Goal: Task Accomplishment & Management: Complete application form

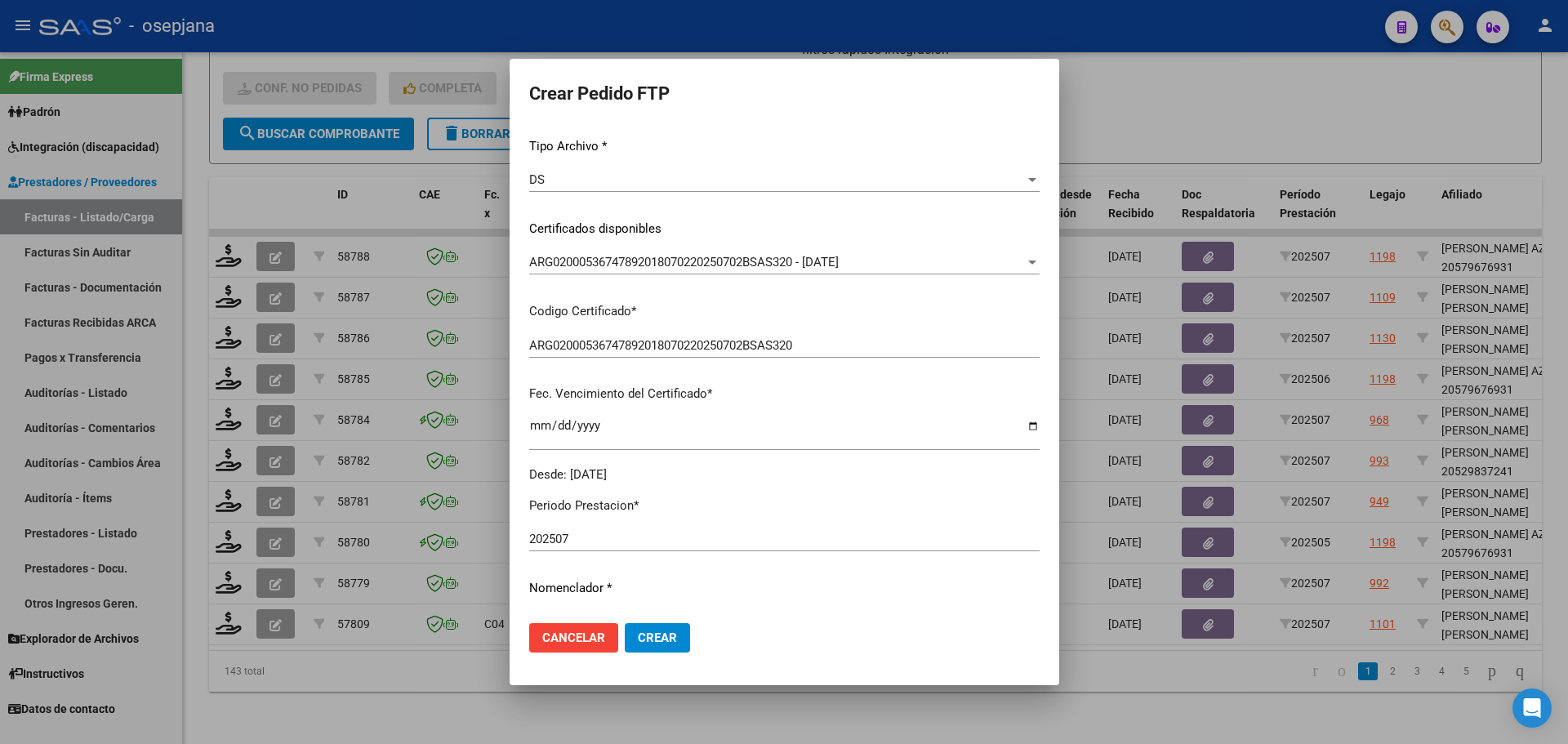
scroll to position [490, 0]
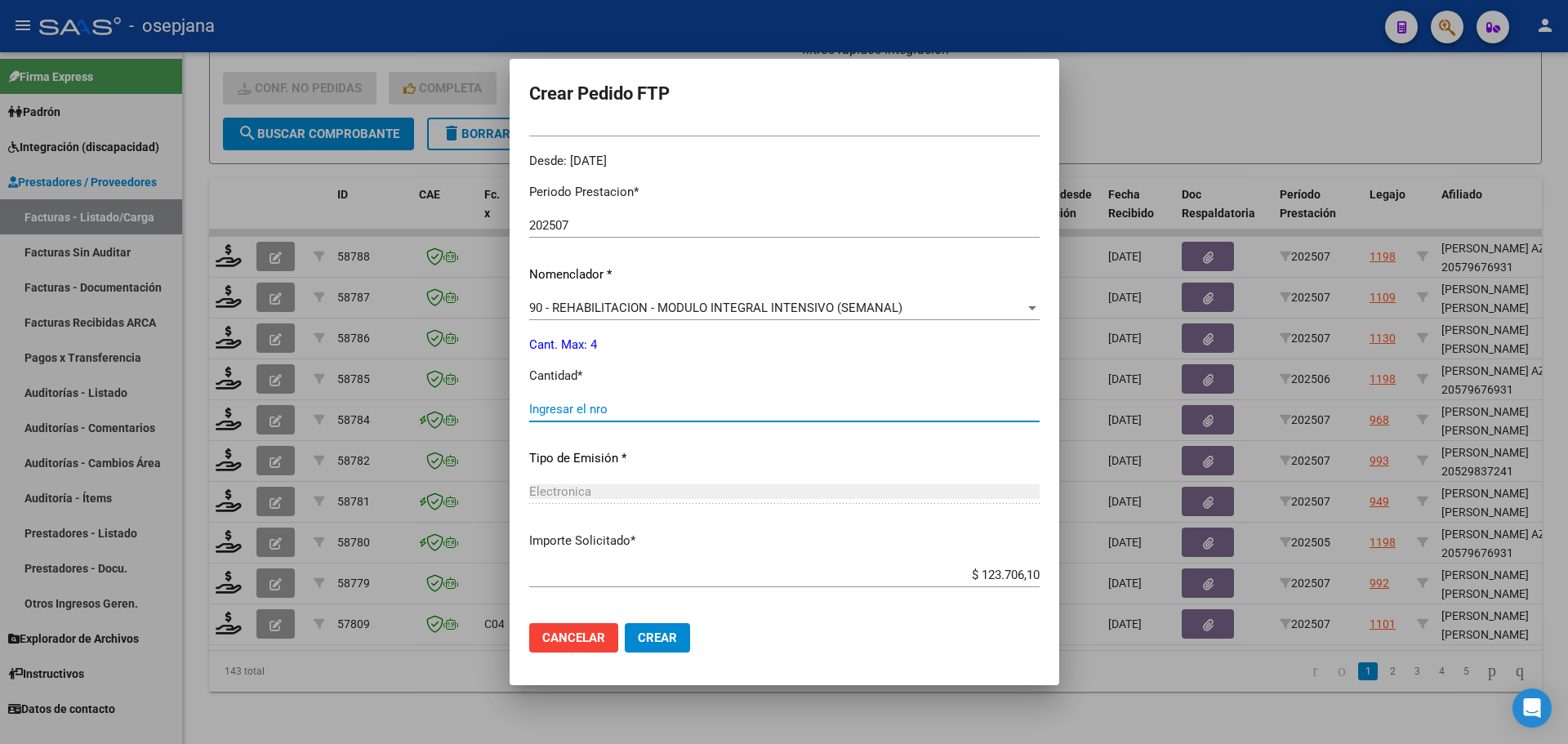
click at [558, 402] on input "Ingresar el nro" at bounding box center [784, 409] width 510 height 15
type input "4"
click at [675, 649] on button "Crear" at bounding box center [657, 638] width 66 height 30
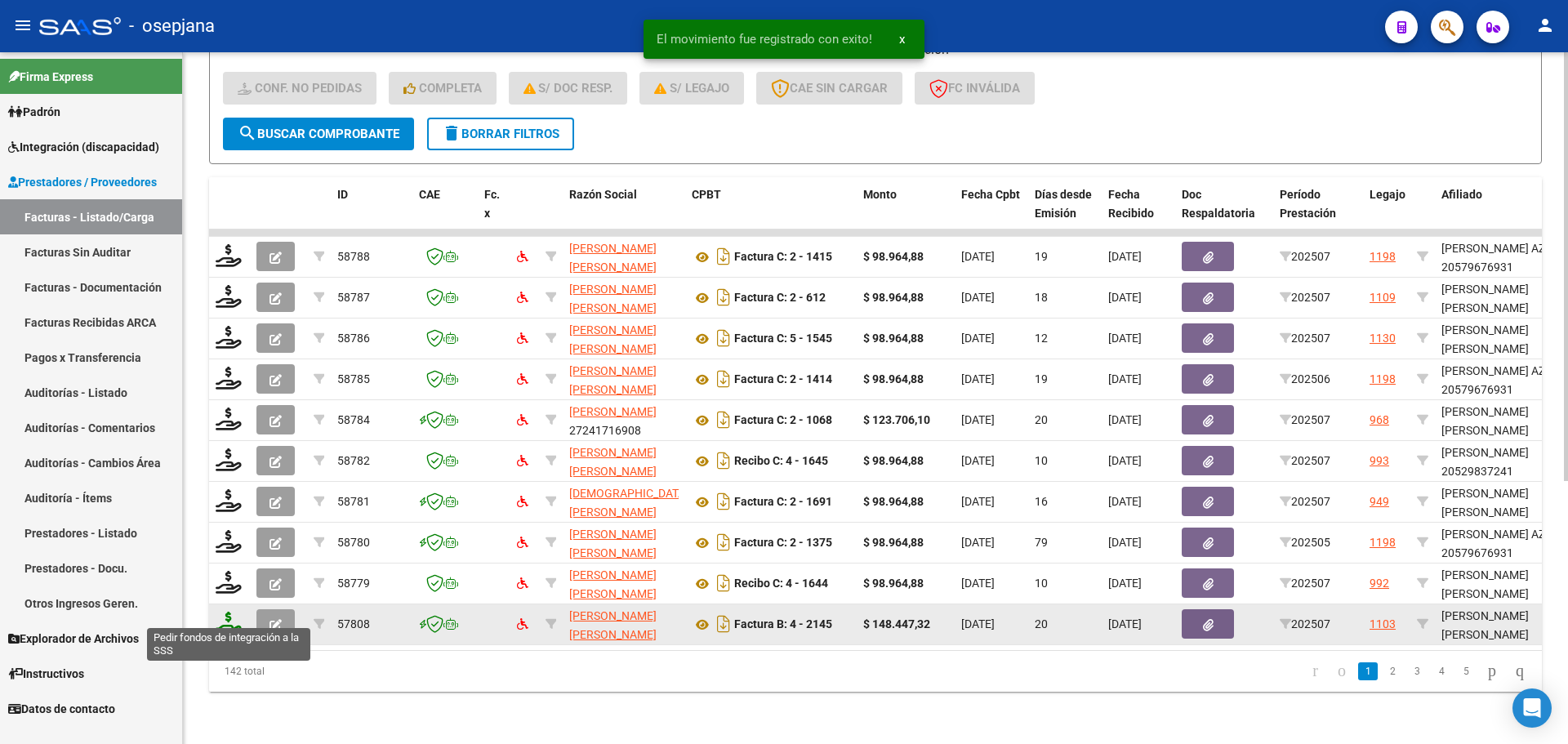
click at [231, 612] on icon at bounding box center [228, 623] width 26 height 23
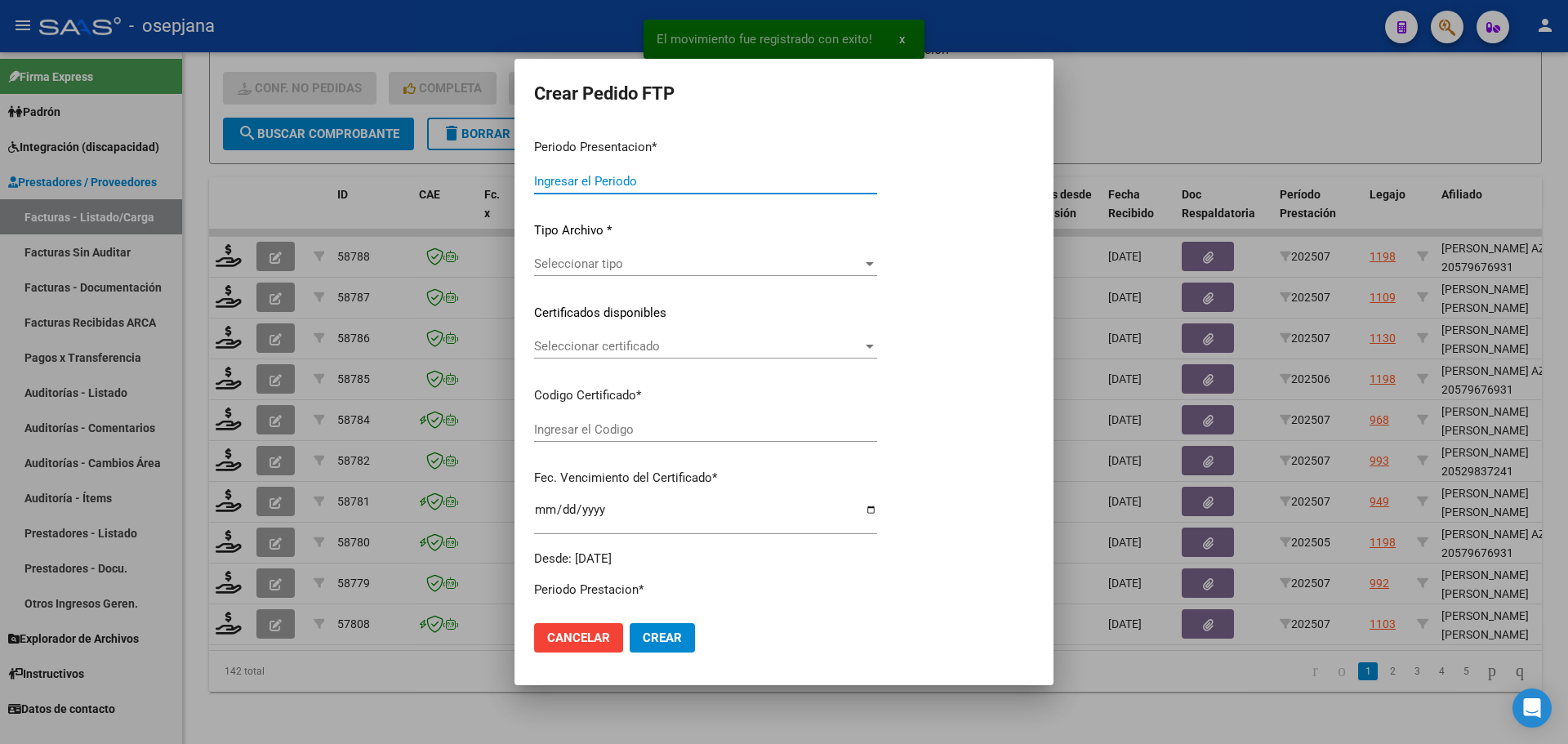
type input "202507"
type input "$ 148.447,32"
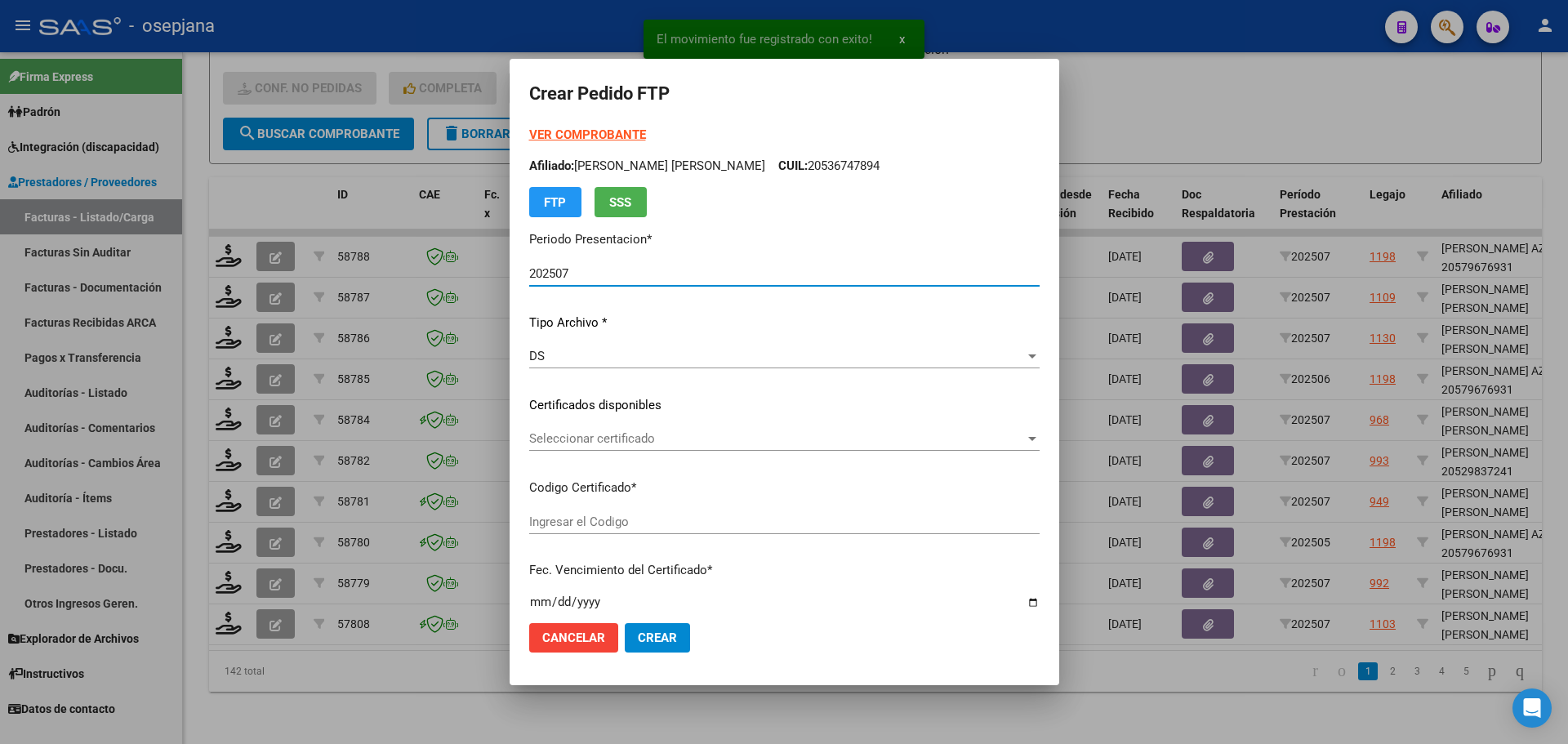
type input "ARG02000539521502022051020270510CBA536"
type input "[DATE]"
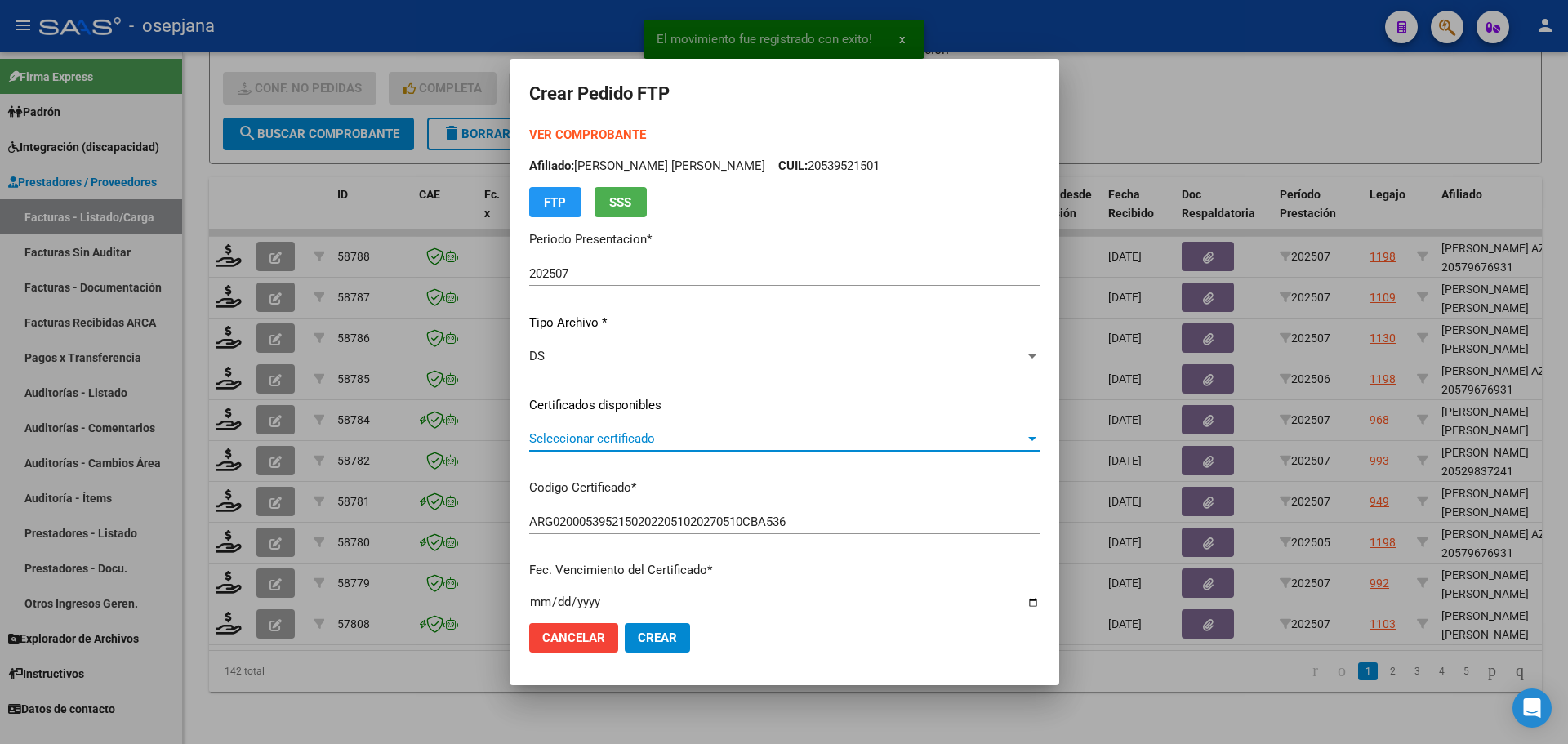
click at [704, 434] on span "Seleccionar certificado" at bounding box center [777, 439] width 495 height 15
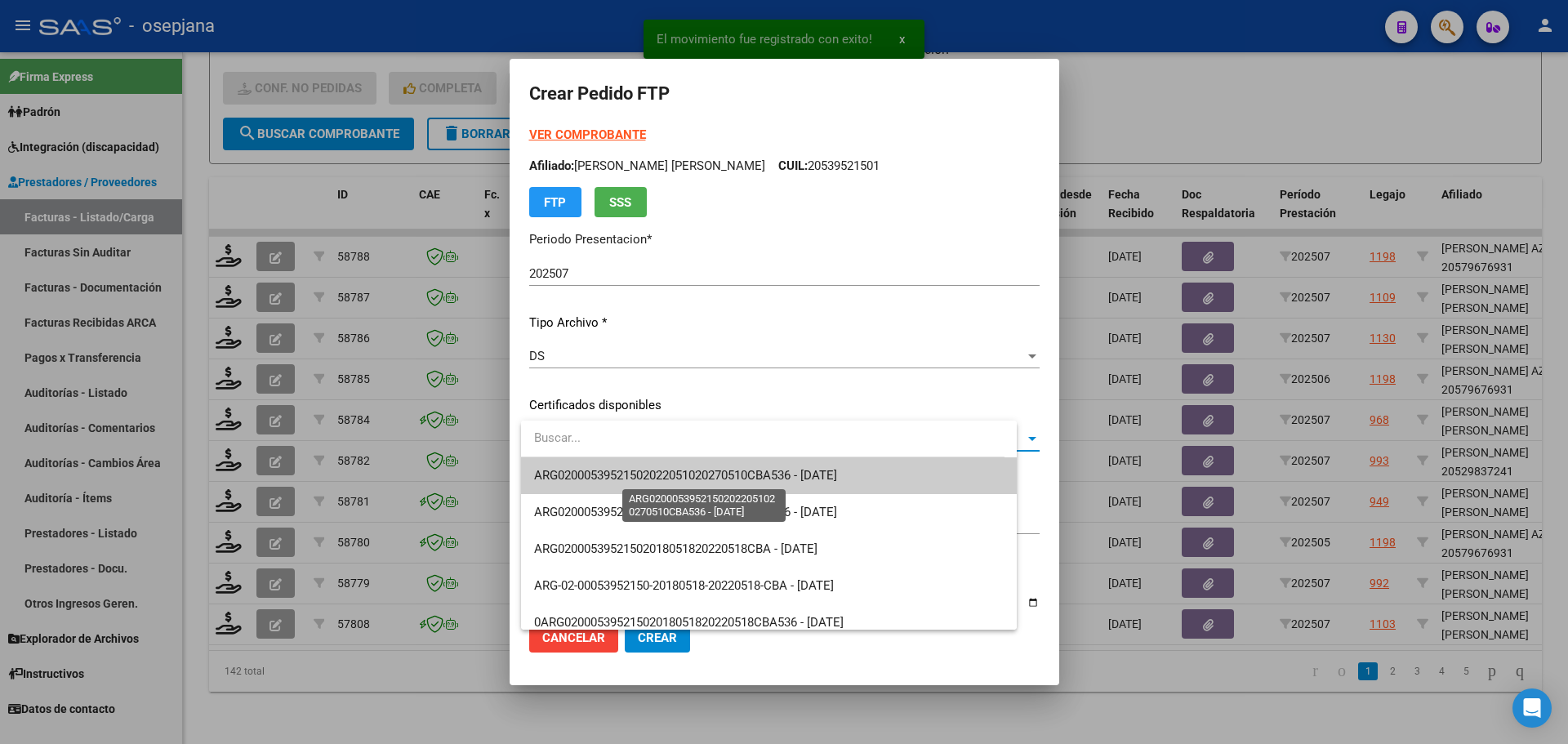
click at [710, 474] on span "ARG02000539521502022051020270510CBA536 - [DATE]" at bounding box center [686, 475] width 303 height 15
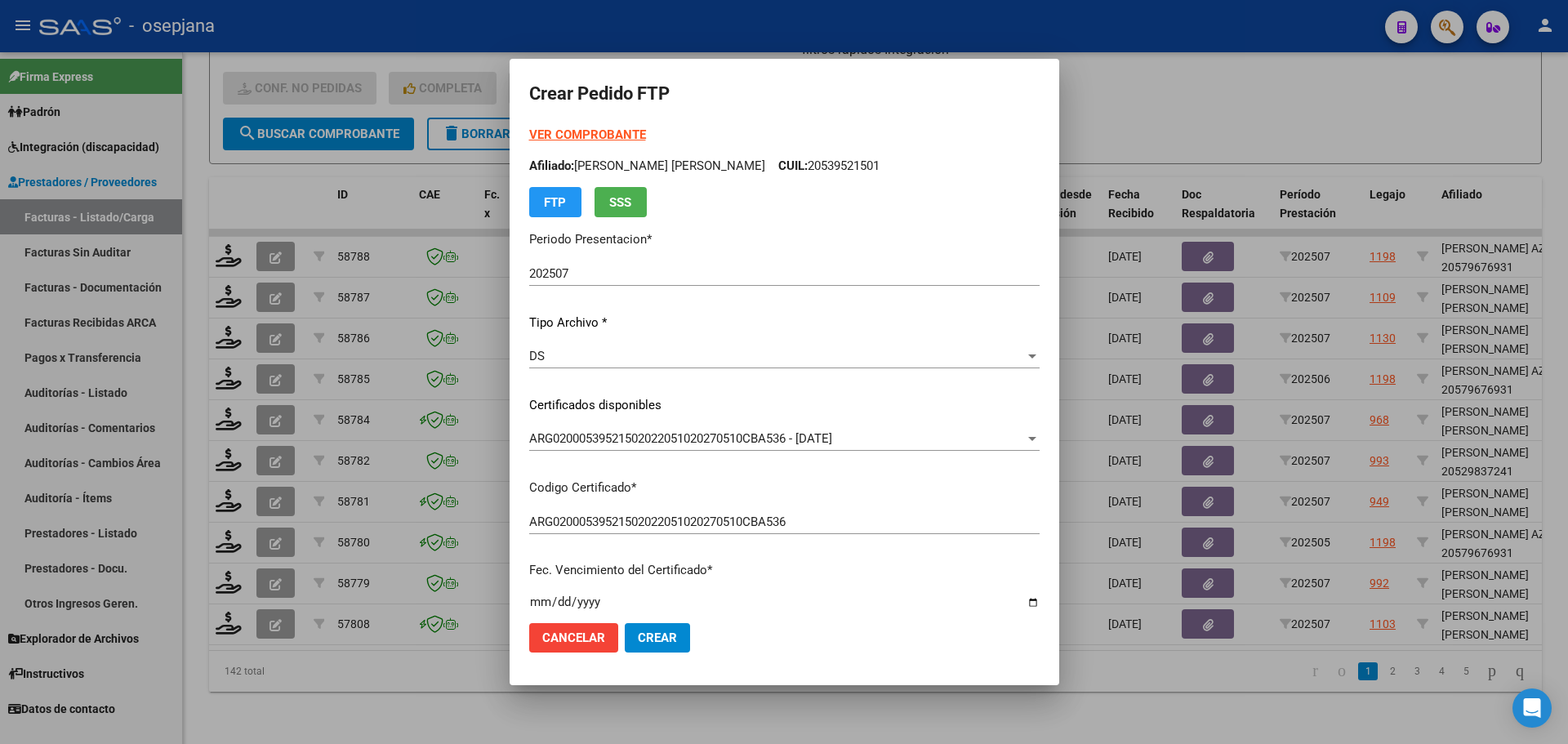
click at [610, 128] on strong "VER COMPROBANTE" at bounding box center [588, 135] width 116 height 15
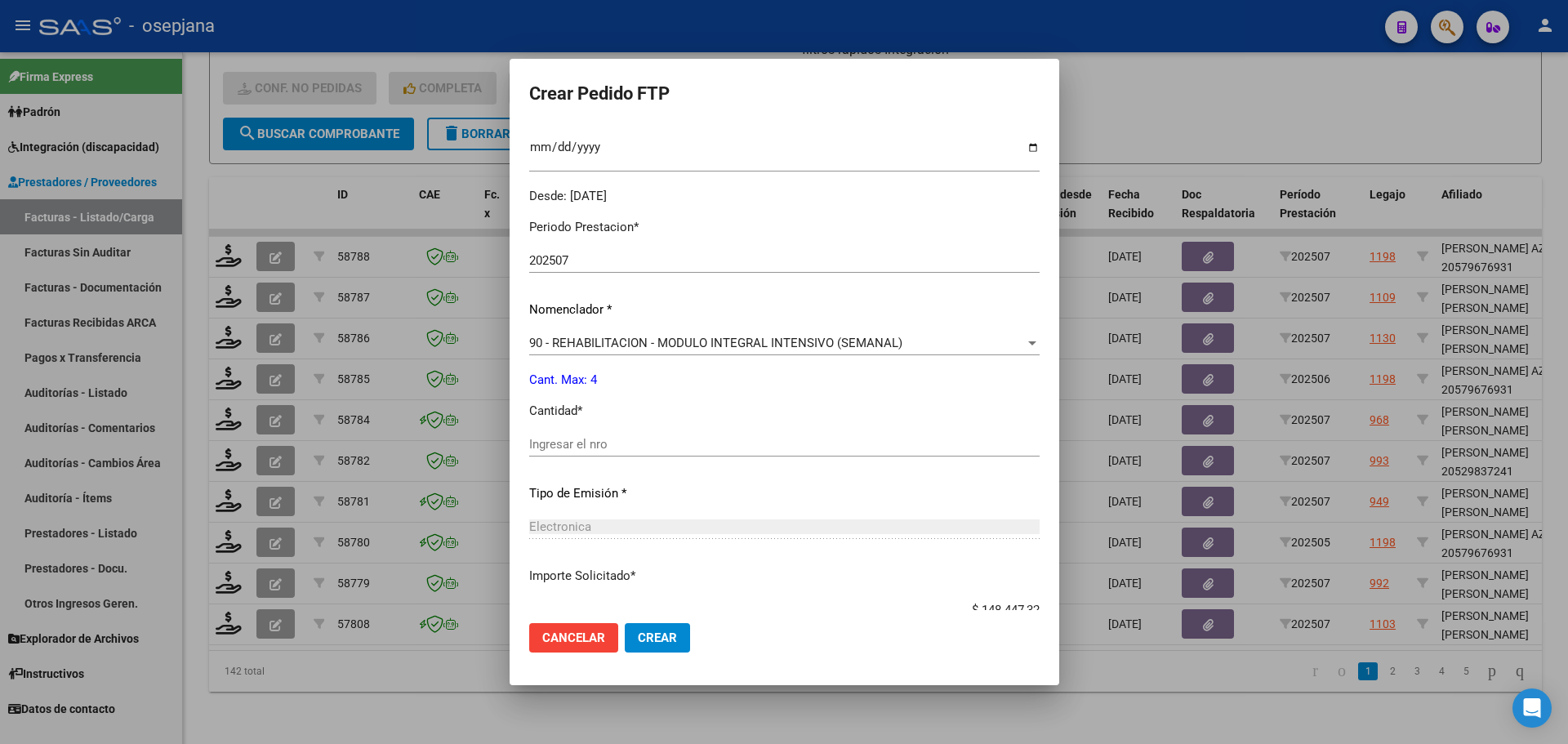
scroll to position [490, 0]
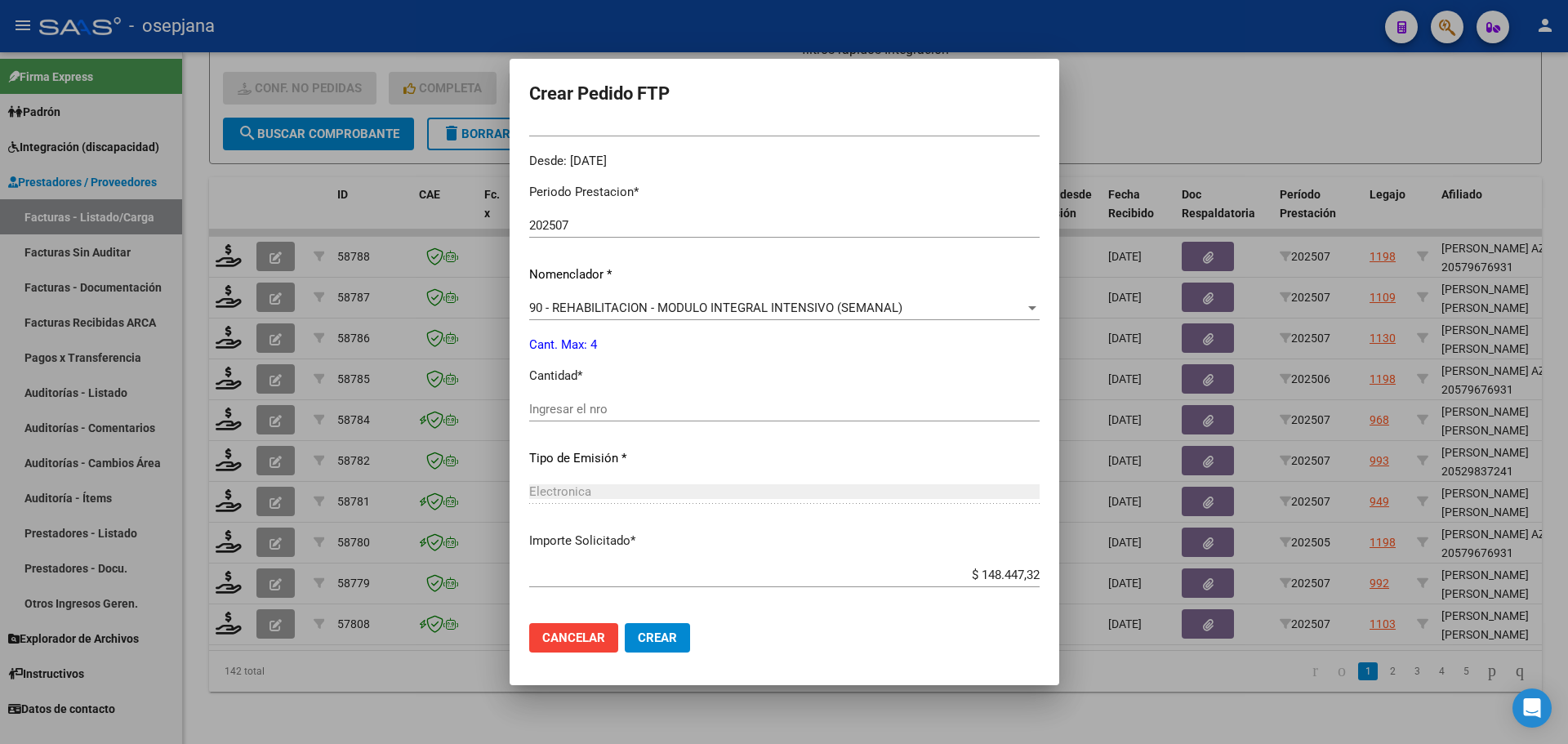
click at [593, 404] on input "Ingresar el nro" at bounding box center [784, 409] width 510 height 15
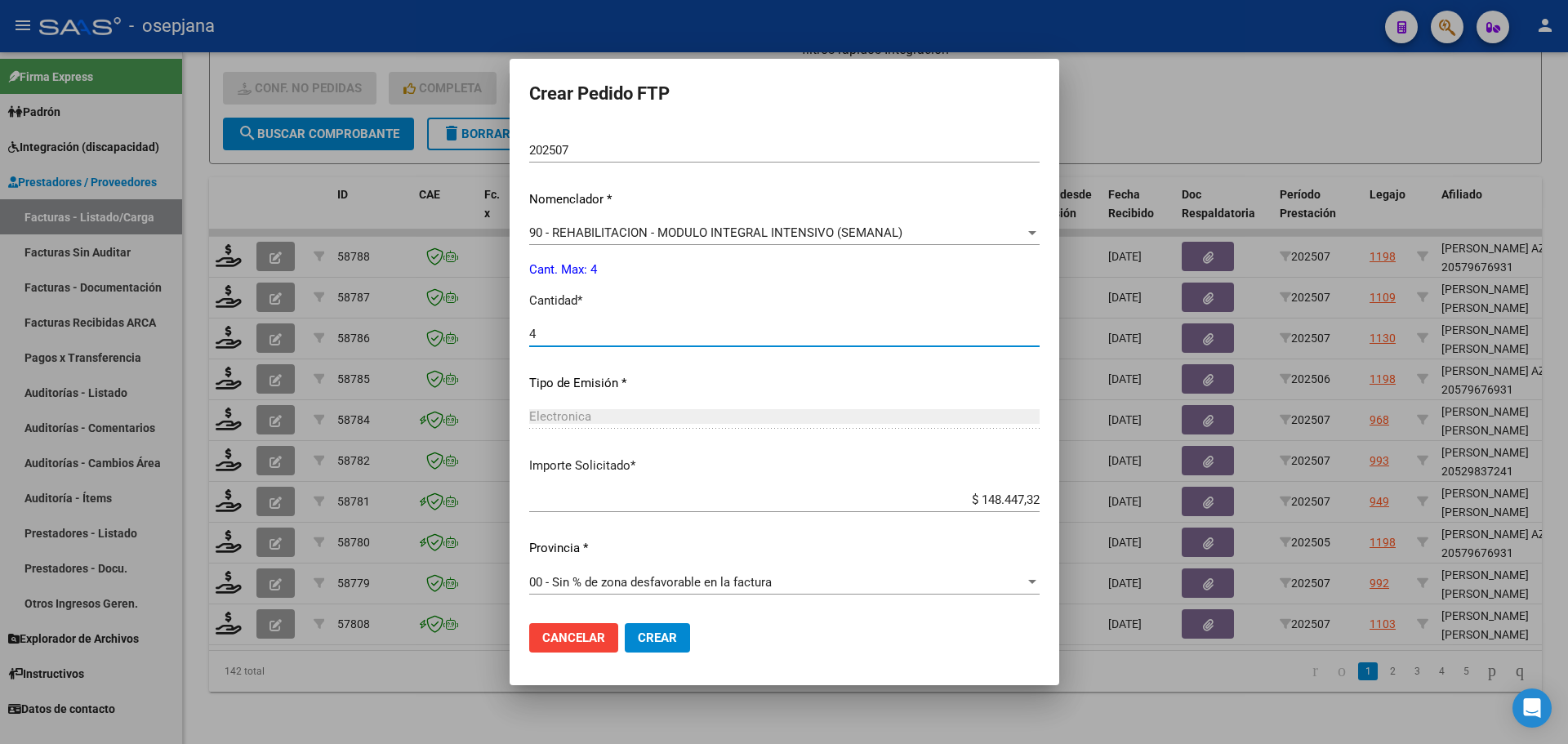
type input "4"
click at [685, 635] on button "Crear" at bounding box center [657, 638] width 66 height 30
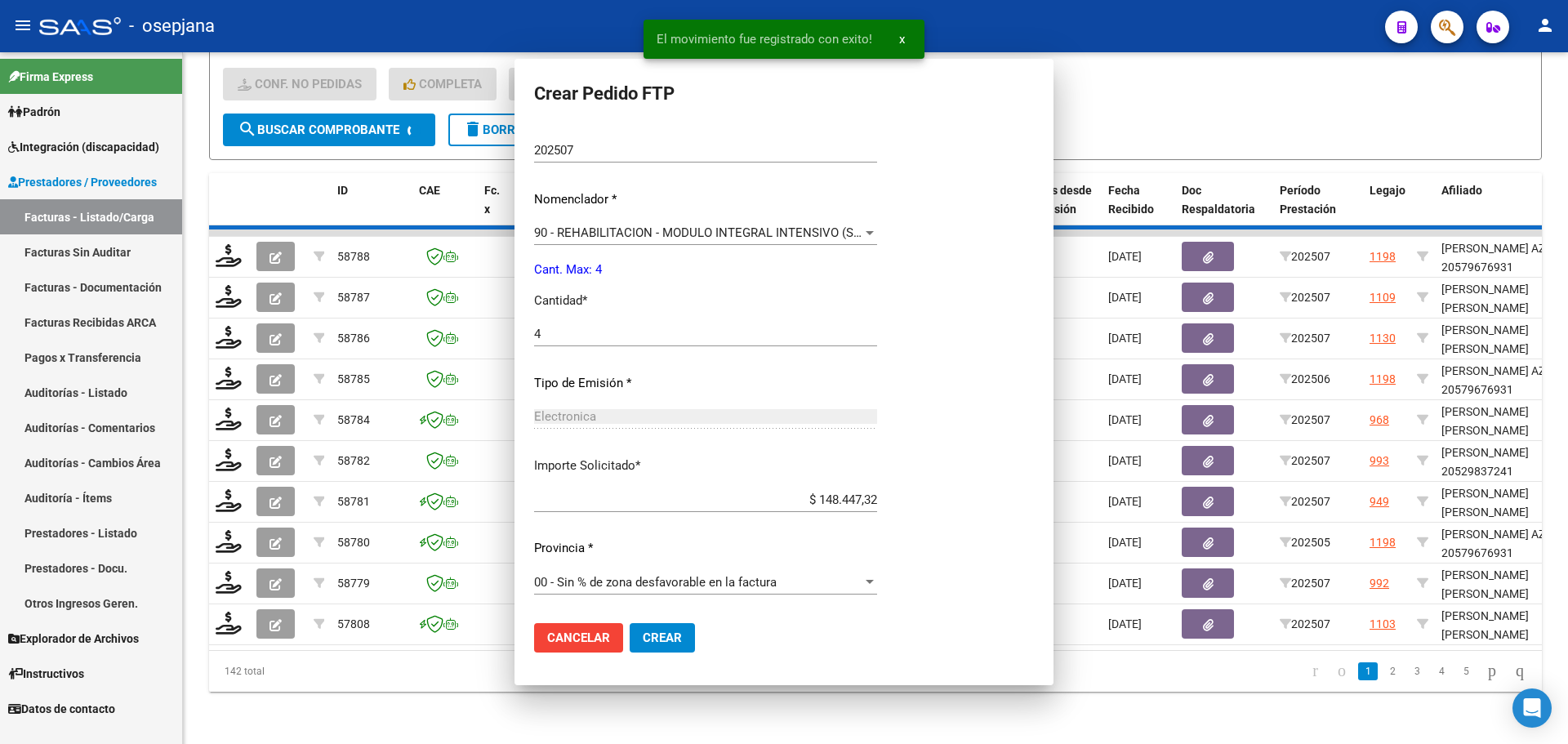
scroll to position [473, 0]
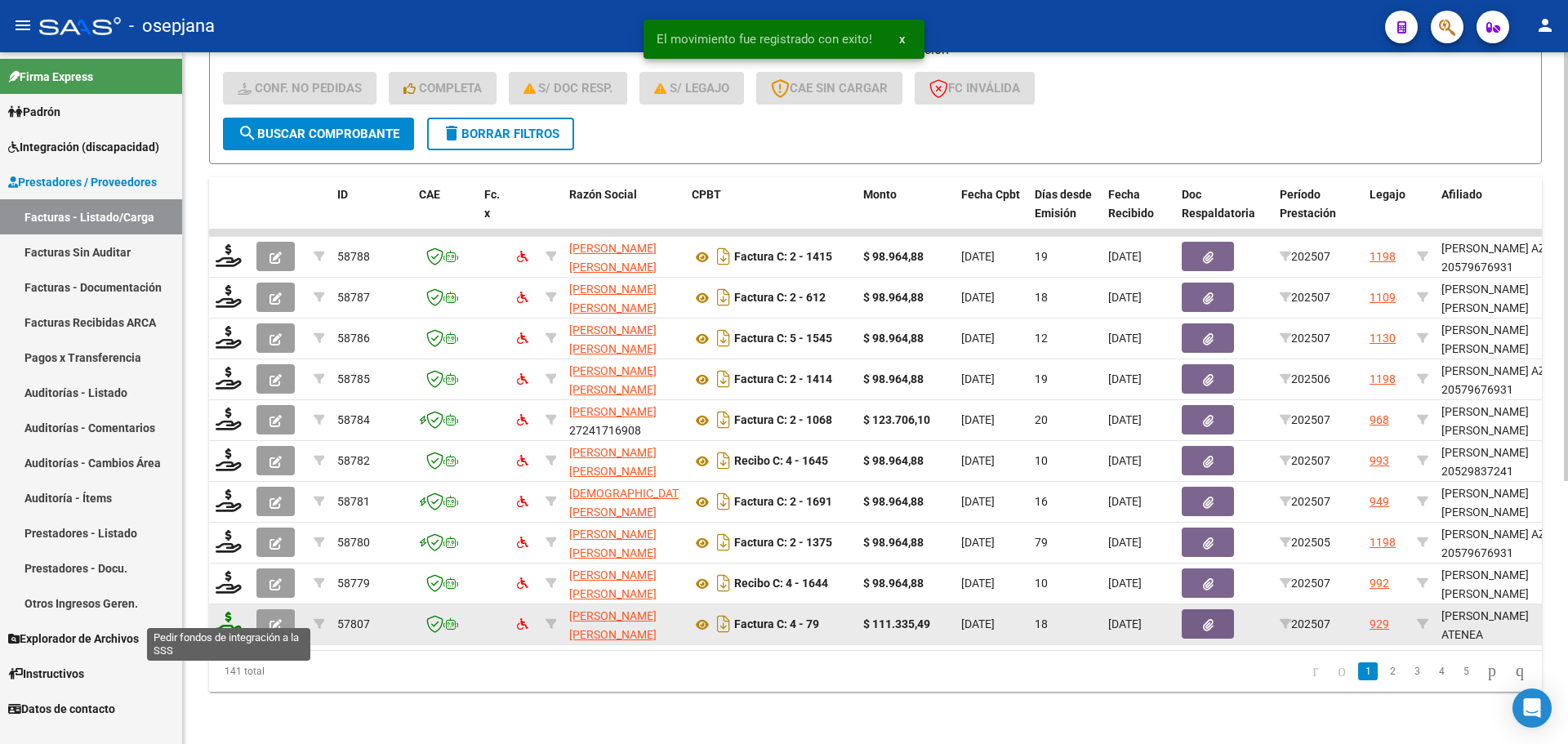
click at [221, 612] on icon at bounding box center [228, 623] width 26 height 23
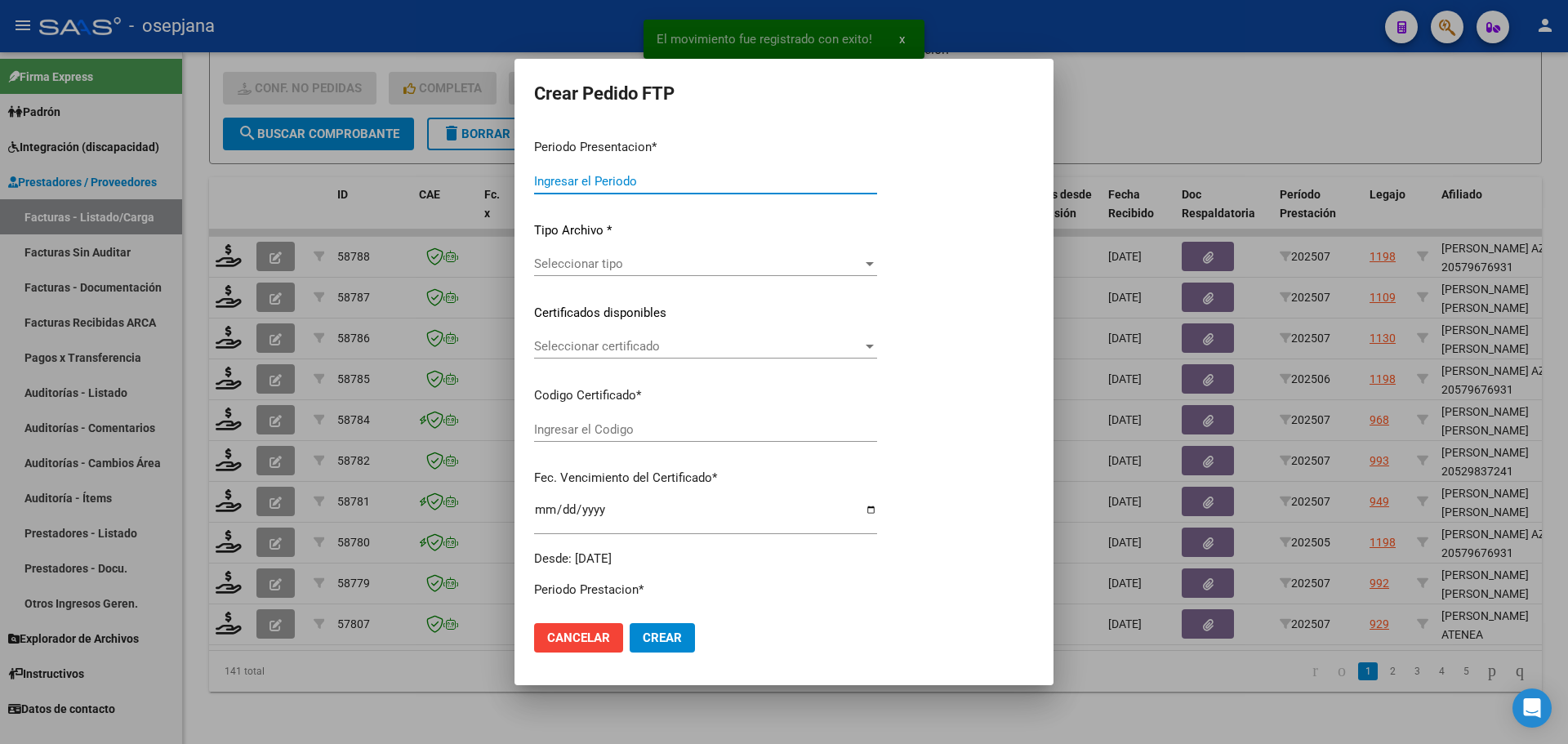
type input "202507"
type input "$ 111.335,49"
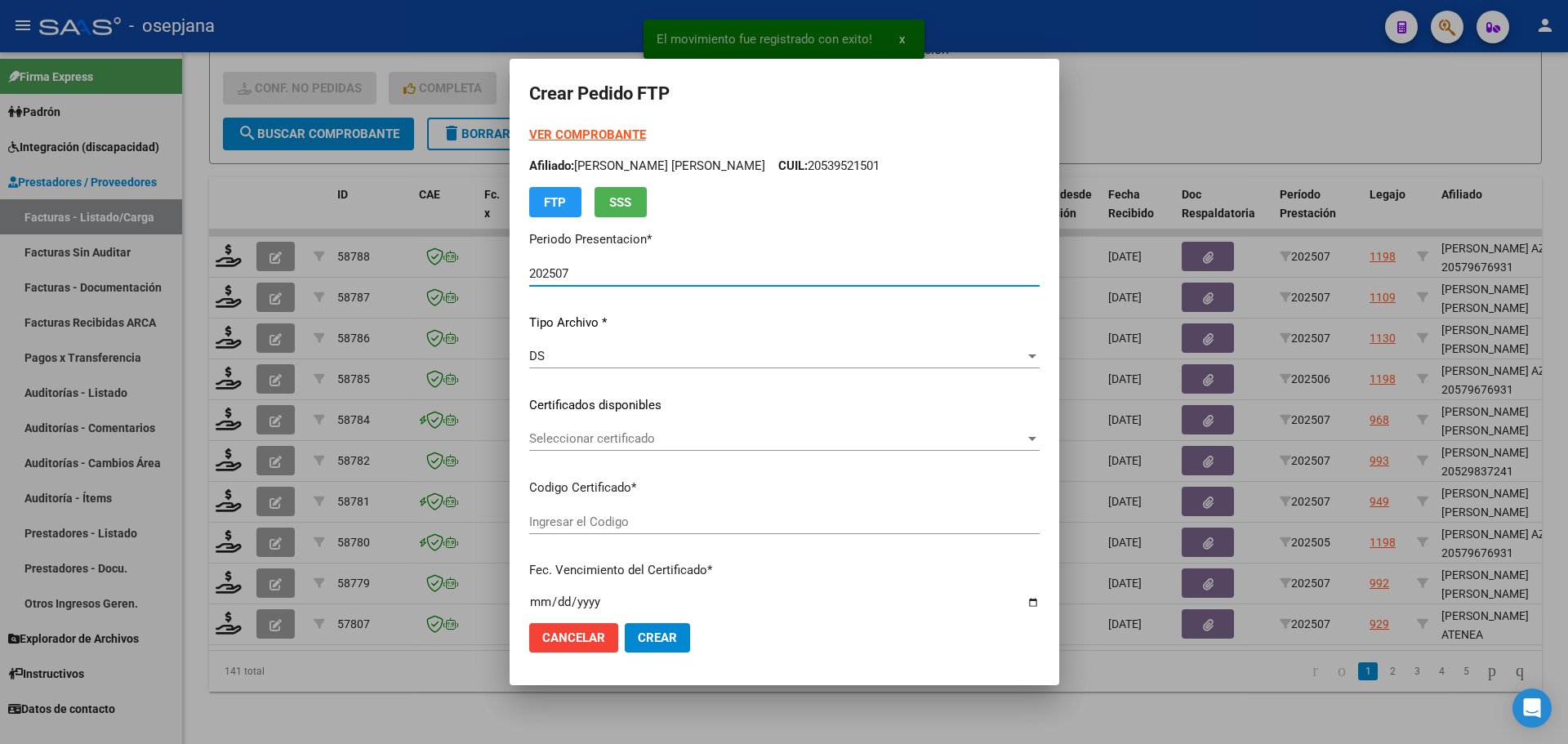
type input "ARG01000589233612023082420250824BS313"
type input "[DATE]"
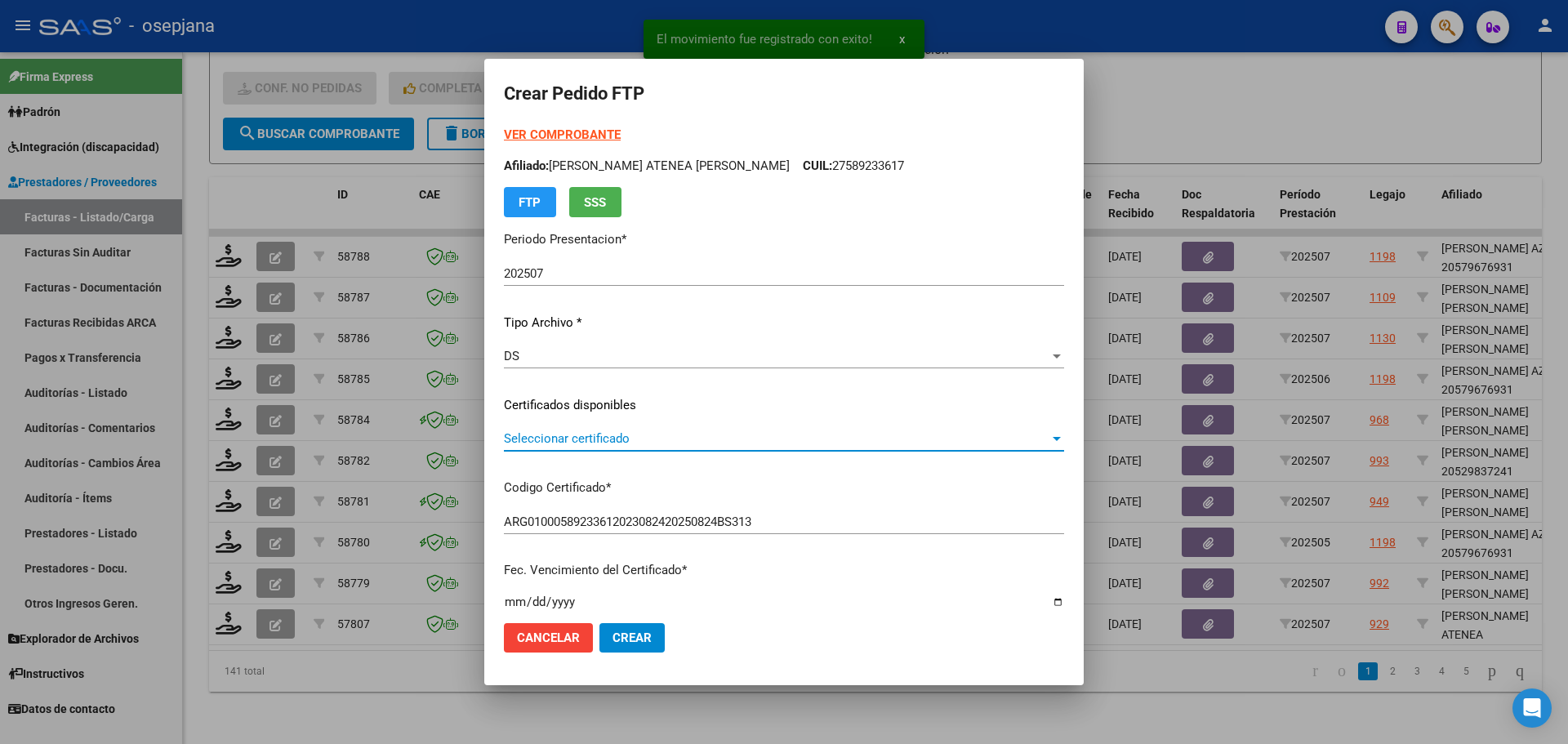
click at [615, 432] on span "Seleccionar certificado" at bounding box center [776, 439] width 545 height 15
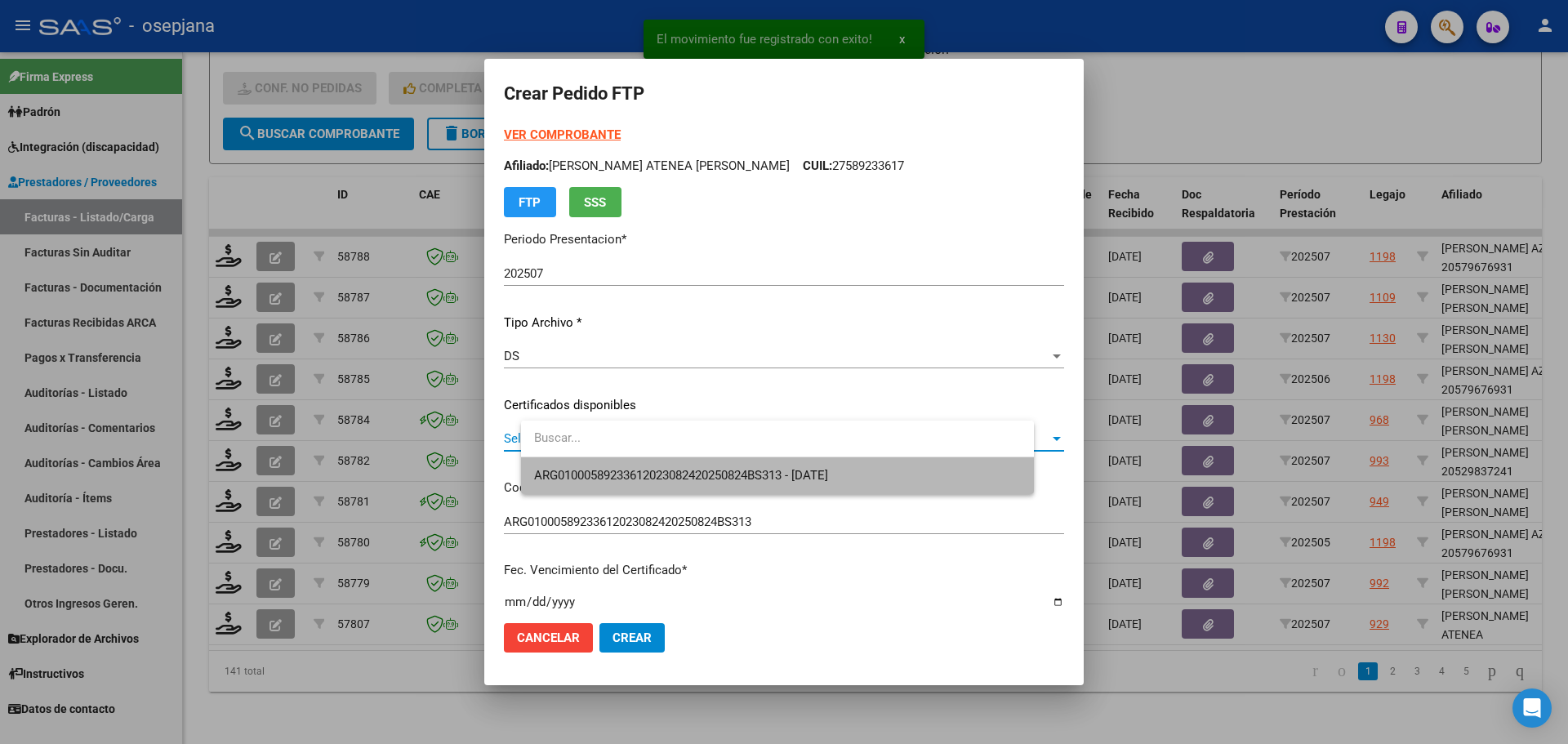
click at [622, 466] on span "ARG01000589233612023082420250824BS313 - [DATE]" at bounding box center [777, 476] width 487 height 37
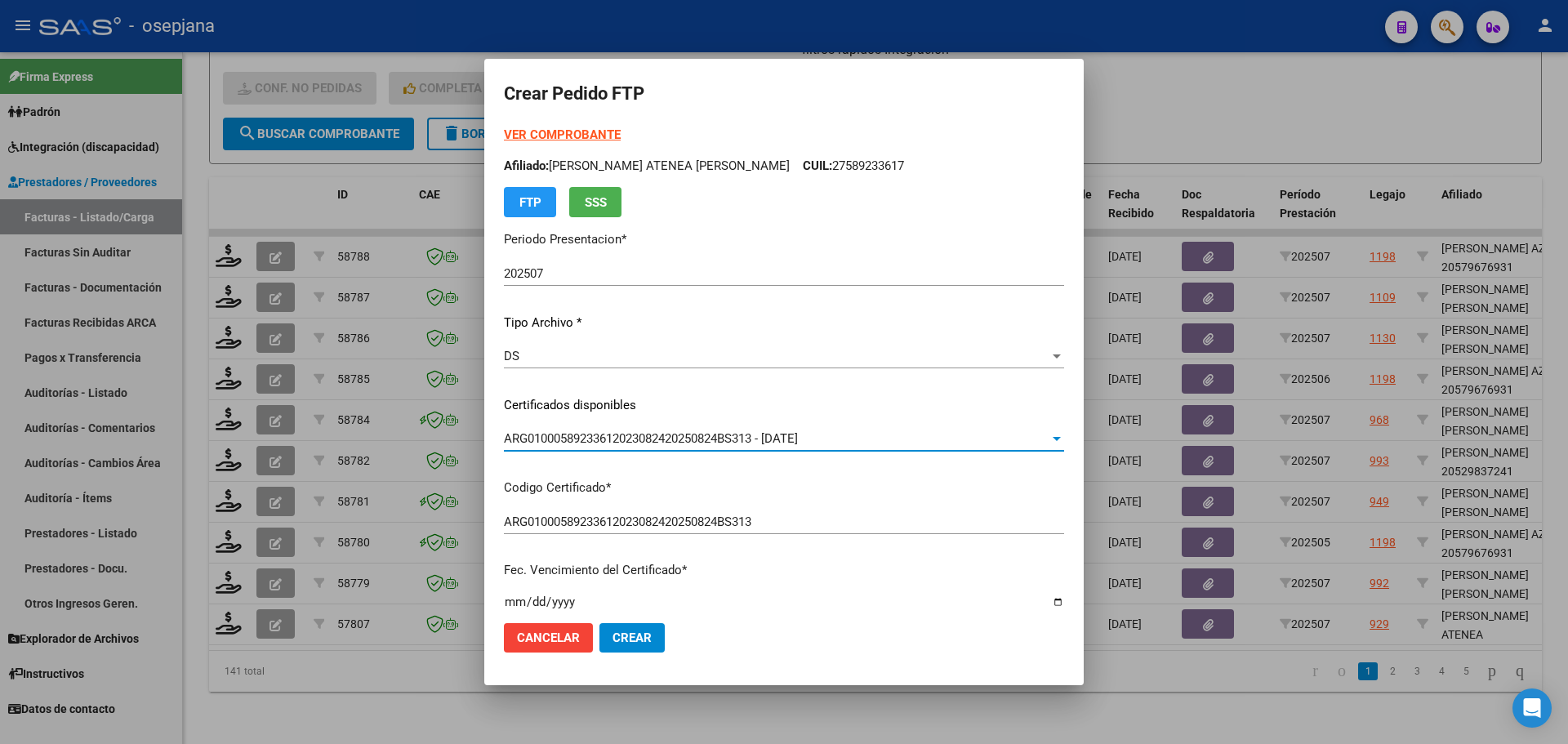
click at [612, 131] on strong "VER COMPROBANTE" at bounding box center [562, 135] width 116 height 15
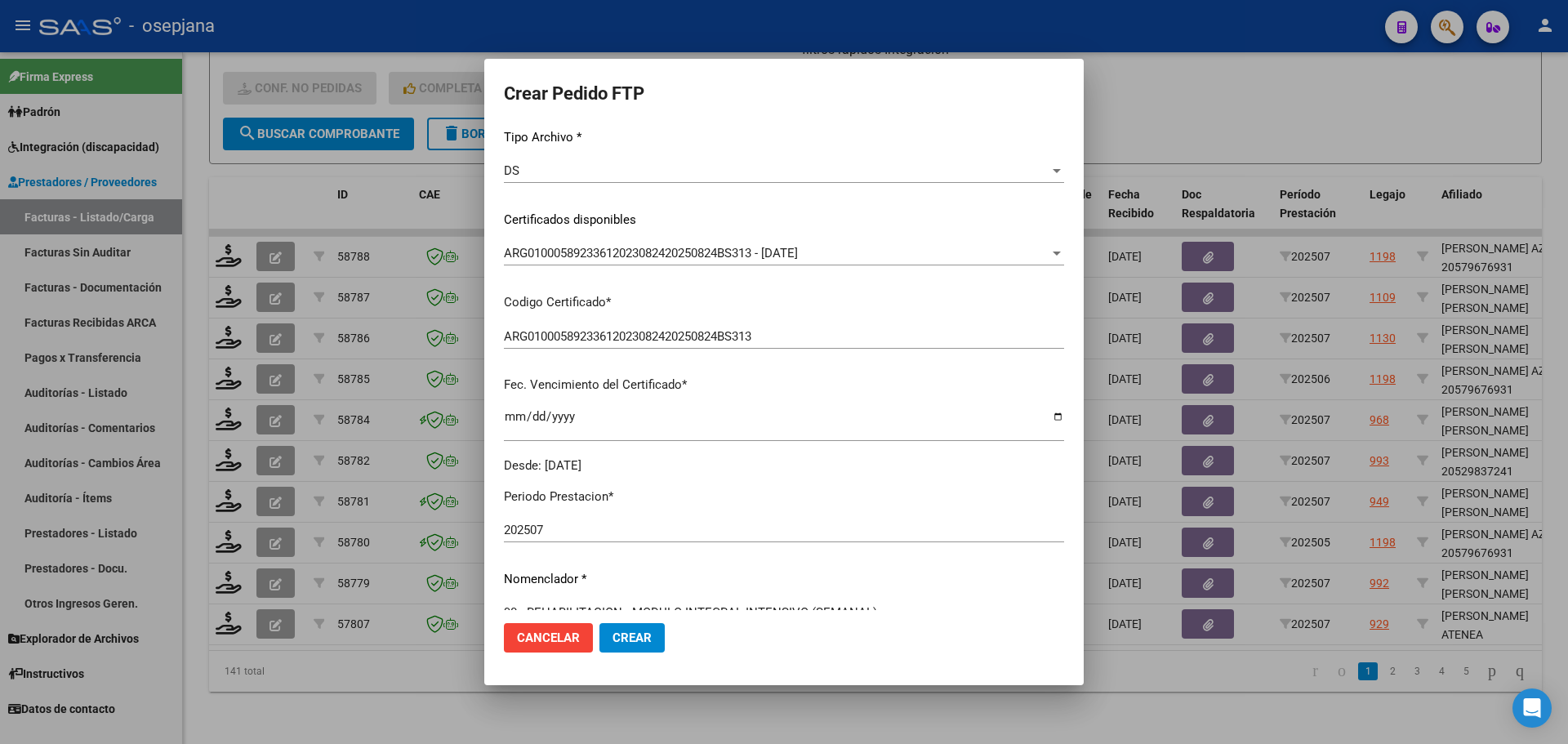
scroll to position [409, 0]
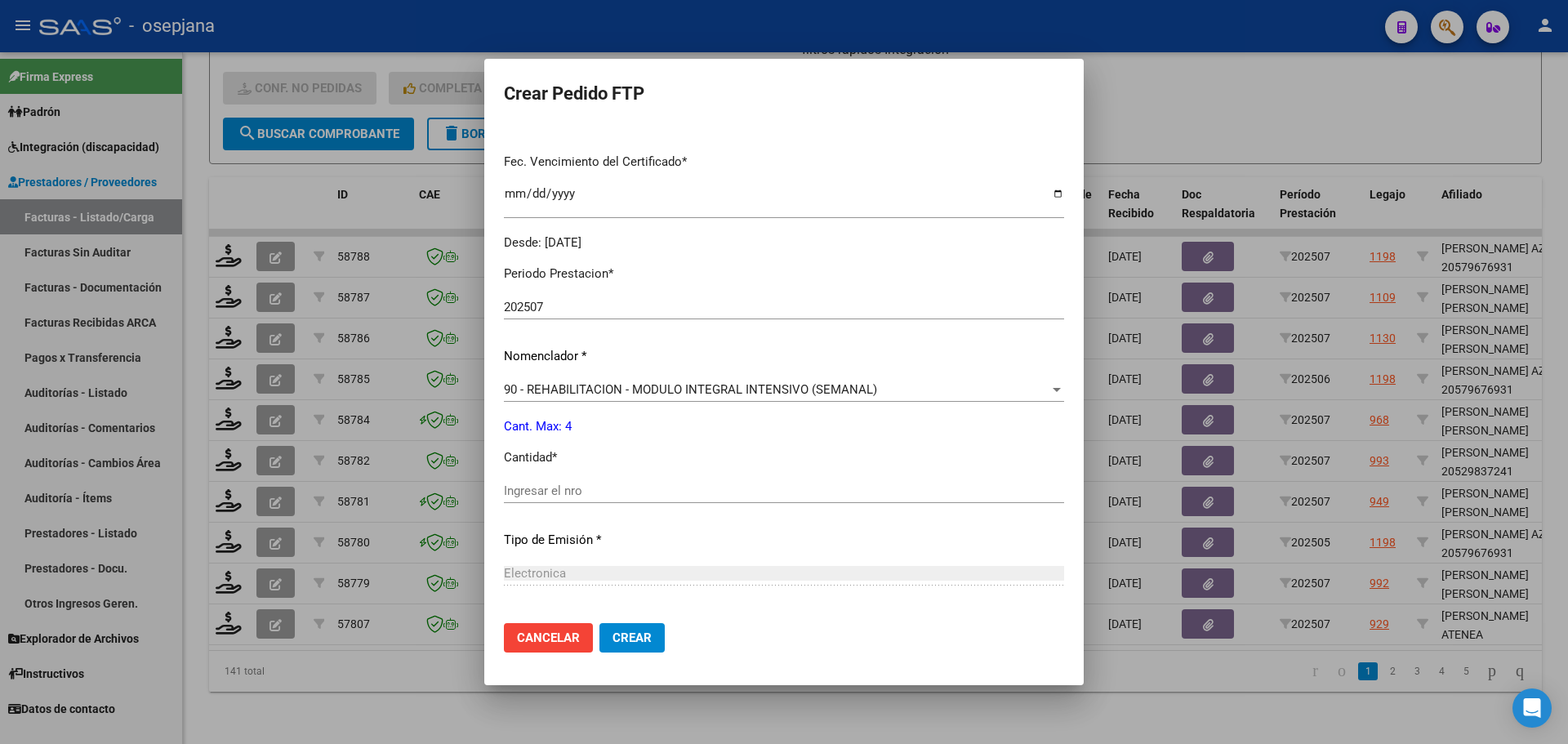
click at [621, 494] on input "Ingresar el nro" at bounding box center [784, 491] width 560 height 15
type input "4"
click at [651, 630] on span "Crear" at bounding box center [632, 638] width 39 height 15
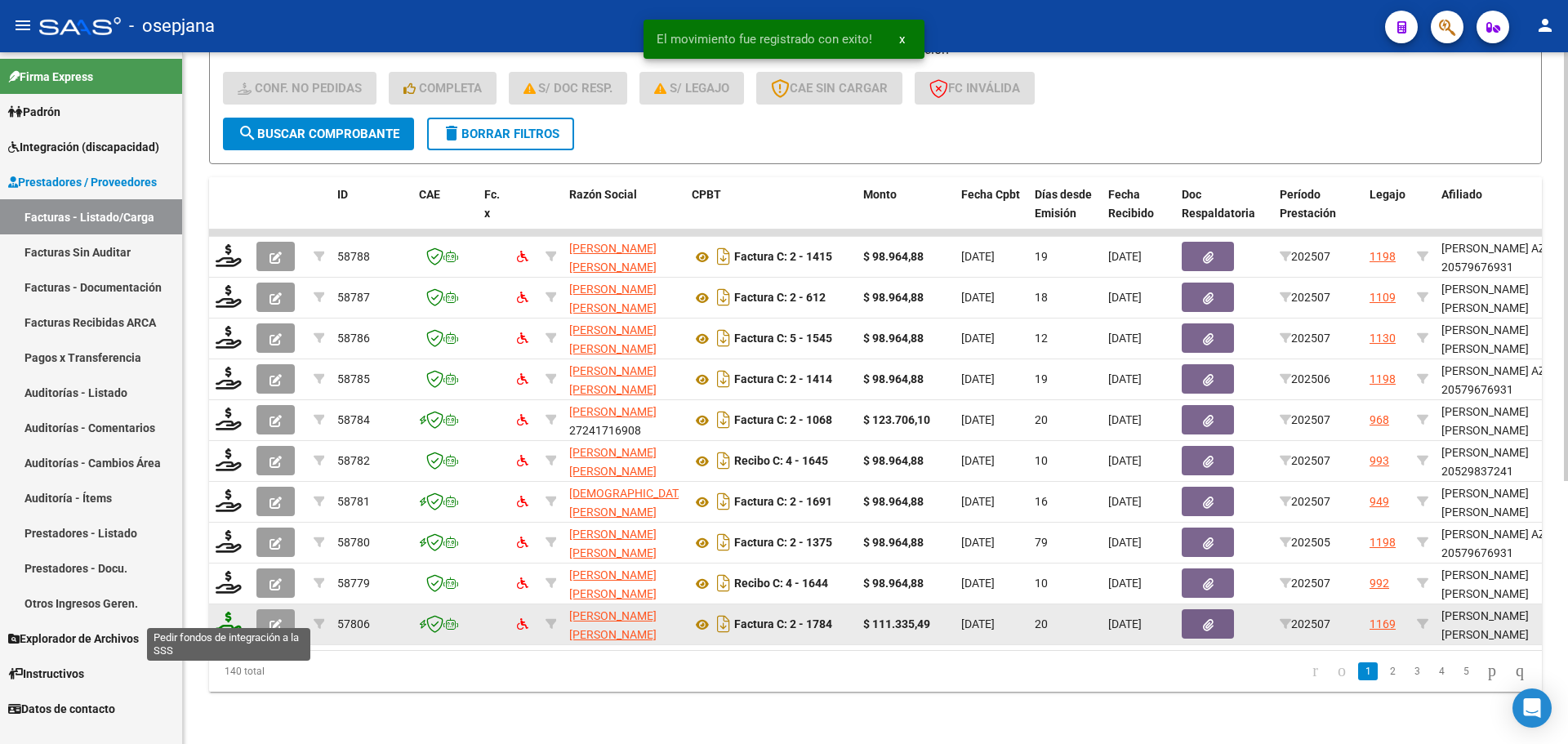
click at [229, 617] on icon at bounding box center [228, 623] width 26 height 23
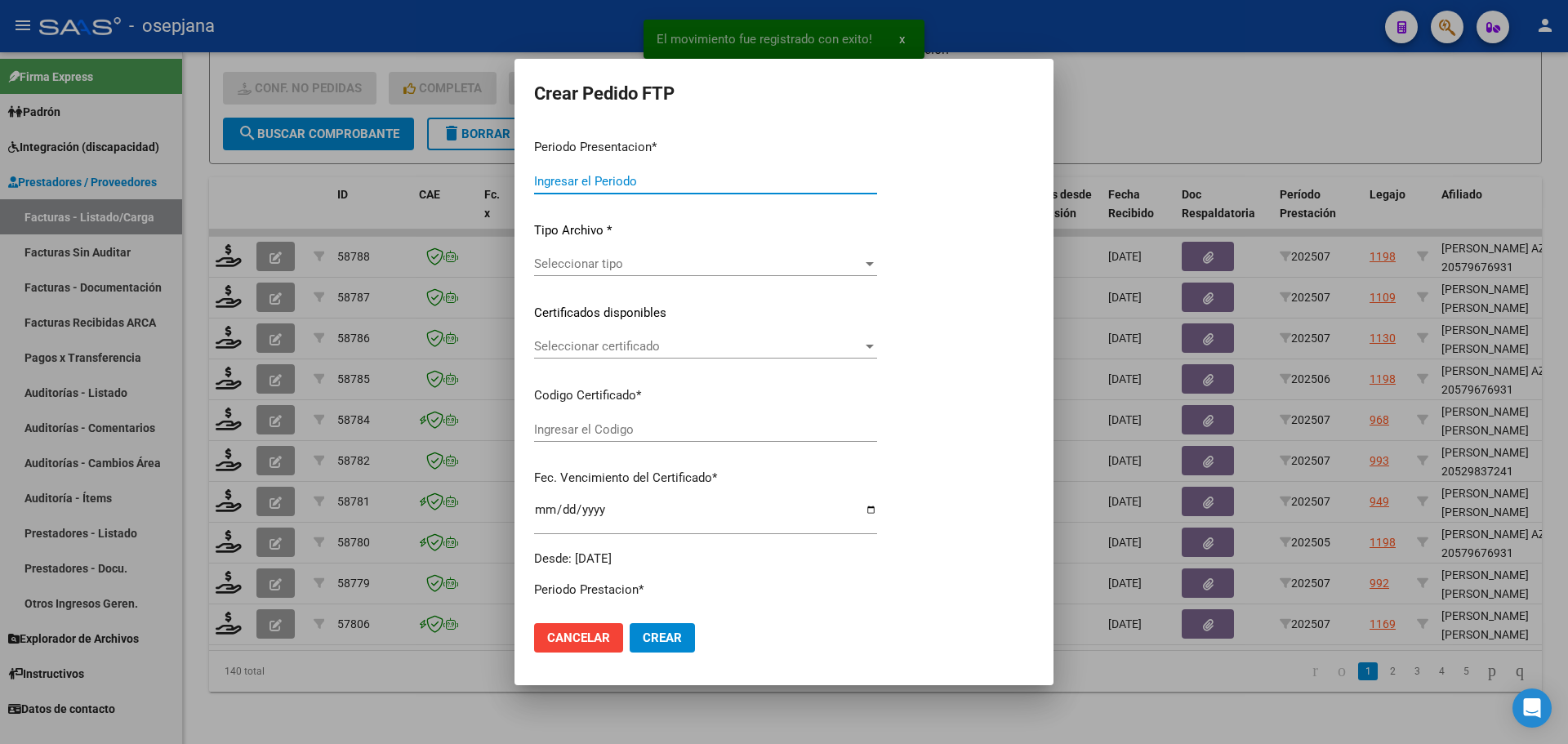
type input "202507"
type input "$ 111.335,49"
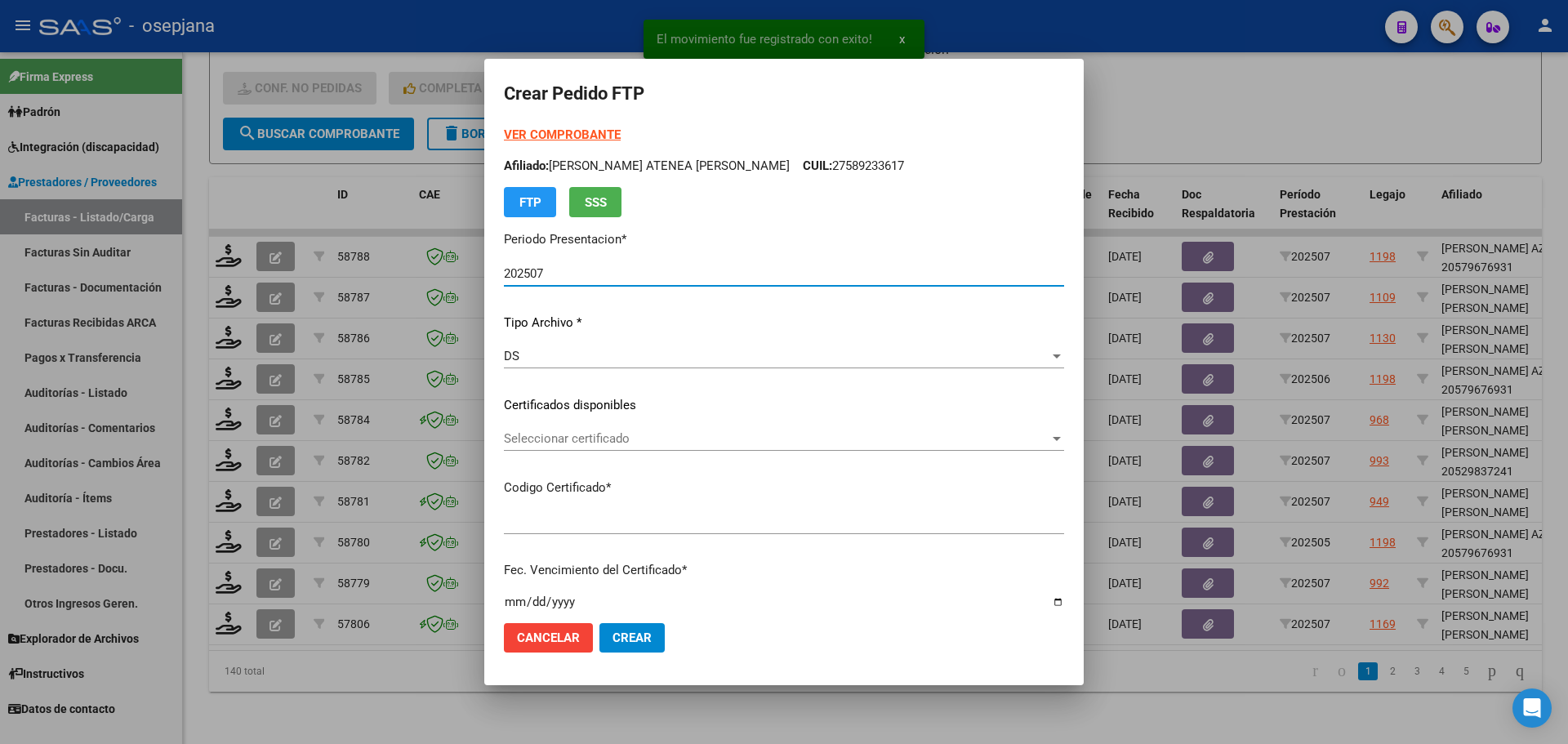
type input "ARG02000233551972019091820250918BSAS385"
type input "[DATE]"
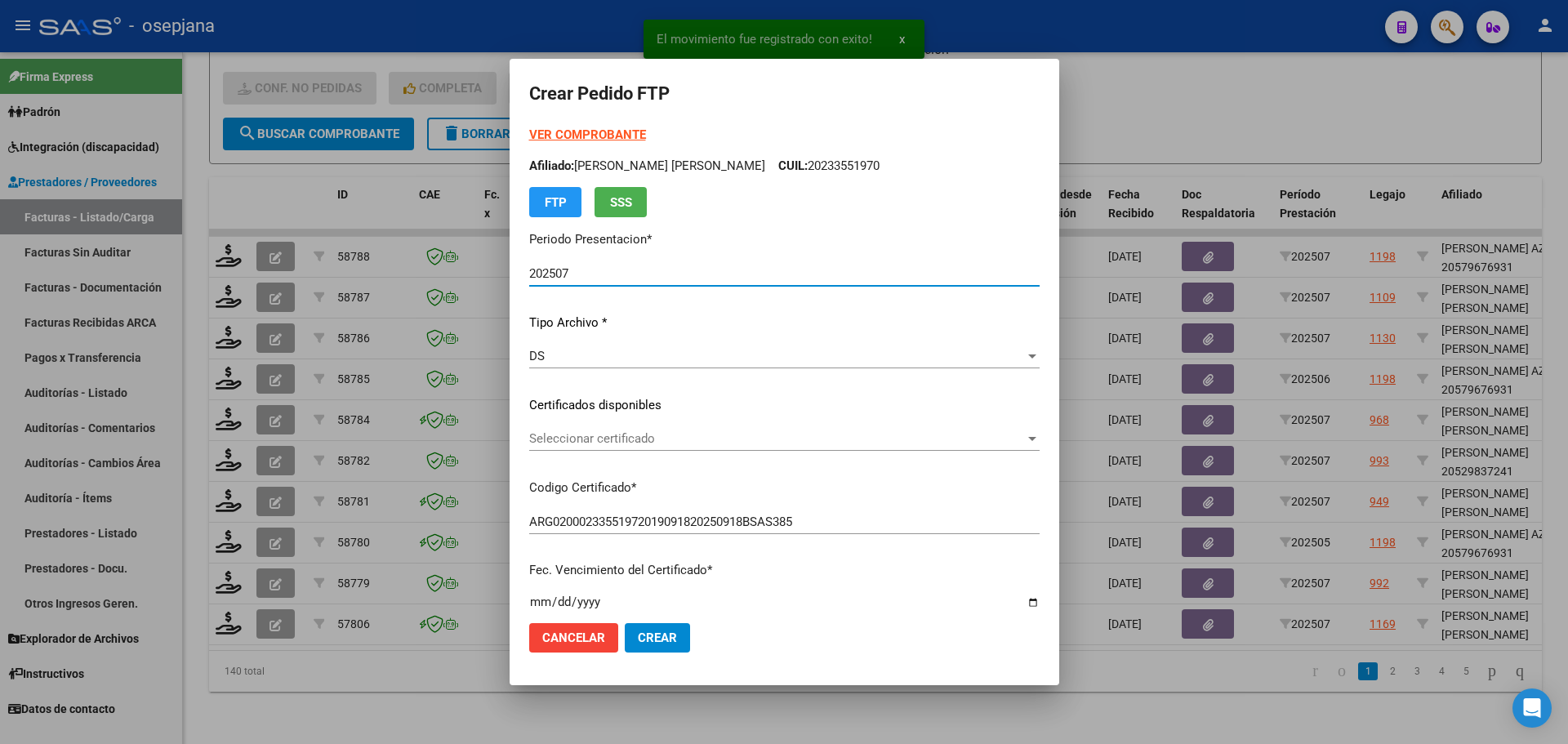
click at [645, 432] on span "Seleccionar certificado" at bounding box center [777, 439] width 495 height 15
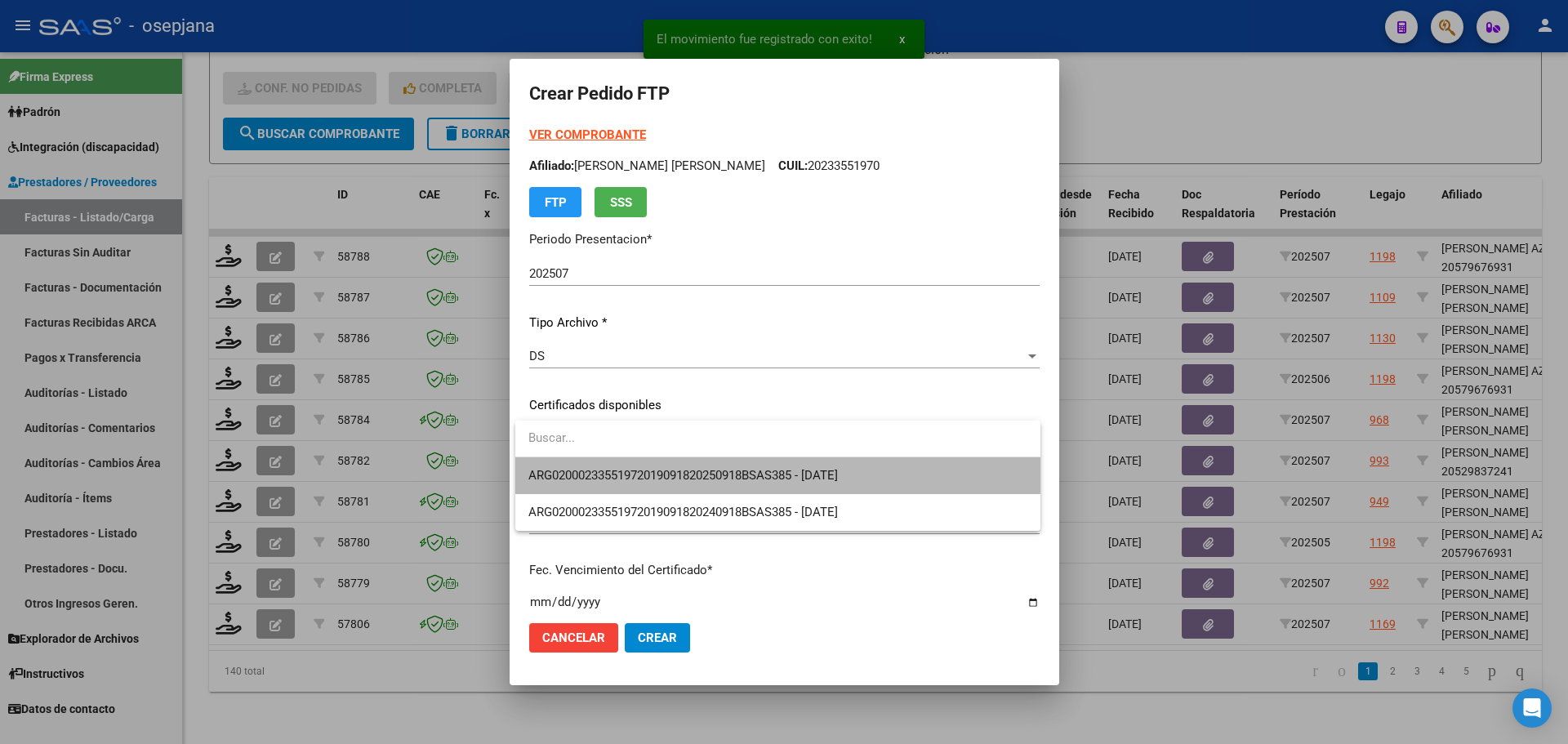
click at [650, 464] on span "ARG02000233551972019091820250918BSAS385 - [DATE]" at bounding box center [778, 476] width 499 height 37
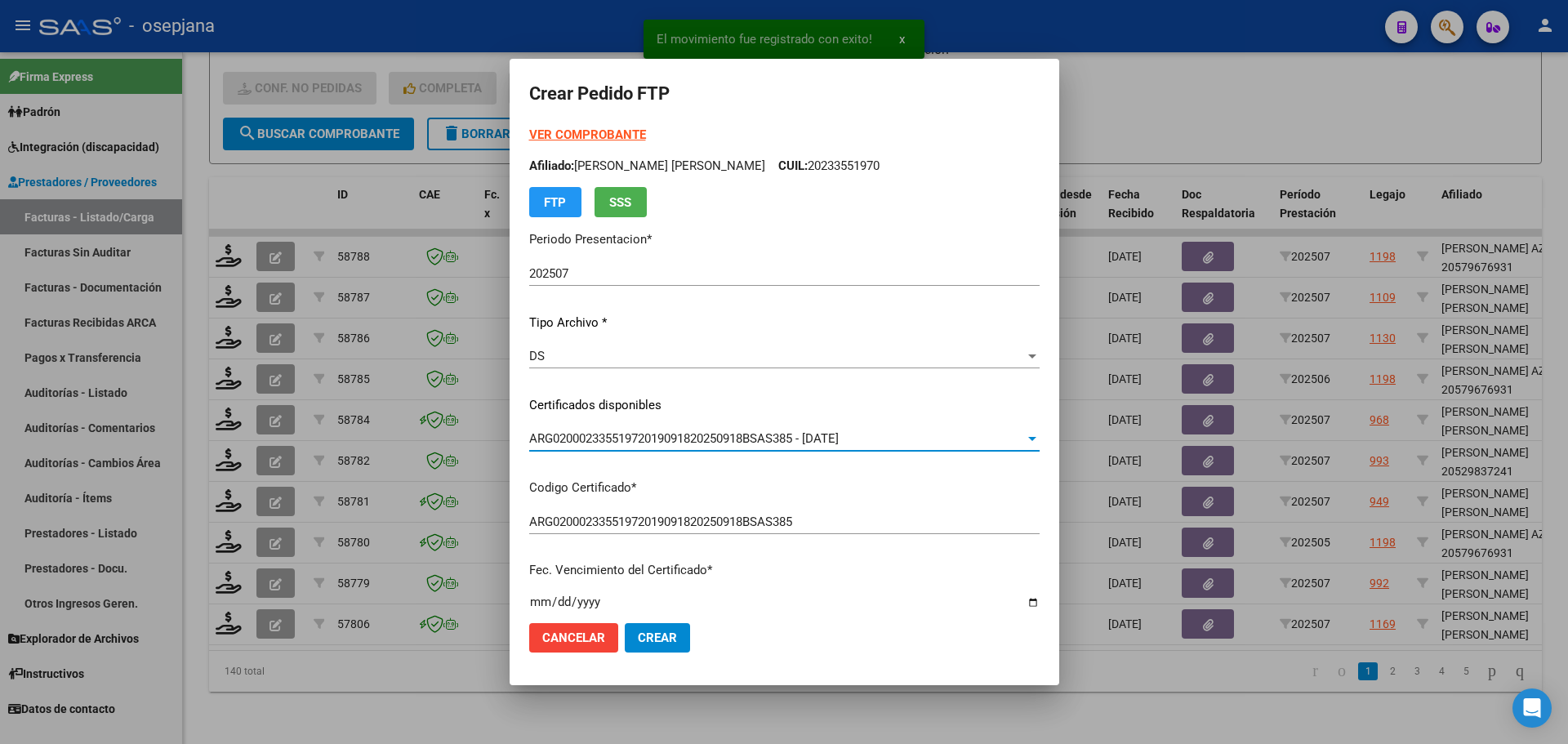
click at [601, 133] on strong "VER COMPROBANTE" at bounding box center [588, 135] width 116 height 15
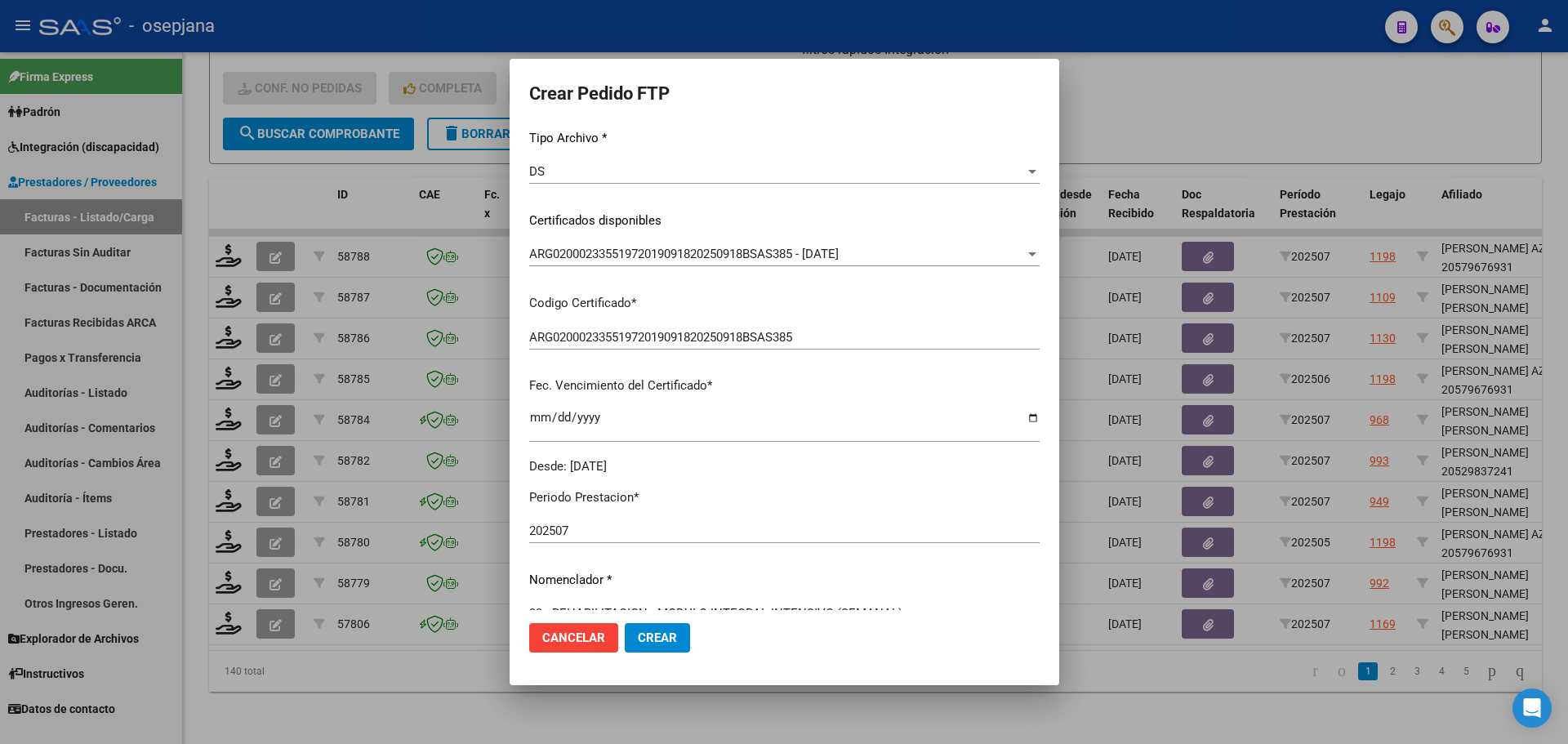
scroll to position [409, 0]
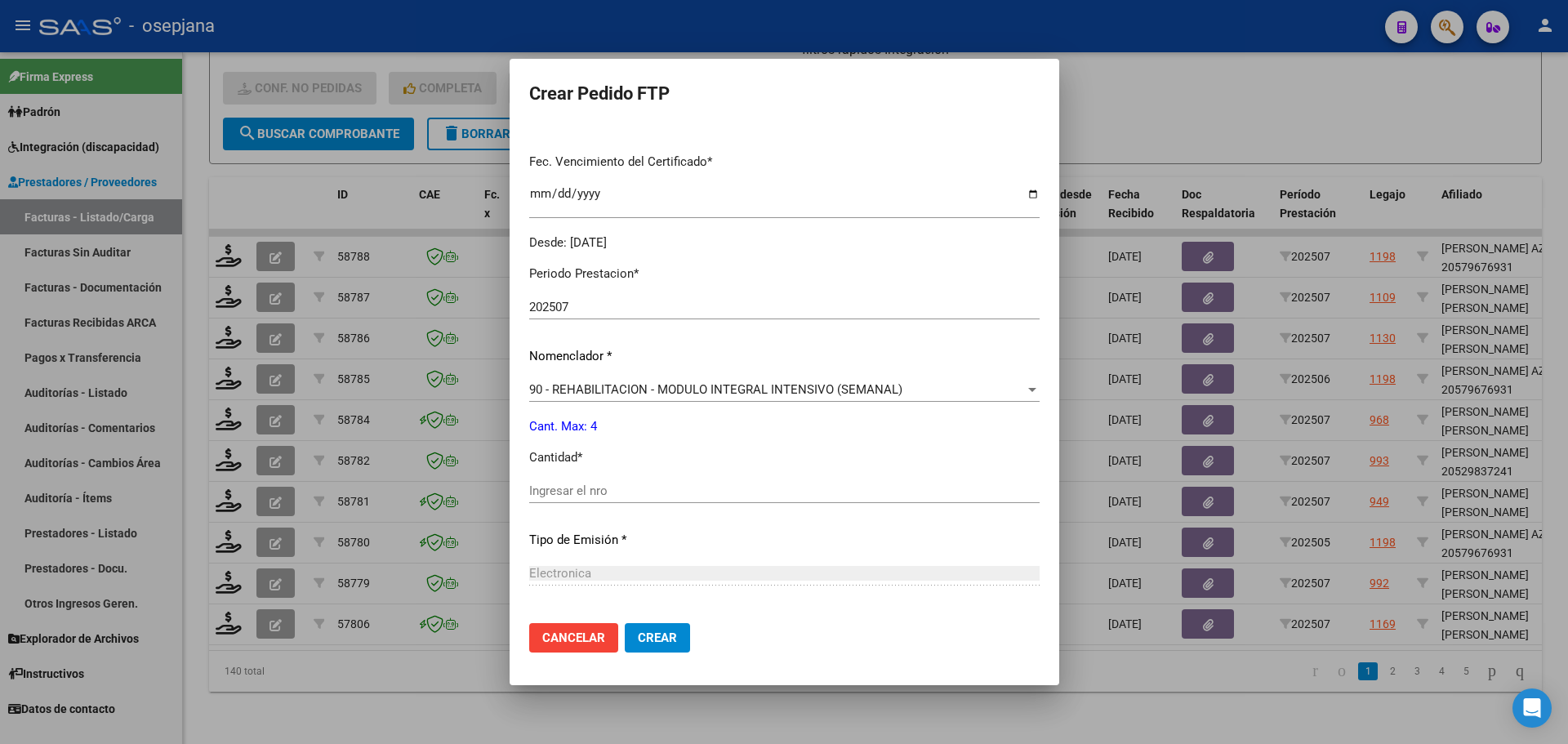
click at [586, 489] on input "Ingresar el nro" at bounding box center [784, 491] width 510 height 15
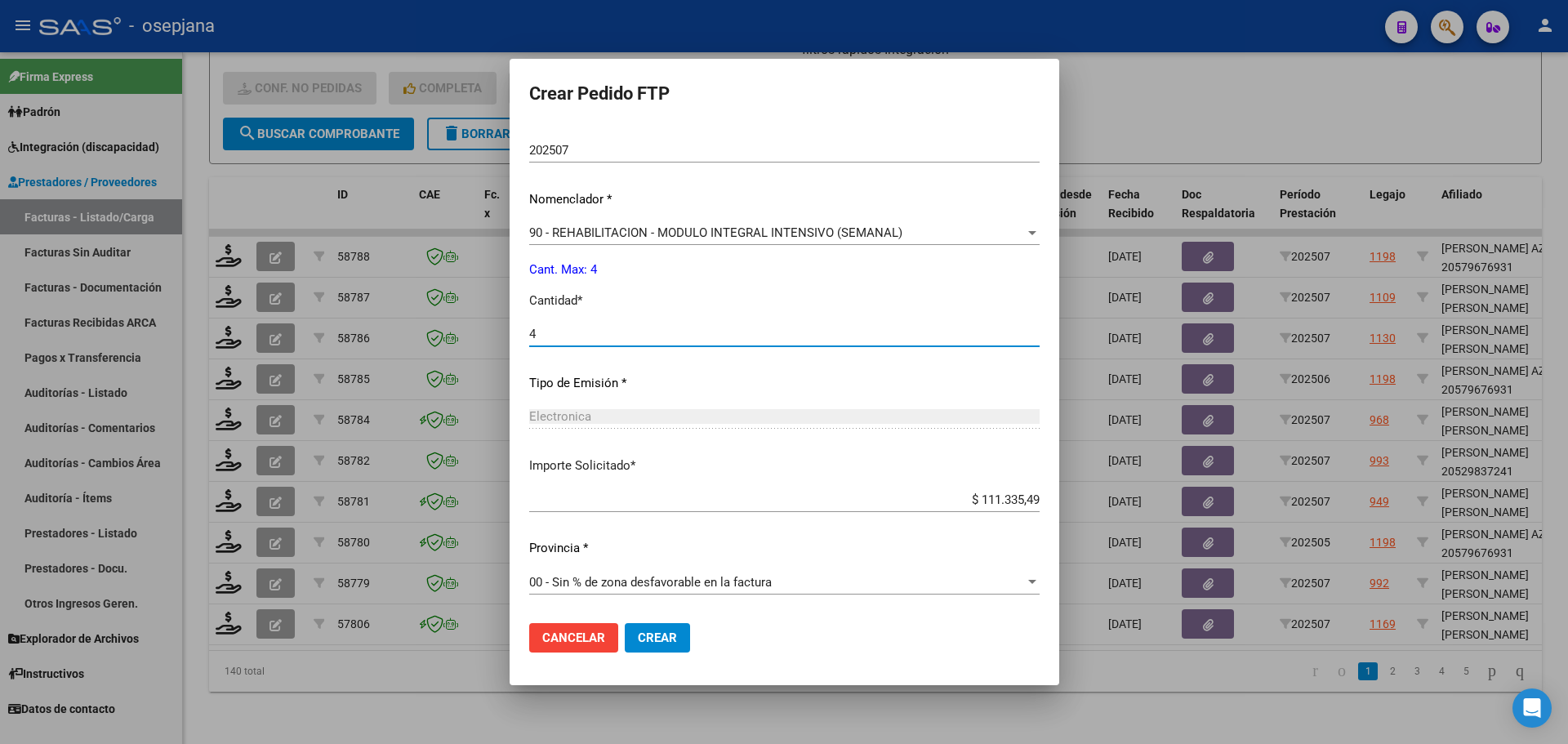
type input "4"
click at [655, 635] on span "Crear" at bounding box center [657, 638] width 39 height 15
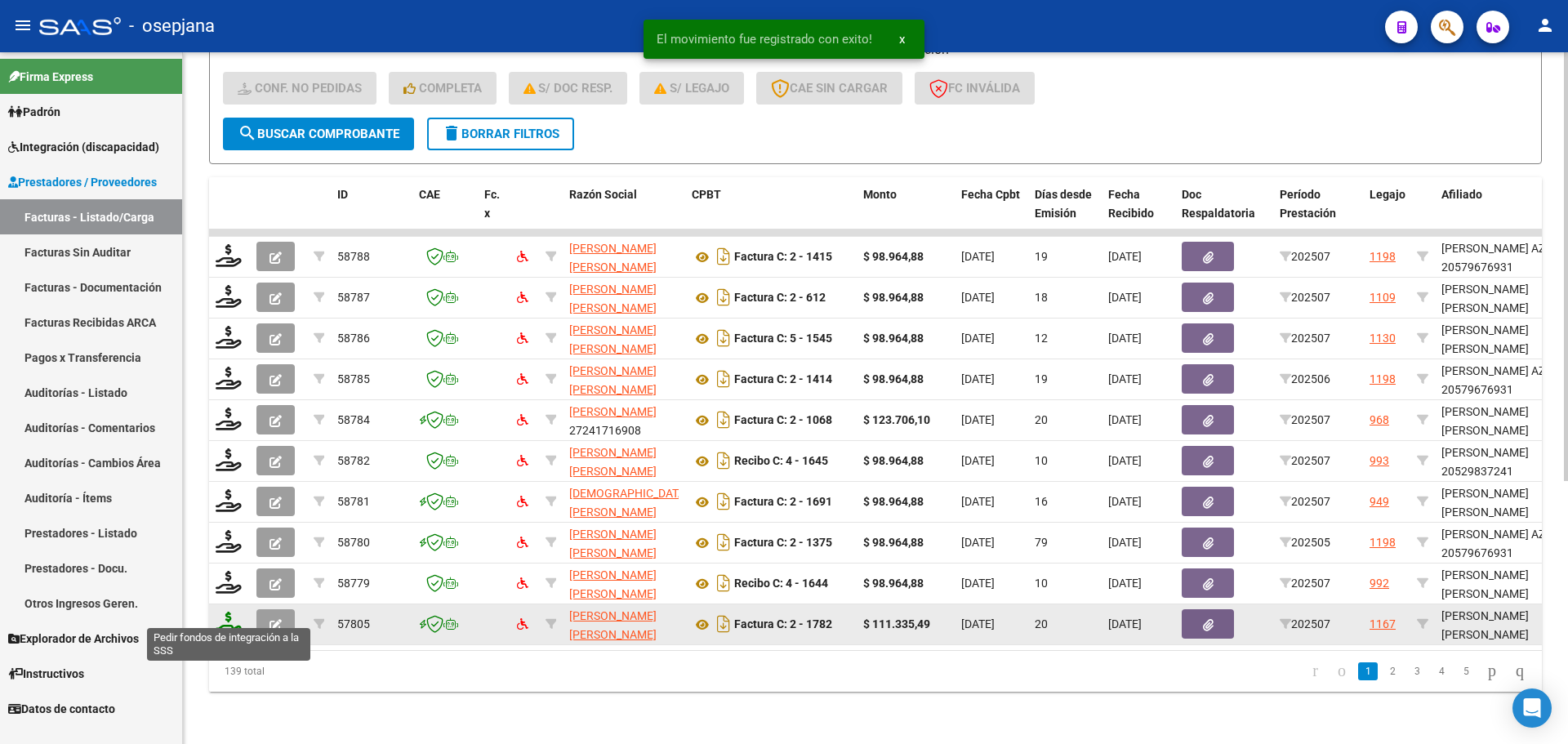
click at [227, 612] on icon at bounding box center [228, 623] width 26 height 23
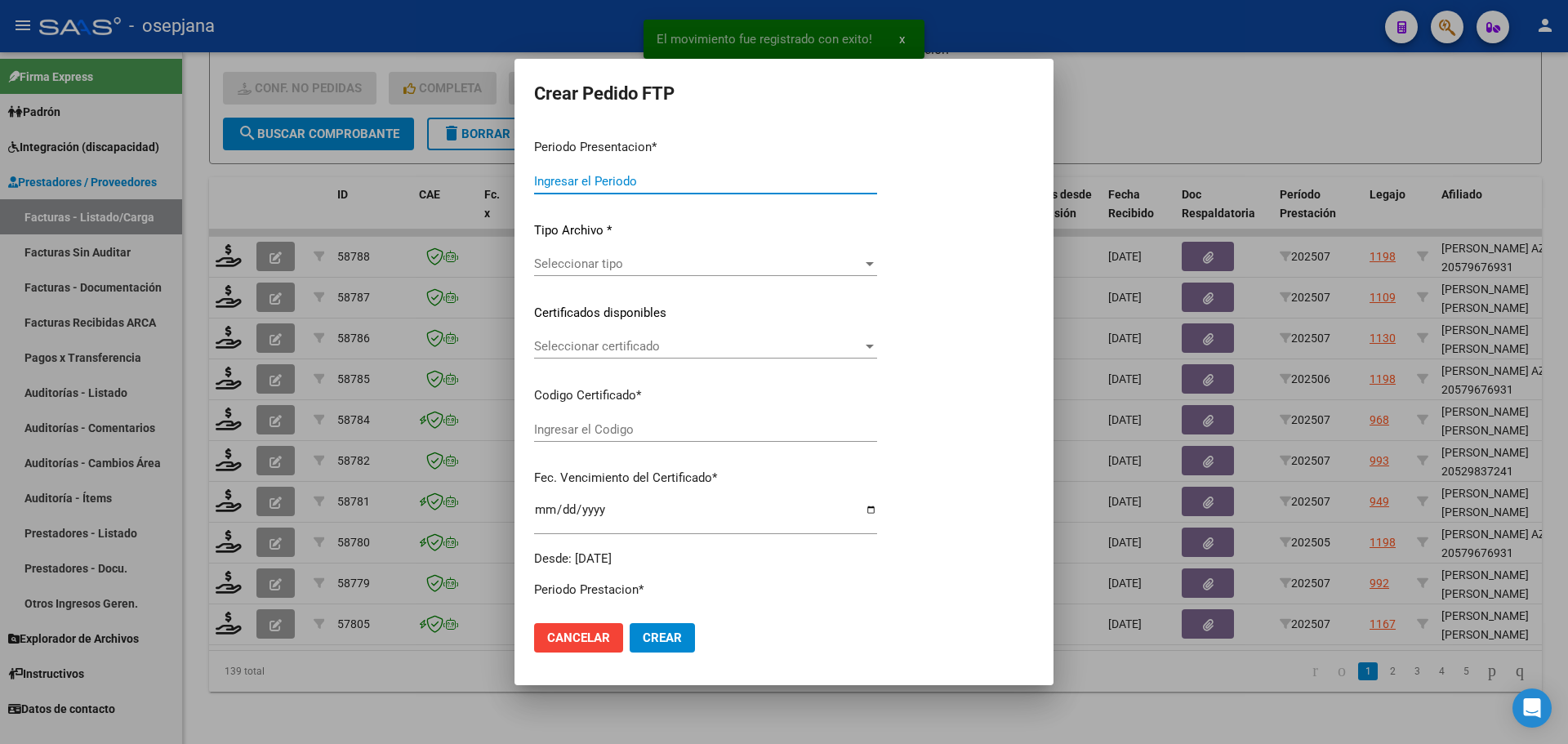
type input "202507"
type input "$ 111.335,49"
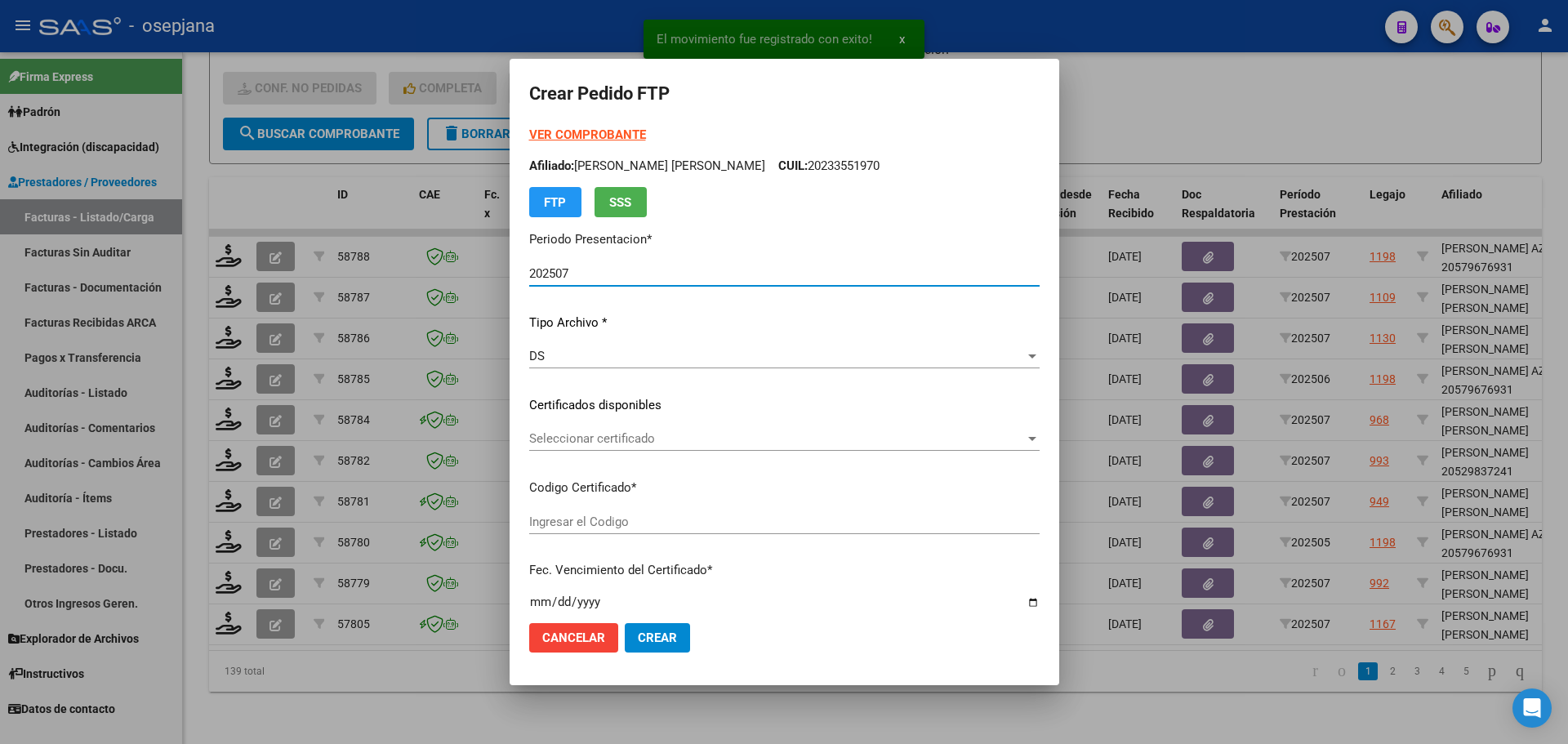
type input "ARG01000214546862022040520270405BSAS342"
type input "[DATE]"
click at [662, 437] on span "Seleccionar certificado" at bounding box center [777, 439] width 495 height 15
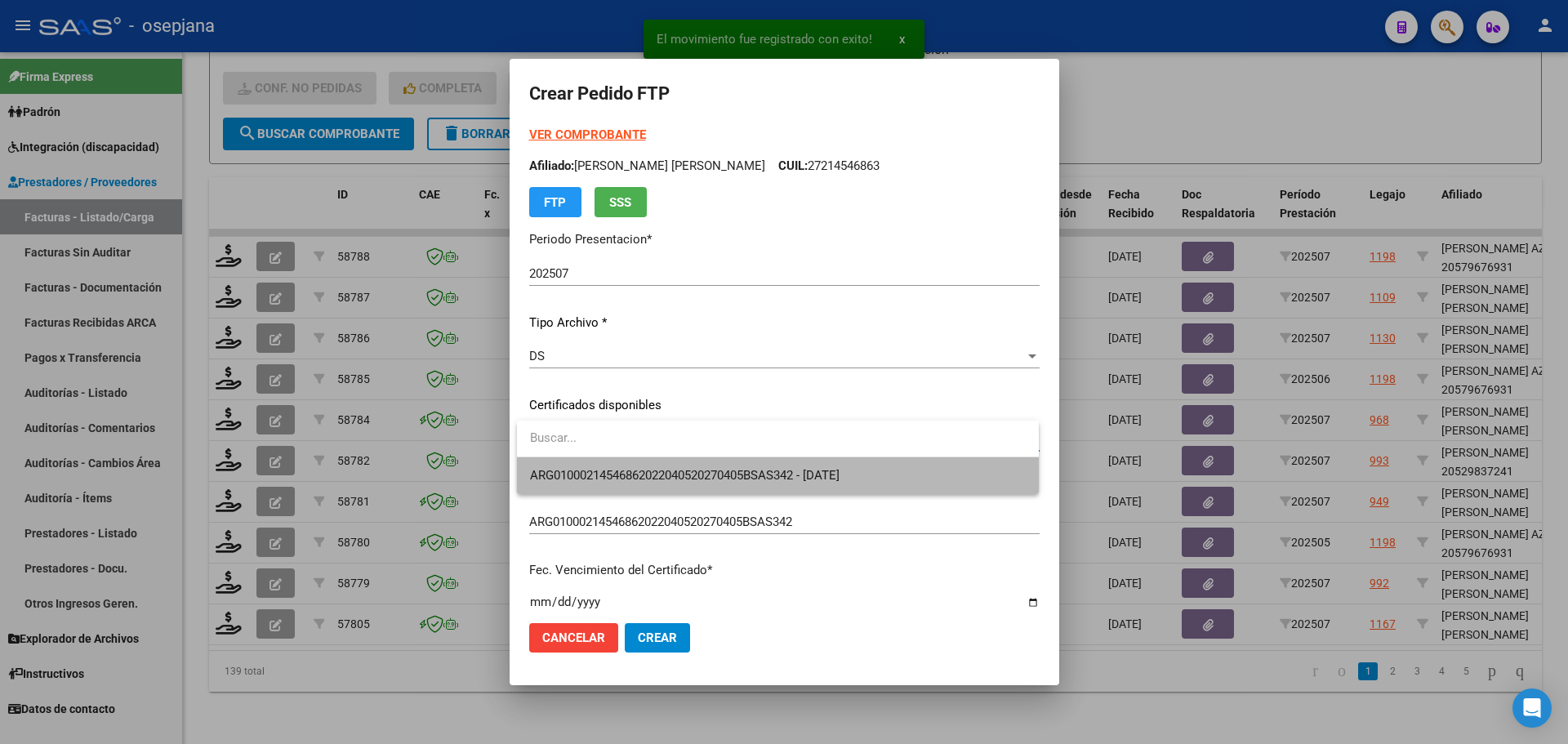
click at [669, 465] on span "ARG01000214546862022040520270405BSAS342 - [DATE]" at bounding box center [778, 476] width 495 height 37
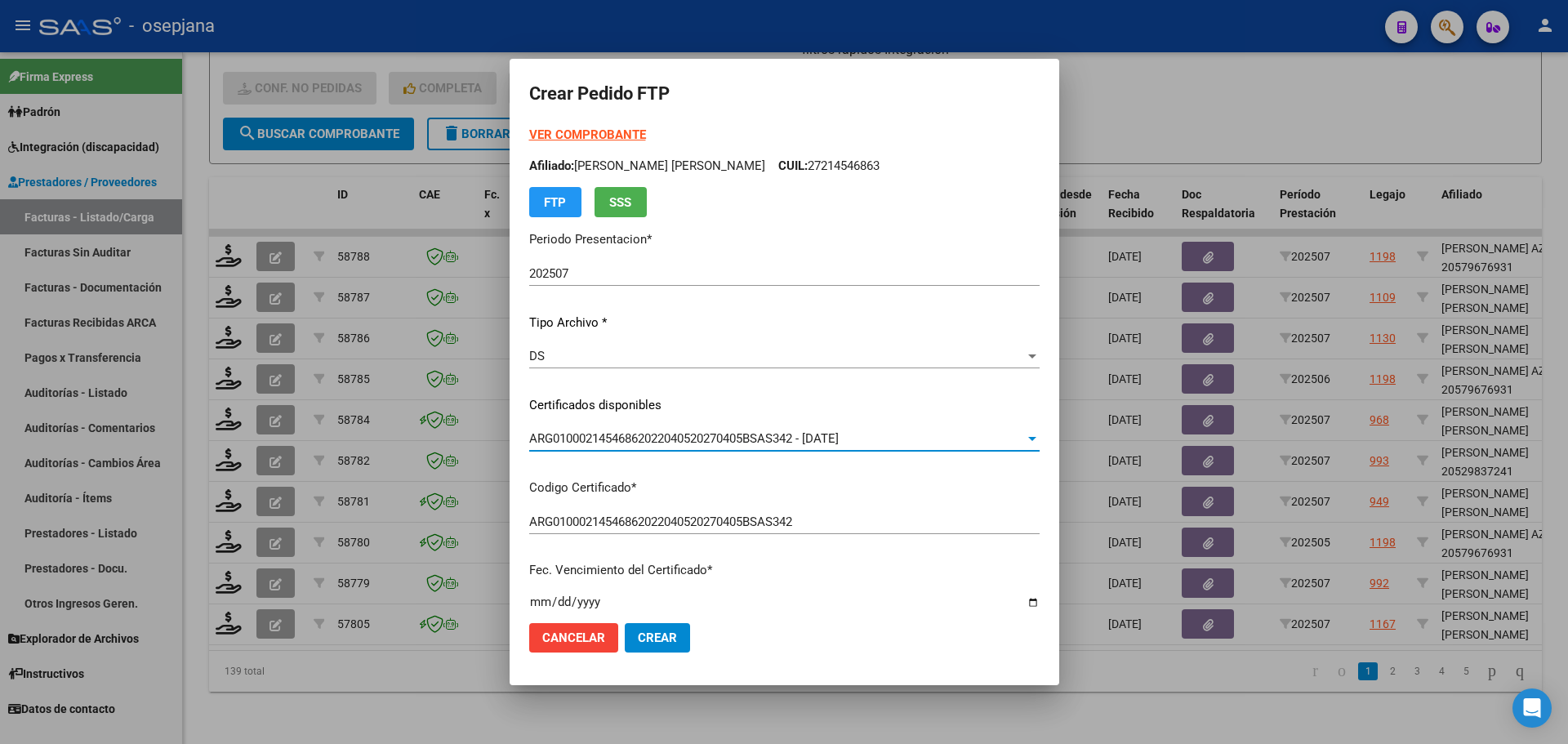
click at [614, 132] on strong "VER COMPROBANTE" at bounding box center [588, 135] width 116 height 15
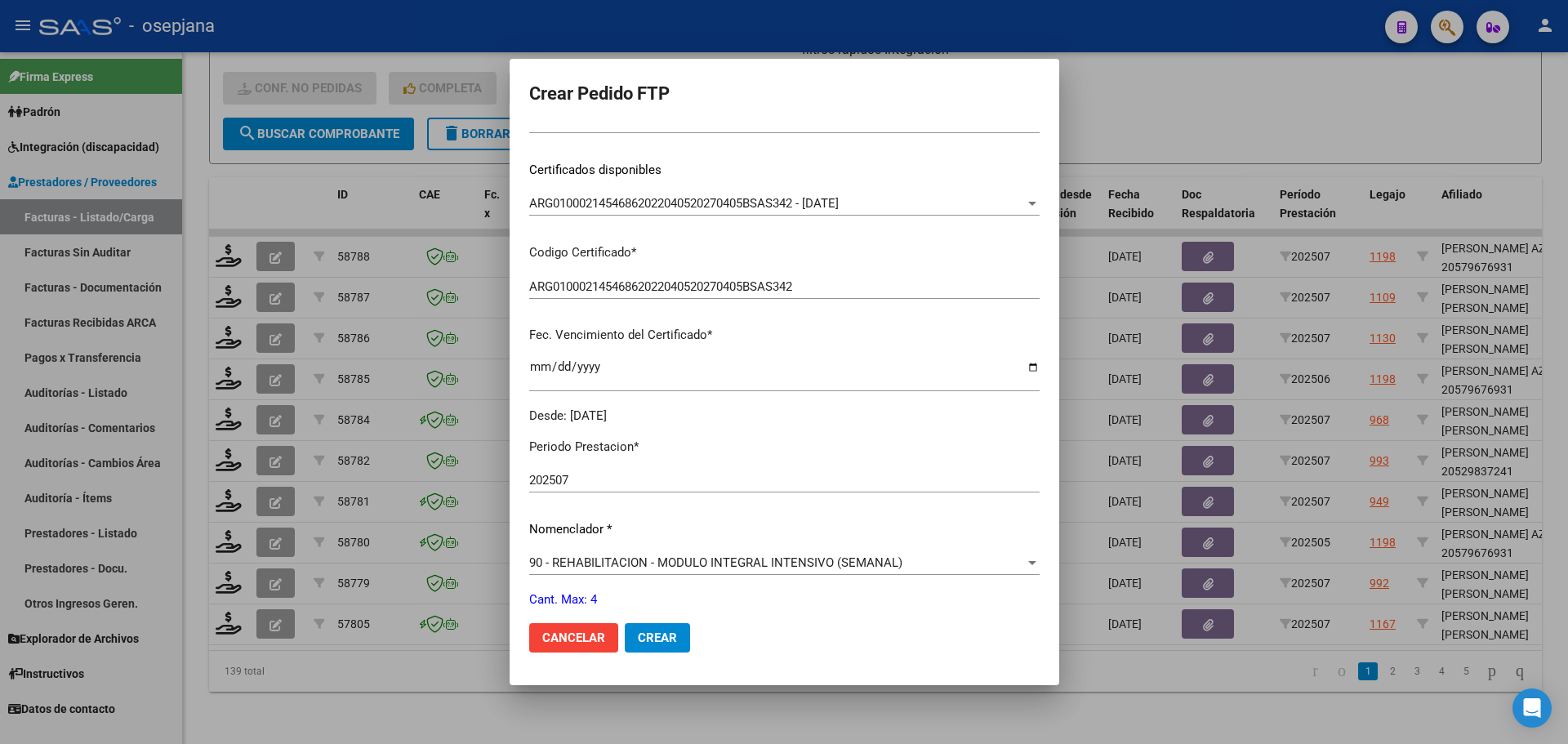
scroll to position [490, 0]
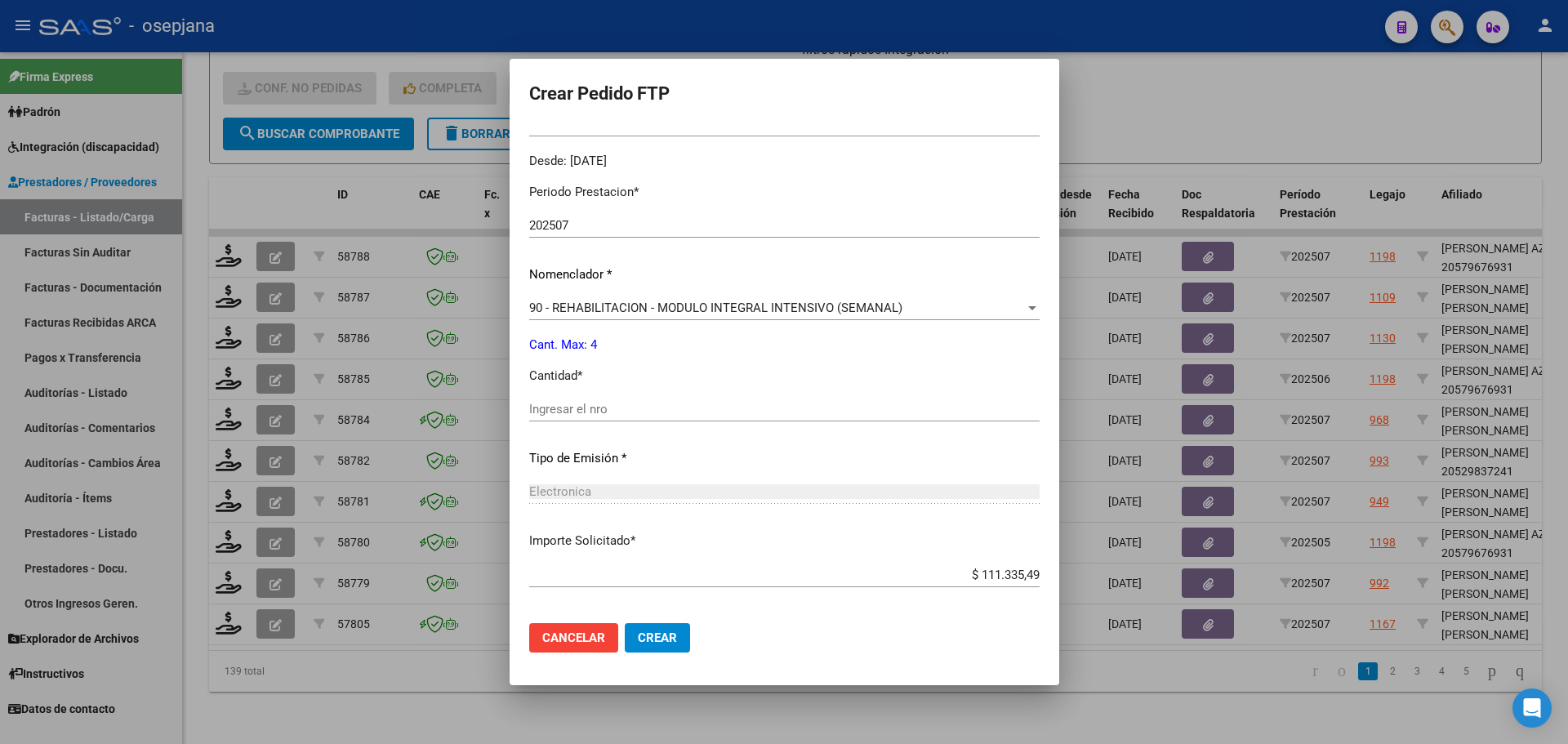
click at [560, 409] on input "Ingresar el nro" at bounding box center [784, 409] width 510 height 15
type input "4"
click at [665, 637] on span "Crear" at bounding box center [657, 638] width 39 height 15
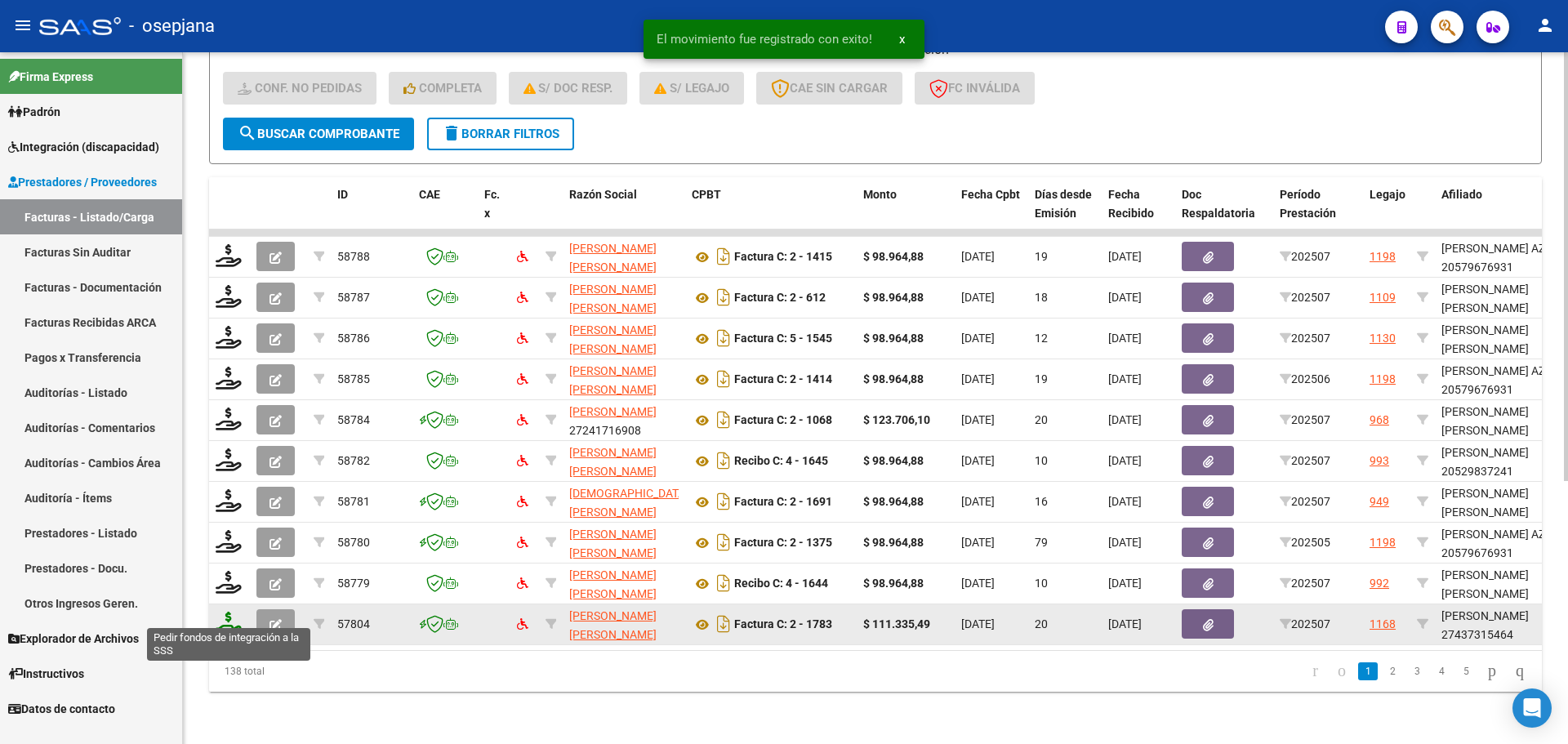
click at [236, 612] on icon at bounding box center [228, 623] width 26 height 23
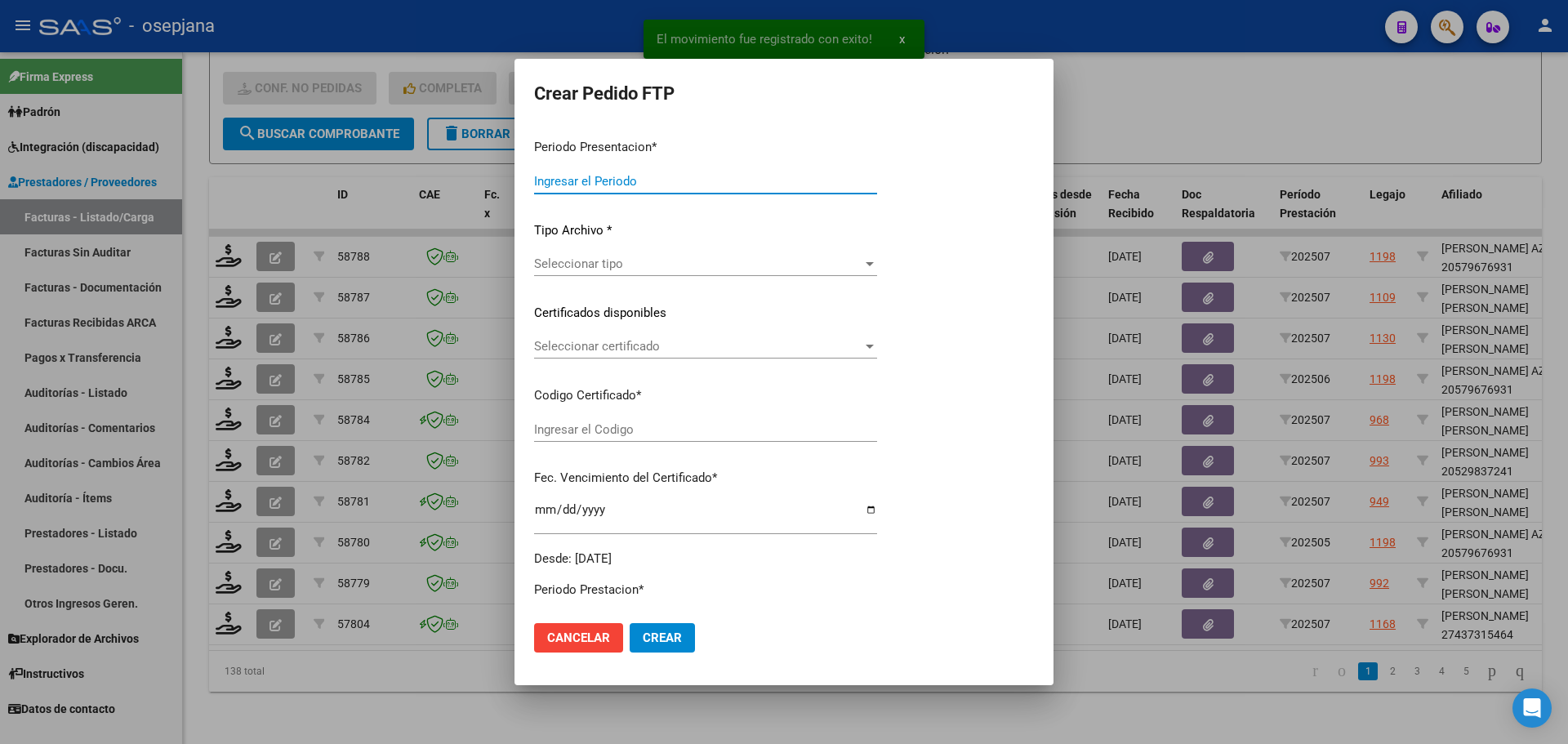
type input "202507"
type input "$ 111.335,49"
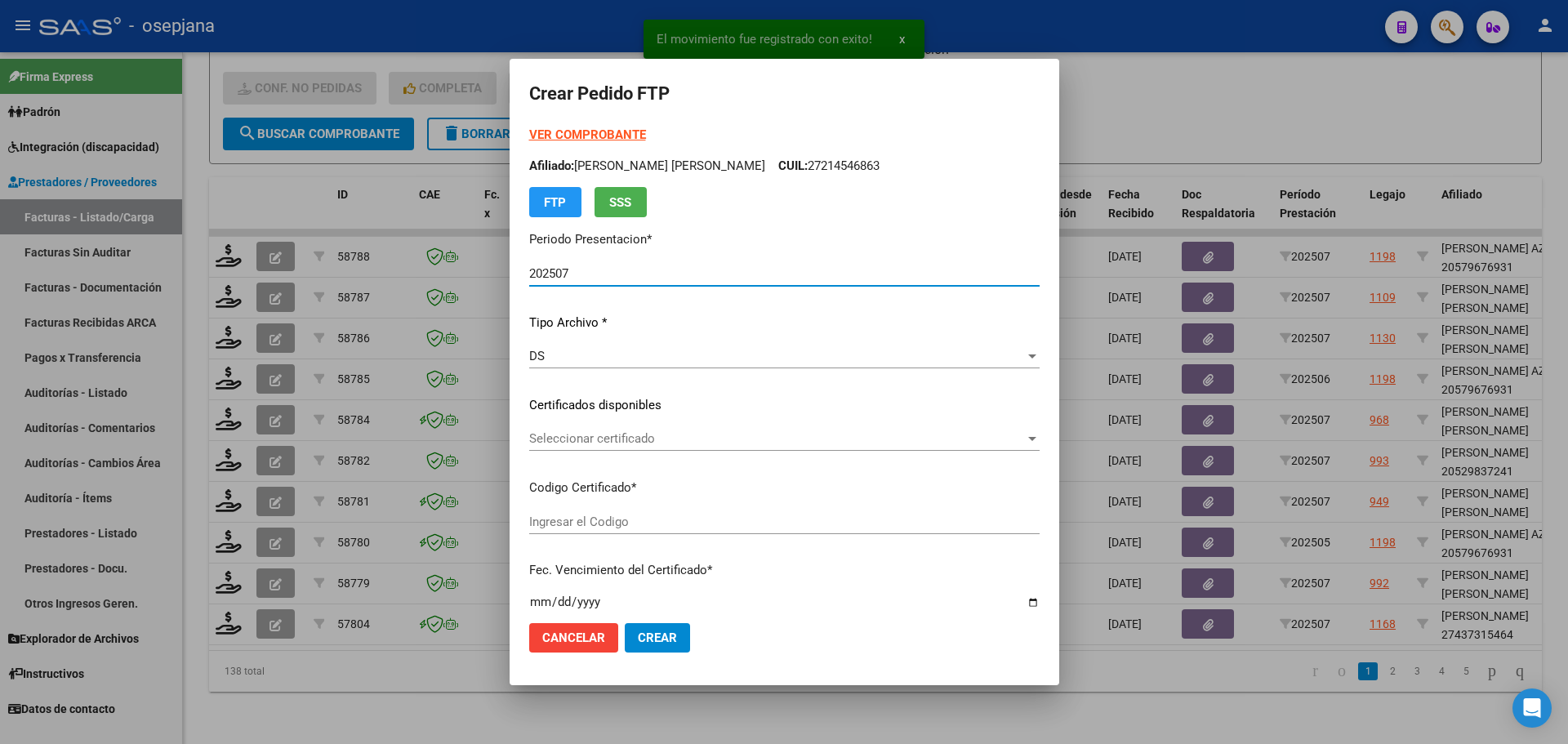
type input "ARG01000437315462022020420320204BSAS311"
type input "[DATE]"
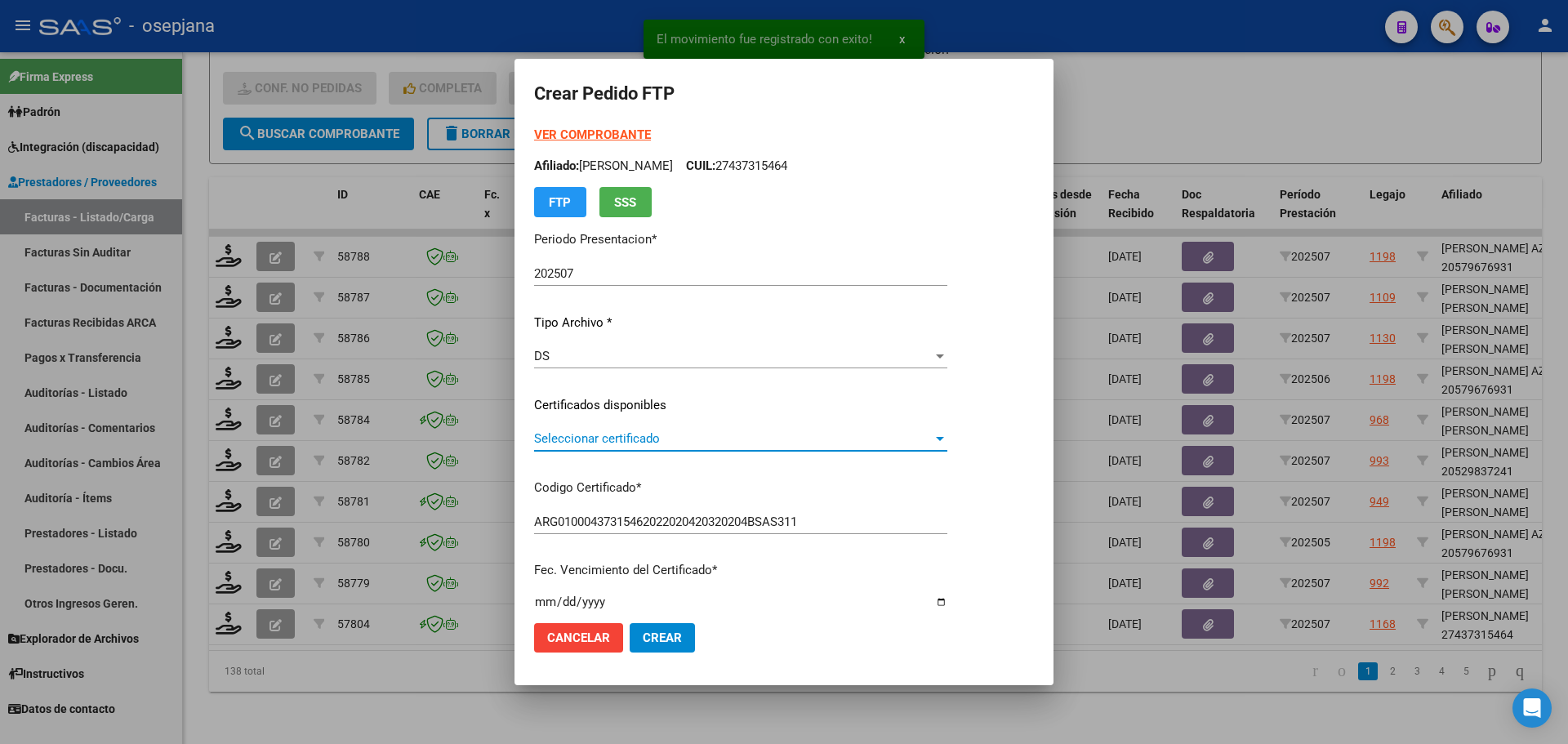
click at [629, 437] on span "Seleccionar certificado" at bounding box center [733, 439] width 398 height 15
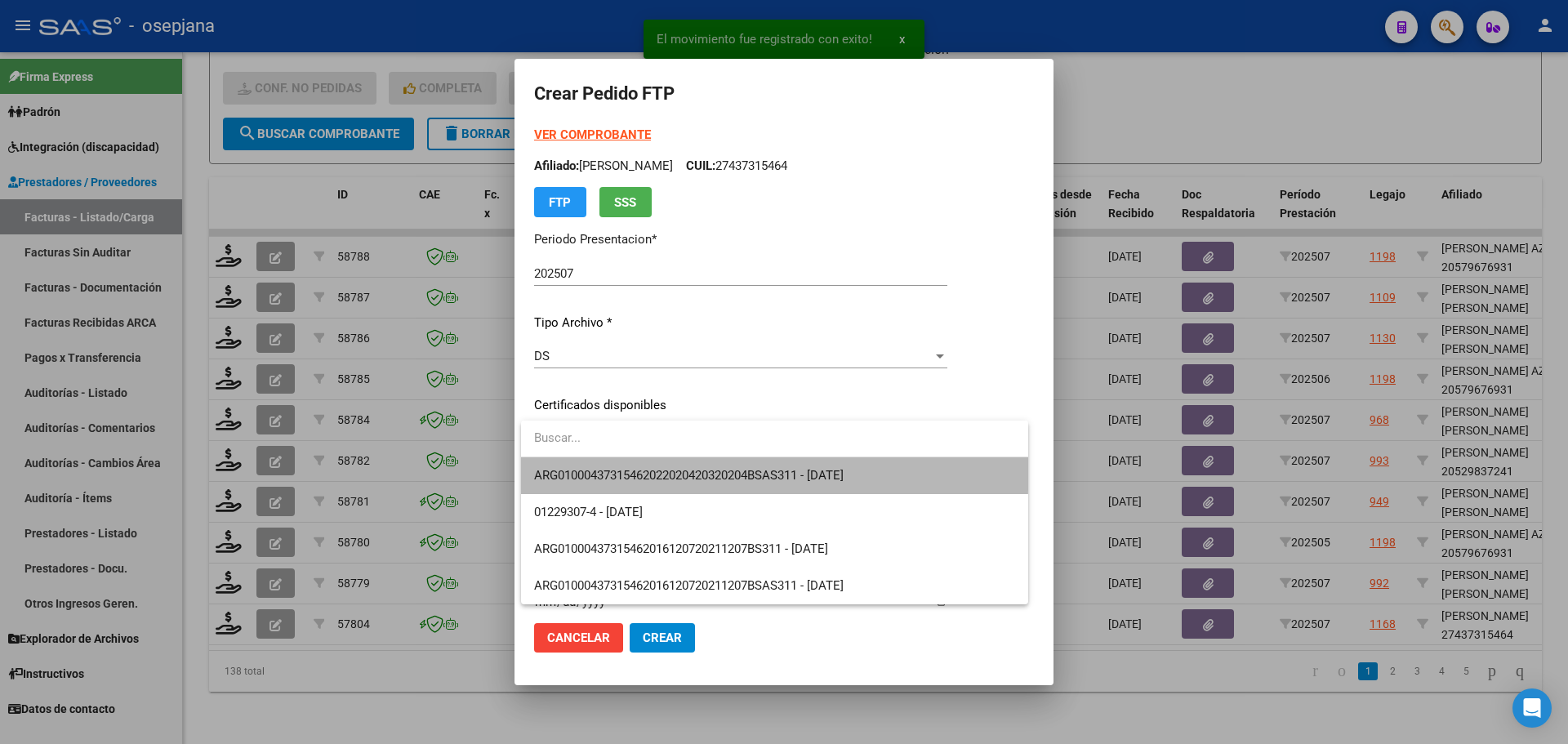
click at [637, 465] on span "ARG01000437315462022020420320204BSAS311 - [DATE]" at bounding box center [774, 476] width 481 height 37
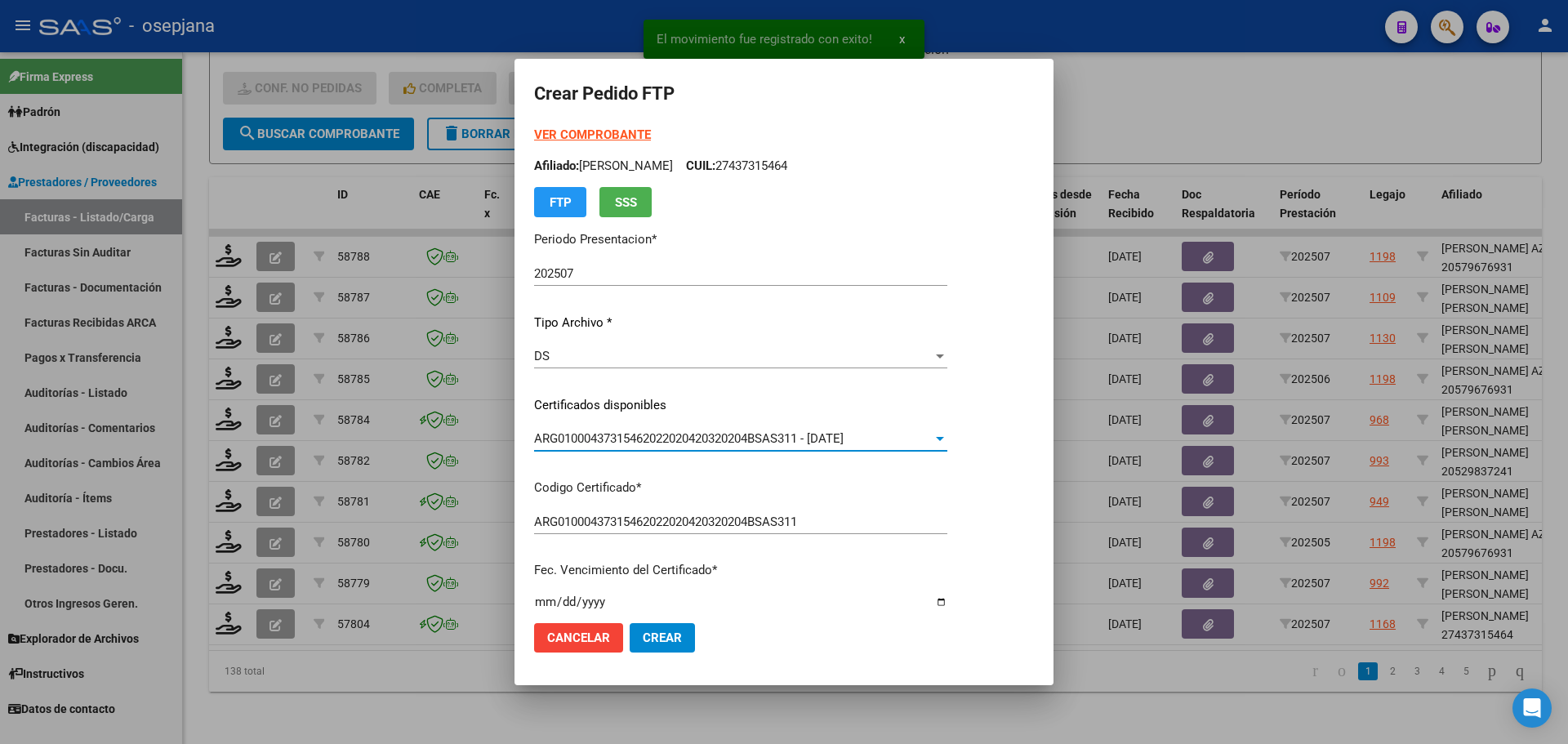
click at [618, 130] on strong "VER COMPROBANTE" at bounding box center [592, 135] width 116 height 15
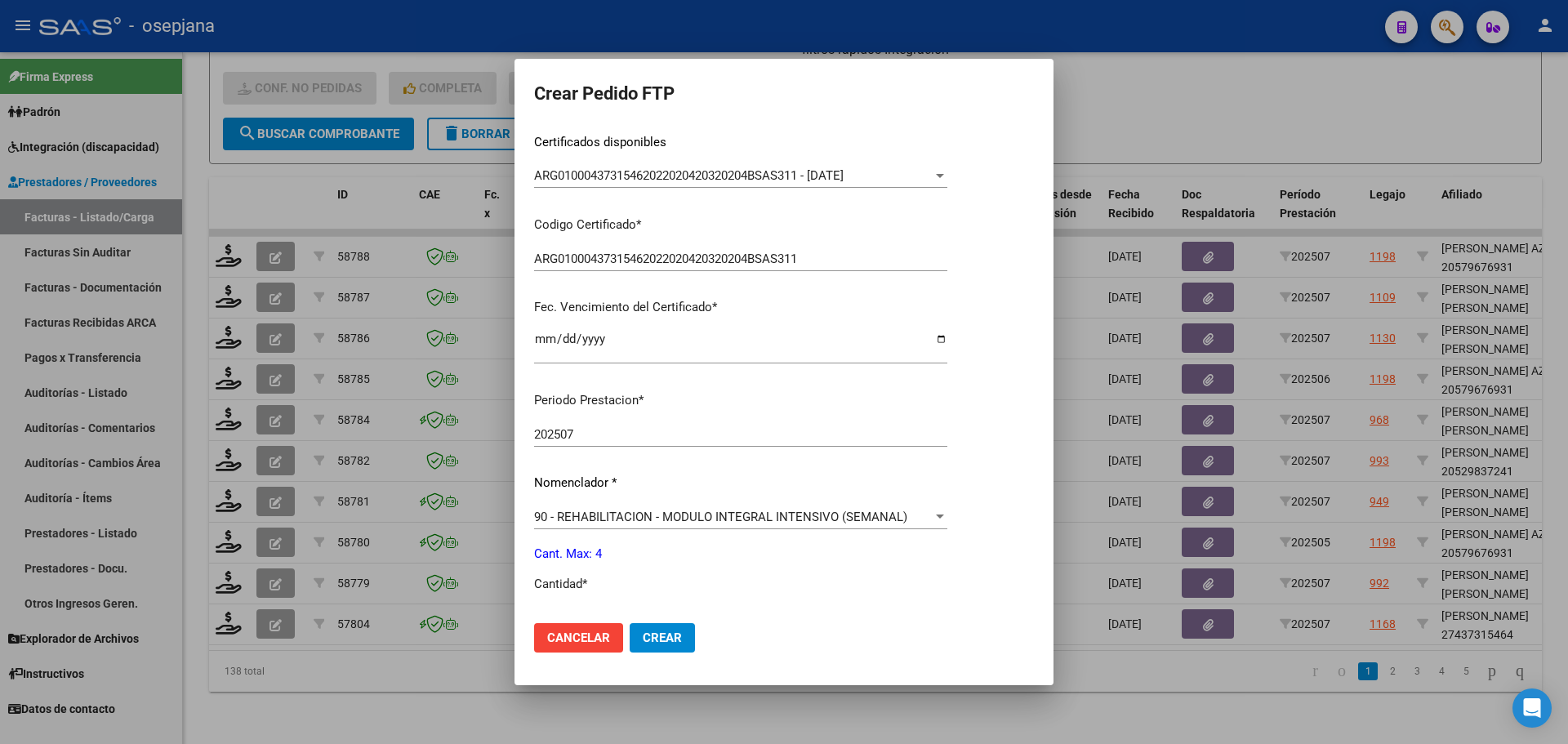
scroll to position [490, 0]
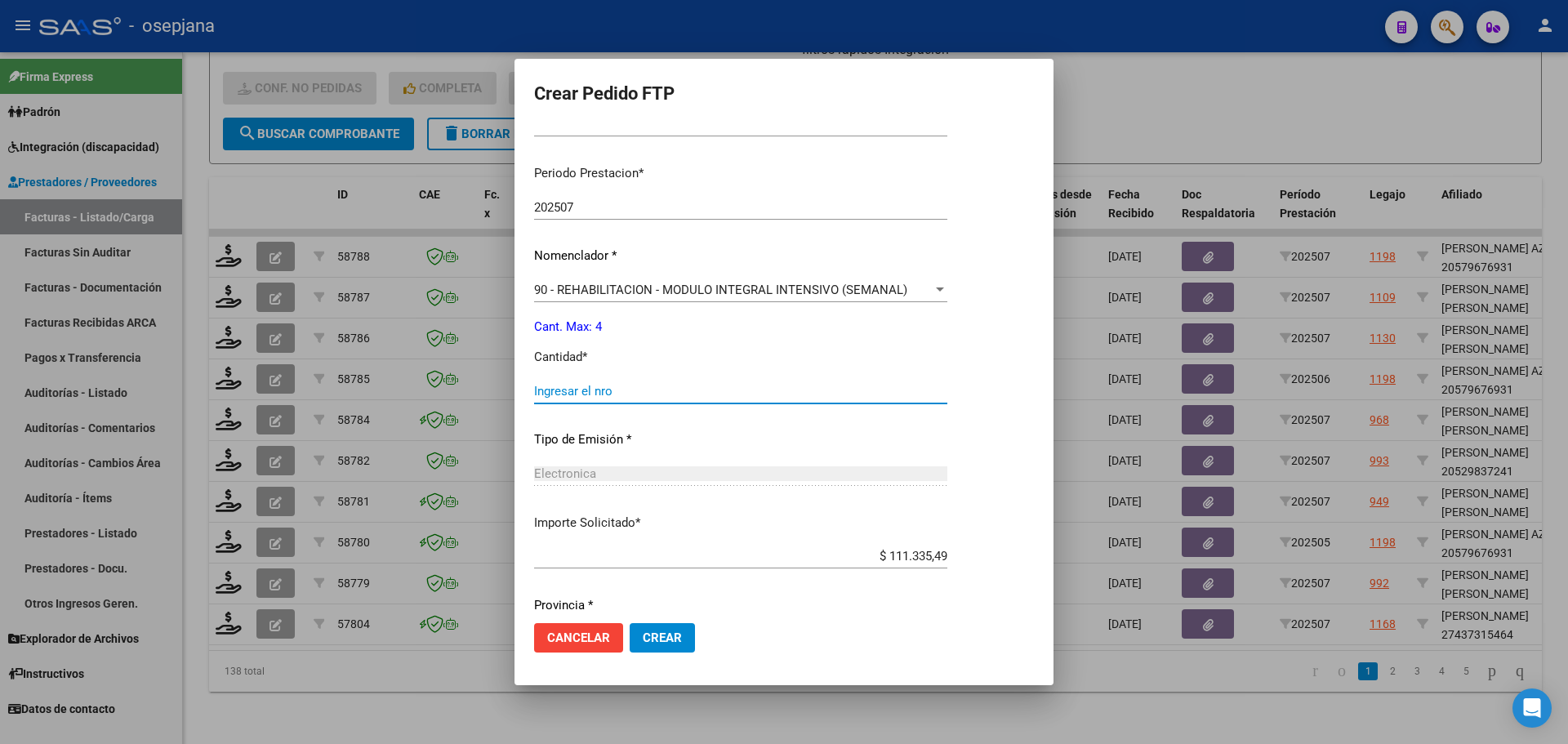
click at [577, 389] on input "Ingresar el nro" at bounding box center [740, 391] width 413 height 15
type input "4"
click at [670, 638] on span "Crear" at bounding box center [662, 638] width 39 height 15
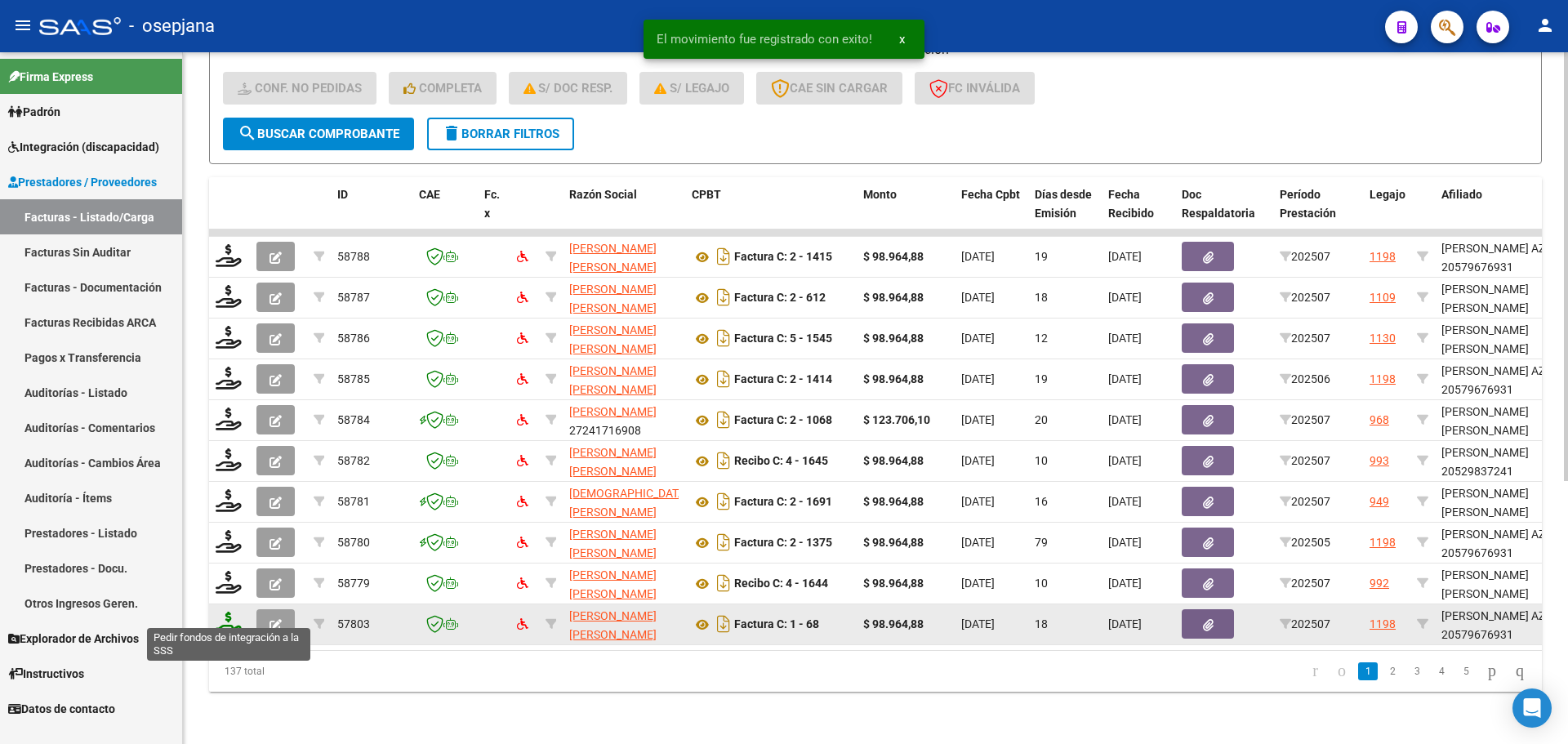
click at [220, 615] on icon at bounding box center [228, 623] width 26 height 23
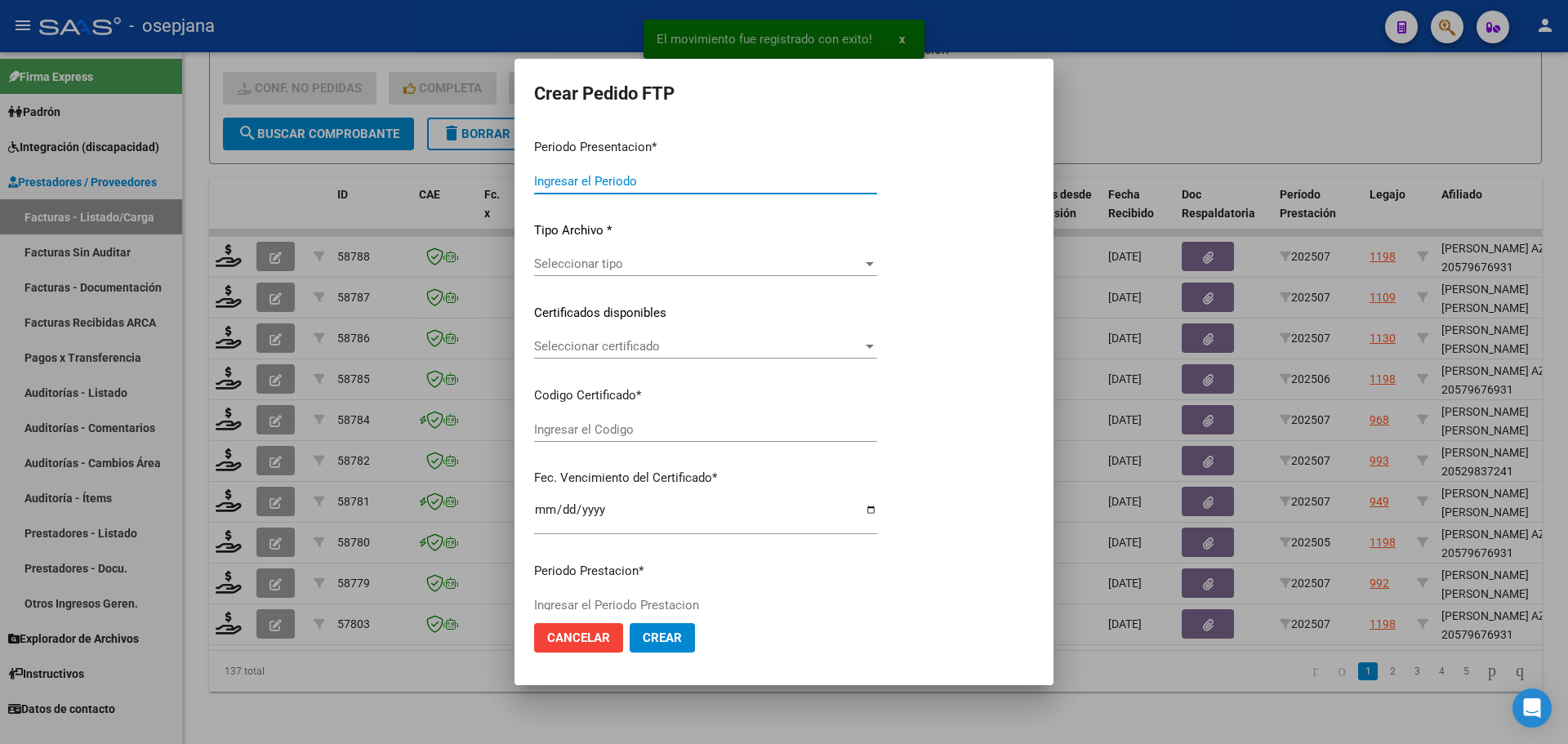
type input "202507"
type input "$ 98.964,88"
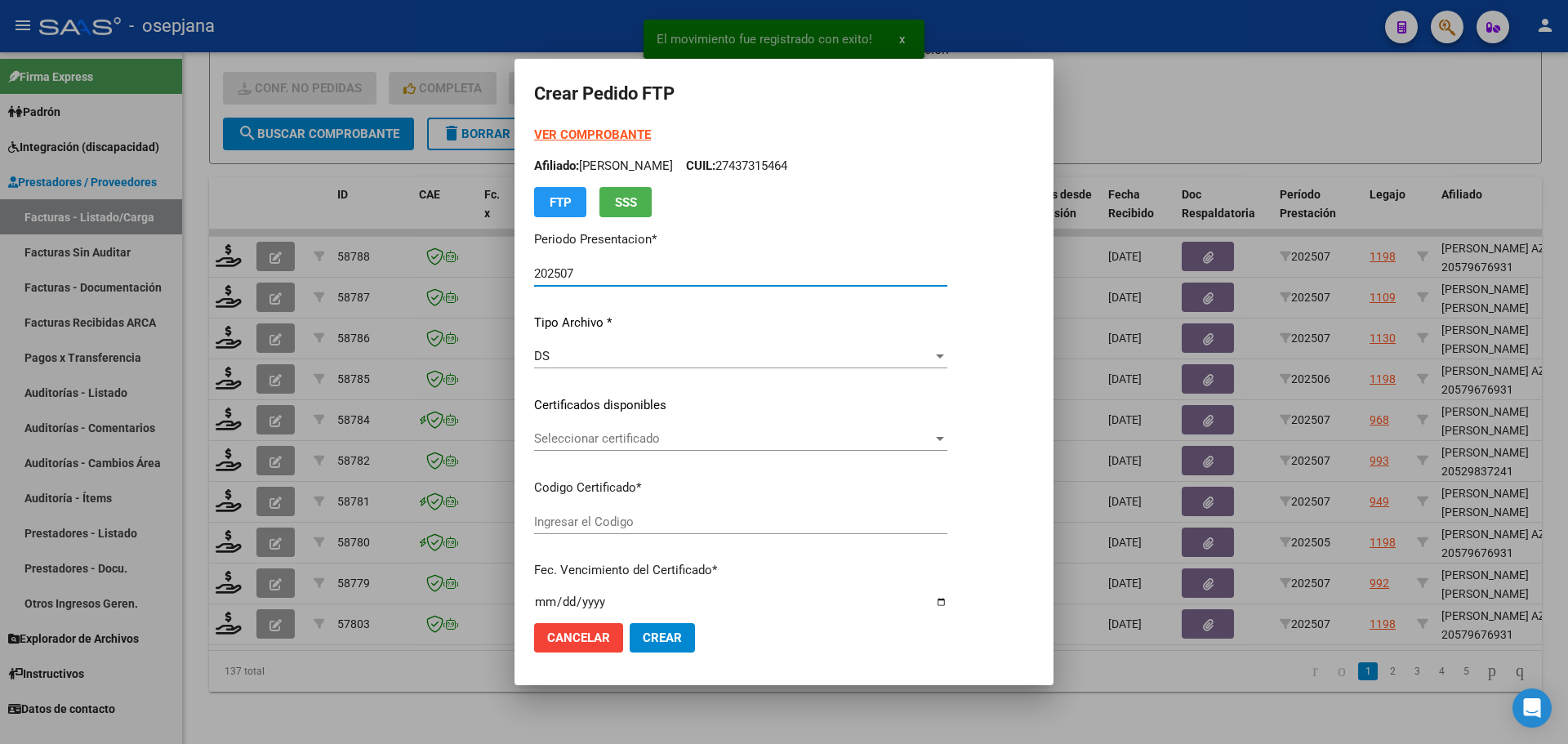
type input "ARG01000579676932025011420300114BSAS313"
type input "[DATE]"
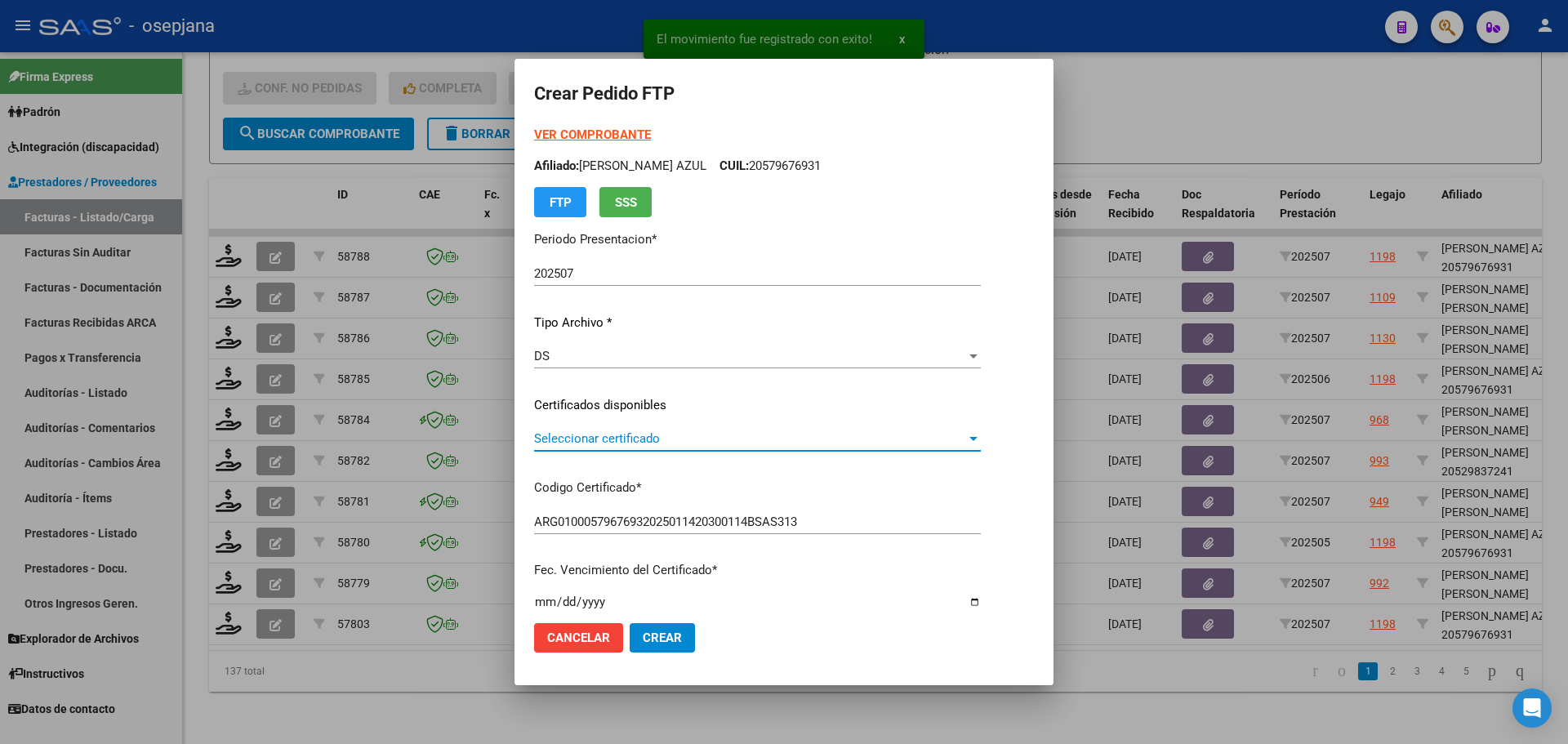
click at [656, 442] on span "Seleccionar certificado" at bounding box center [749, 439] width 432 height 15
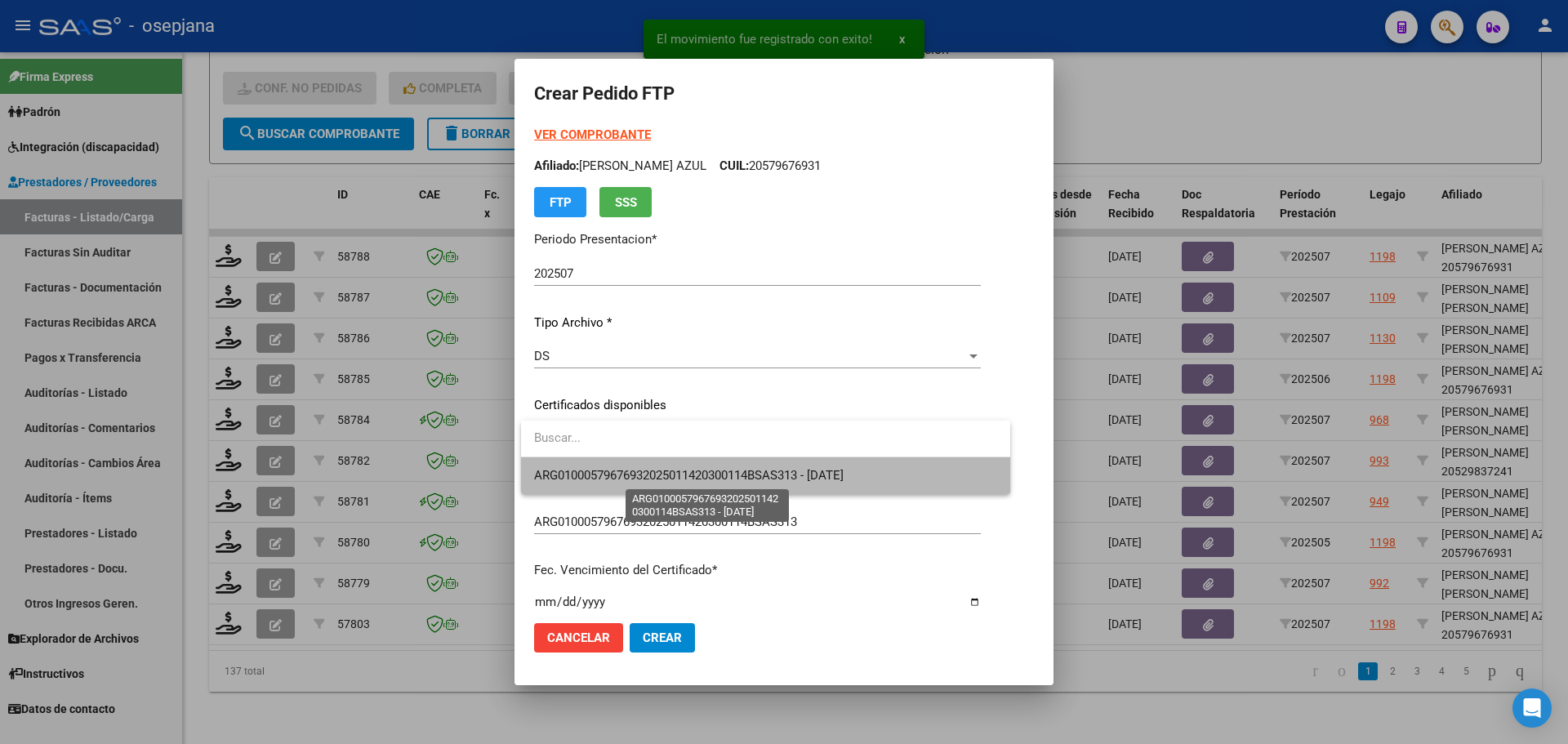
click at [668, 469] on span "ARG01000579676932025011420300114BSAS313 - [DATE]" at bounding box center [688, 475] width 310 height 15
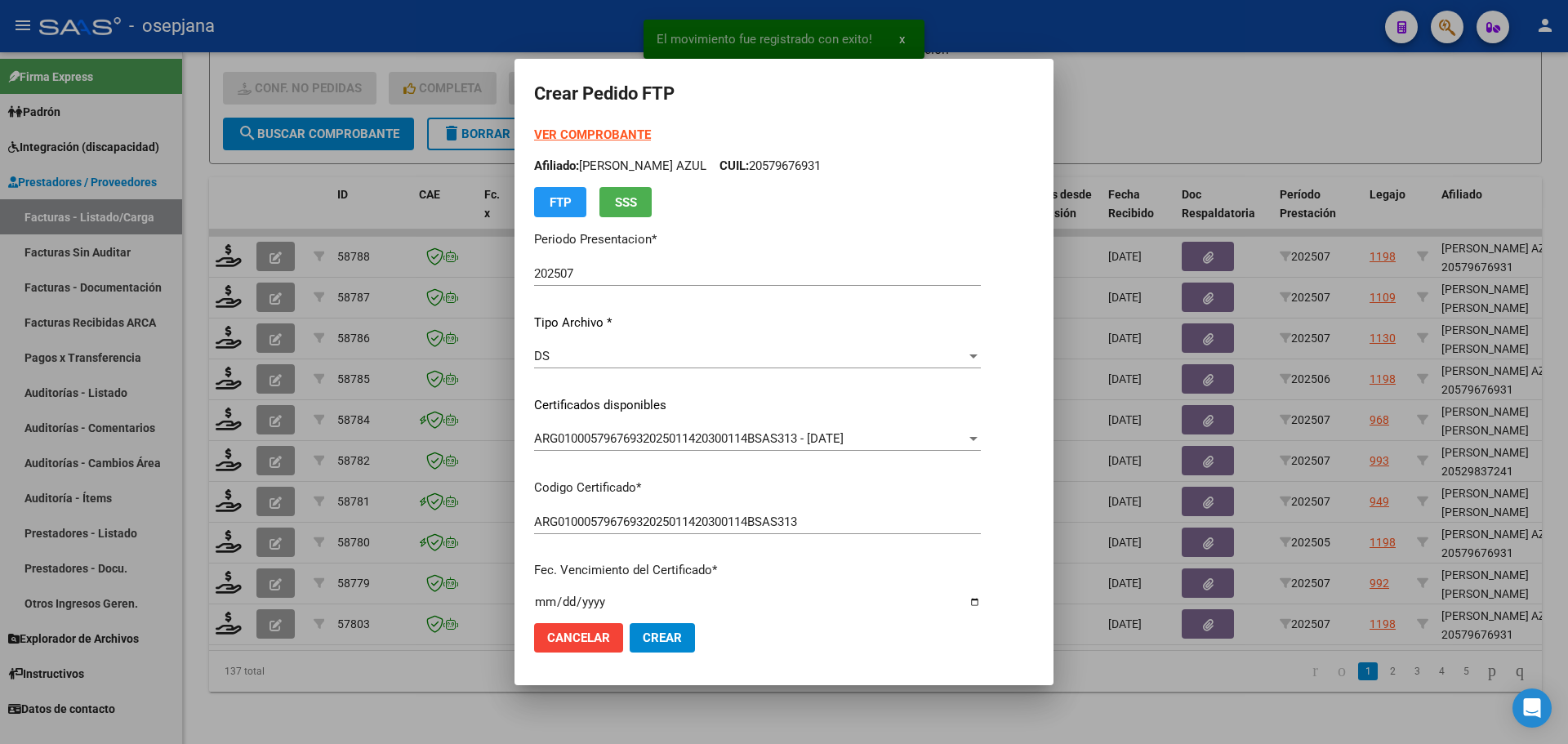
click at [611, 132] on strong "VER COMPROBANTE" at bounding box center [592, 135] width 116 height 15
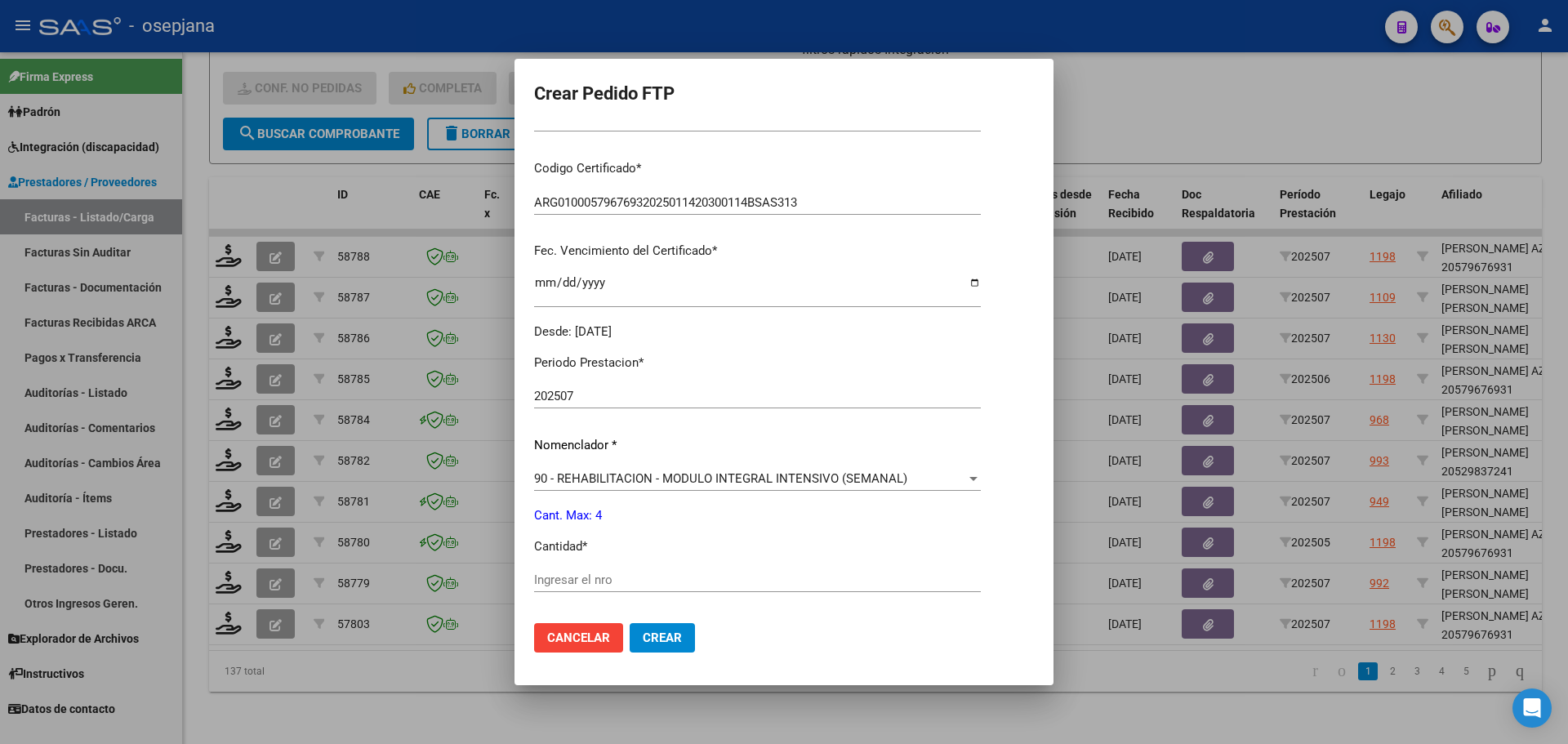
scroll to position [566, 0]
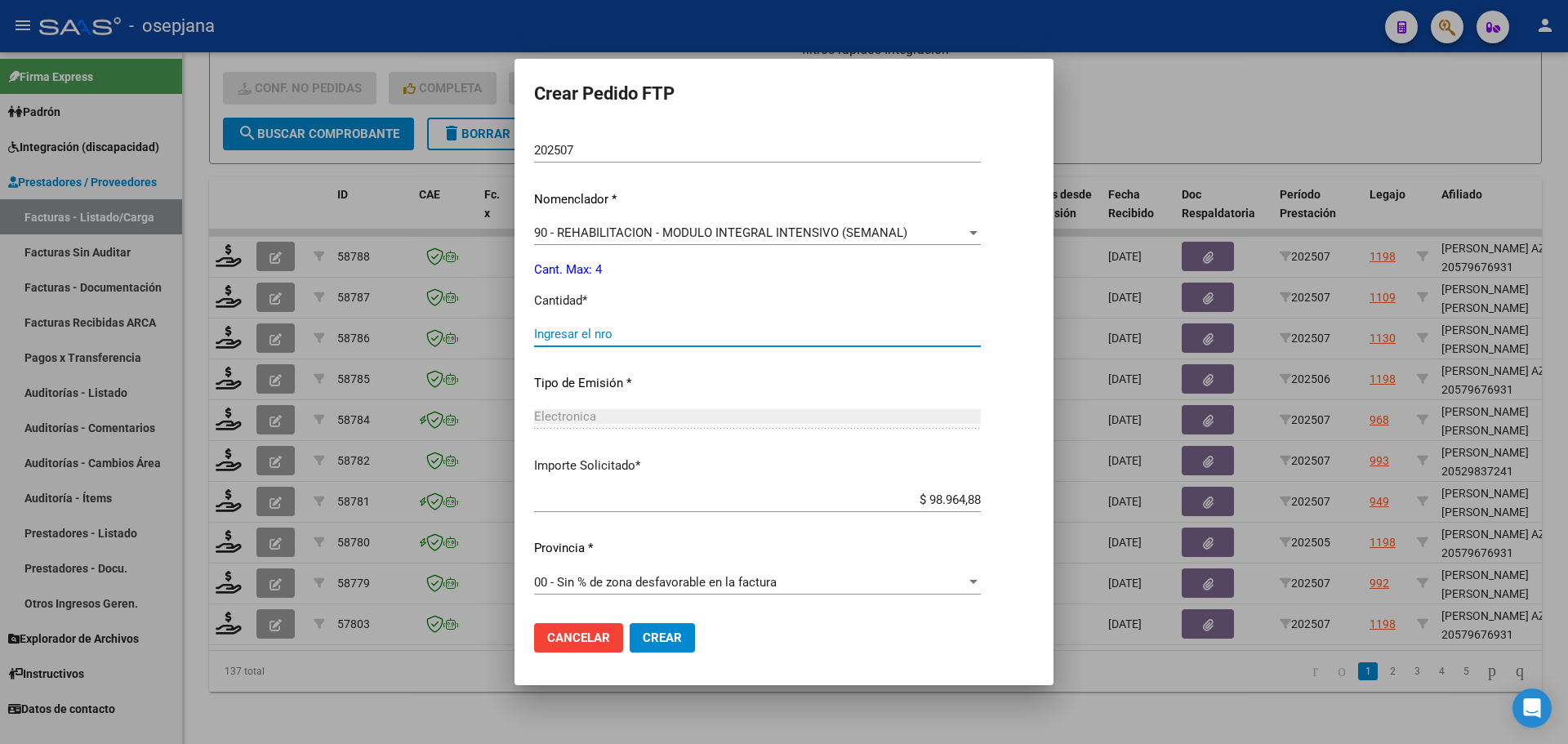
click at [592, 331] on input "Ingresar el nro" at bounding box center [757, 334] width 446 height 15
type input "4"
click at [650, 638] on span "Crear" at bounding box center [662, 638] width 39 height 15
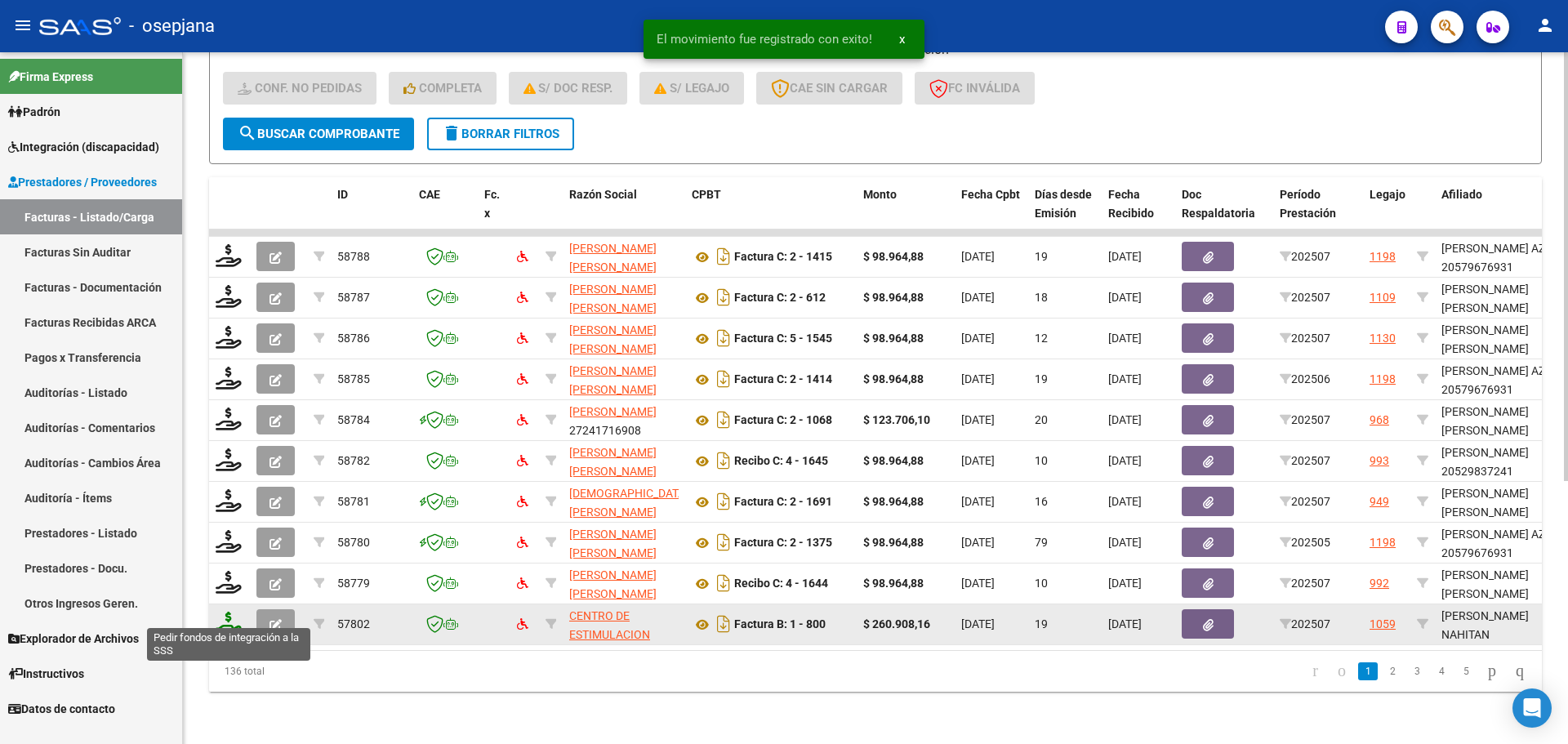
click at [226, 612] on icon at bounding box center [228, 623] width 26 height 23
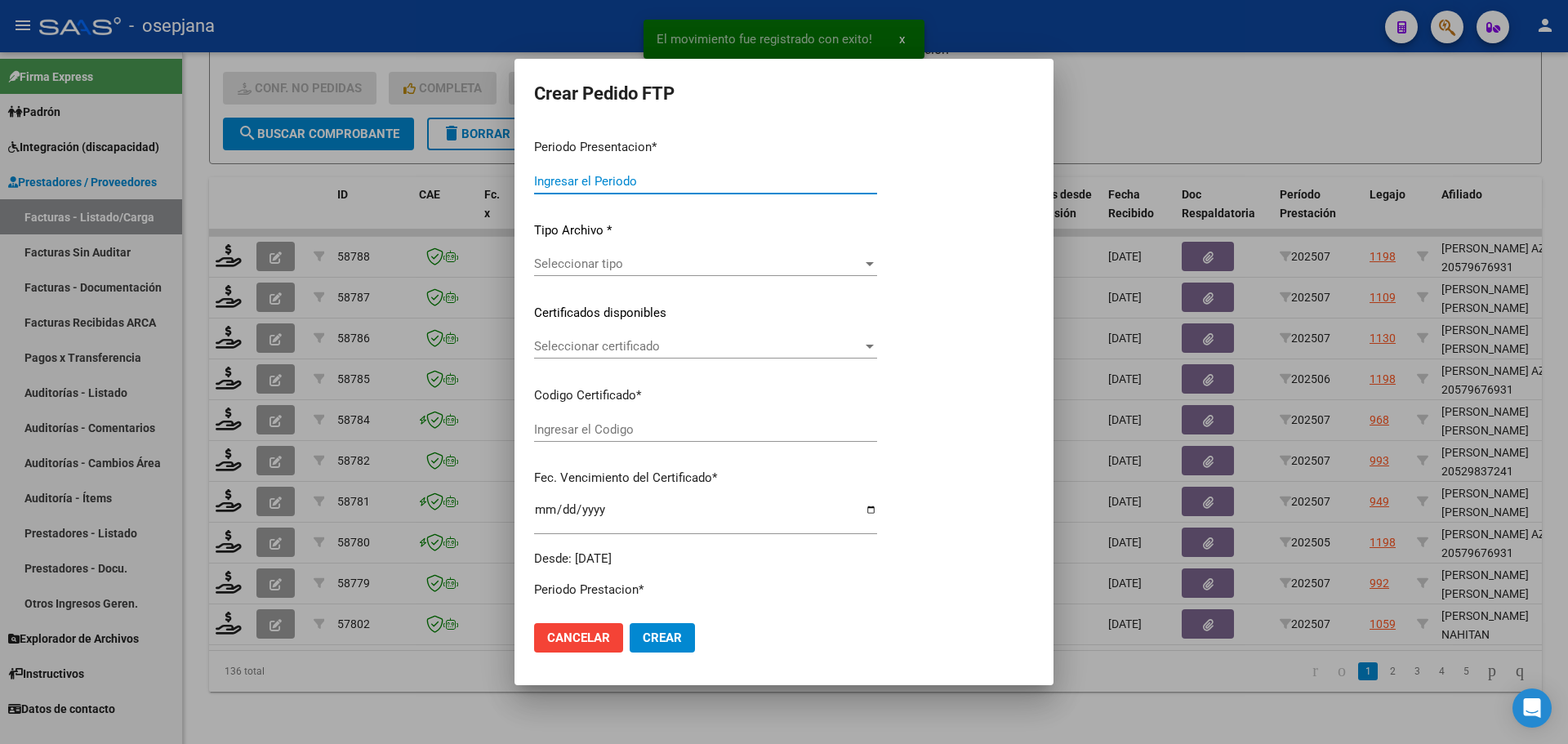
type input "202507"
type input "$ 260.908,16"
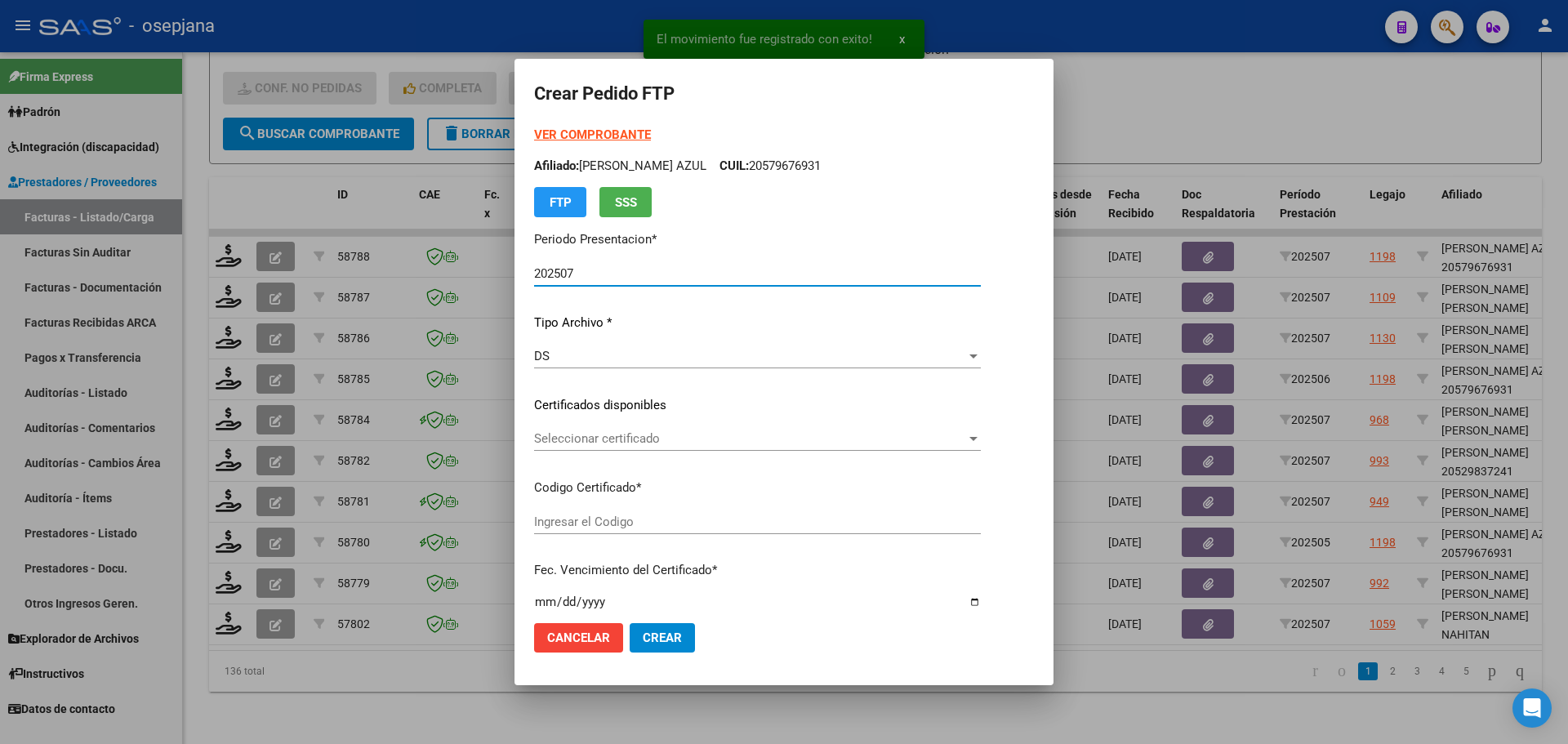
type input "ARG02-00058580865-2023081520260815BS376"
type input "[DATE]"
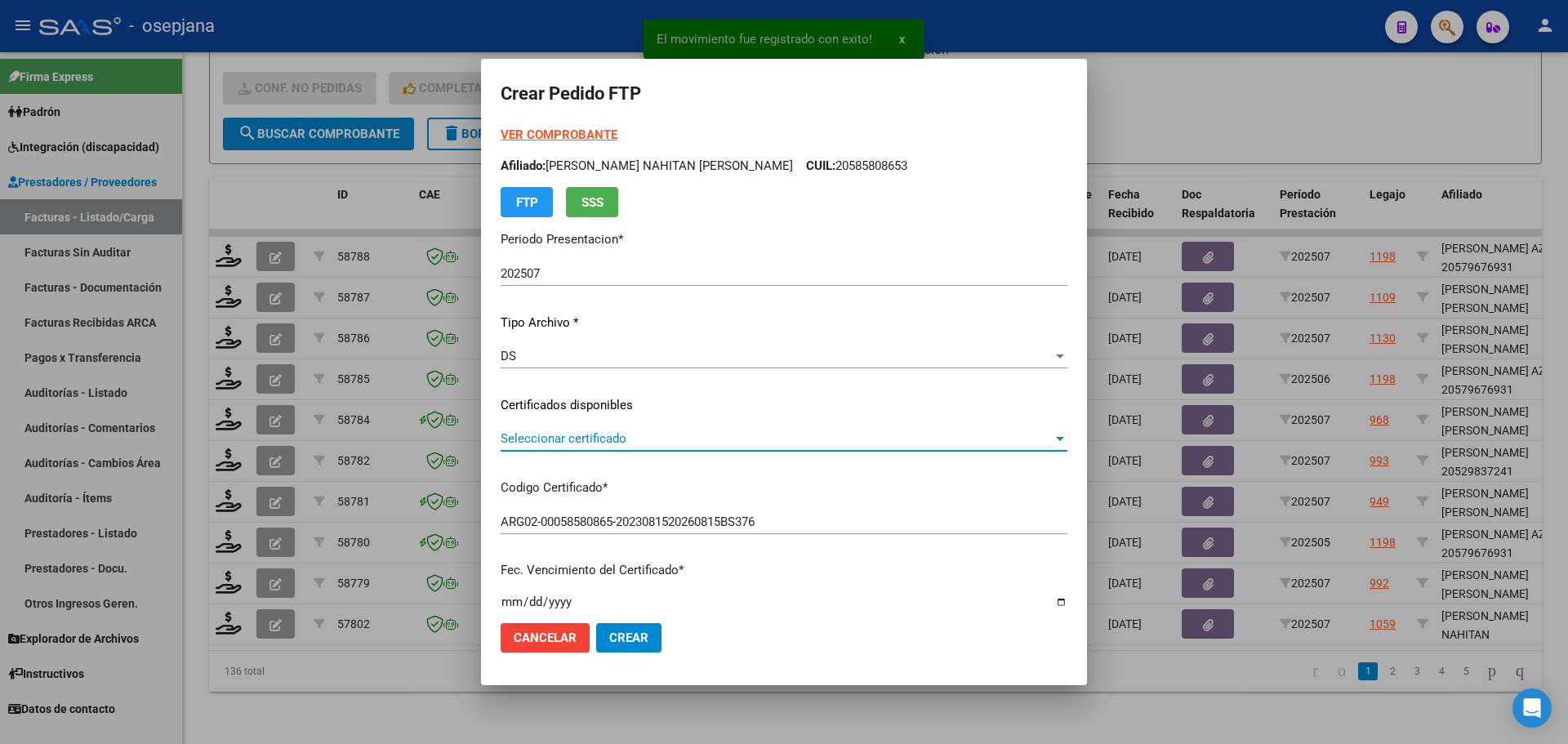
click at [588, 432] on span "Seleccionar certificado" at bounding box center [776, 439] width 552 height 15
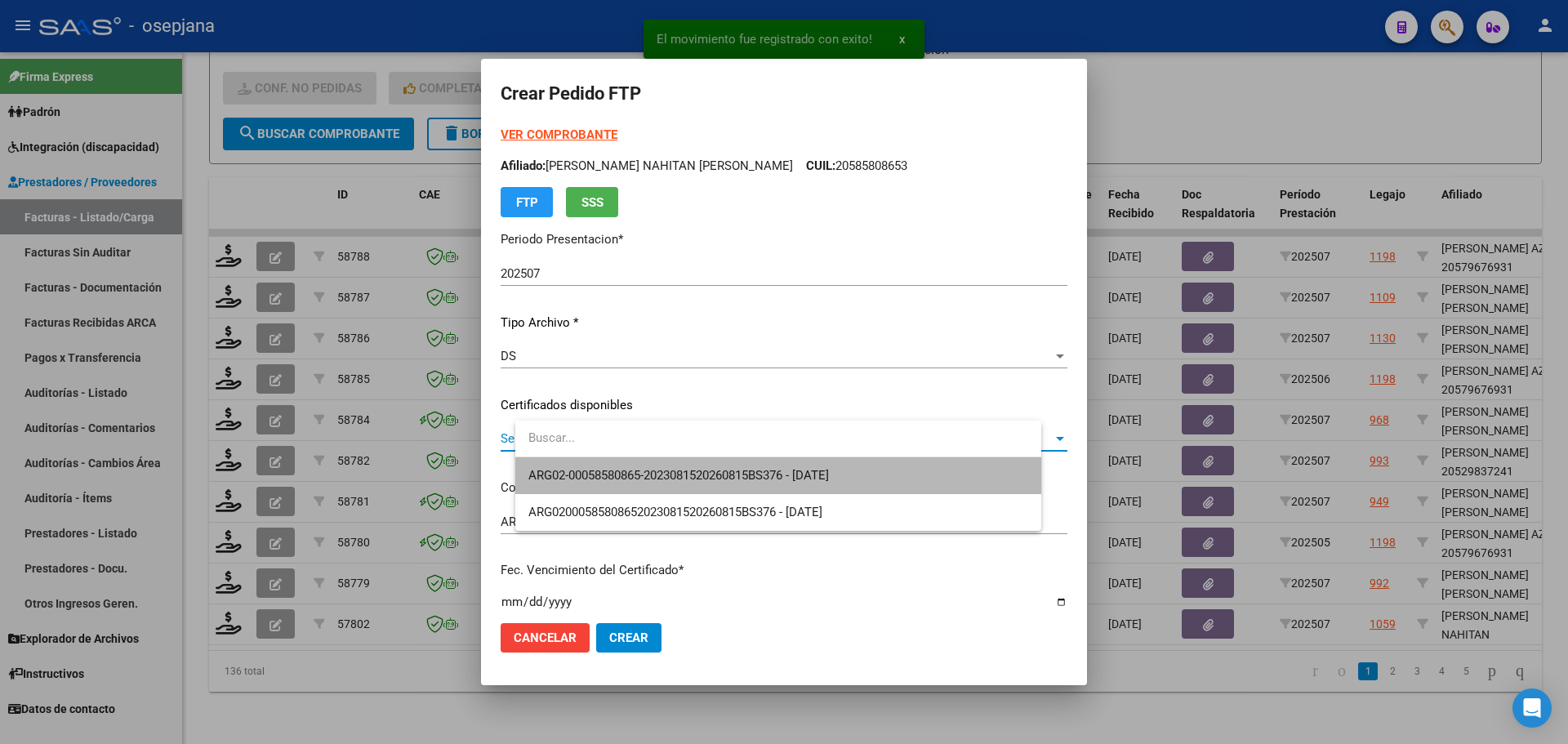
click at [591, 467] on span "ARG02-00058580865-2023081520260815BS376 - [DATE]" at bounding box center [778, 476] width 500 height 37
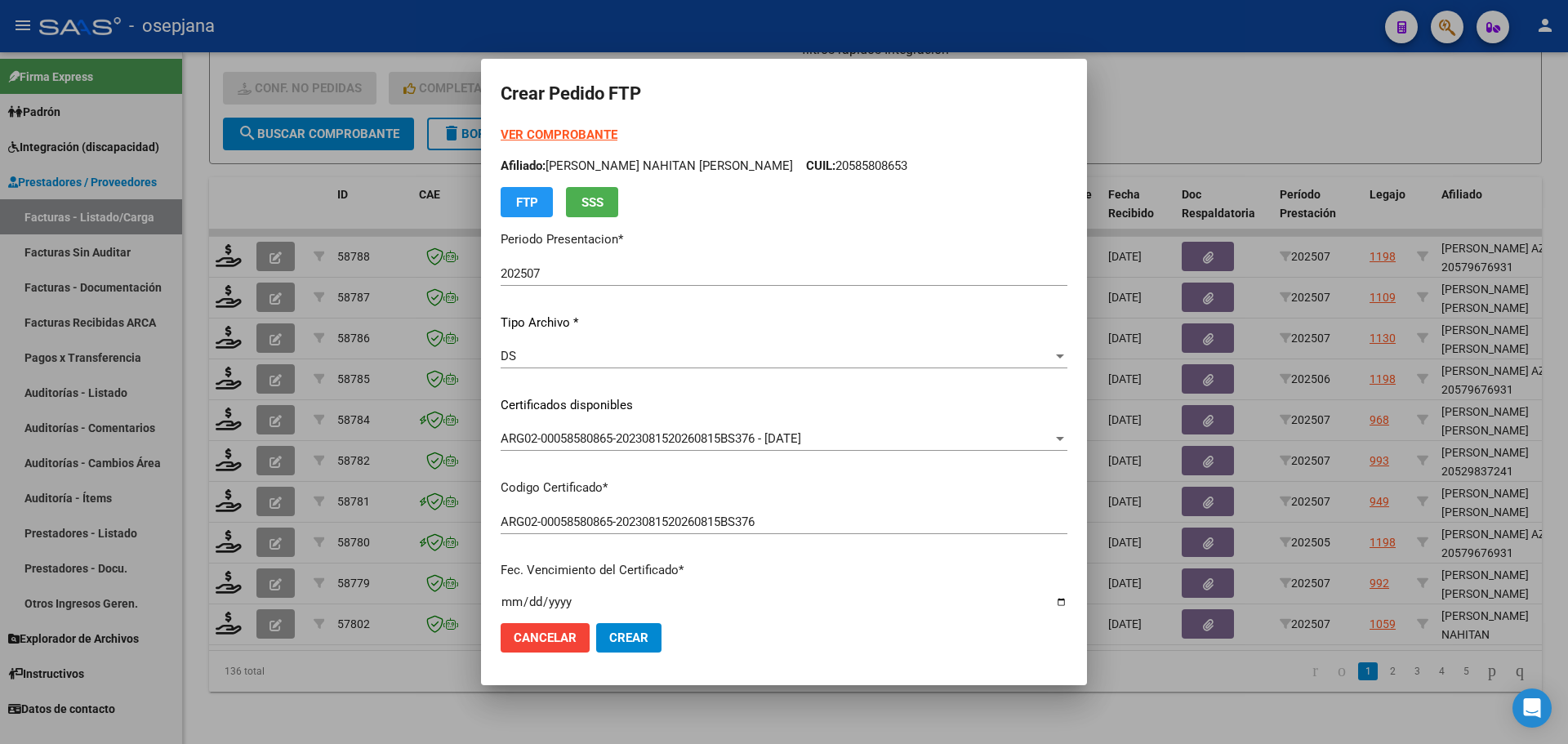
click at [609, 126] on div "VER COMPROBANTE ARCA [PERSON_NAME] Afiliado: [PERSON_NAME] NAHITAN [PERSON_NAME…" at bounding box center [784, 171] width 566 height 91
click at [609, 136] on strong "VER COMPROBANTE" at bounding box center [559, 135] width 116 height 15
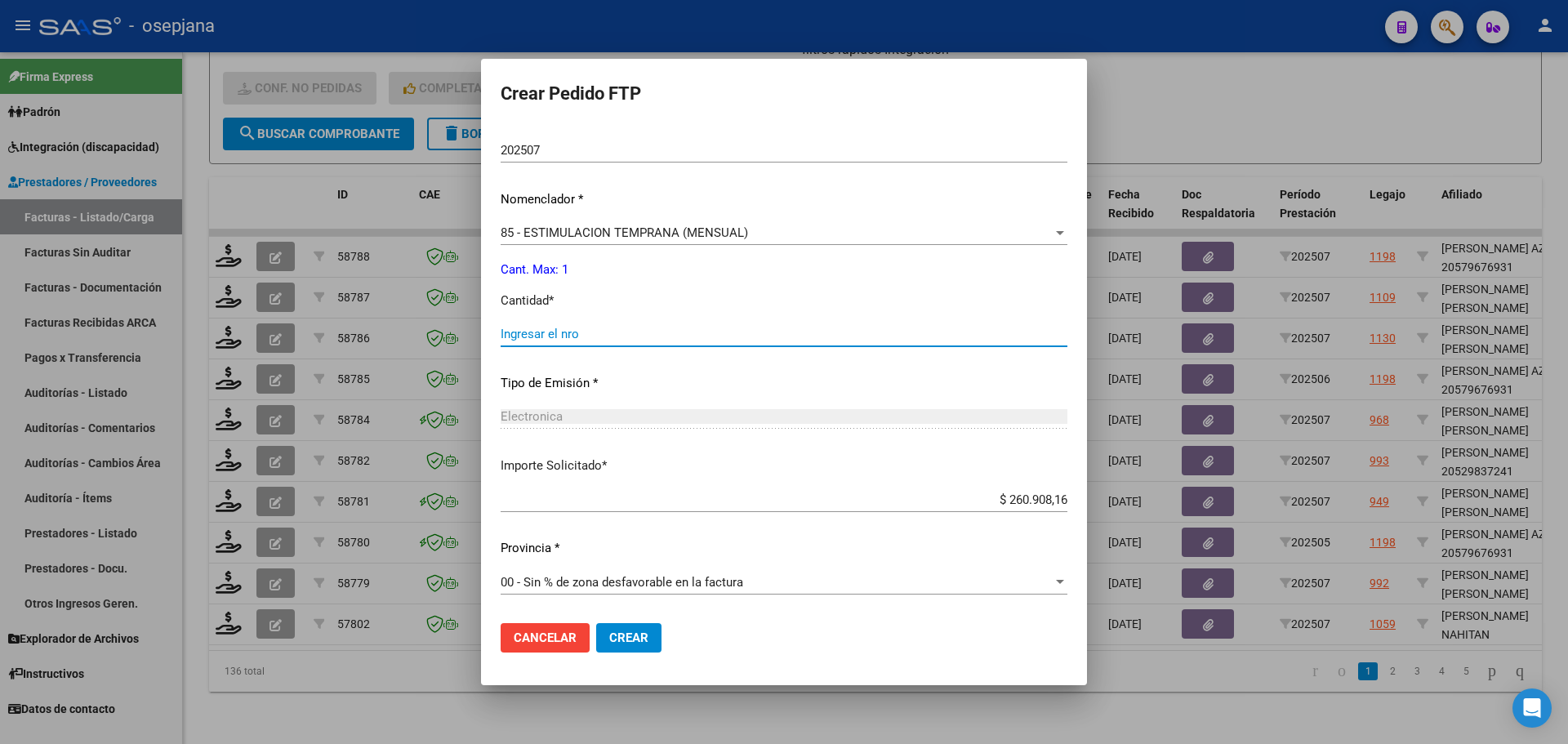
click at [605, 334] on input "Ingresar el nro" at bounding box center [784, 334] width 566 height 15
type input "1"
click at [654, 650] on button "Crear" at bounding box center [628, 638] width 66 height 30
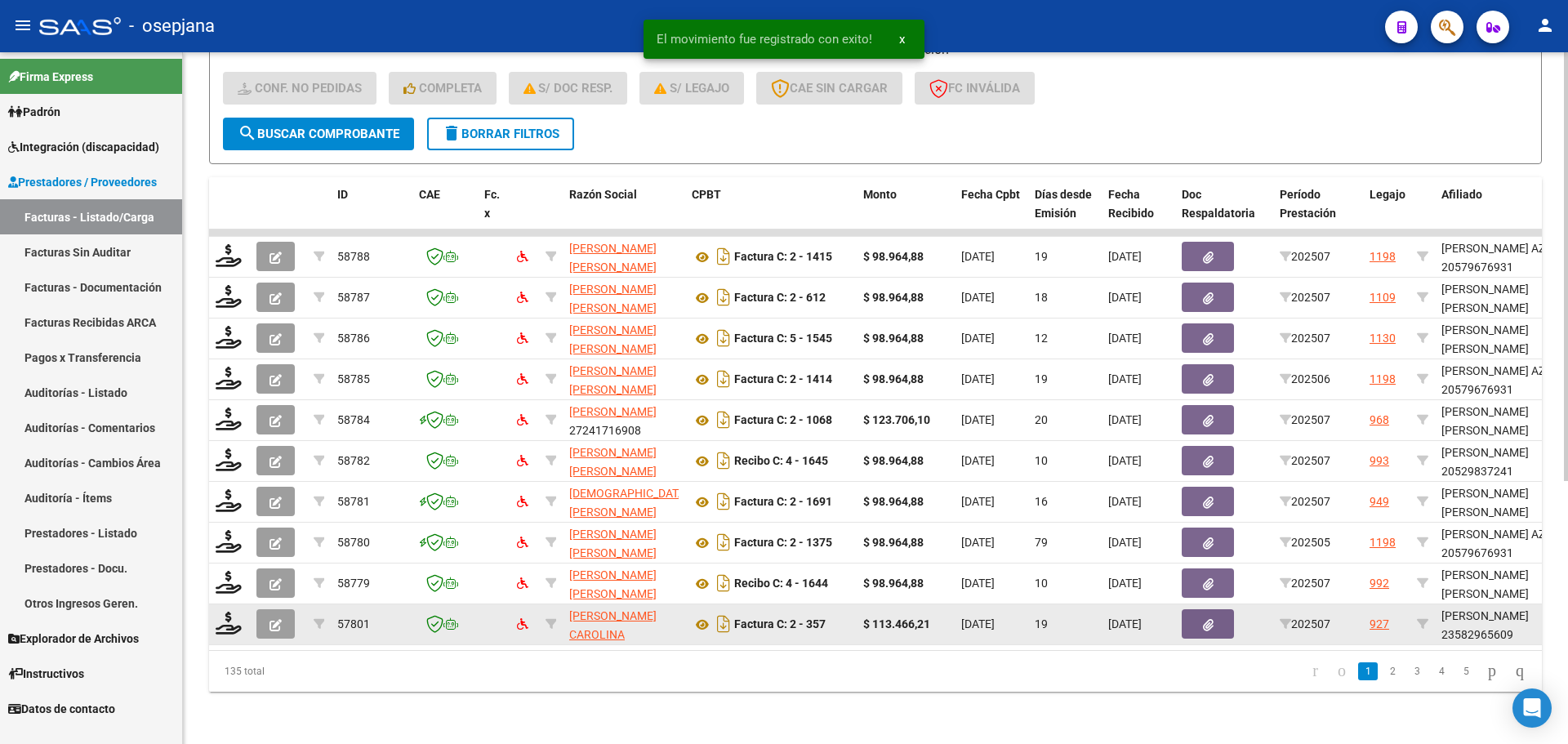
click at [232, 604] on datatable-body-cell at bounding box center [229, 624] width 41 height 40
click at [236, 612] on icon at bounding box center [228, 623] width 26 height 23
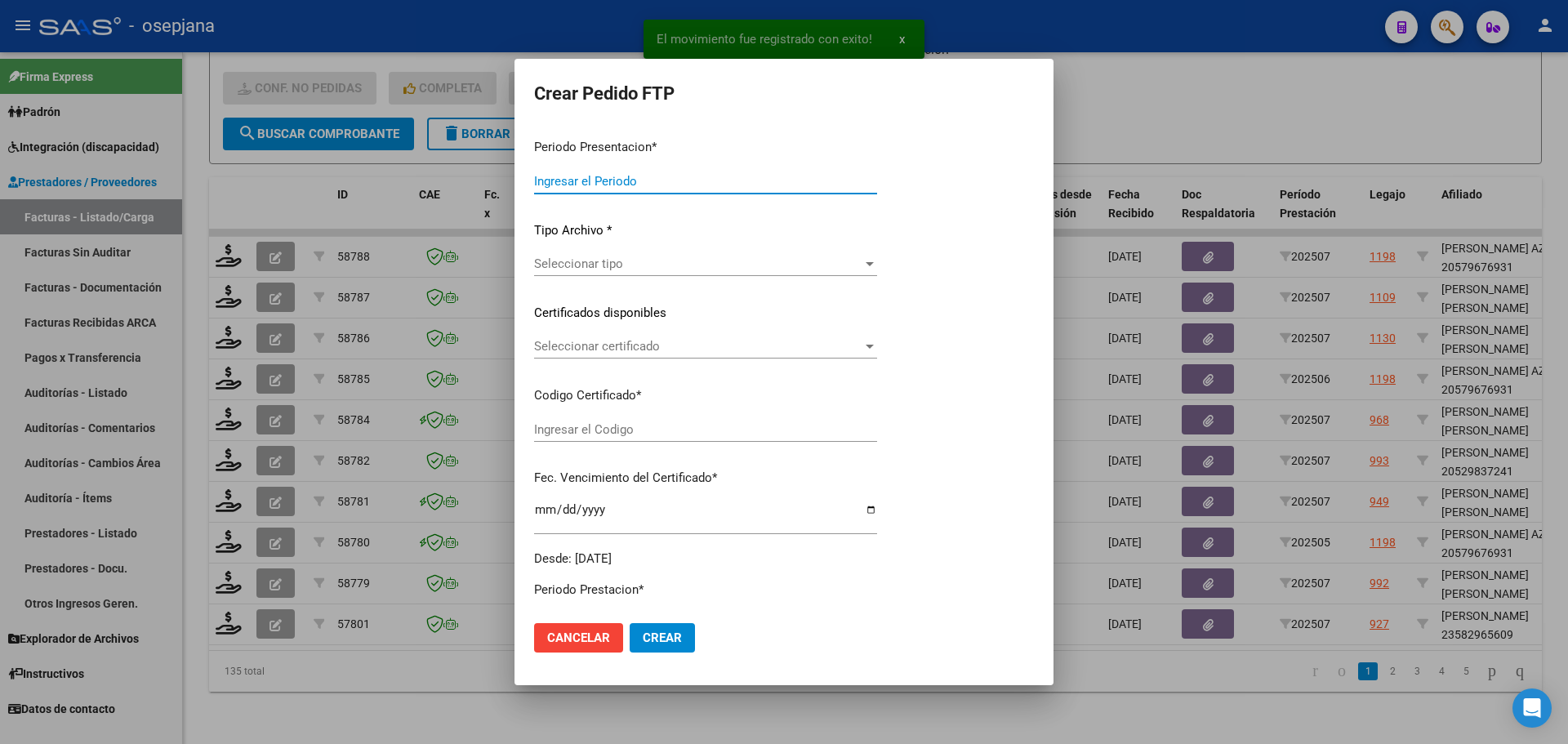
type input "202507"
type input "$ 113.466,21"
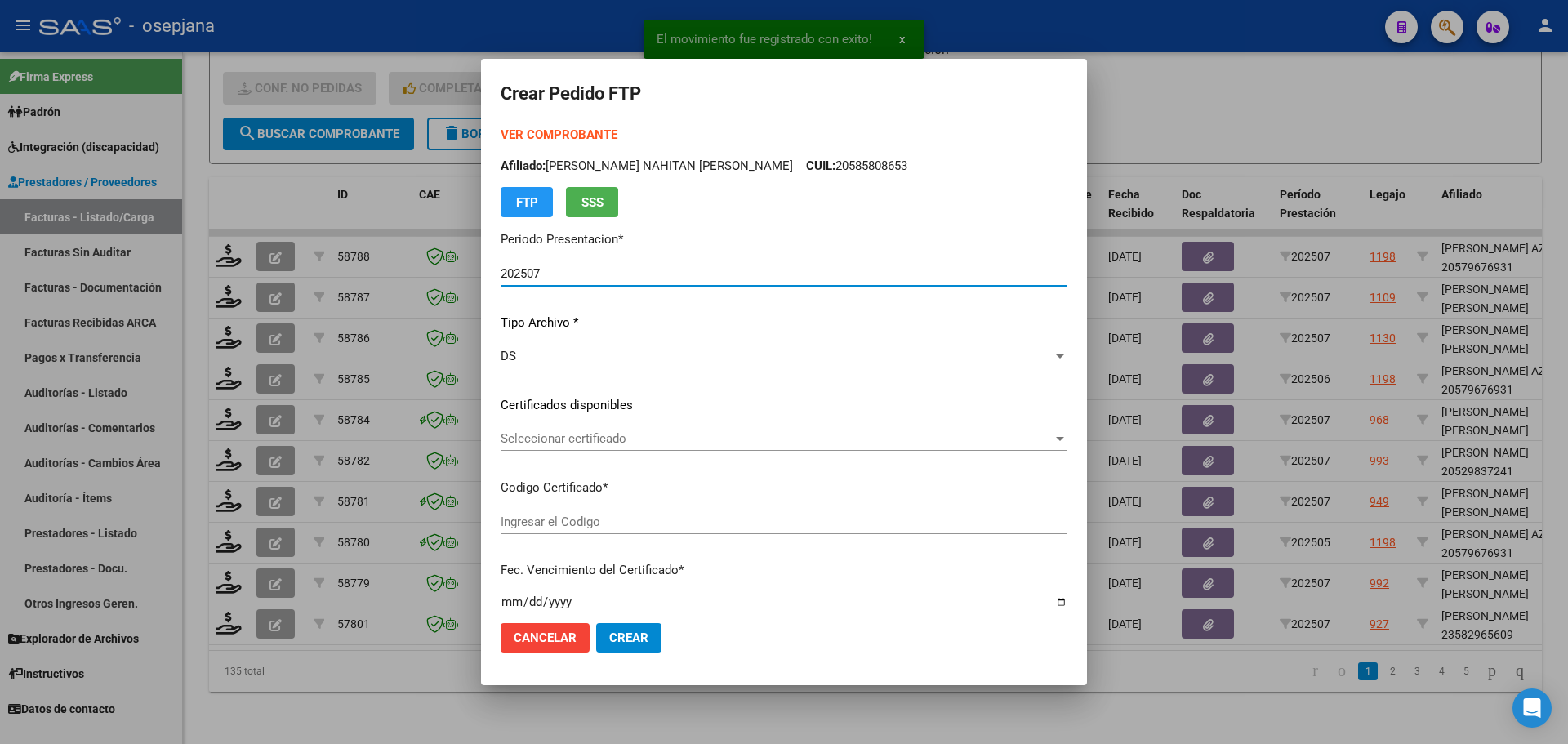
type input "ARG02000582965602024090420290904BSAS309"
type input "[DATE]"
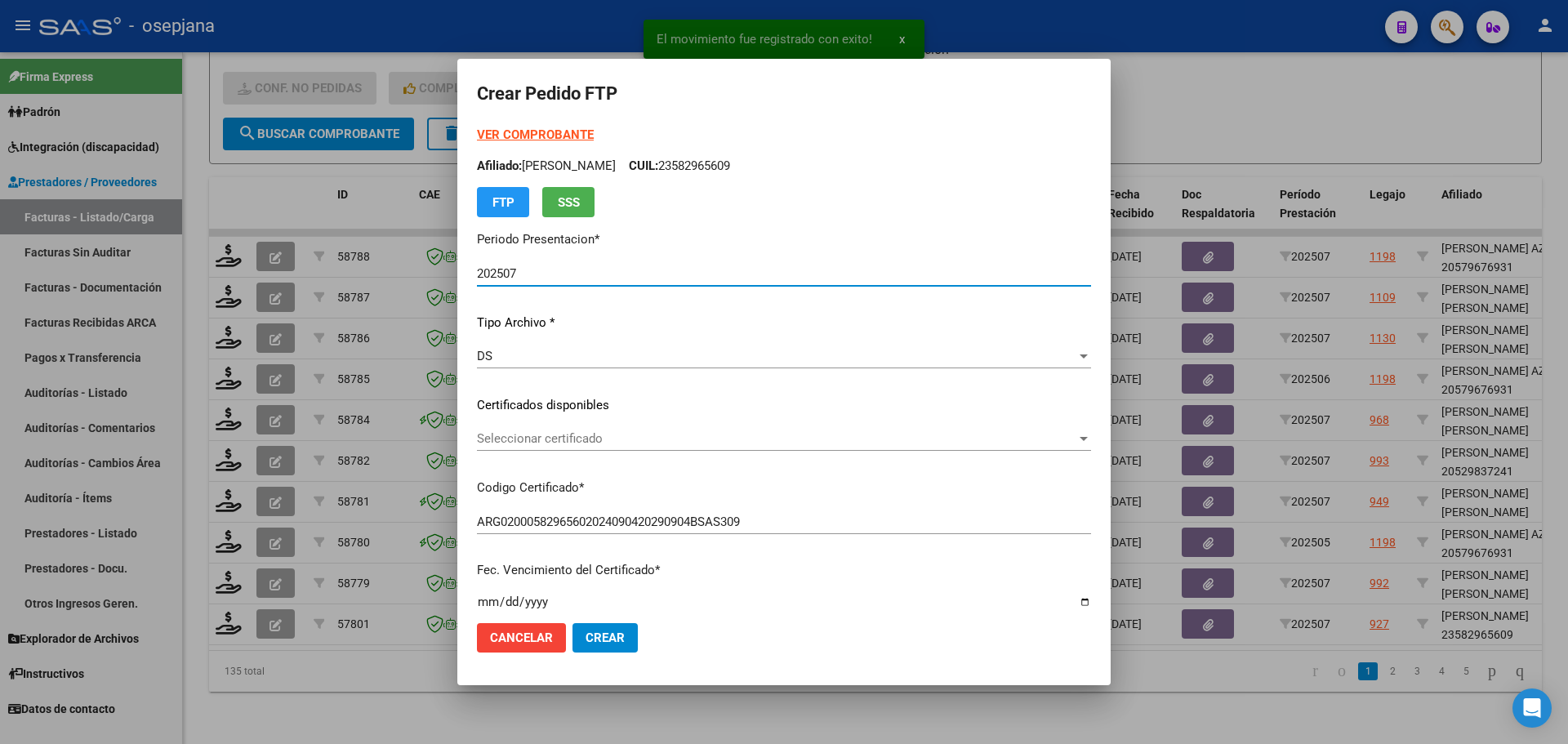
click at [601, 443] on span "Seleccionar certificado" at bounding box center [776, 439] width 600 height 15
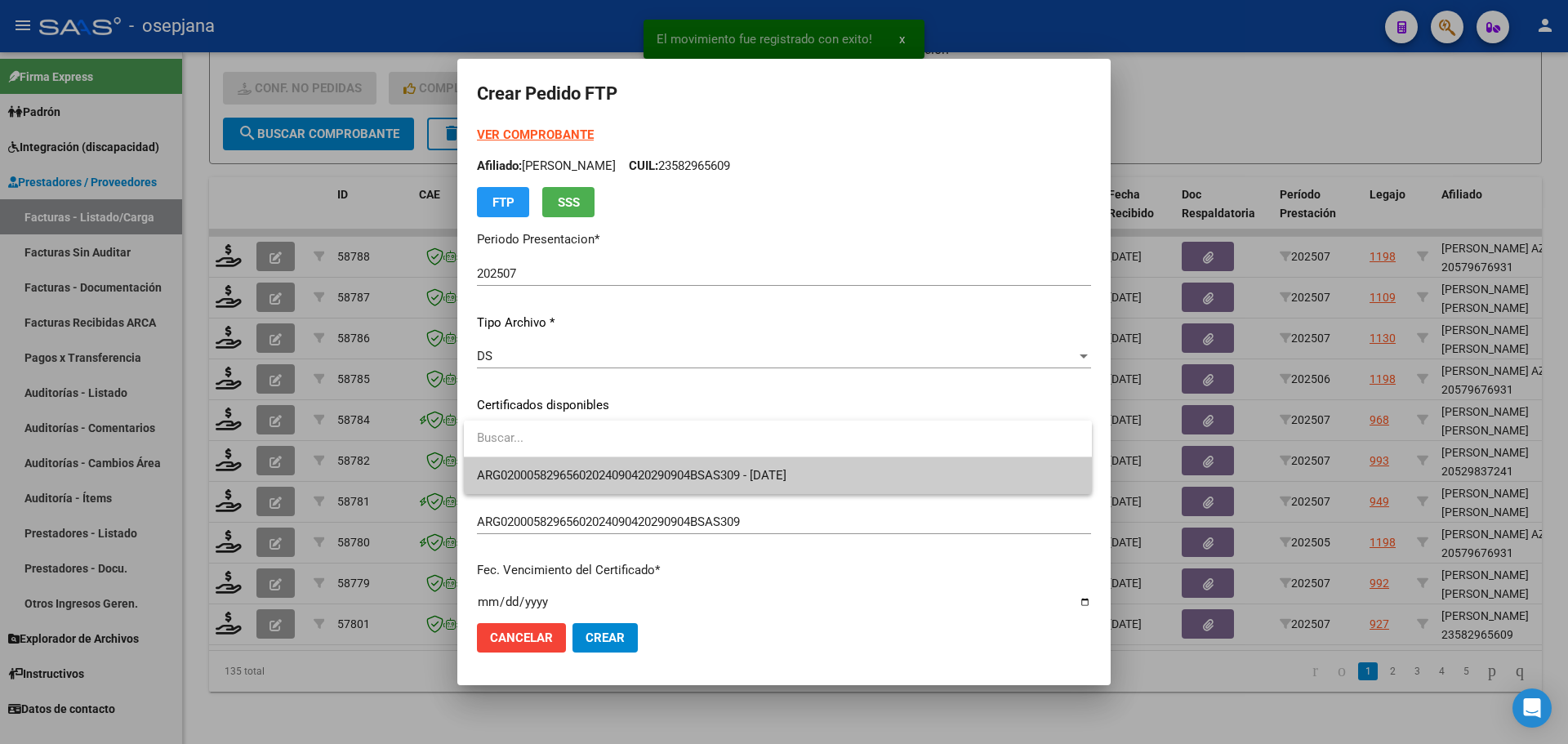
click at [602, 467] on span "ARG02000582965602024090420290904BSAS309 - [DATE]" at bounding box center [777, 476] width 602 height 37
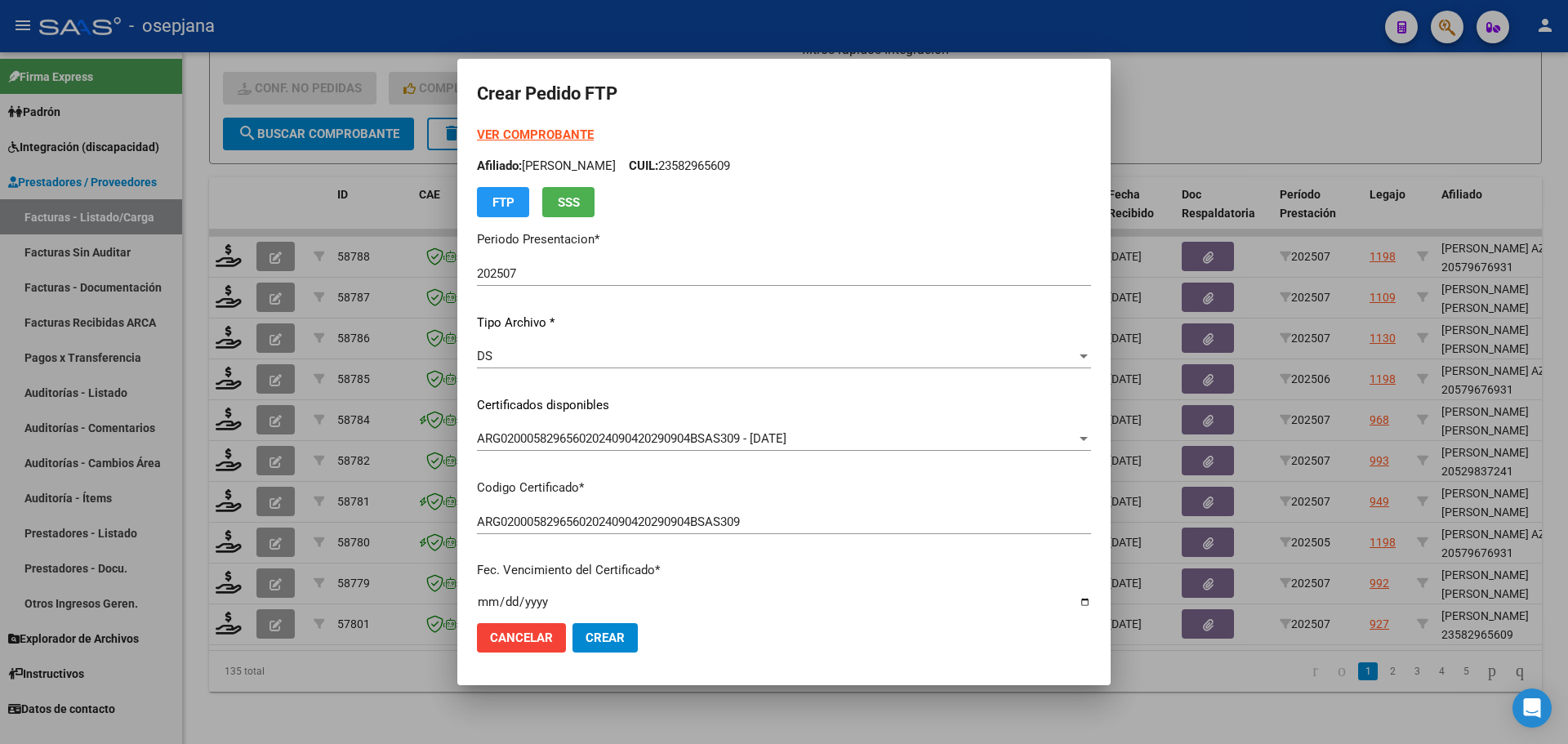
click at [572, 136] on strong "VER COMPROBANTE" at bounding box center [535, 135] width 116 height 15
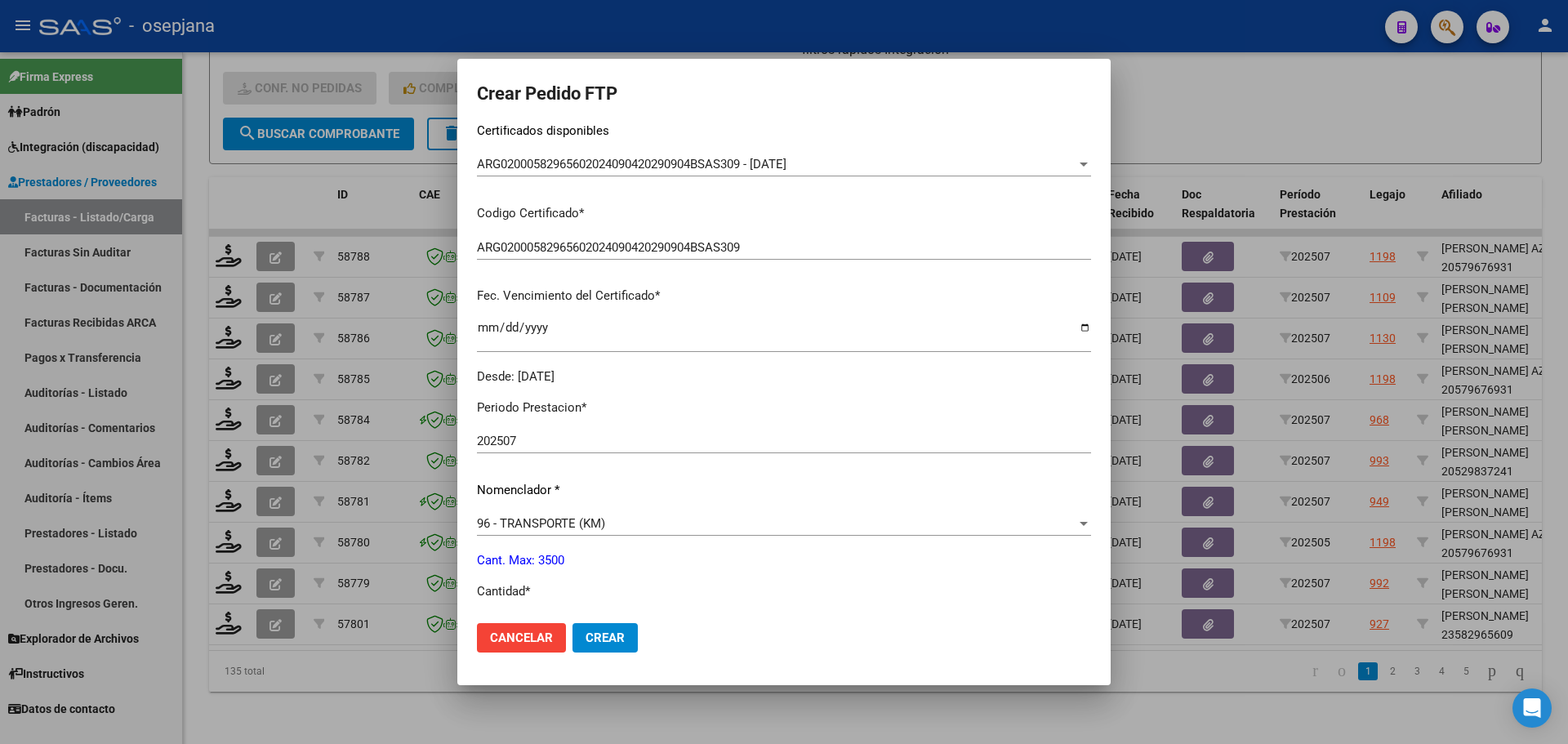
scroll to position [409, 0]
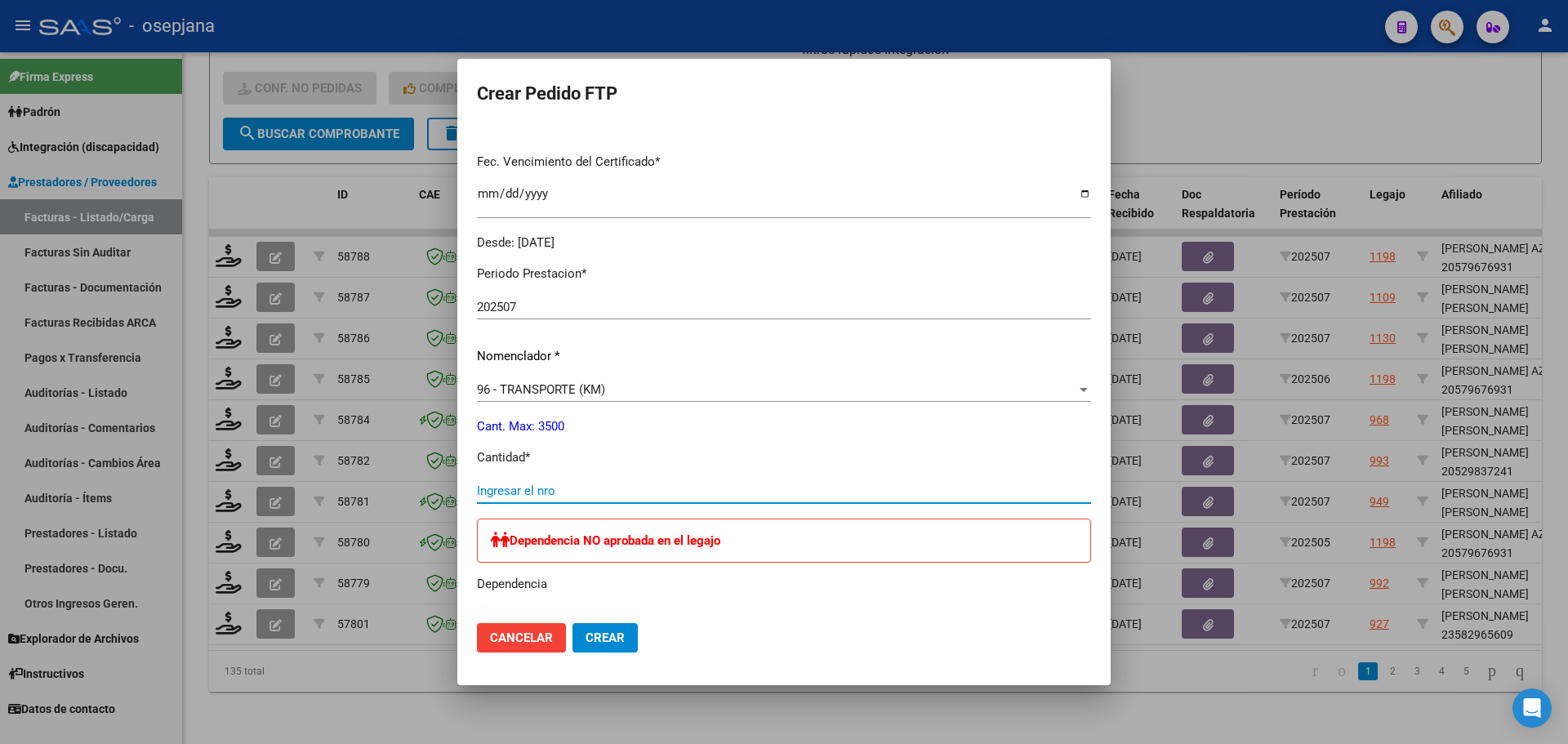
click at [521, 483] on input "Ingresar el nro" at bounding box center [784, 491] width 614 height 15
type input "210"
click at [605, 639] on span "Crear" at bounding box center [605, 638] width 39 height 15
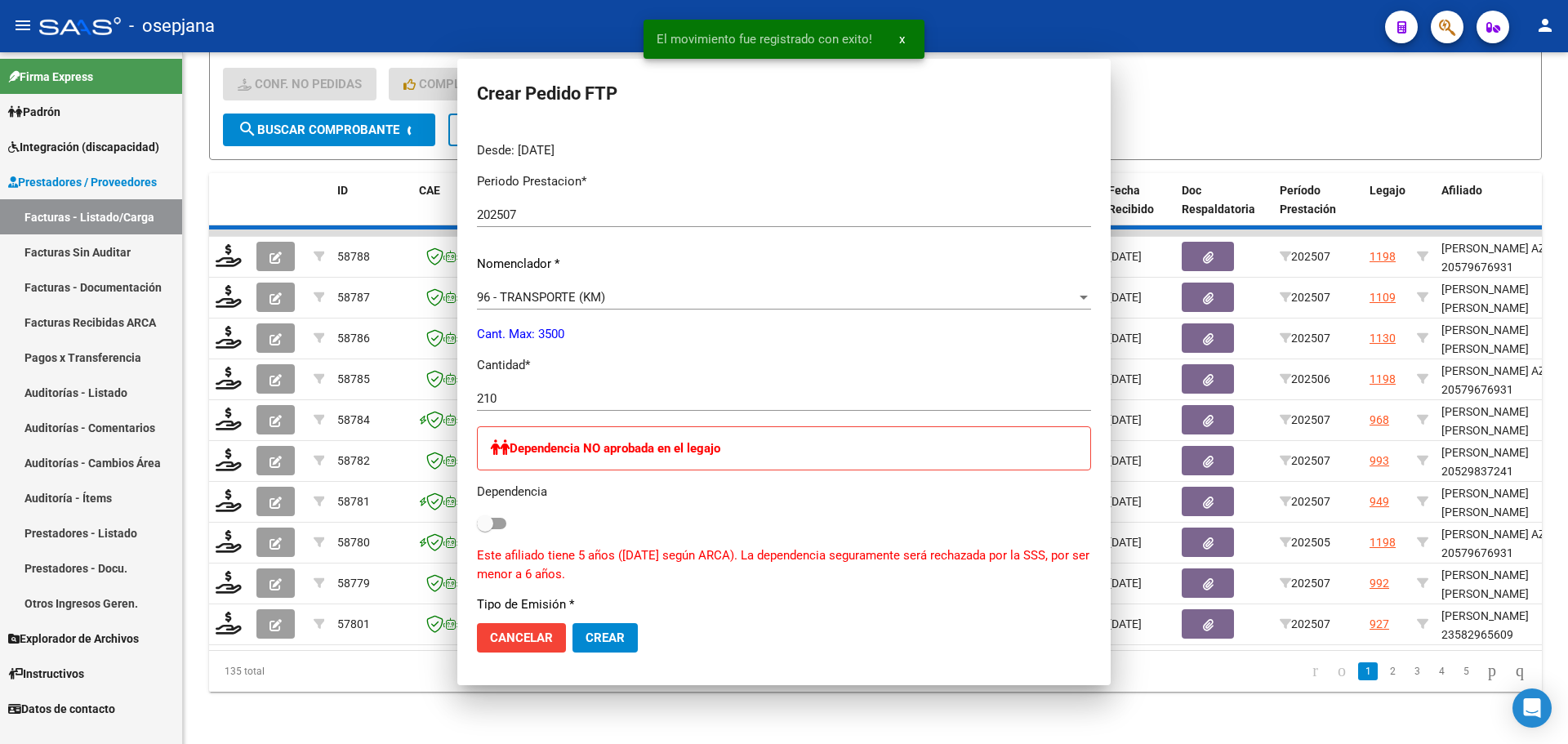
scroll to position [0, 0]
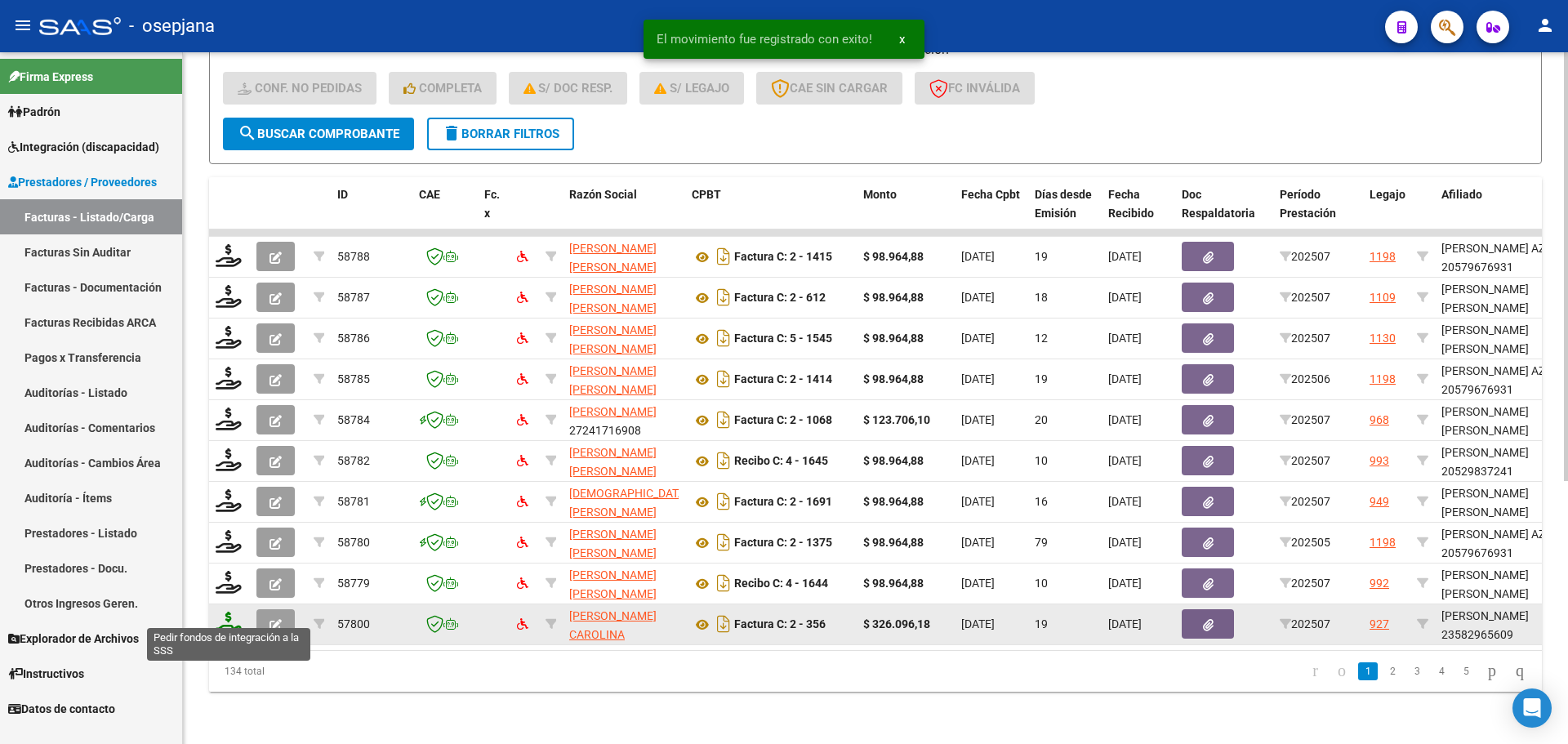
click at [220, 612] on icon at bounding box center [228, 623] width 26 height 23
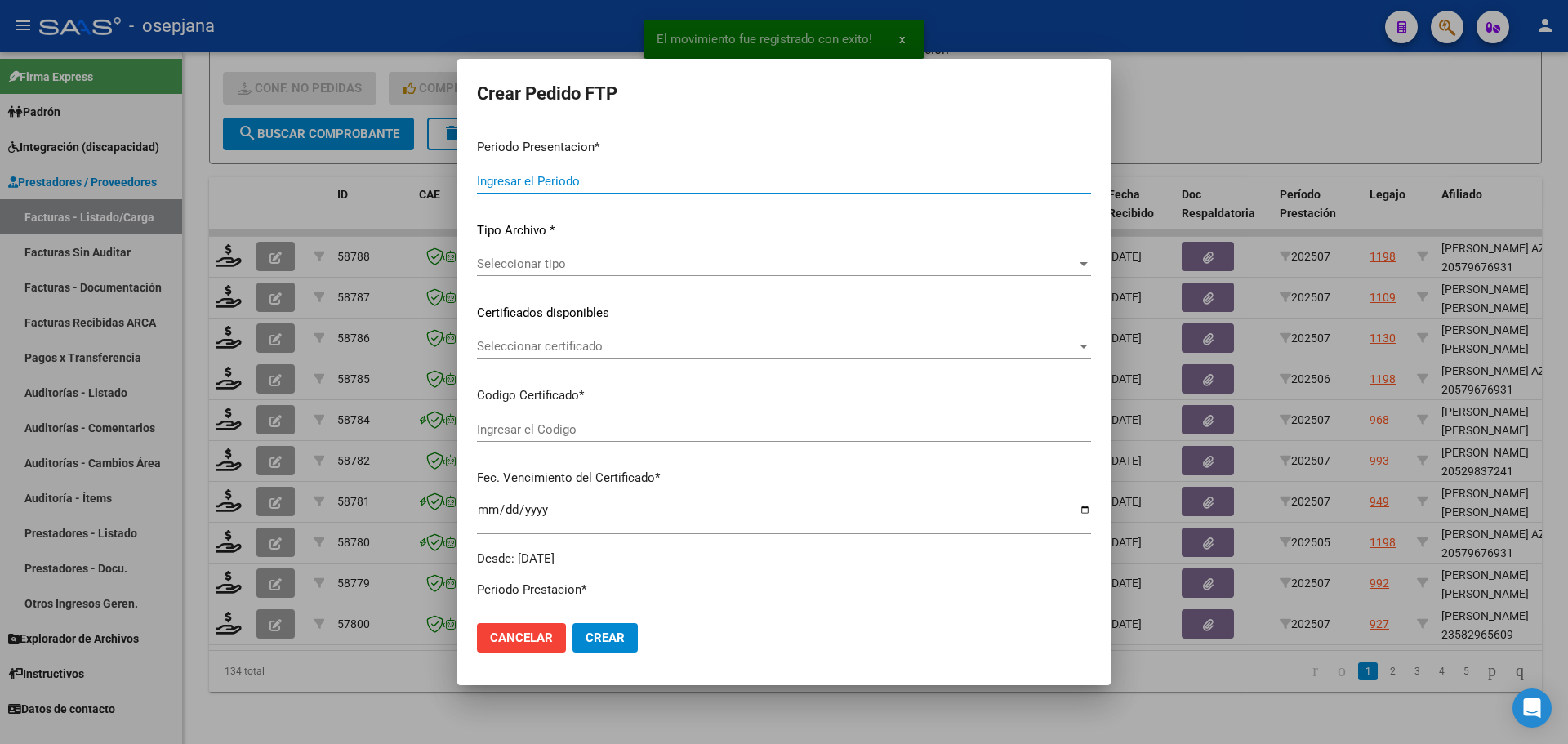
type input "202507"
type input "$ 326.096,18"
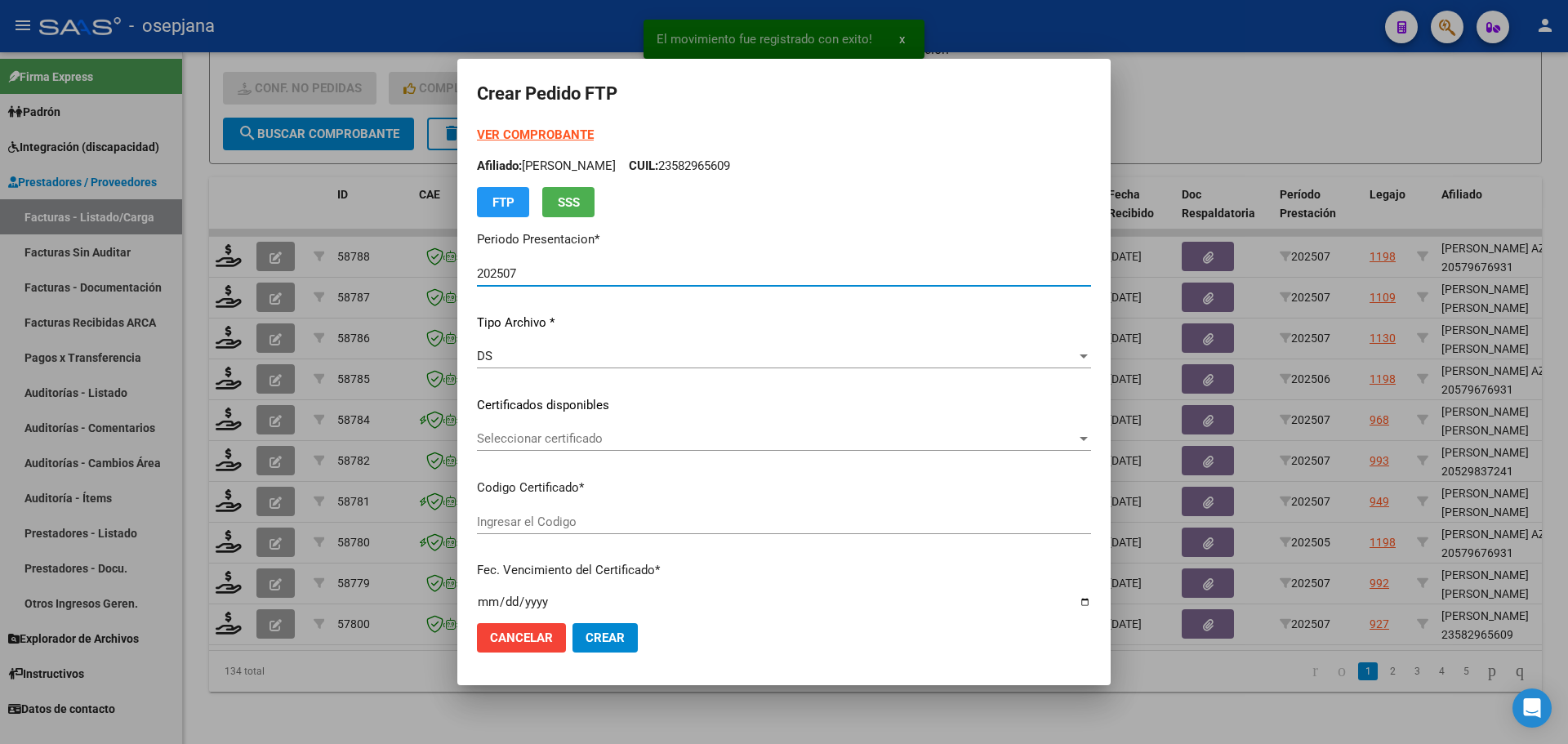
type input "ARG02000582965602024090420290904BSAS309"
type input "[DATE]"
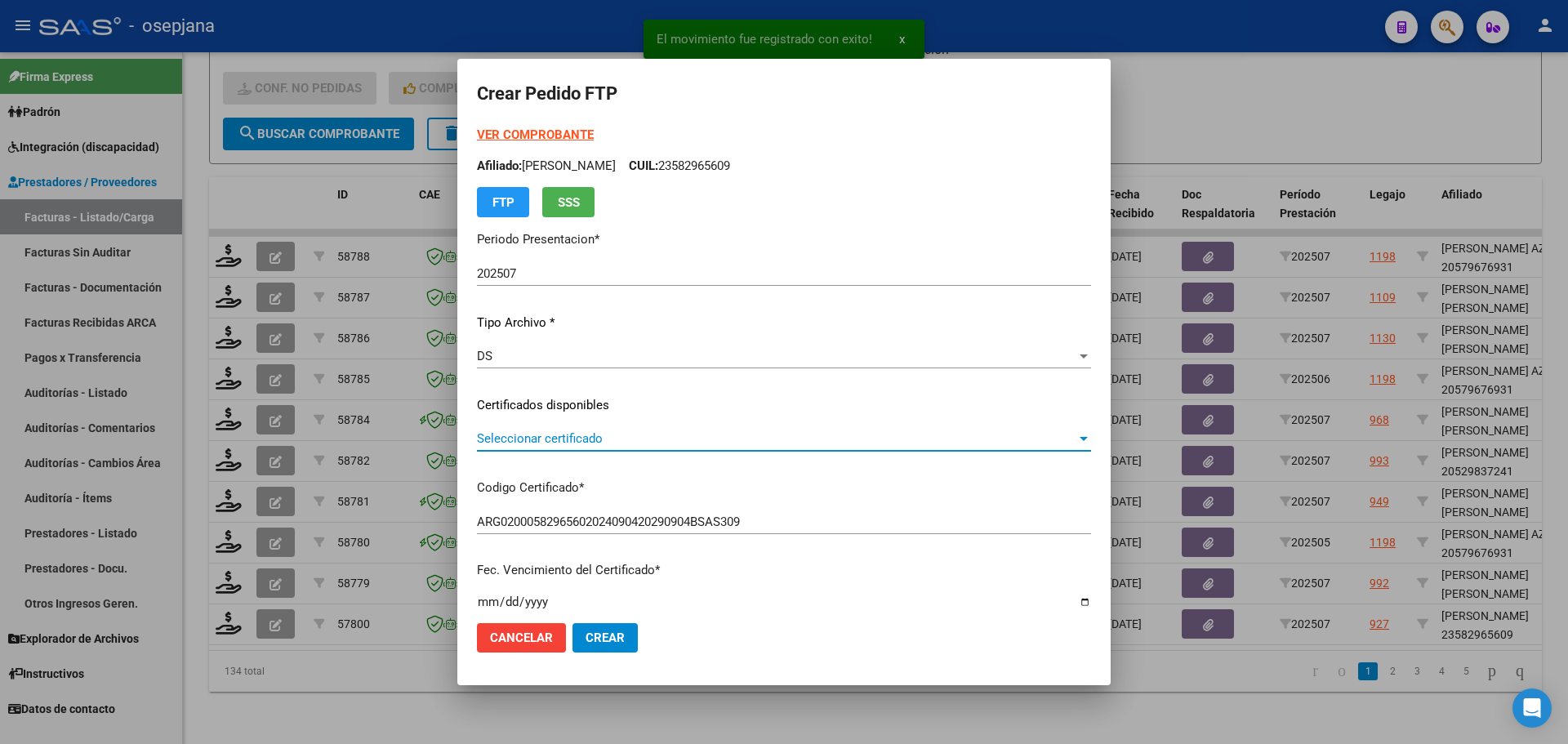
click at [609, 432] on span "Seleccionar certificado" at bounding box center [776, 439] width 600 height 15
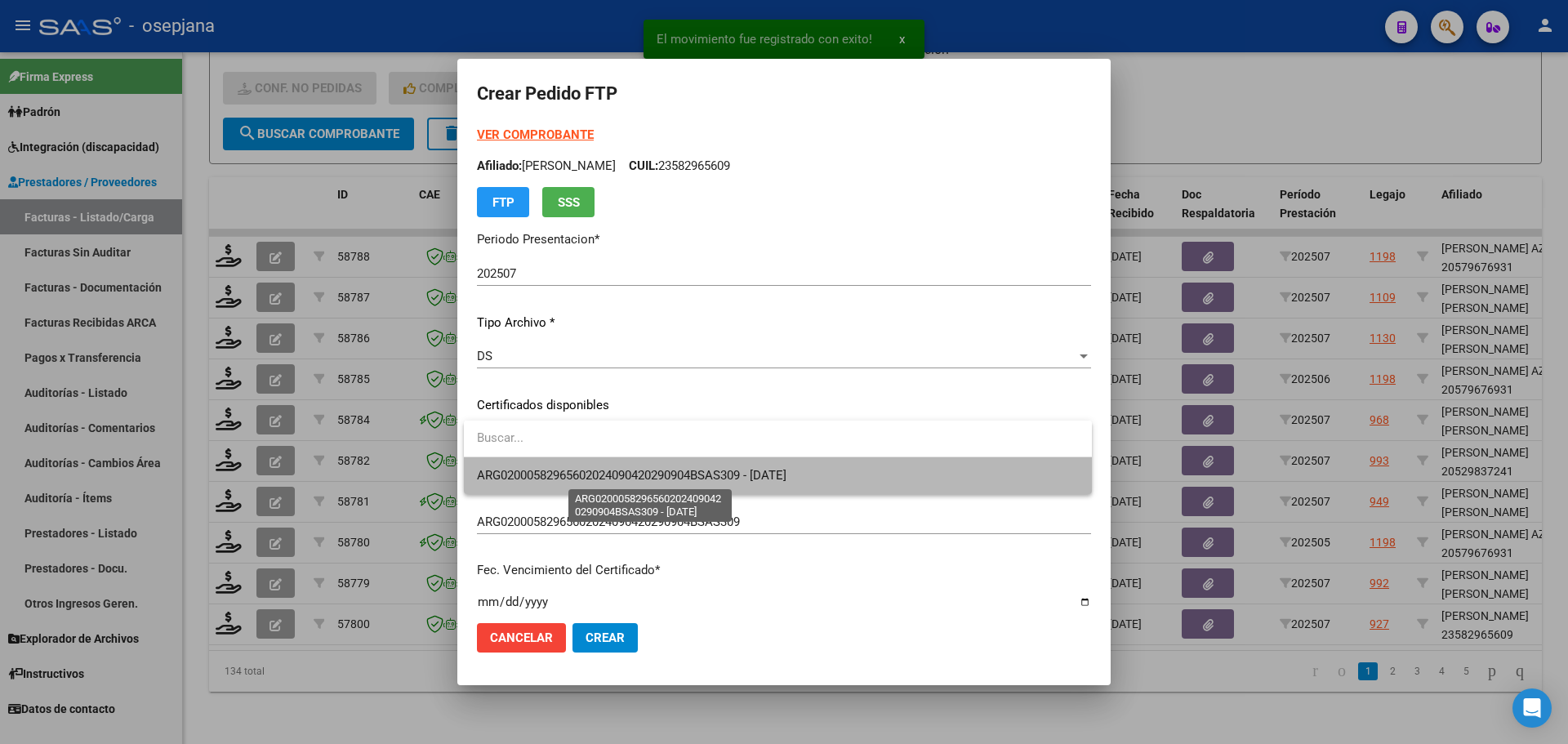
click at [636, 471] on span "ARG02000582965602024090420290904BSAS309 - [DATE]" at bounding box center [631, 475] width 310 height 15
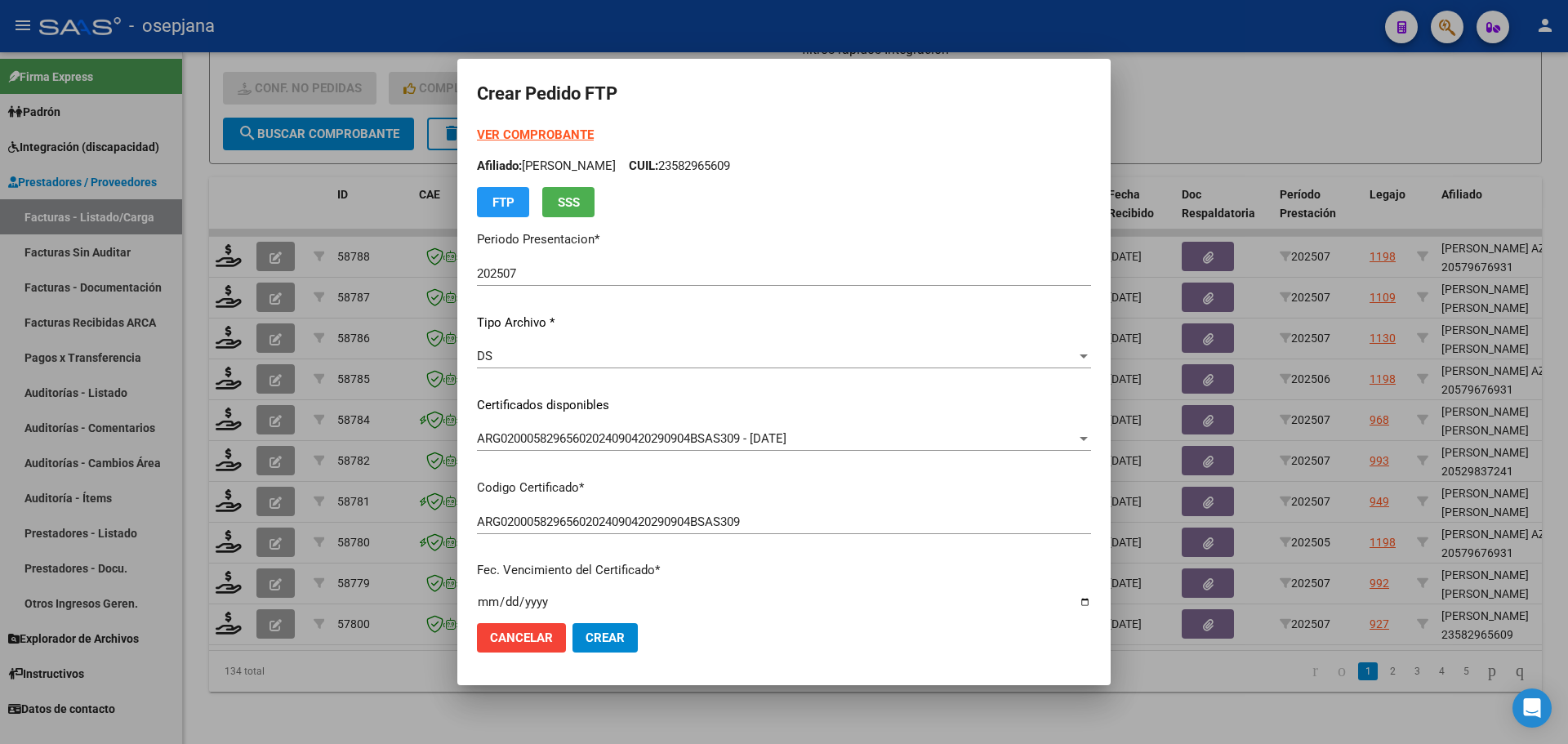
click at [553, 134] on strong "VER COMPROBANTE" at bounding box center [535, 135] width 116 height 15
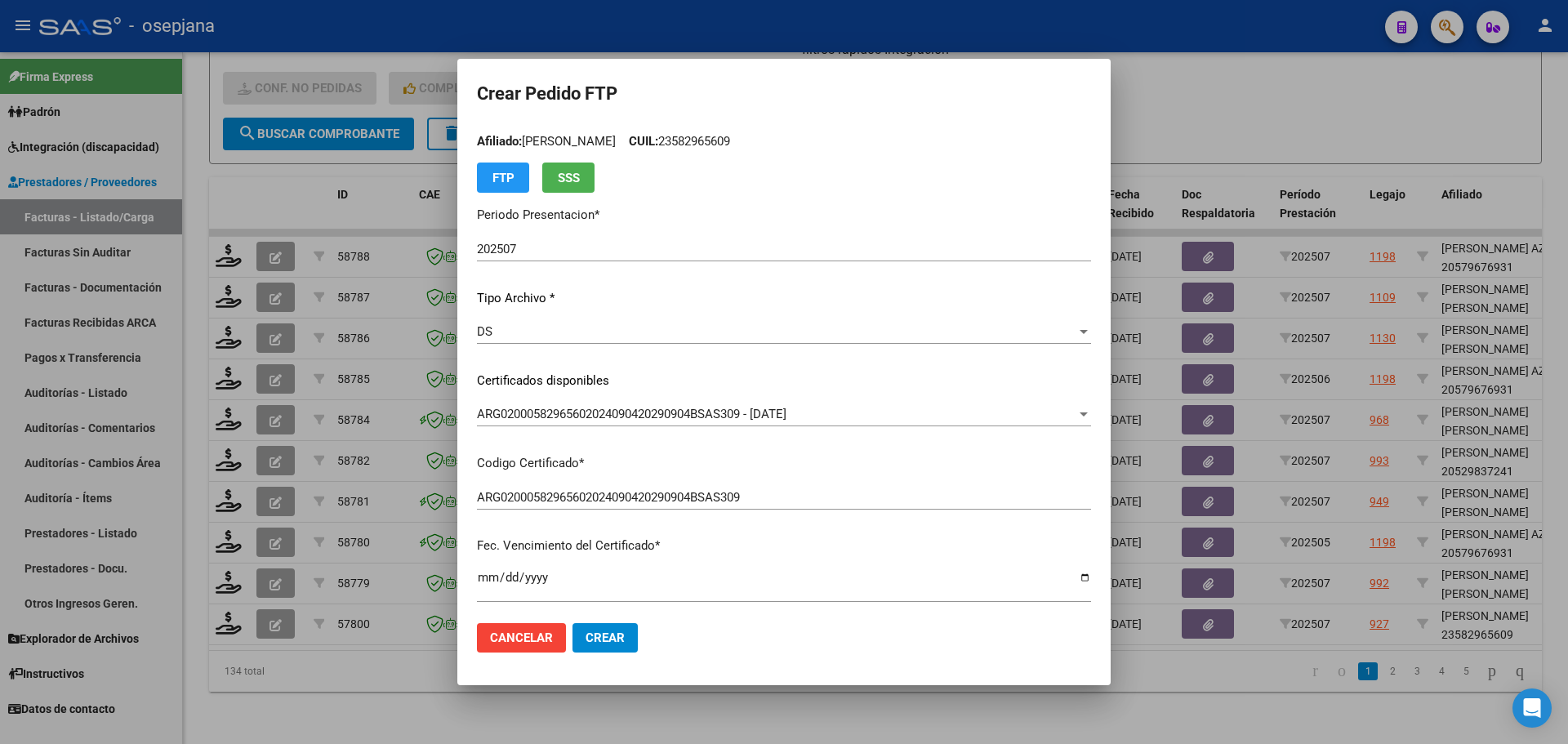
scroll to position [326, 0]
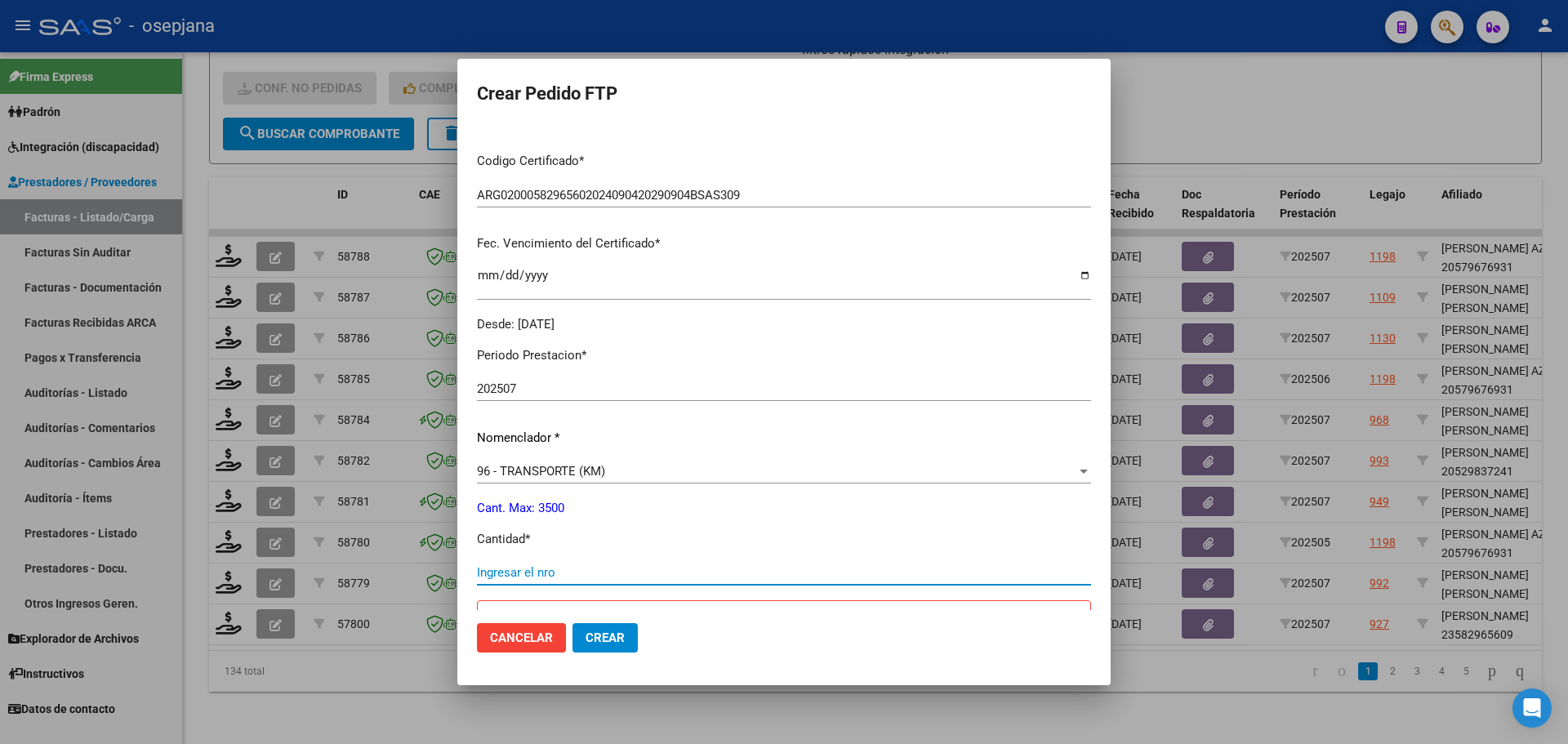
click at [523, 572] on input "Ingresar el nro" at bounding box center [784, 573] width 614 height 15
type input "602"
click at [581, 628] on button "Crear" at bounding box center [605, 638] width 66 height 30
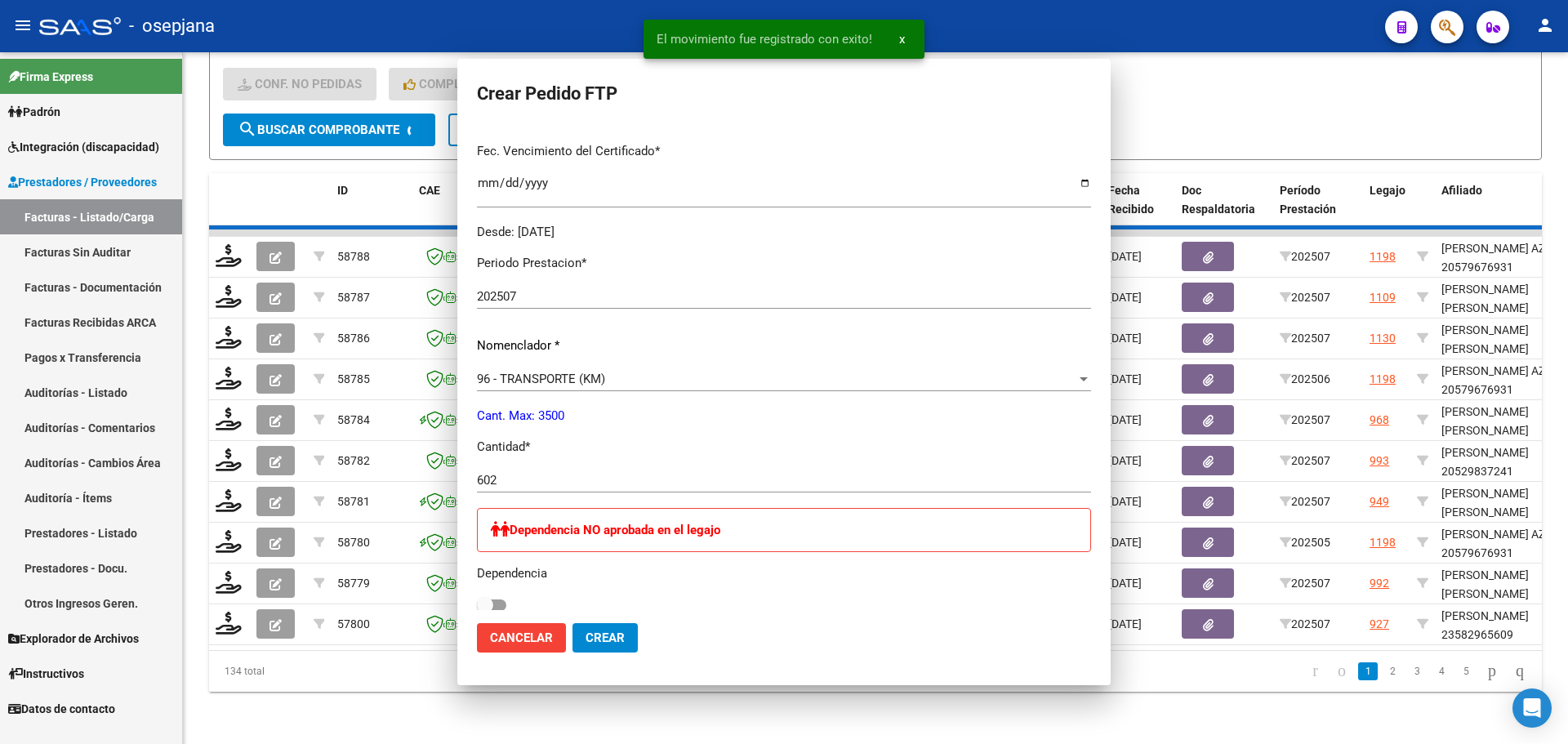
scroll to position [0, 0]
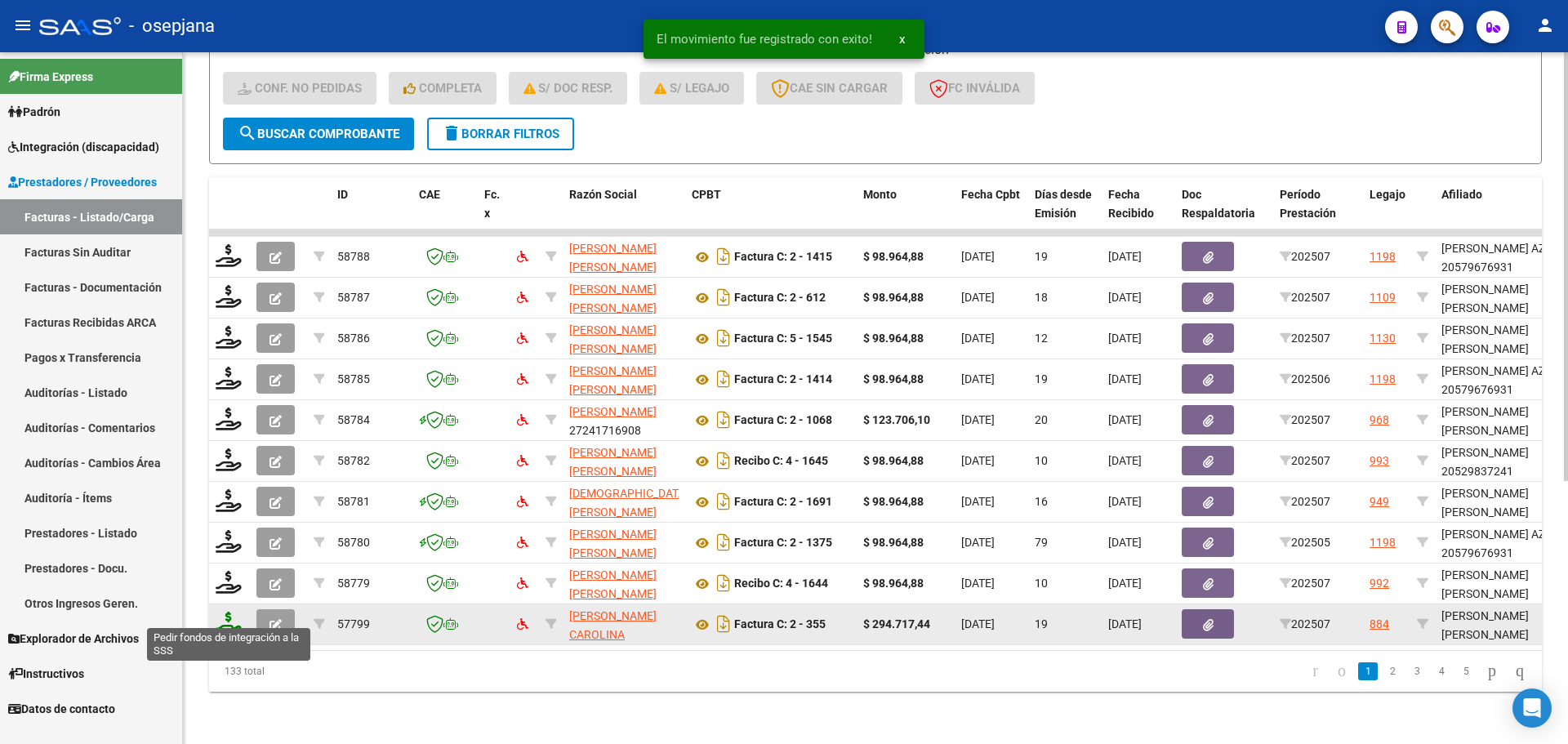
click at [234, 612] on icon at bounding box center [228, 623] width 26 height 23
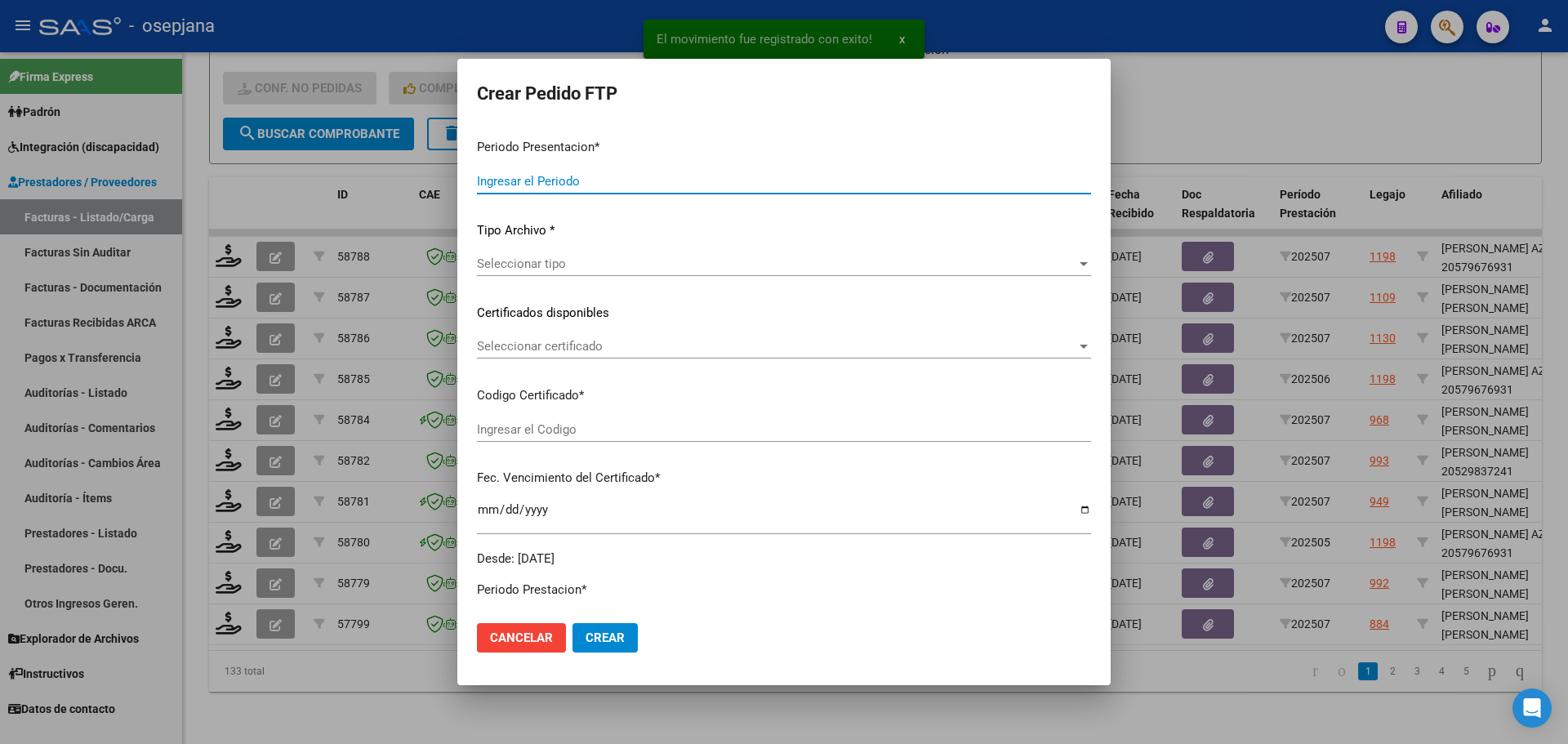
type input "202507"
type input "$ 294.717,44"
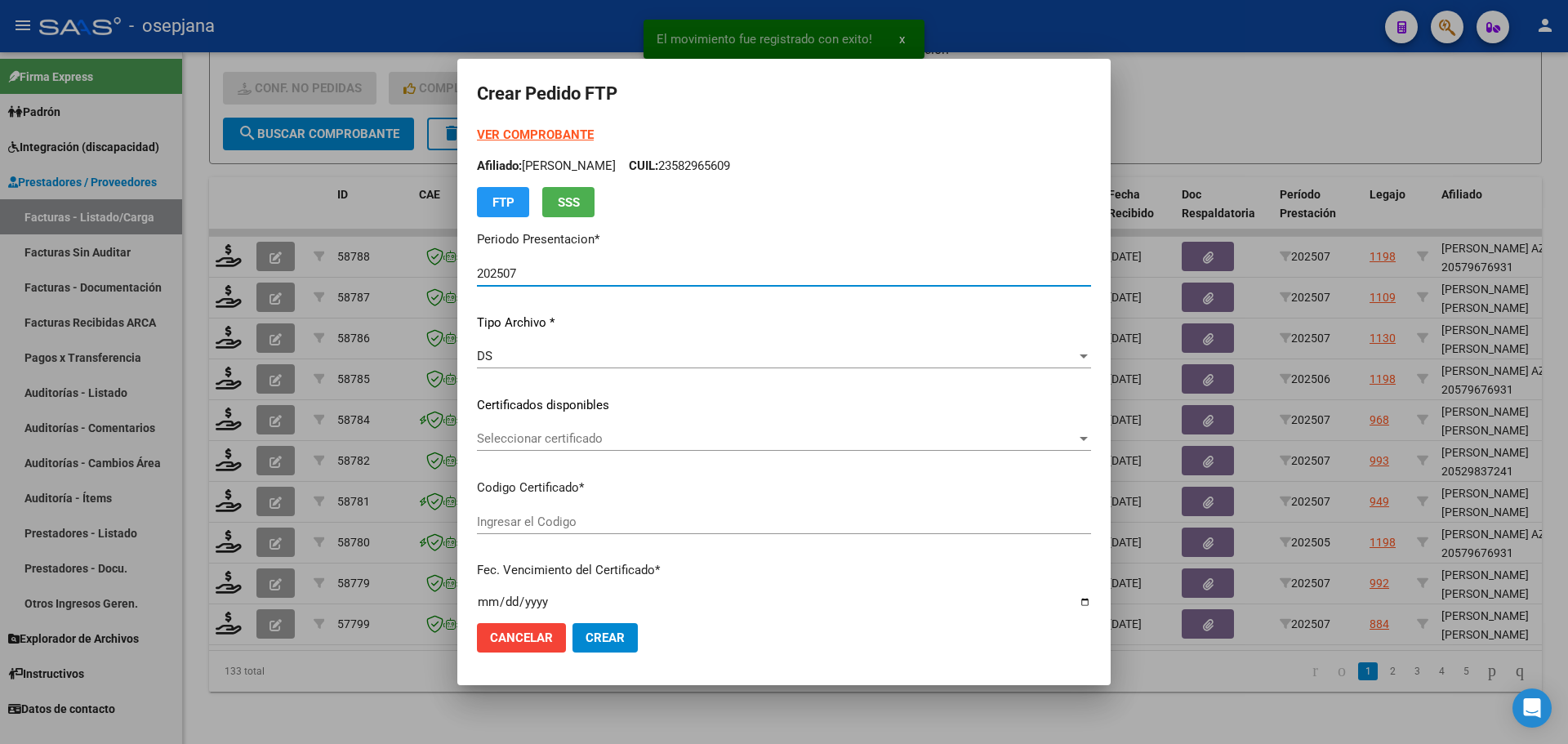
type input "ARG02000543649952024100320291003BSAS342"
type input "[DATE]"
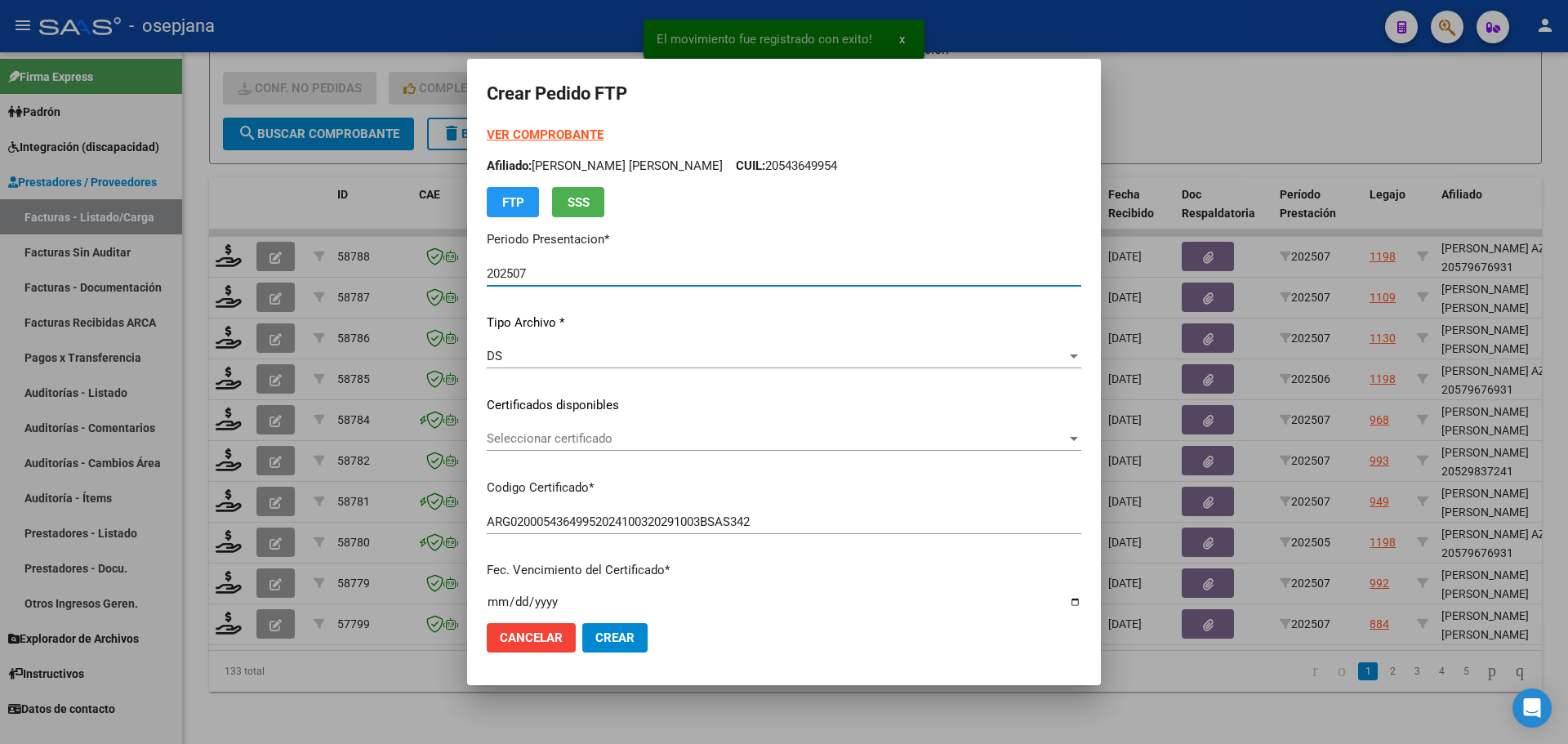
click at [664, 442] on span "Seleccionar certificado" at bounding box center [776, 439] width 579 height 15
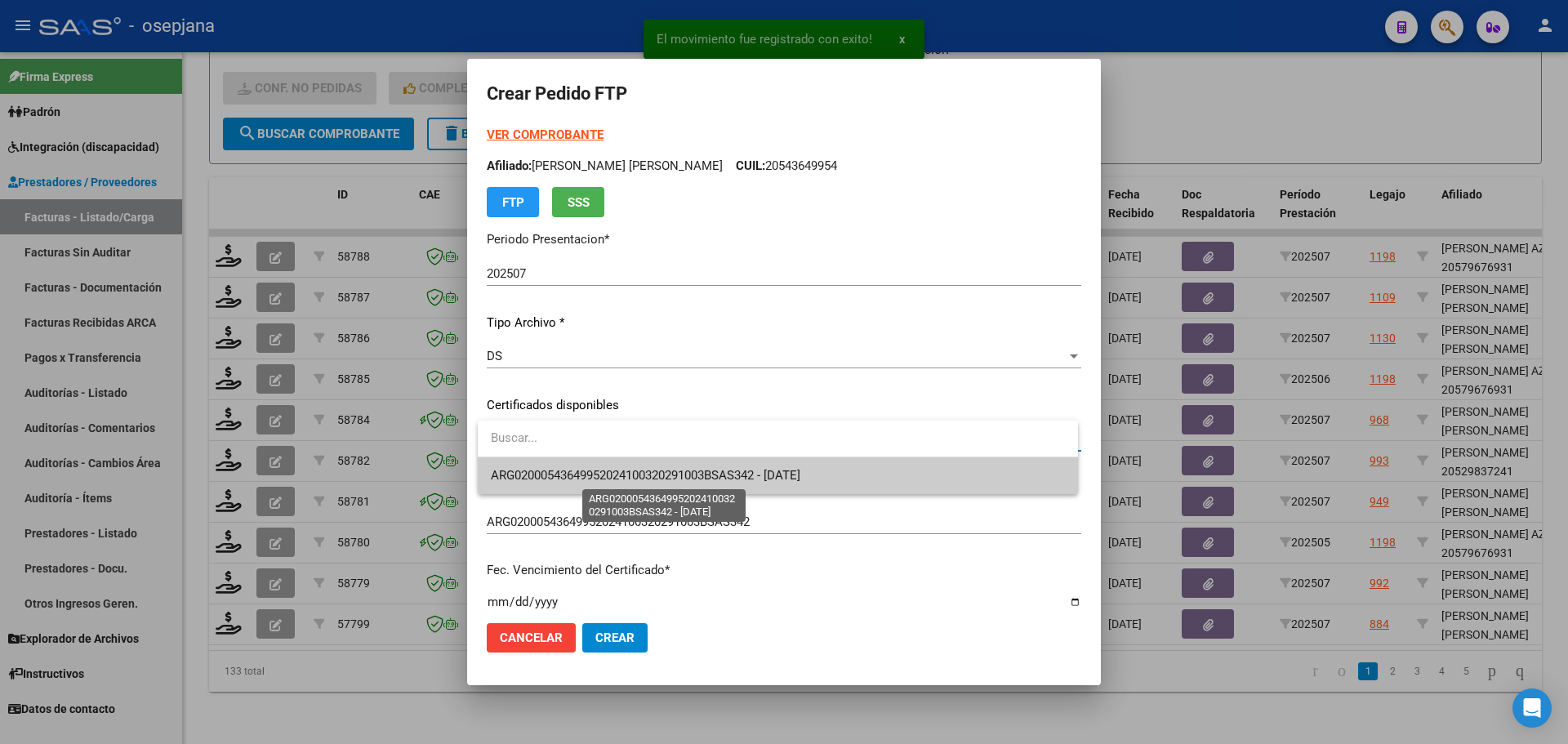
click at [663, 474] on span "ARG02000543649952024100320291003BSAS342 - [DATE]" at bounding box center [645, 475] width 310 height 15
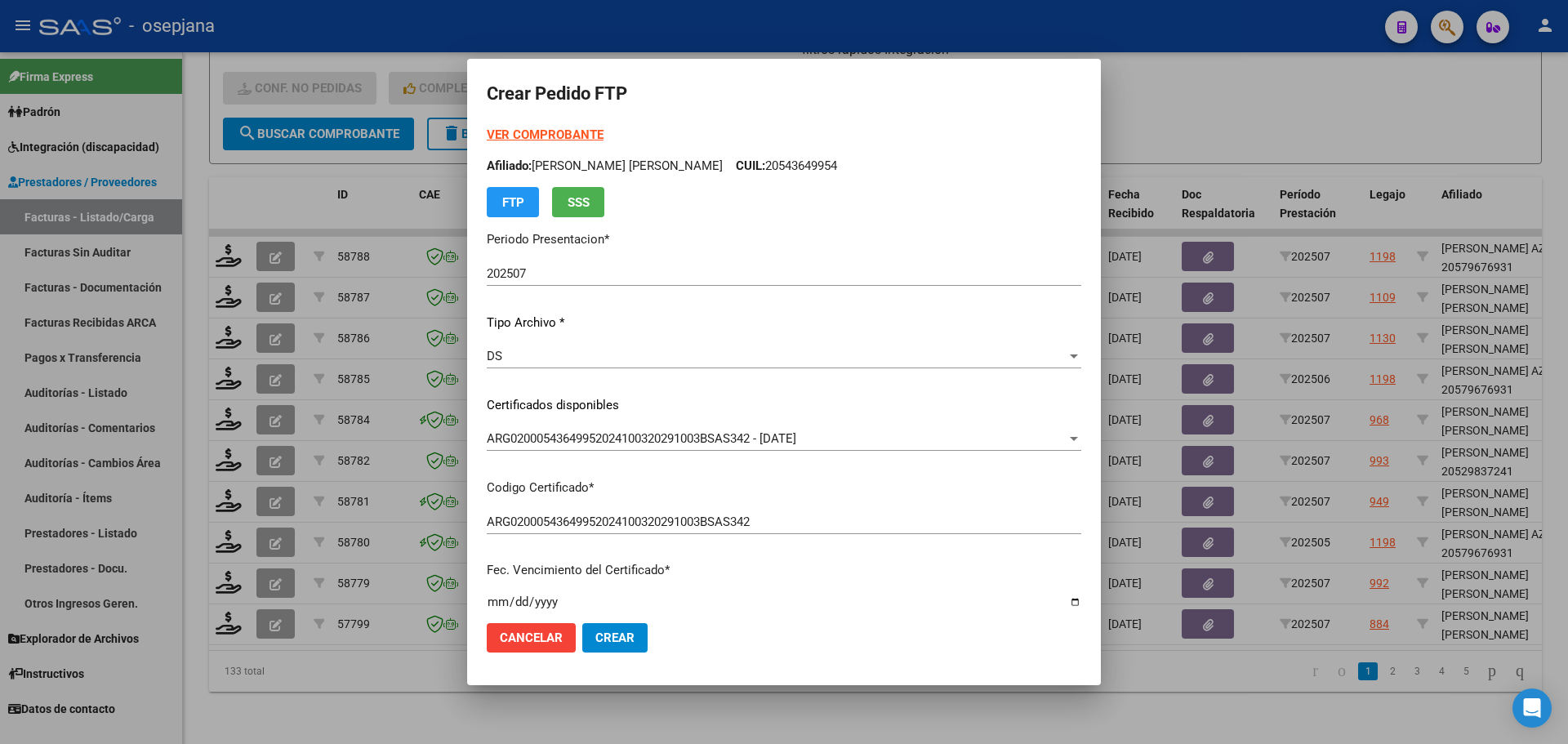
click at [565, 130] on strong "VER COMPROBANTE" at bounding box center [545, 135] width 116 height 15
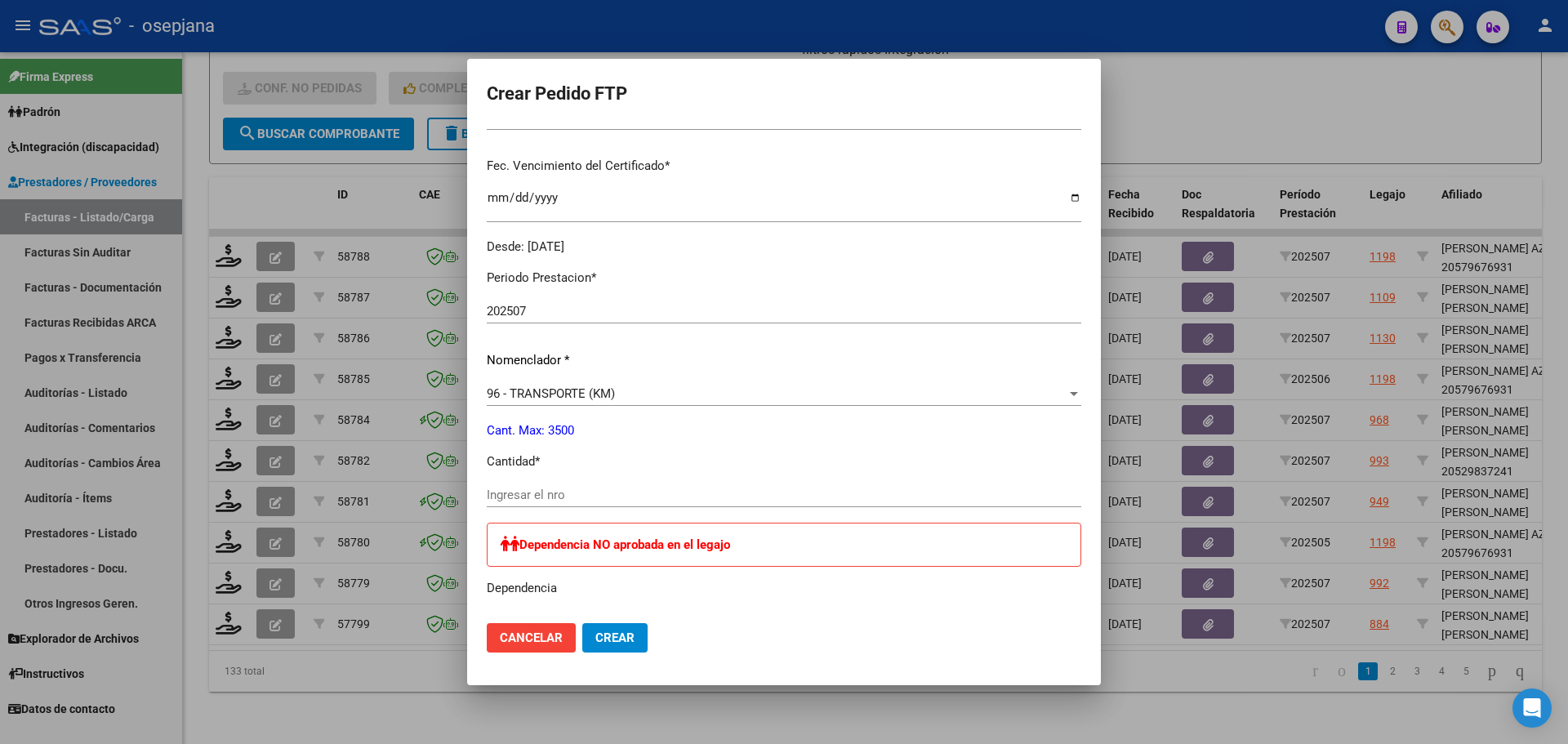
scroll to position [409, 0]
click at [552, 496] on input "Ingresar el nro" at bounding box center [784, 491] width 594 height 15
type input "544"
click at [636, 628] on button "Crear" at bounding box center [614, 638] width 66 height 30
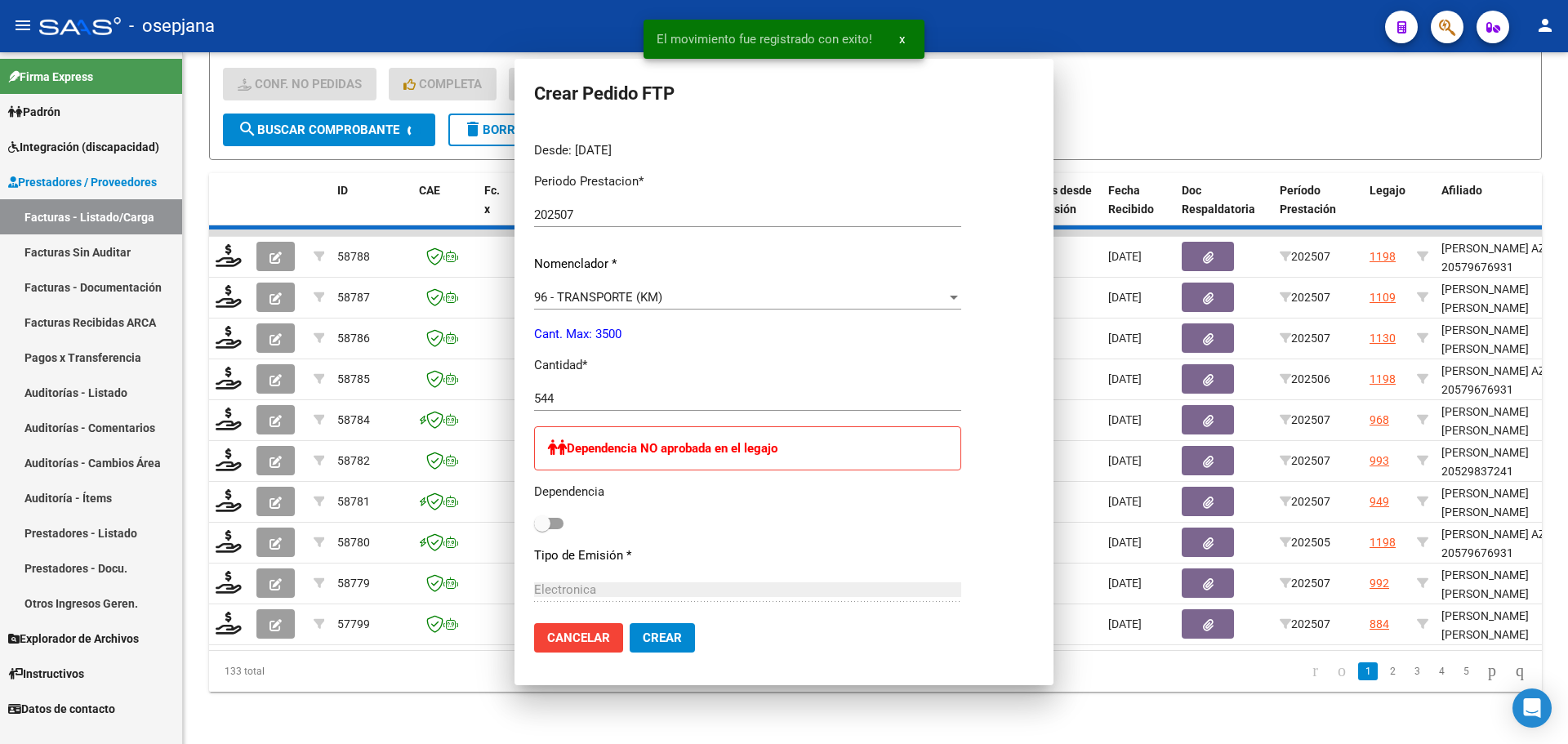
scroll to position [0, 0]
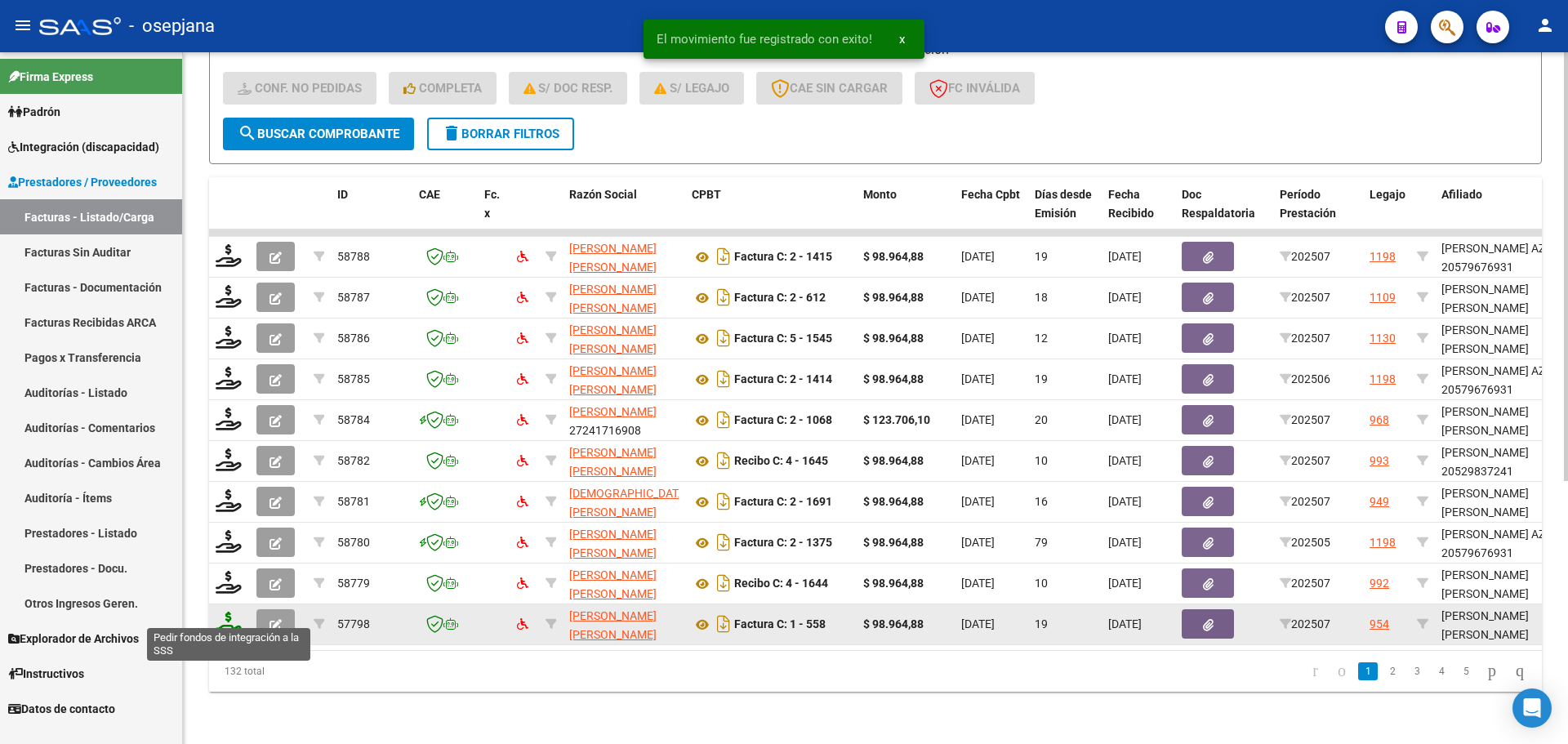
click at [223, 612] on icon at bounding box center [228, 623] width 26 height 23
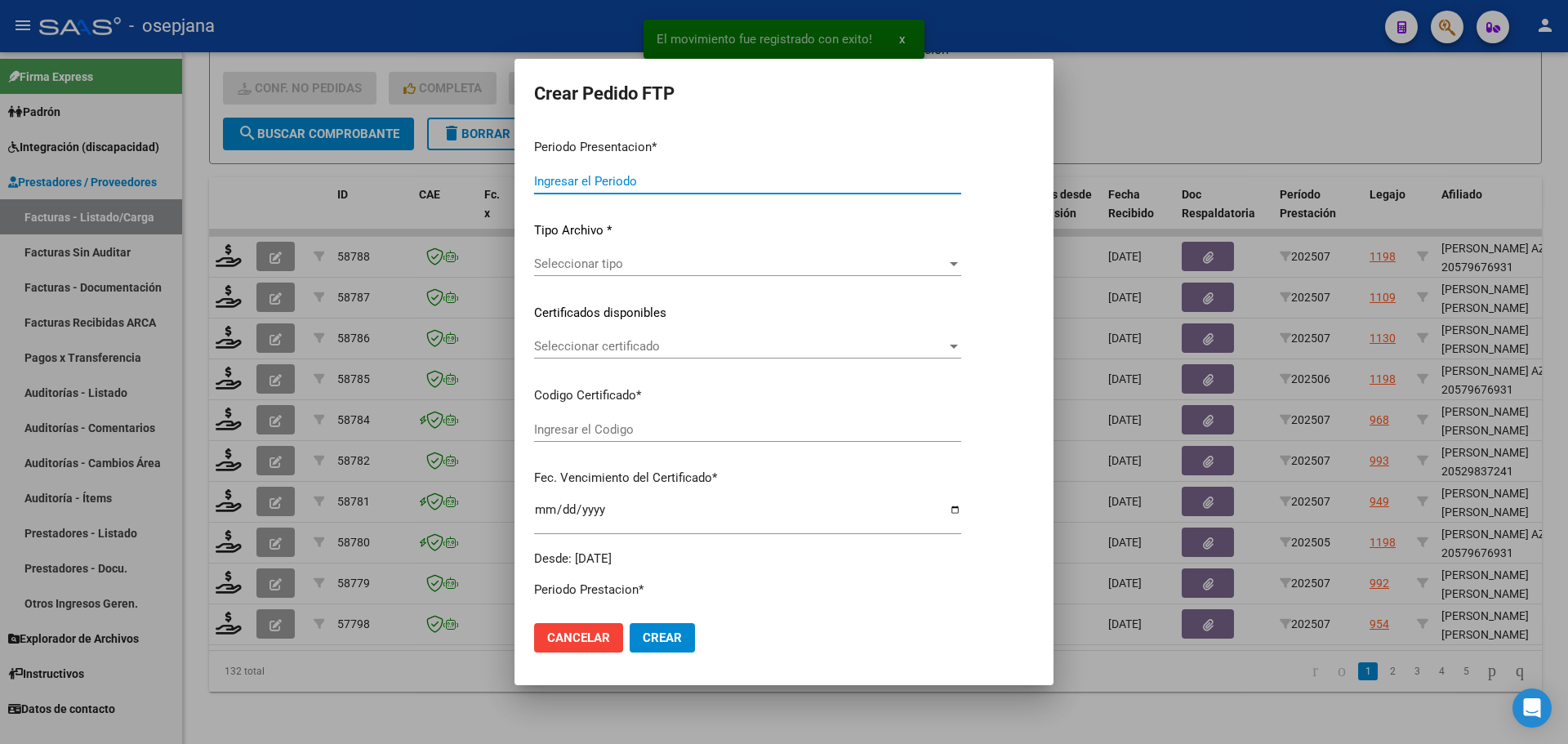
type input "202507"
type input "$ 98.964,88"
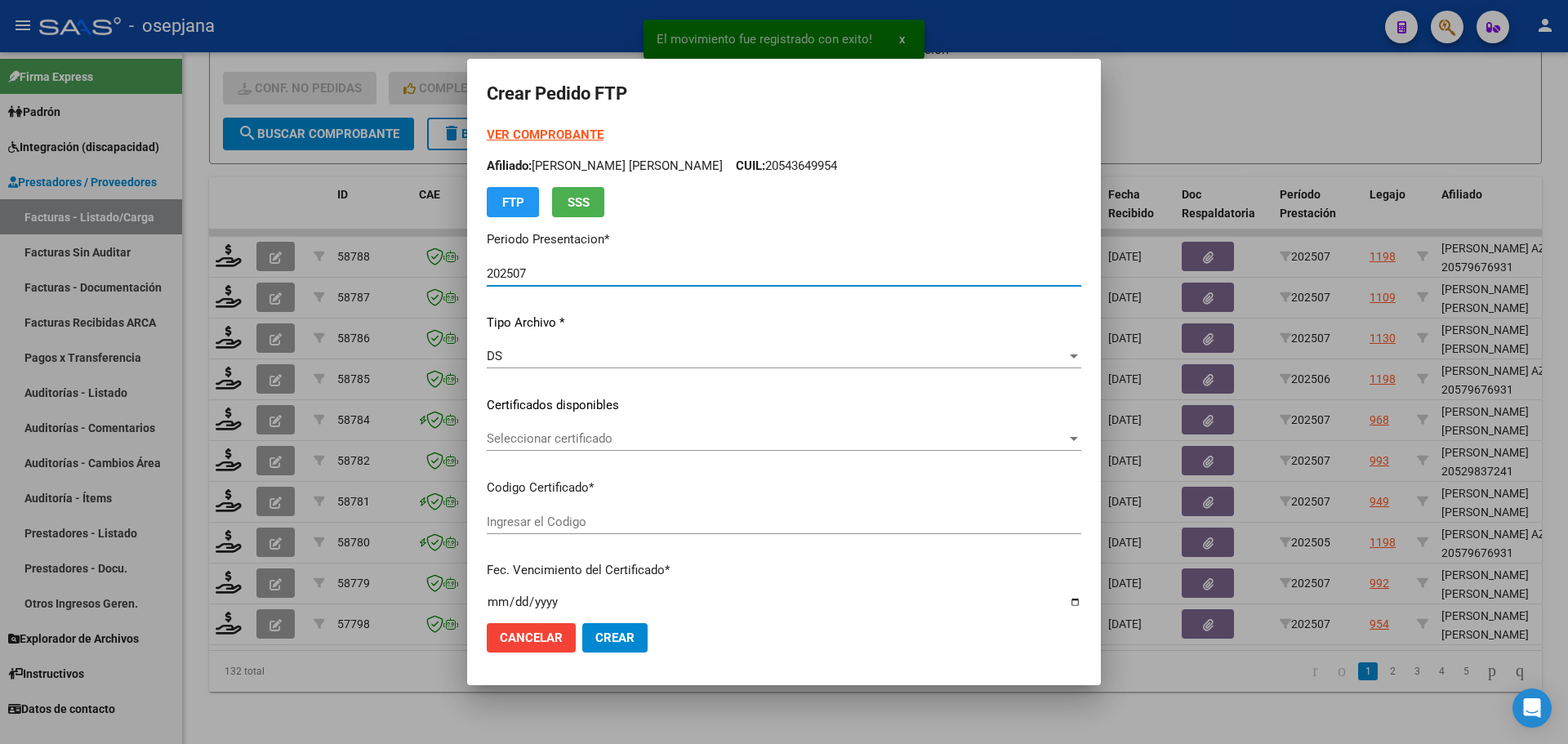
type input "ARG0200055512967-2022101820271028BS311"
type input "[DATE]"
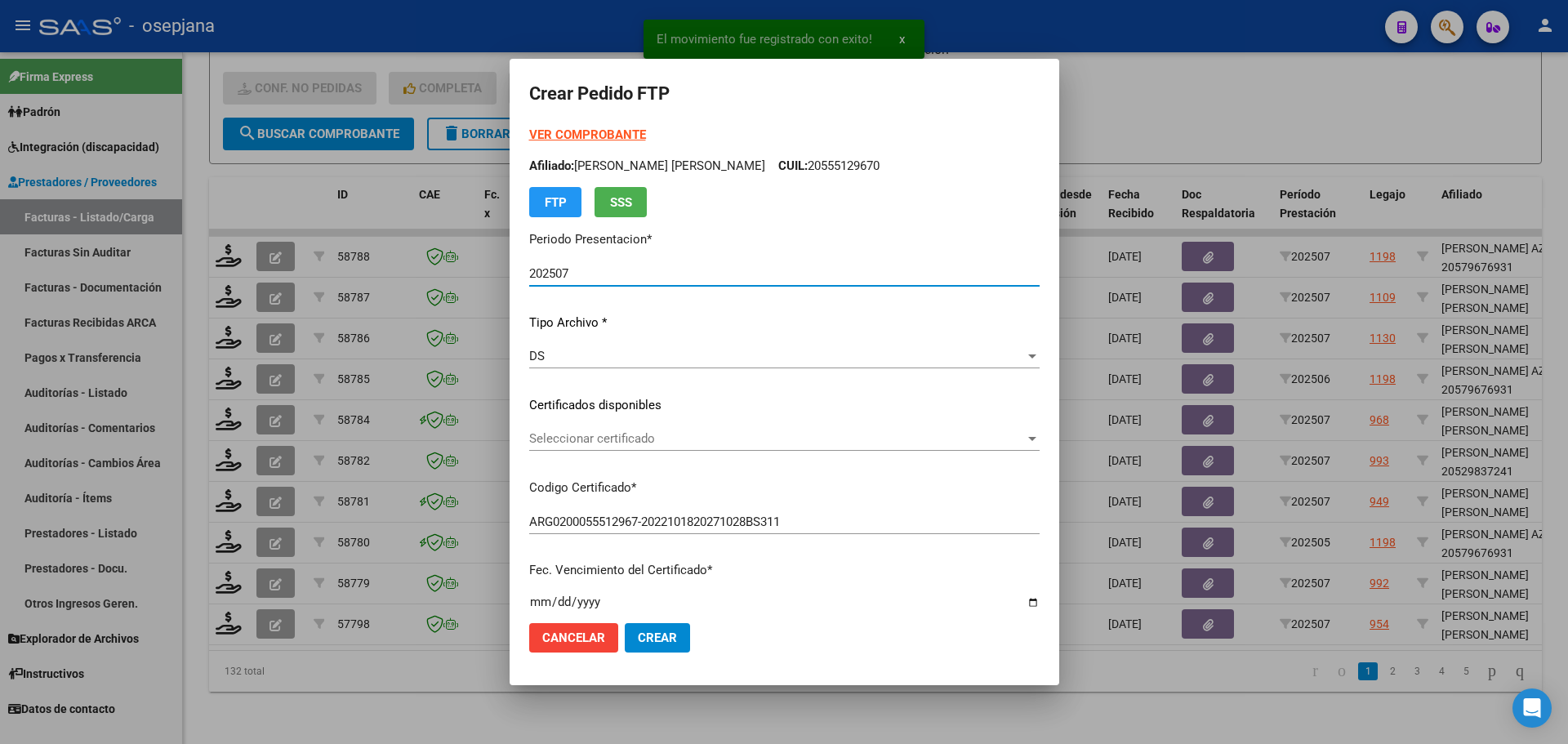
click at [765, 443] on span "Seleccionar certificado" at bounding box center [777, 439] width 495 height 15
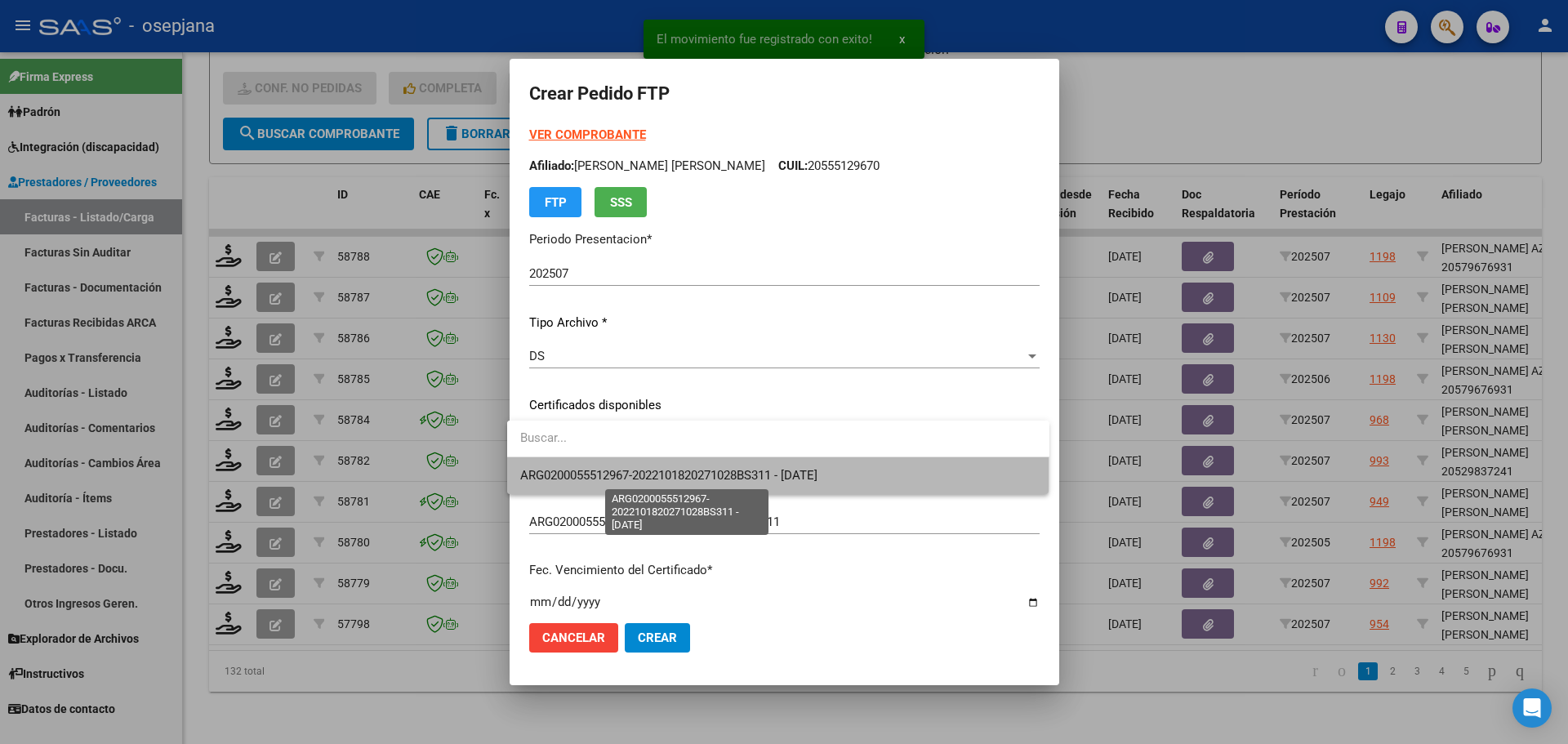
click at [769, 470] on span "ARG0200055512967-2022101820271028BS311 - [DATE]" at bounding box center [669, 475] width 298 height 15
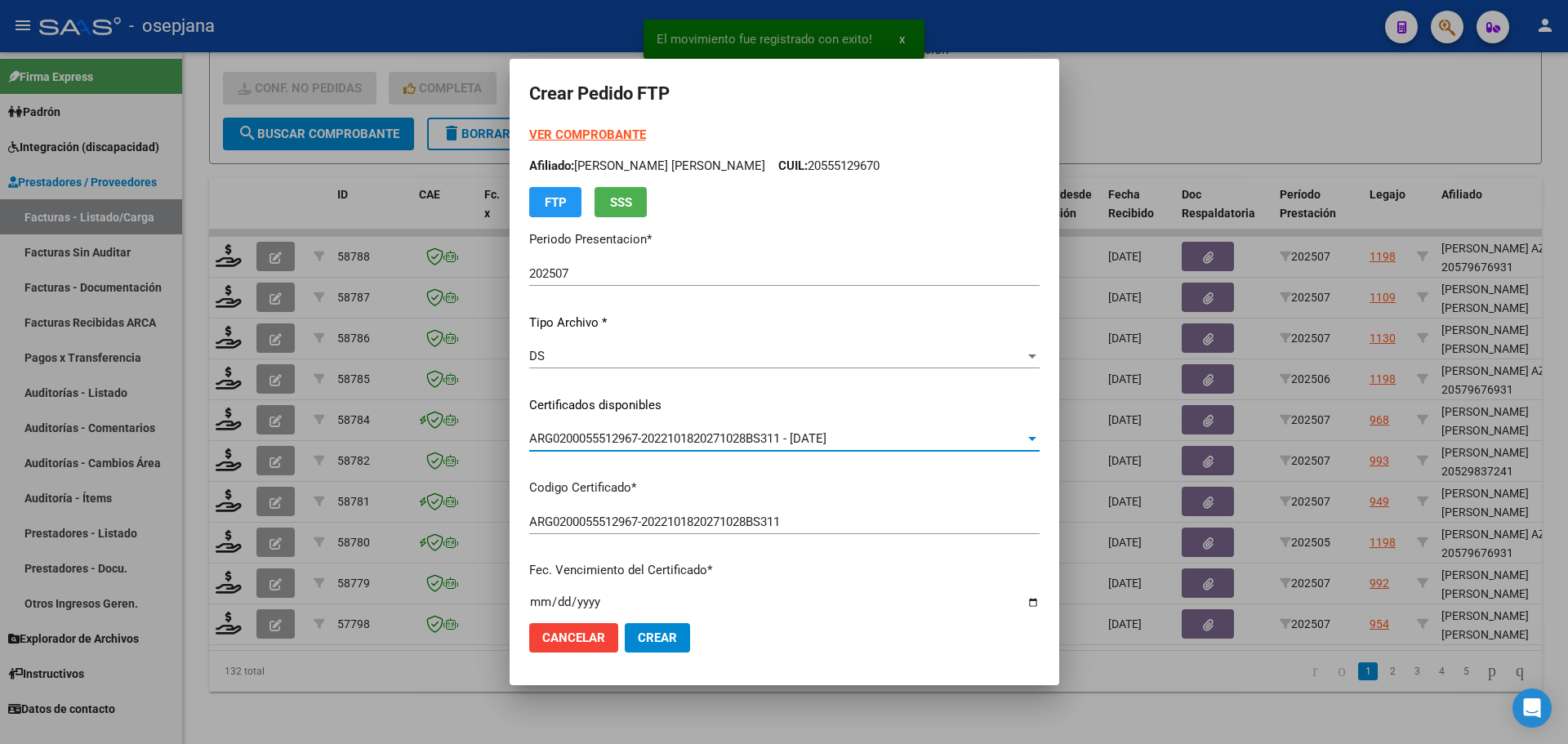
click at [604, 128] on strong "VER COMPROBANTE" at bounding box center [588, 135] width 116 height 15
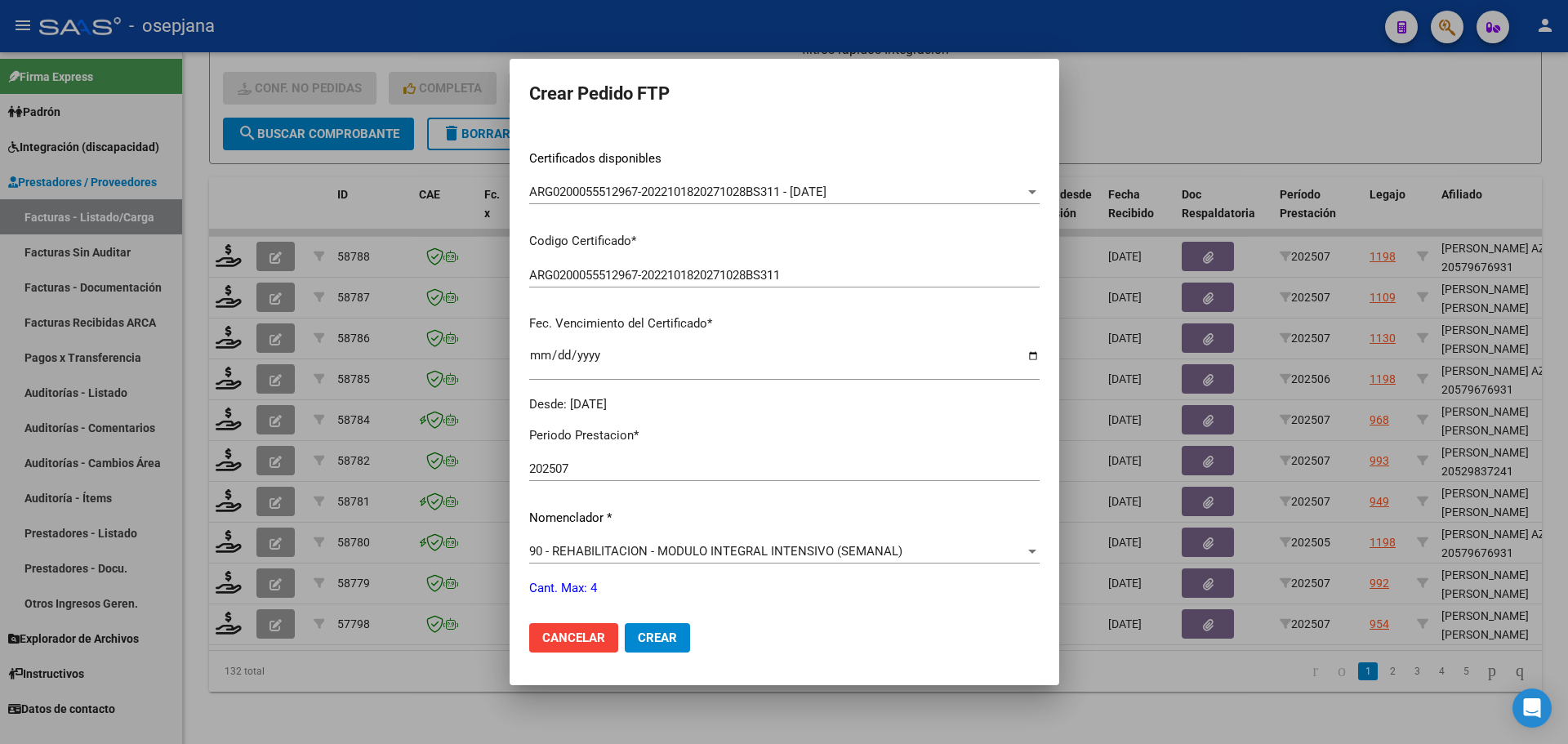
scroll to position [566, 0]
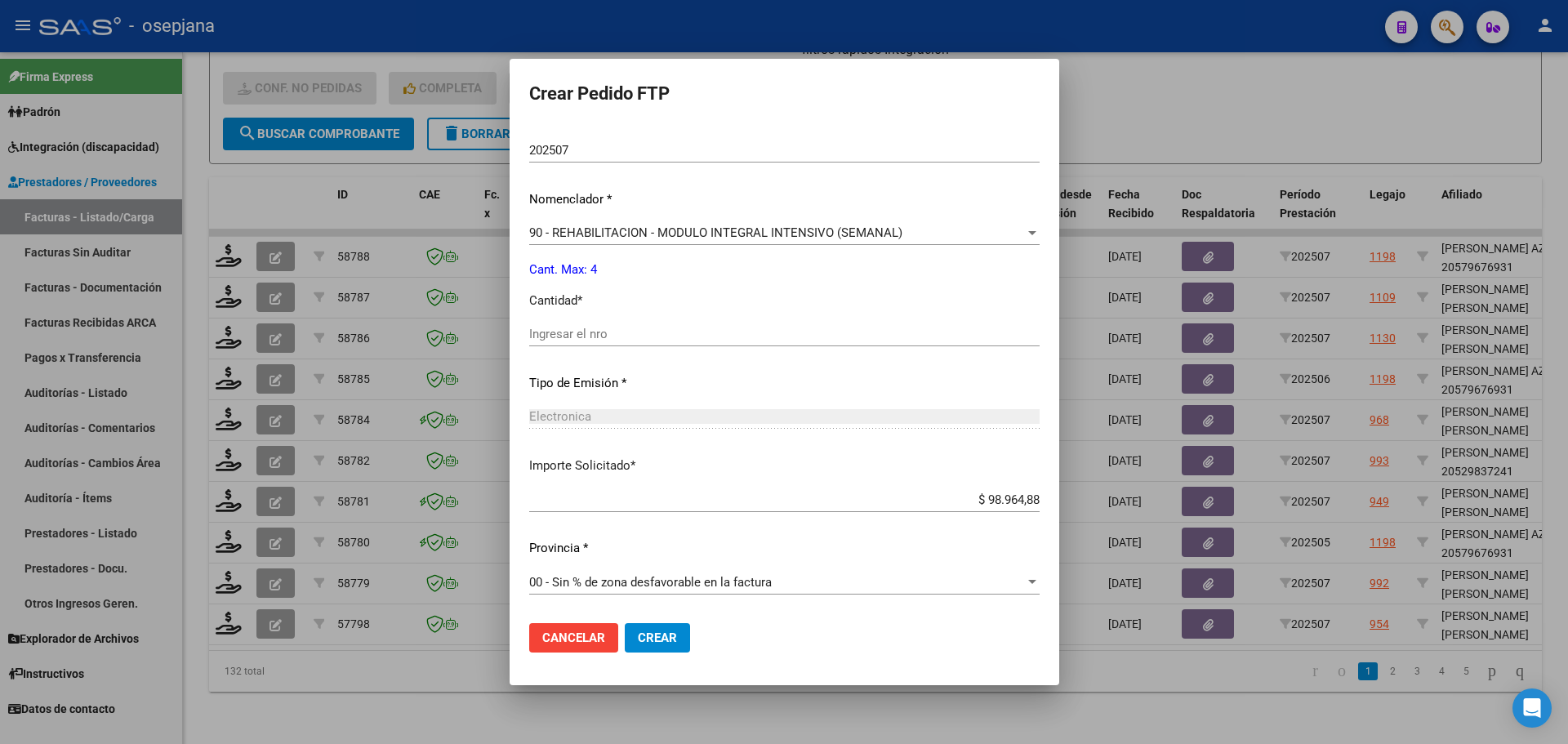
click at [588, 331] on input "Ingresar el nro" at bounding box center [784, 334] width 510 height 15
type input "4"
click at [651, 630] on span "Crear" at bounding box center [657, 638] width 39 height 15
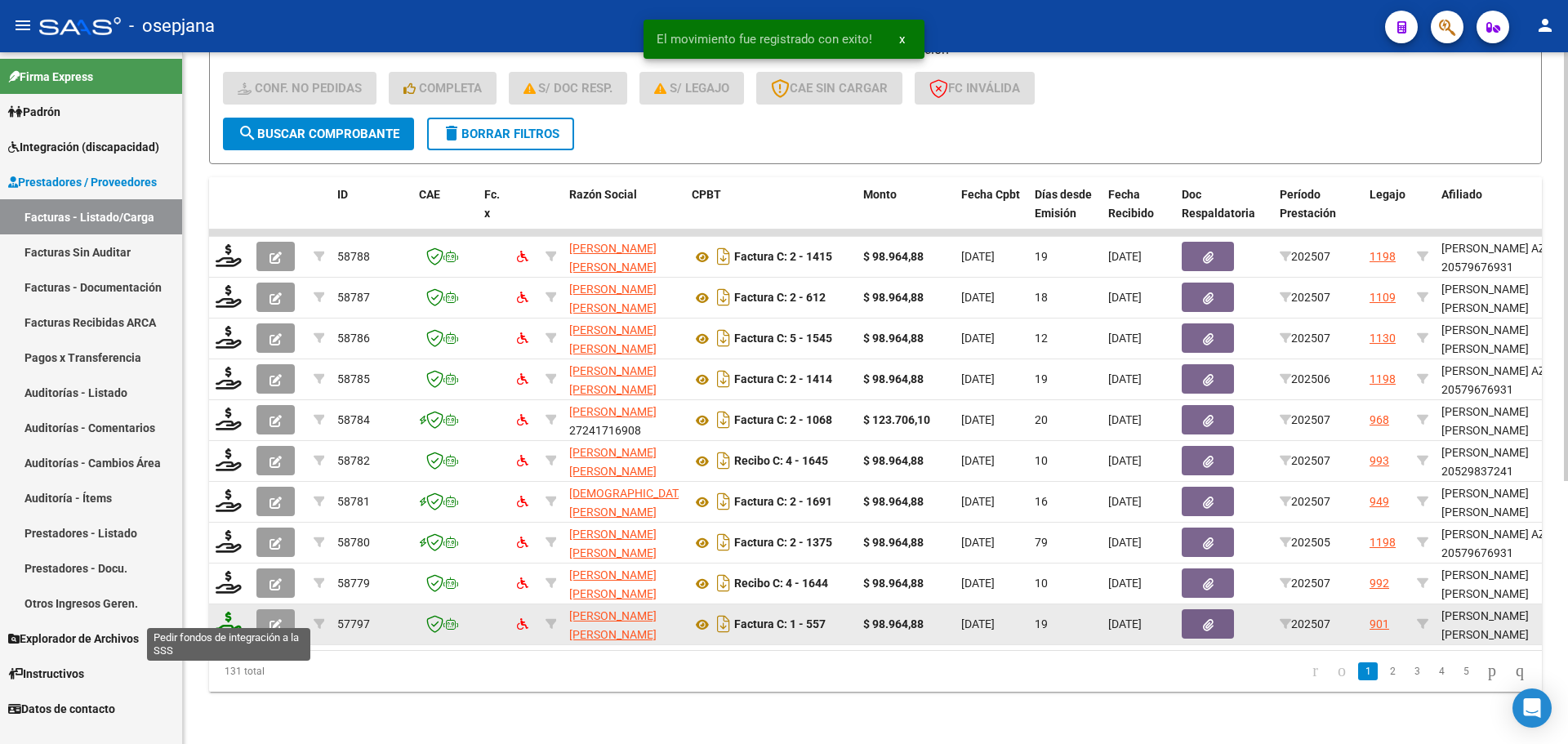
click at [232, 615] on icon at bounding box center [228, 623] width 26 height 23
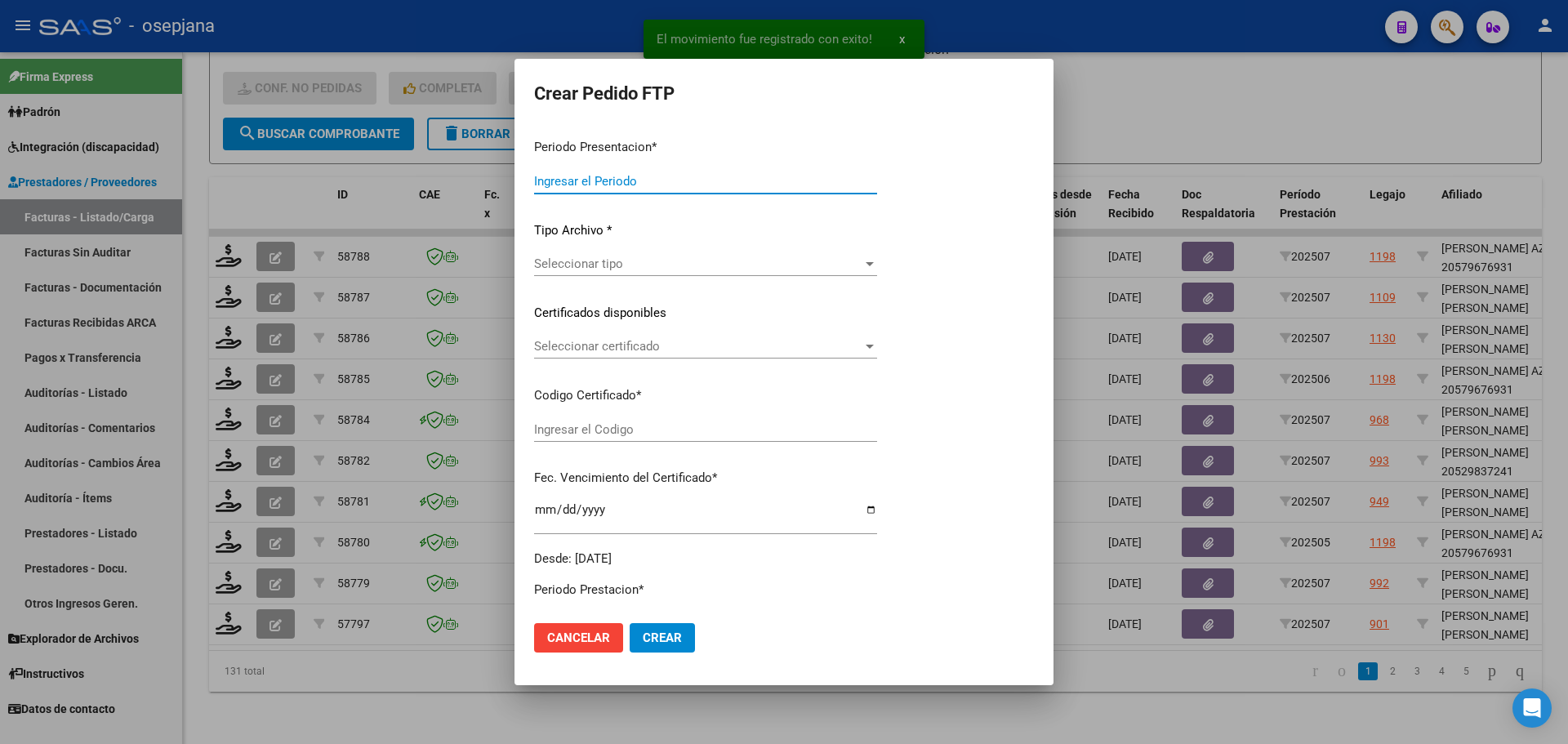
type input "202507"
type input "$ 98.964,88"
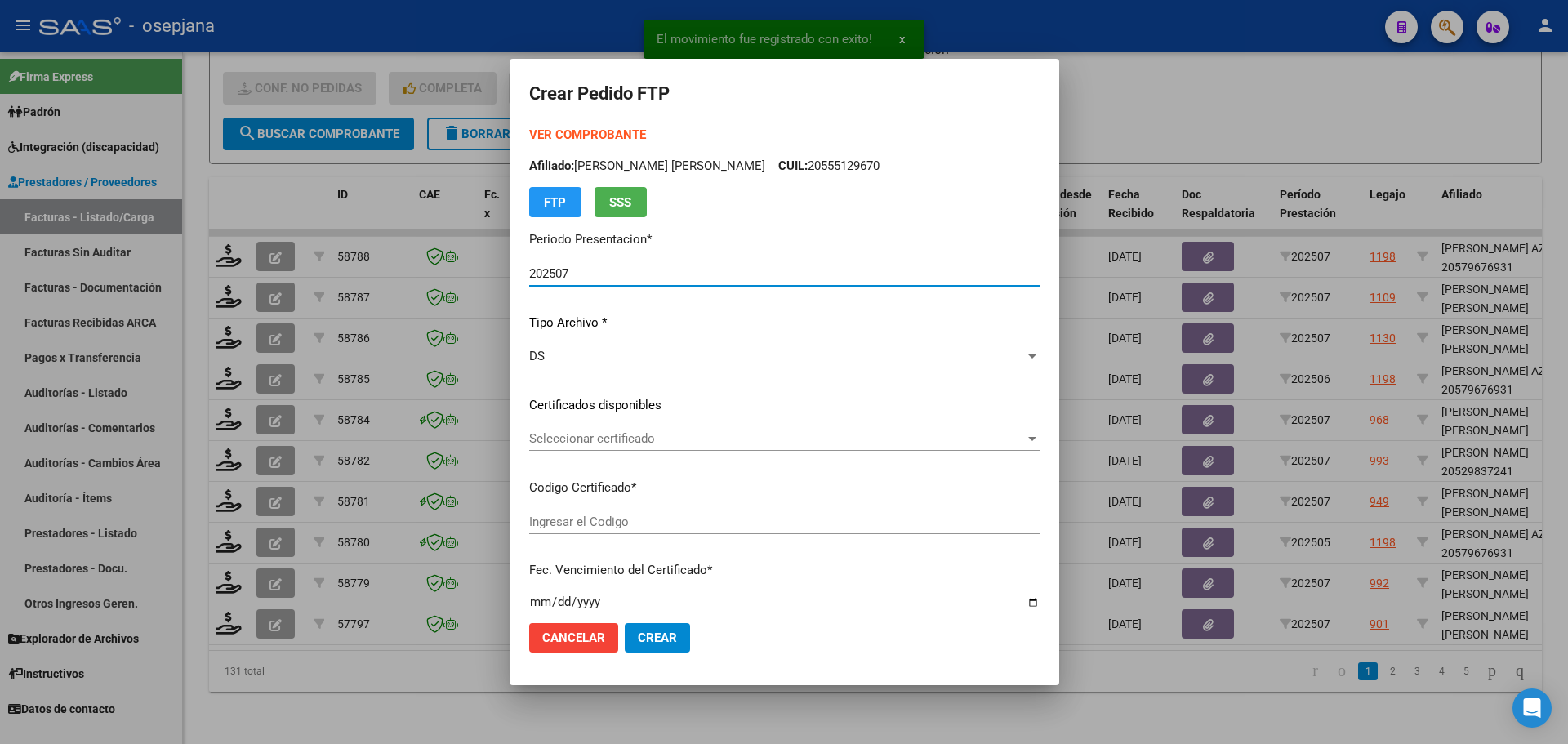
type input "ARG02000565664932022042020270420BSAS311"
type input "[DATE]"
click at [740, 435] on span "Seleccionar certificado" at bounding box center [777, 439] width 495 height 15
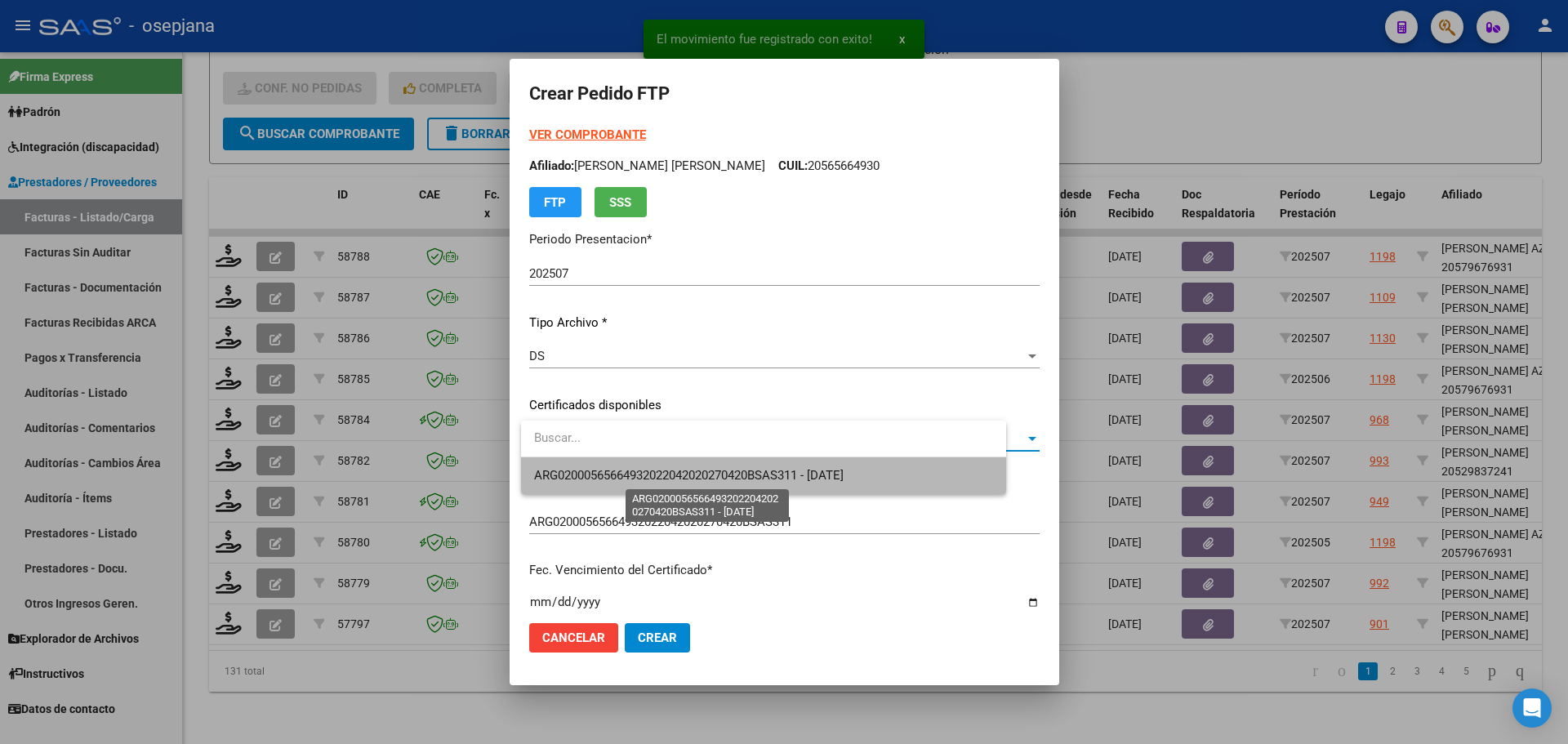
click at [748, 470] on span "ARG02000565664932022042020270420BSAS311 - [DATE]" at bounding box center [688, 475] width 310 height 15
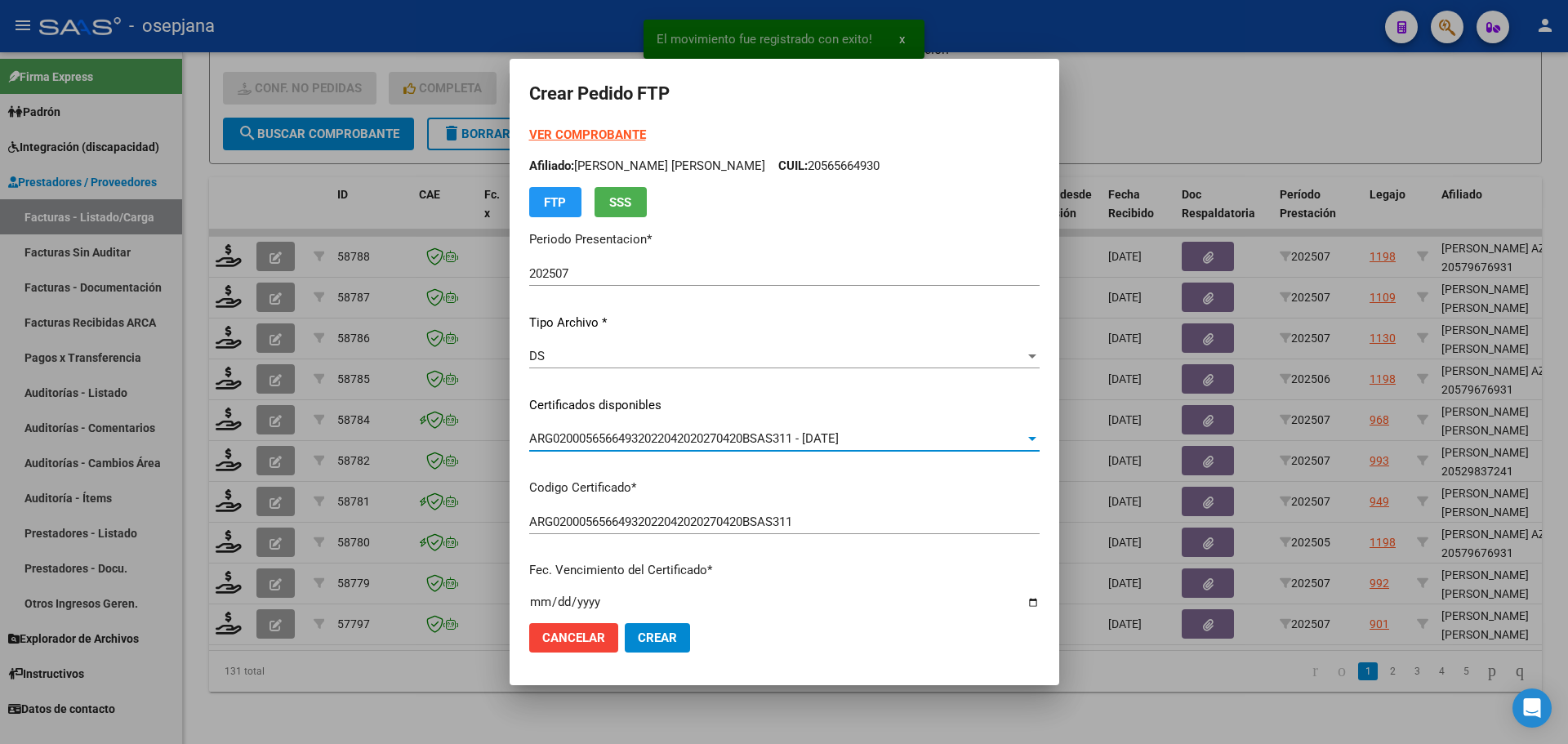
click at [568, 139] on strong "VER COMPROBANTE" at bounding box center [588, 135] width 116 height 15
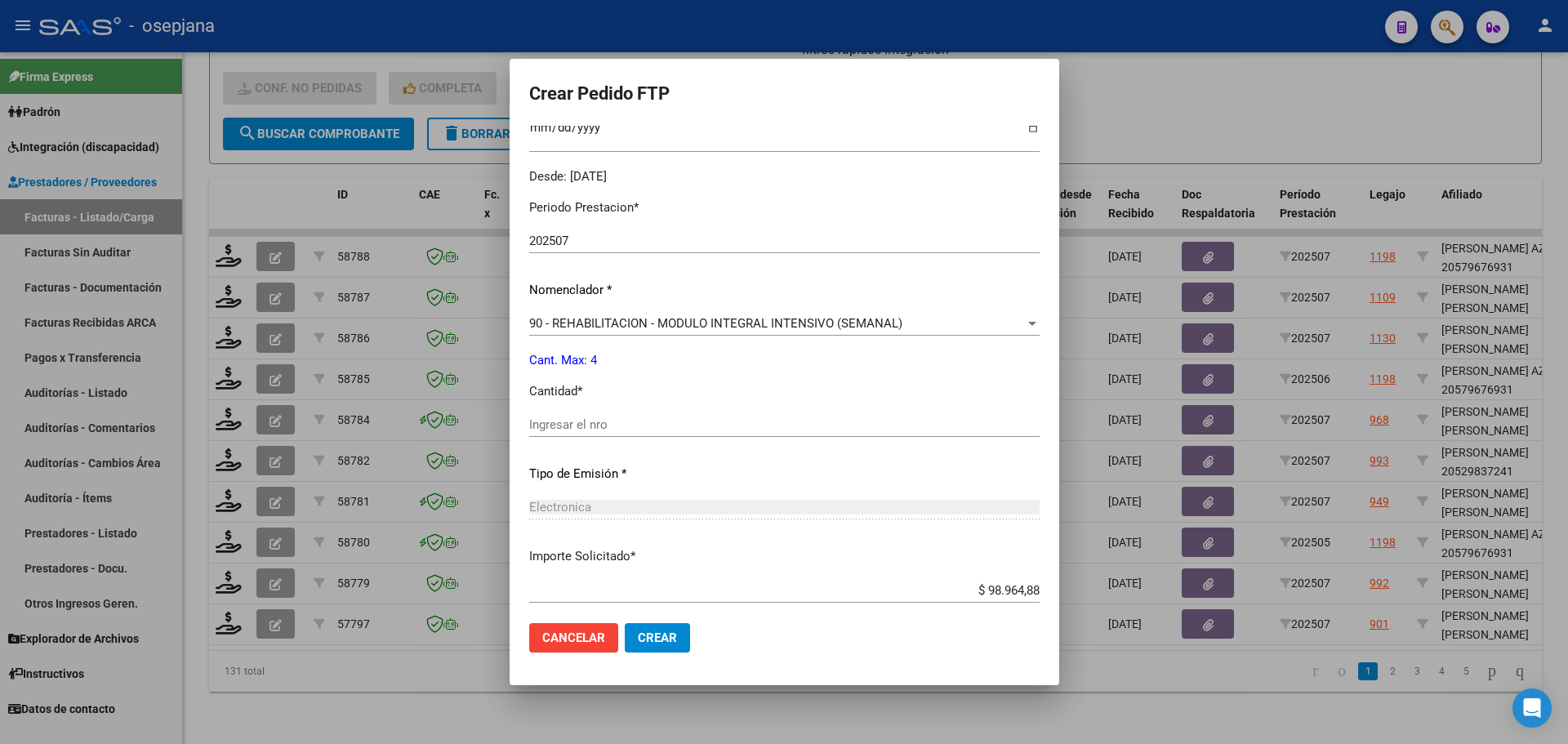
scroll to position [566, 0]
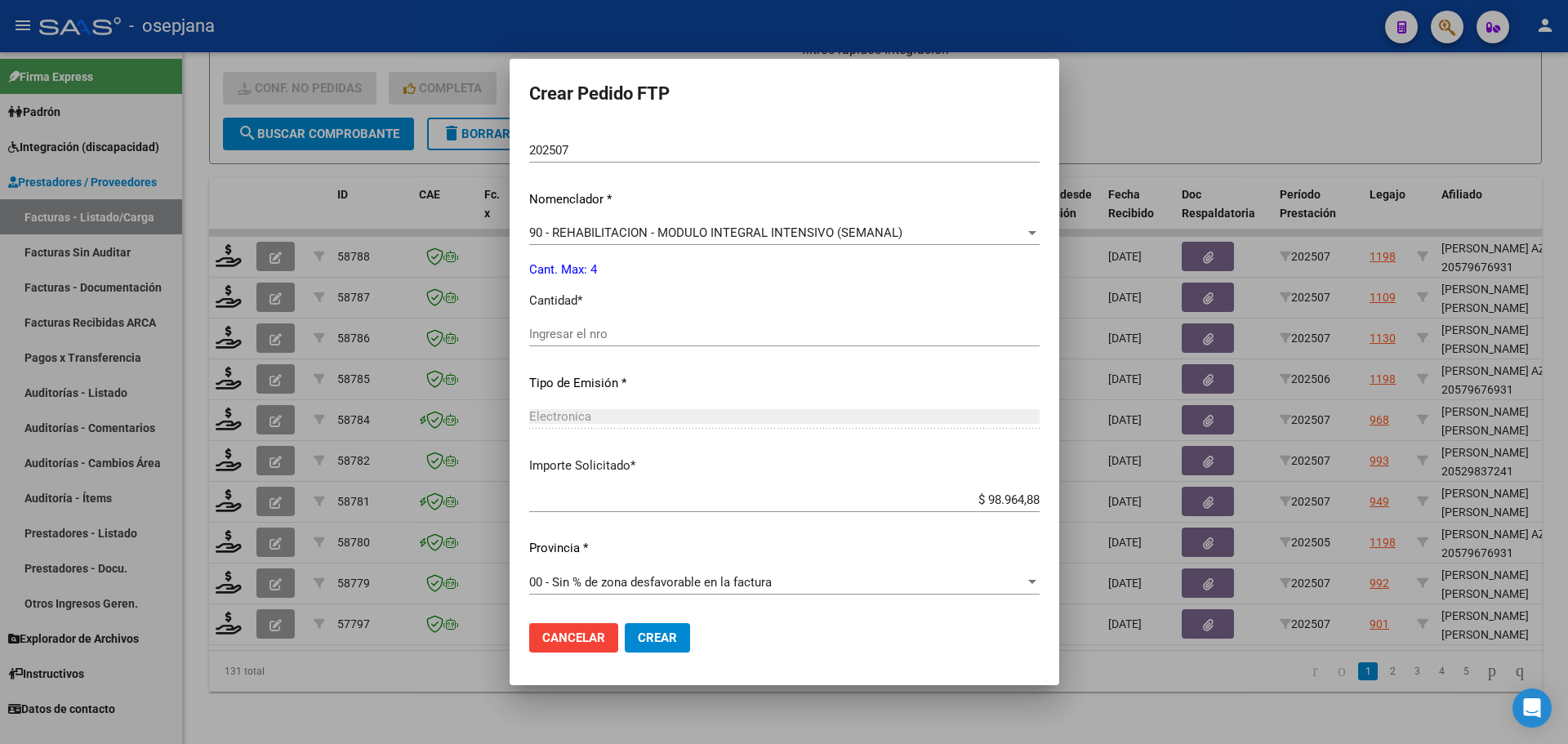
click at [600, 322] on div "Ingresar el nro" at bounding box center [784, 334] width 510 height 25
type input "4"
click at [663, 637] on span "Crear" at bounding box center [657, 638] width 39 height 15
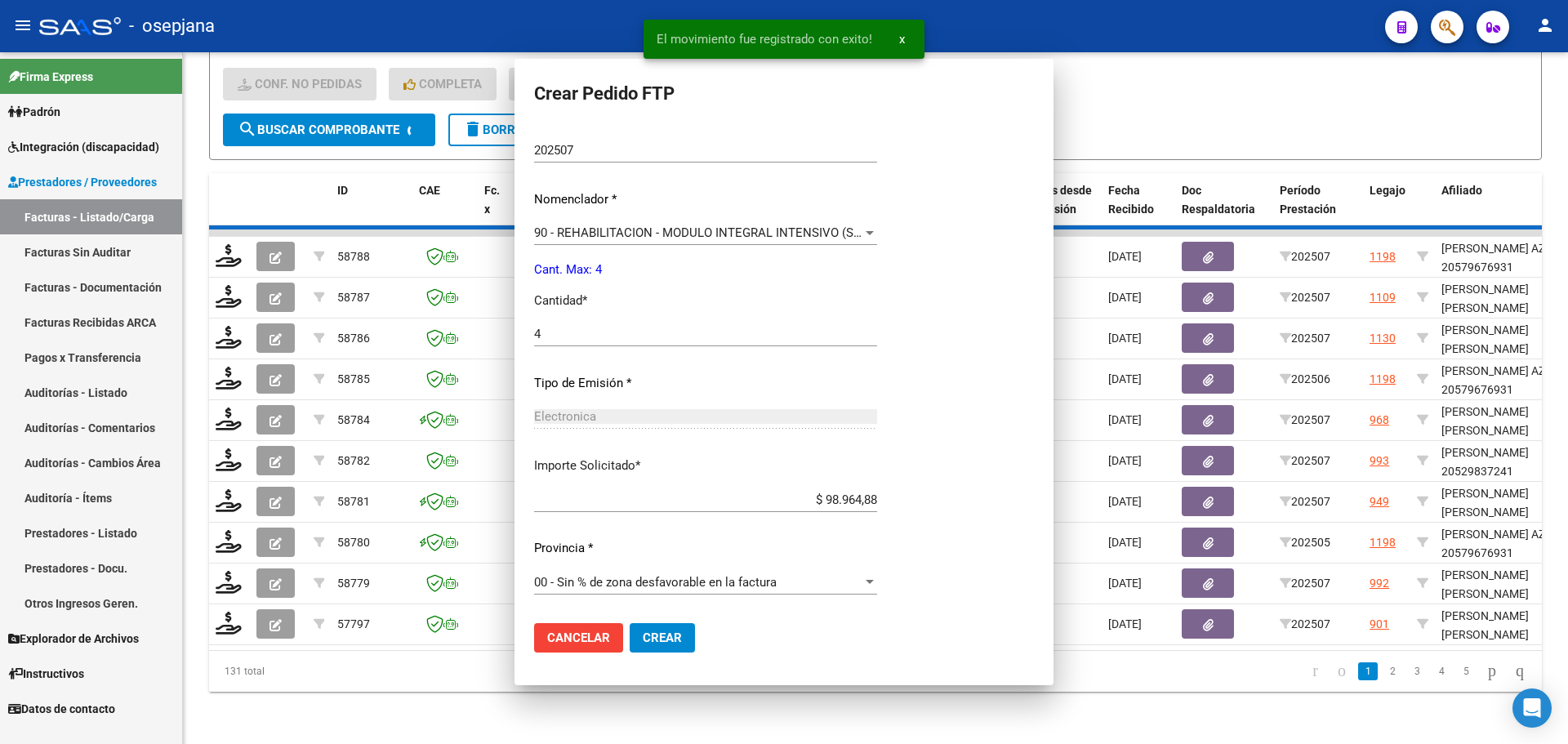
scroll to position [0, 0]
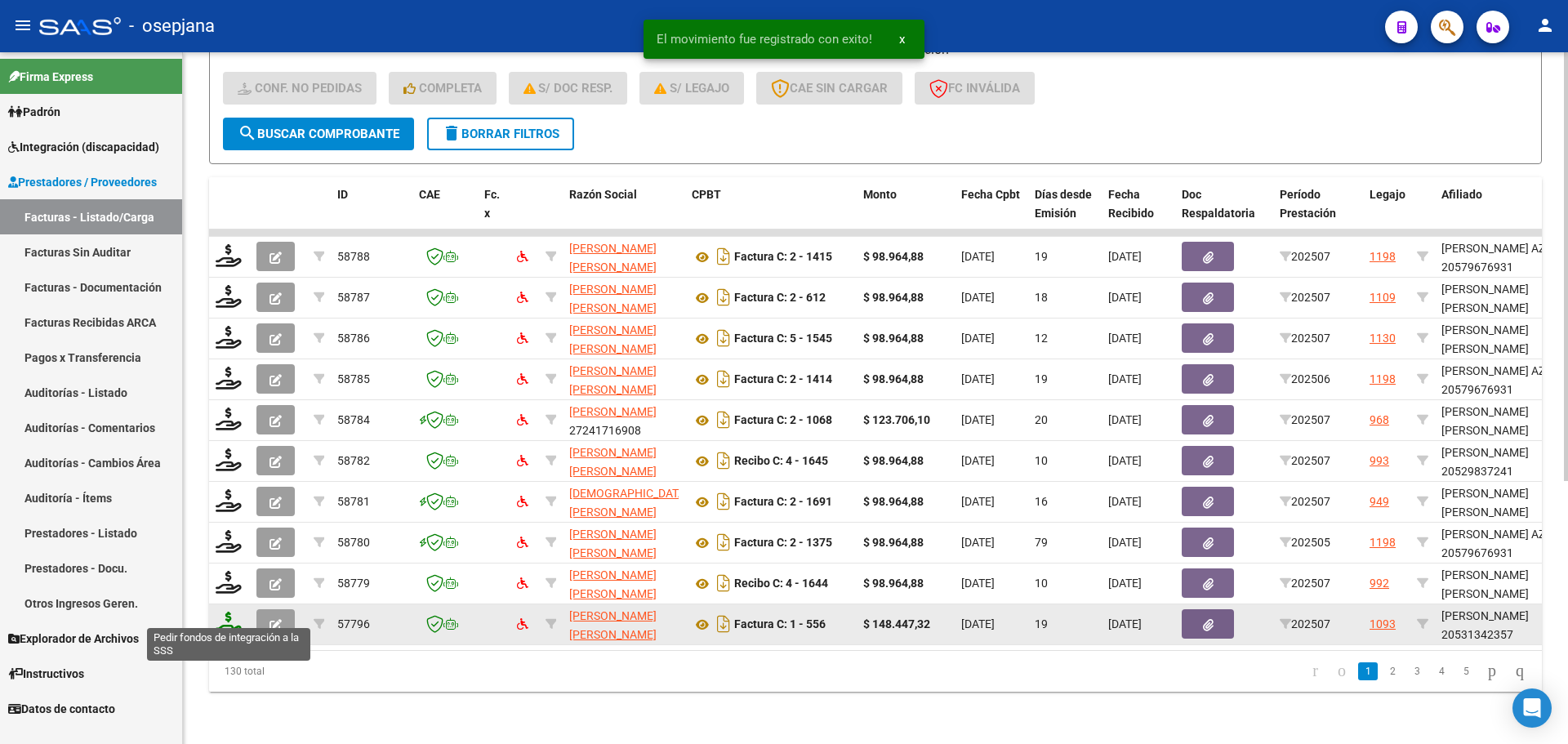
click at [230, 615] on icon at bounding box center [228, 623] width 26 height 23
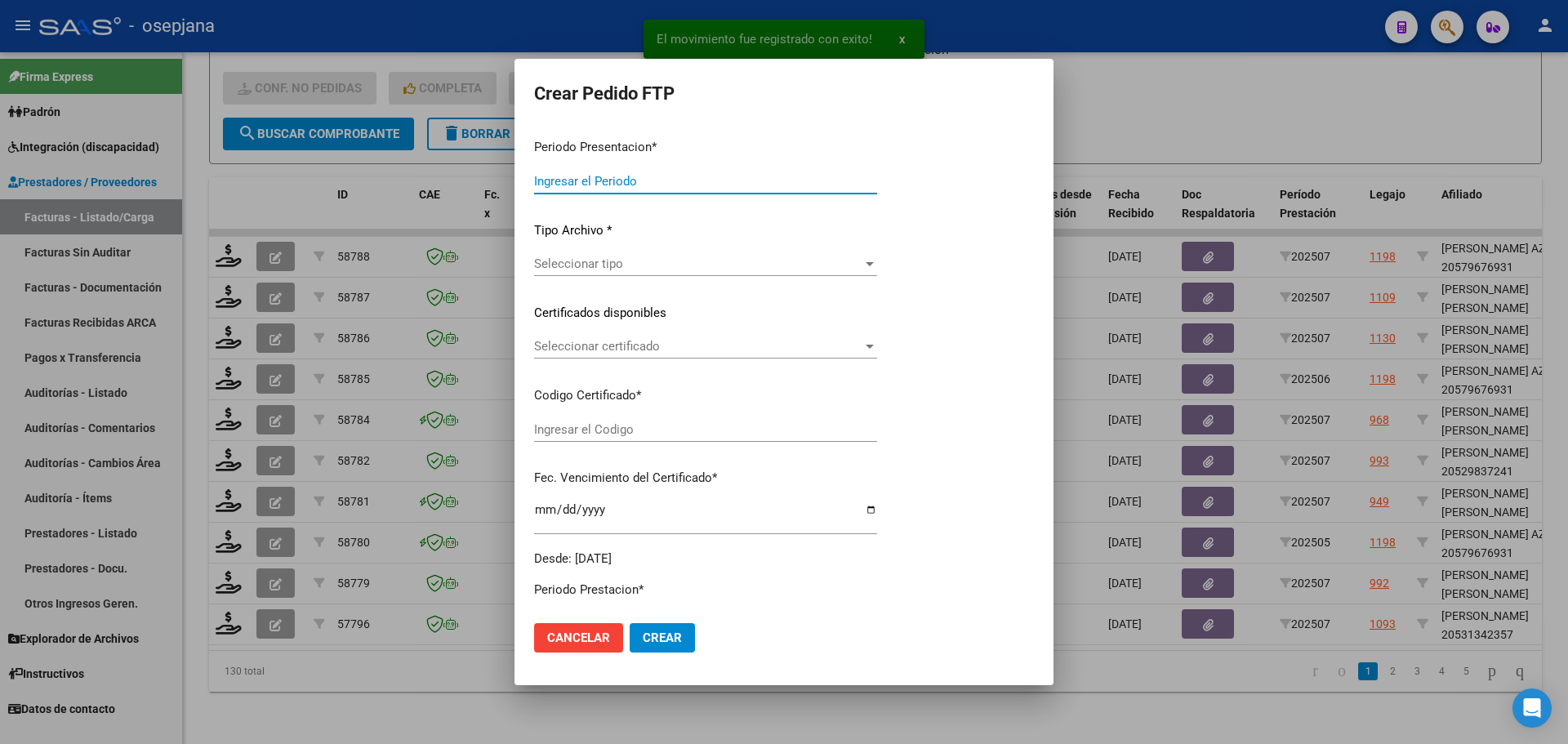
type input "202507"
type input "$ 148.447,32"
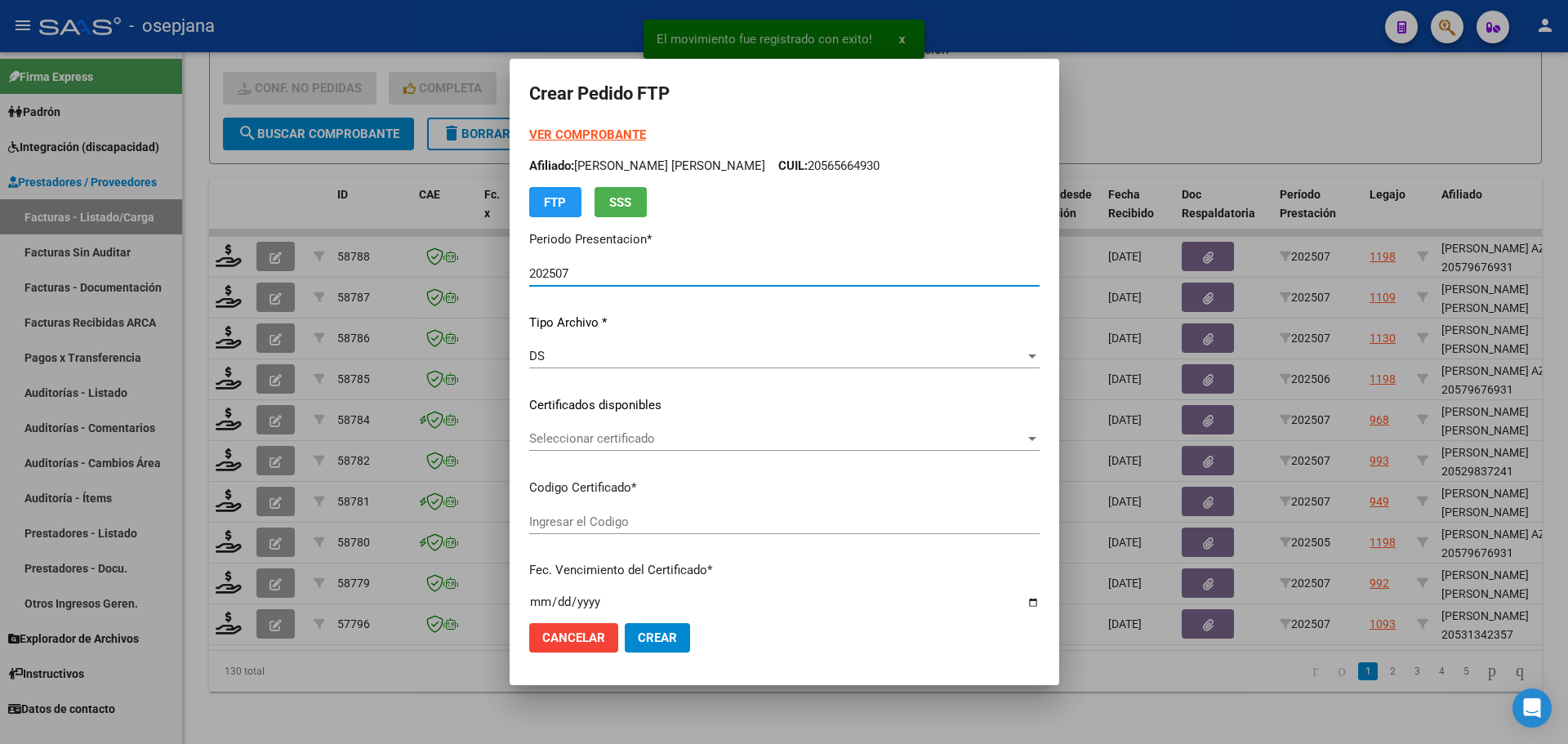
type input "ARG02000531342352022032320270323BSAS311"
type input "[DATE]"
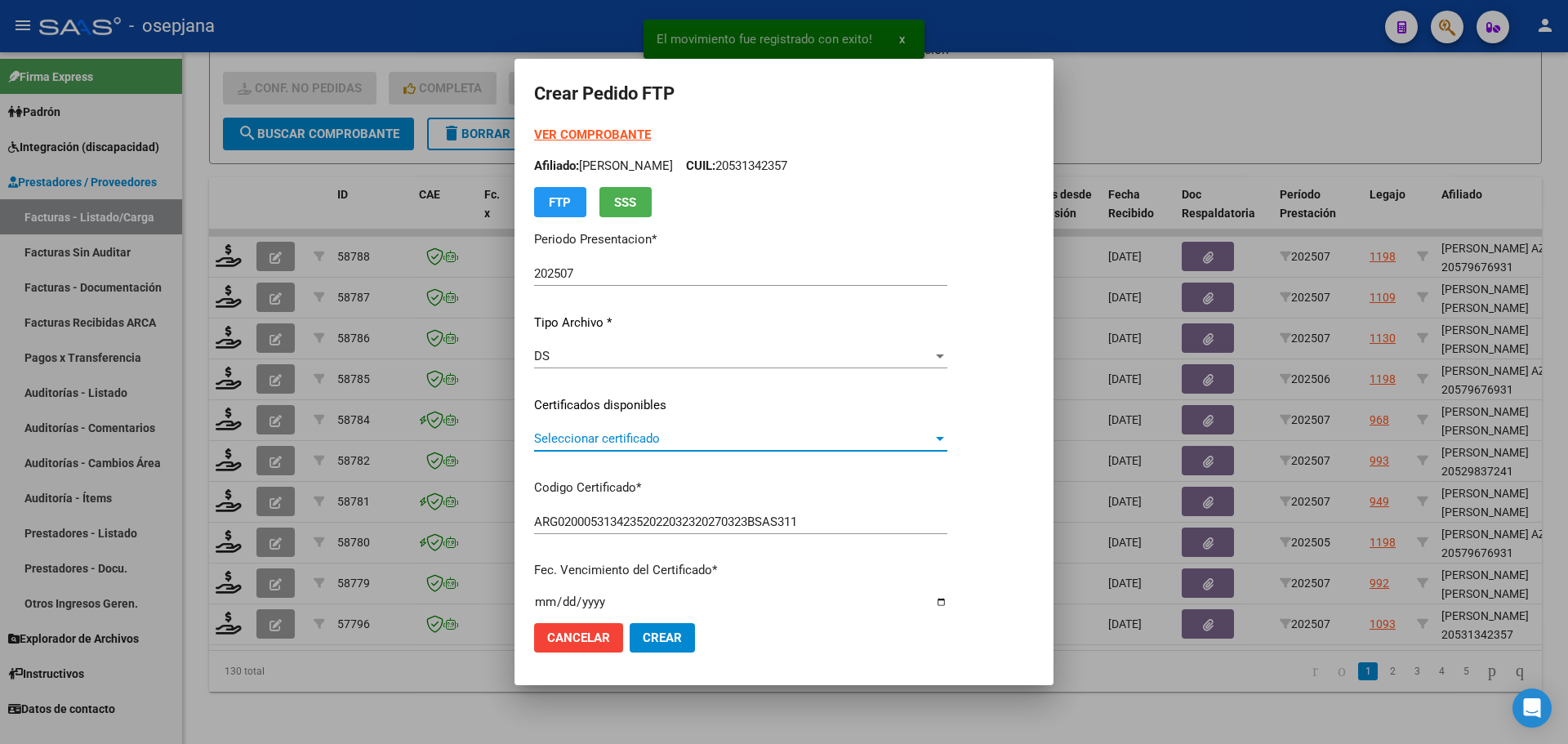
click at [655, 441] on span "Seleccionar certificado" at bounding box center [733, 439] width 398 height 15
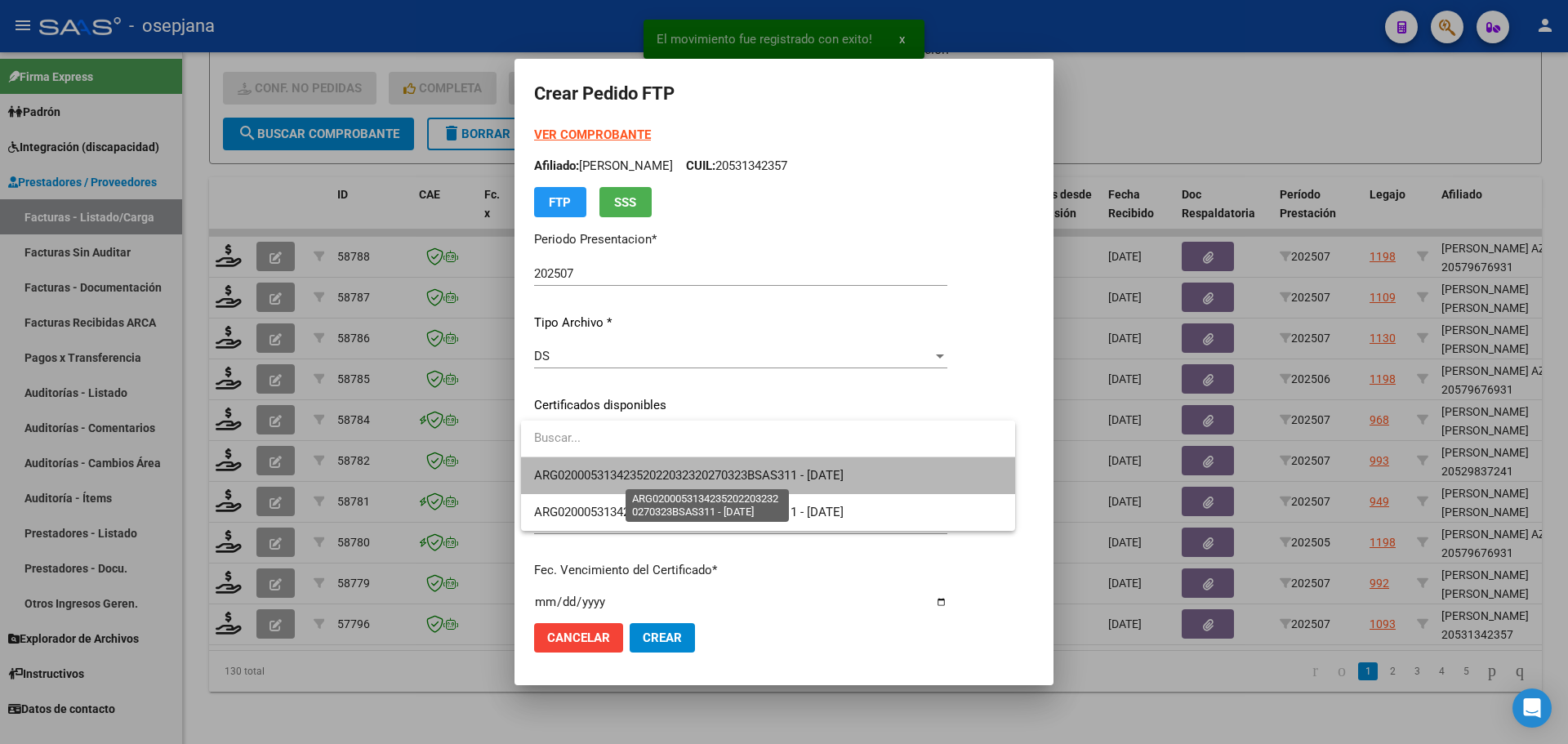
click at [663, 471] on span "ARG02000531342352022032320270323BSAS311 - [DATE]" at bounding box center [688, 475] width 310 height 15
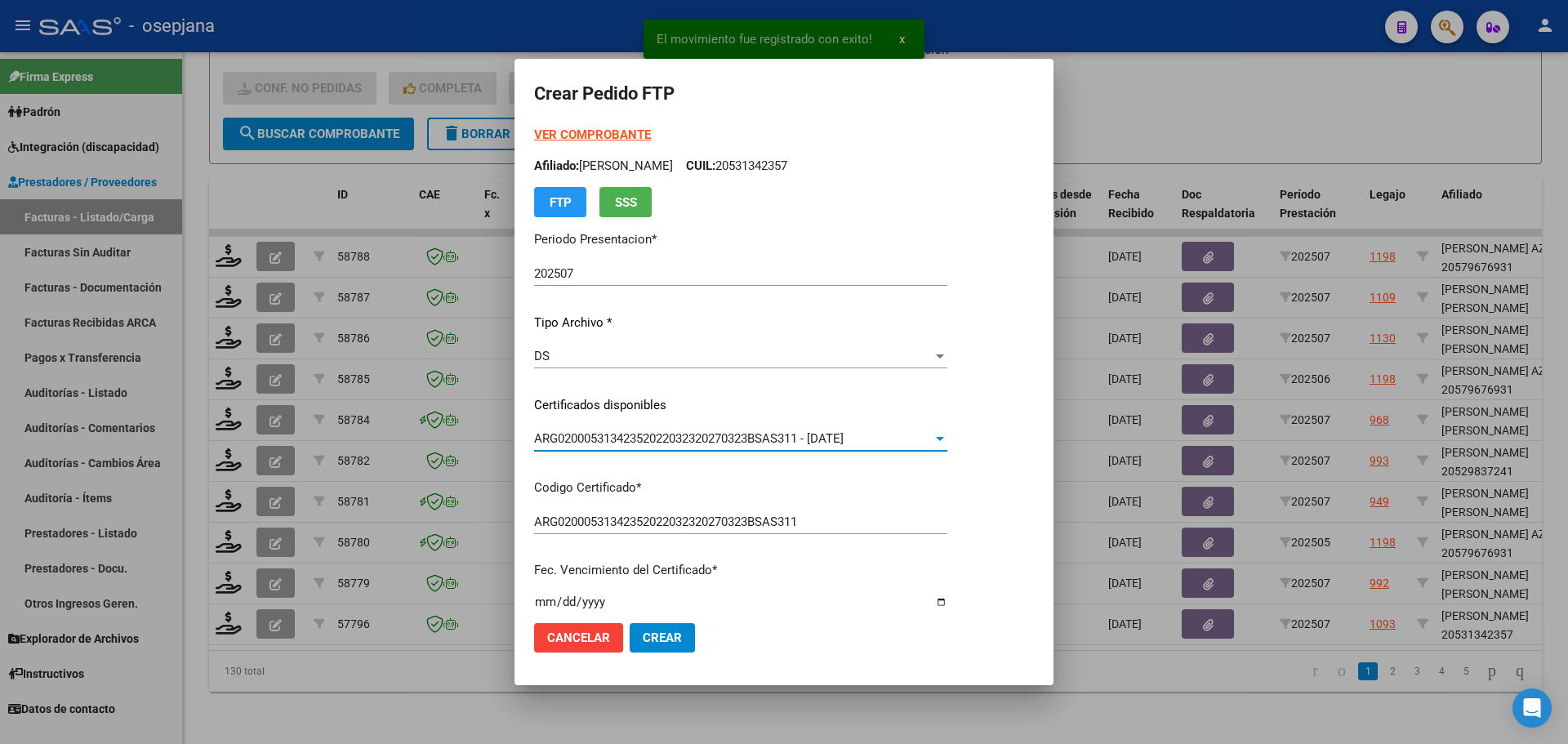
click at [600, 130] on strong "VER COMPROBANTE" at bounding box center [592, 135] width 116 height 15
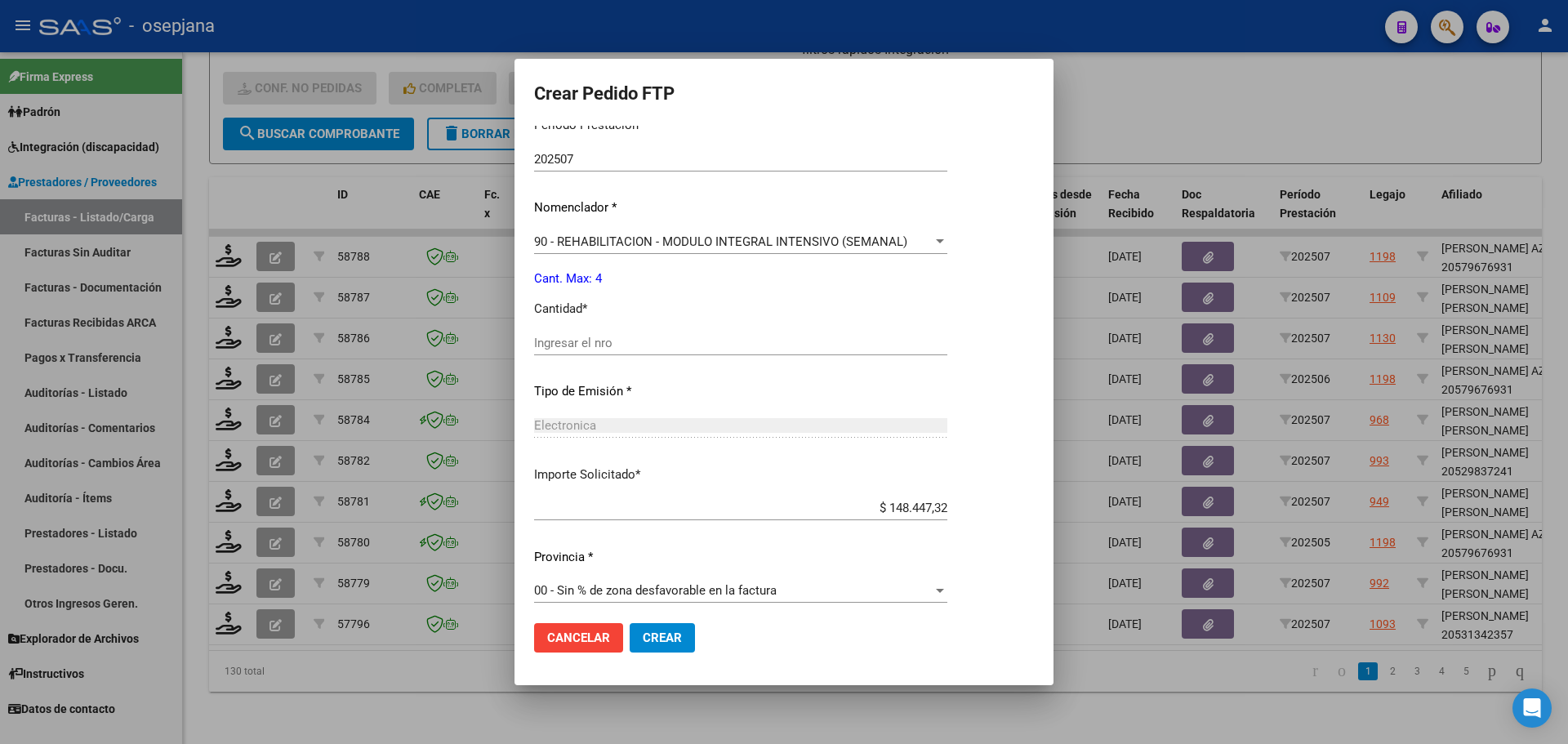
scroll to position [546, 0]
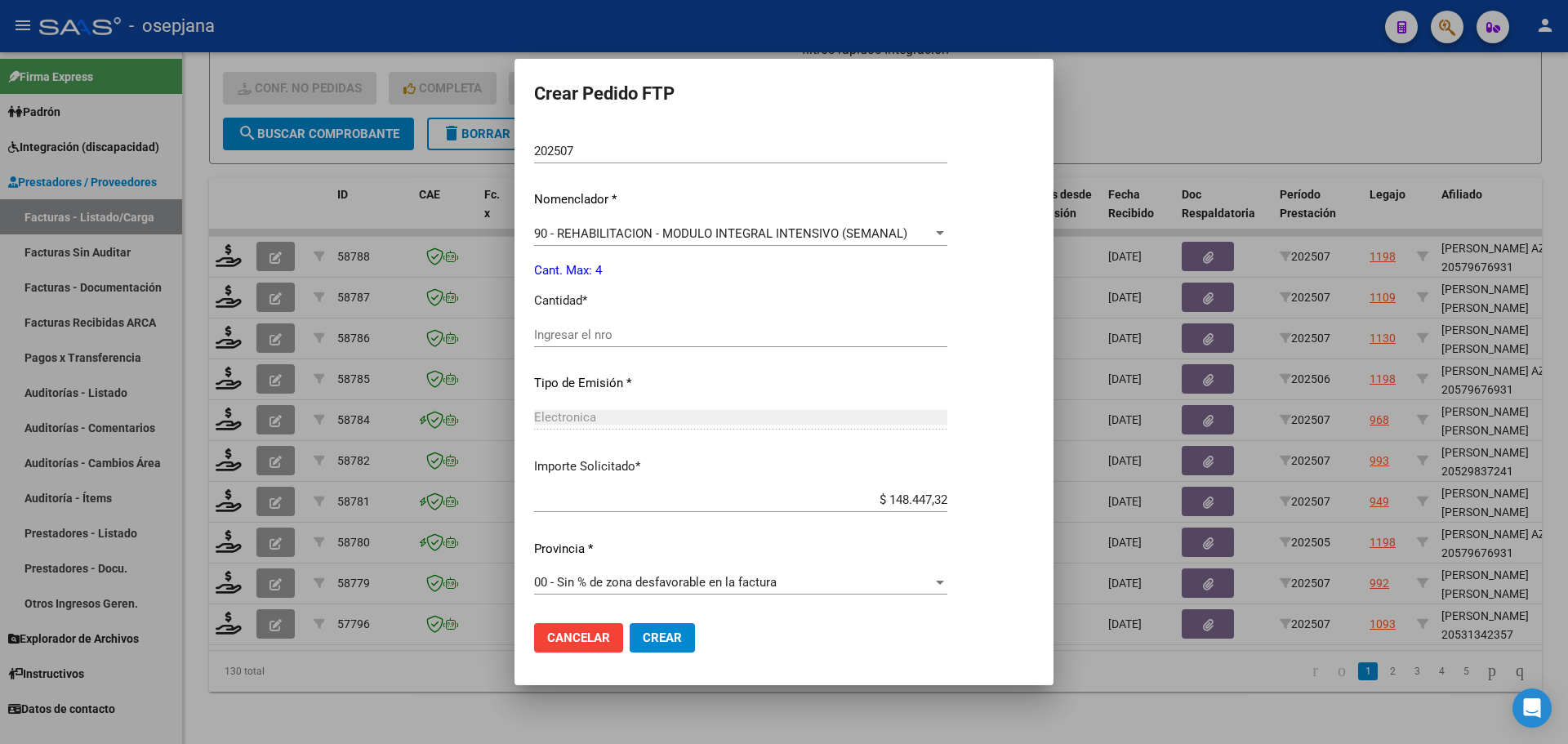
click at [556, 333] on input "Ingresar el nro" at bounding box center [740, 335] width 413 height 15
type input "4"
click at [662, 636] on span "Crear" at bounding box center [662, 638] width 39 height 15
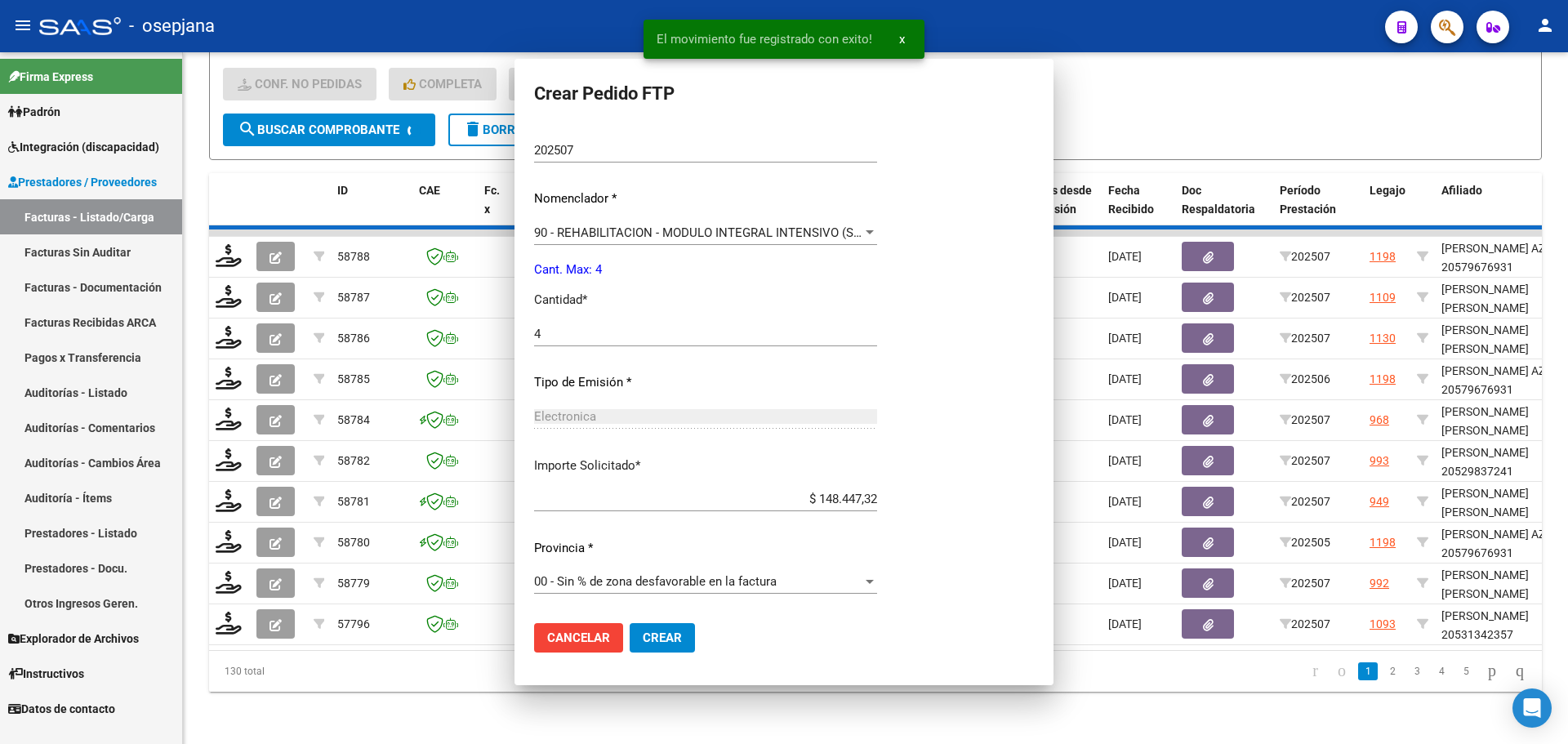
scroll to position [0, 0]
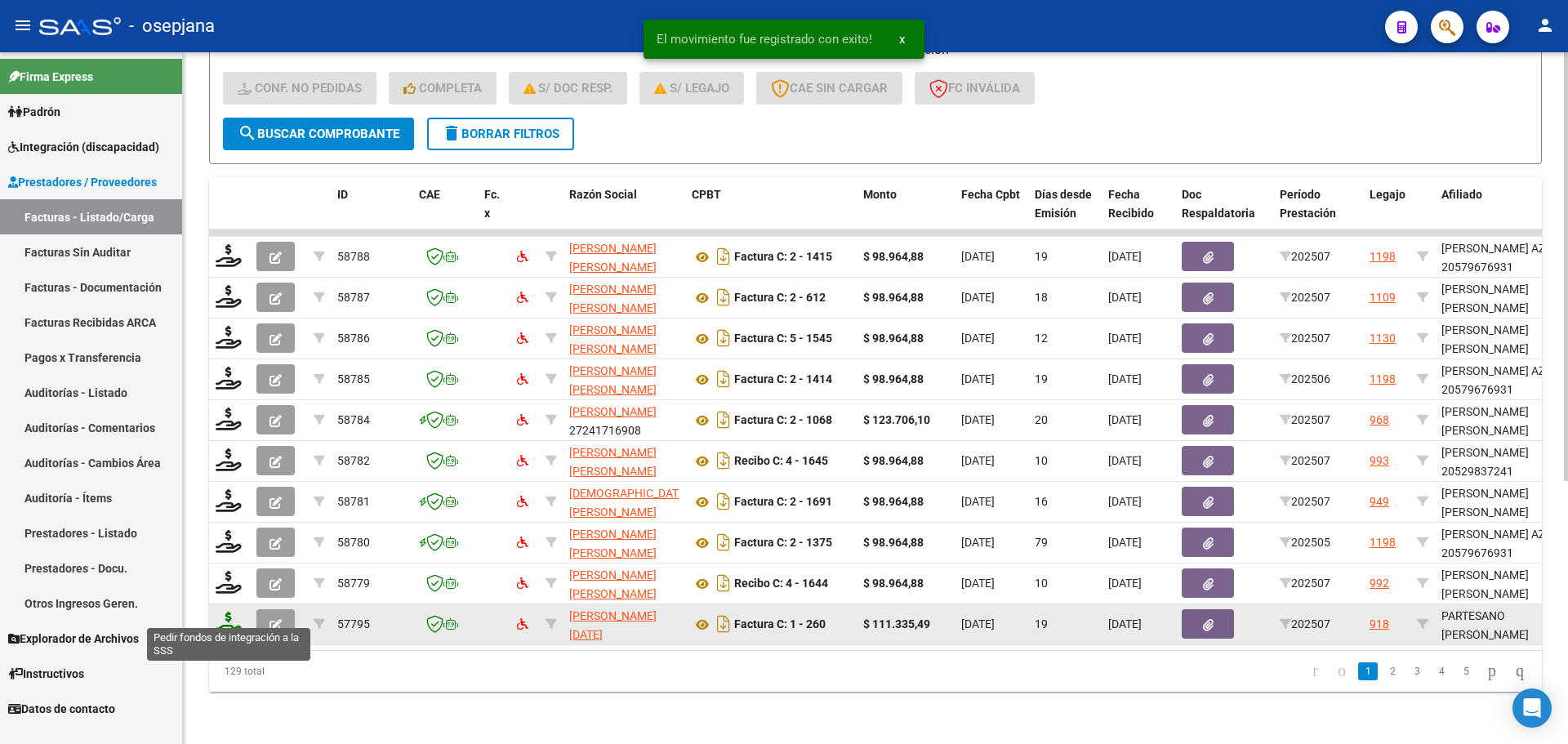
click at [233, 615] on icon at bounding box center [228, 623] width 26 height 23
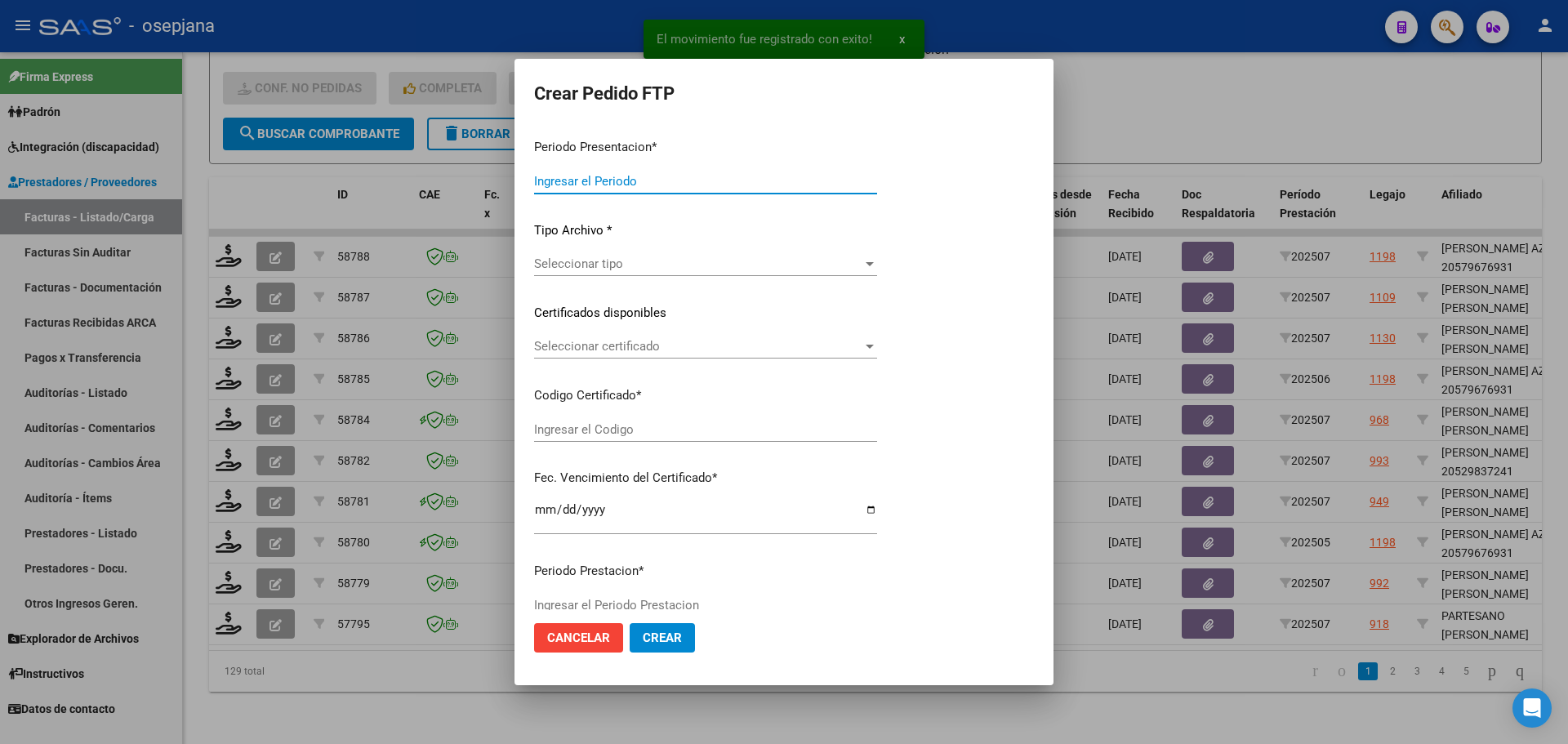
type input "202507"
type input "$ 111.335,49"
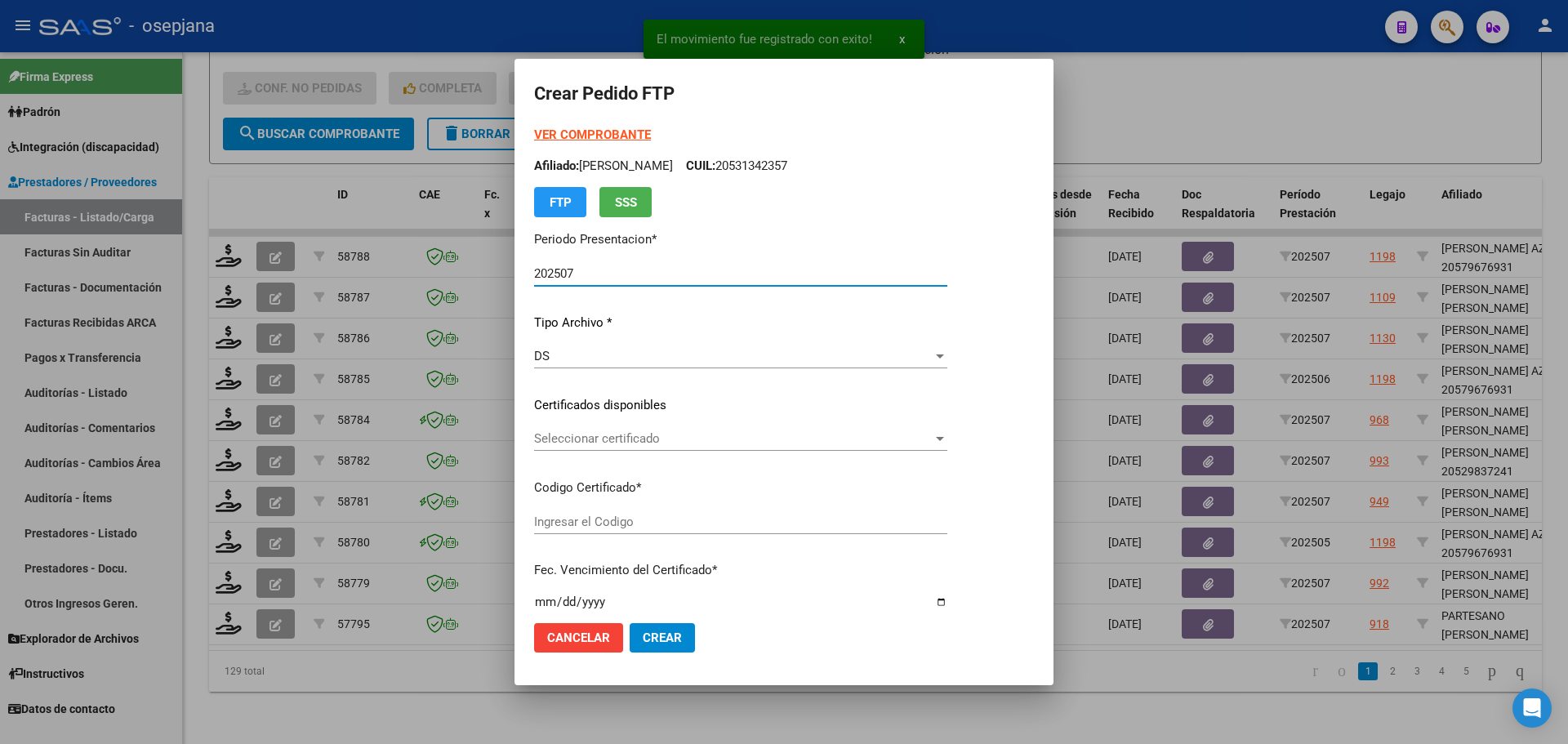
type input "ARG02000561185902024102120261021BSAS313"
type input "[DATE]"
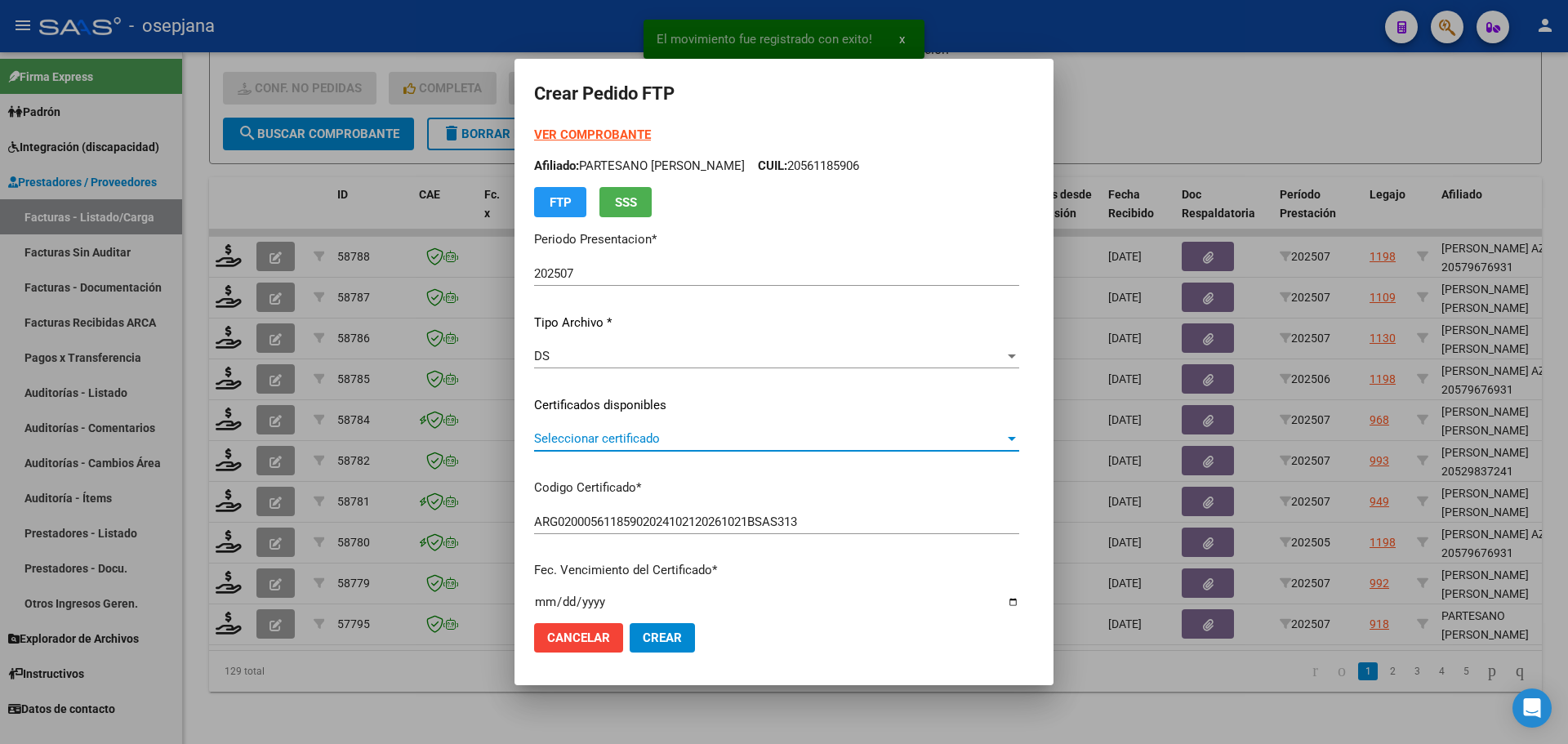
click at [717, 432] on span "Seleccionar certificado" at bounding box center [769, 439] width 470 height 15
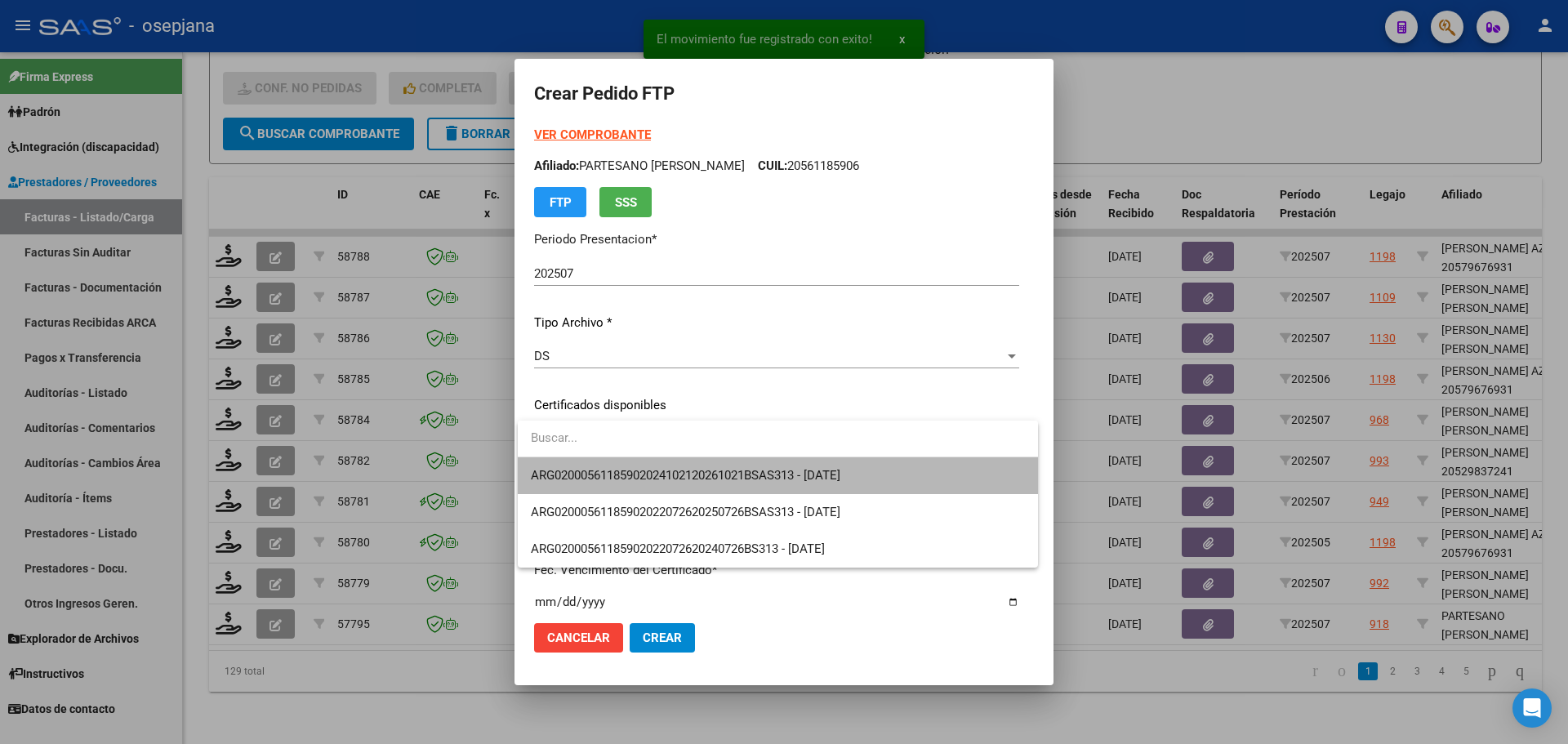
click at [721, 462] on span "ARG02000561185902024102120261021BSAS313 - [DATE]" at bounding box center [777, 476] width 494 height 37
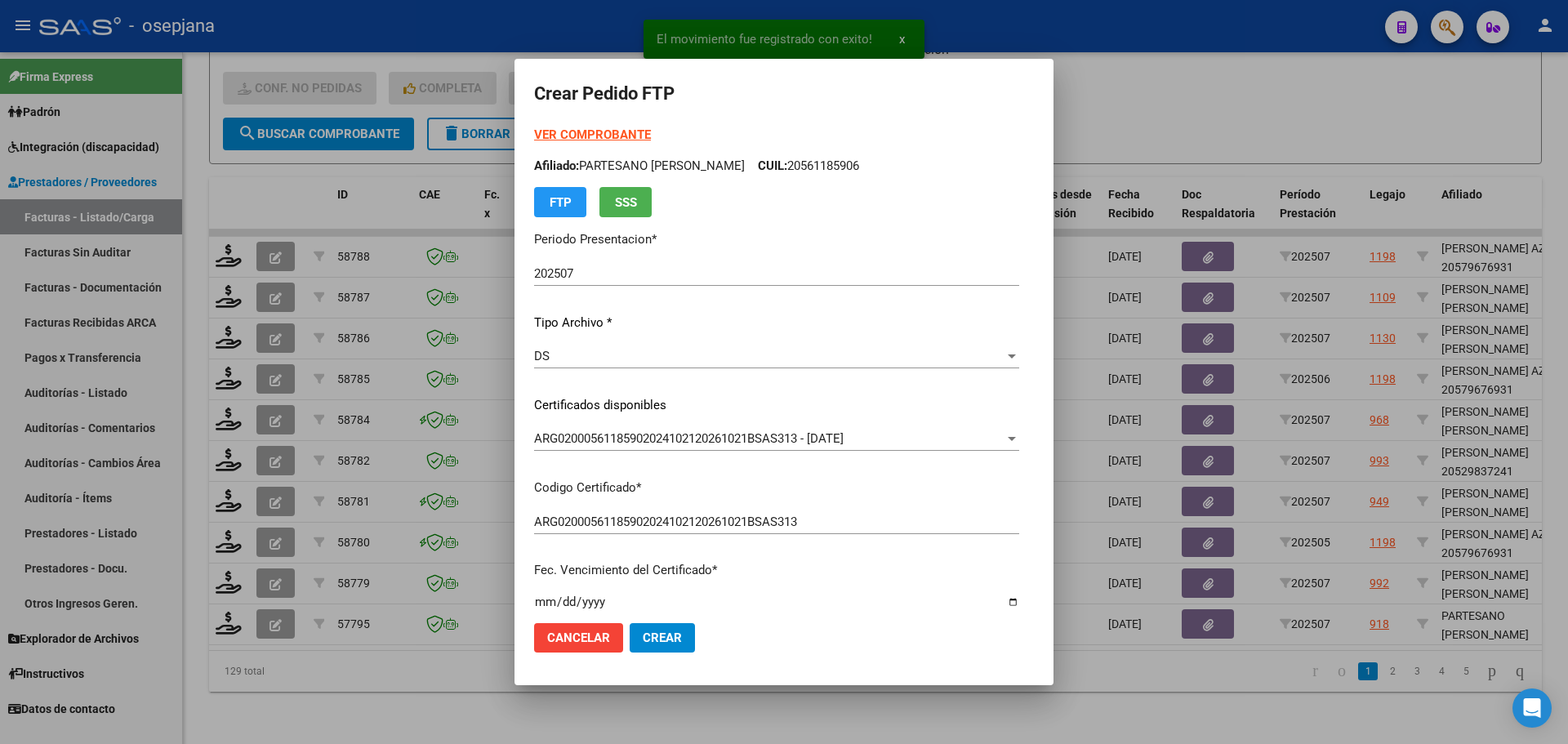
click at [626, 131] on strong "VER COMPROBANTE" at bounding box center [592, 135] width 116 height 15
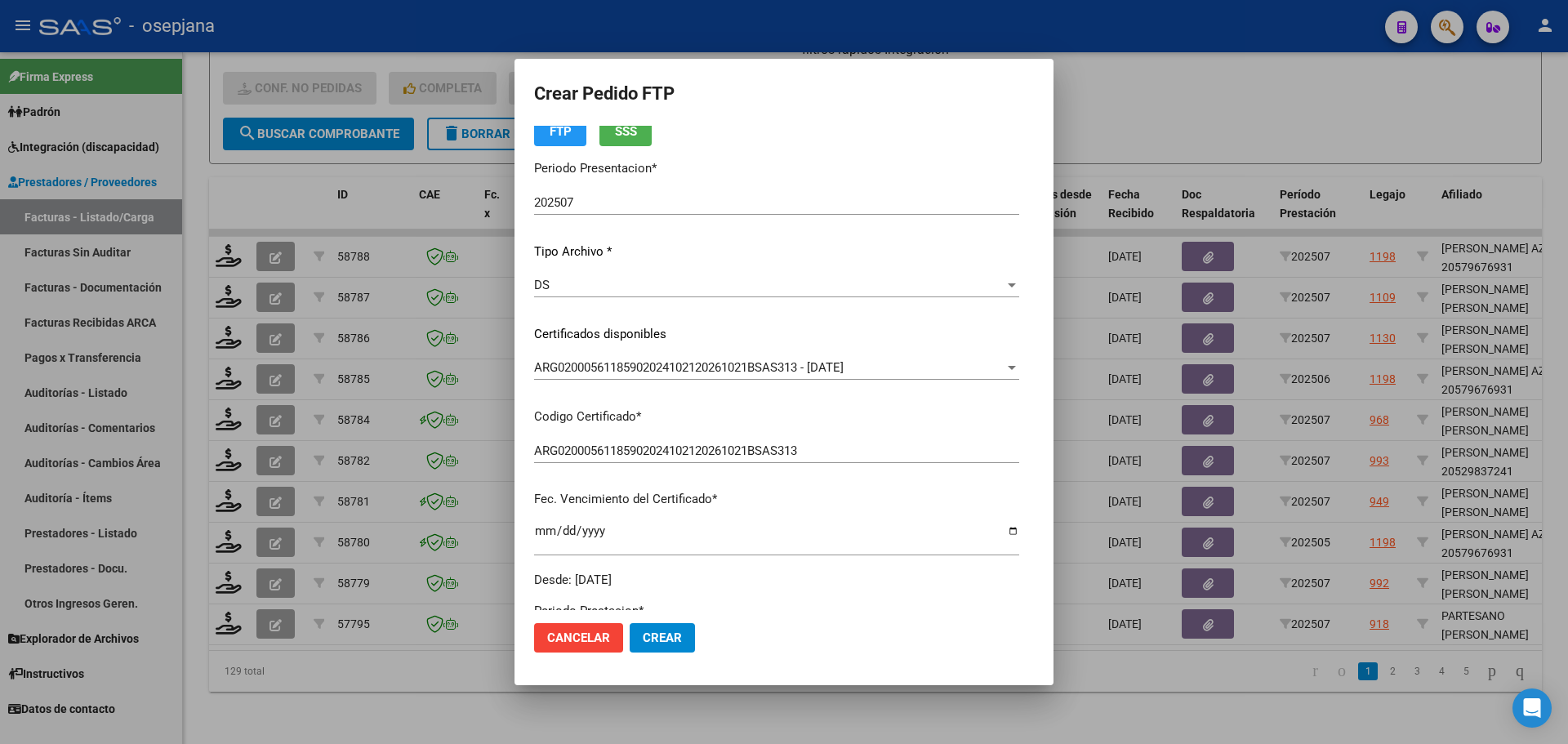
scroll to position [490, 0]
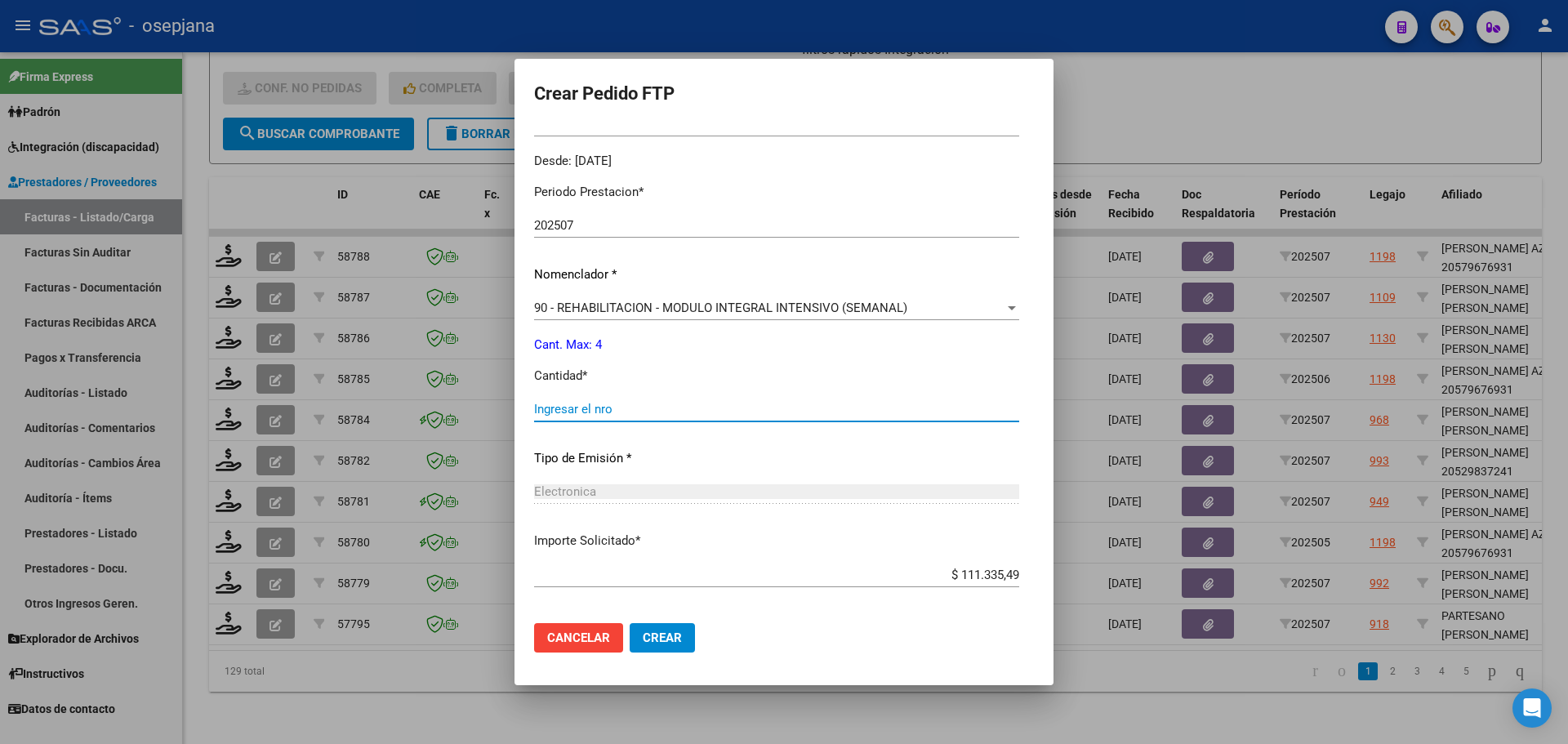
click at [599, 404] on input "Ingresar el nro" at bounding box center [776, 409] width 485 height 15
type input "4"
click at [673, 645] on button "Crear" at bounding box center [662, 638] width 66 height 30
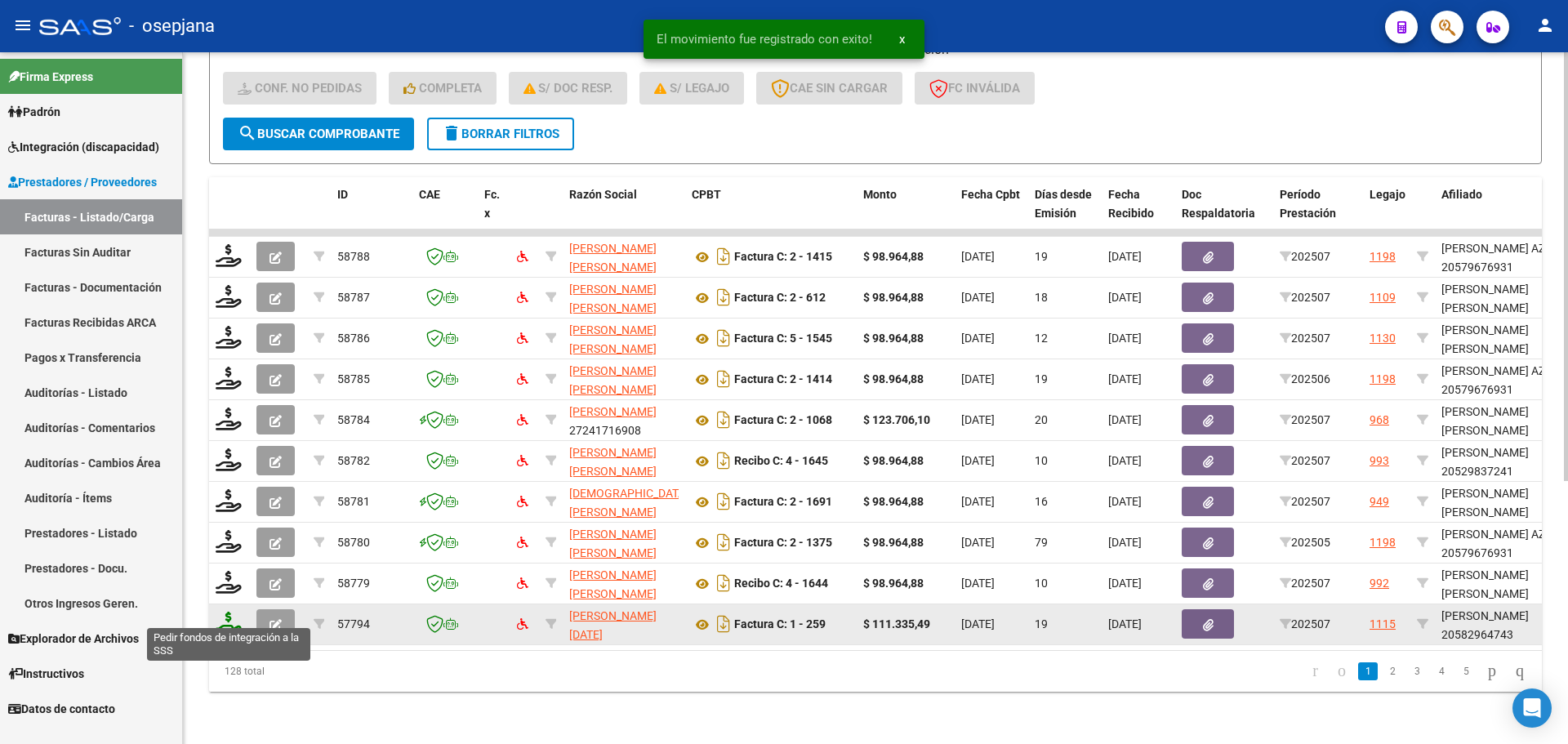
click at [231, 620] on icon at bounding box center [228, 623] width 26 height 23
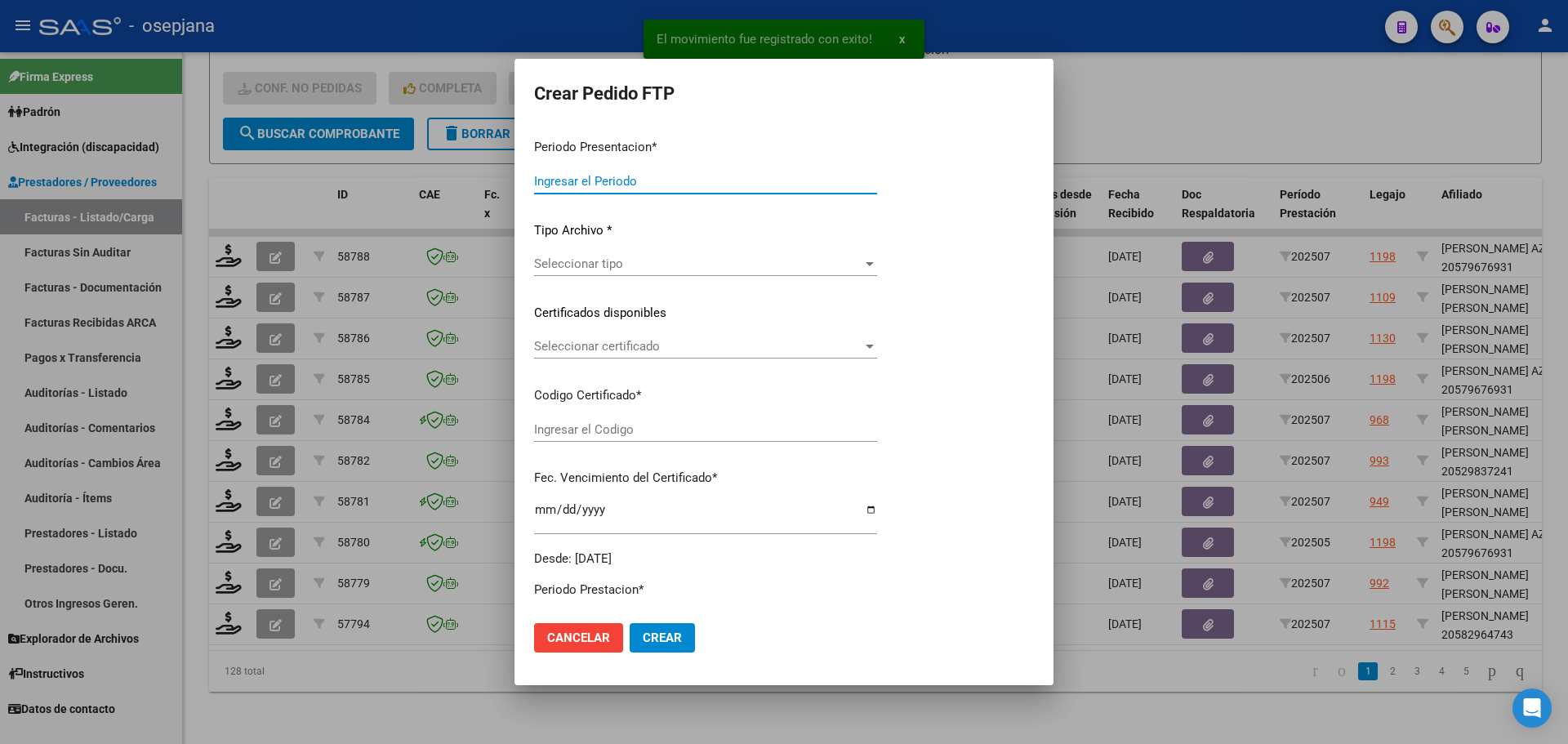
type input "202507"
type input "$ 111.335,49"
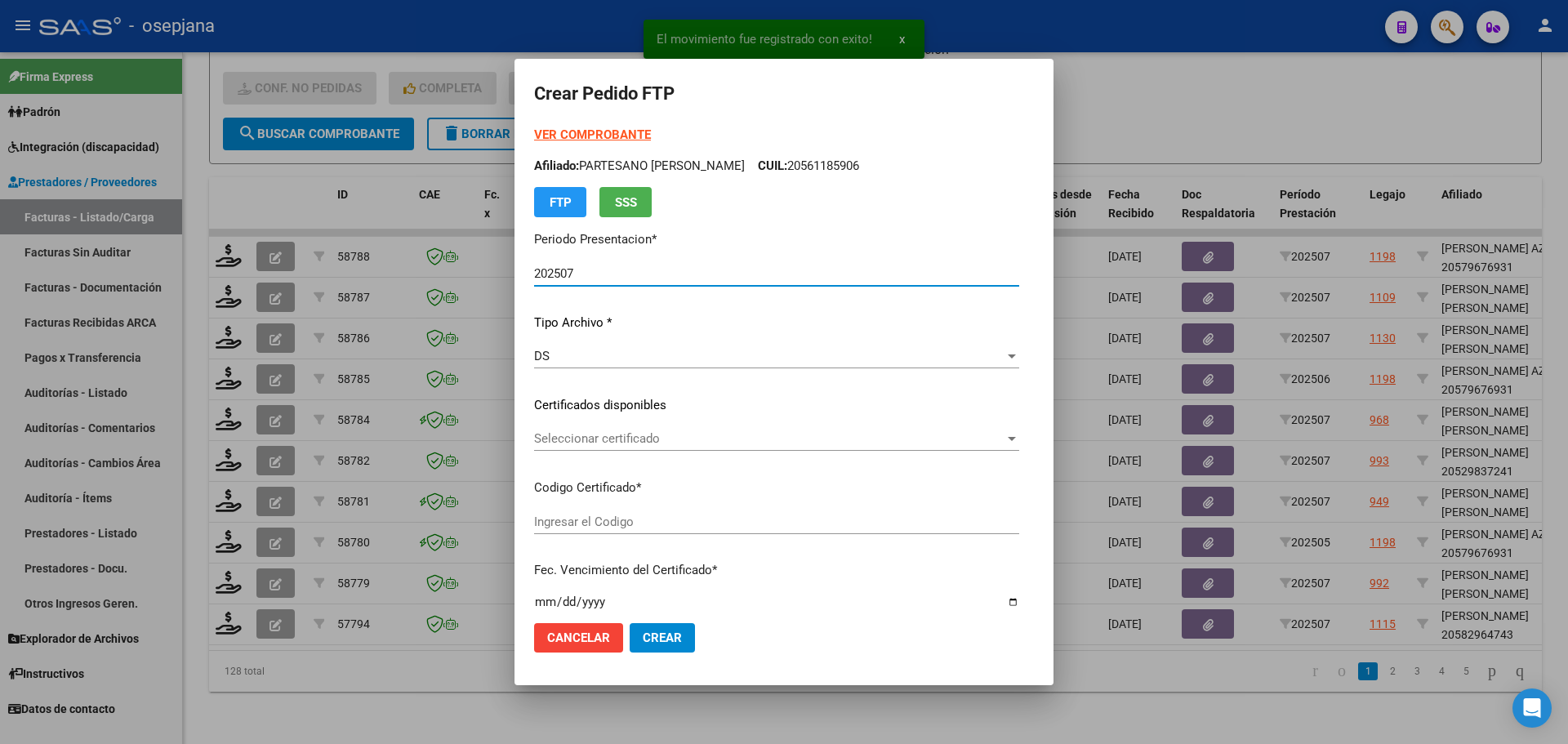
type input "ARG02000582964742024032620270326BSAS313"
type input "[DATE]"
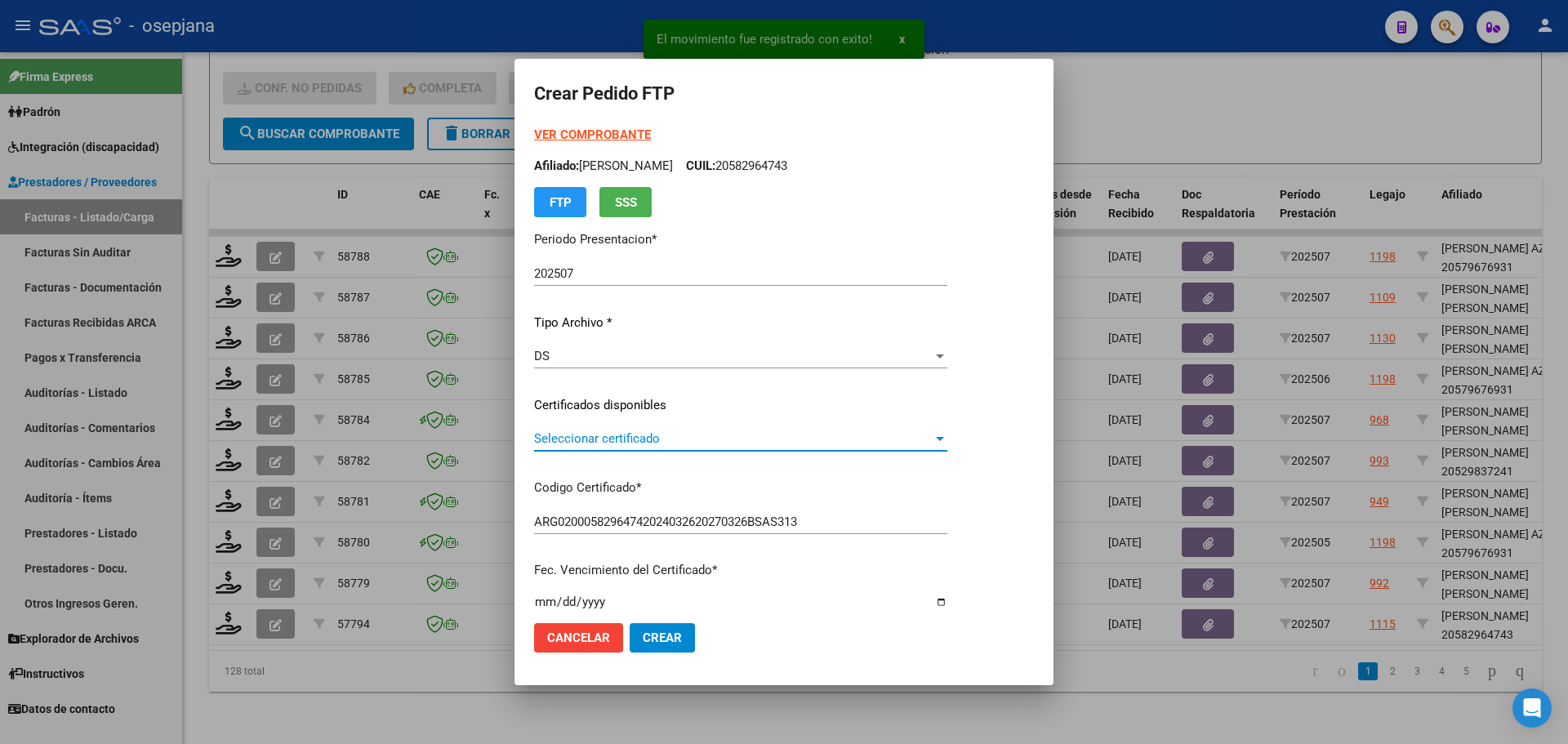
click at [638, 435] on span "Seleccionar certificado" at bounding box center [733, 439] width 398 height 15
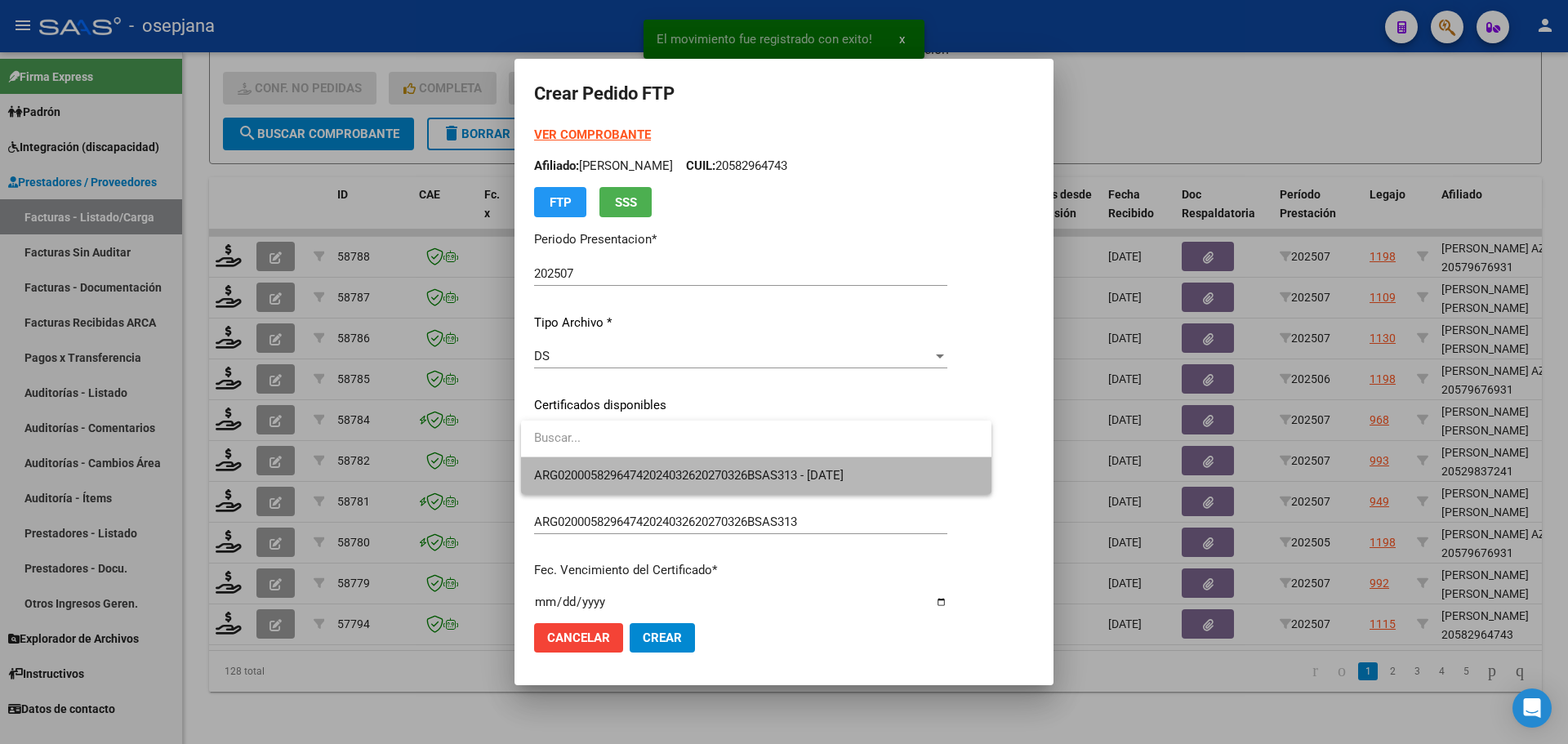
click at [650, 462] on span "ARG02000582964742024032620270326BSAS313 - [DATE]" at bounding box center [756, 476] width 444 height 37
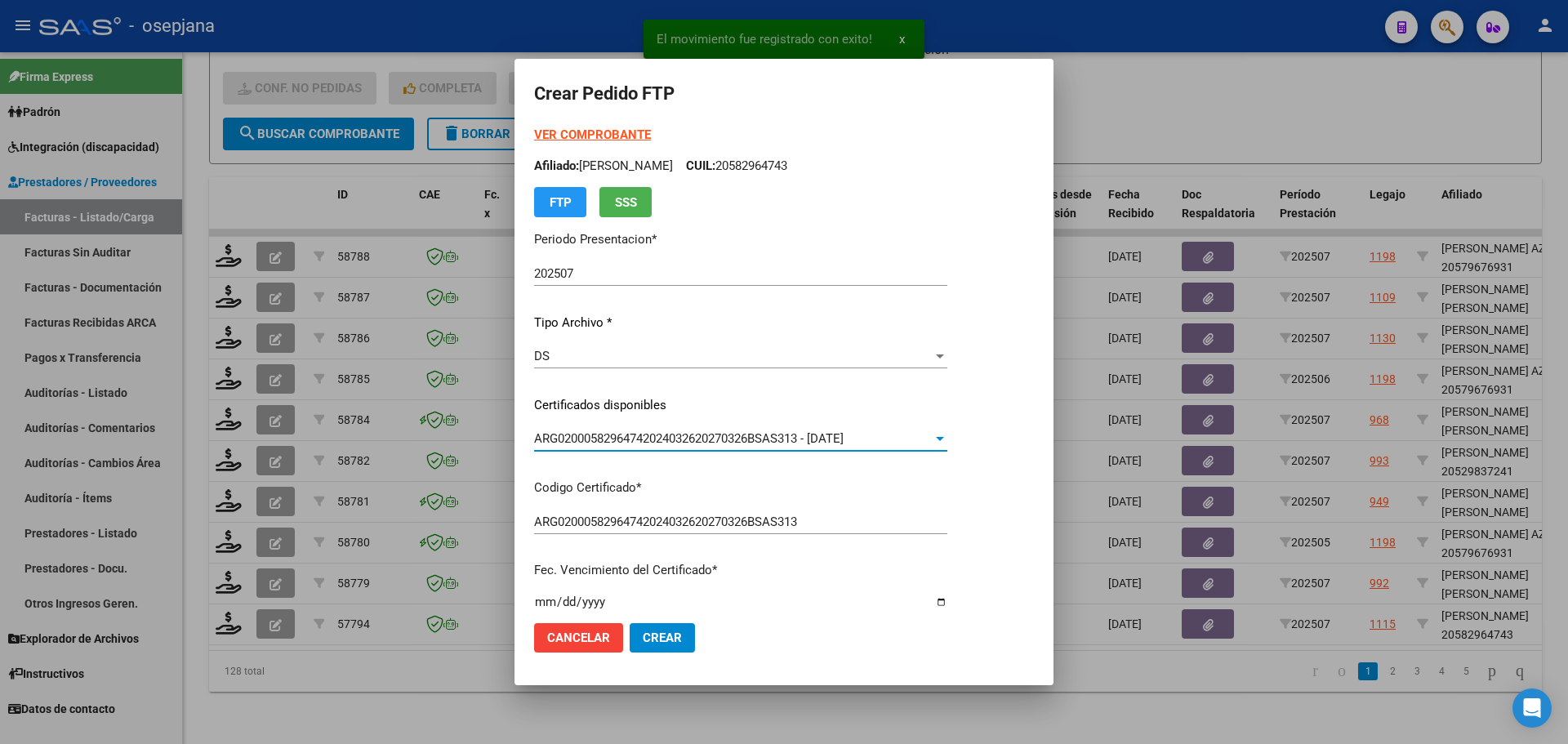
click at [621, 137] on strong "VER COMPROBANTE" at bounding box center [592, 135] width 116 height 15
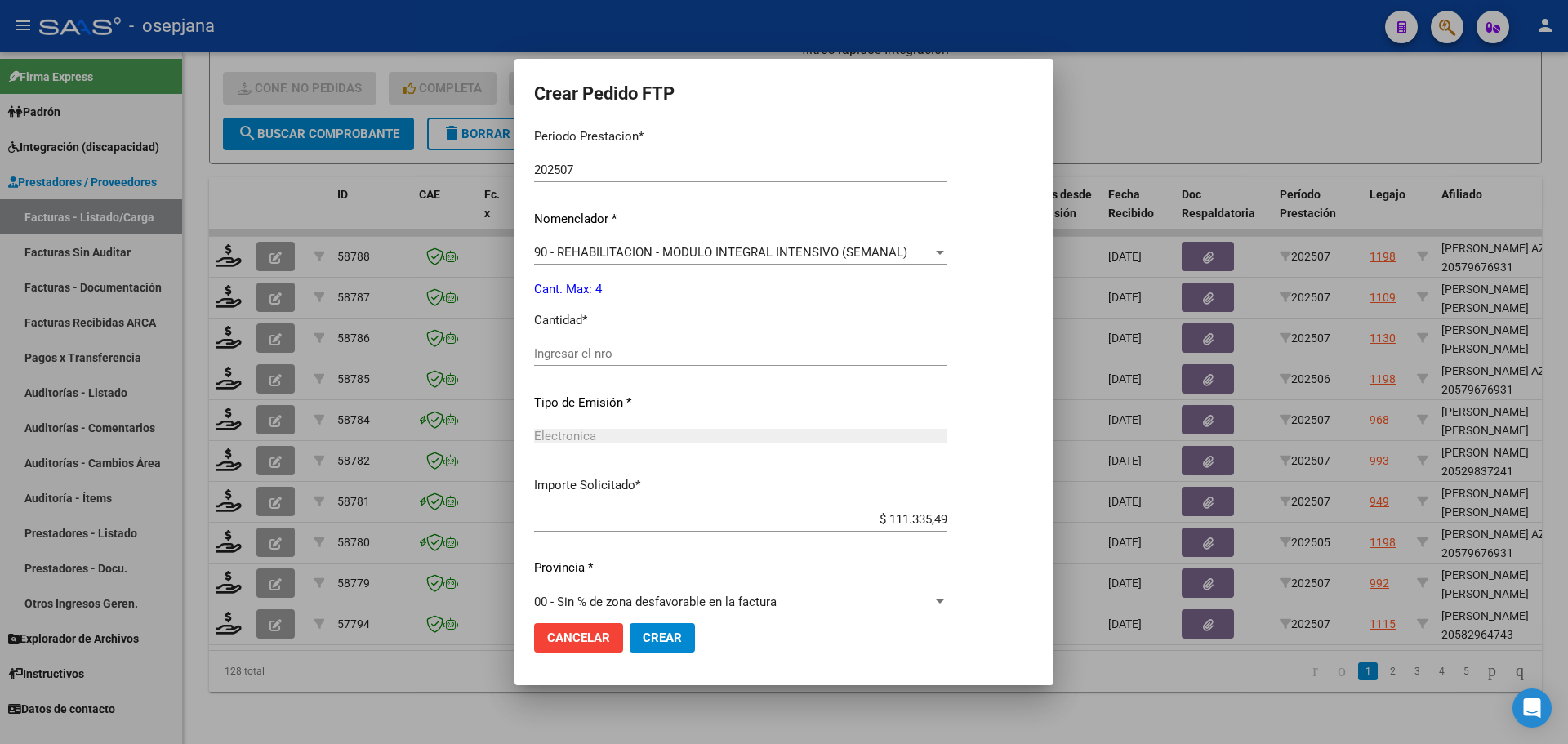
scroll to position [566, 0]
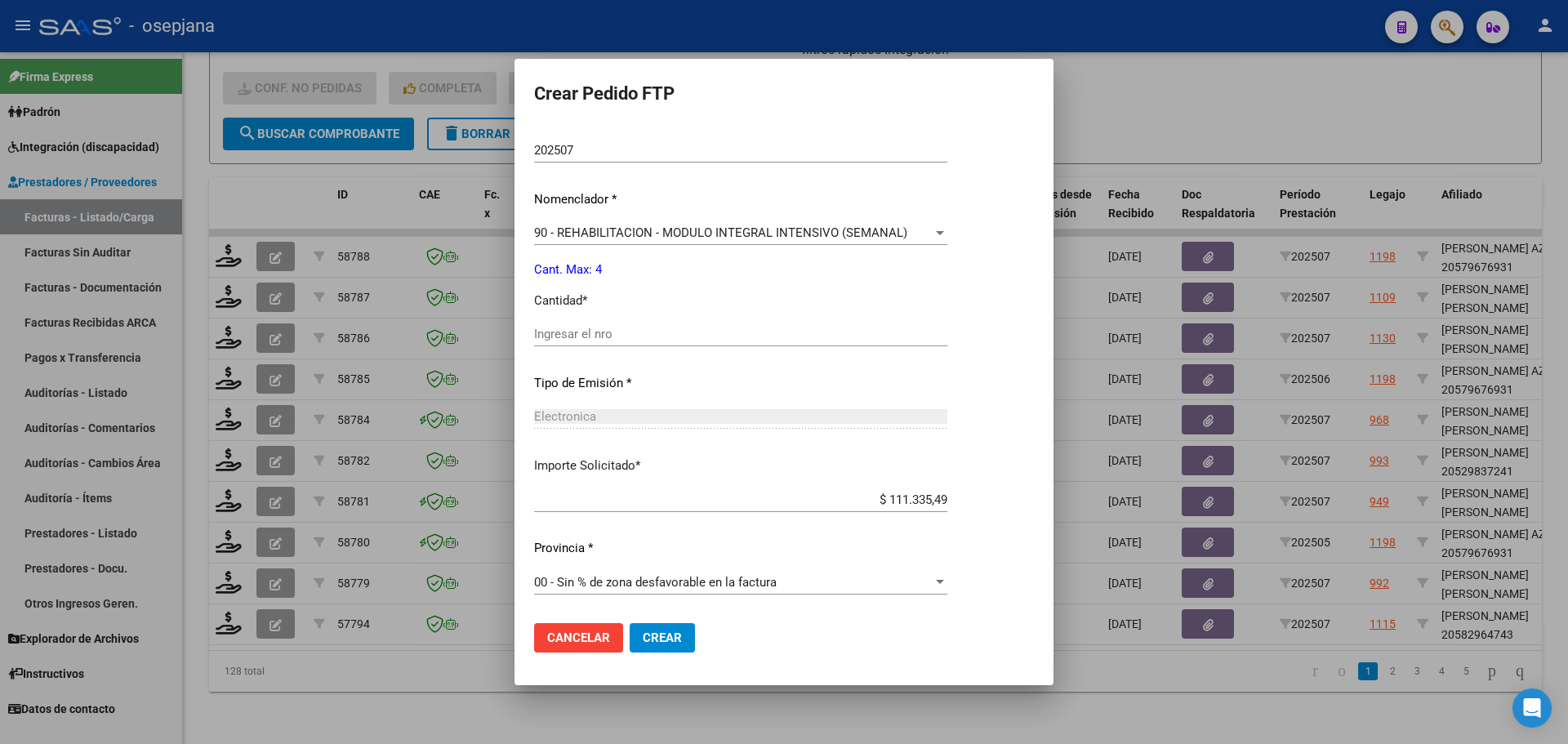
click at [607, 322] on div "Ingresar el nro" at bounding box center [740, 334] width 413 height 25
type input "4"
click at [657, 636] on span "Crear" at bounding box center [662, 638] width 39 height 15
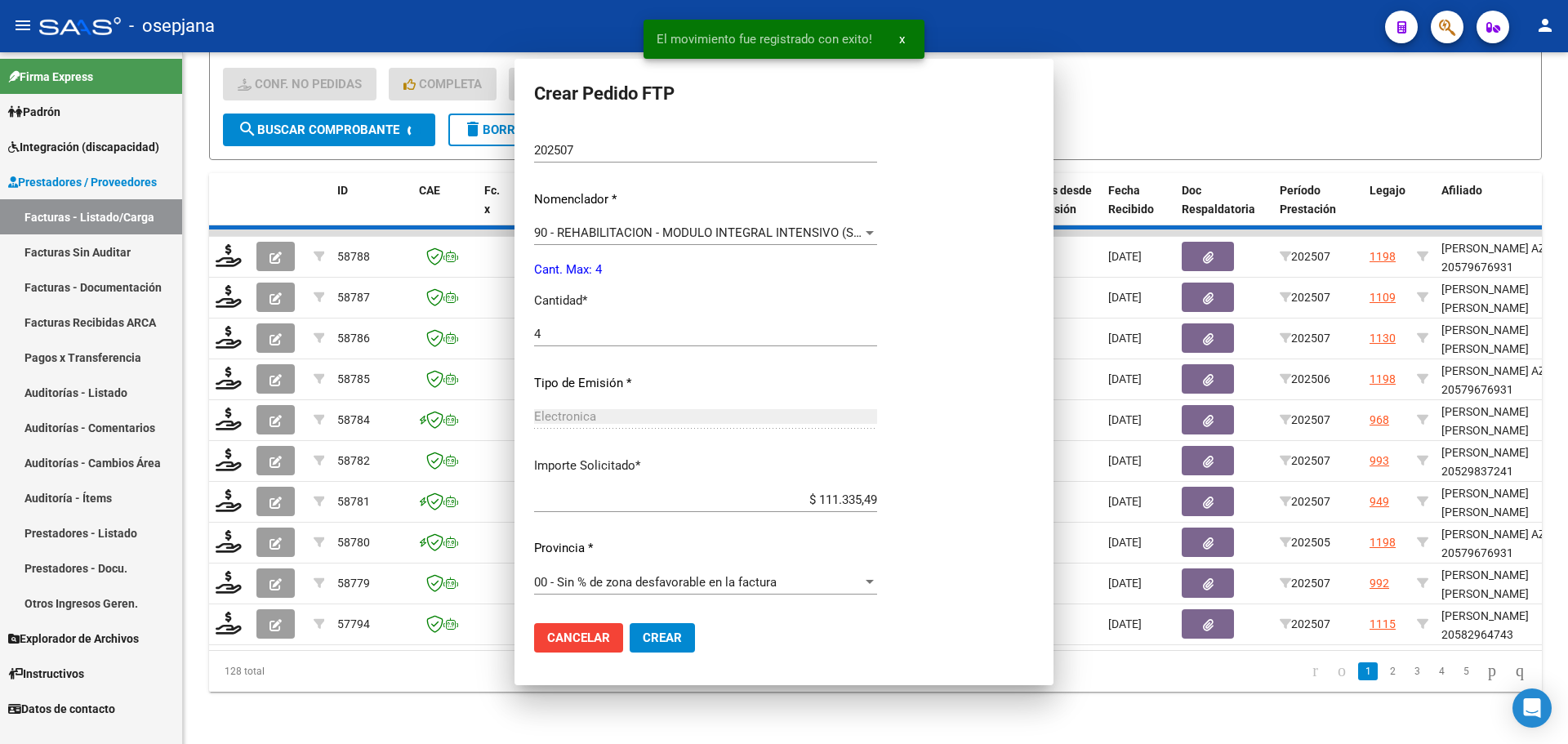
scroll to position [0, 0]
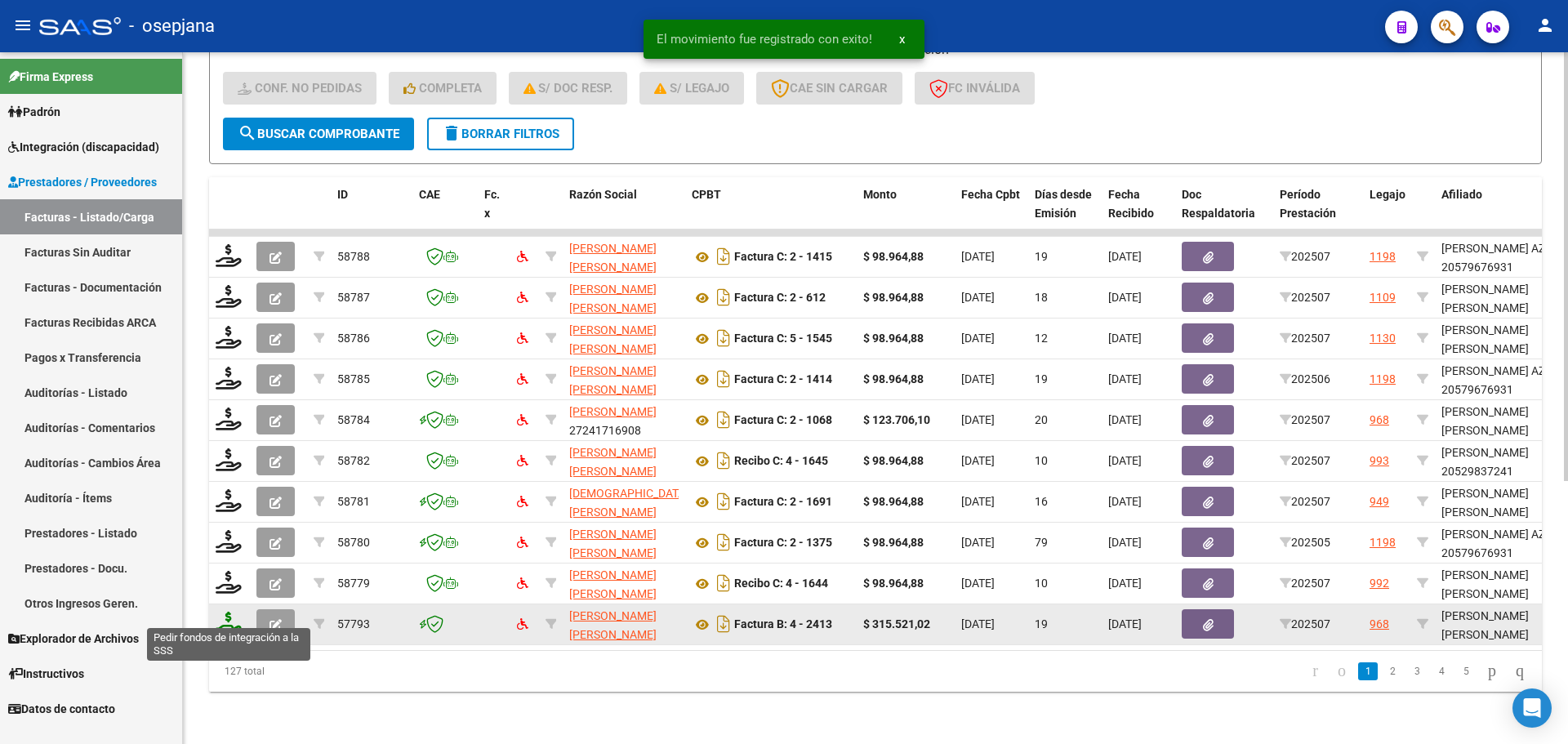
click at [226, 613] on icon at bounding box center [228, 623] width 26 height 23
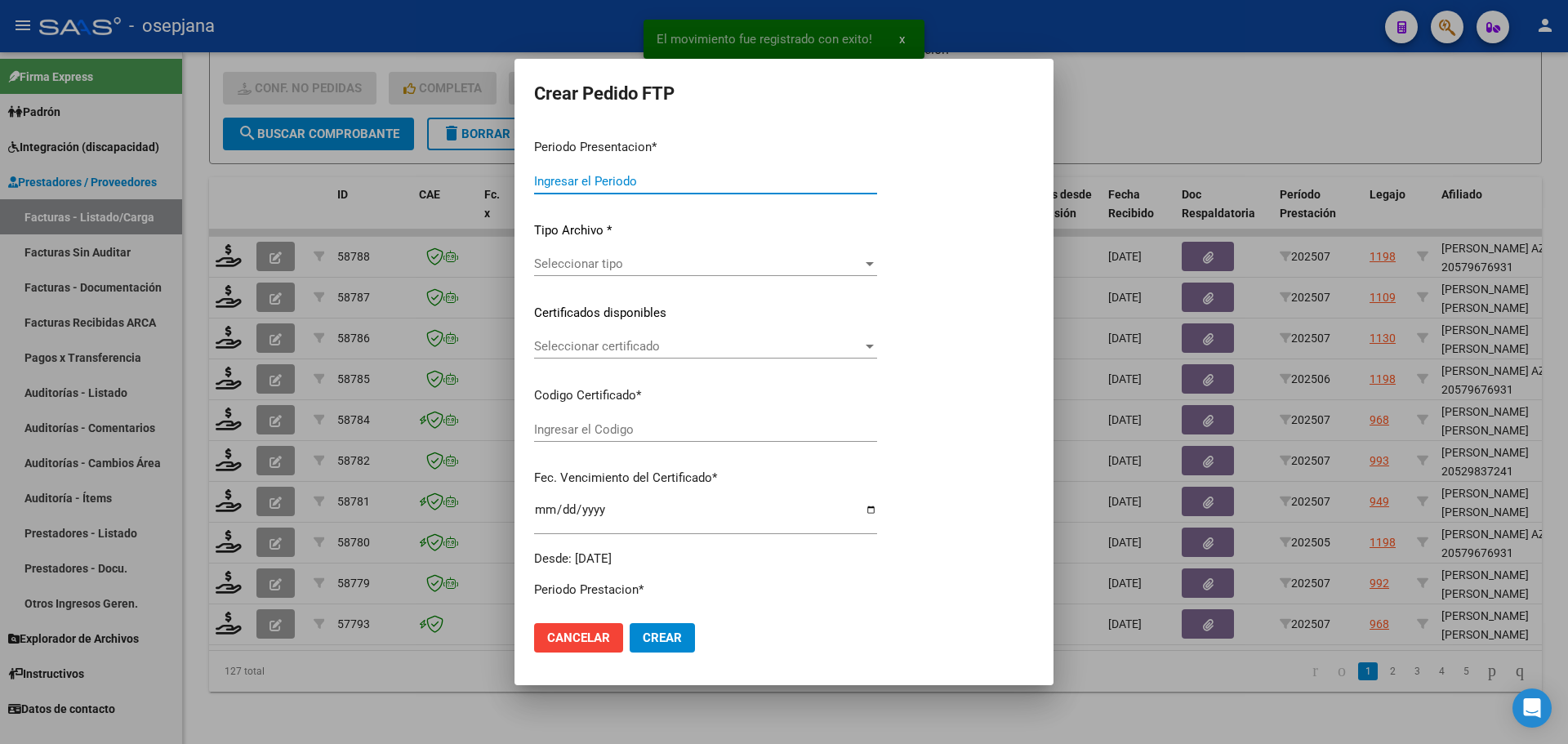
type input "202507"
type input "$ 315.521,02"
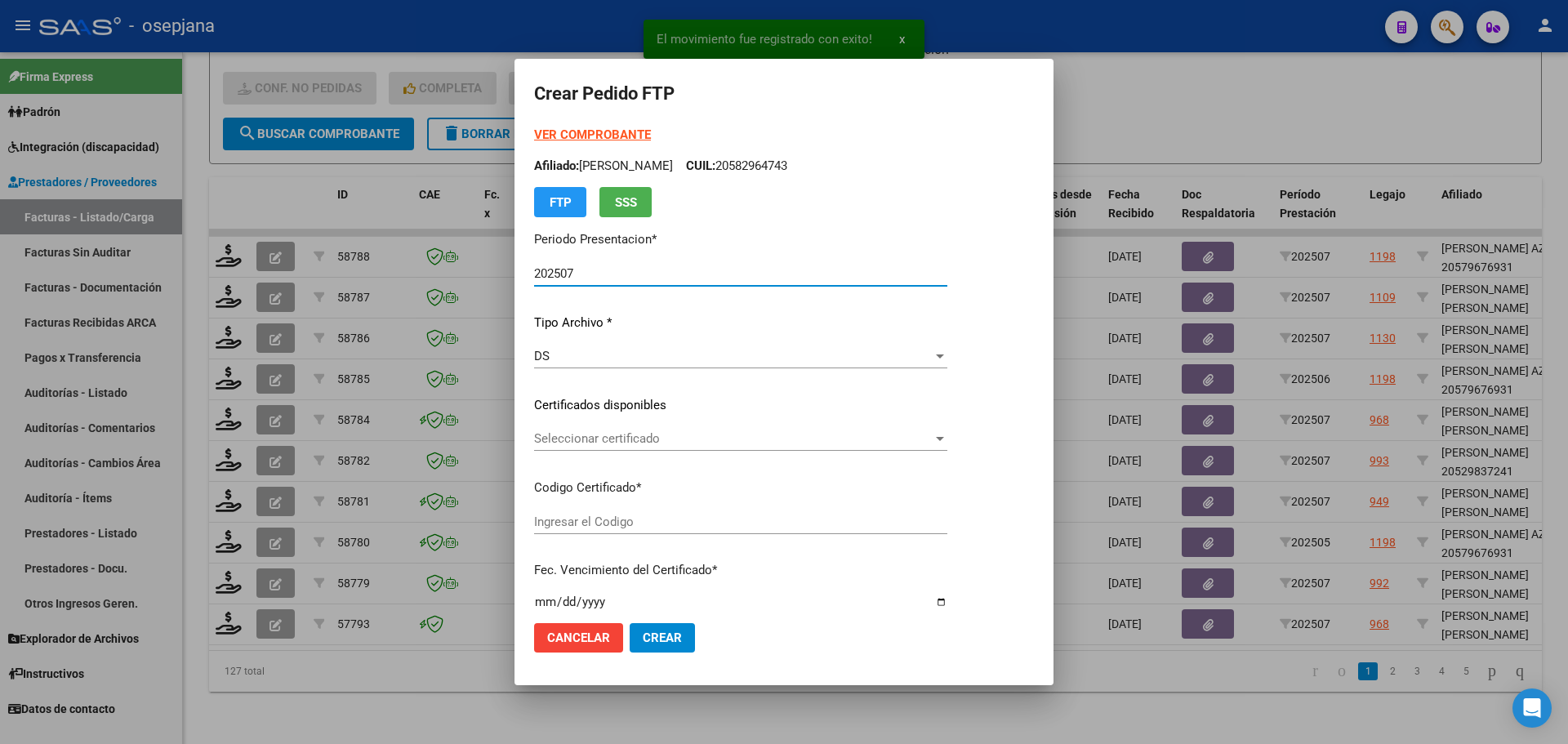
type input "ARG01000583576992021092120260921502"
type input "[DATE]"
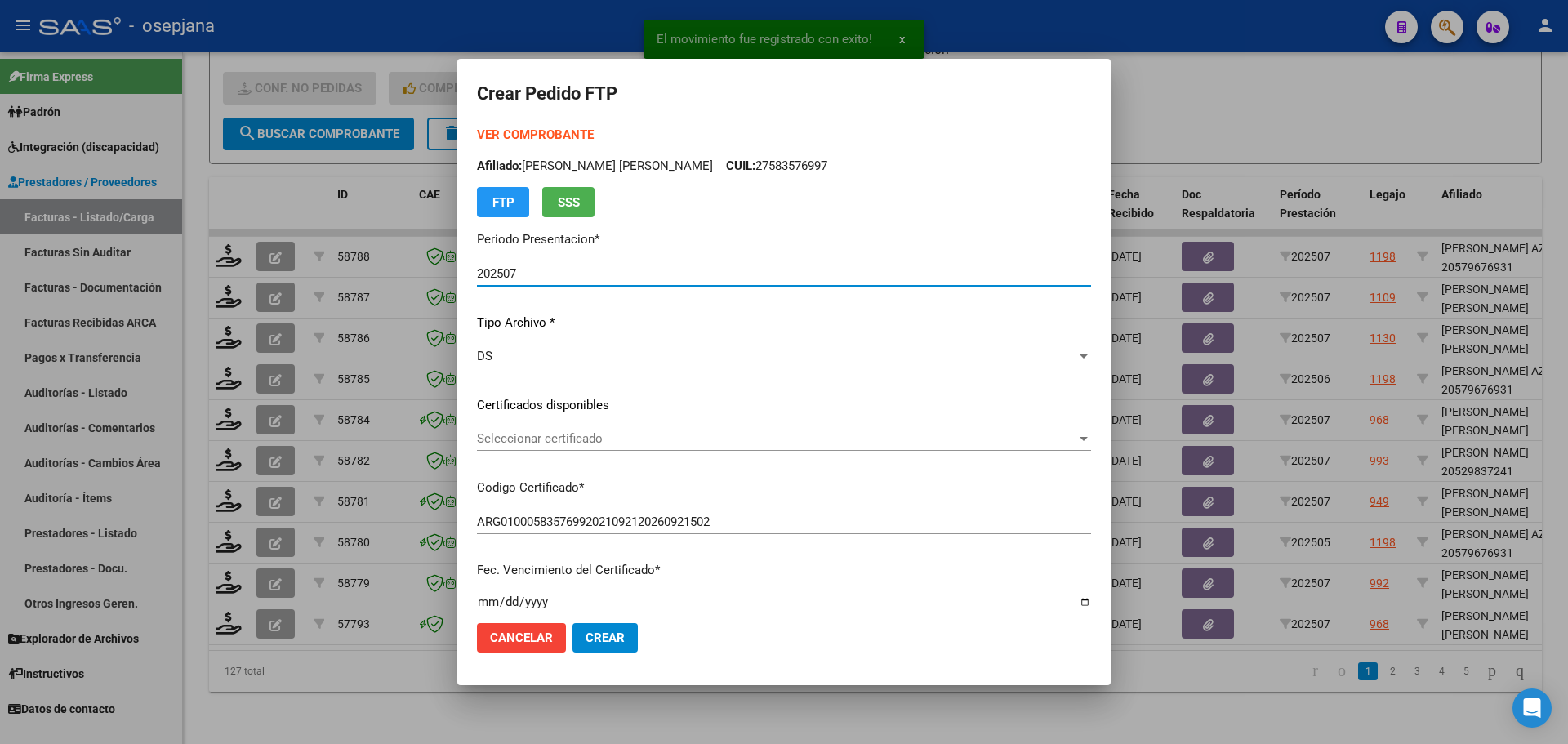
click at [741, 438] on span "Seleccionar certificado" at bounding box center [776, 439] width 600 height 15
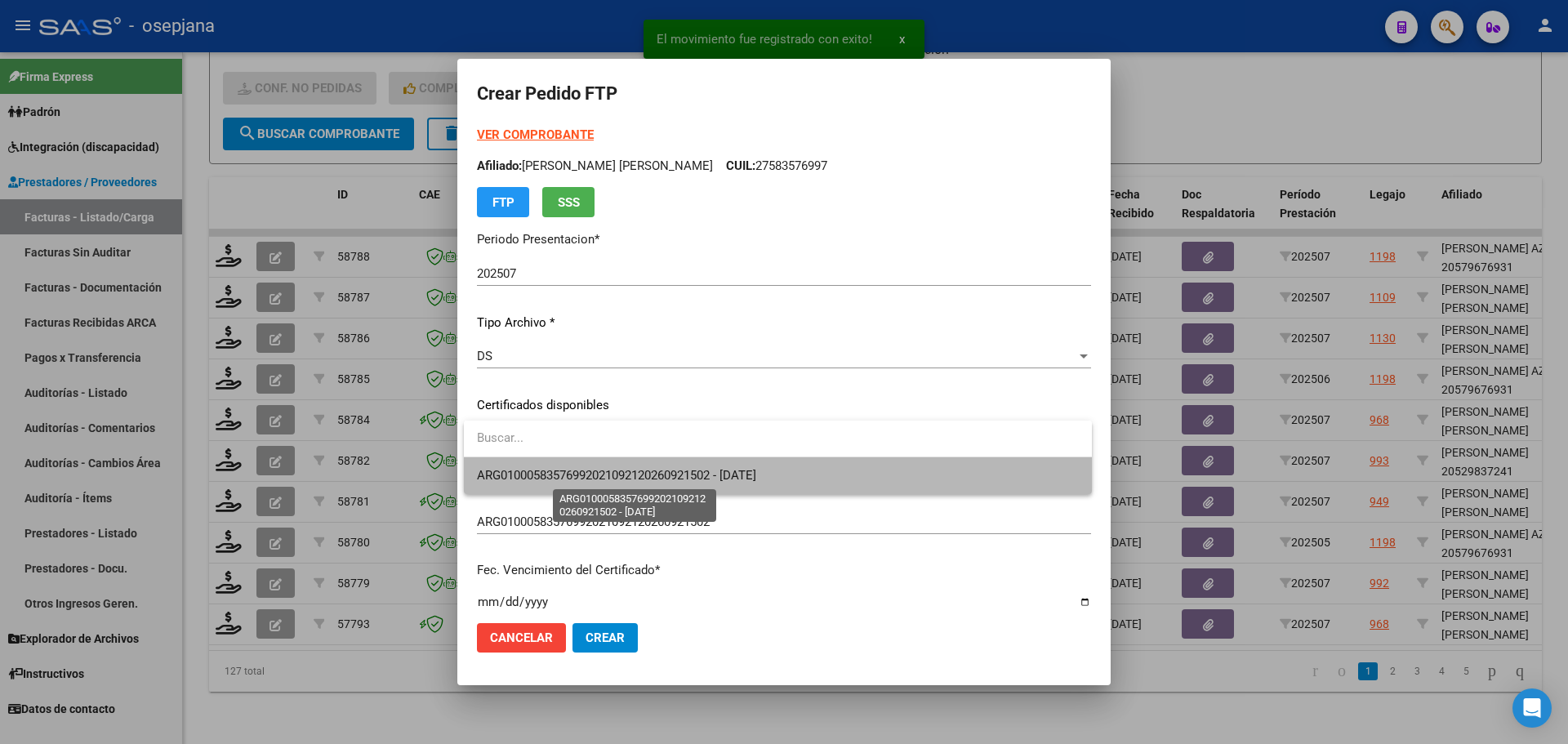
click at [745, 470] on span "ARG01000583576992021092120260921502 - [DATE]" at bounding box center [616, 475] width 279 height 15
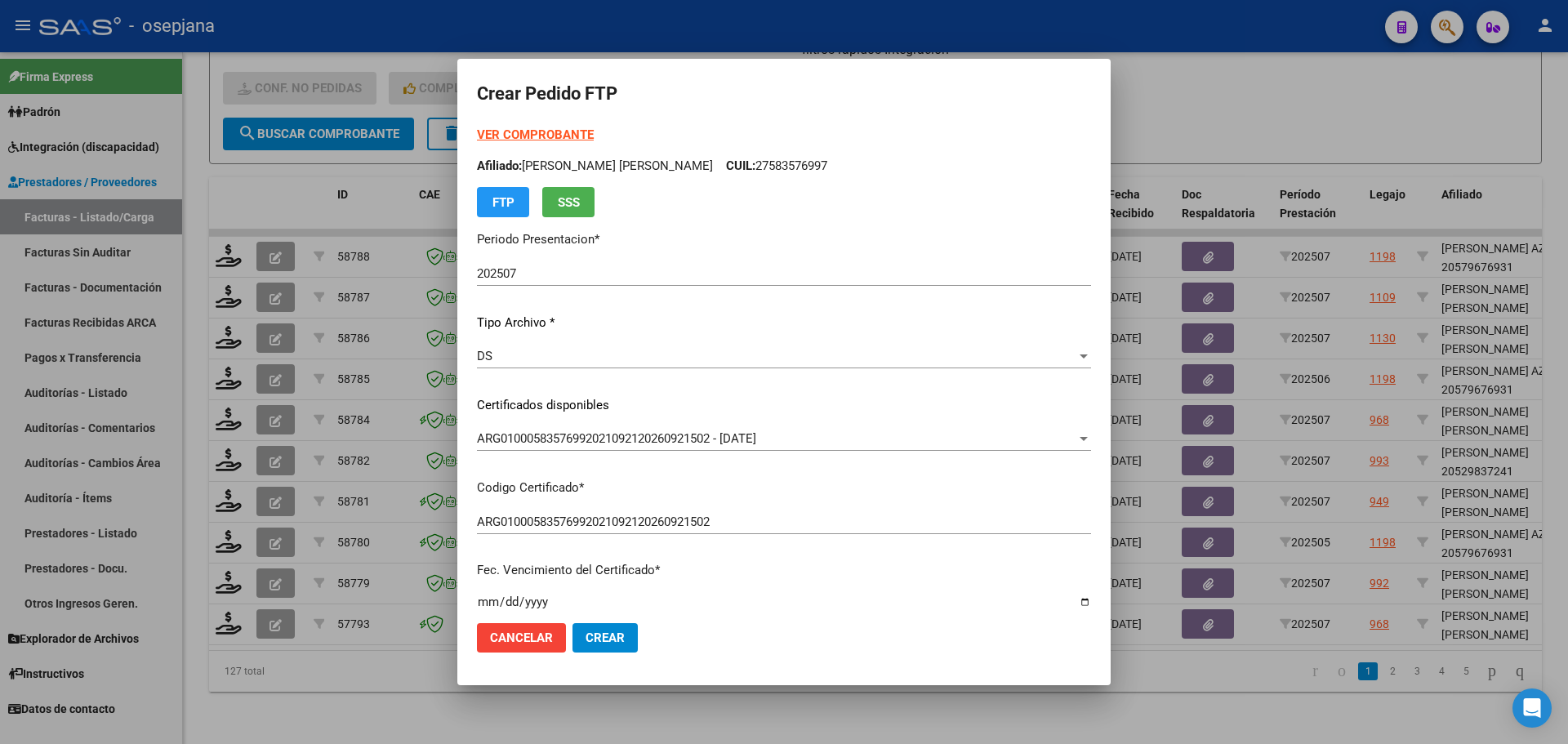
click at [555, 134] on strong "VER COMPROBANTE" at bounding box center [535, 135] width 116 height 15
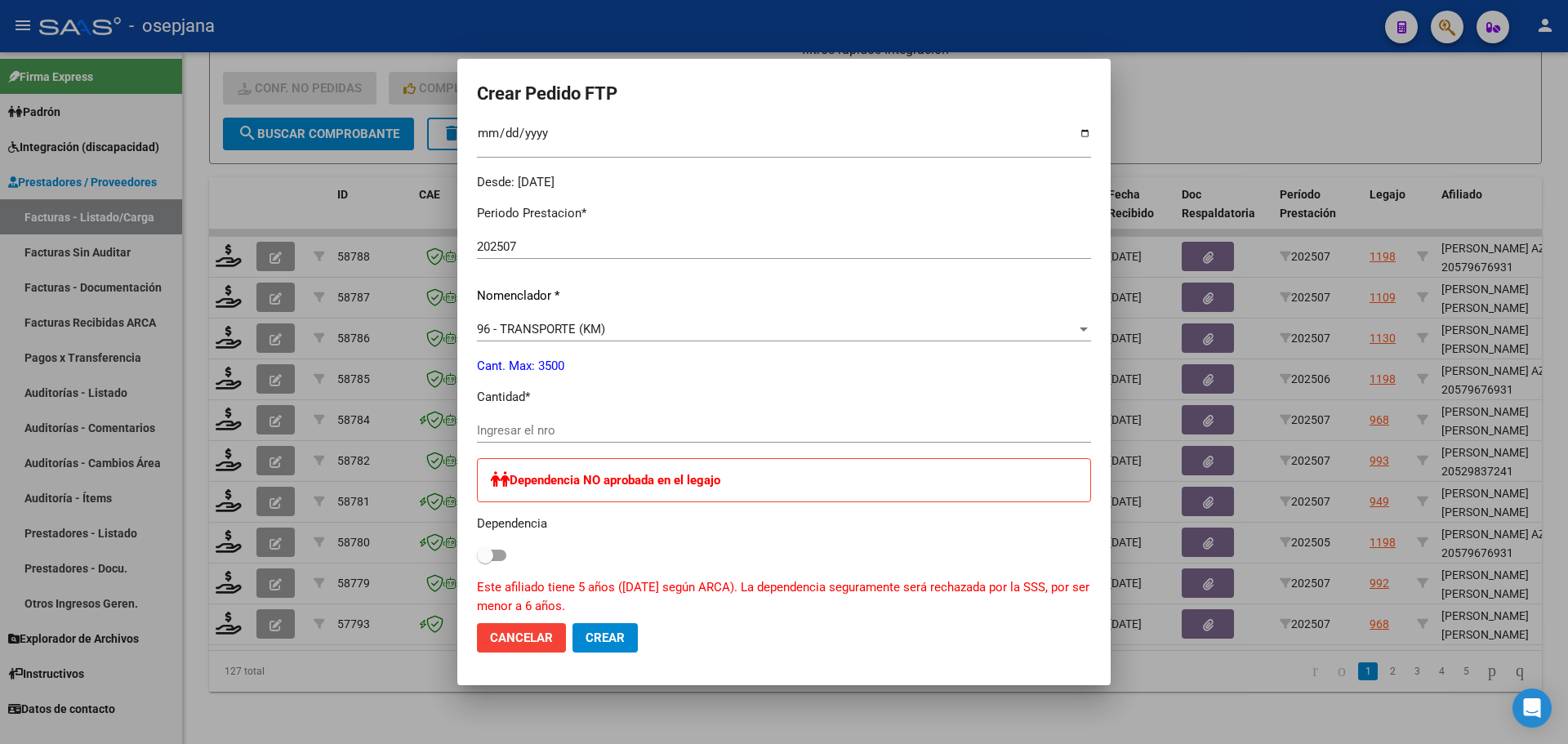
scroll to position [490, 0]
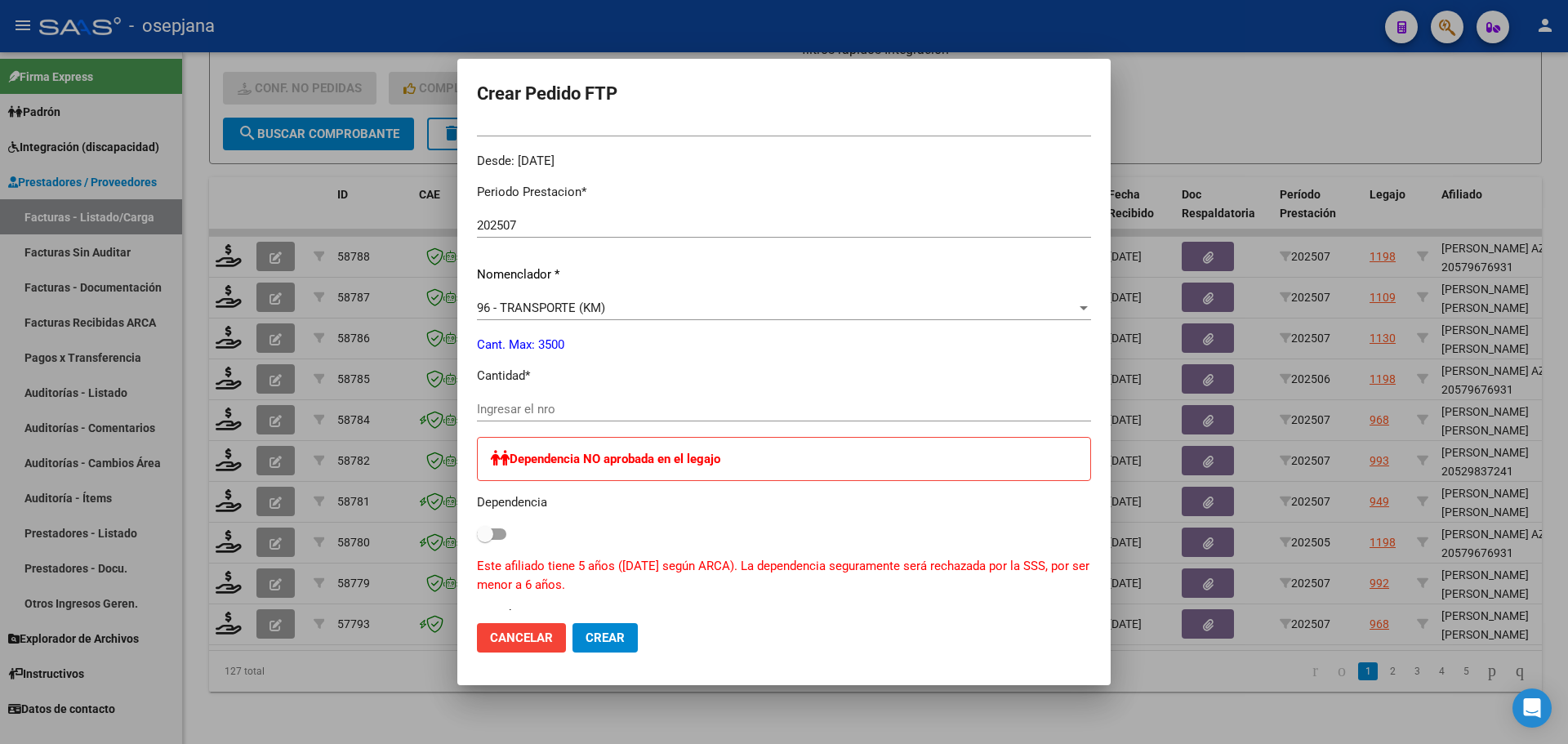
click at [540, 404] on input "Ingresar el nro" at bounding box center [784, 409] width 614 height 15
type input "583"
click at [618, 641] on span "Crear" at bounding box center [605, 638] width 39 height 15
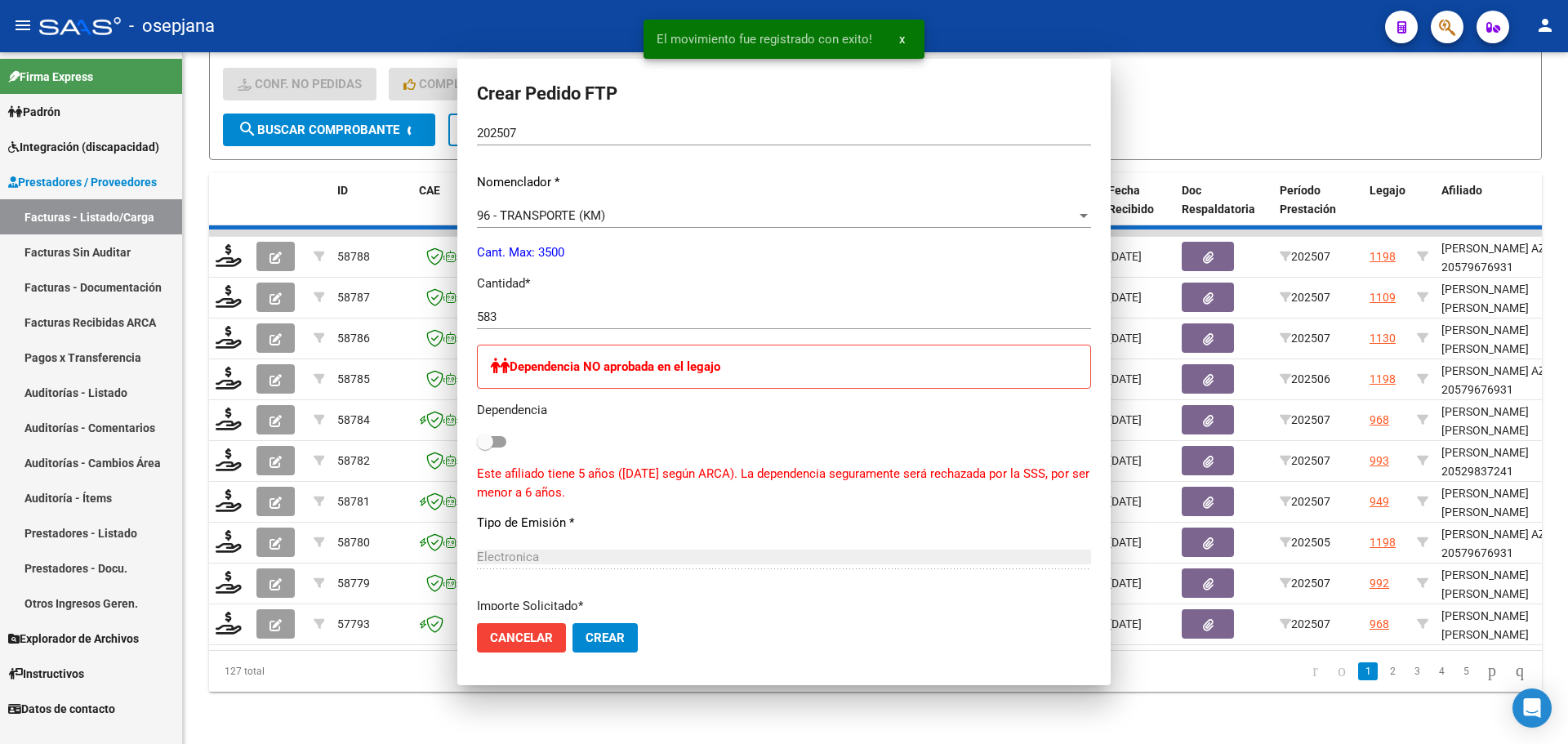
scroll to position [397, 0]
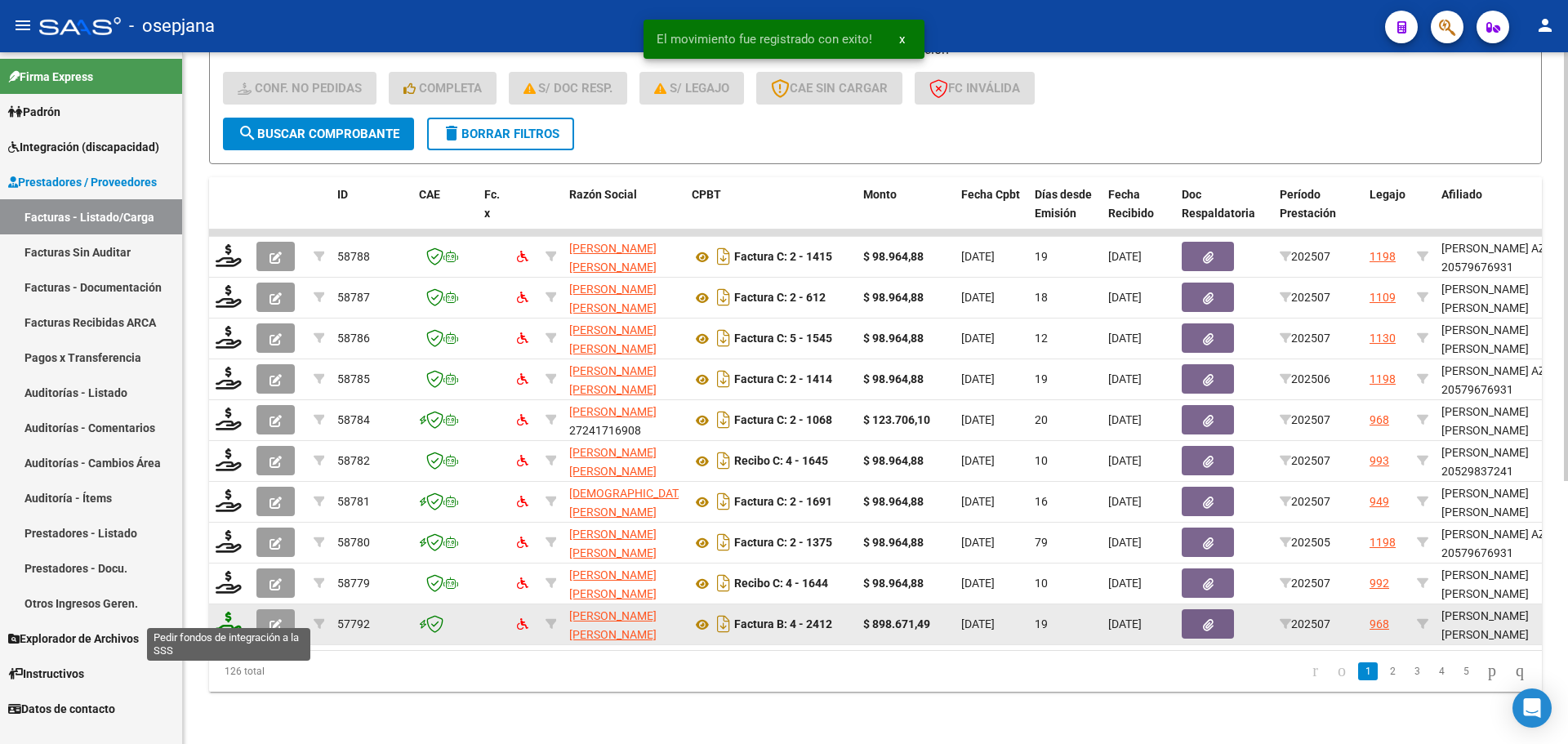
click at [232, 612] on icon at bounding box center [228, 623] width 26 height 23
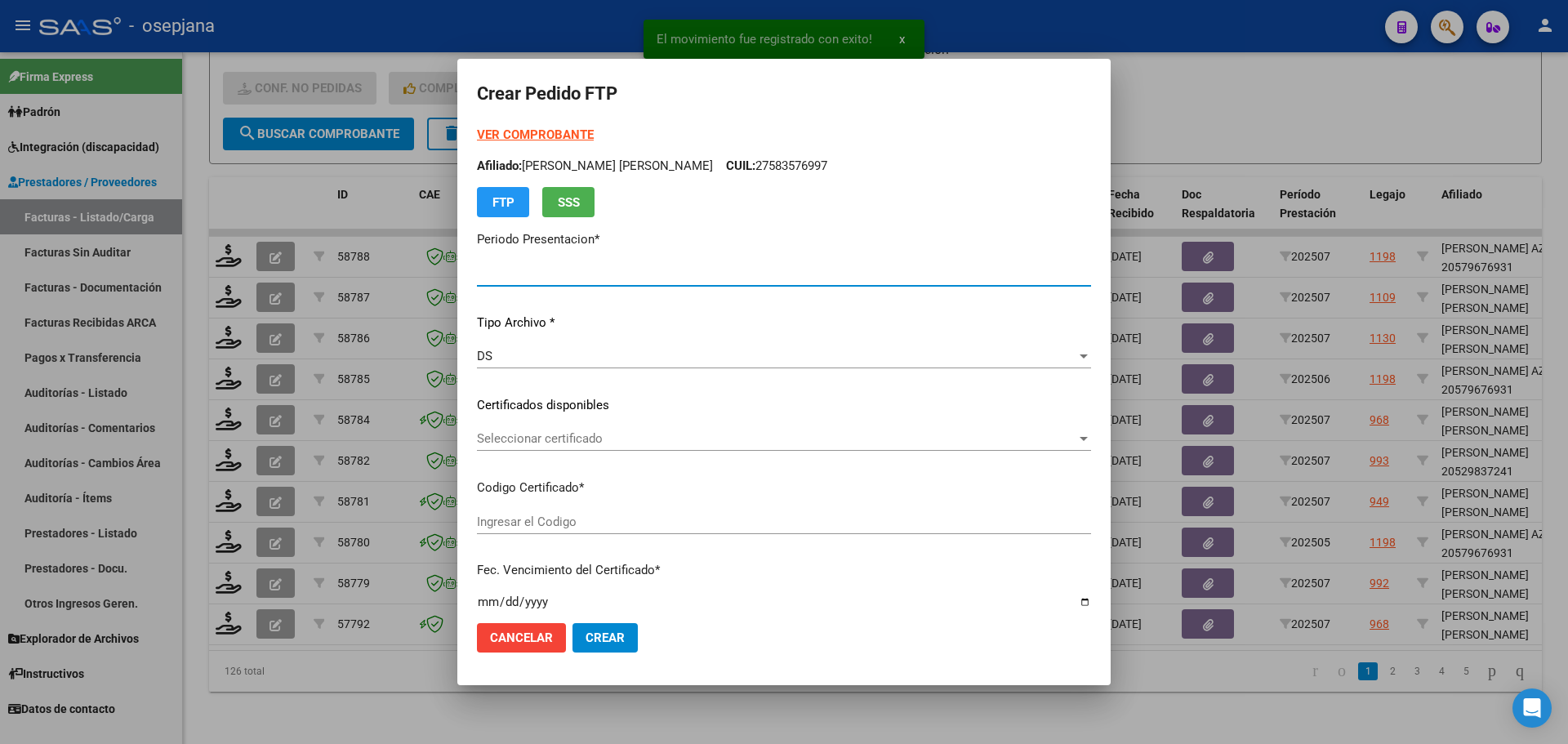
type input "202507"
type input "$ 898.671,49"
type input "ARG01000583576992021092120260921502"
type input "[DATE]"
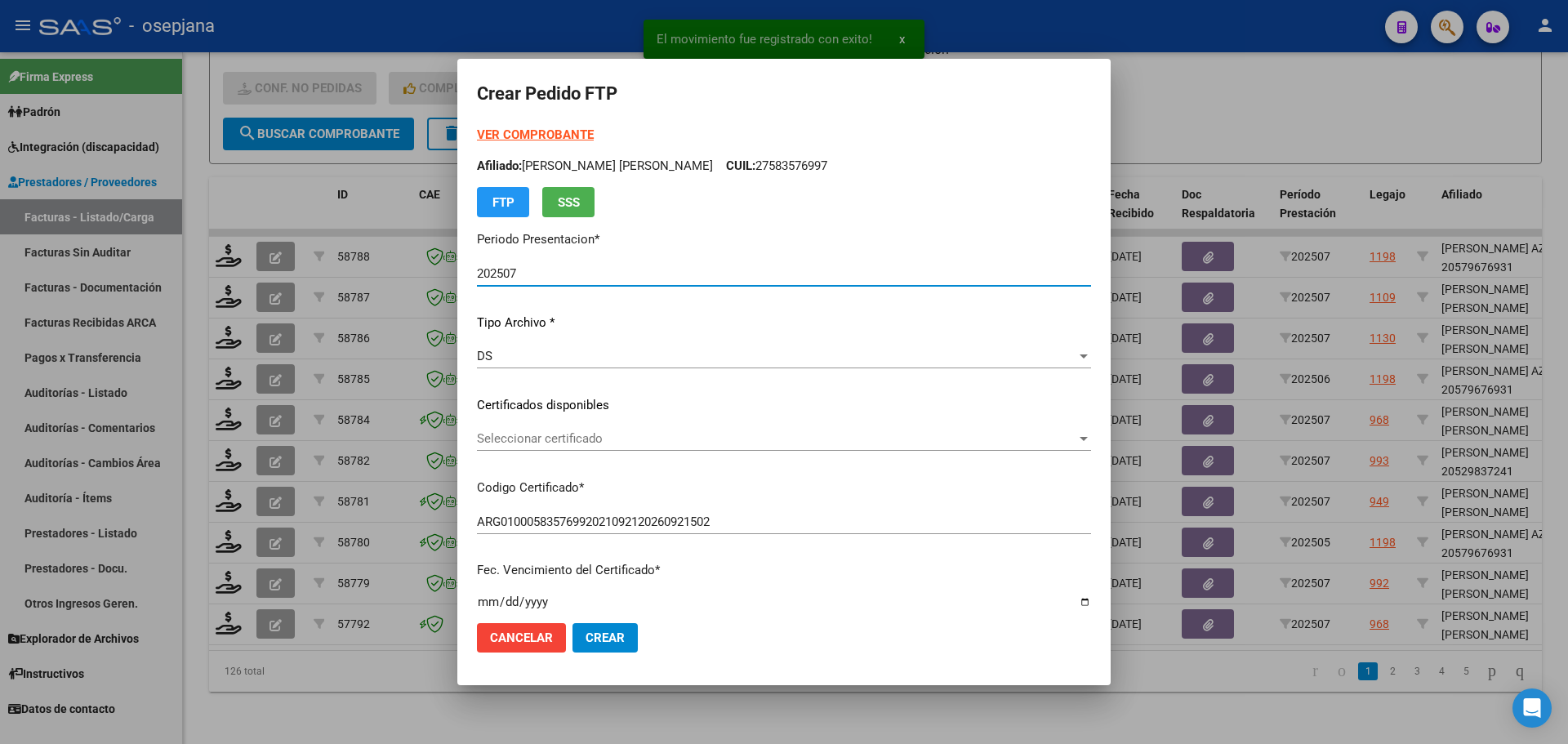
click at [627, 439] on span "Seleccionar certificado" at bounding box center [776, 439] width 600 height 15
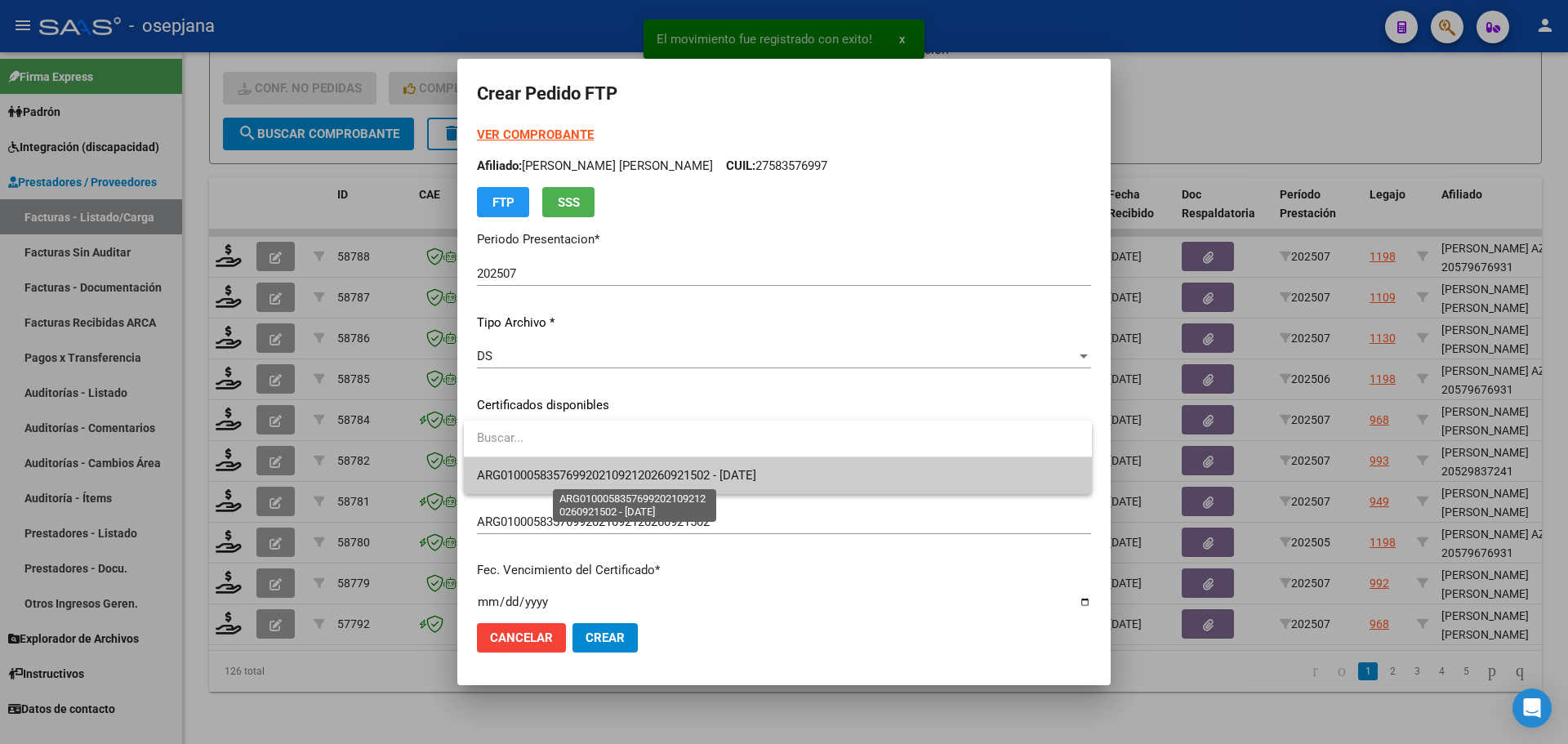
click at [628, 470] on span "ARG01000583576992021092120260921502 - [DATE]" at bounding box center [616, 475] width 279 height 15
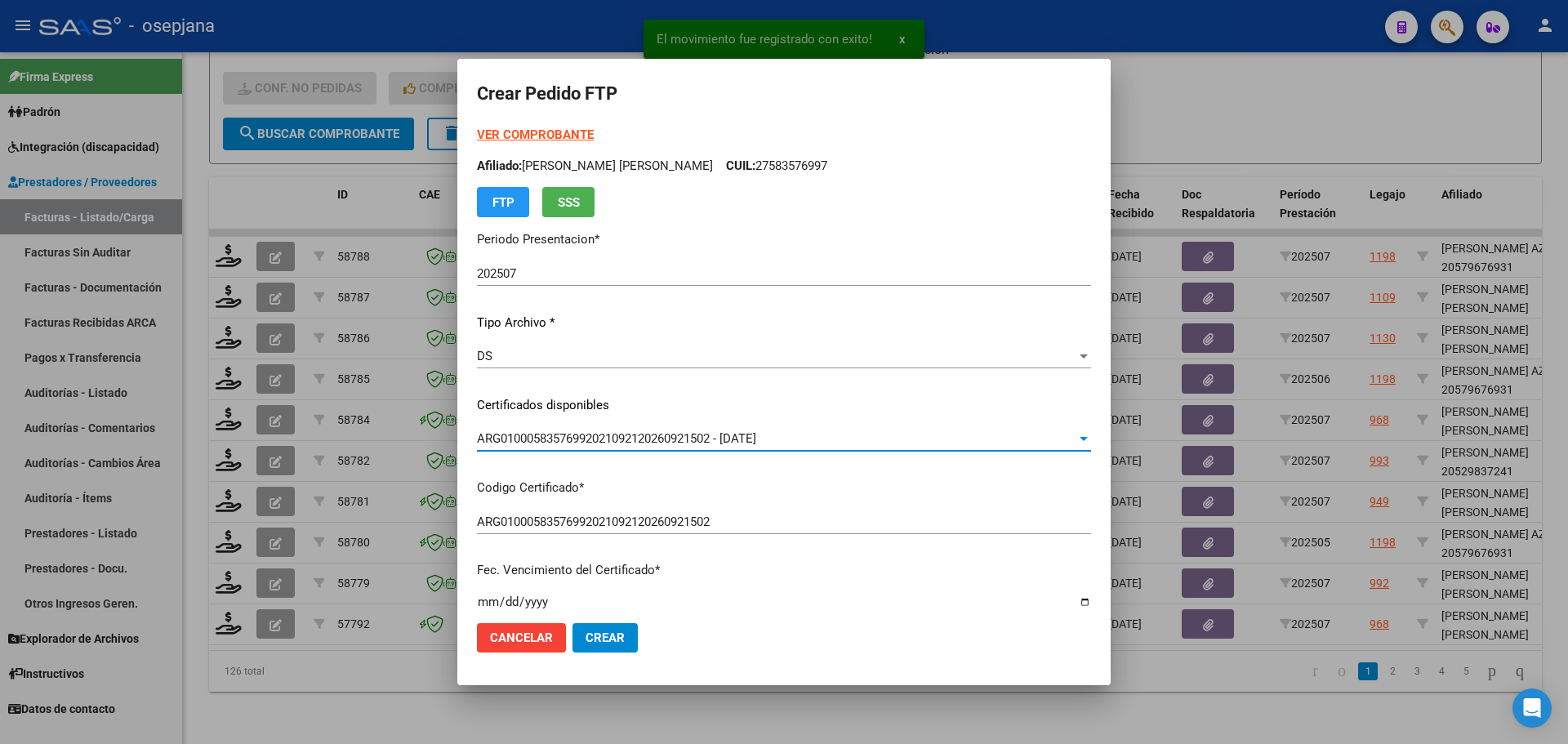
click at [562, 136] on strong "VER COMPROBANTE" at bounding box center [535, 135] width 116 height 15
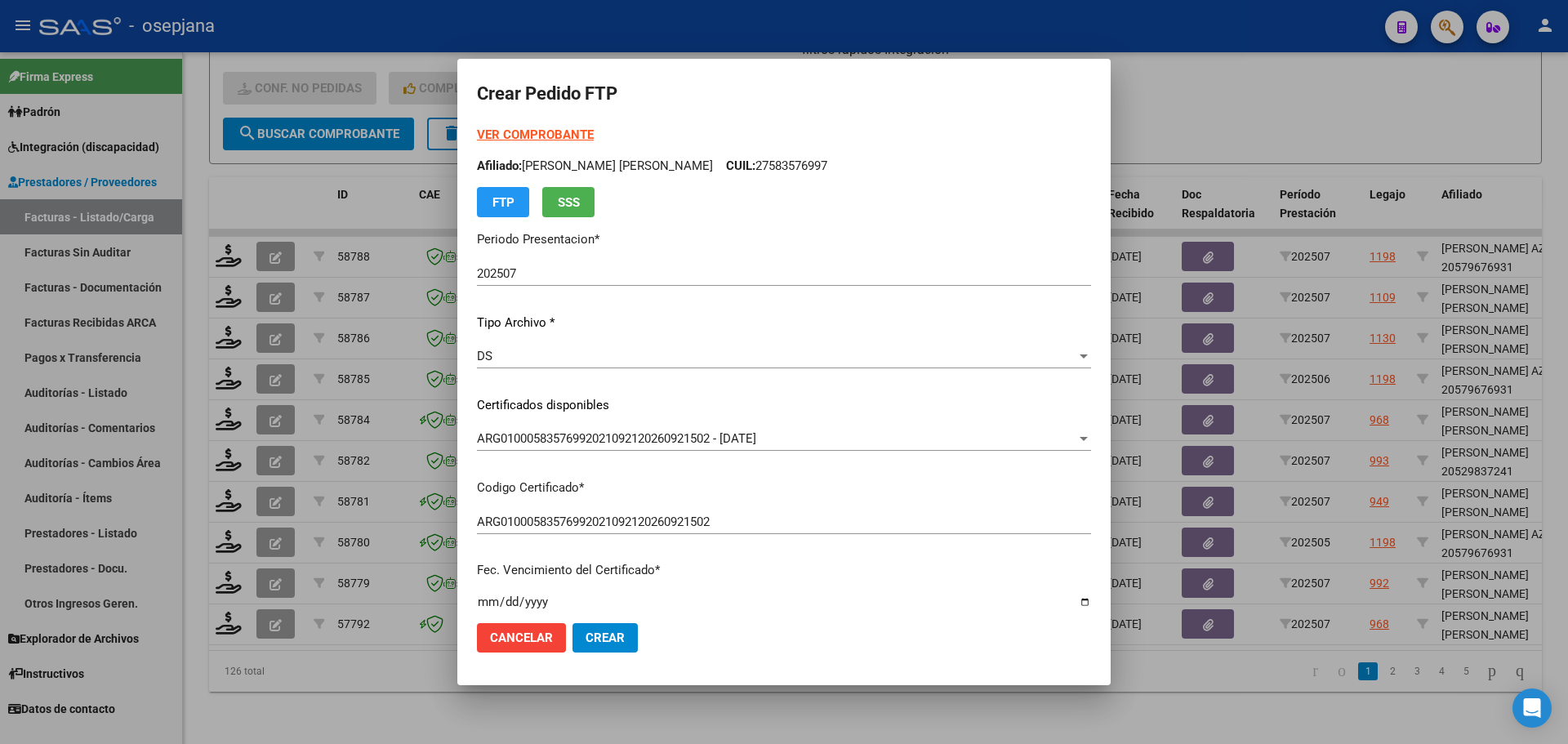
scroll to position [409, 0]
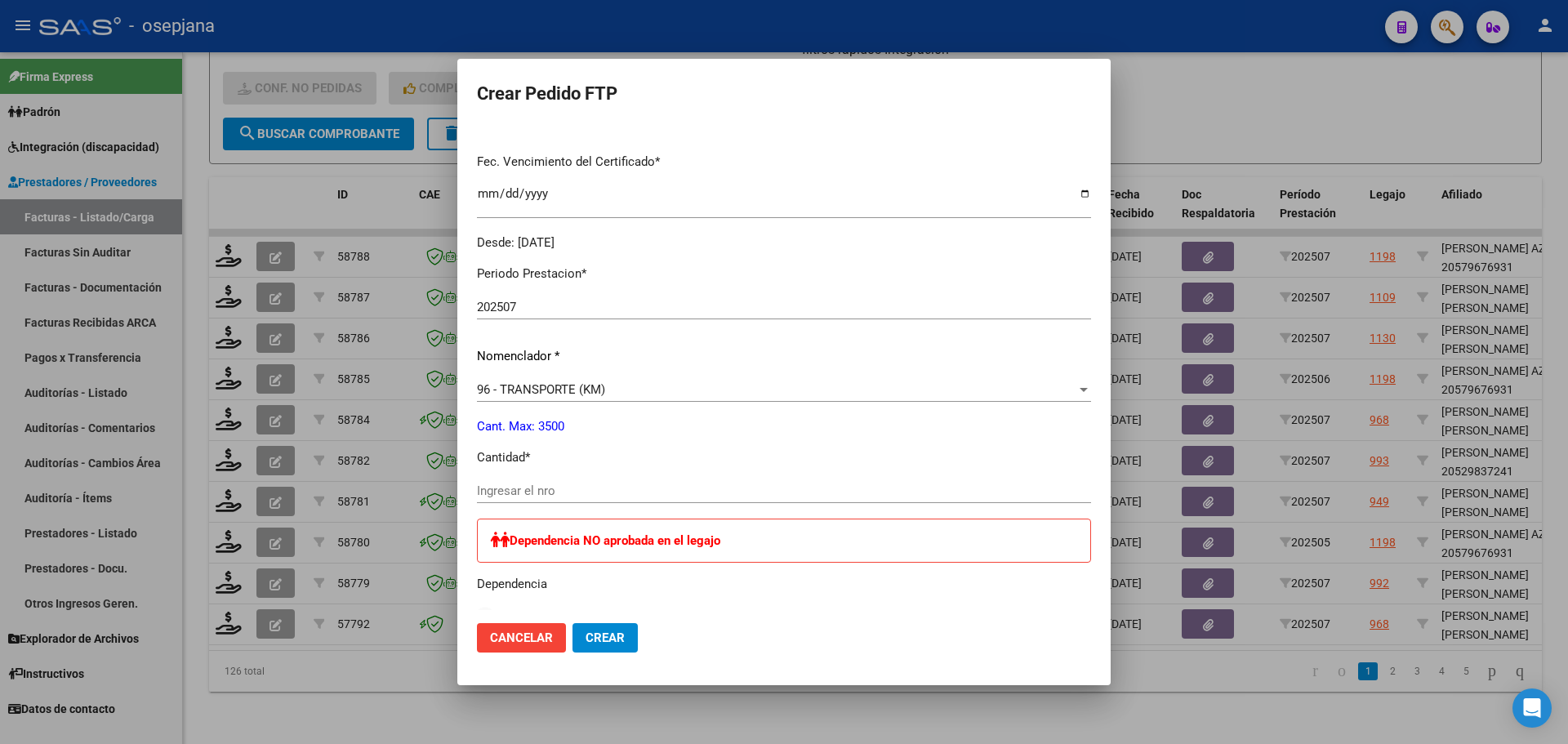
click at [543, 488] on input "Ingresar el nro" at bounding box center [784, 491] width 614 height 15
type input "1659"
click at [596, 641] on span "Crear" at bounding box center [605, 638] width 39 height 15
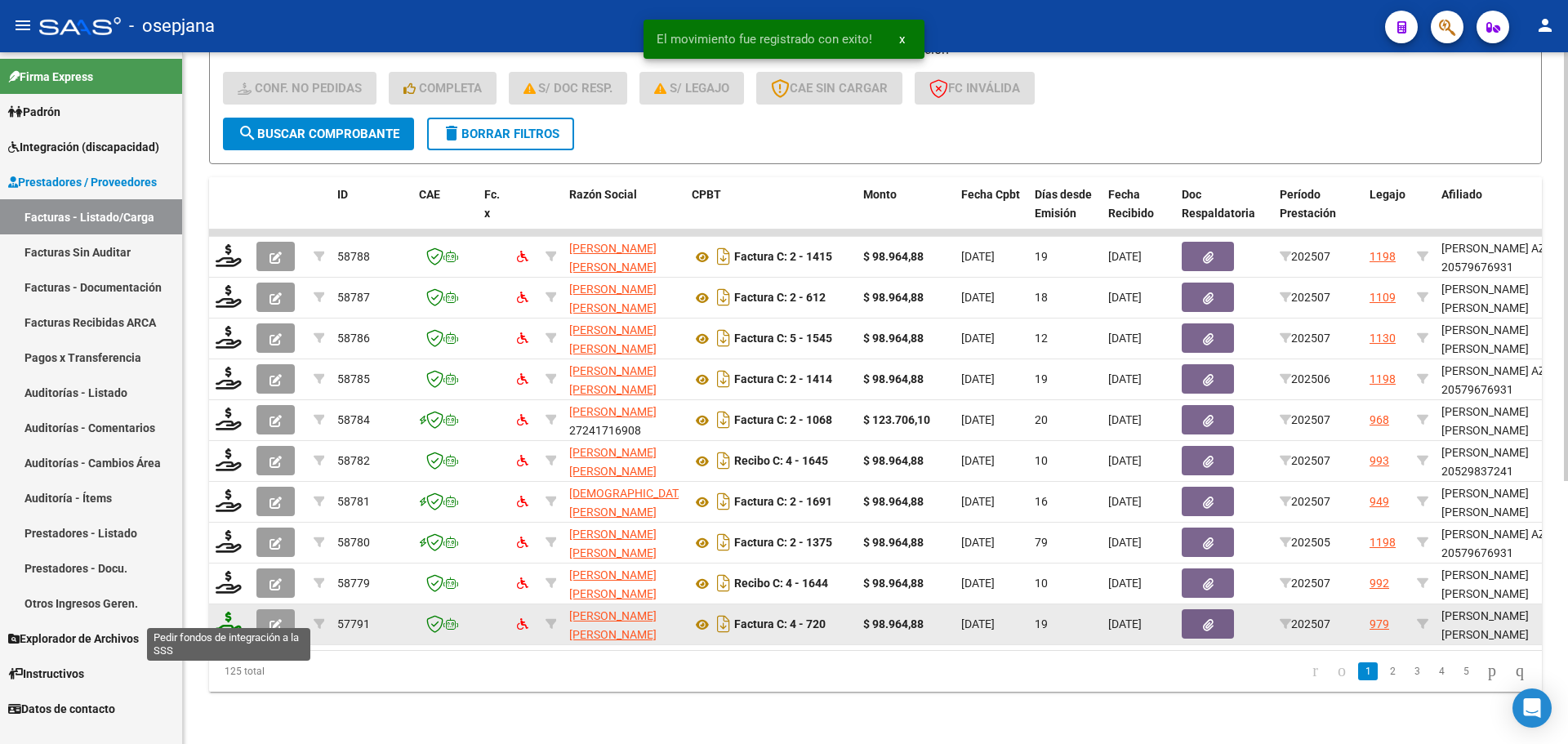
click at [241, 612] on icon at bounding box center [228, 623] width 26 height 23
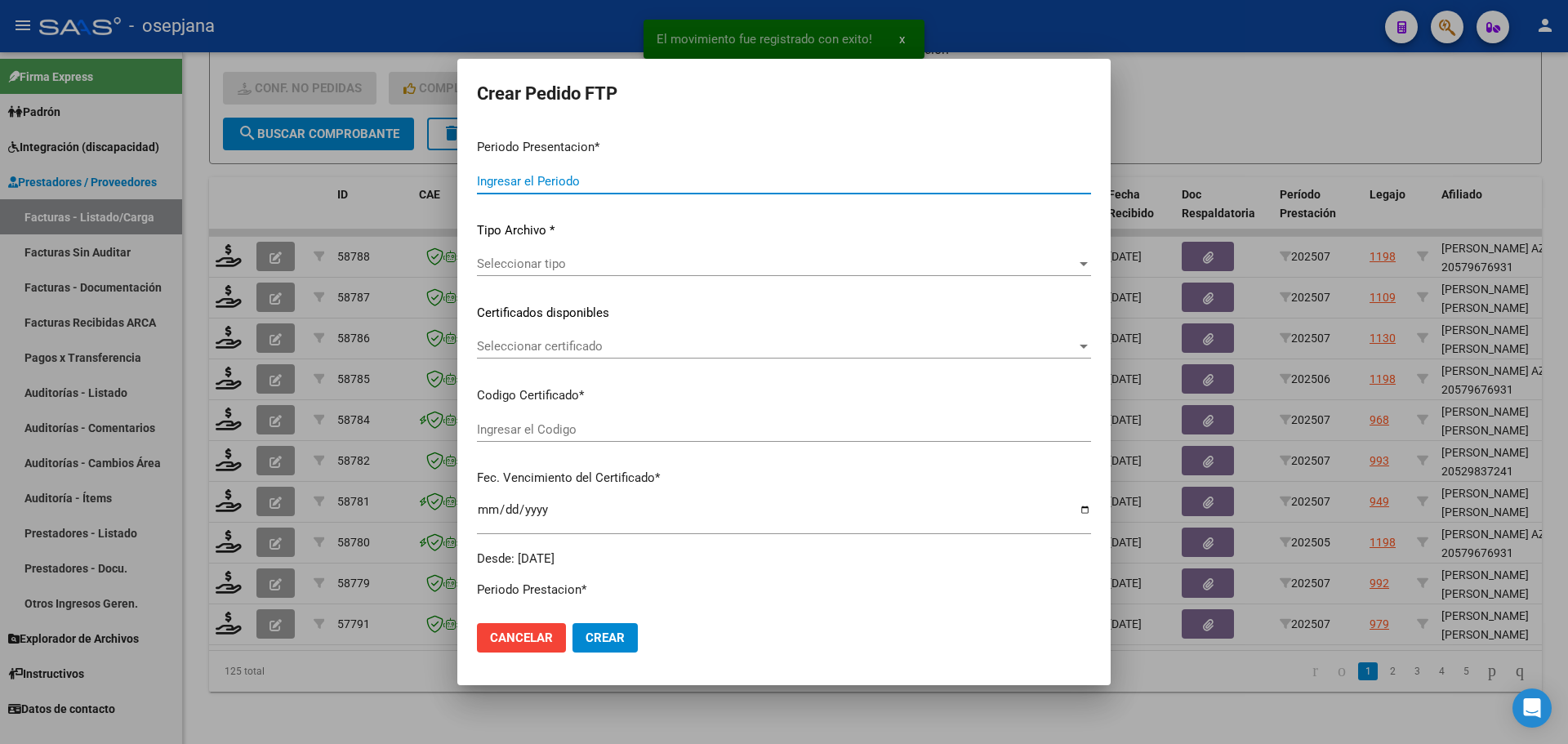
type input "202507"
type input "$ 98.964,88"
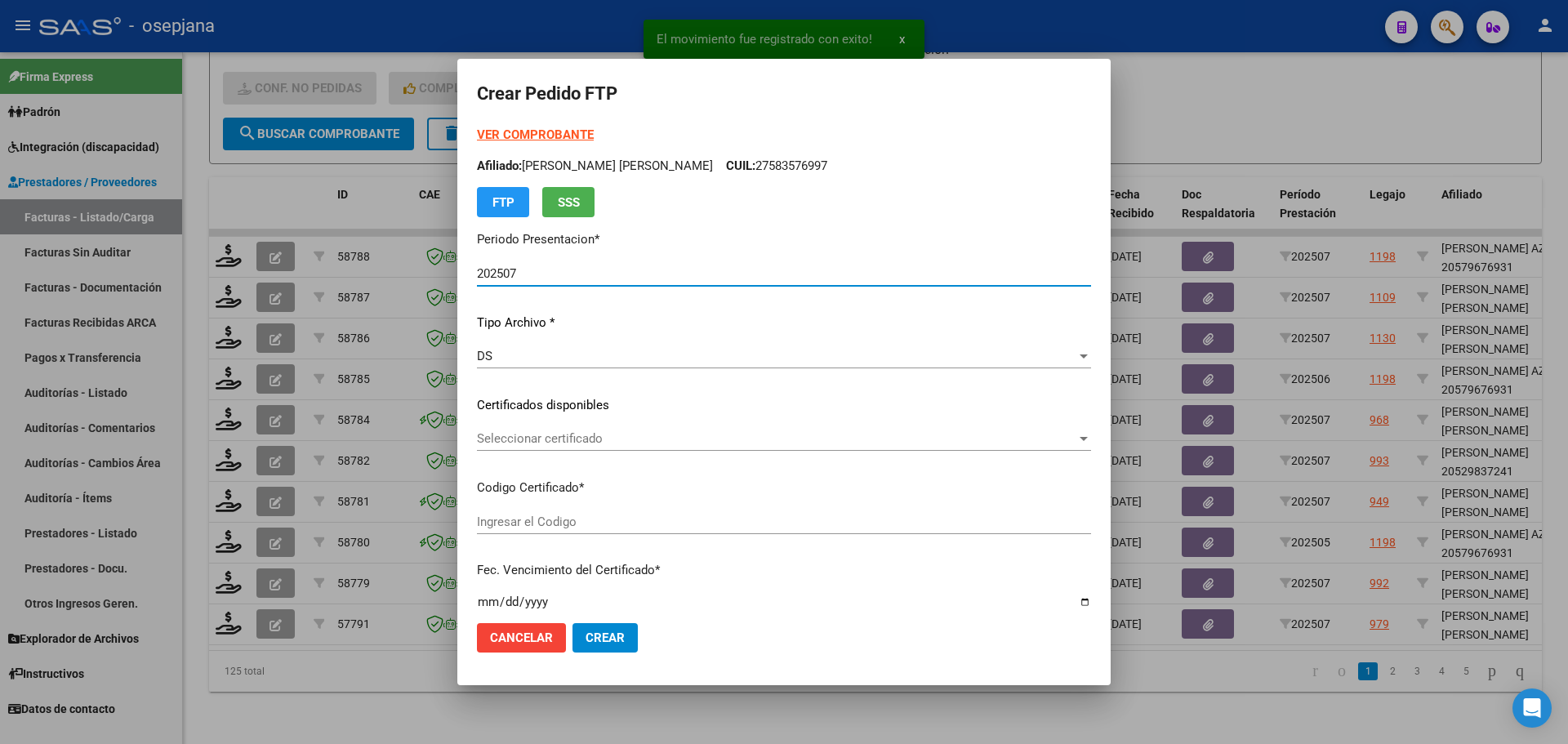
type input "ARG02000574731842023121820281218BUE311"
type input "[DATE]"
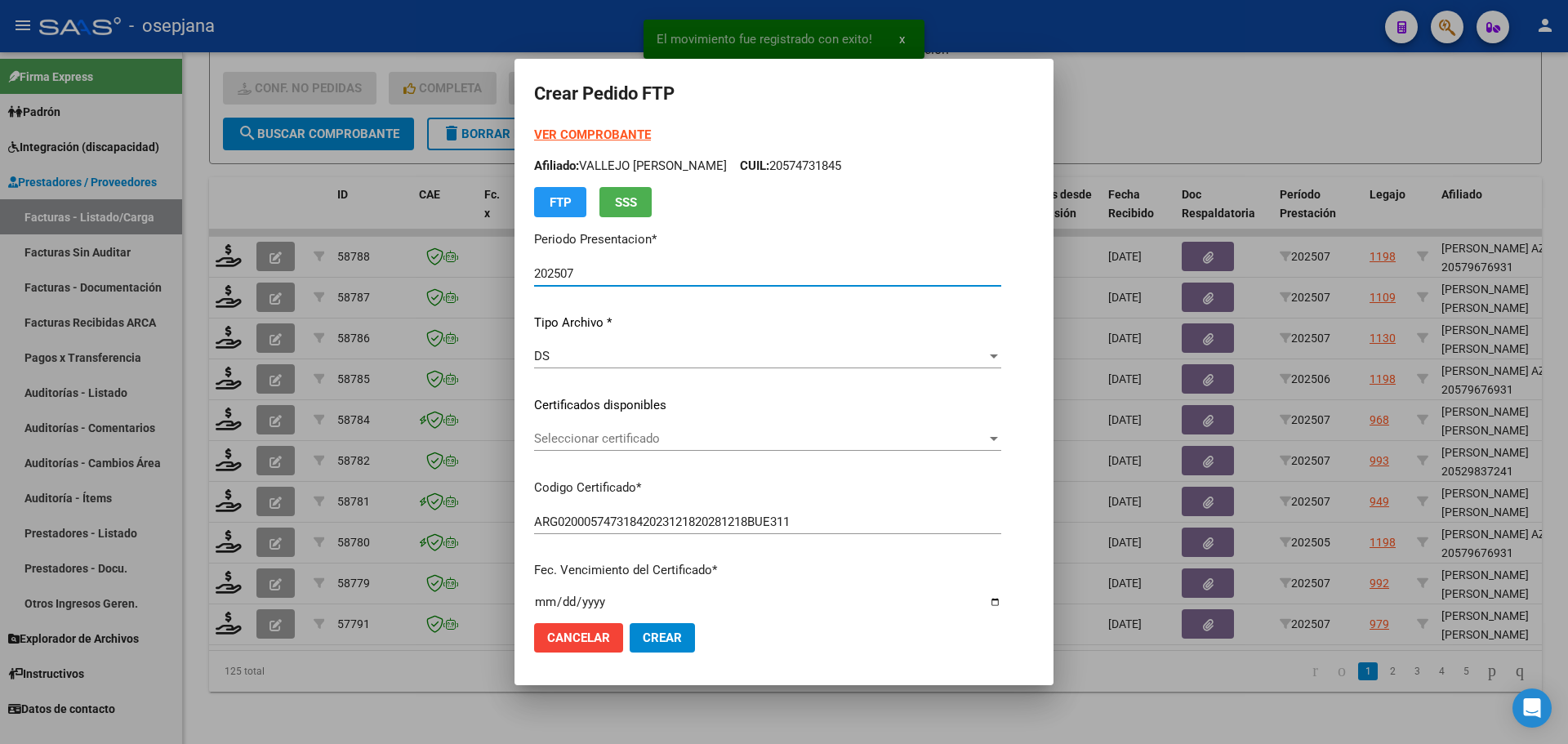
click at [624, 442] on span "Seleccionar certificado" at bounding box center [760, 439] width 453 height 15
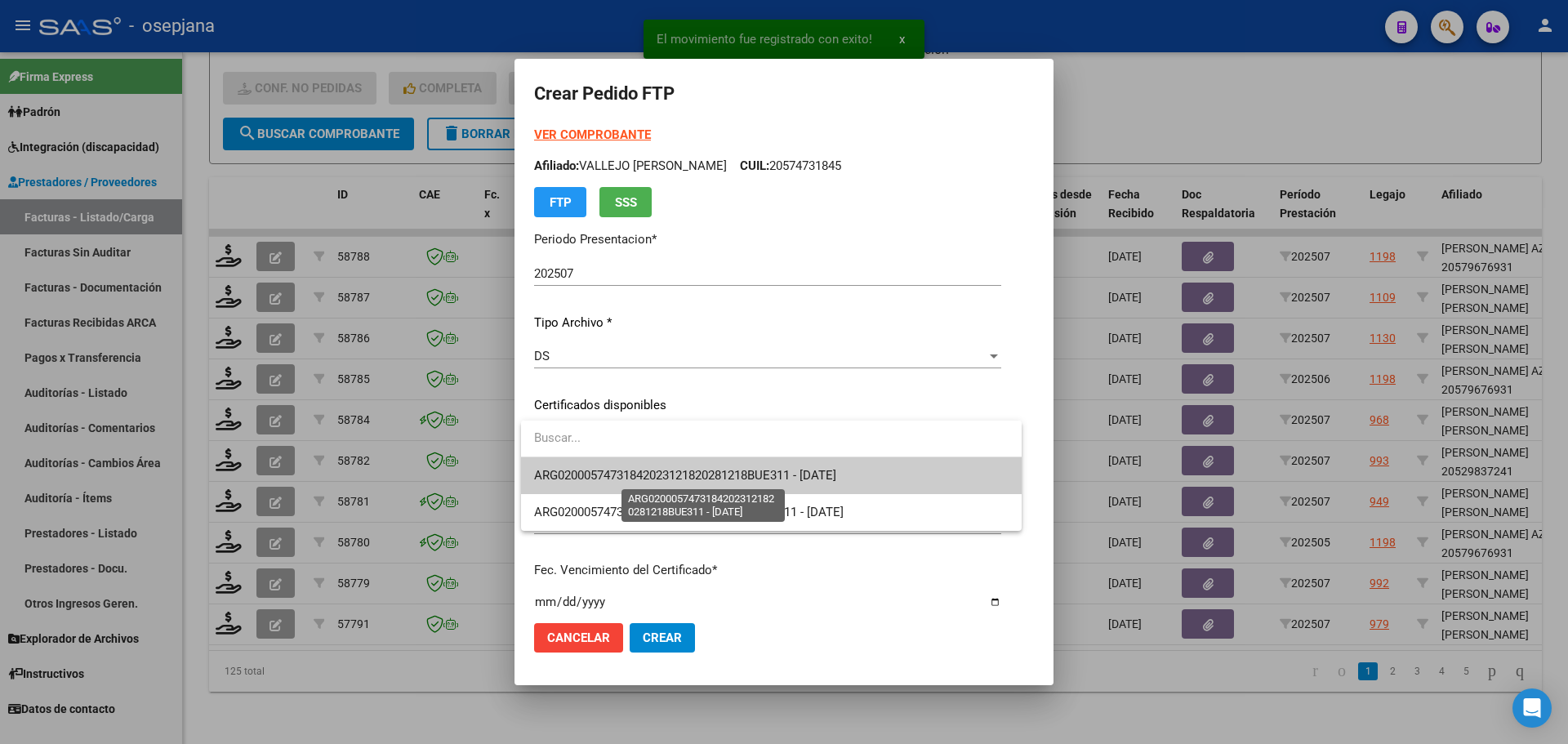
click at [625, 469] on span "ARG02000574731842023121820281218BUE311 - [DATE]" at bounding box center [685, 475] width 302 height 15
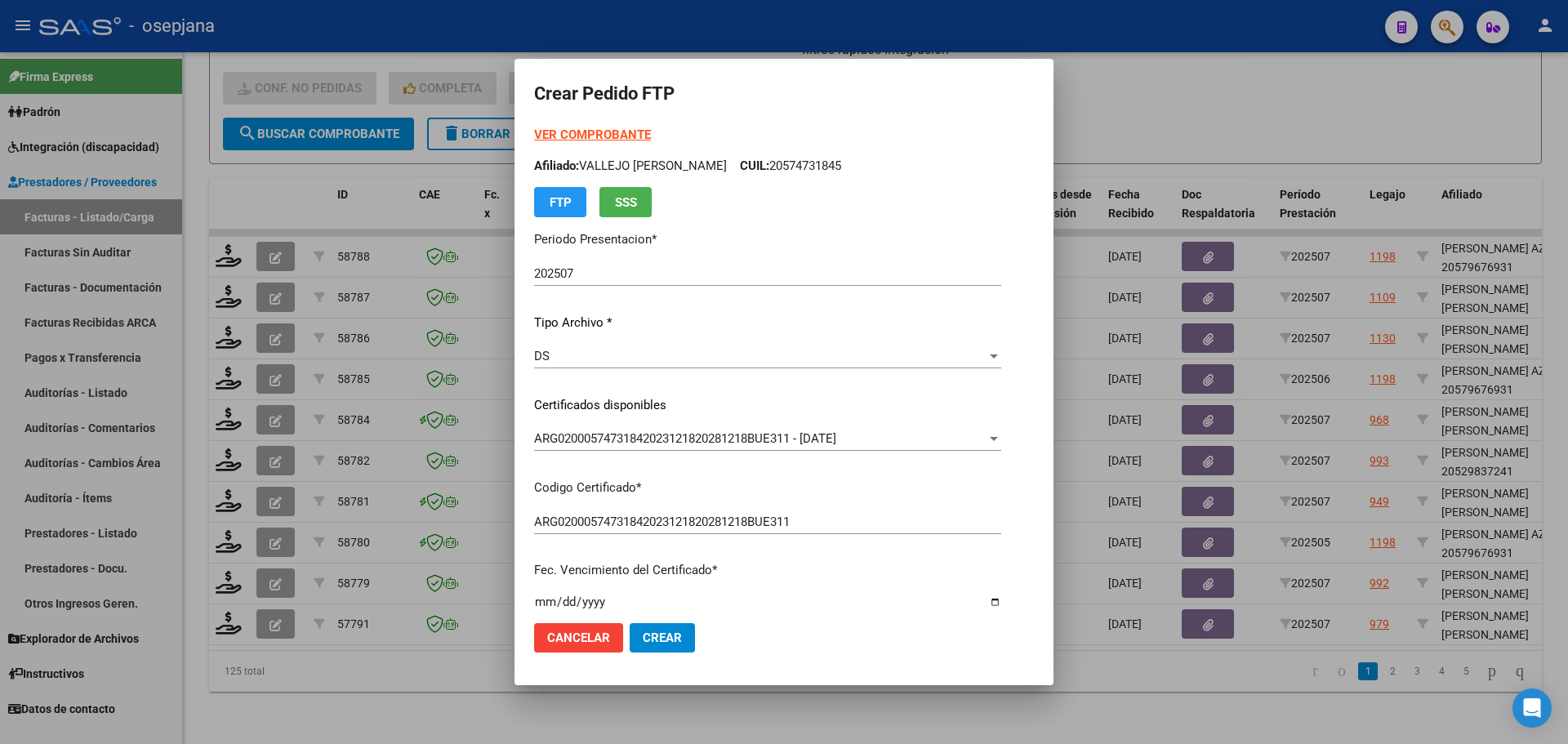
click at [622, 136] on strong "VER COMPROBANTE" at bounding box center [592, 135] width 116 height 15
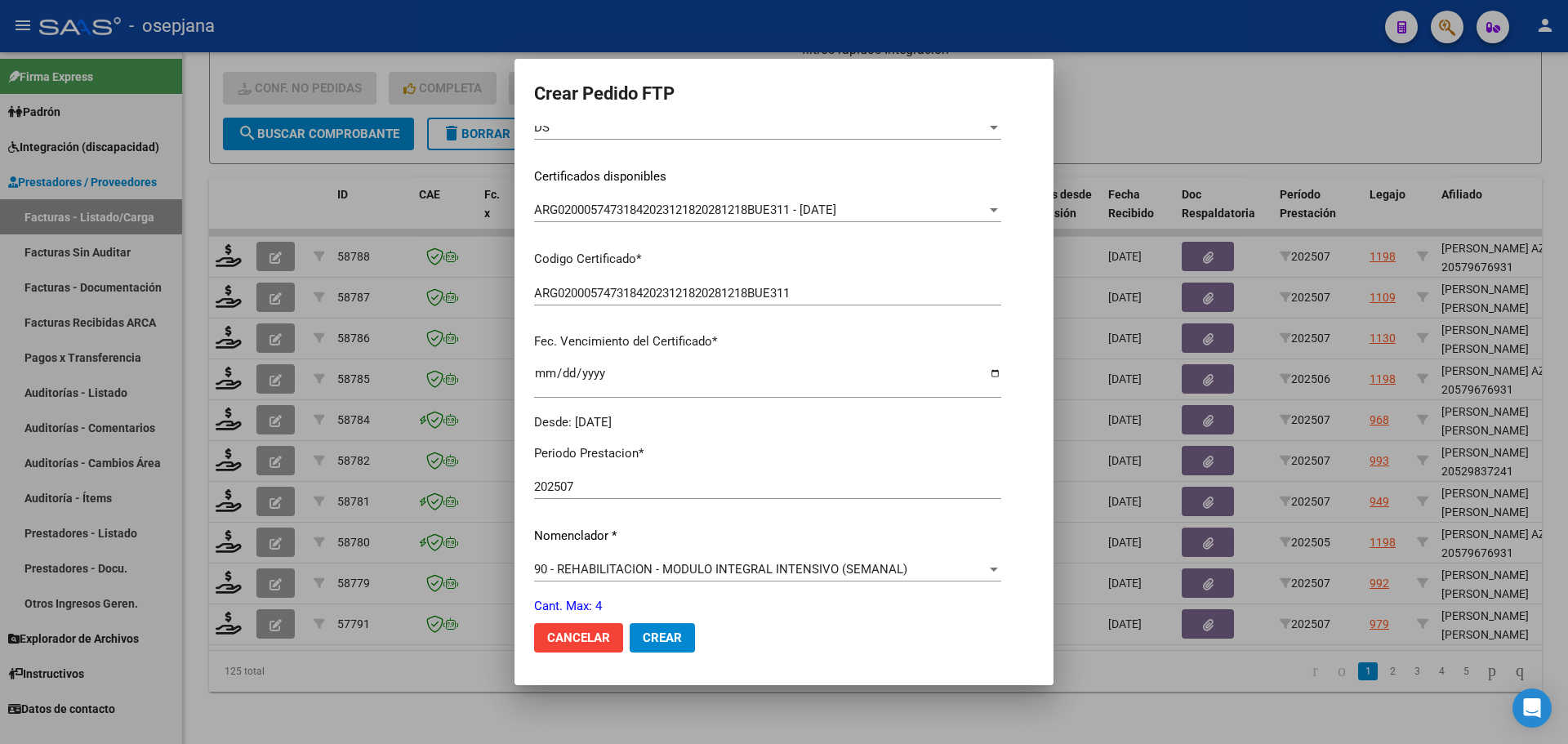
scroll to position [566, 0]
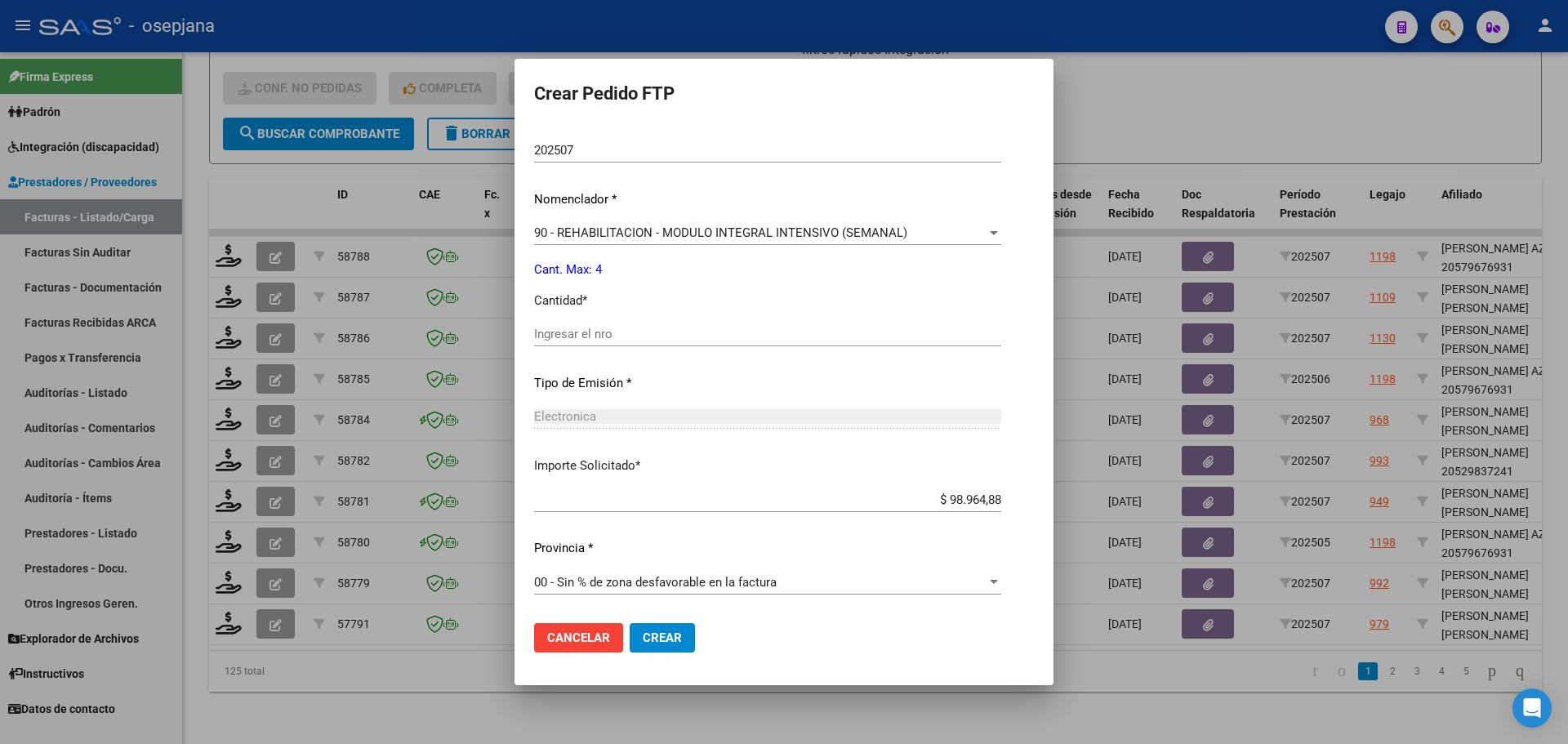
click at [595, 341] on input "Ingresar el nro" at bounding box center [767, 334] width 467 height 15
type input "4"
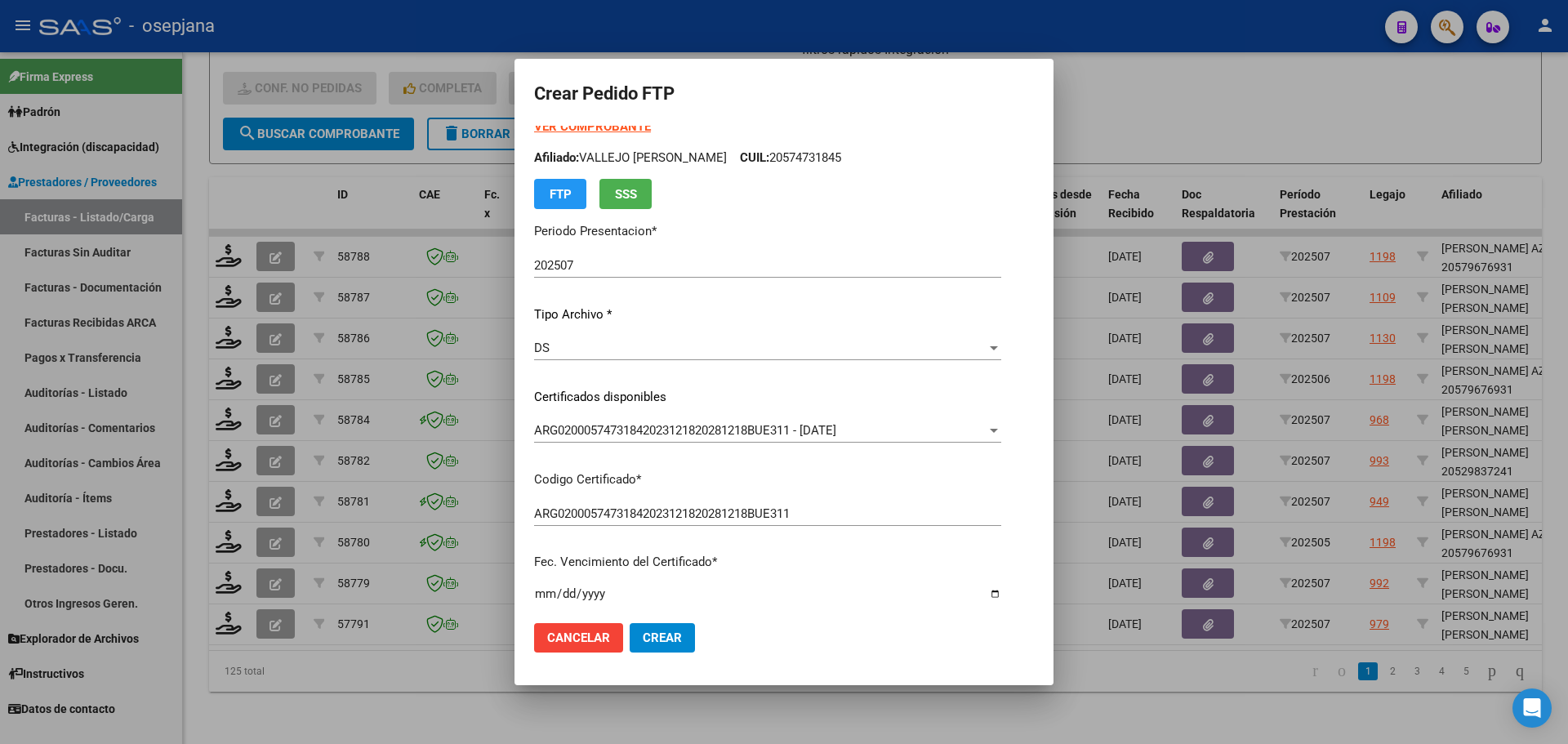
scroll to position [0, 0]
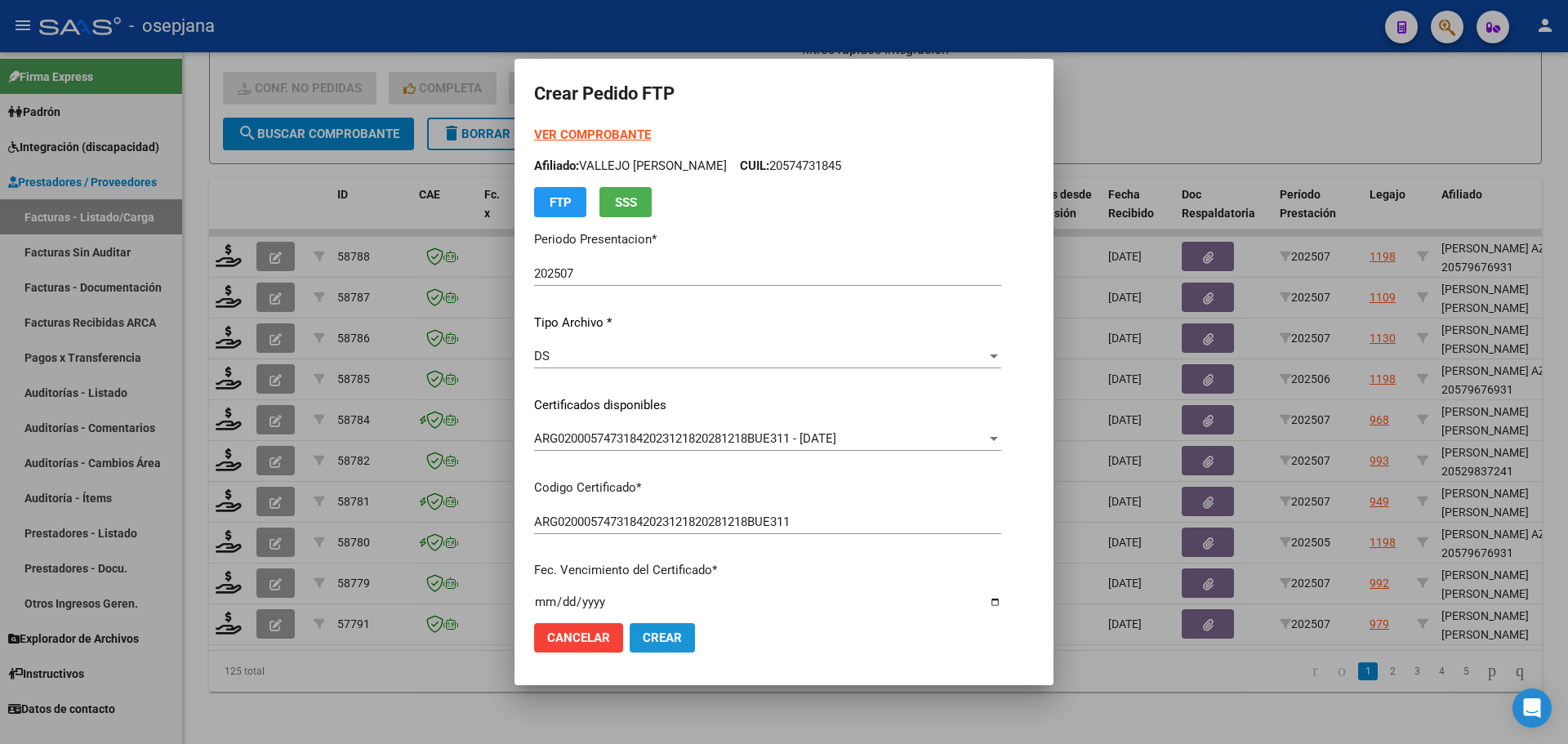
click at [688, 627] on button "Crear" at bounding box center [662, 638] width 66 height 30
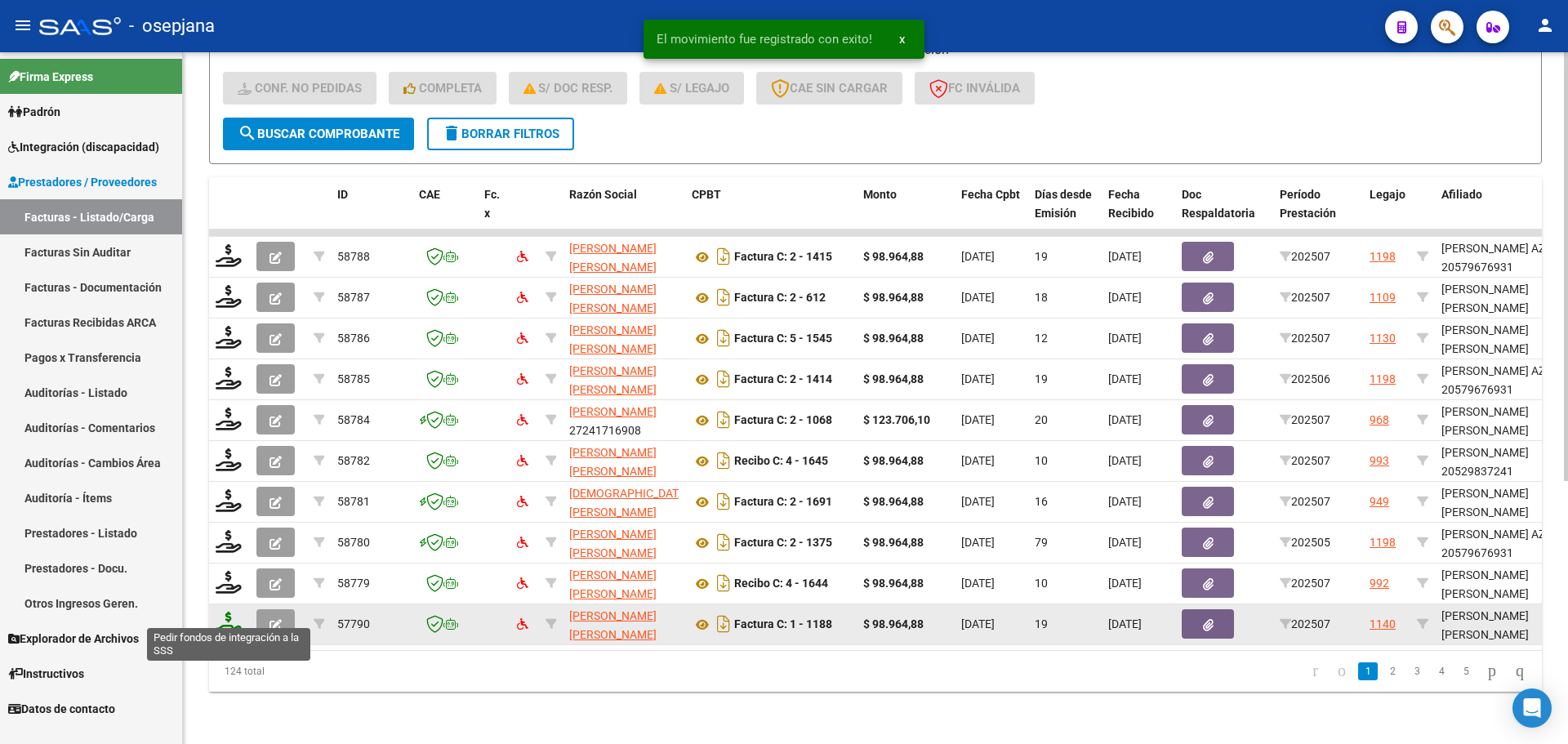
click at [219, 616] on icon at bounding box center [228, 623] width 26 height 23
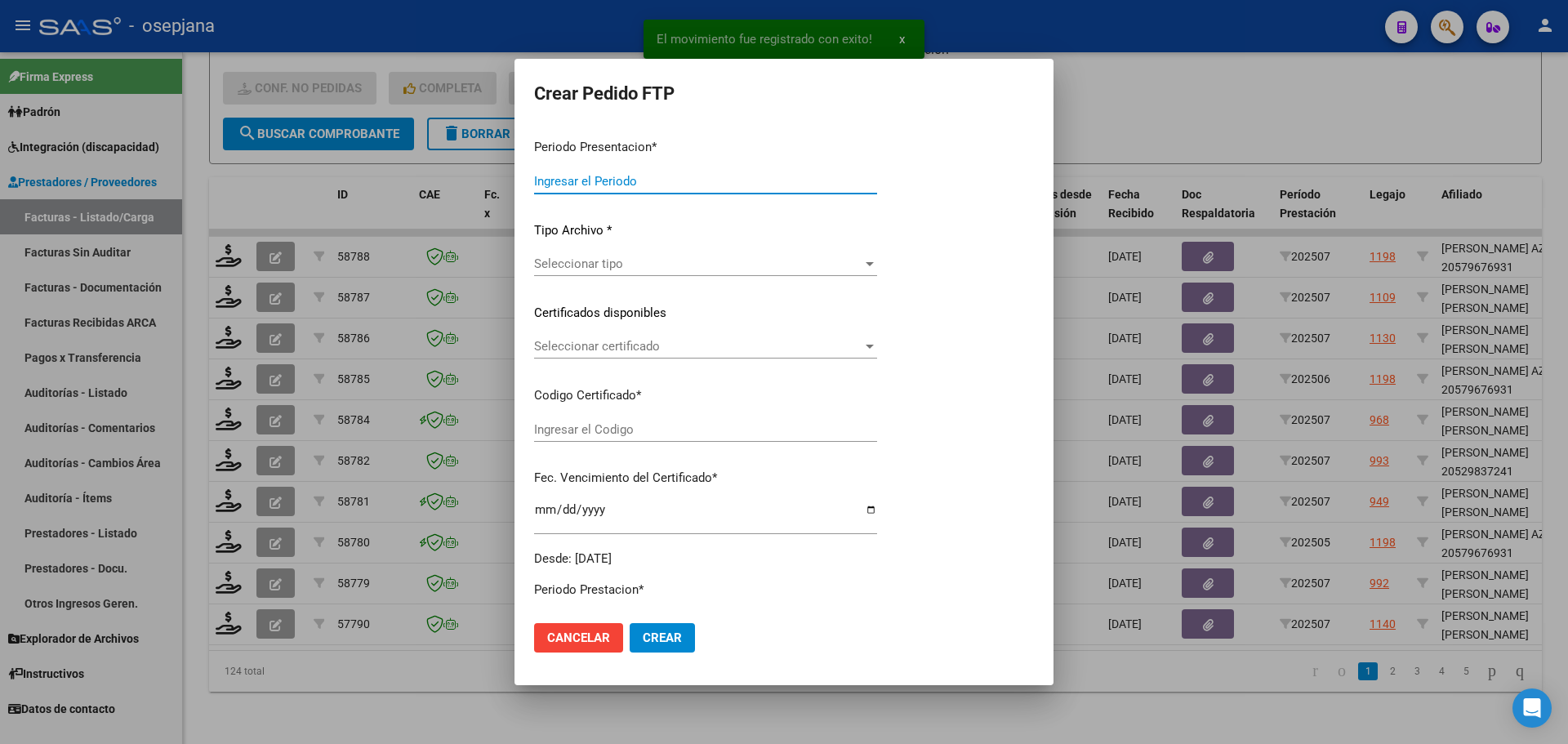
type input "202507"
type input "$ 98.964,88"
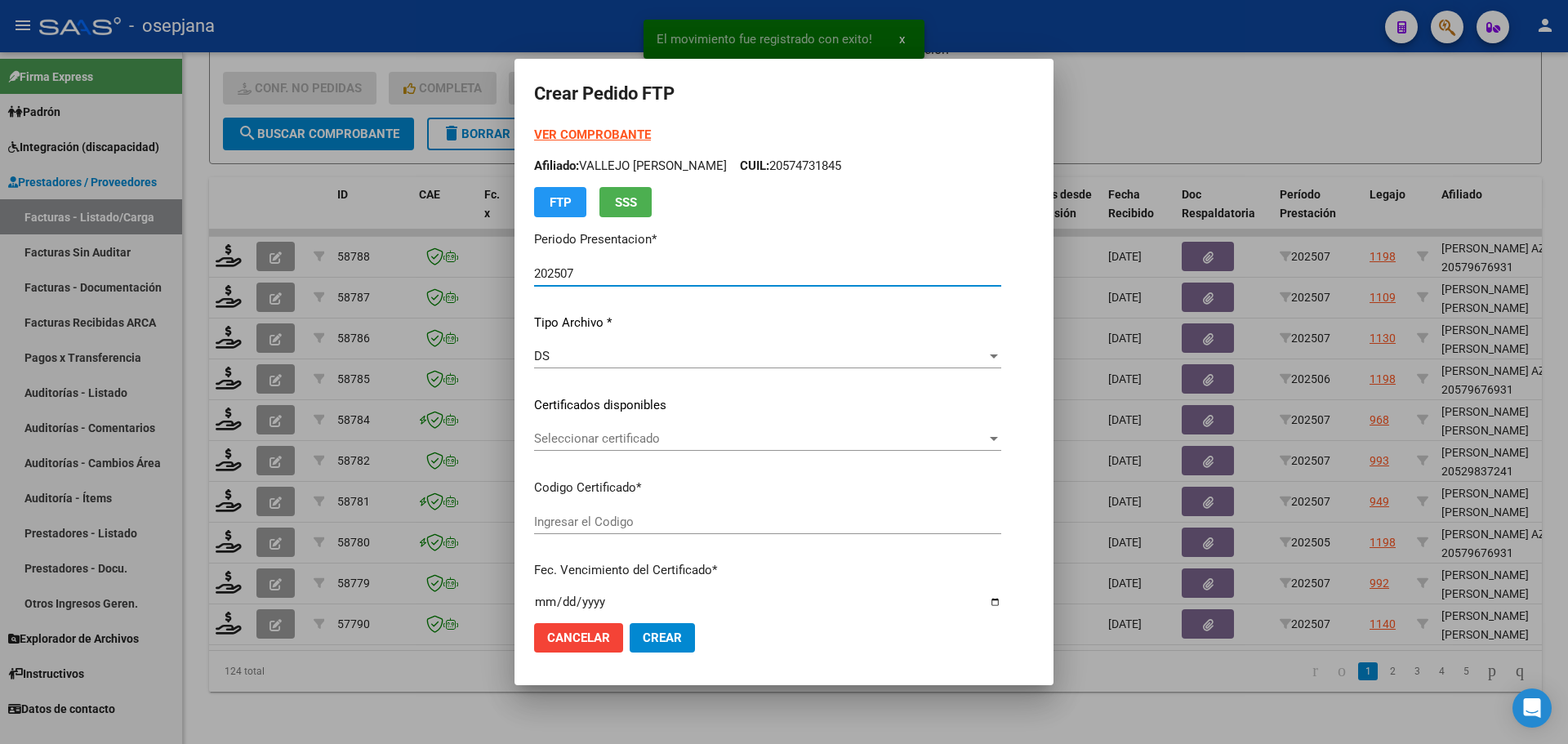
type input "ARG02000578207832024092320270923BSAS427"
type input "[DATE]"
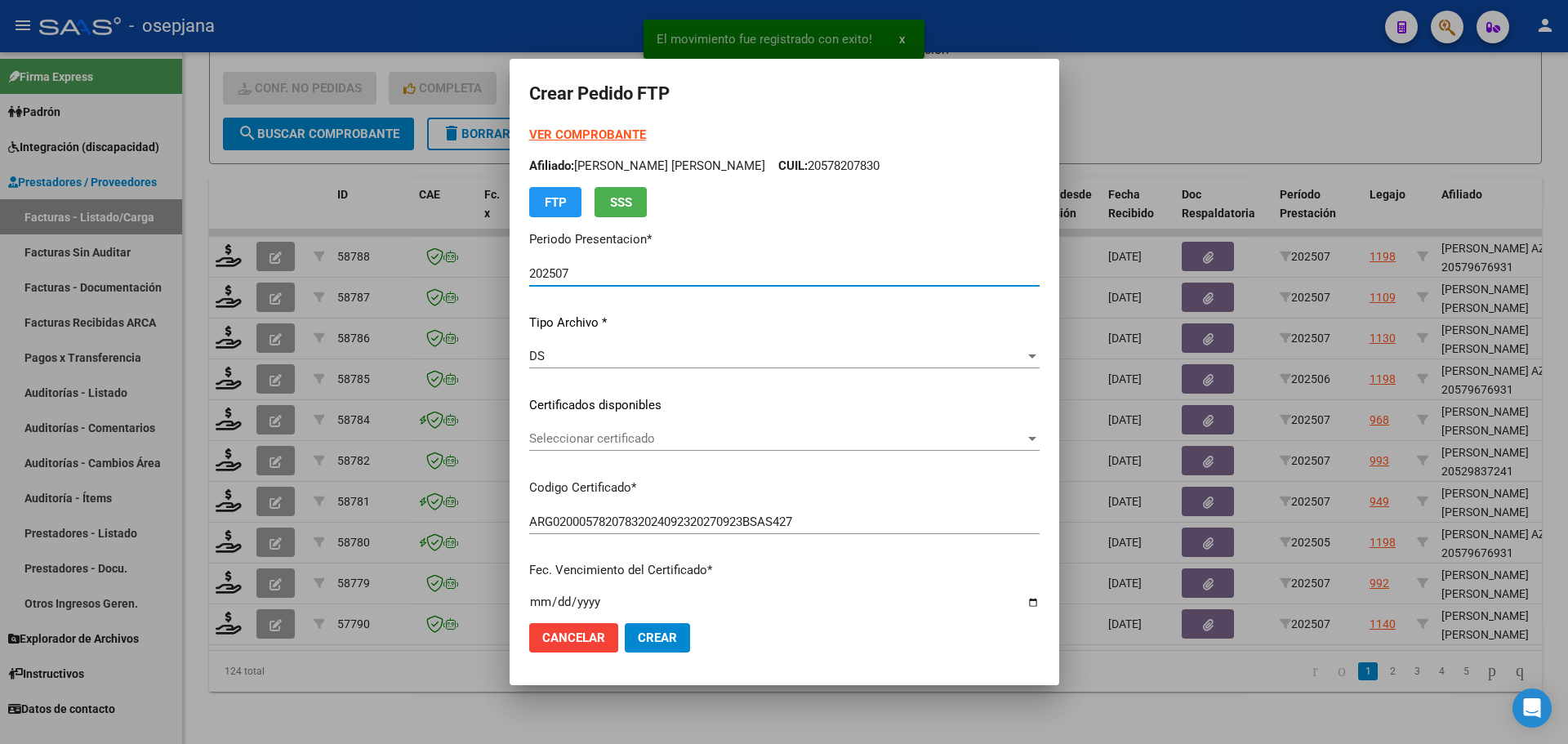
click at [687, 439] on span "Seleccionar certificado" at bounding box center [777, 439] width 495 height 15
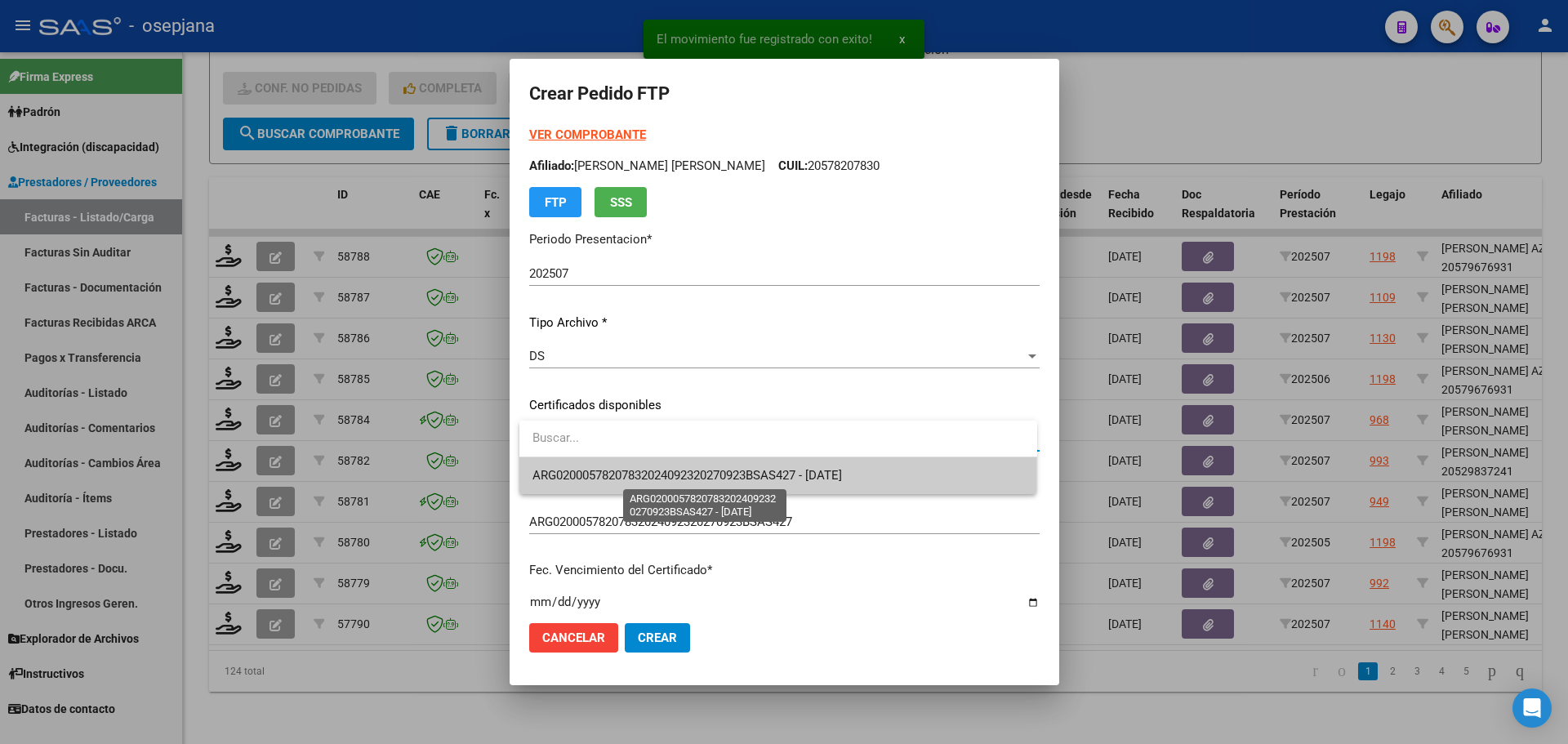
click at [690, 476] on span "ARG02000578207832024092320270923BSAS427 - [DATE]" at bounding box center [687, 475] width 310 height 15
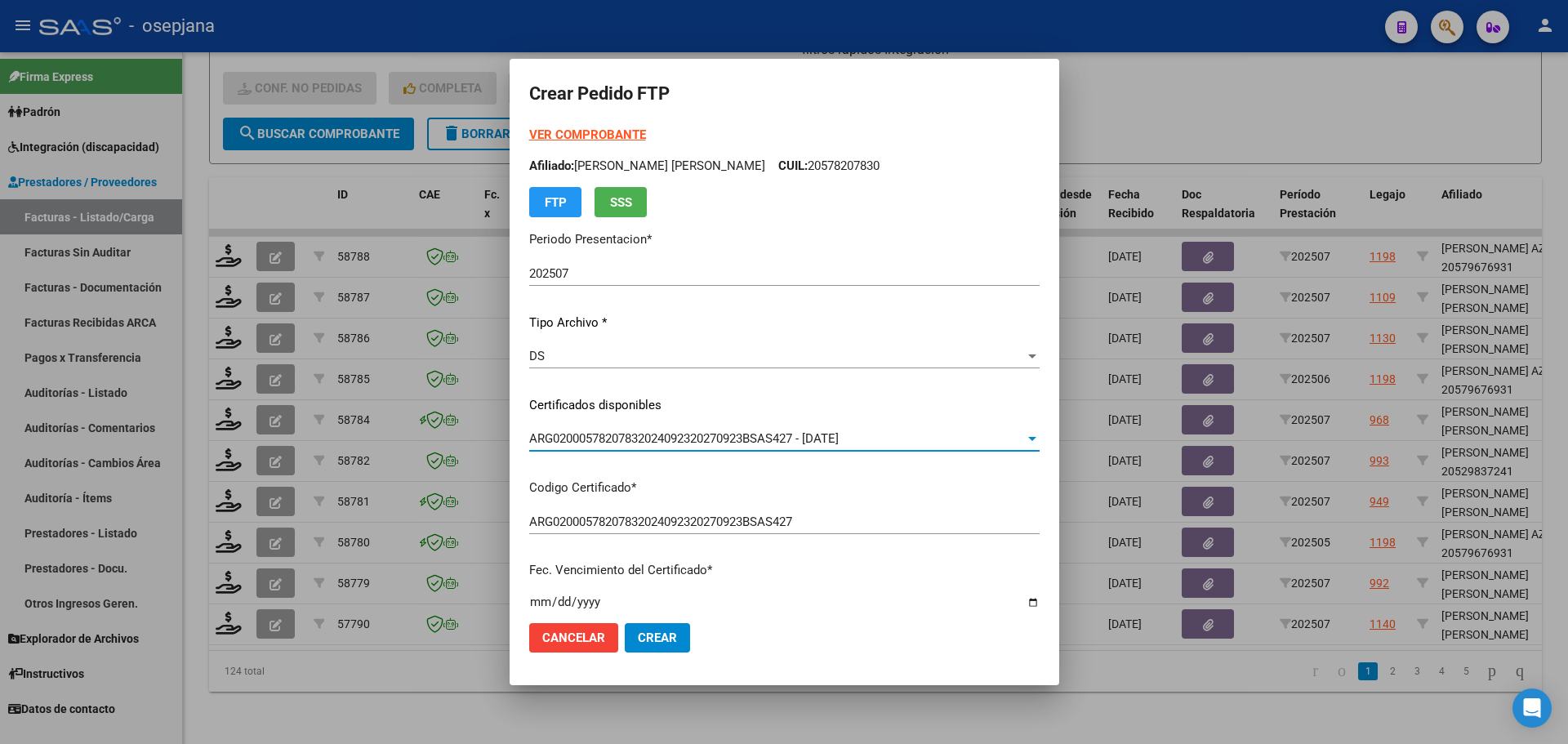
click at [608, 132] on strong "VER COMPROBANTE" at bounding box center [588, 135] width 116 height 15
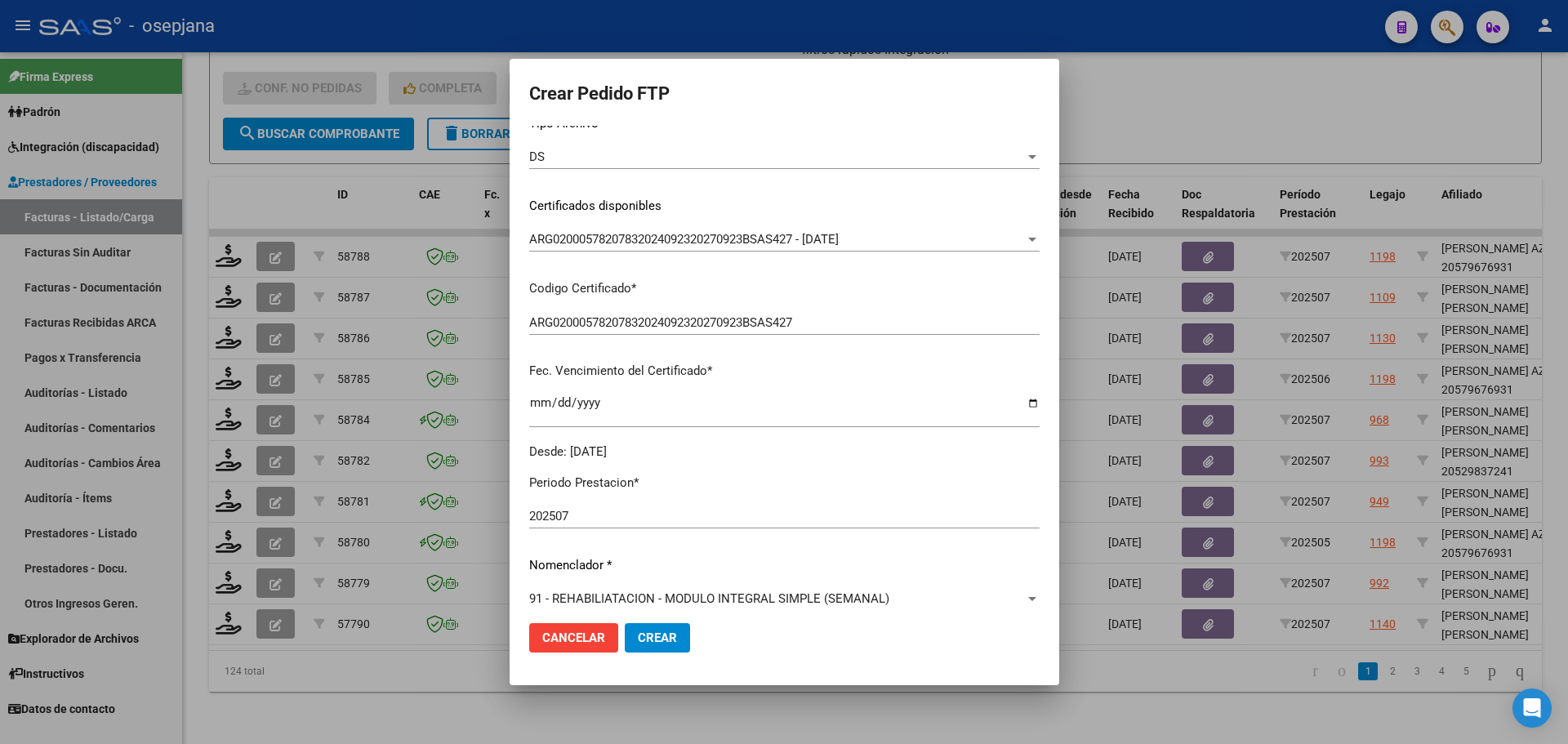
scroll to position [490, 0]
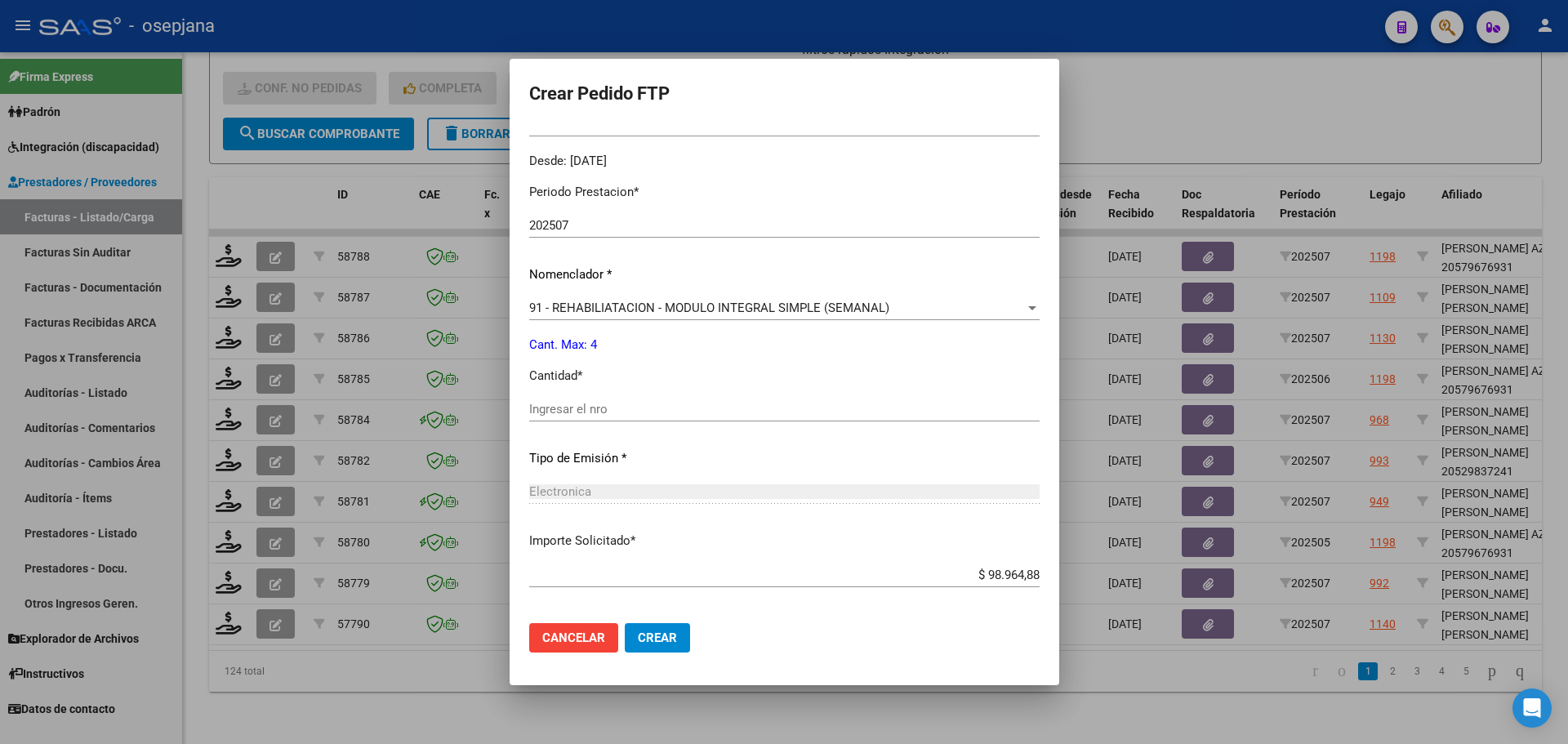
click at [588, 415] on input "Ingresar el nro" at bounding box center [784, 409] width 510 height 15
type input "4"
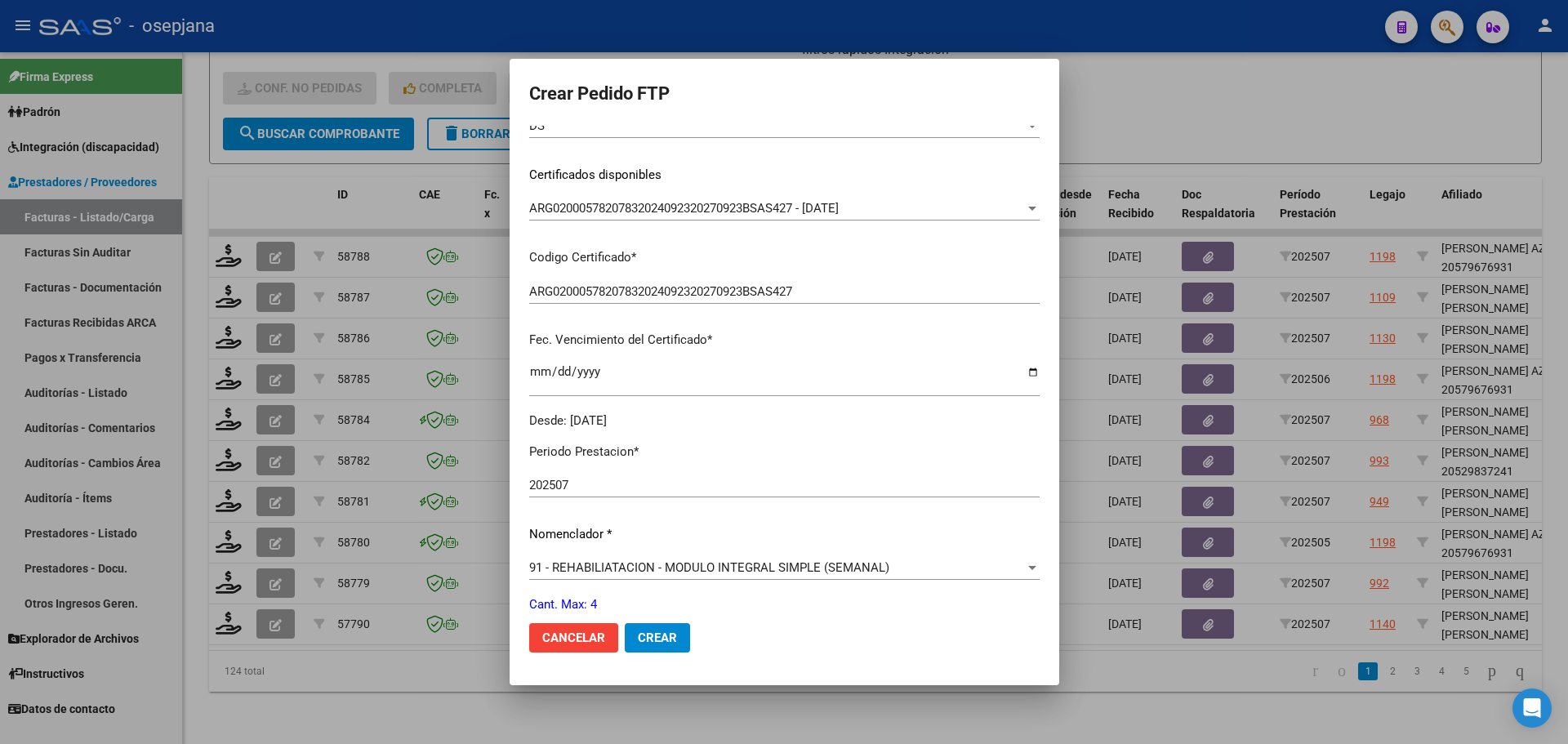
scroll to position [566, 0]
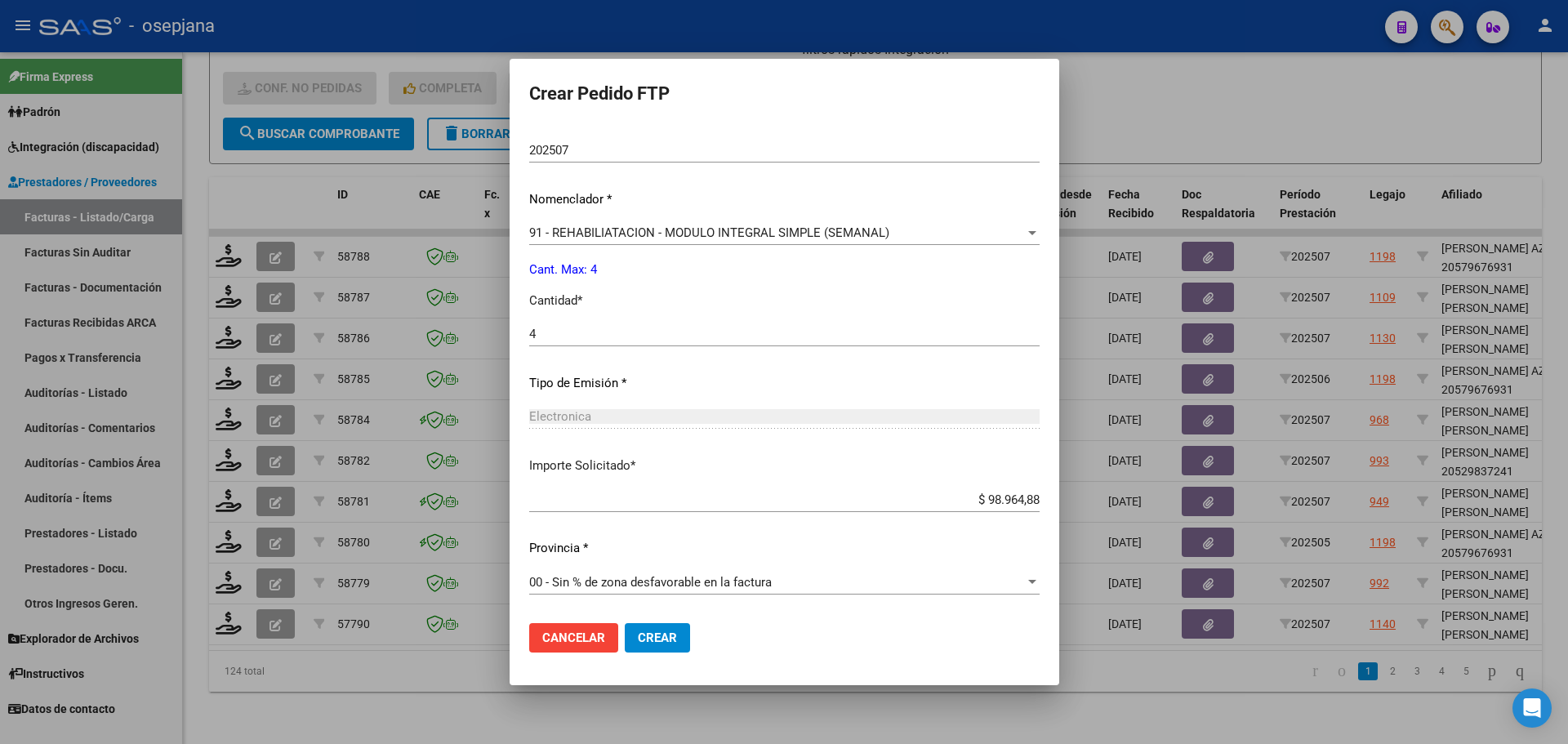
click at [668, 639] on span "Crear" at bounding box center [657, 638] width 39 height 15
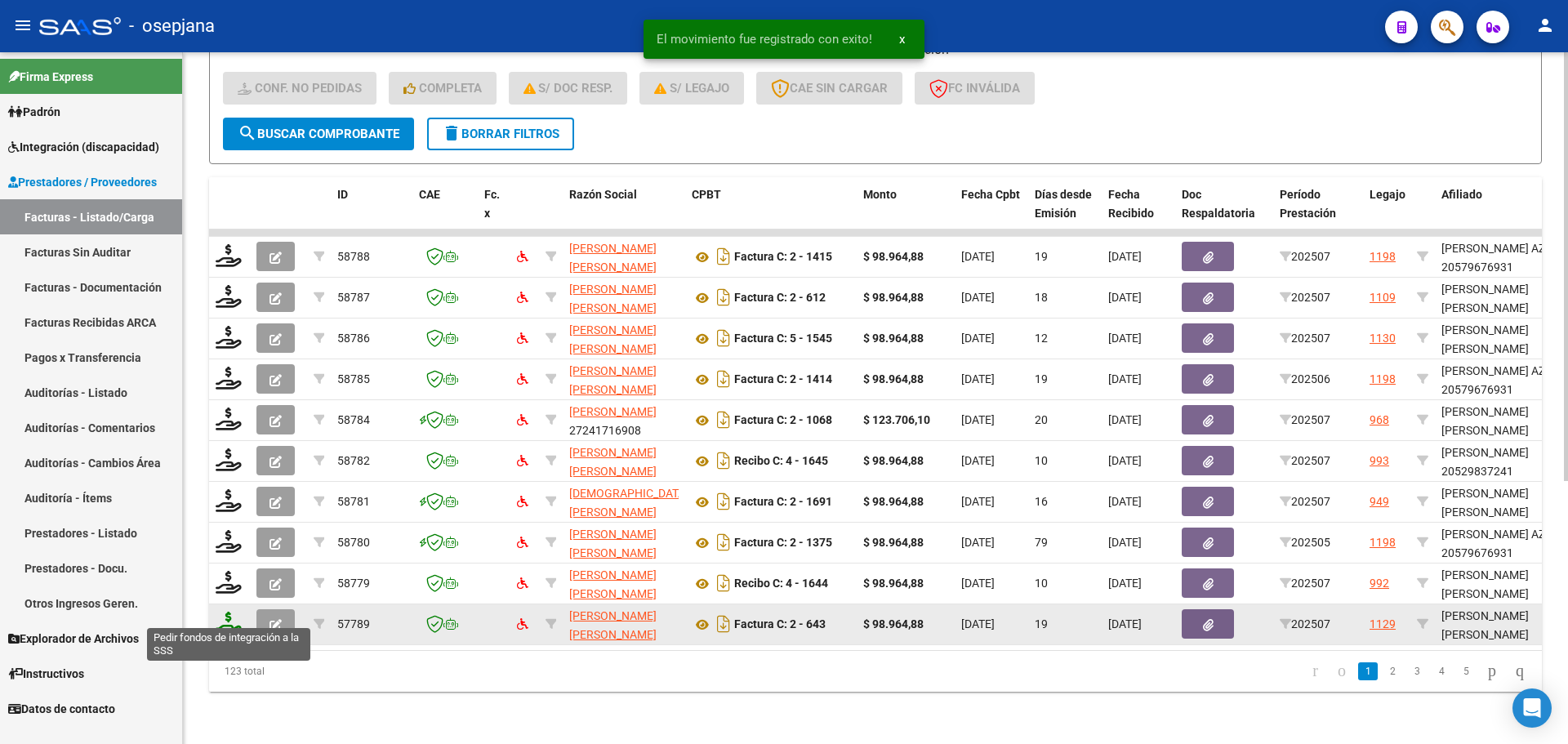
click at [230, 615] on icon at bounding box center [228, 623] width 26 height 23
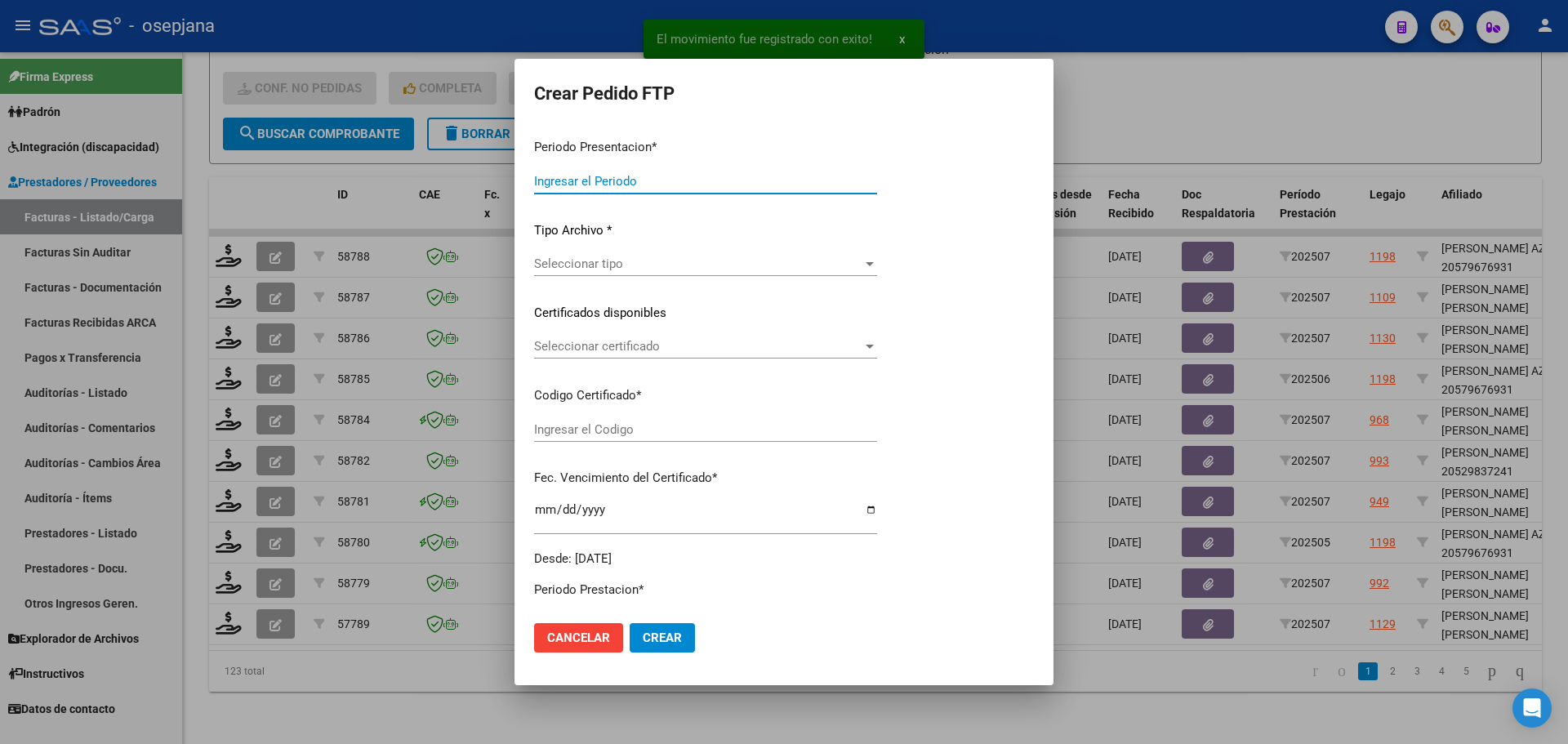
type input "202507"
type input "$ 98.964,88"
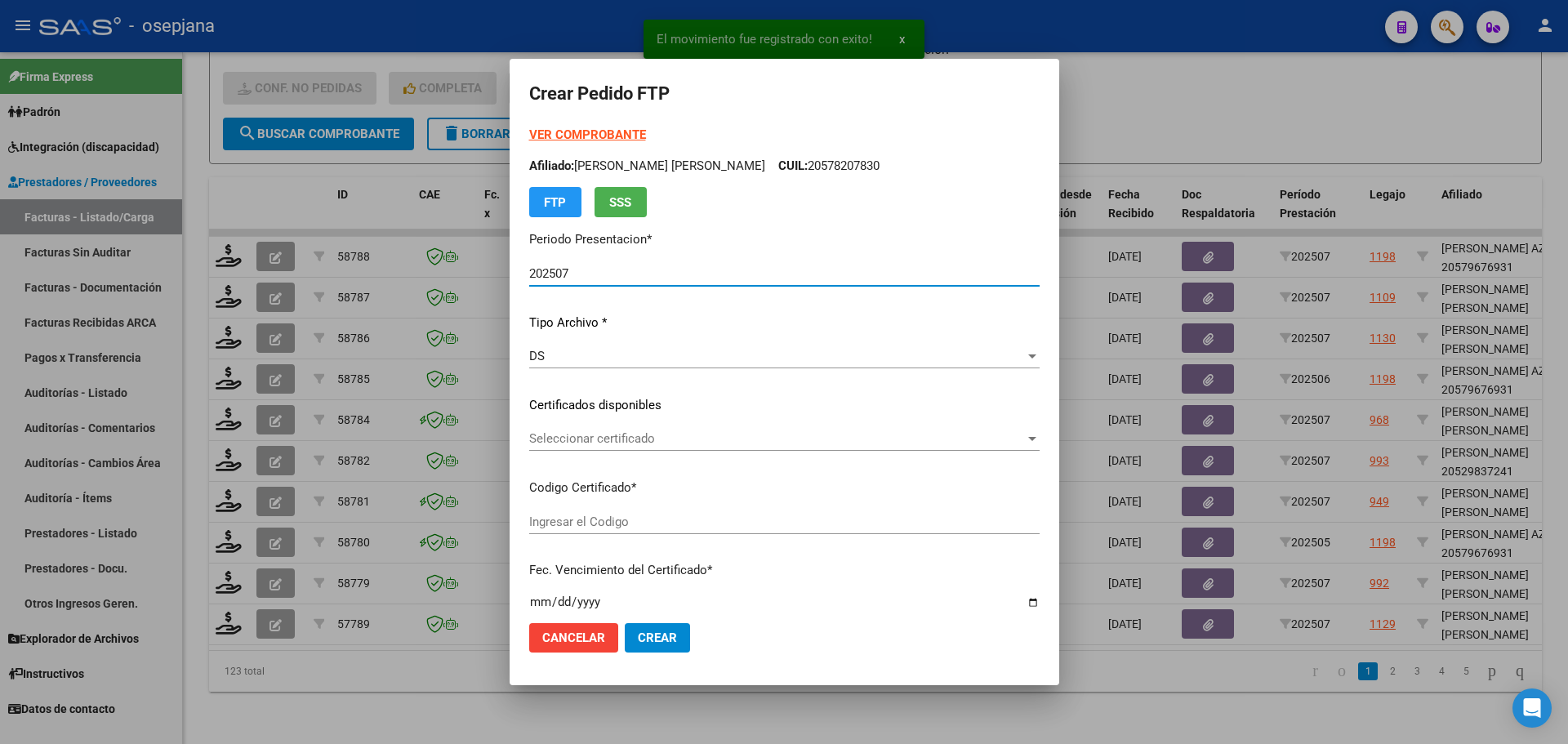
type input "ARG02000534499872020042320260423BSAS376"
type input "[DATE]"
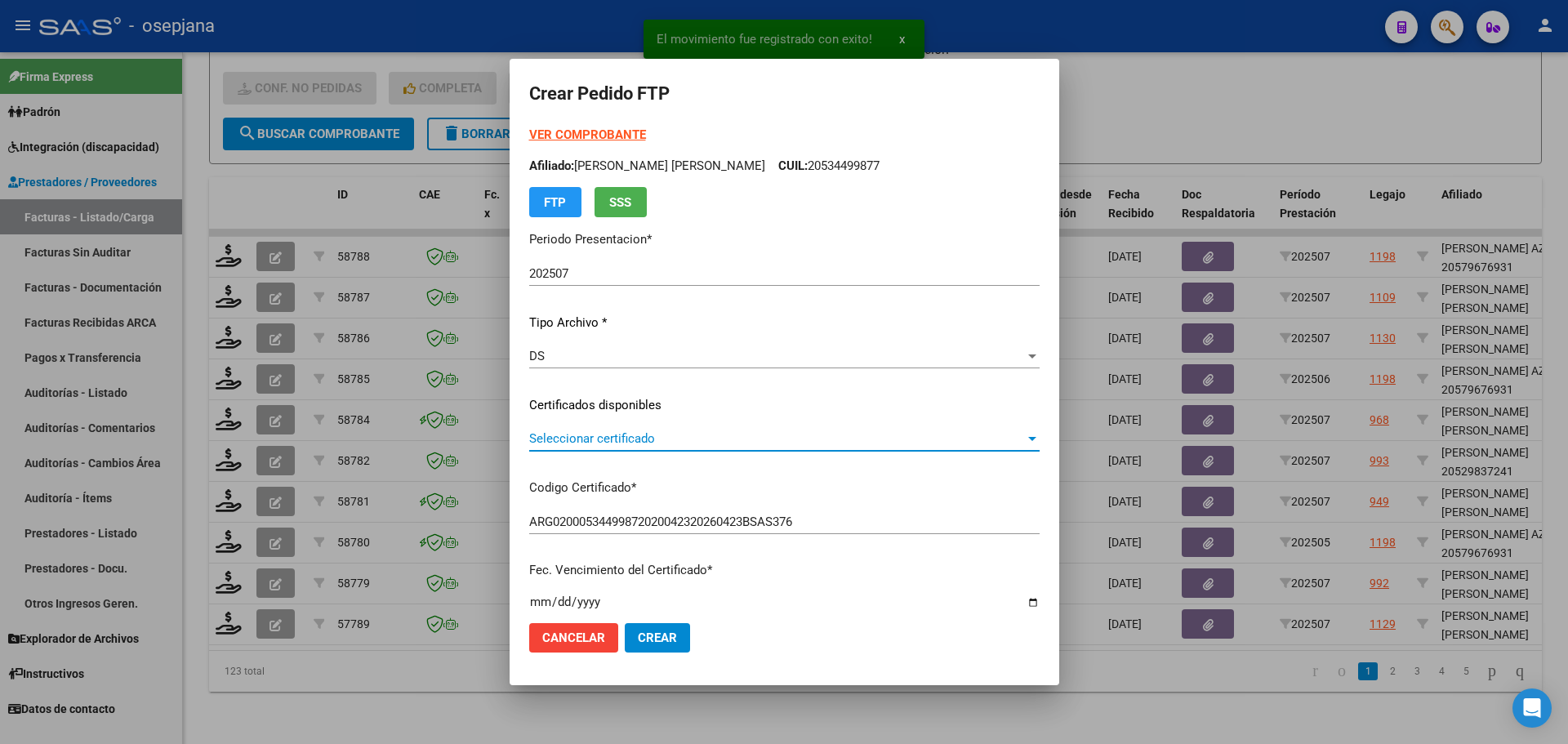
click at [725, 445] on span "Seleccionar certificado" at bounding box center [777, 439] width 495 height 15
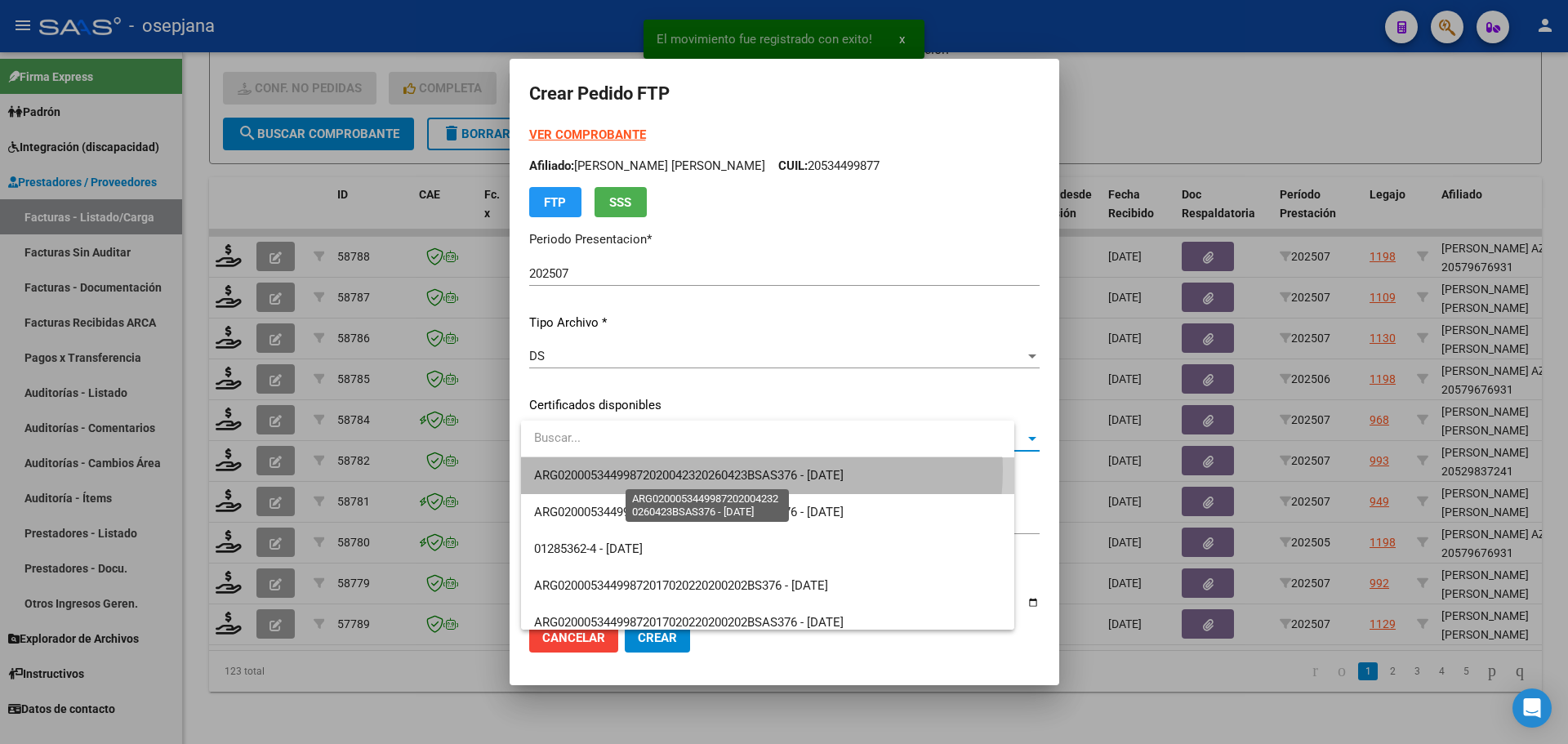
click at [741, 470] on span "ARG02000534499872020042320260423BSAS376 - [DATE]" at bounding box center [688, 475] width 310 height 15
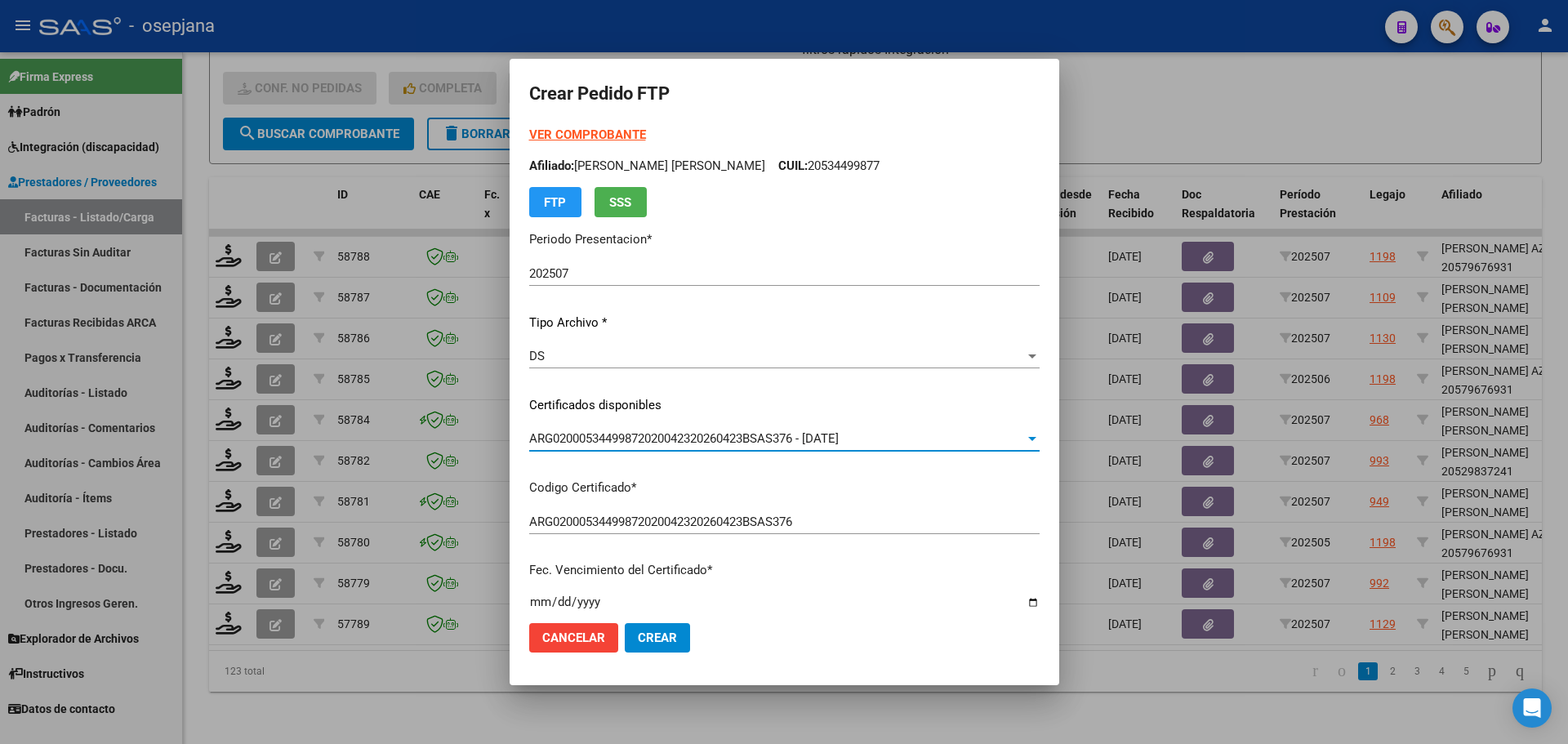
click at [626, 136] on strong "VER COMPROBANTE" at bounding box center [588, 135] width 116 height 15
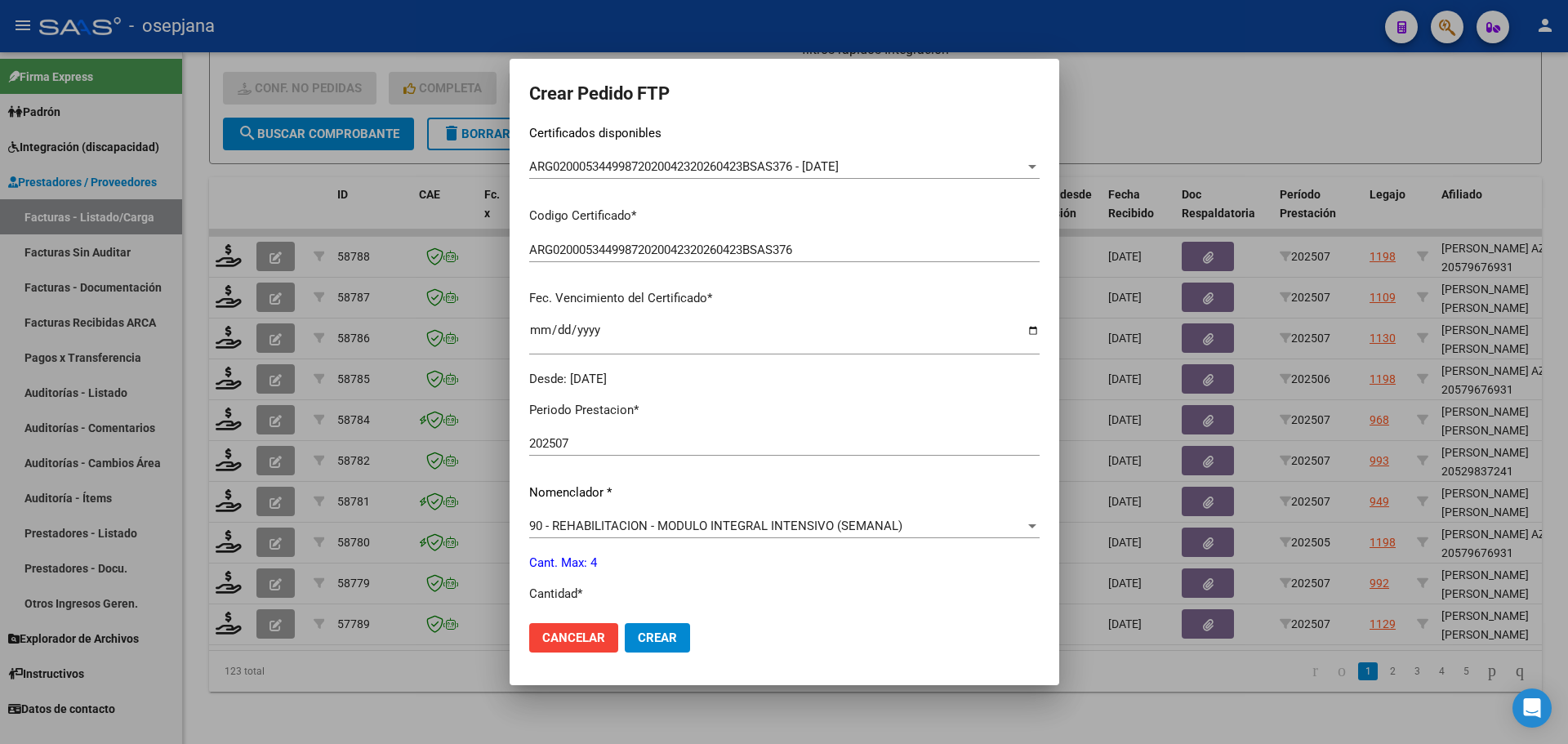
scroll to position [490, 0]
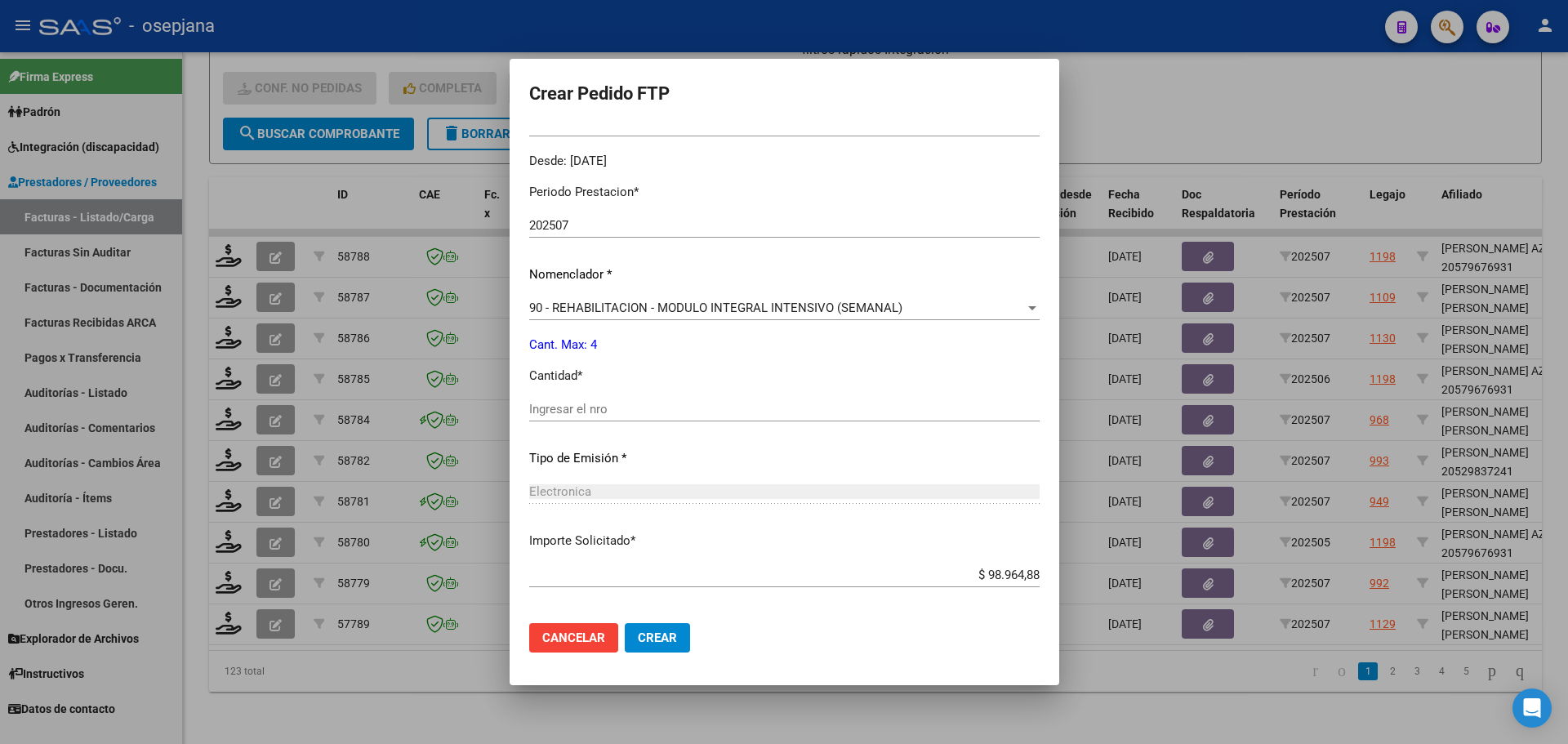
click at [608, 397] on div "Ingresar el nro" at bounding box center [784, 409] width 510 height 25
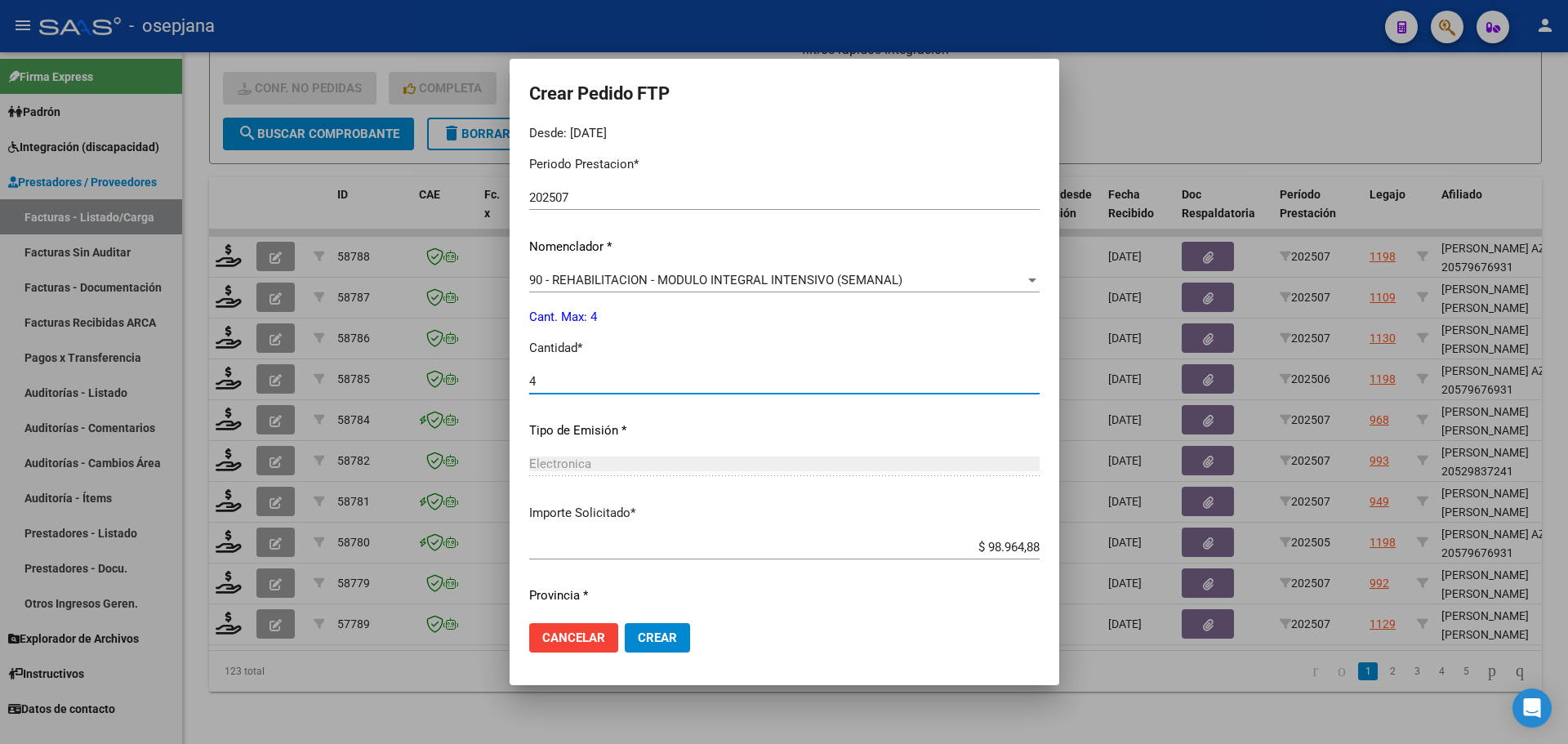
scroll to position [566, 0]
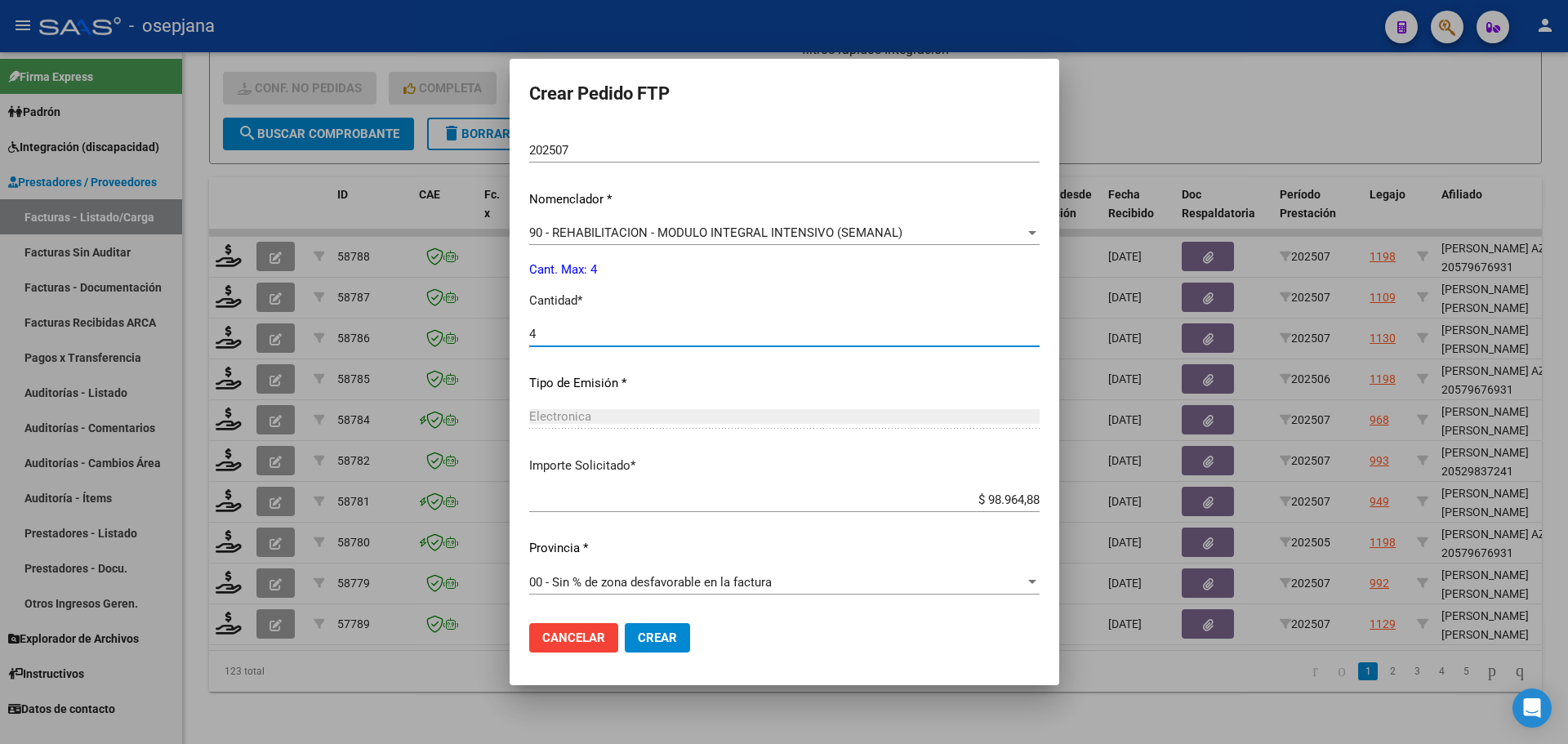
type input "4"
click at [672, 641] on span "Crear" at bounding box center [657, 638] width 39 height 15
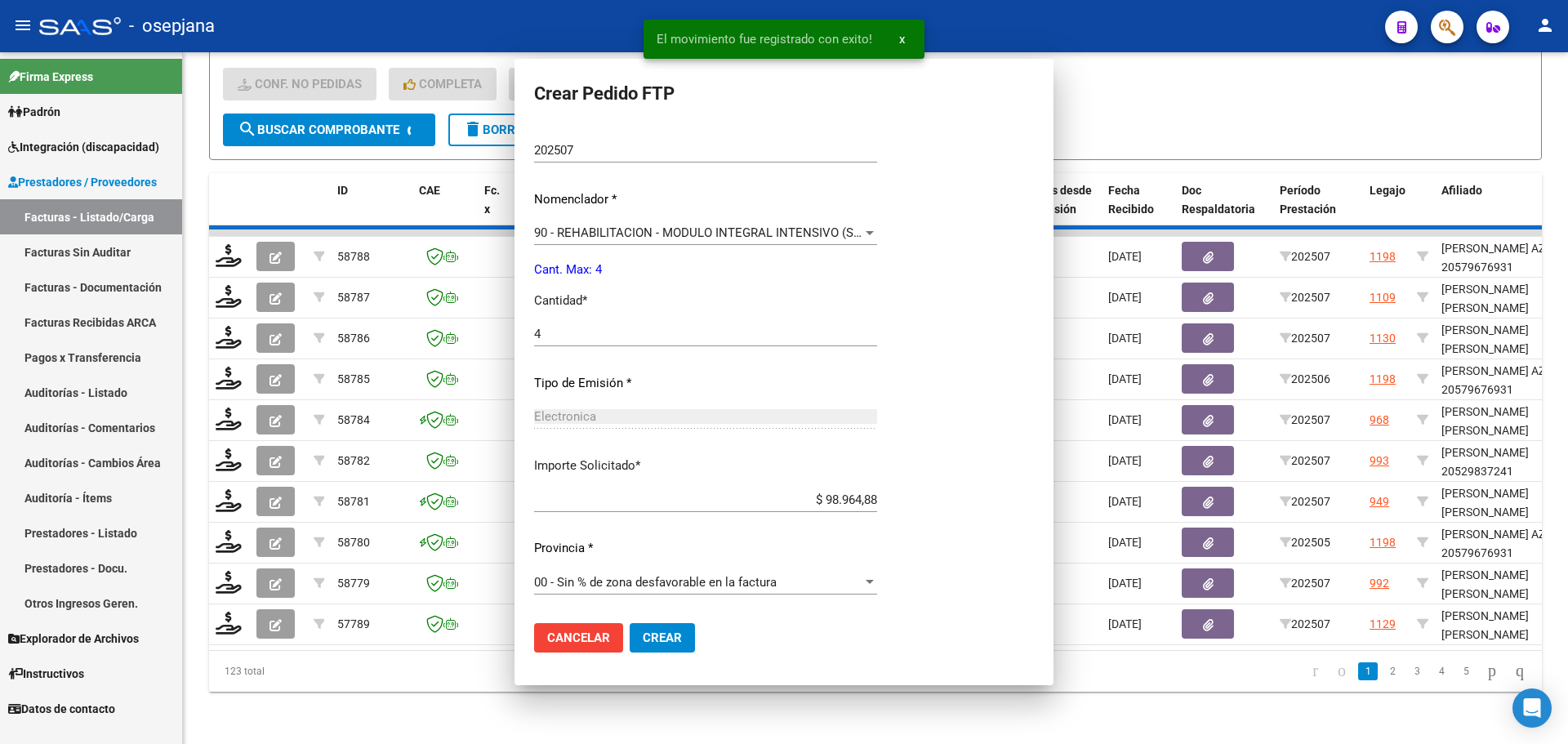
scroll to position [473, 0]
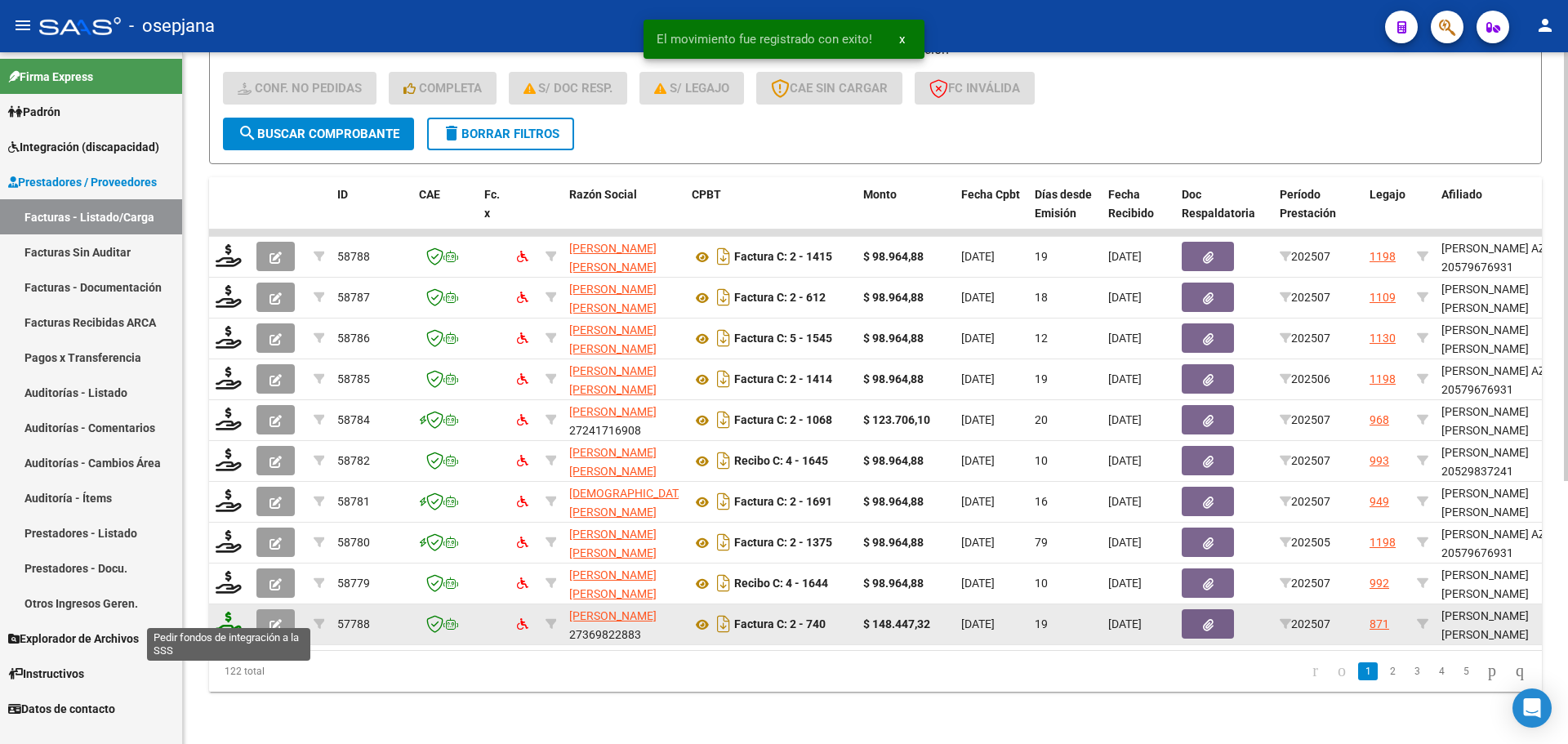
click at [222, 612] on icon at bounding box center [228, 623] width 26 height 23
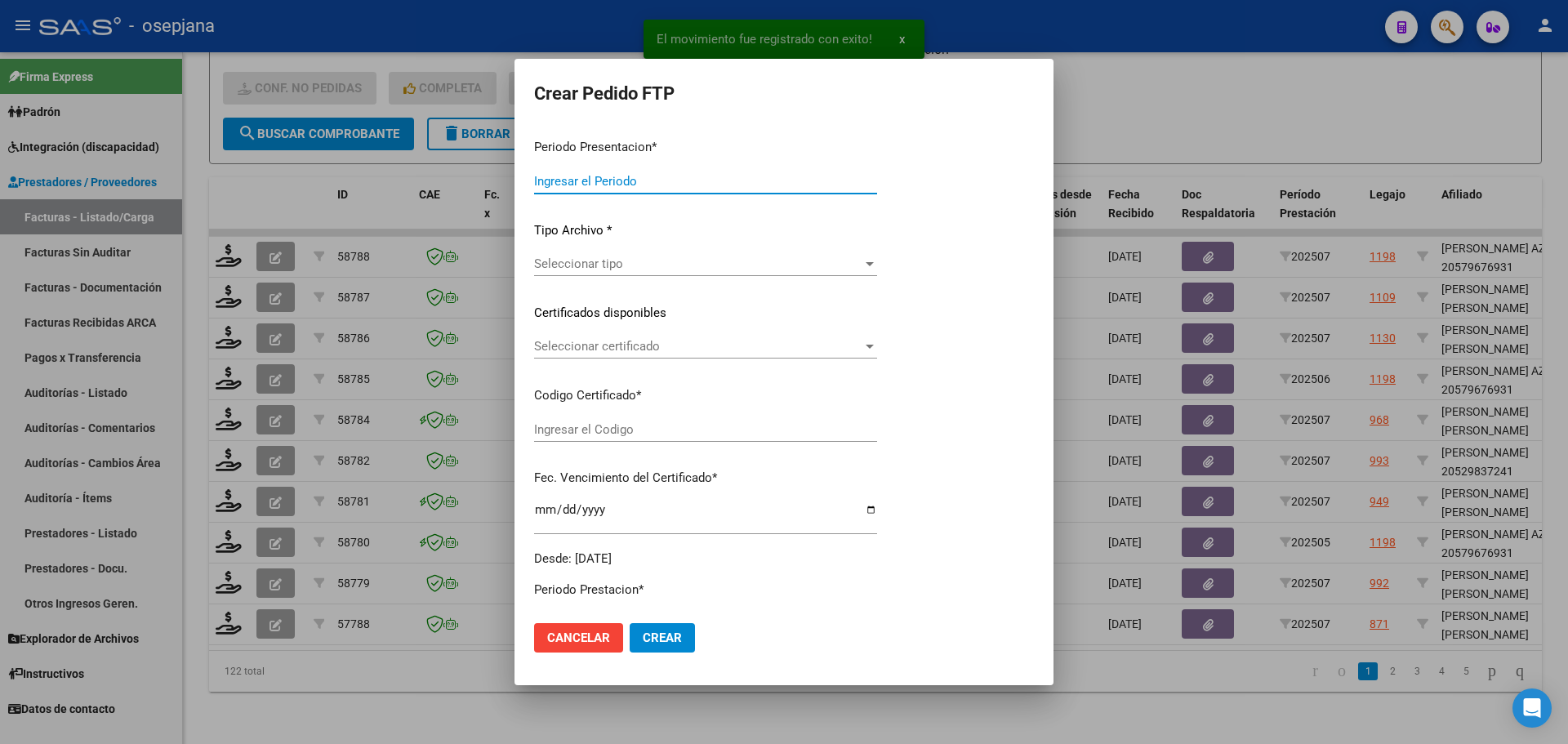
type input "202507"
type input "$ 148.447,32"
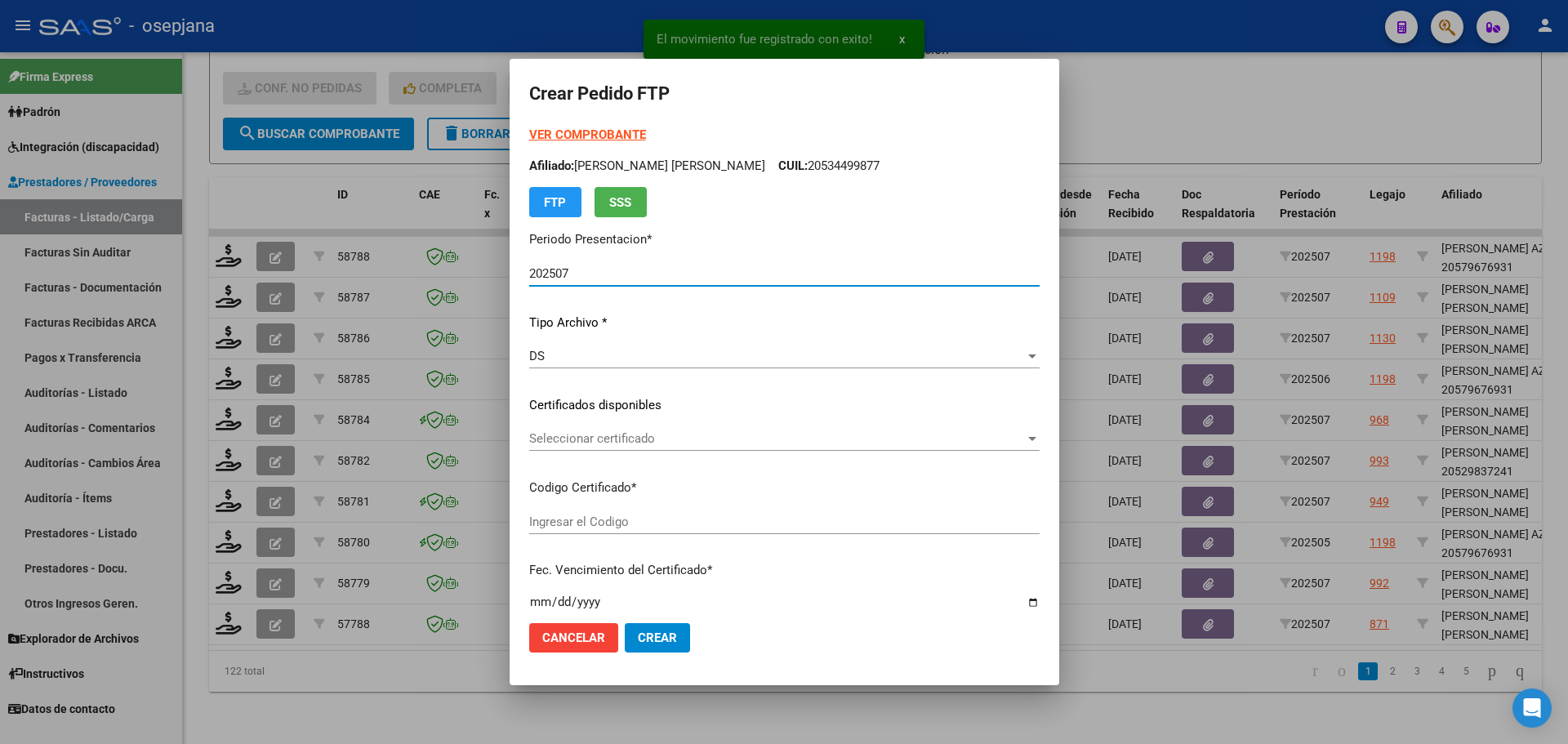
type input "ARG02000555129702023040320260403BS342"
type input "[DATE]"
click at [726, 445] on span "Seleccionar certificado" at bounding box center [777, 439] width 495 height 15
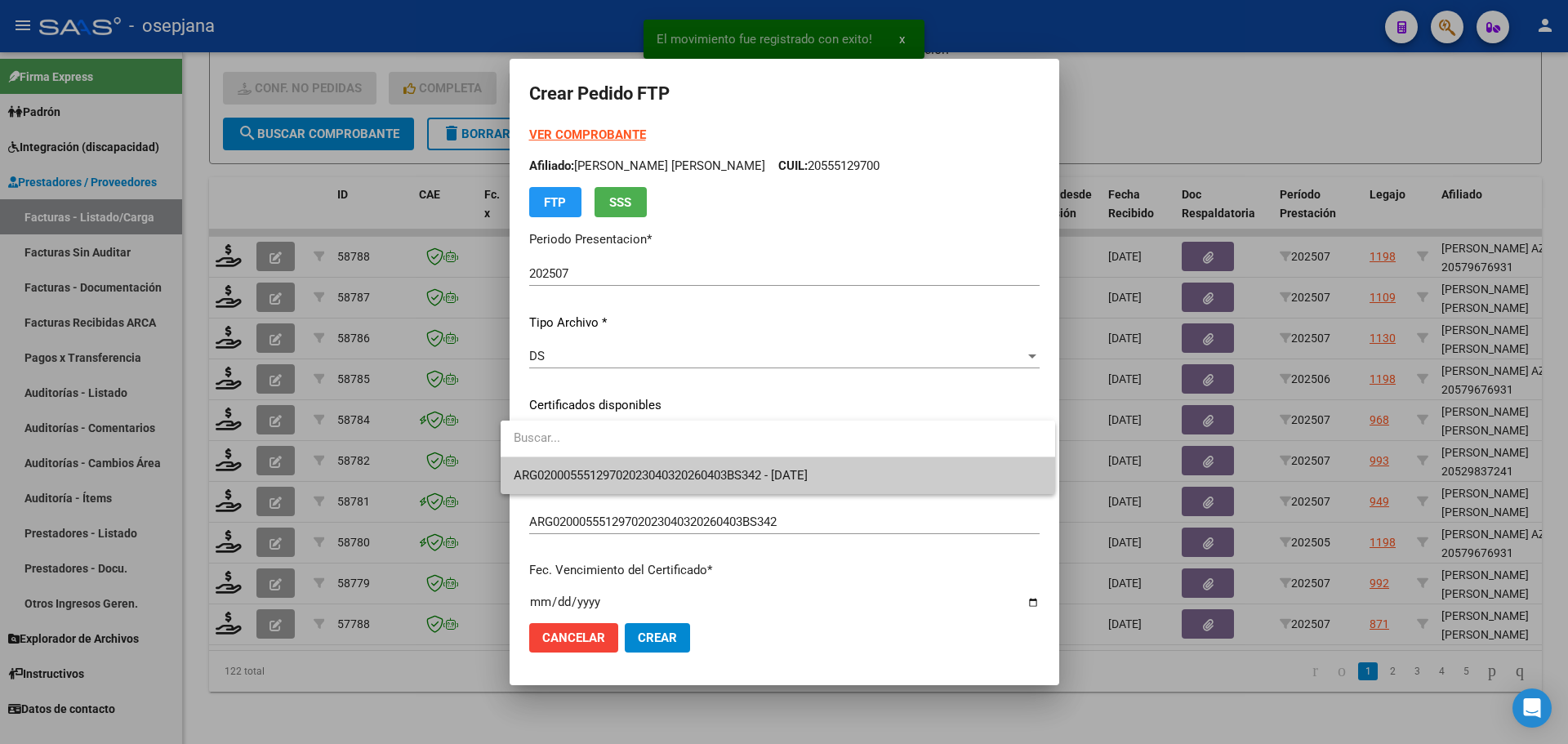
click at [731, 466] on span "ARG02000555129702023040320260403BS342 - [DATE]" at bounding box center [778, 476] width 529 height 37
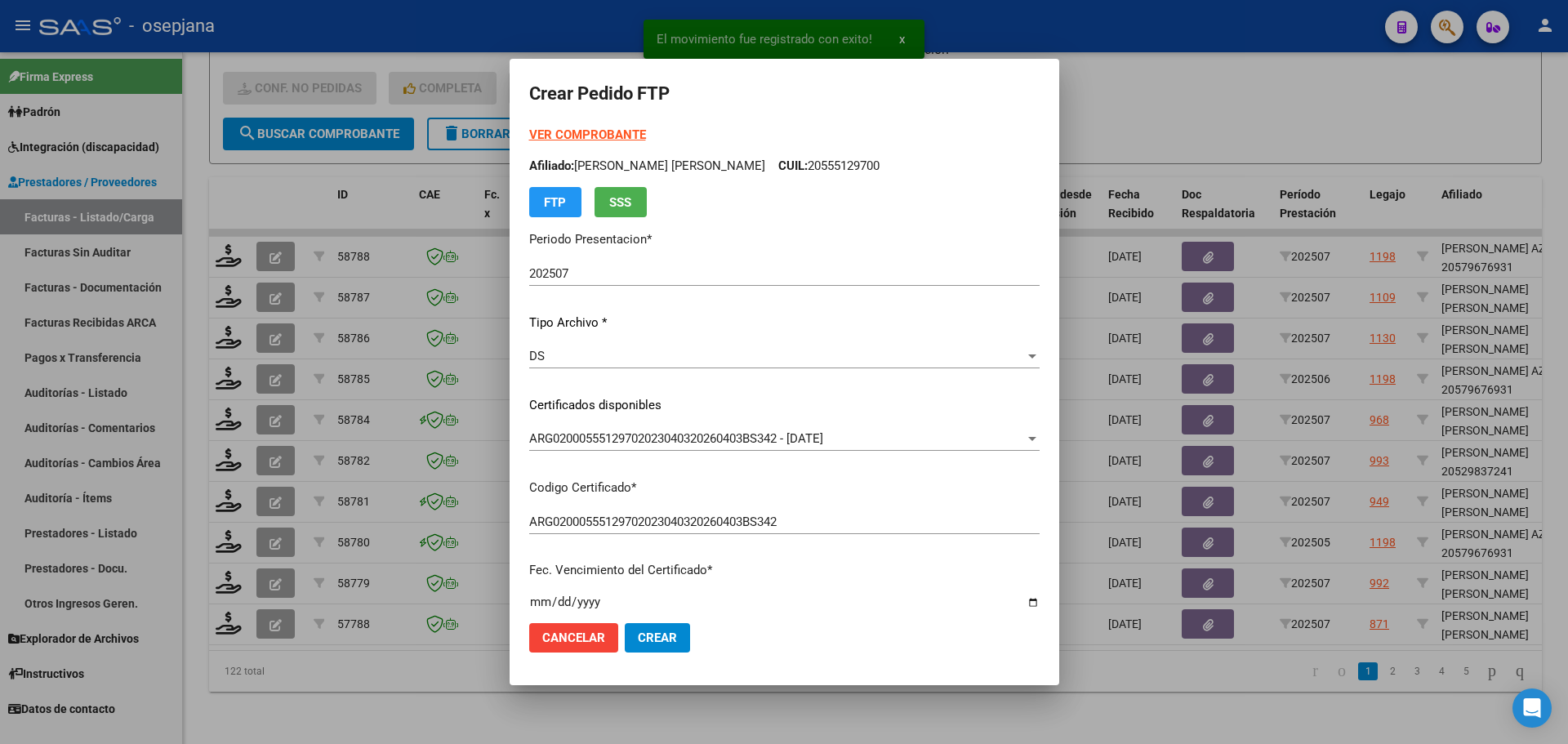
click at [577, 133] on strong "VER COMPROBANTE" at bounding box center [588, 135] width 116 height 15
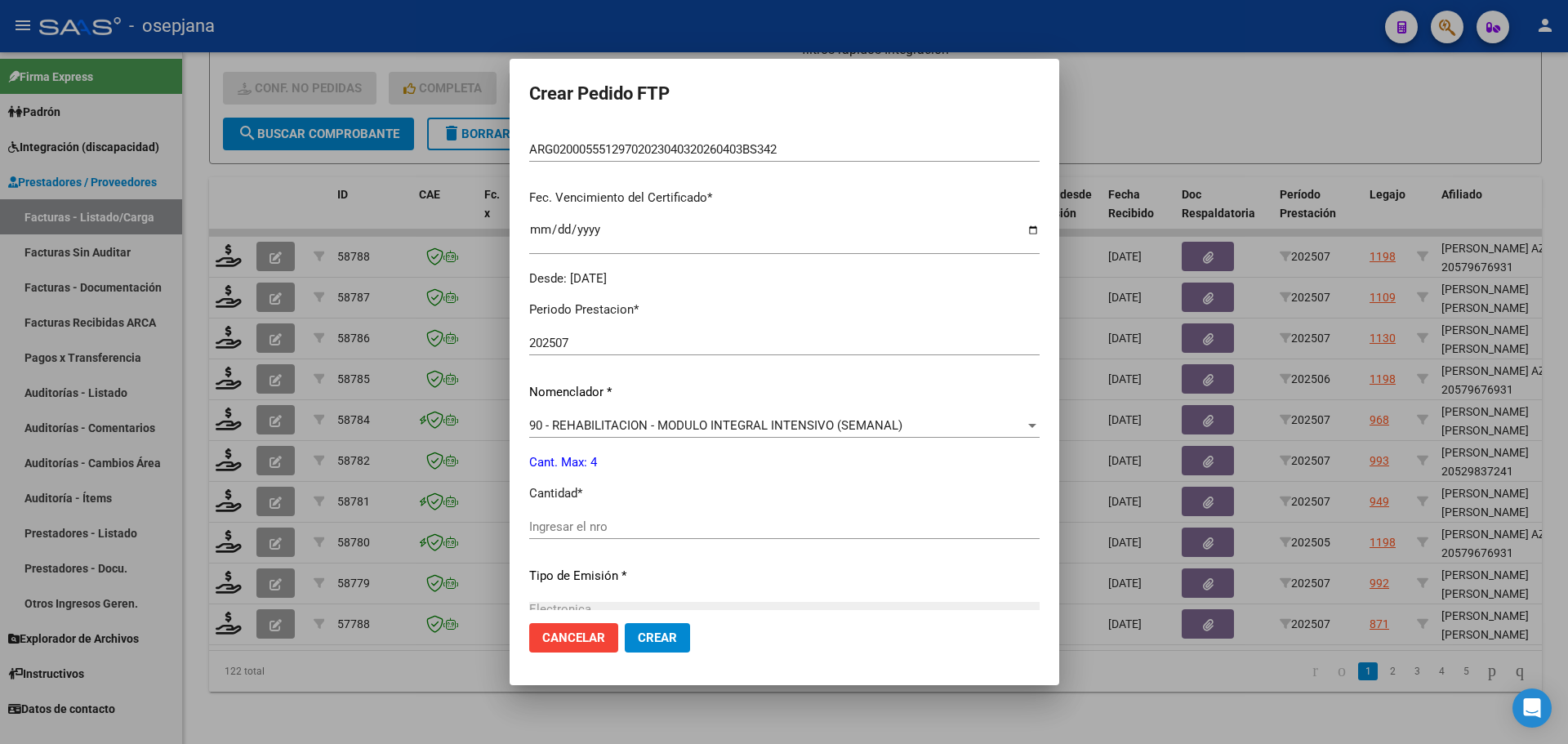
scroll to position [490, 0]
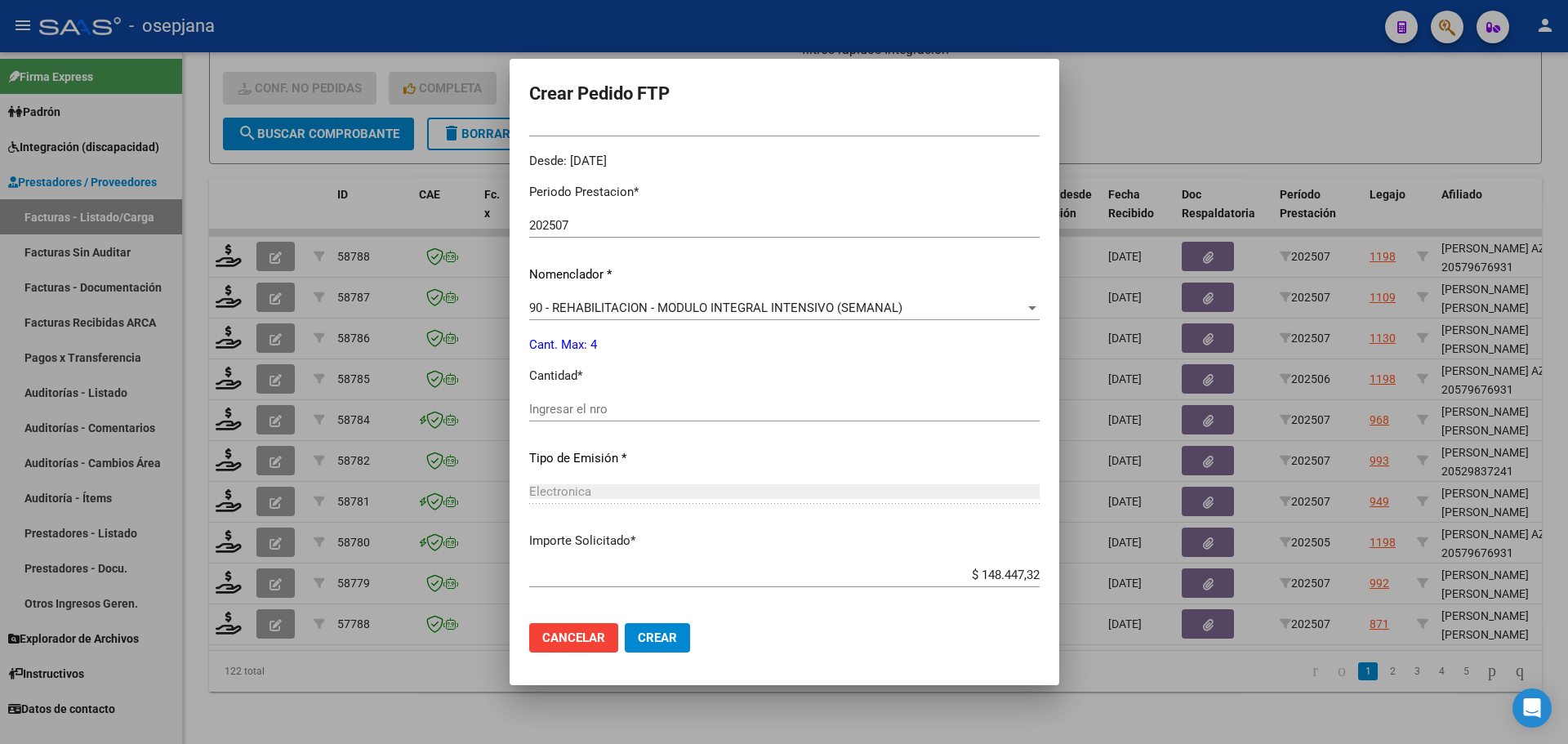
click at [574, 418] on div "Ingresar el nro" at bounding box center [784, 409] width 510 height 25
type input "4"
click at [643, 644] on span "Crear" at bounding box center [657, 638] width 39 height 15
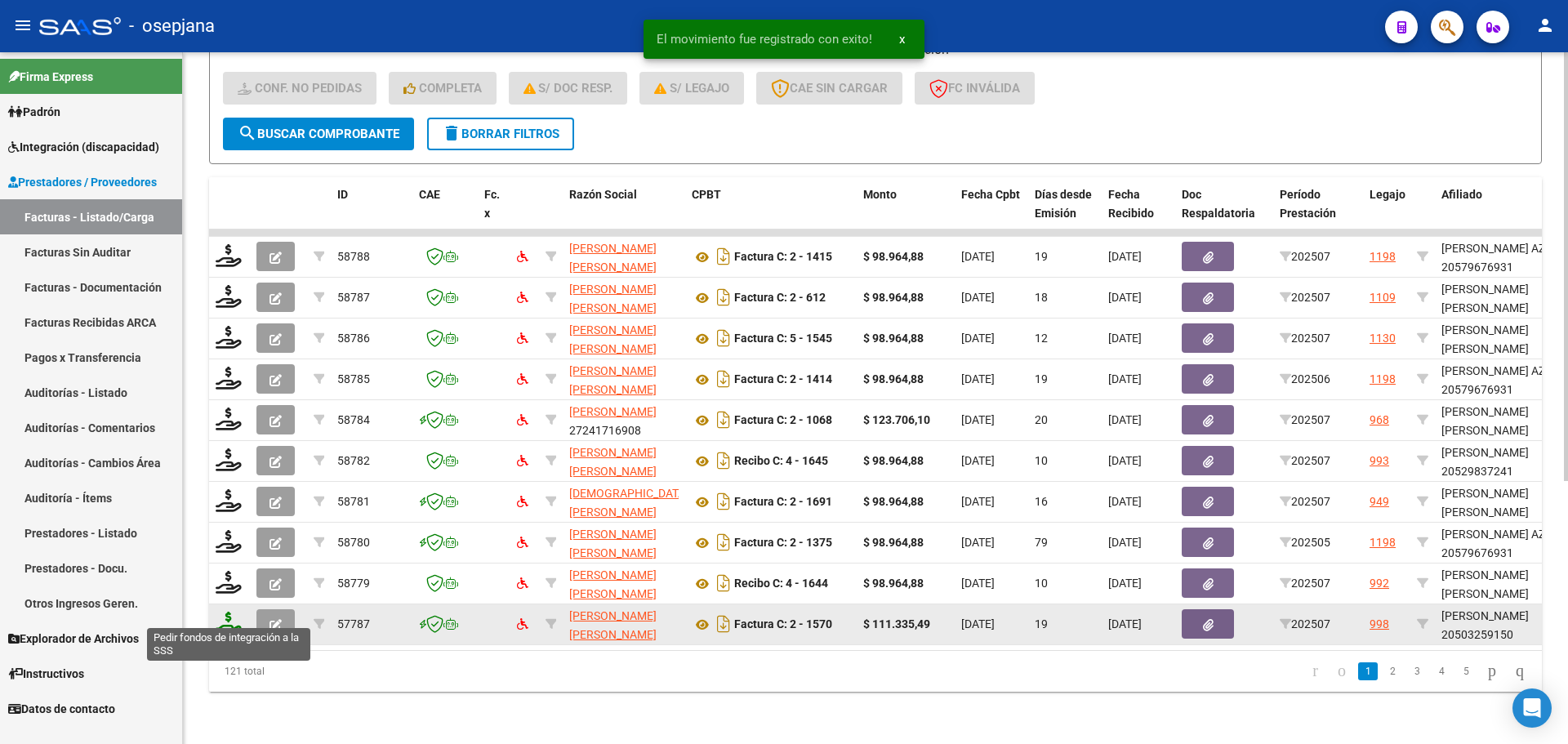
click at [226, 612] on icon at bounding box center [228, 623] width 26 height 23
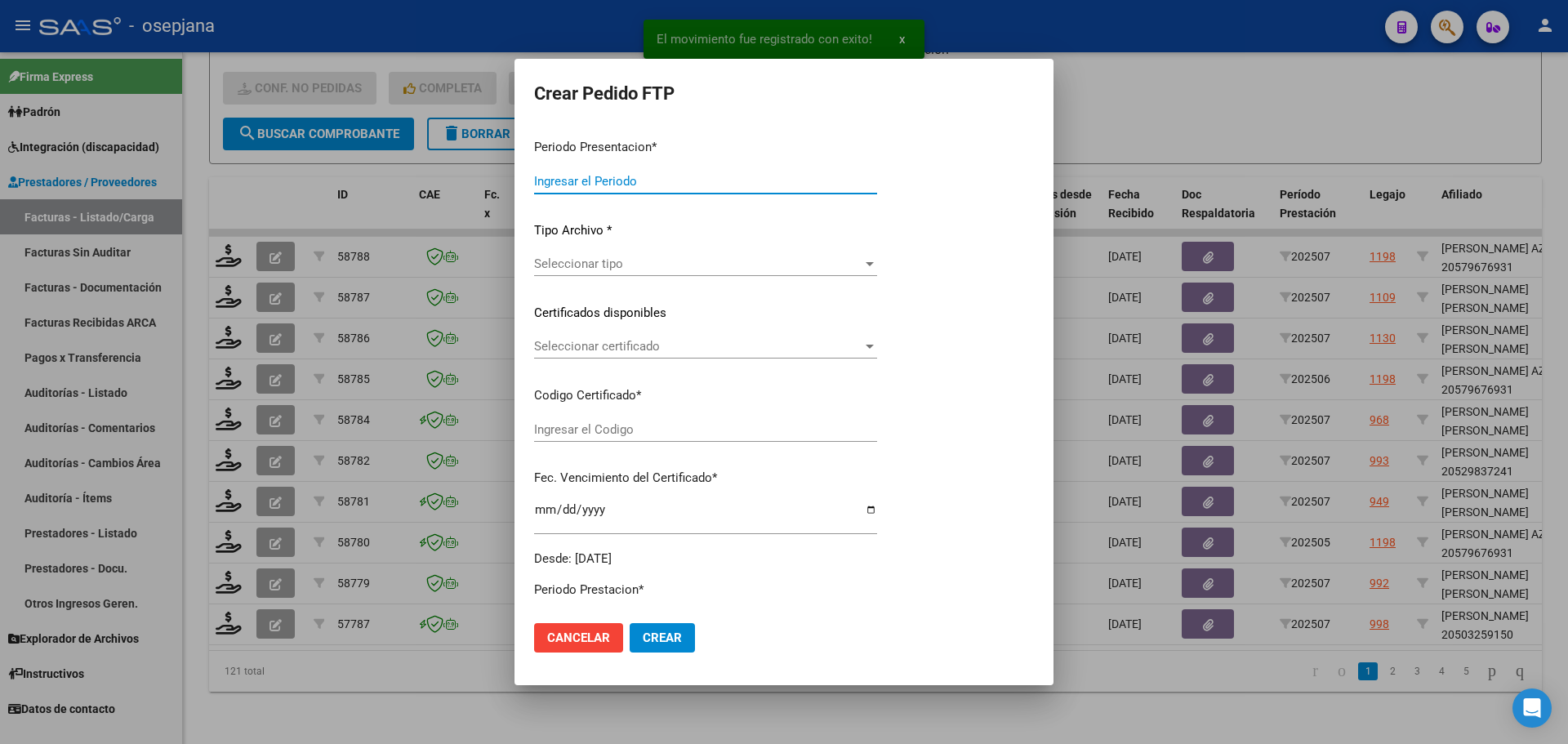
type input "202507"
type input "$ 111.335,49"
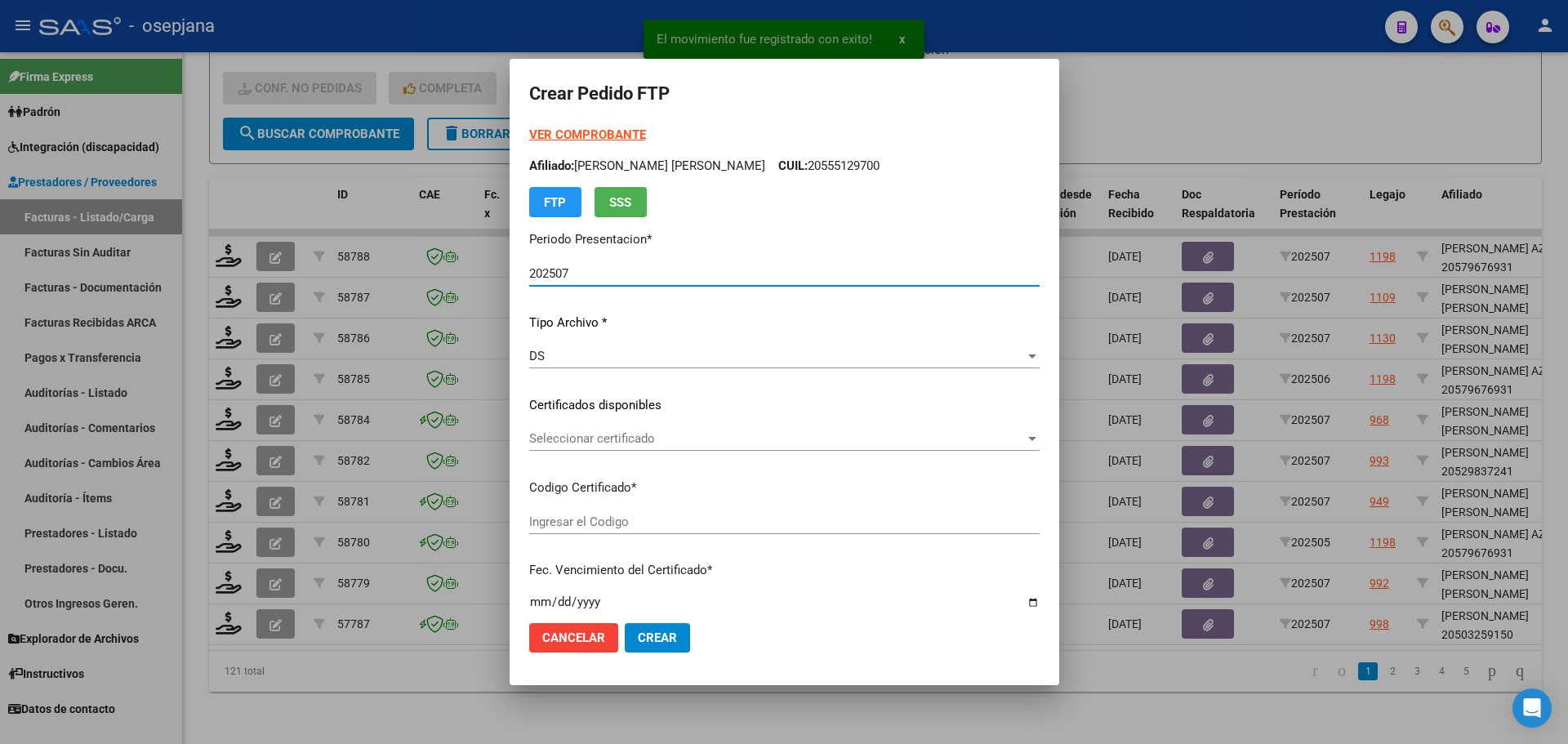
type input "ARG020005032591520230330-20260330BS427"
type input "[DATE]"
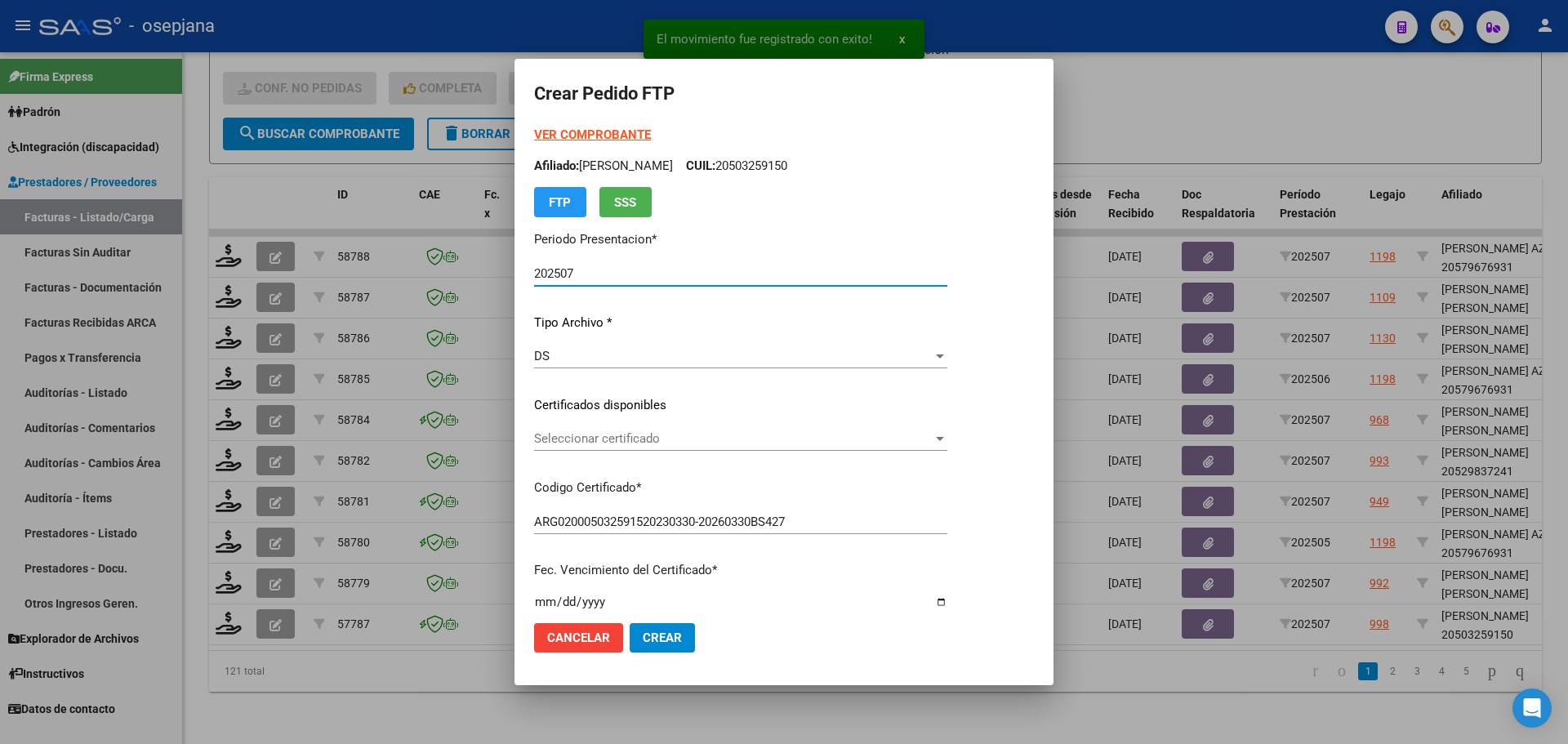
click at [685, 434] on span "Seleccionar certificado" at bounding box center [733, 439] width 398 height 15
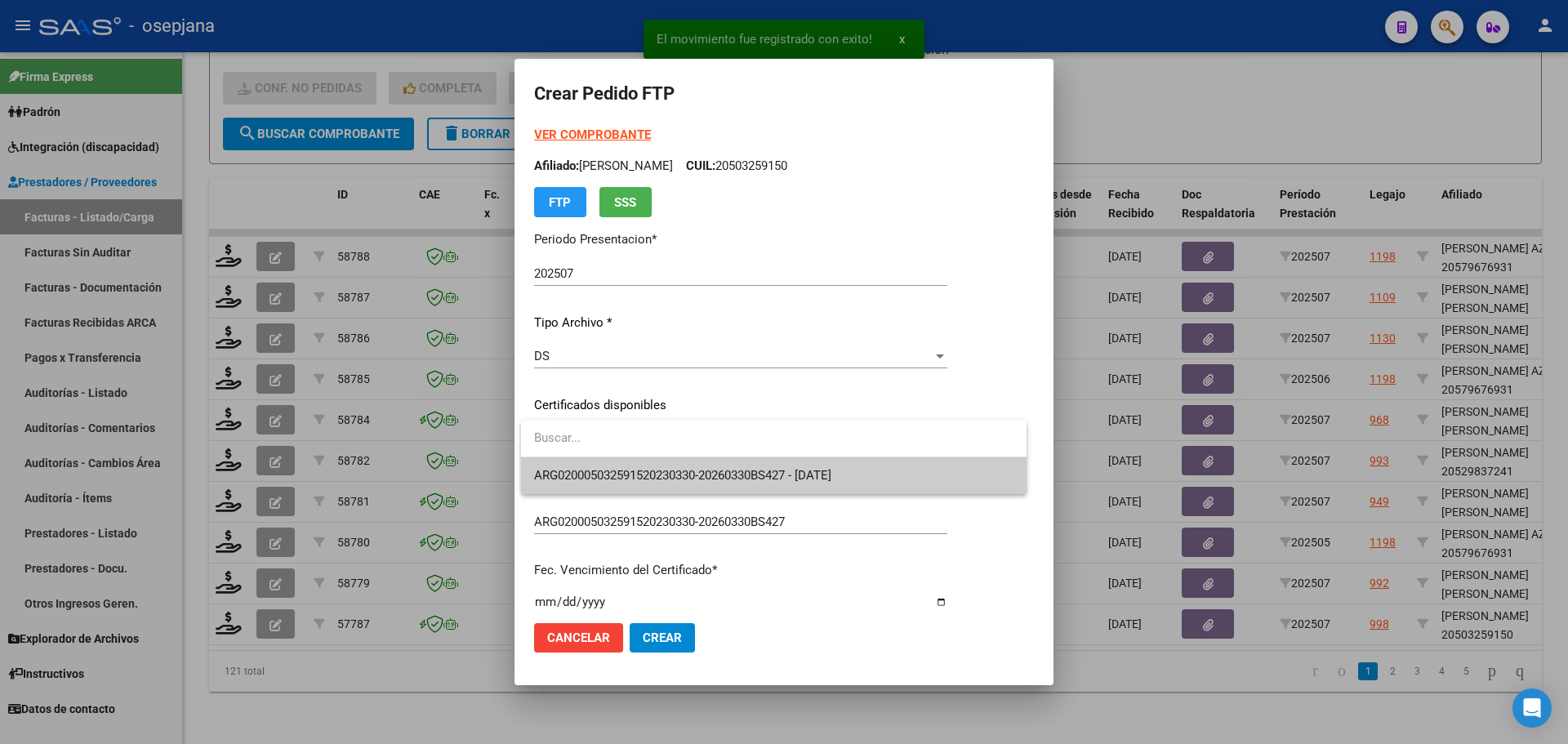
click at [693, 467] on span "ARG020005032591520230330-20260330BS427 - [DATE]" at bounding box center [773, 476] width 480 height 37
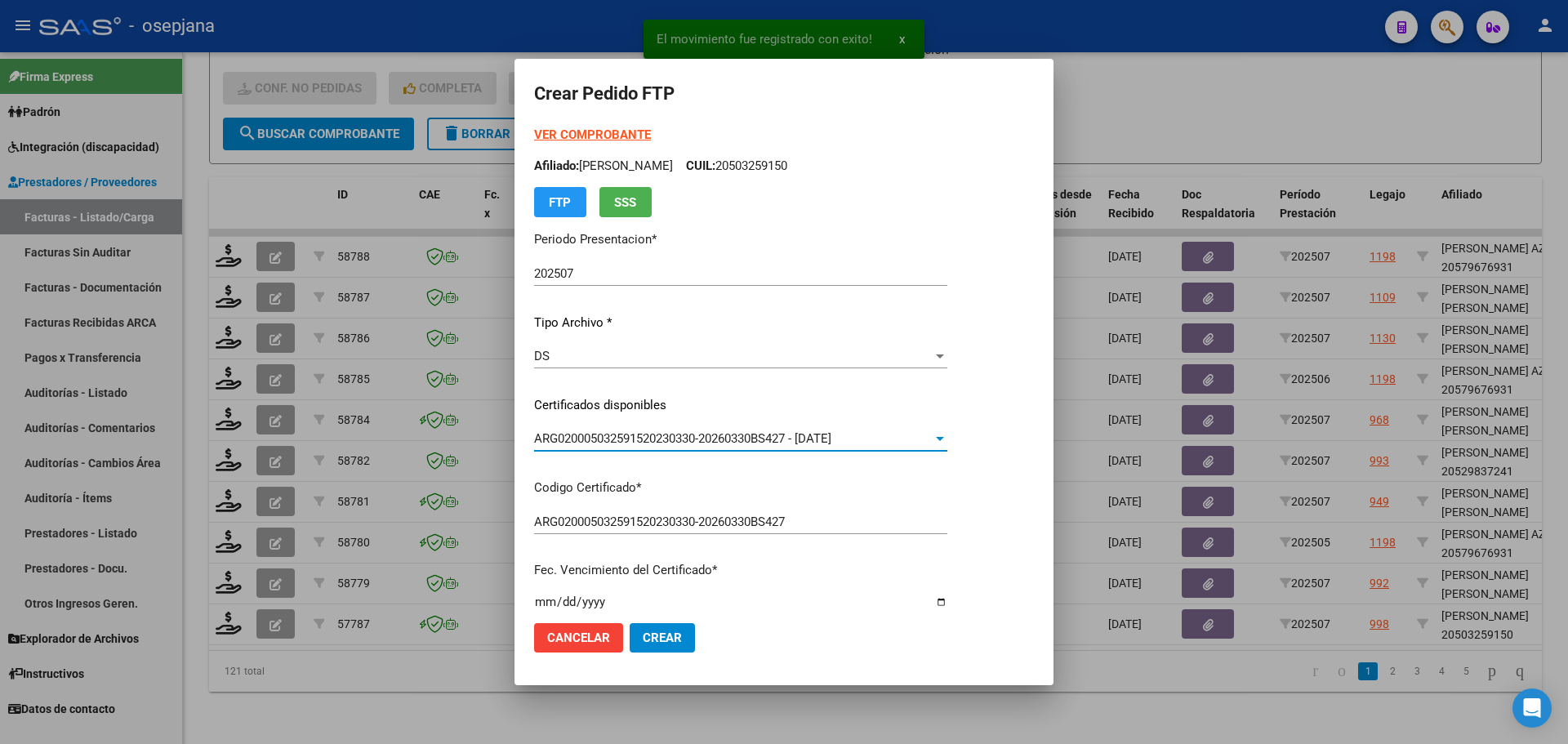
click at [614, 129] on strong "VER COMPROBANTE" at bounding box center [592, 135] width 116 height 15
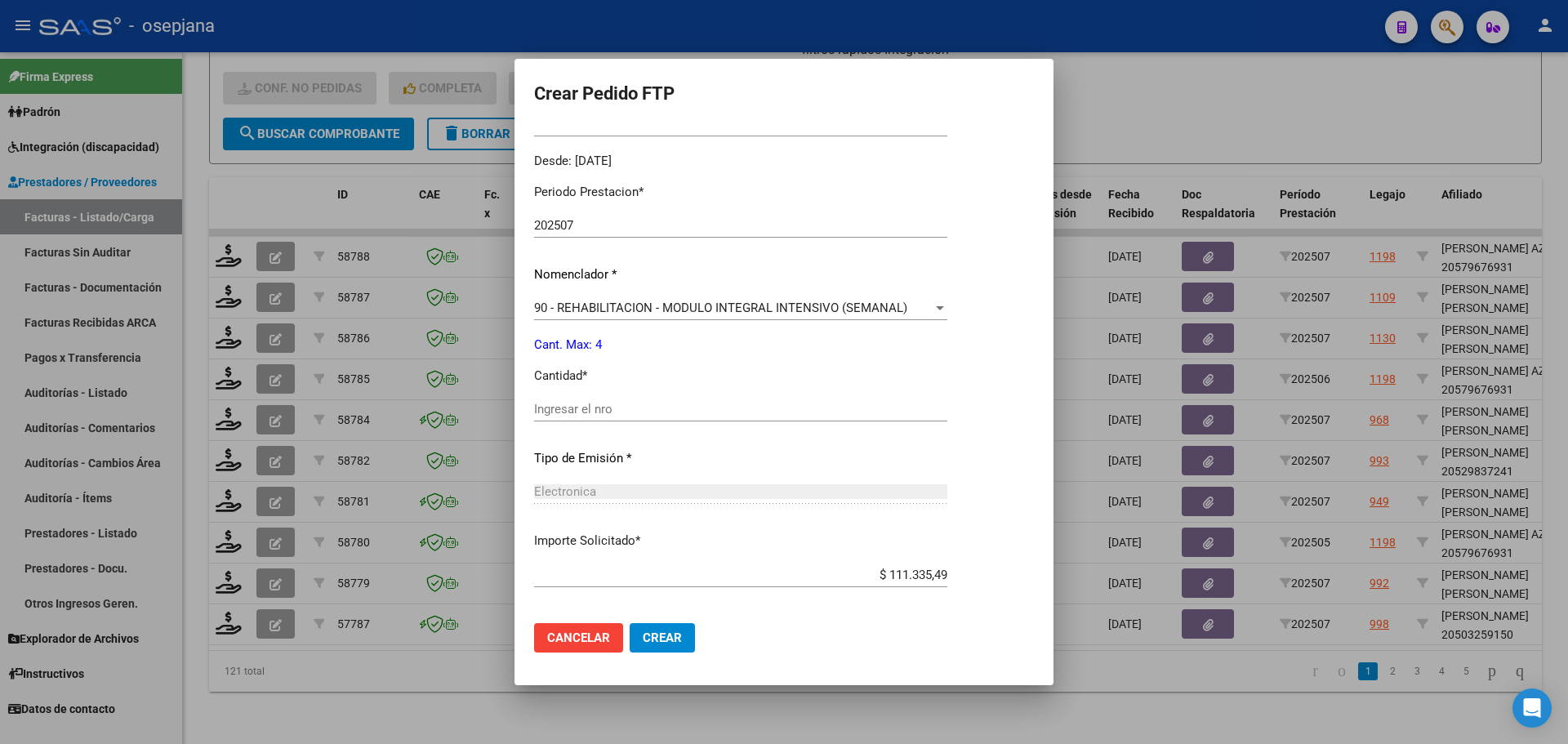
click at [561, 404] on input "Ingresar el nro" at bounding box center [740, 409] width 413 height 15
type input "4"
click at [667, 646] on button "Crear" at bounding box center [662, 638] width 66 height 30
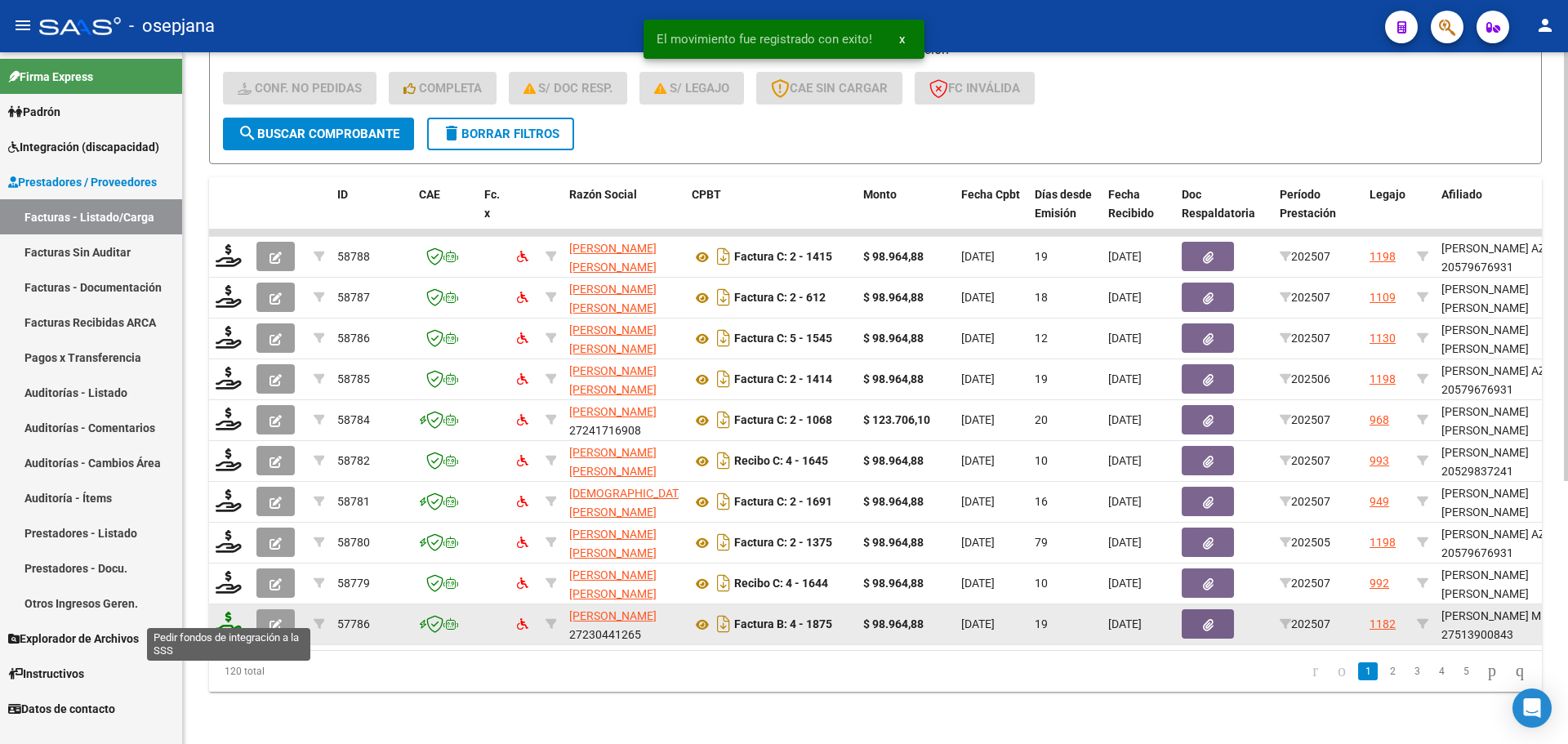
click at [217, 616] on icon at bounding box center [228, 623] width 26 height 23
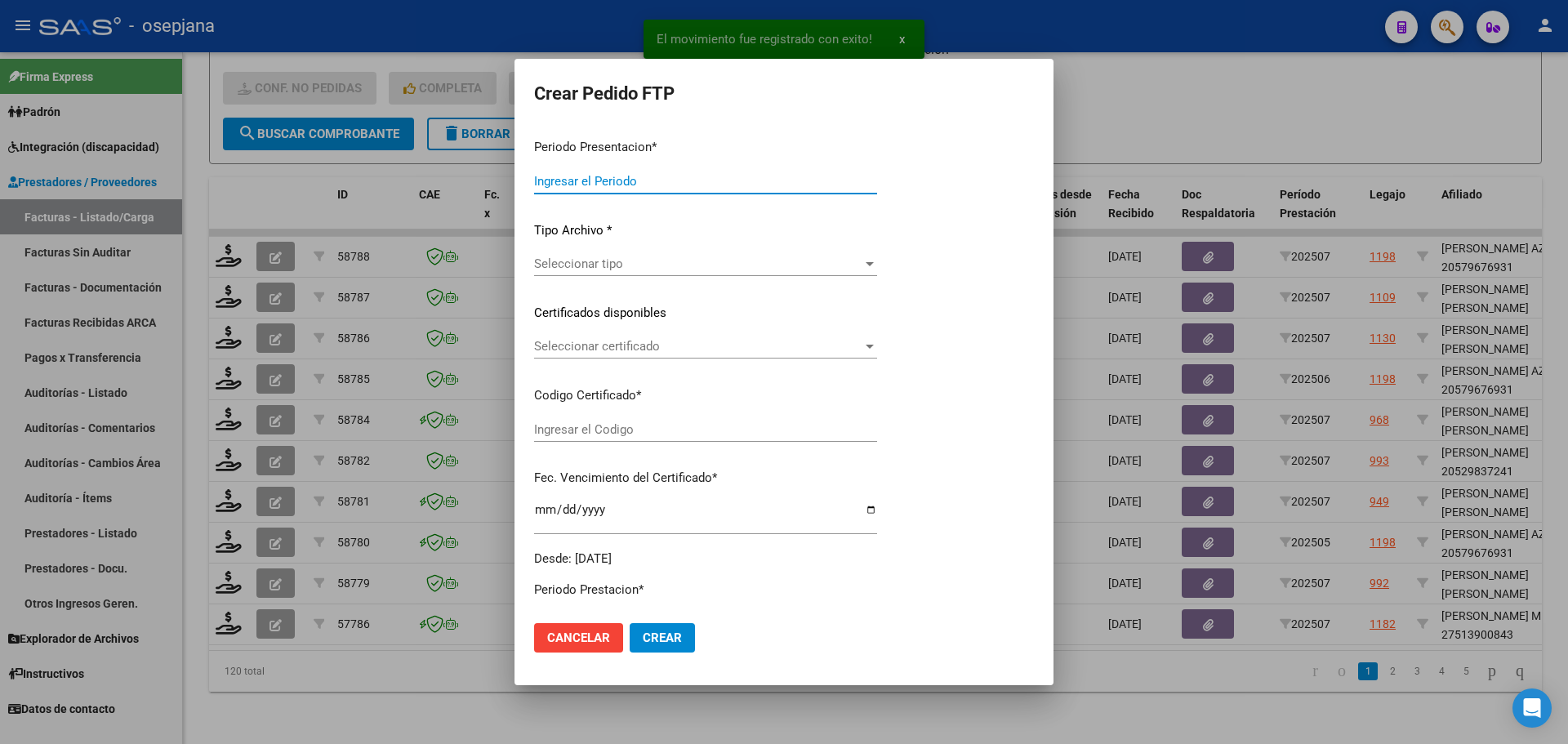
type input "202507"
type input "$ 98.964,88"
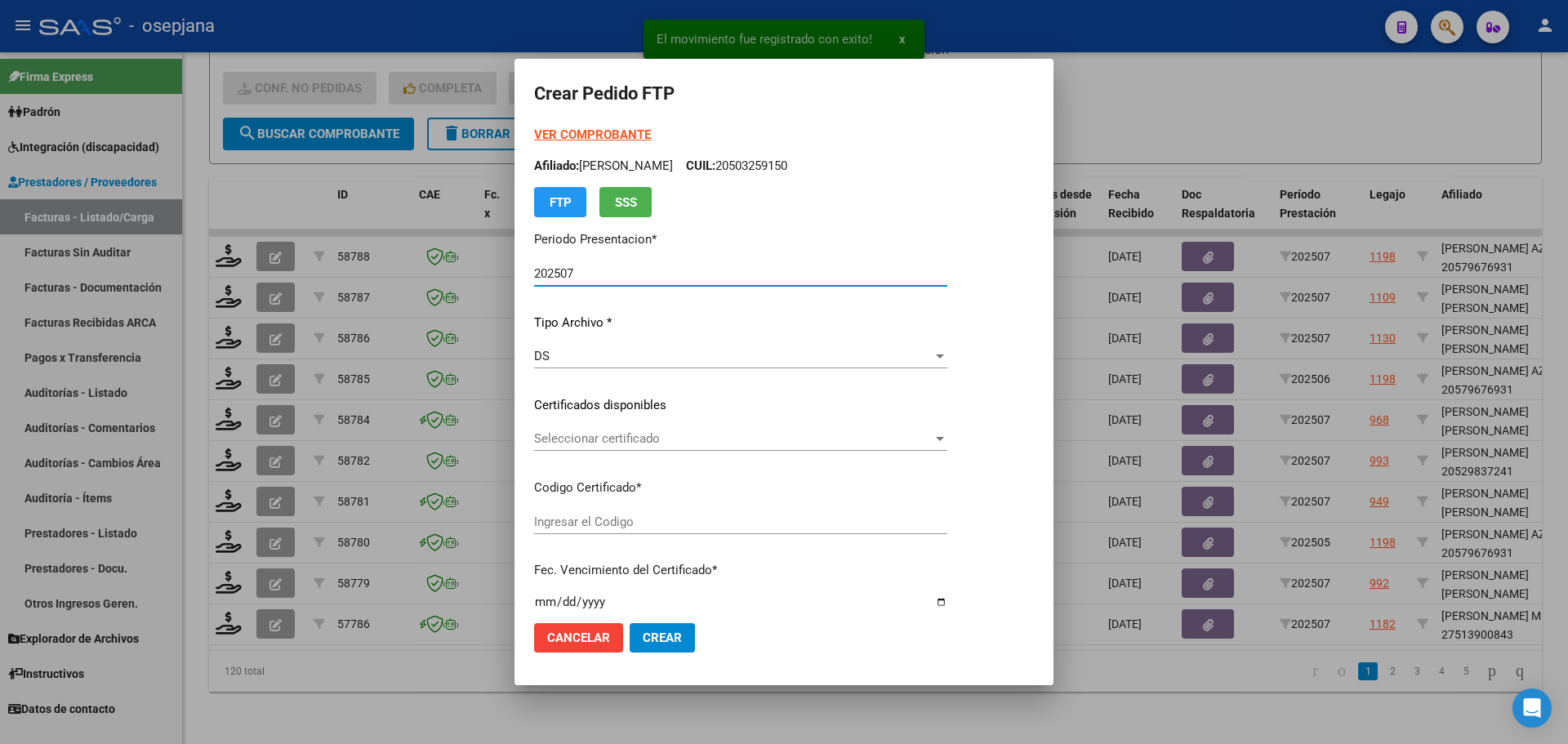
type input "ARG01000513900842022091420270914BSAS313"
type input "[DATE]"
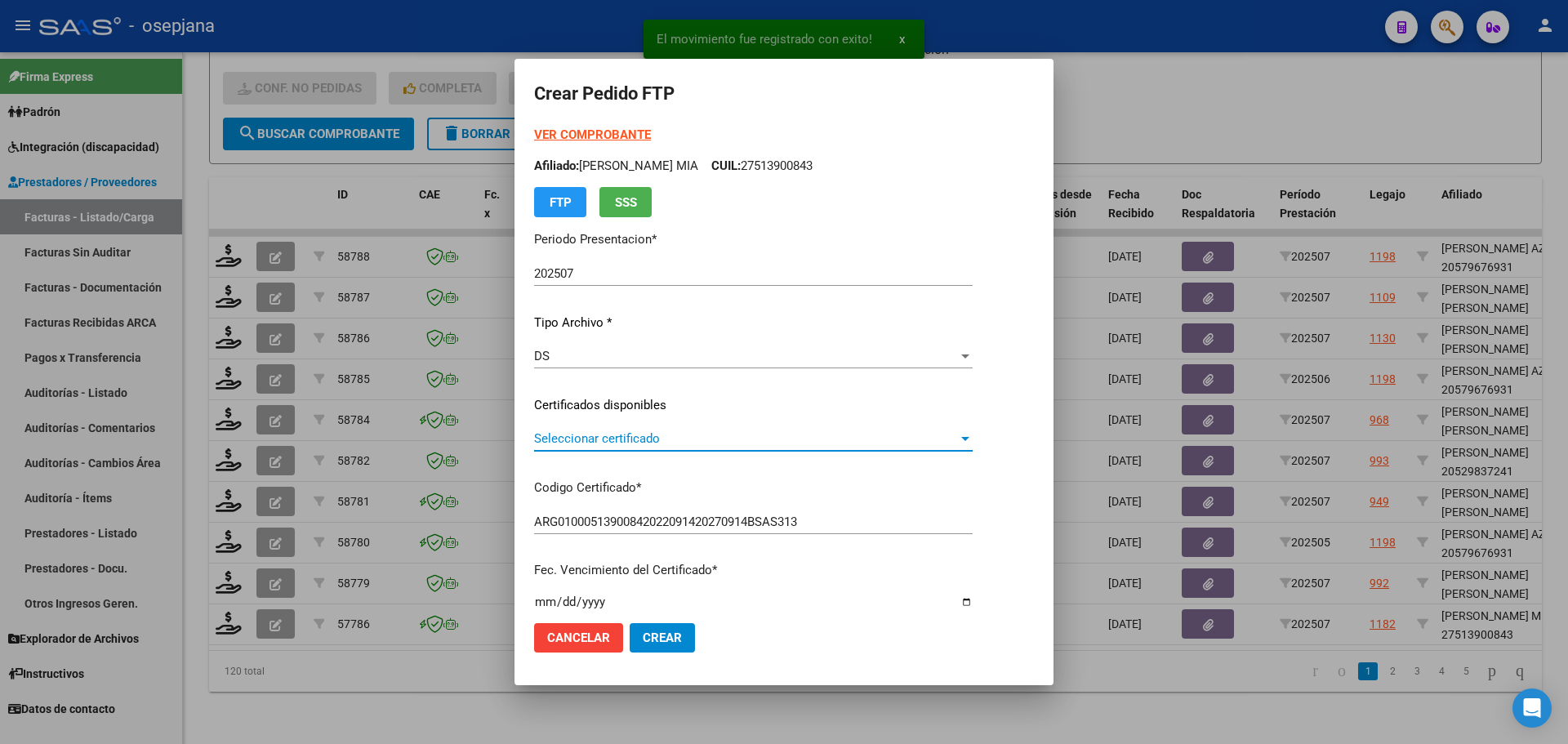
click at [716, 441] on span "Seleccionar certificado" at bounding box center [746, 439] width 424 height 15
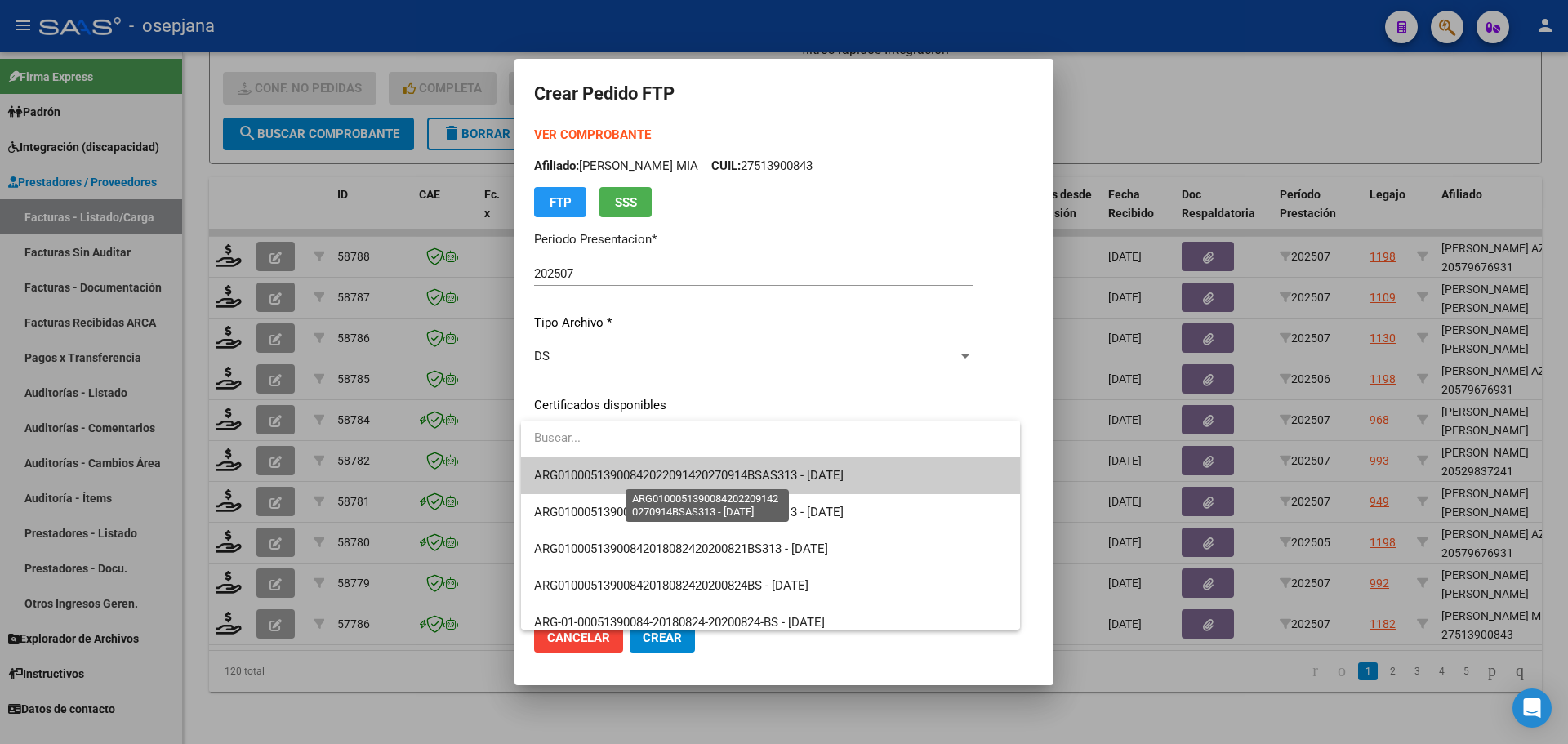
click at [718, 474] on span "ARG01000513900842022091420270914BSAS313 - [DATE]" at bounding box center [688, 475] width 310 height 15
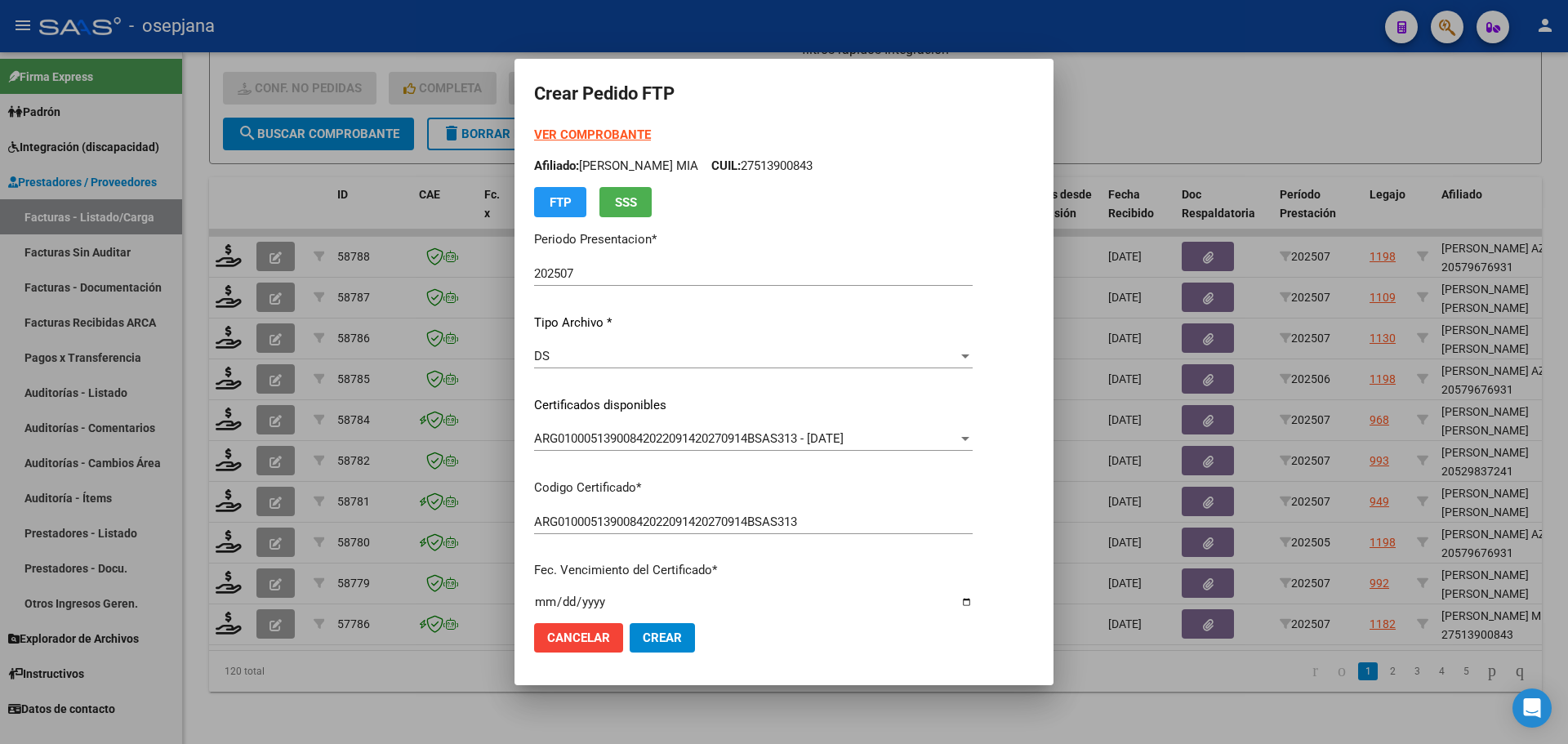
click at [611, 136] on strong "VER COMPROBANTE" at bounding box center [592, 135] width 116 height 15
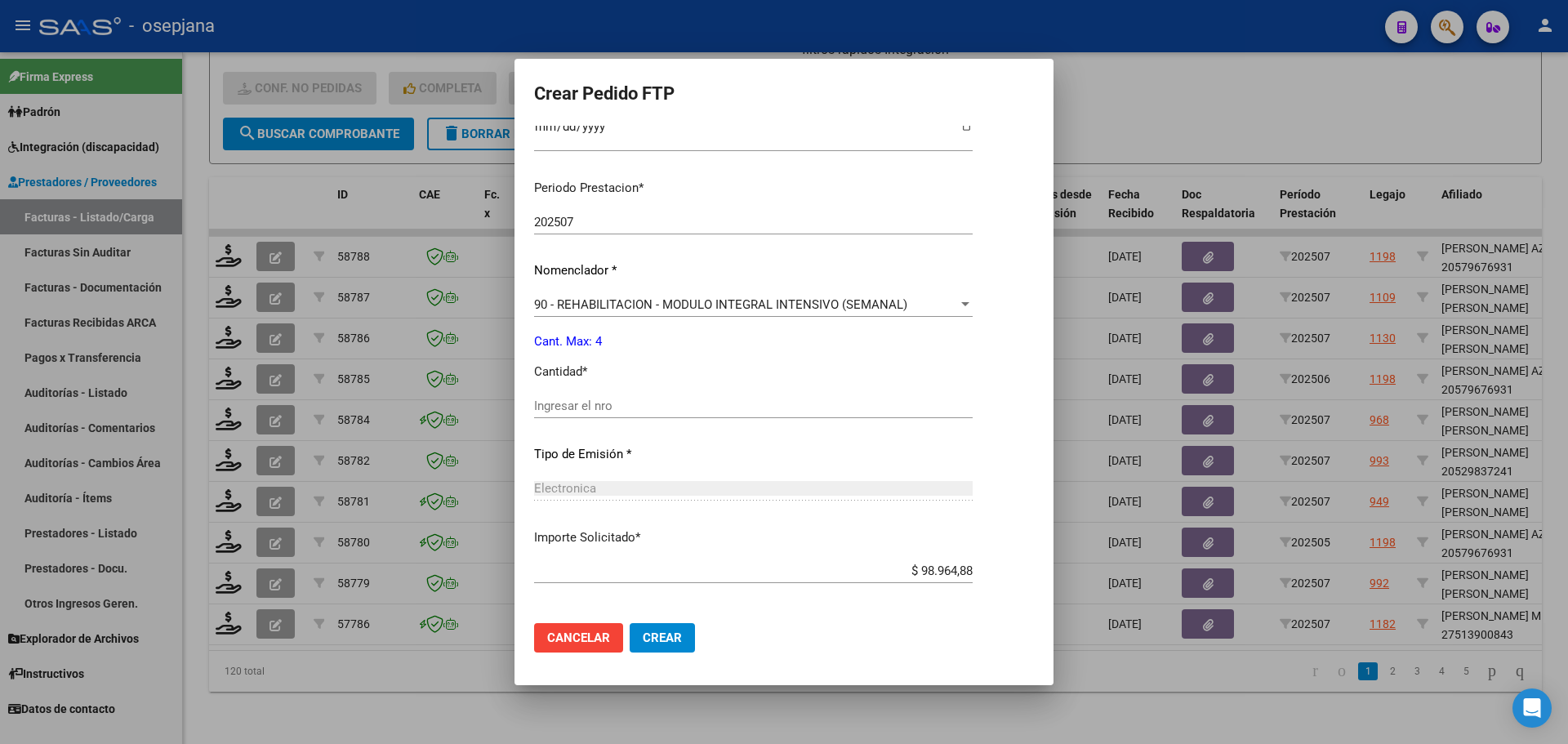
scroll to position [546, 0]
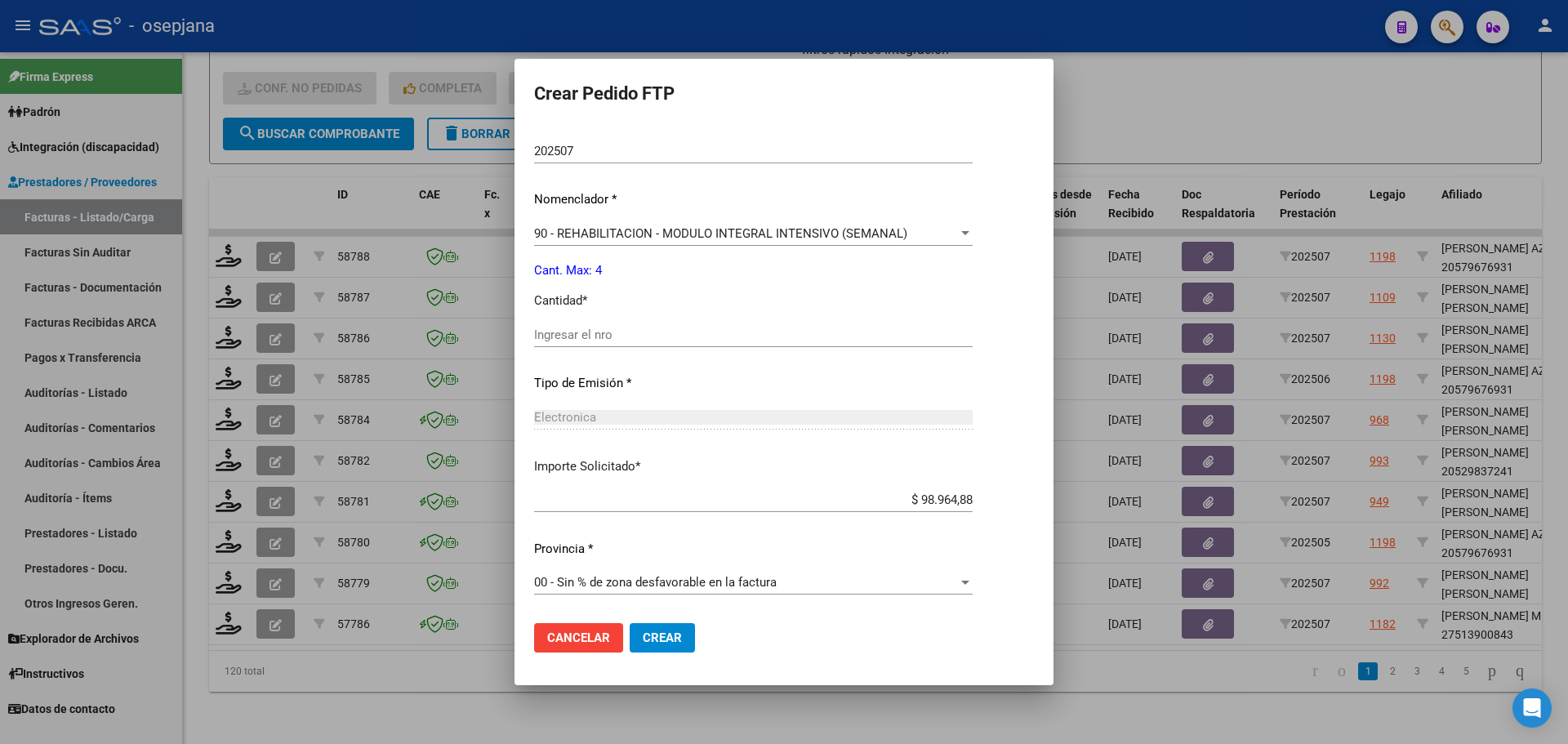
click at [573, 340] on input "Ingresar el nro" at bounding box center [753, 335] width 439 height 15
type input "4"
click at [663, 632] on span "Crear" at bounding box center [662, 638] width 39 height 15
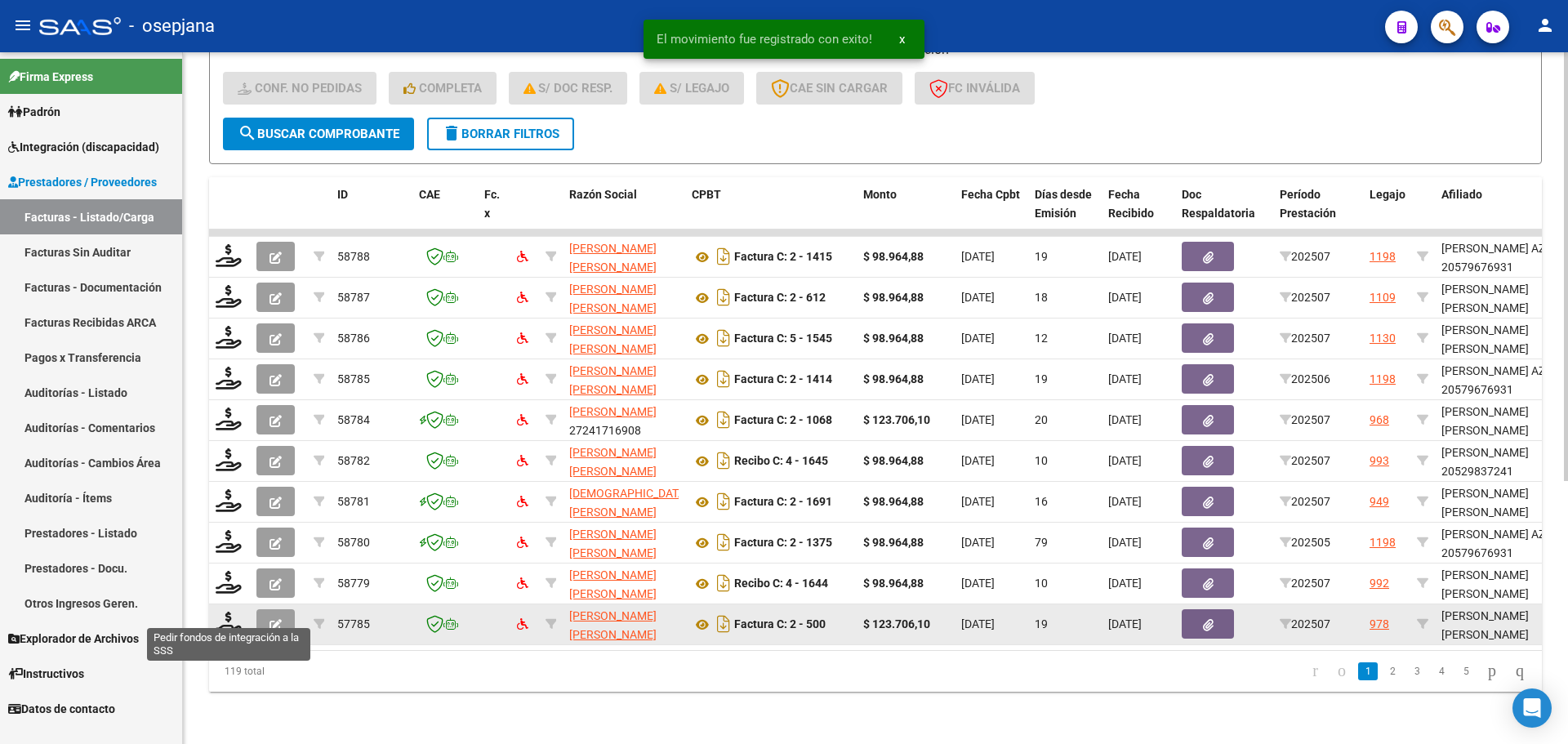
click at [214, 613] on datatable-body-cell at bounding box center [229, 624] width 41 height 40
click at [225, 615] on icon at bounding box center [228, 623] width 26 height 23
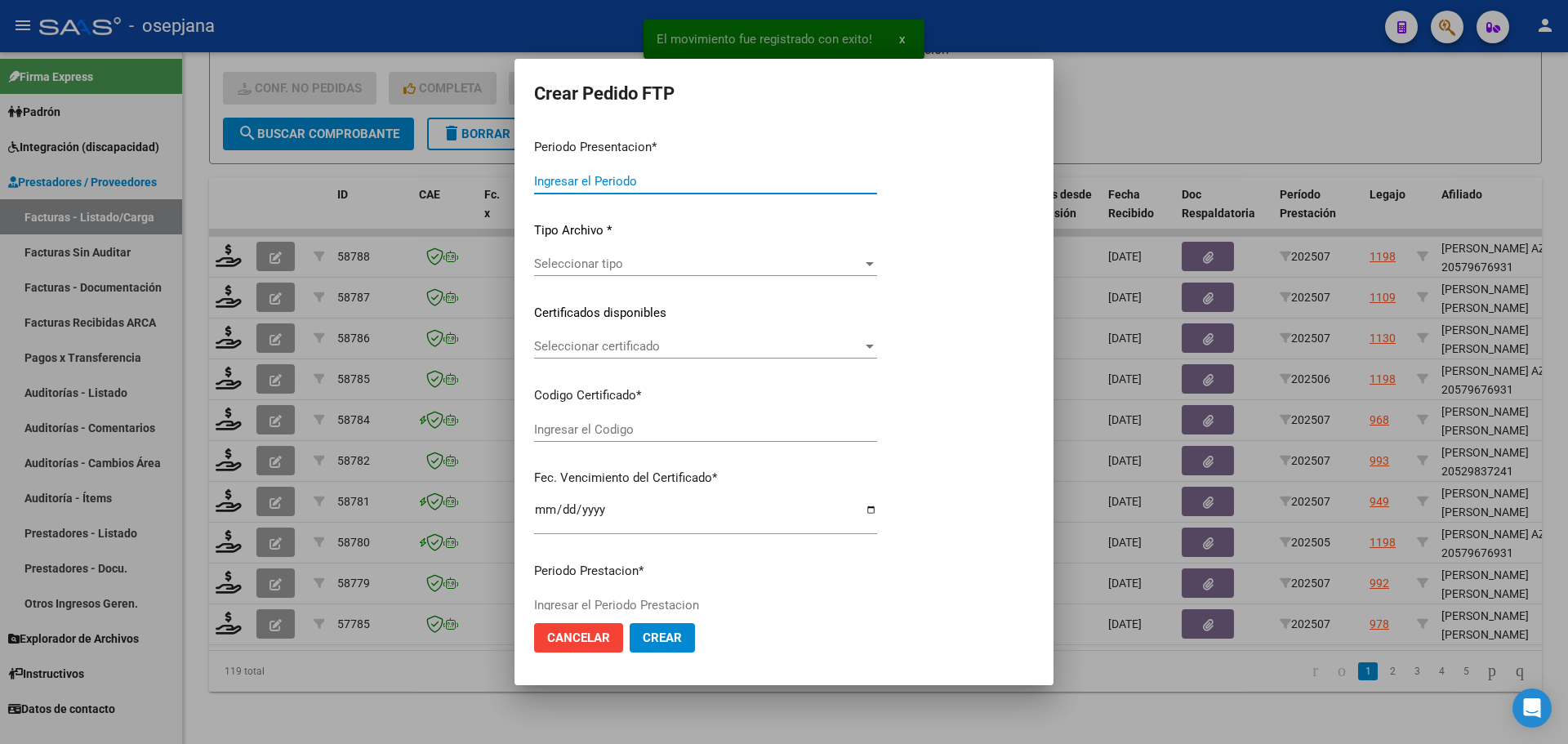
type input "202507"
type input "$ 123.706,10"
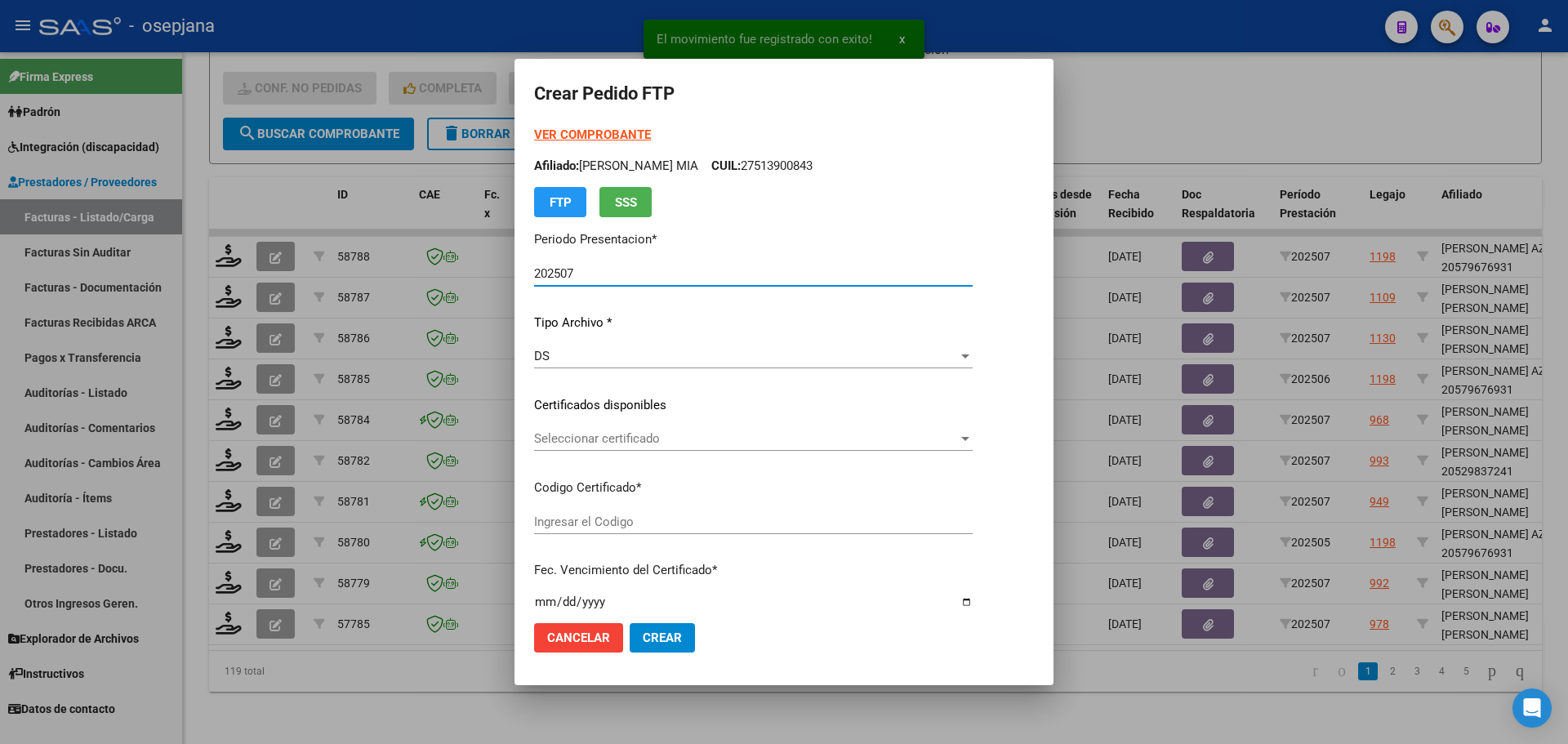
type input "ARG02000580645422023080120260801BSAS427"
type input "[DATE]"
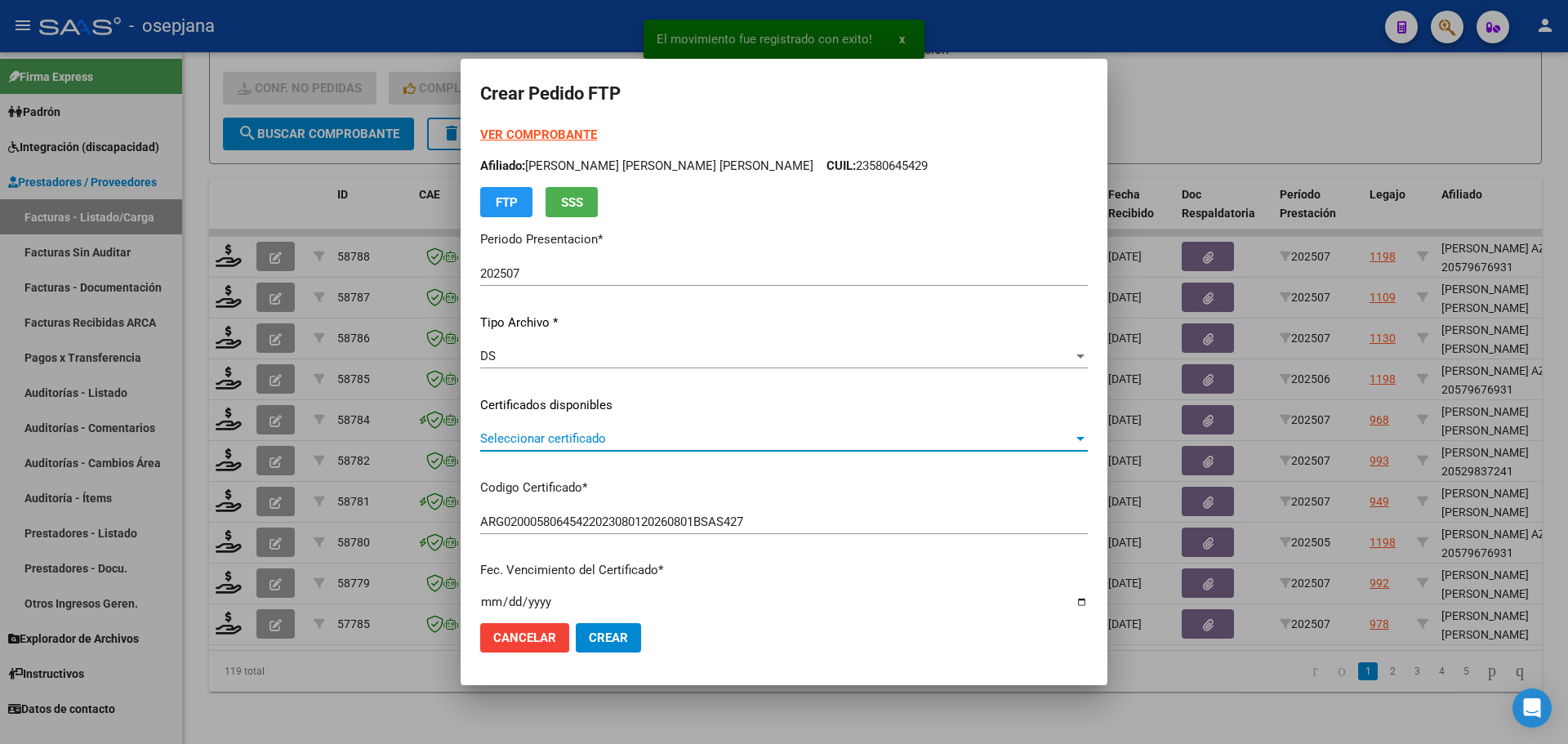
click at [698, 434] on span "Seleccionar certificado" at bounding box center [777, 439] width 593 height 15
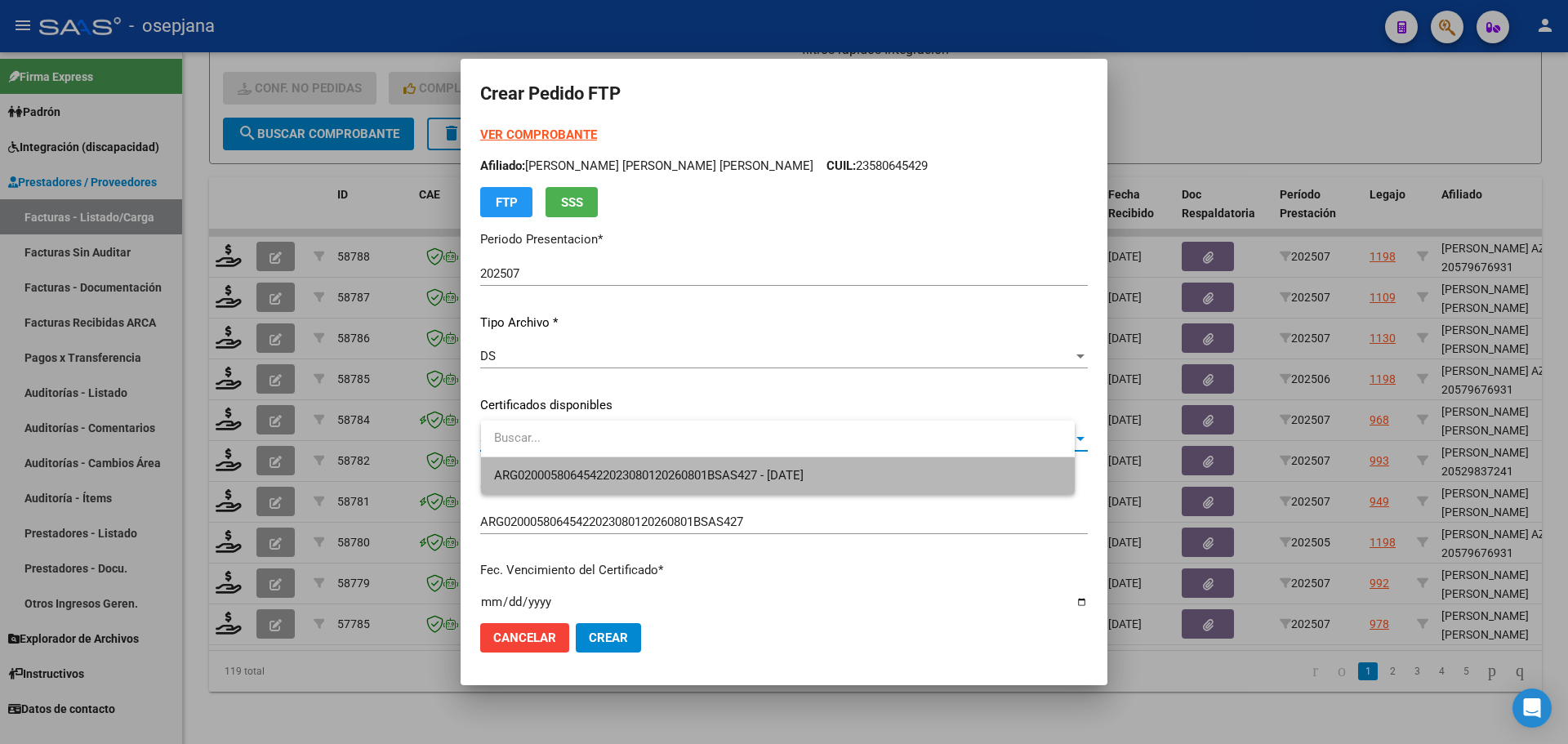
click at [703, 465] on span "ARG02000580645422023080120260801BSAS427 - [DATE]" at bounding box center [777, 476] width 566 height 37
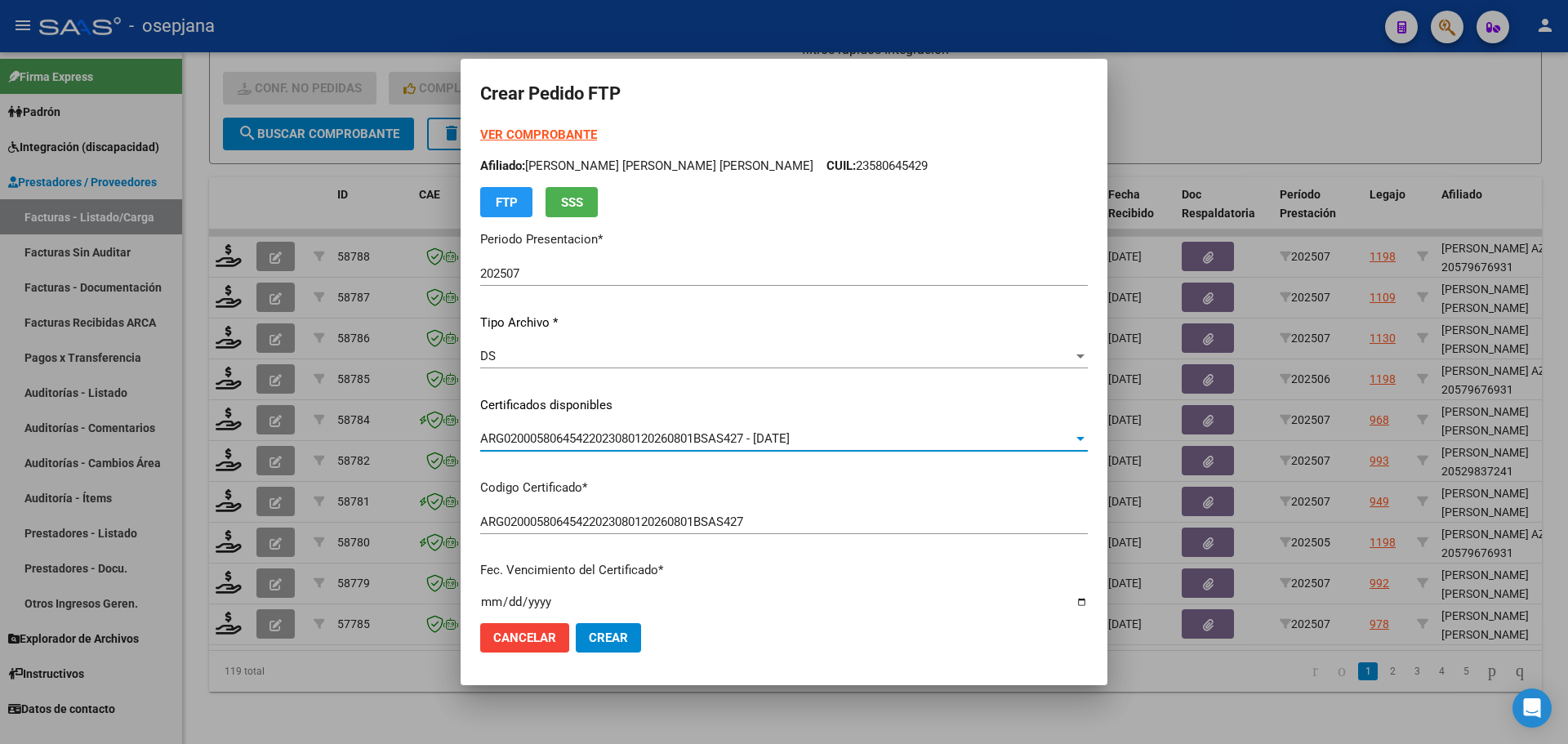
click at [582, 132] on strong "VER COMPROBANTE" at bounding box center [539, 135] width 116 height 15
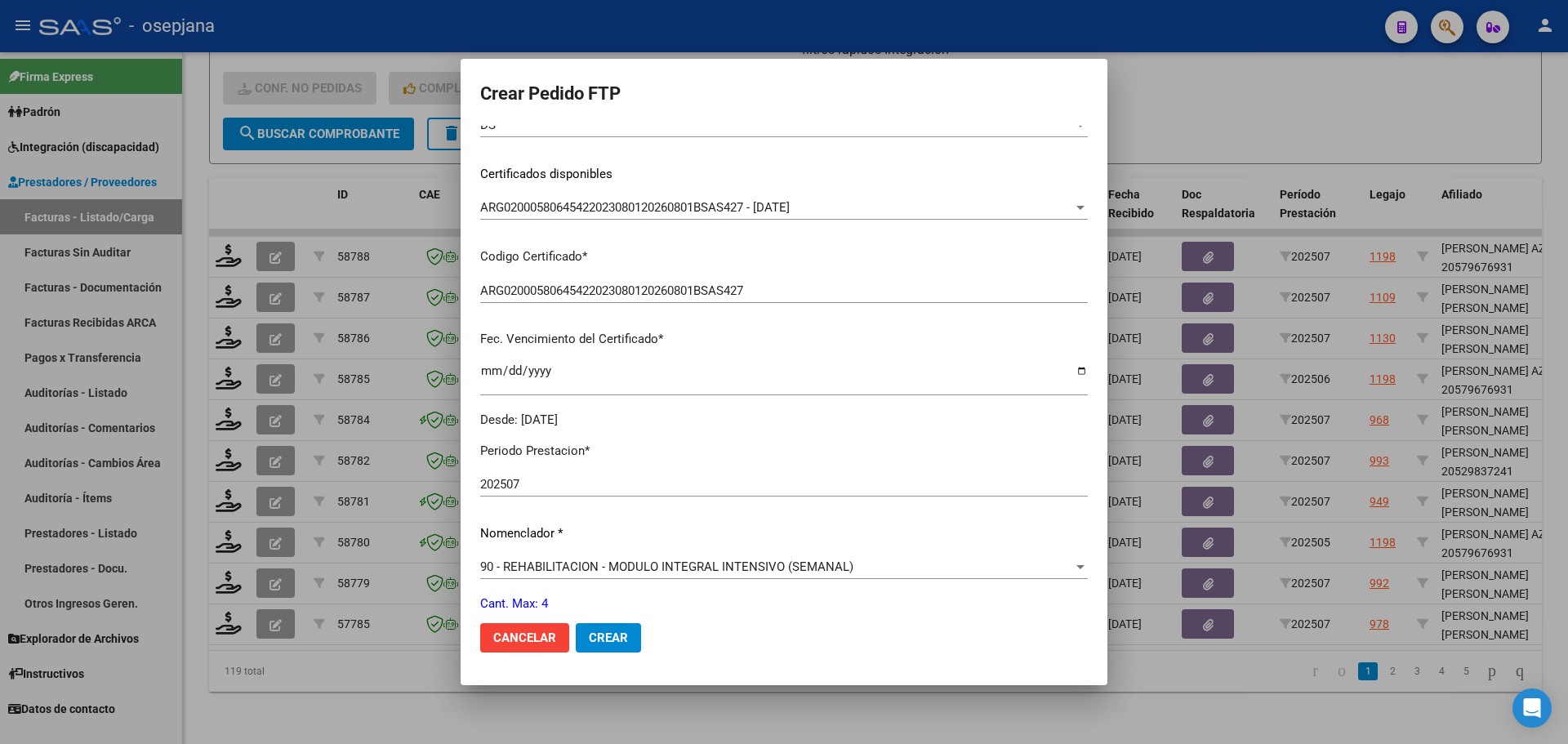
scroll to position [566, 0]
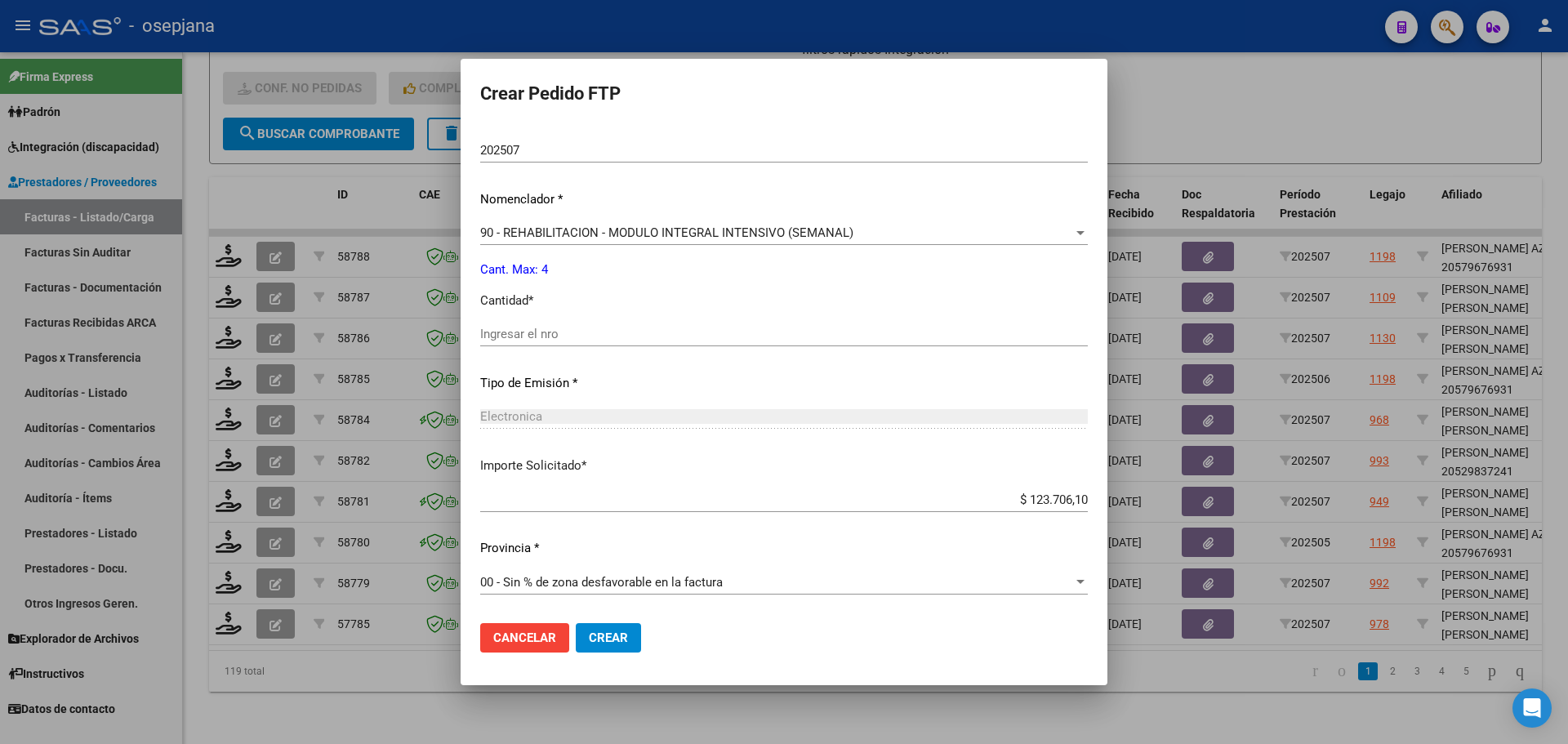
click at [568, 342] on div "Ingresar el nro" at bounding box center [784, 334] width 608 height 25
type input "4"
click at [628, 640] on span "Crear" at bounding box center [608, 638] width 39 height 15
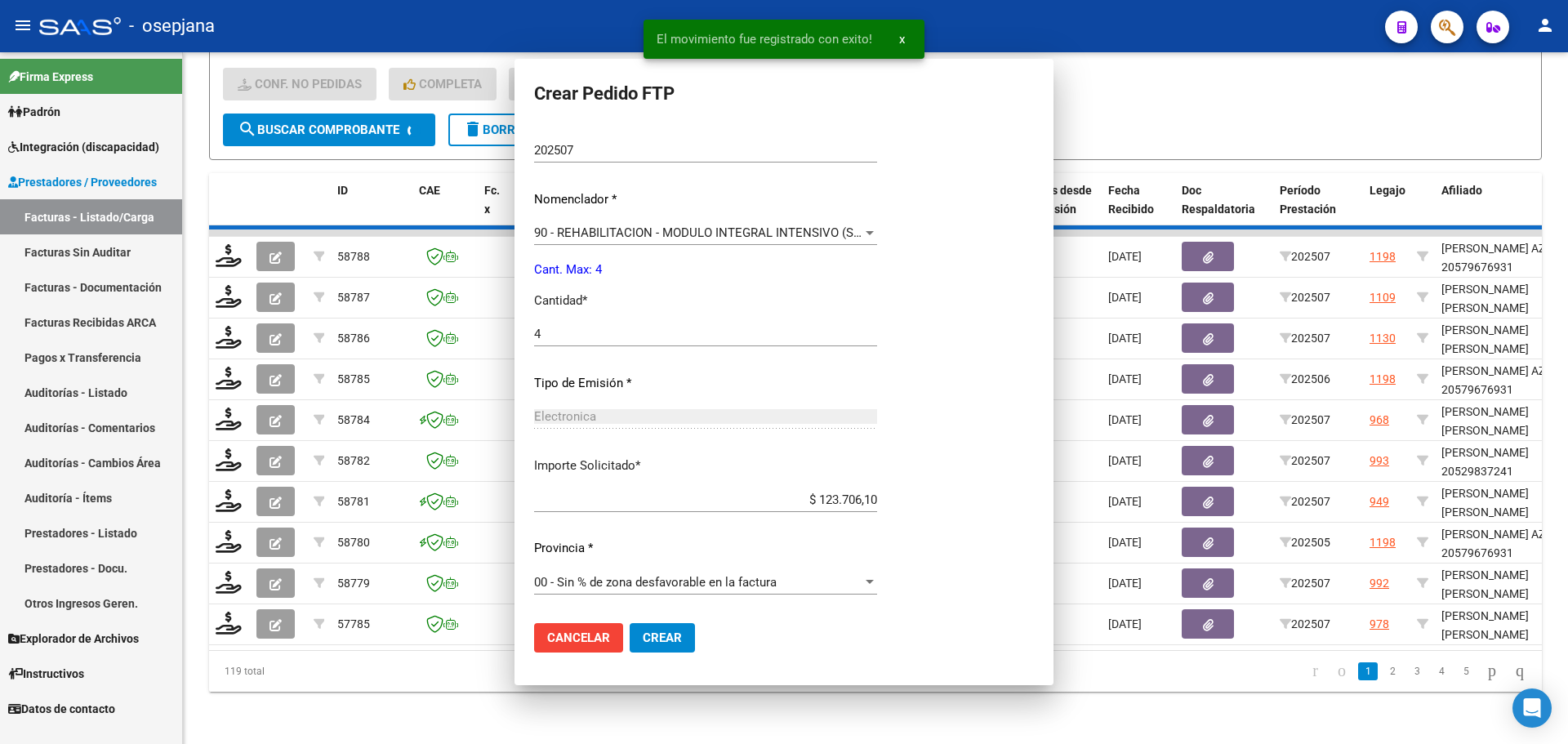
scroll to position [0, 0]
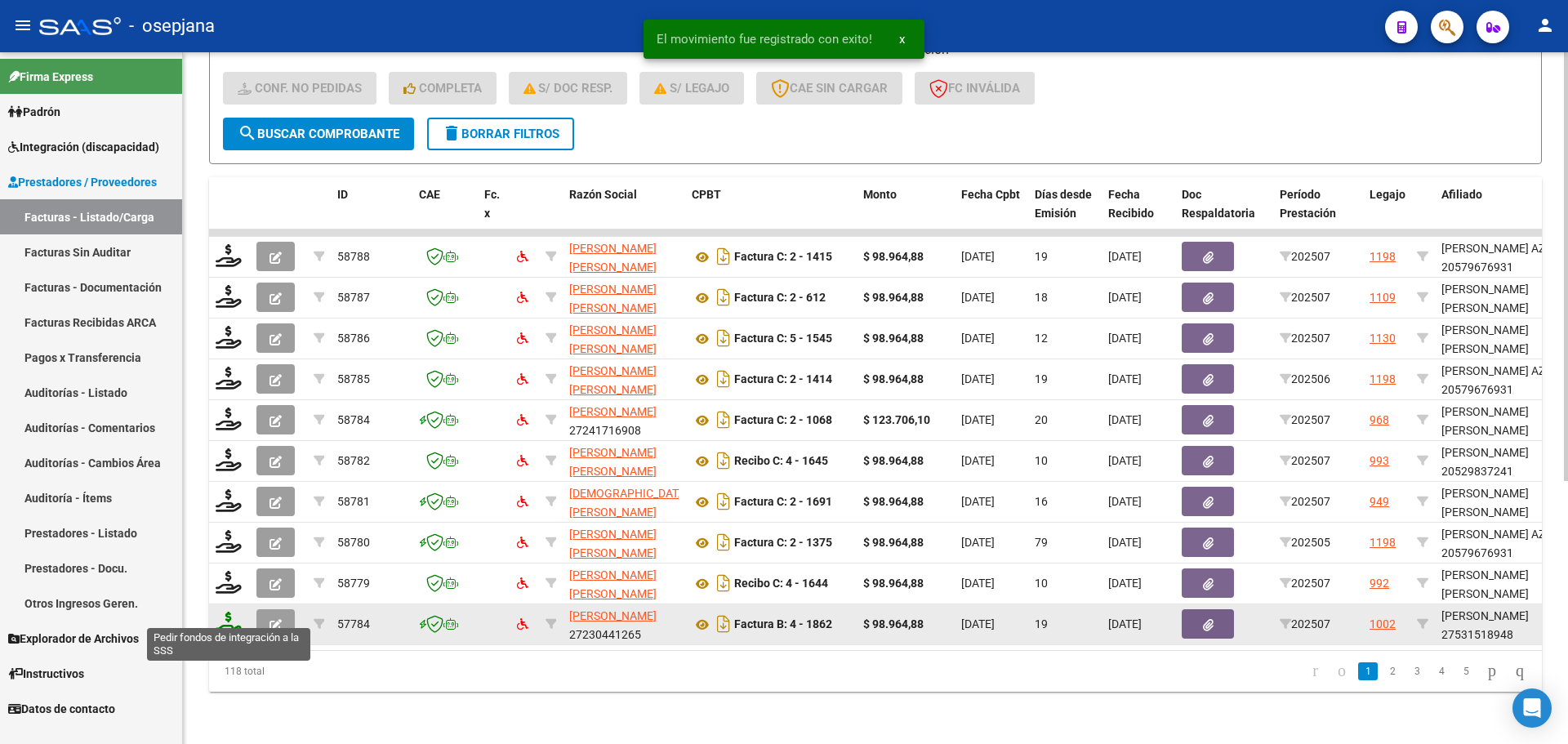
click at [221, 613] on icon at bounding box center [228, 623] width 26 height 23
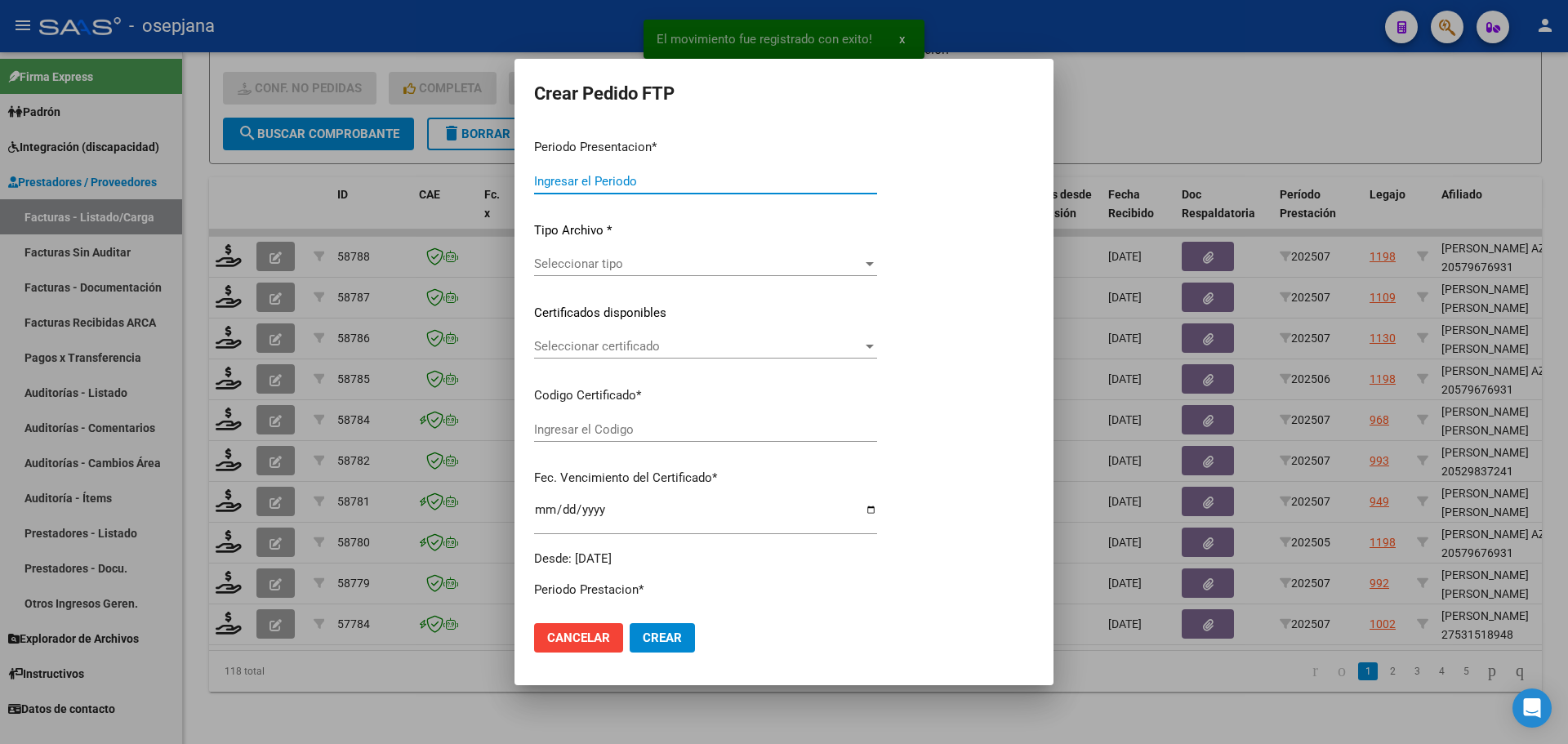
type input "202507"
type input "$ 98.964,88"
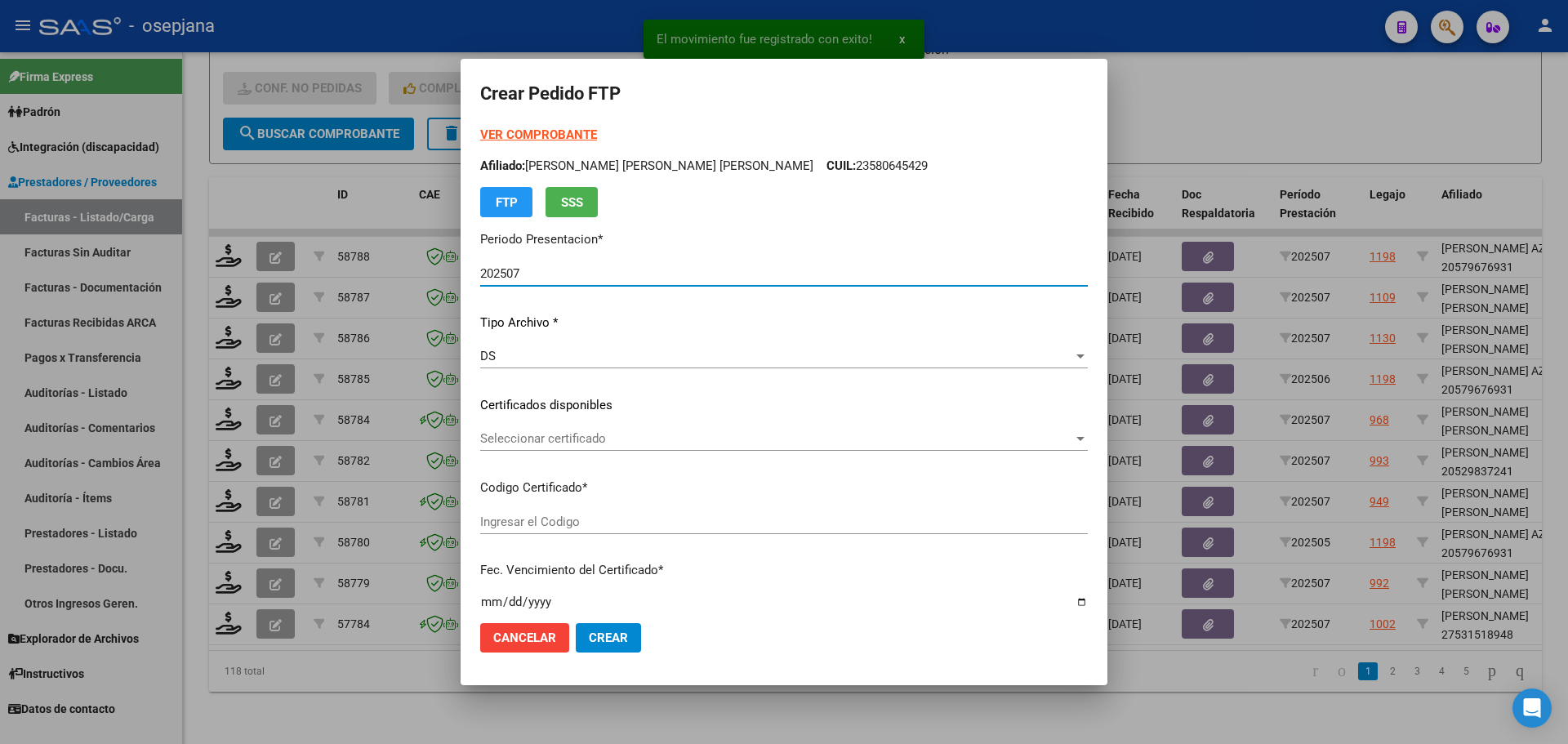
type input "ARG01000531518942022102820271028BS320"
type input "[DATE]"
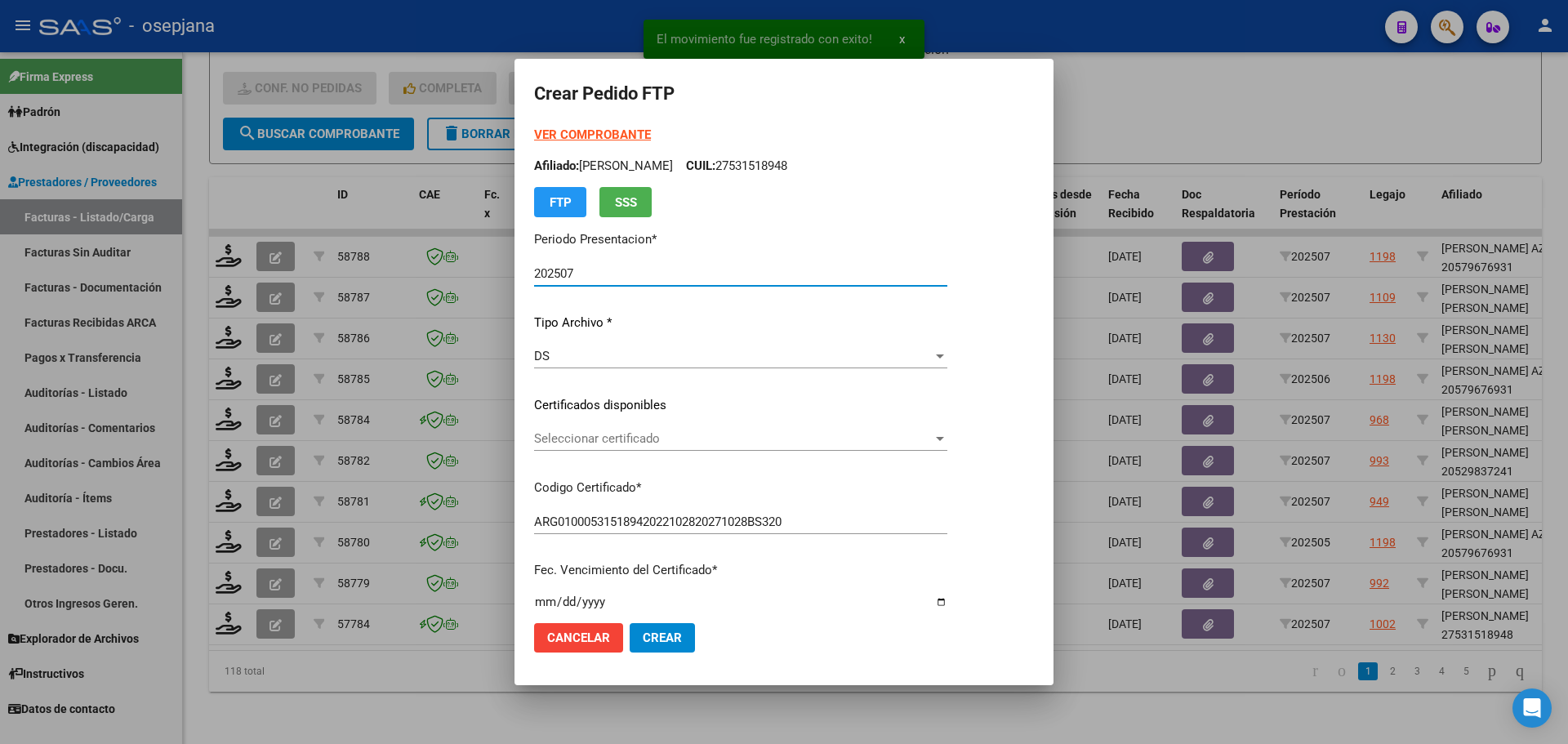
click at [670, 435] on span "Seleccionar certificado" at bounding box center [733, 439] width 398 height 15
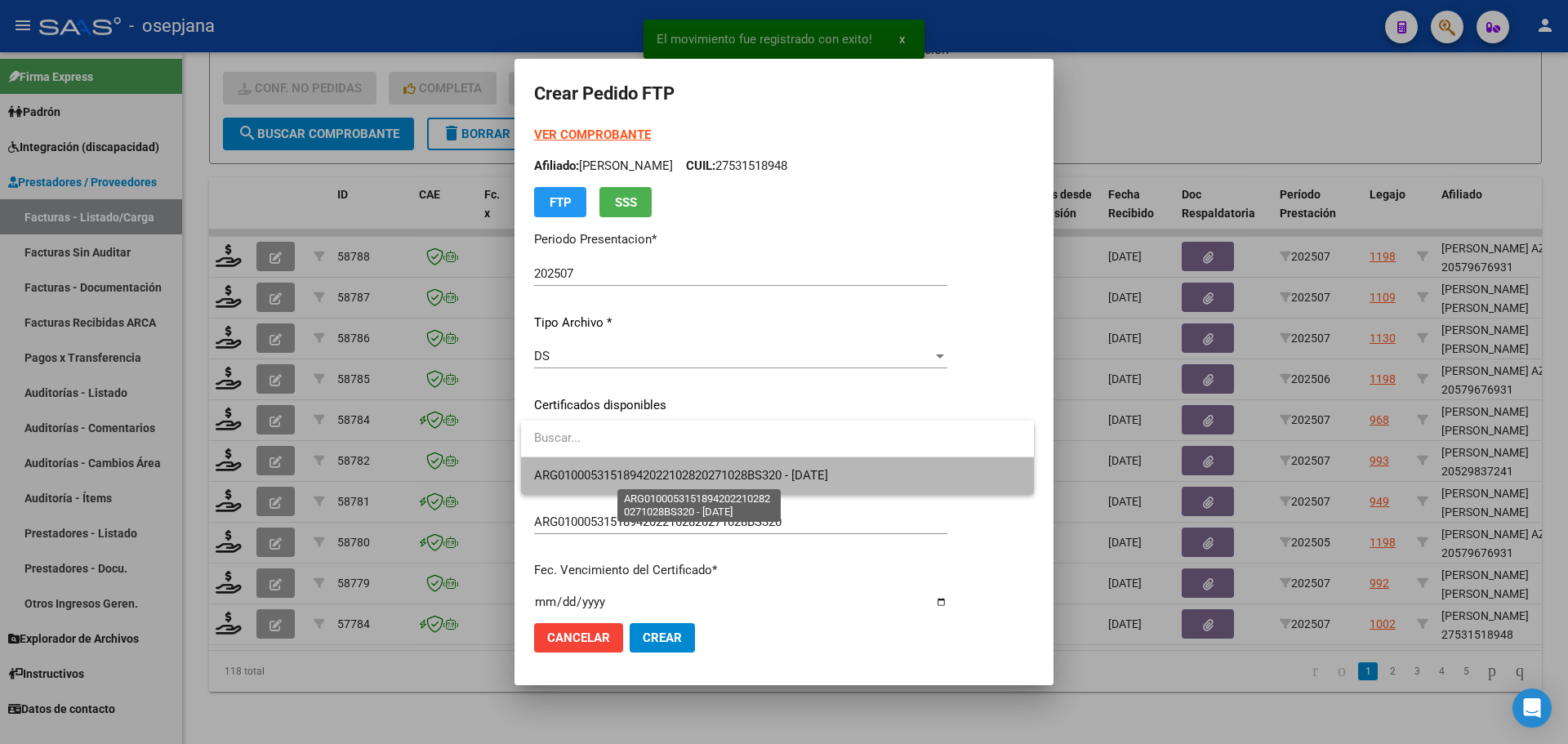
click at [680, 475] on span "ARG01000531518942022102820271028BS320 - [DATE]" at bounding box center [681, 475] width 294 height 15
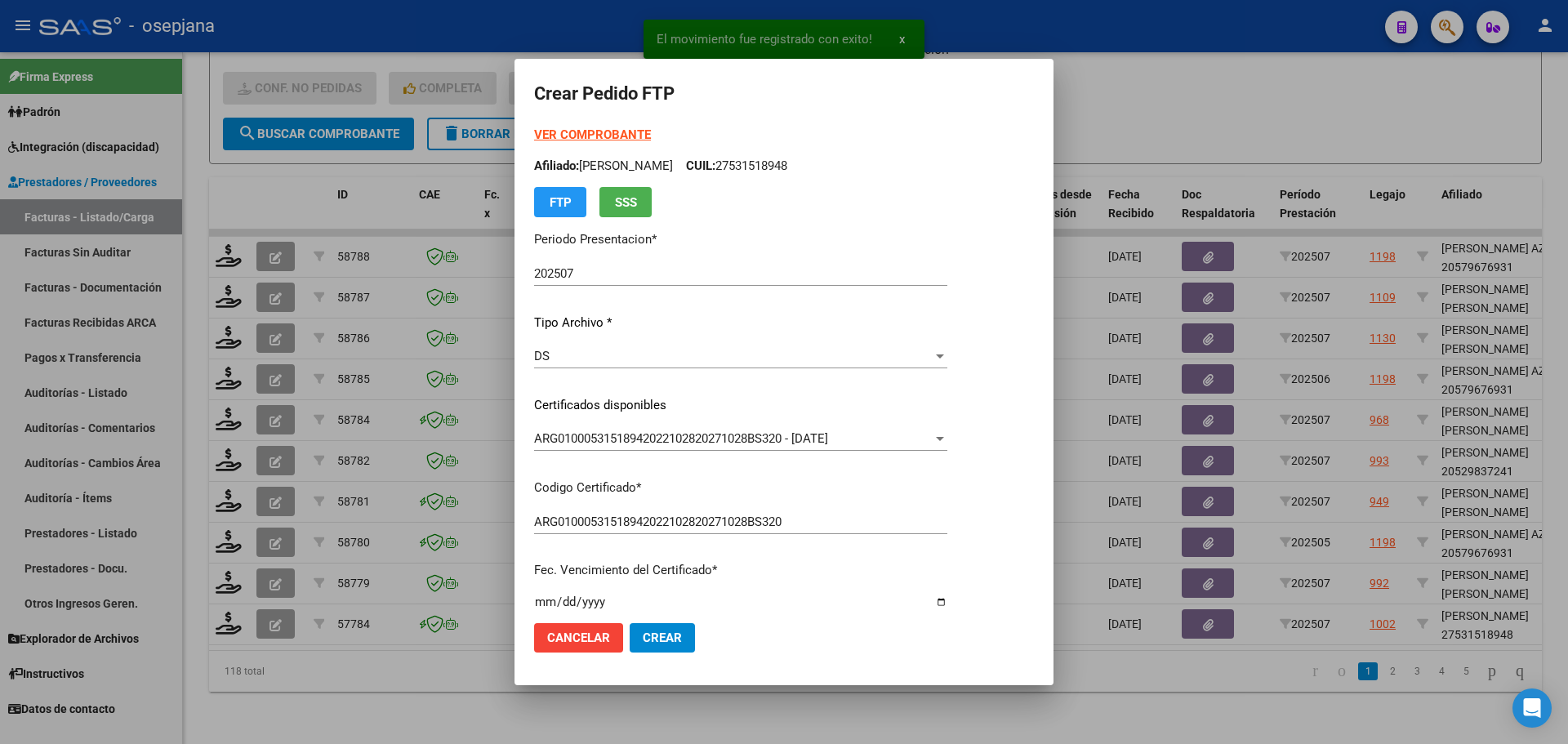
click at [632, 131] on strong "VER COMPROBANTE" at bounding box center [592, 135] width 116 height 15
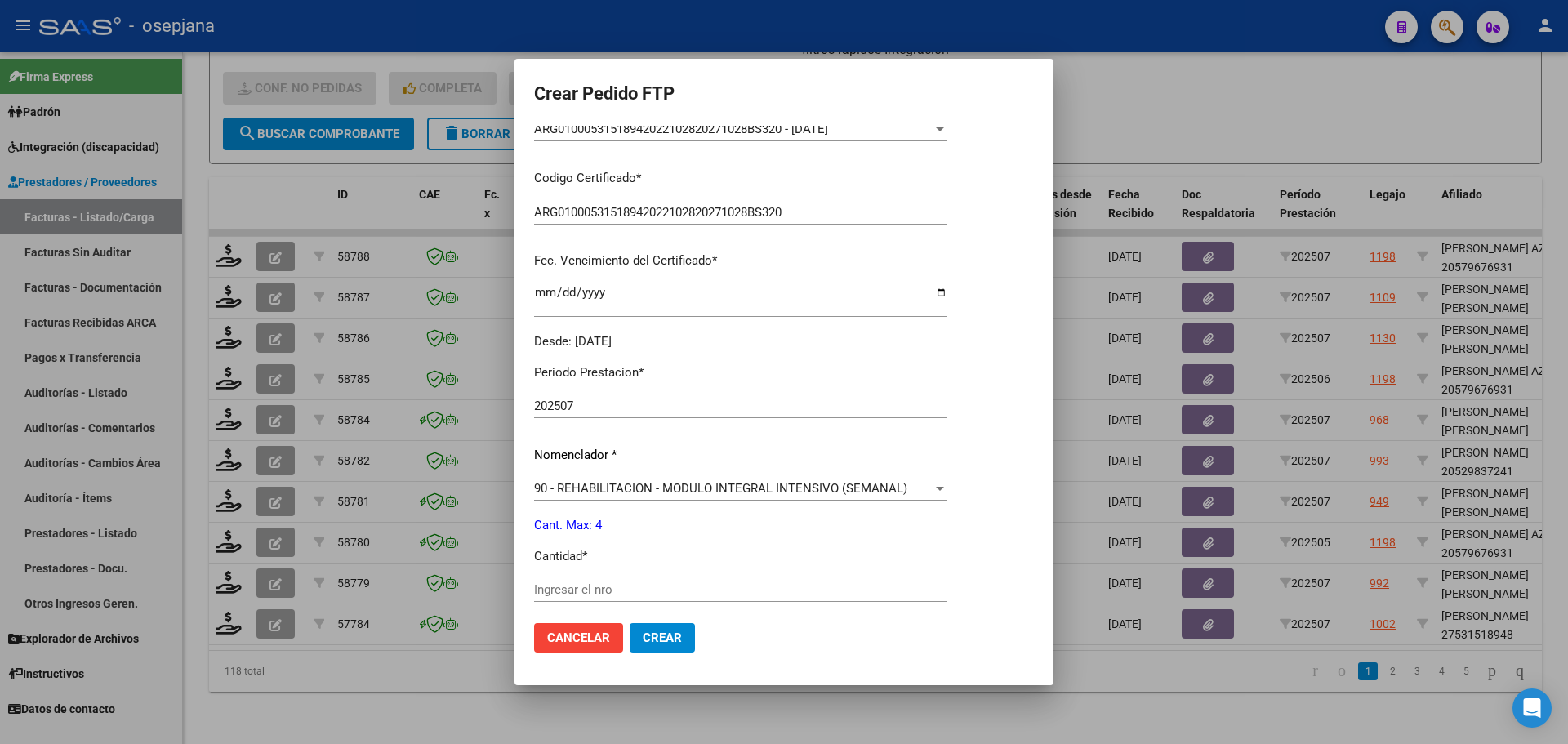
scroll to position [326, 0]
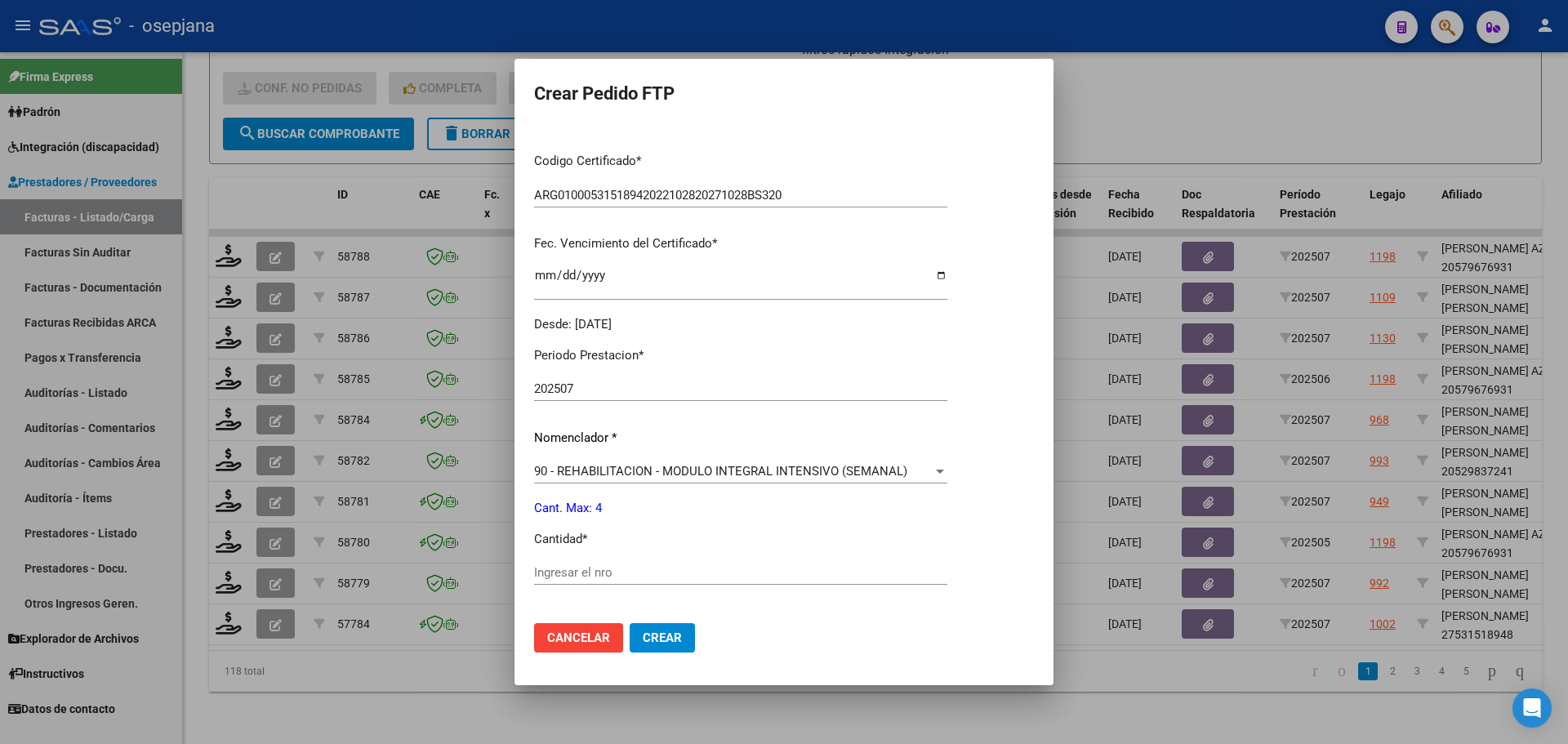
click at [570, 565] on div "Ingresar el nro" at bounding box center [740, 572] width 413 height 25
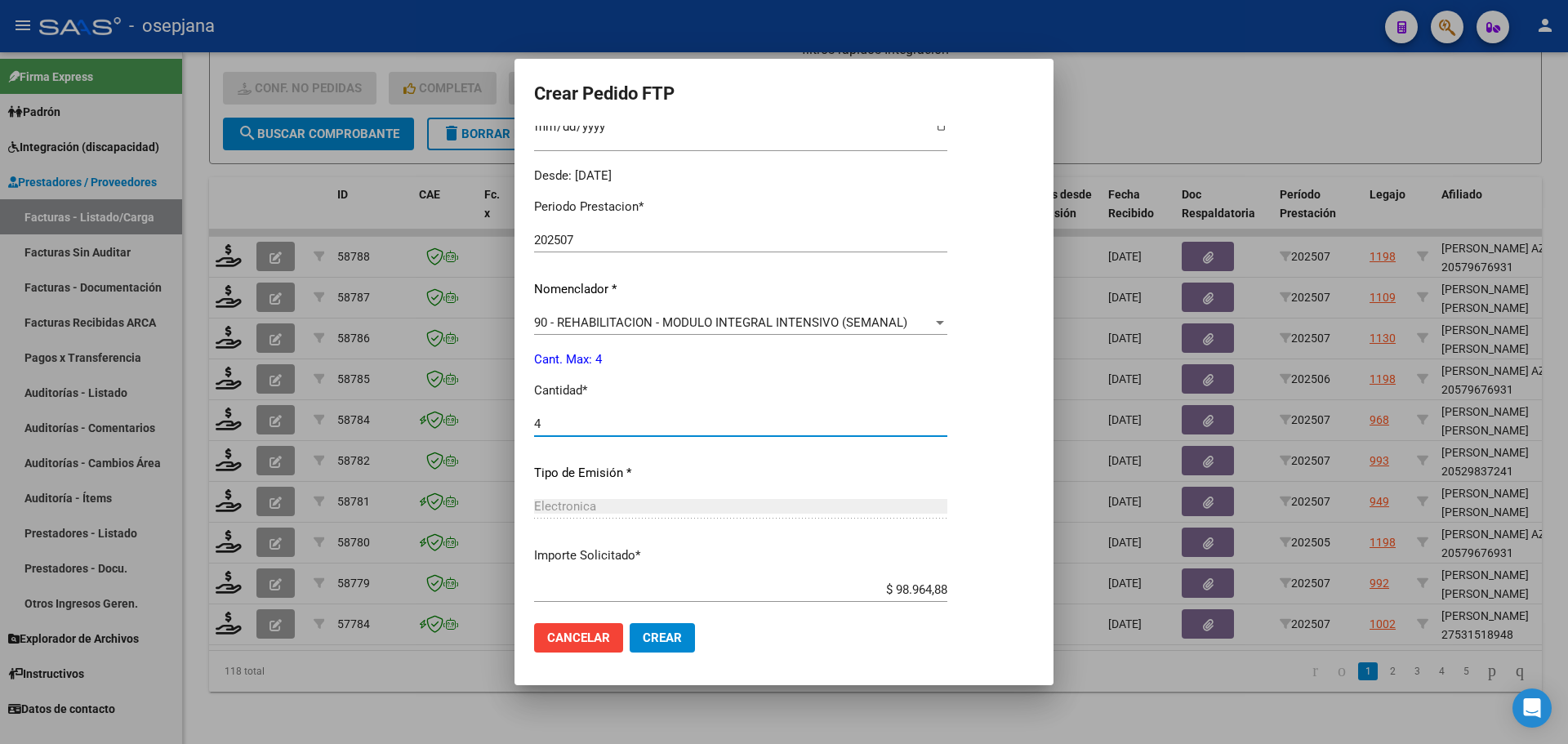
scroll to position [566, 0]
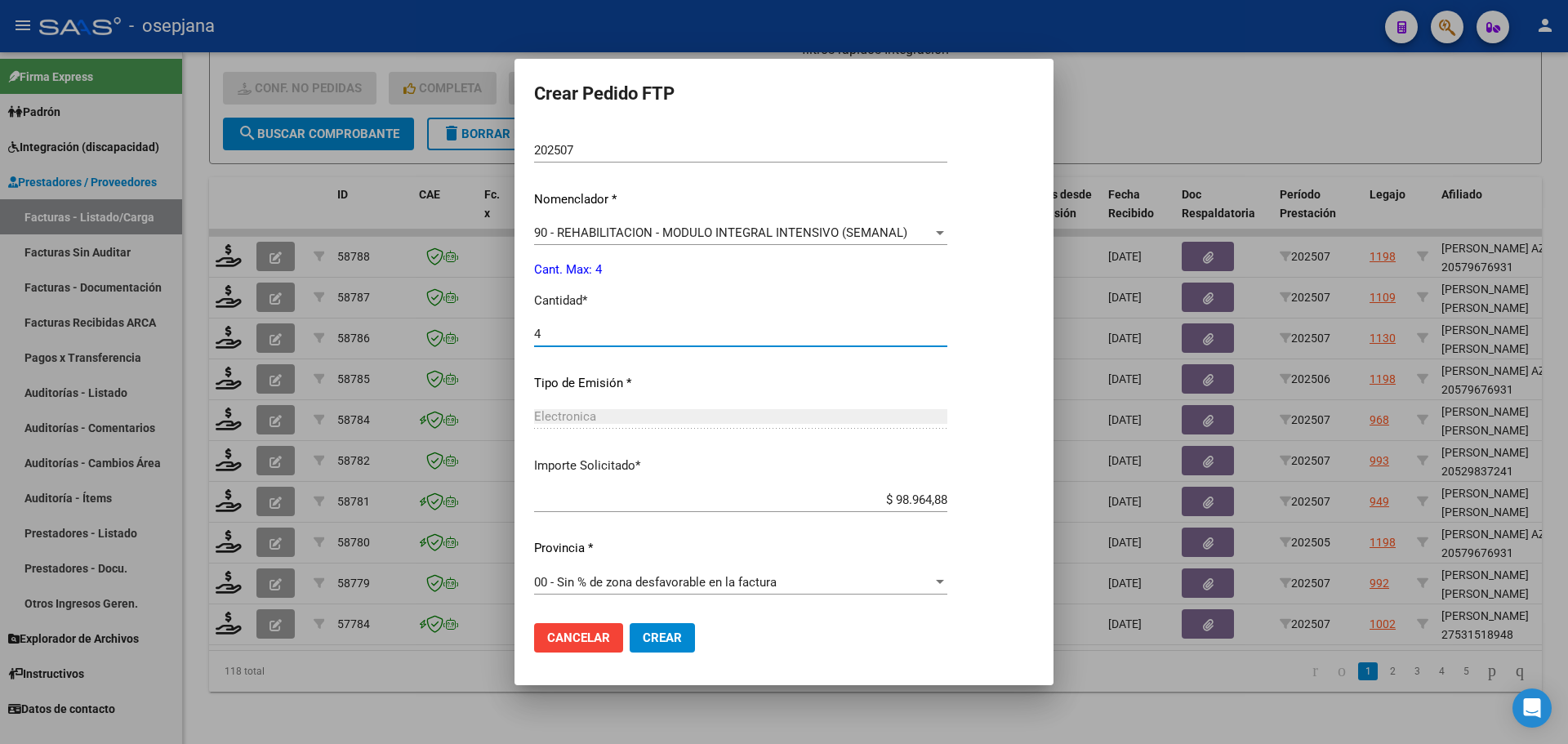
type input "4"
click at [691, 636] on button "Crear" at bounding box center [662, 638] width 66 height 30
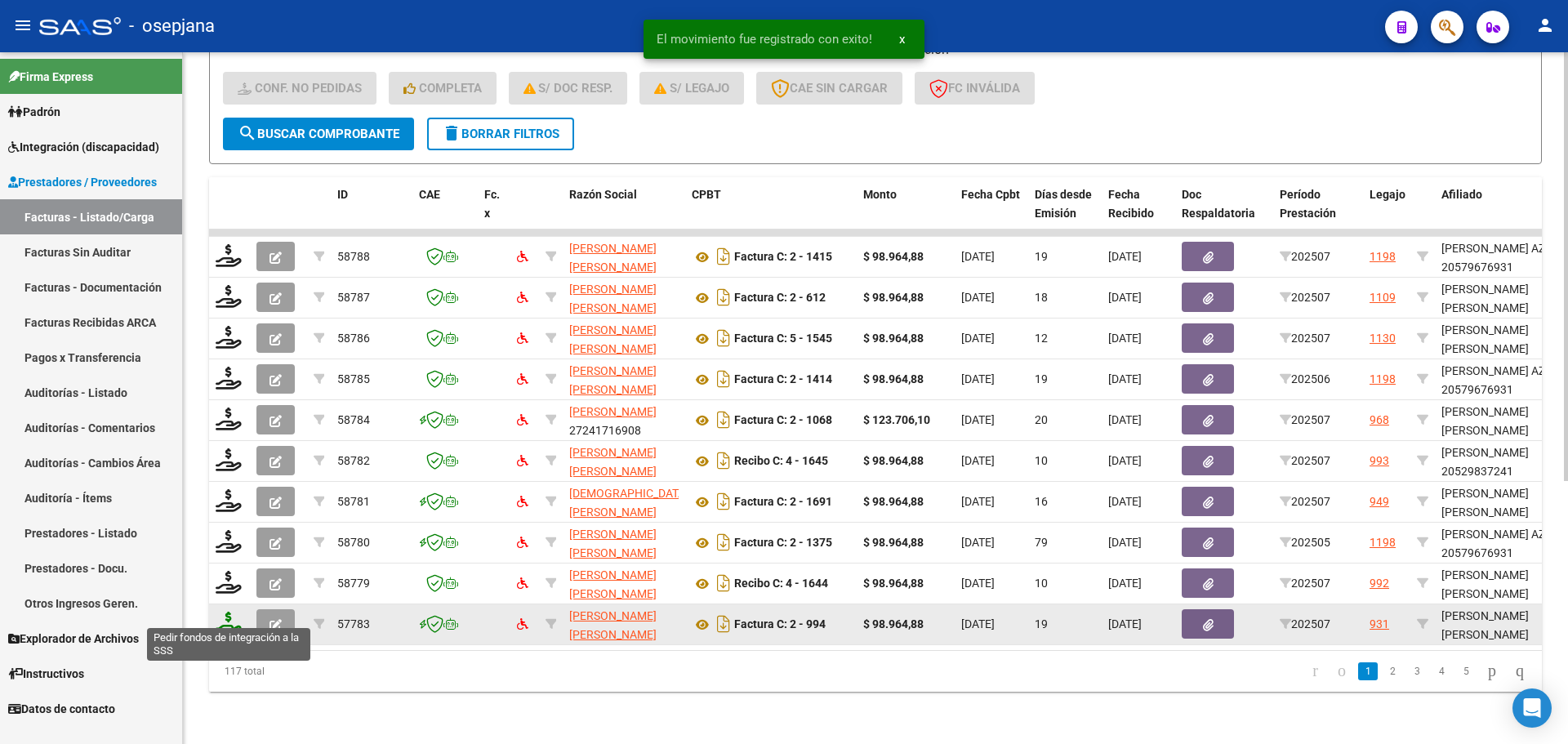
click at [227, 612] on icon at bounding box center [228, 623] width 26 height 23
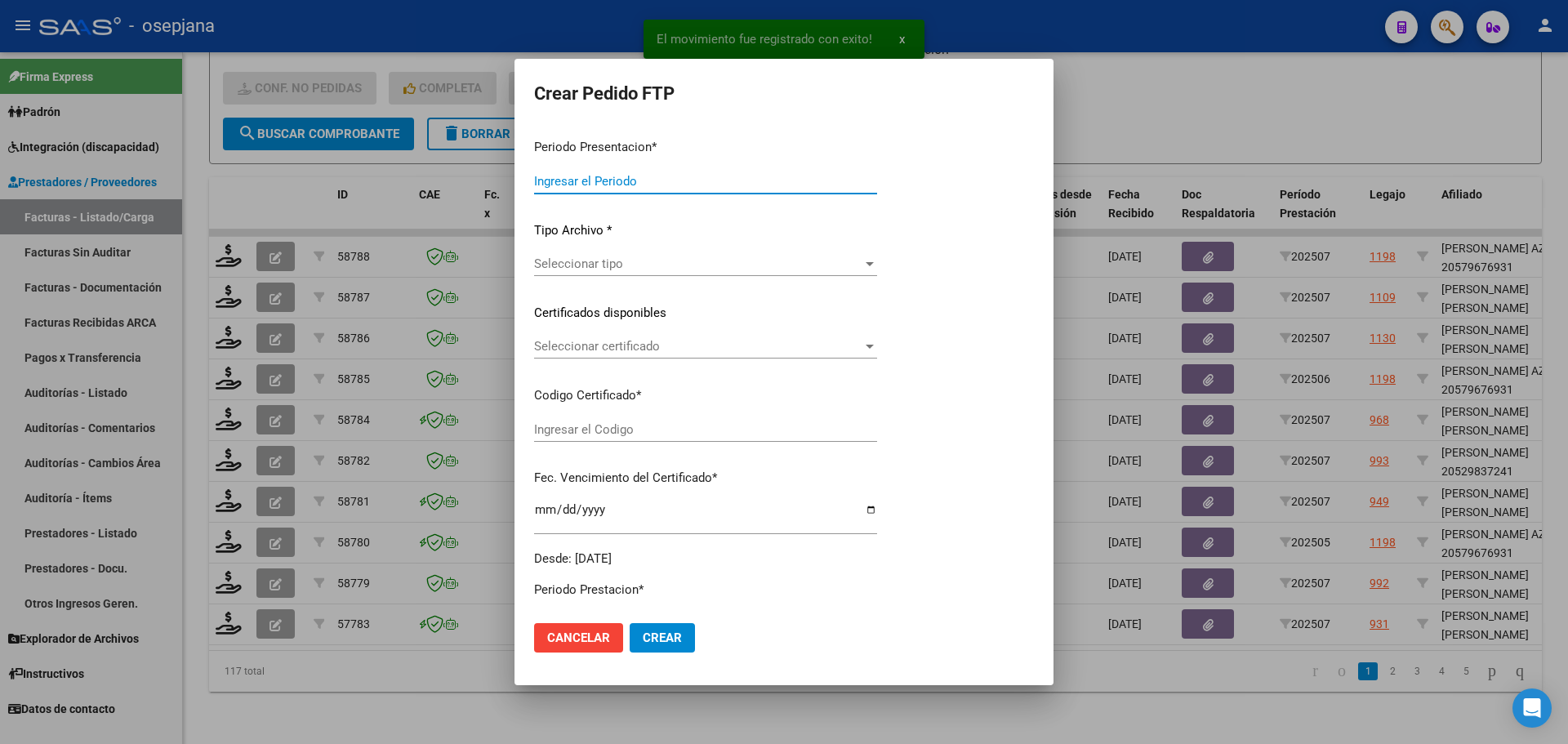
type input "202507"
type input "$ 98.964,88"
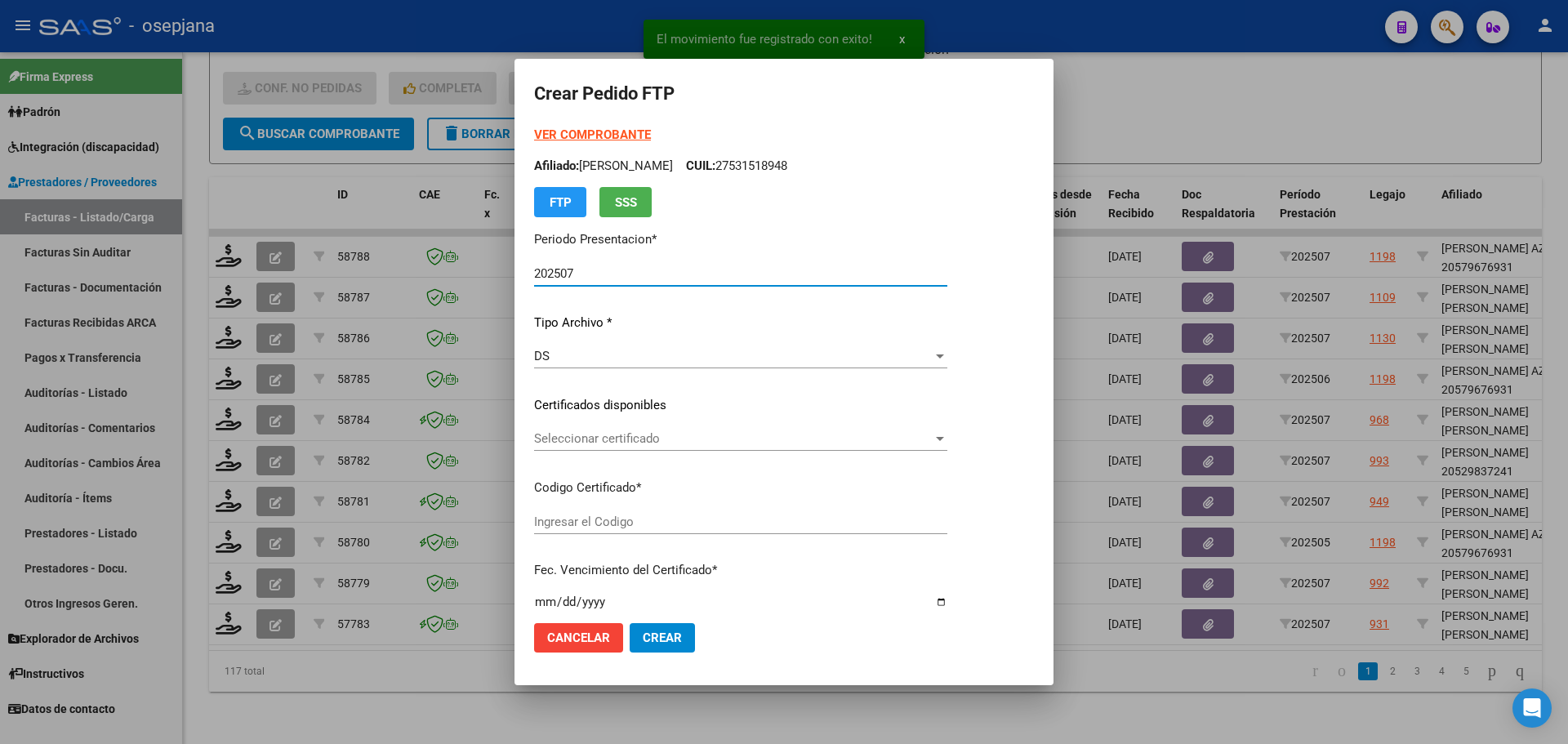
type input "ARG02000578886582024121620271216BSAS342"
type input "[DATE]"
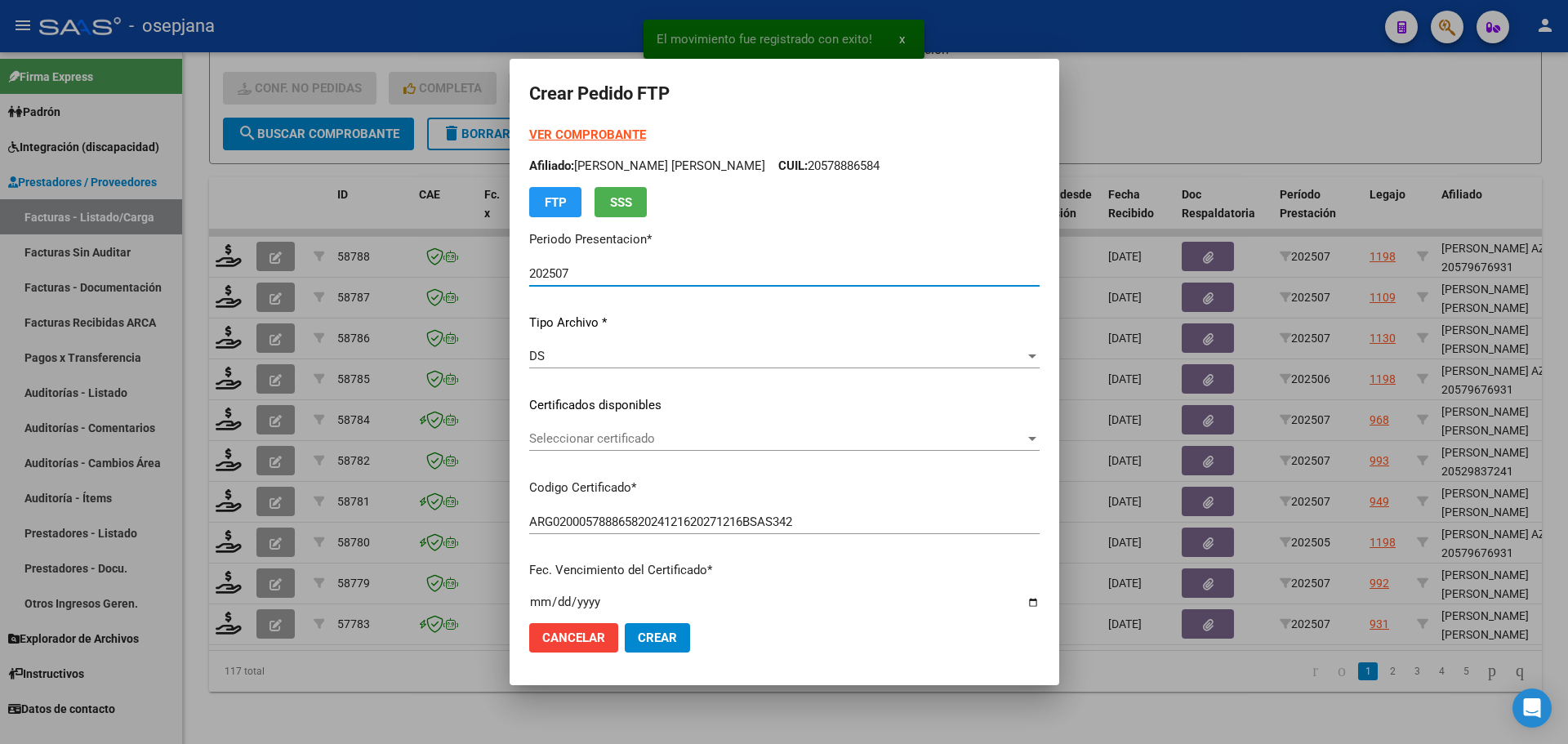
click at [689, 431] on div "Seleccionar certificado Seleccionar certificado" at bounding box center [784, 438] width 510 height 25
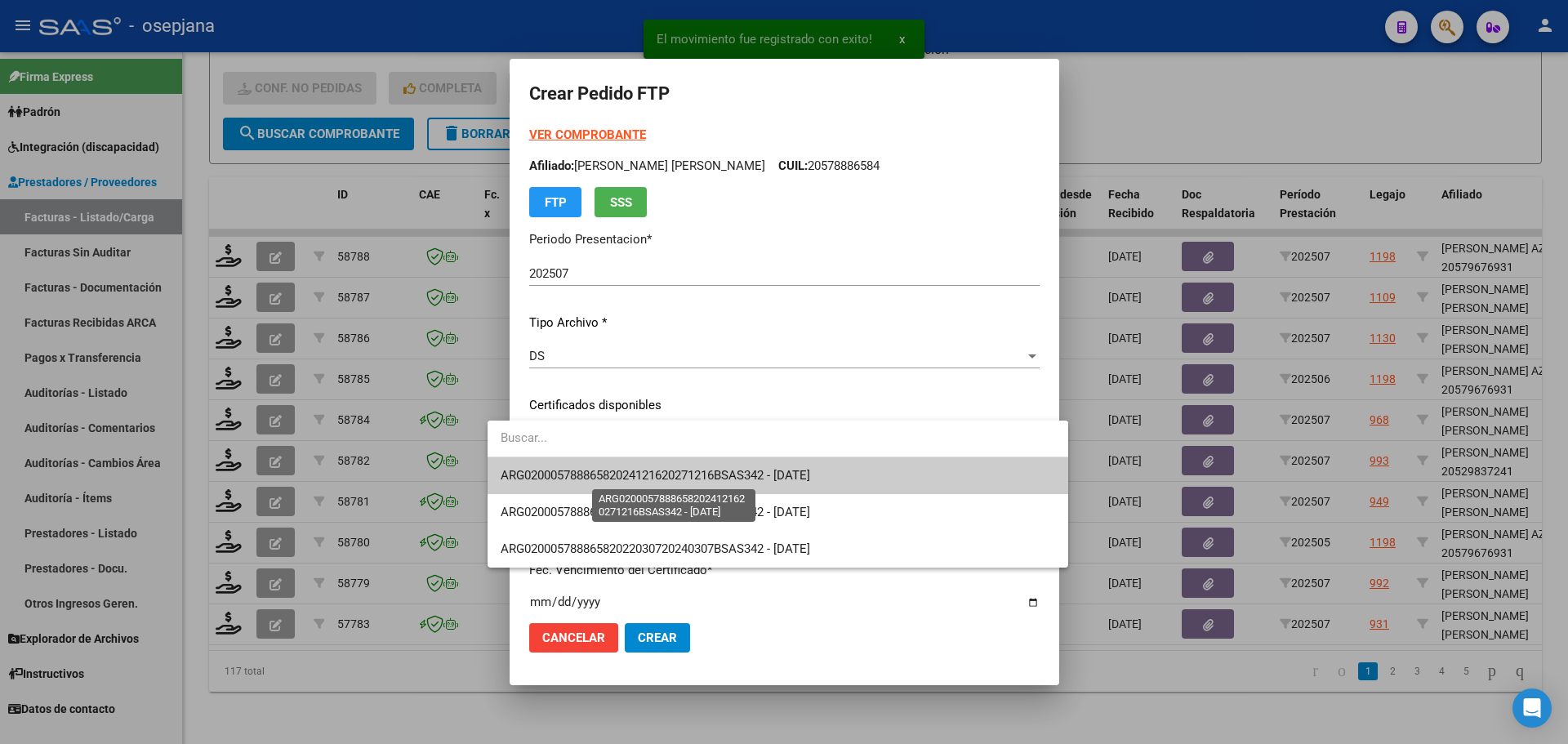
click at [685, 477] on span "ARG02000578886582024121620271216BSAS342 - [DATE]" at bounding box center [655, 475] width 310 height 15
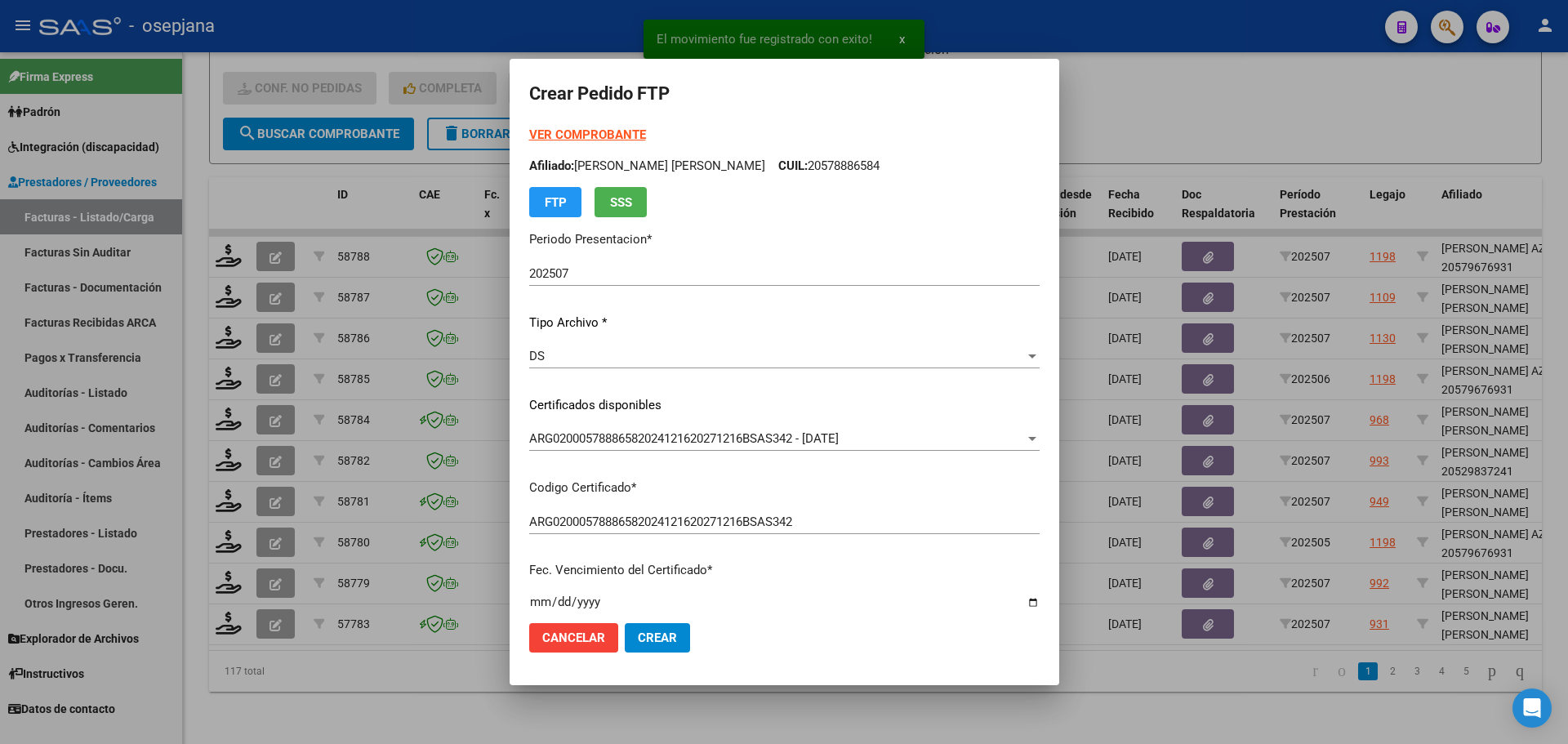
click at [589, 133] on strong "VER COMPROBANTE" at bounding box center [588, 135] width 116 height 15
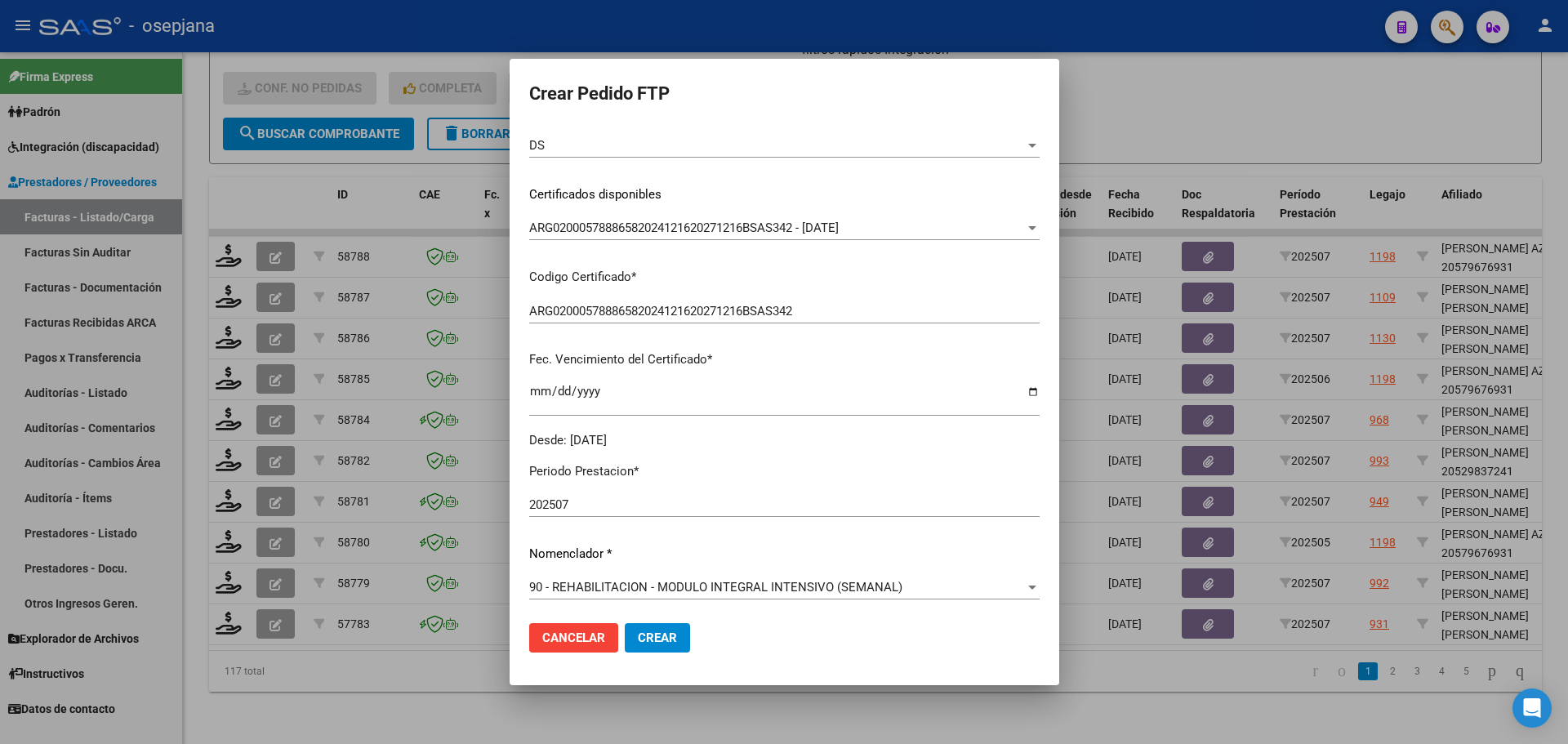
scroll to position [490, 0]
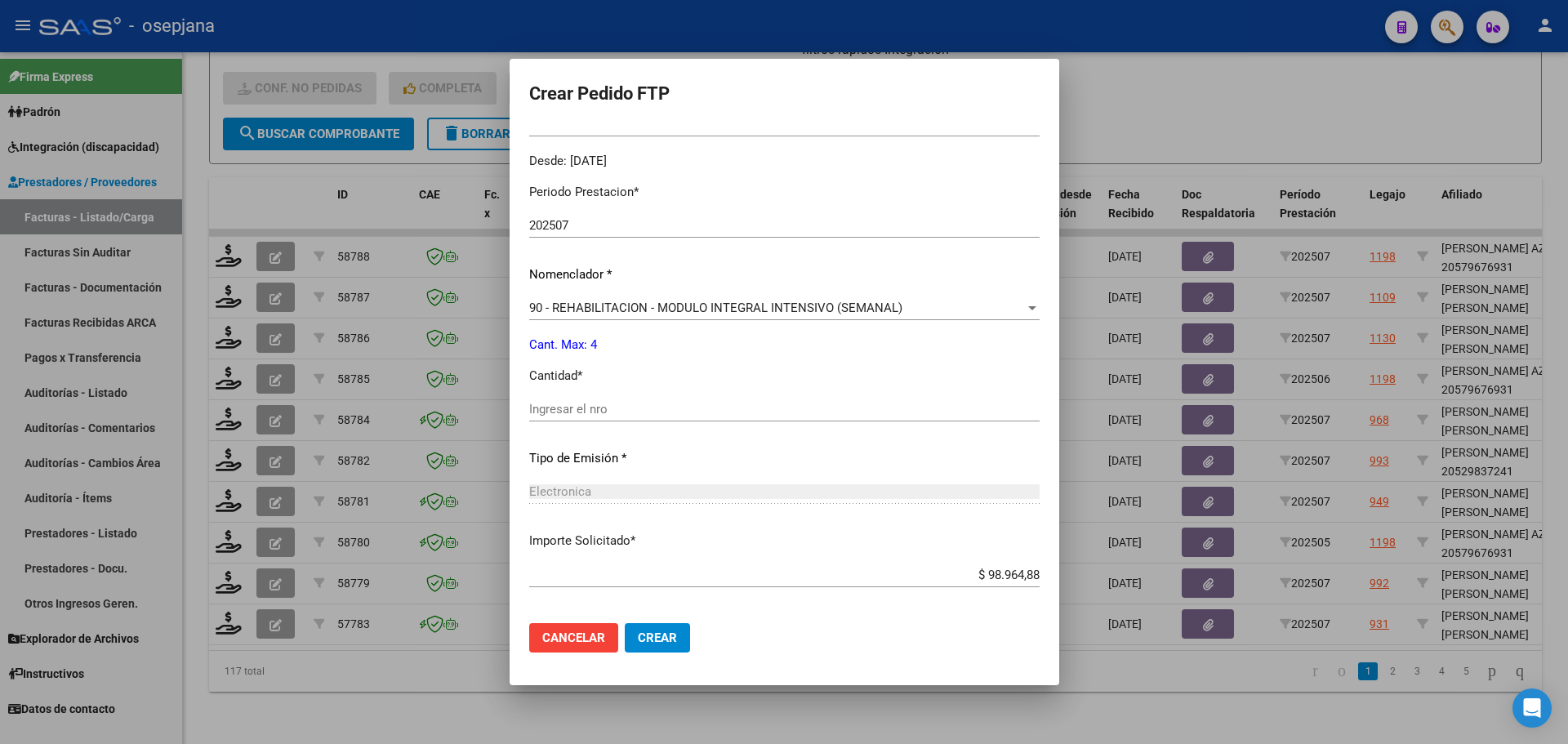
click at [558, 411] on input "Ingresar el nro" at bounding box center [784, 409] width 510 height 15
type input "4"
click at [652, 630] on button "Crear" at bounding box center [657, 638] width 66 height 30
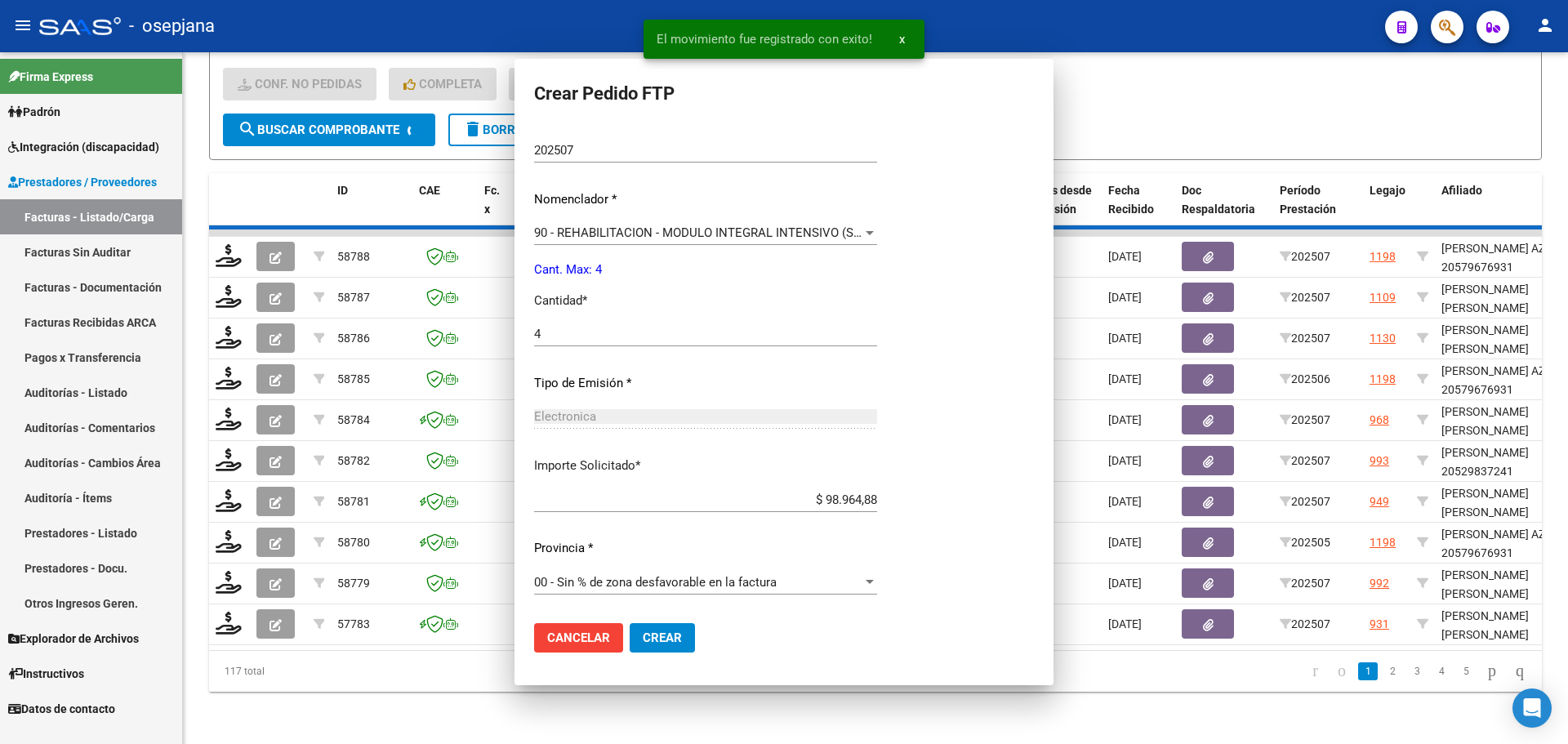
scroll to position [0, 0]
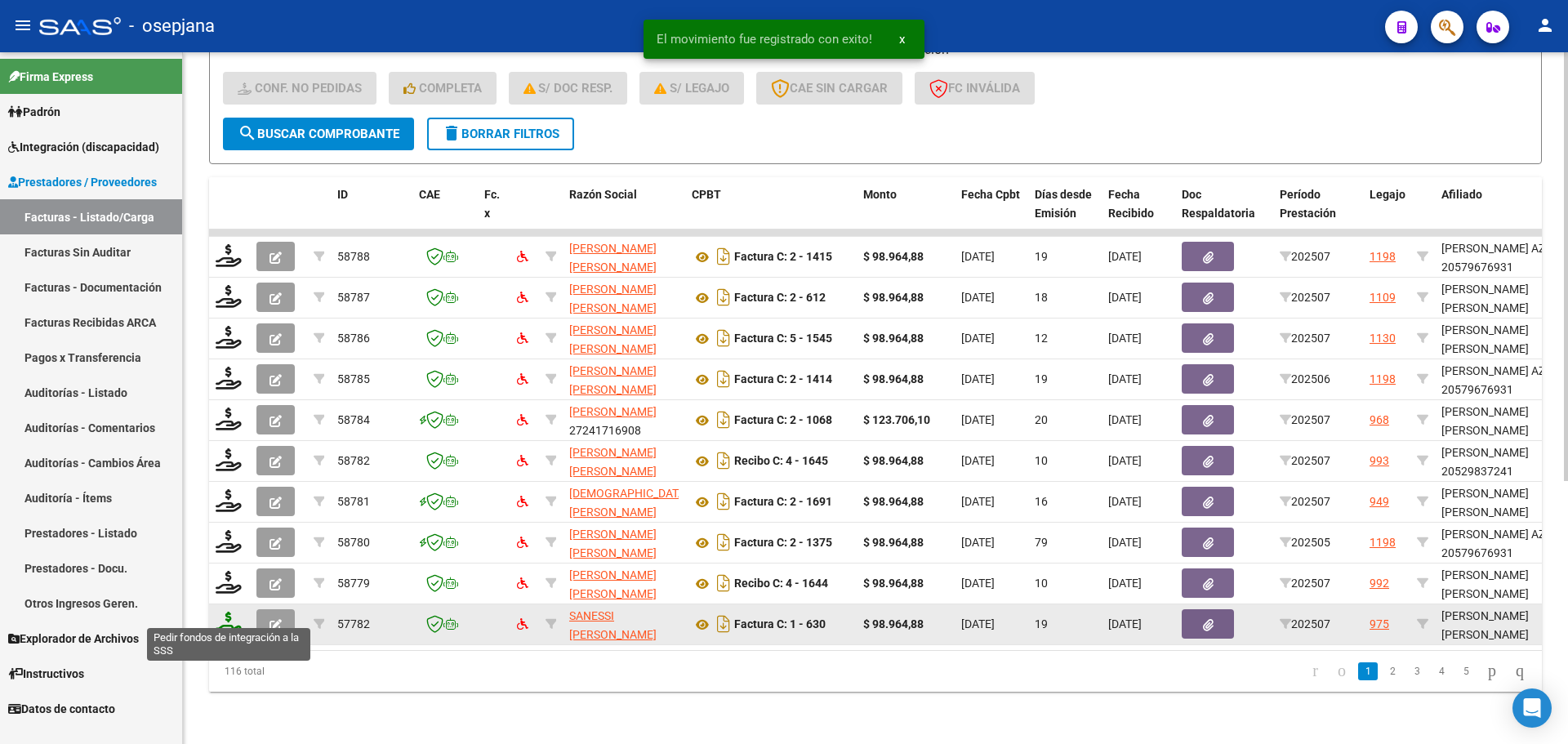
click at [228, 619] on icon at bounding box center [228, 623] width 26 height 23
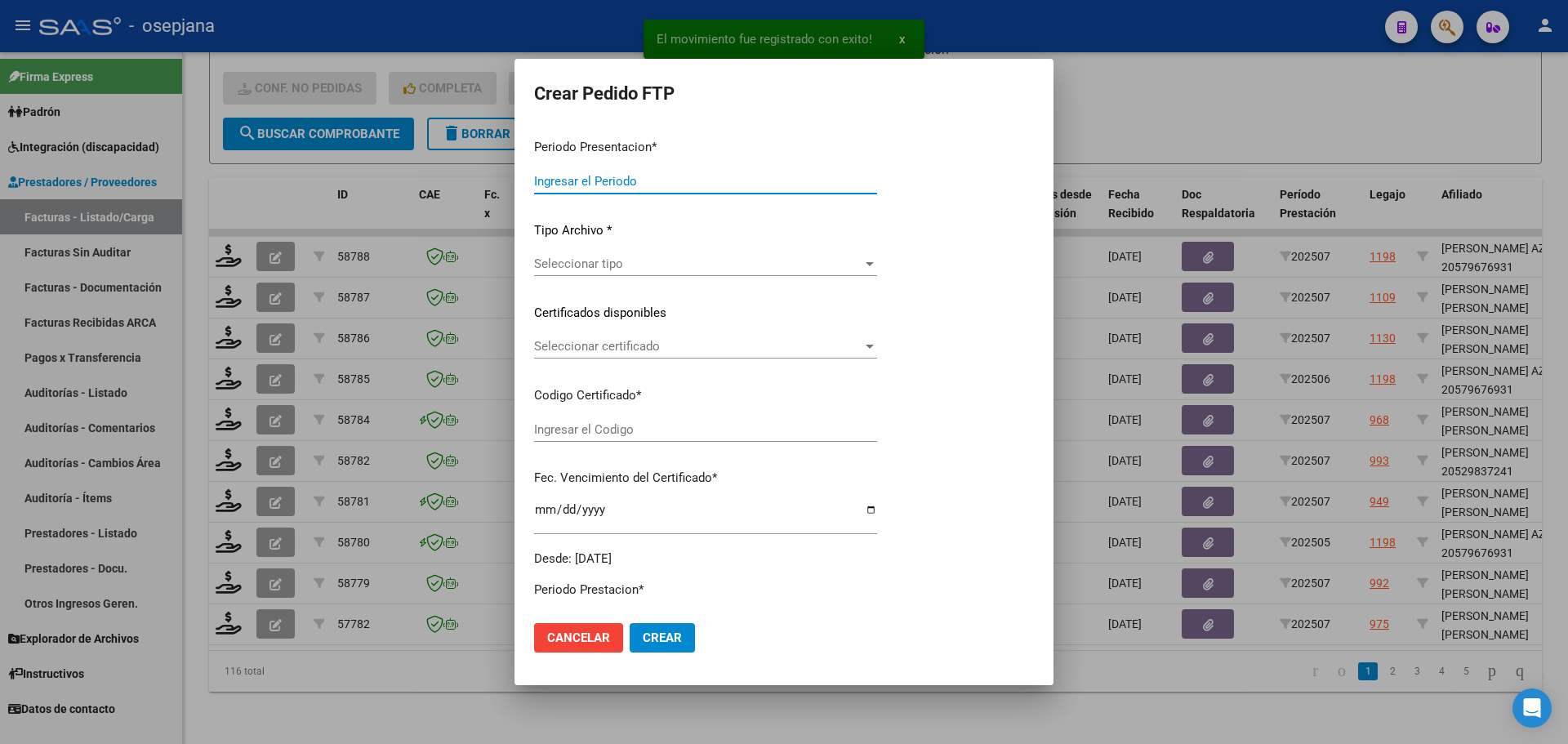
type input "202507"
type input "$ 98.964,88"
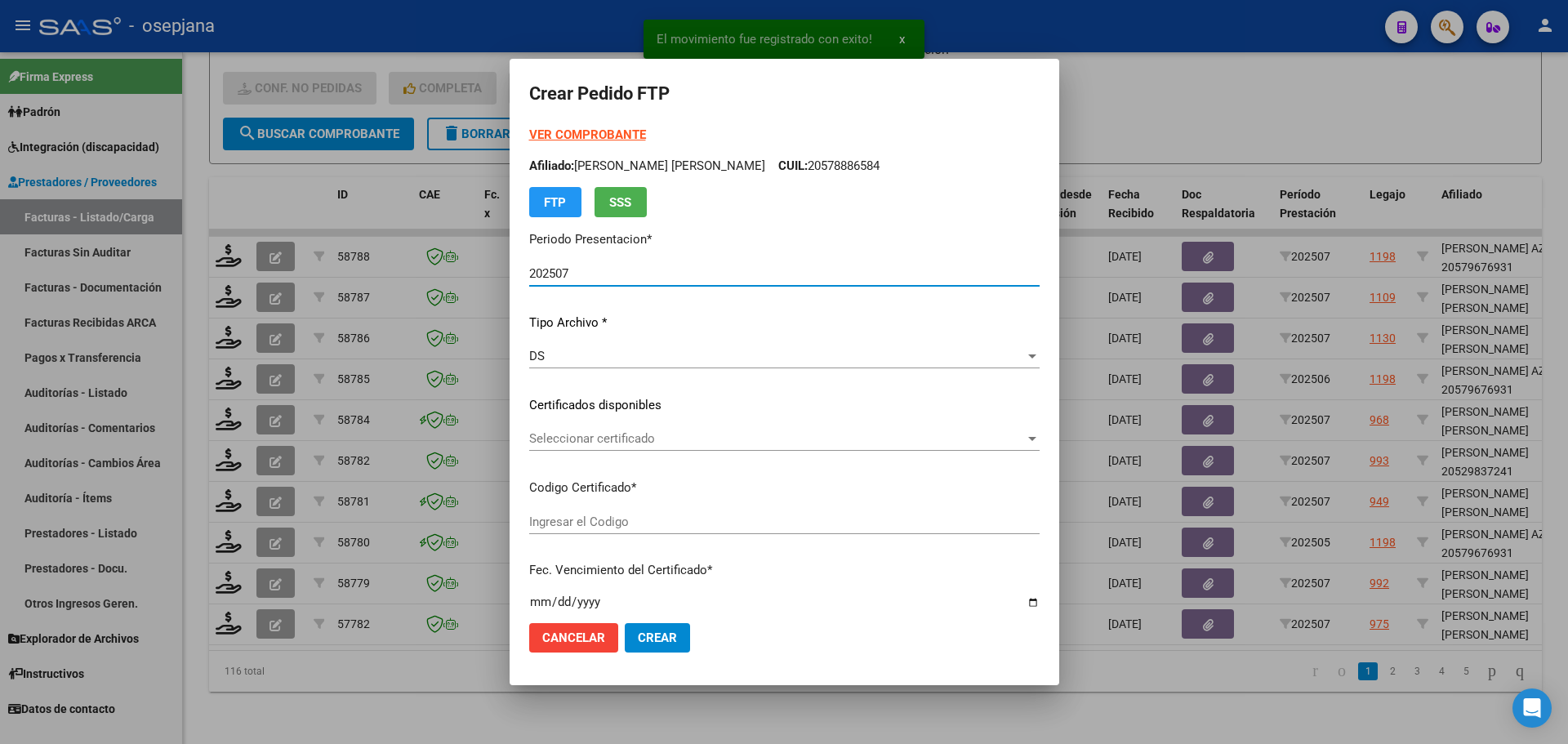
type input "E/T"
type input "[DATE]"
click at [640, 438] on span "Seleccionar certificado" at bounding box center [777, 439] width 495 height 15
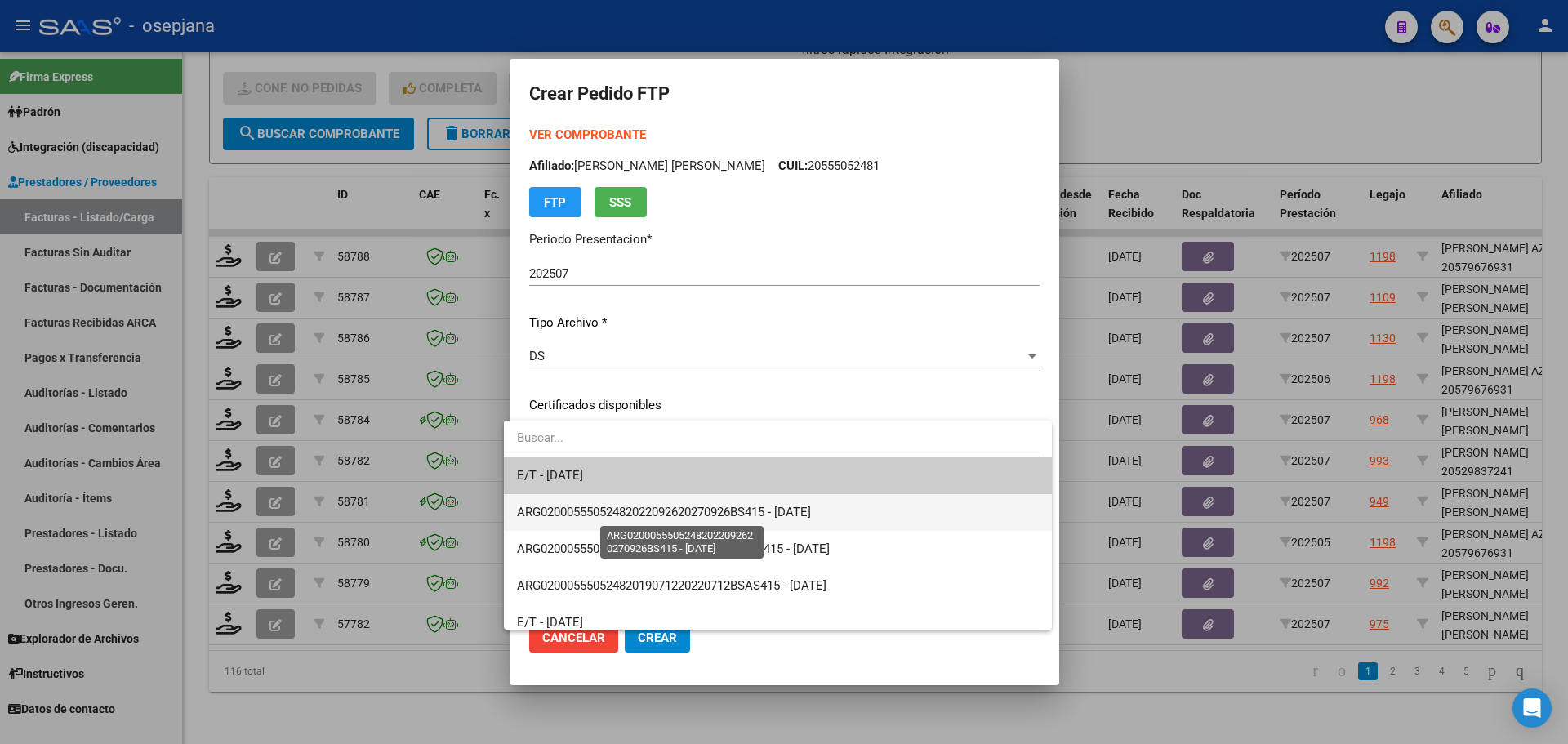
click at [655, 510] on span "ARG02000555052482022092620270926BS415 - [DATE]" at bounding box center [663, 512] width 294 height 15
type input "ARG02000555052482022092620270926BS415"
type input "[DATE]"
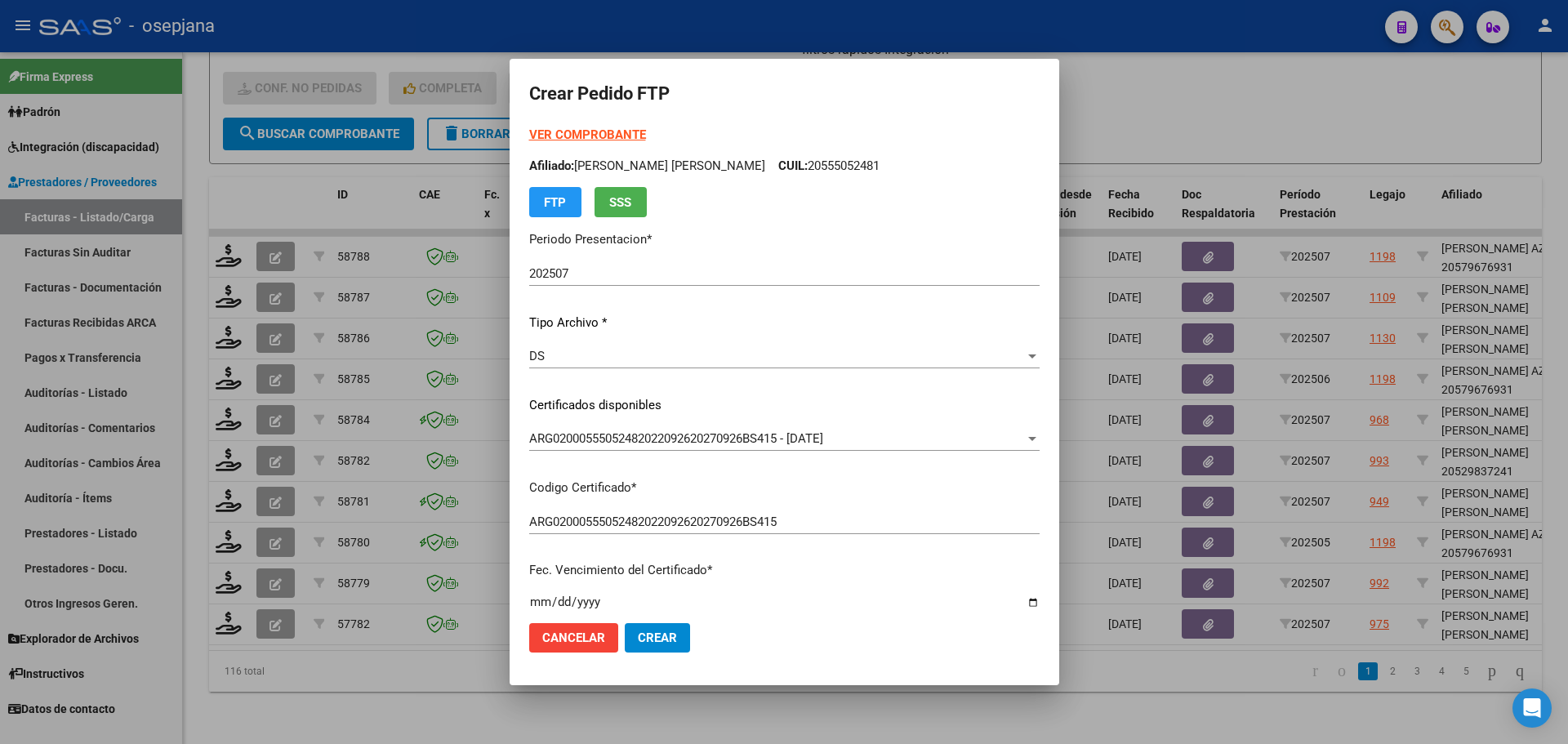
click at [602, 140] on strong "VER COMPROBANTE" at bounding box center [588, 135] width 116 height 15
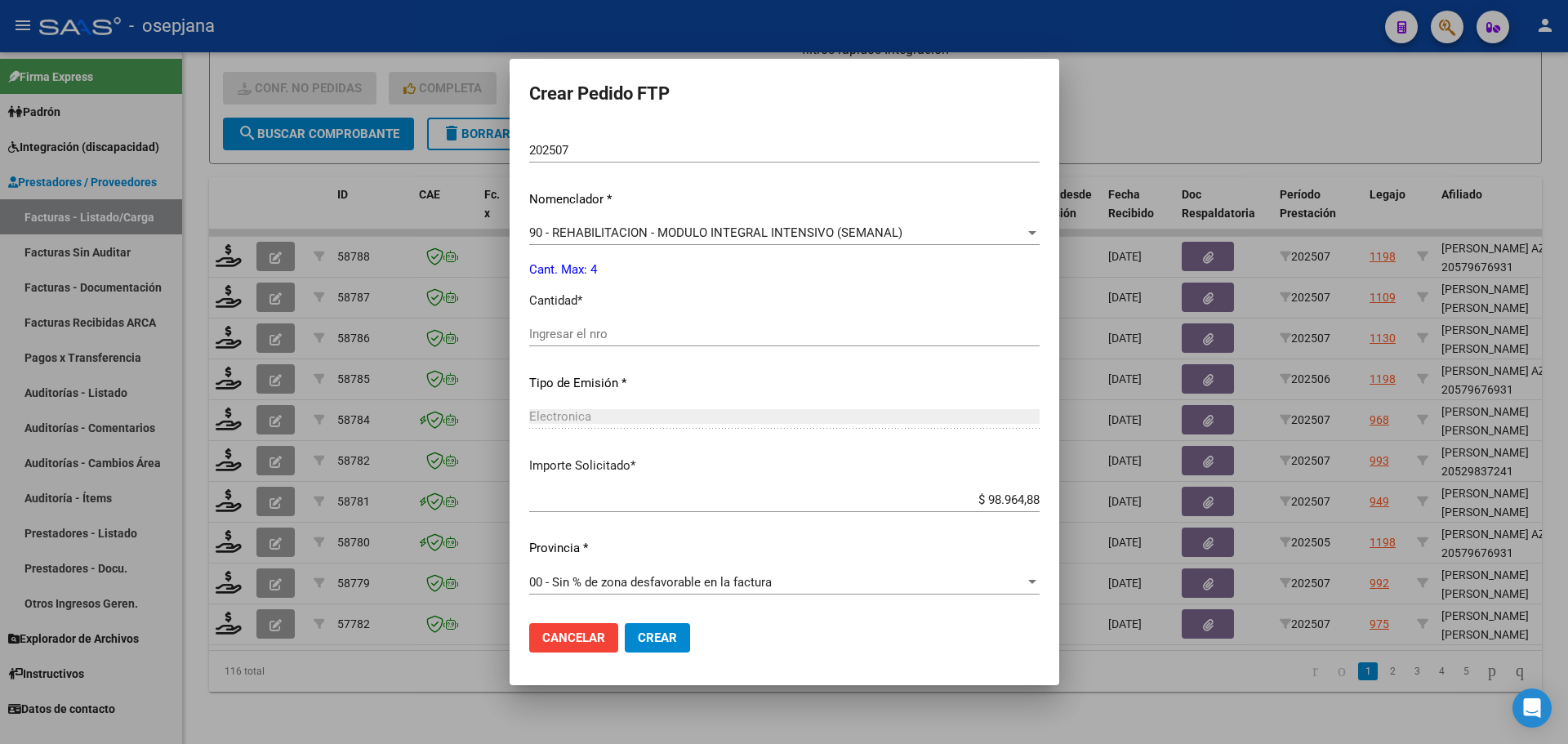
click at [629, 333] on input "Ingresar el nro" at bounding box center [784, 334] width 510 height 15
type input "4"
click at [650, 643] on span "Crear" at bounding box center [657, 638] width 39 height 15
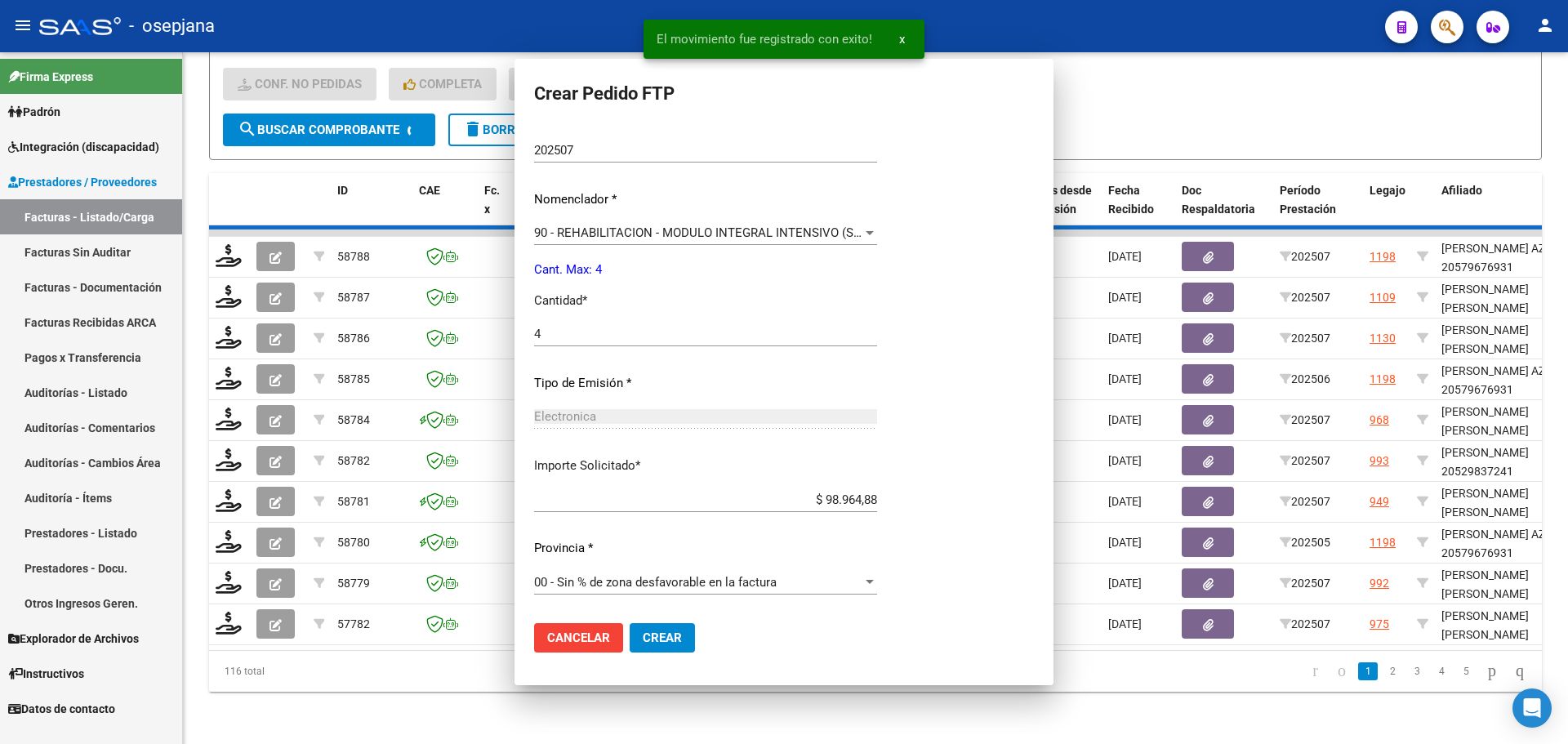
scroll to position [0, 0]
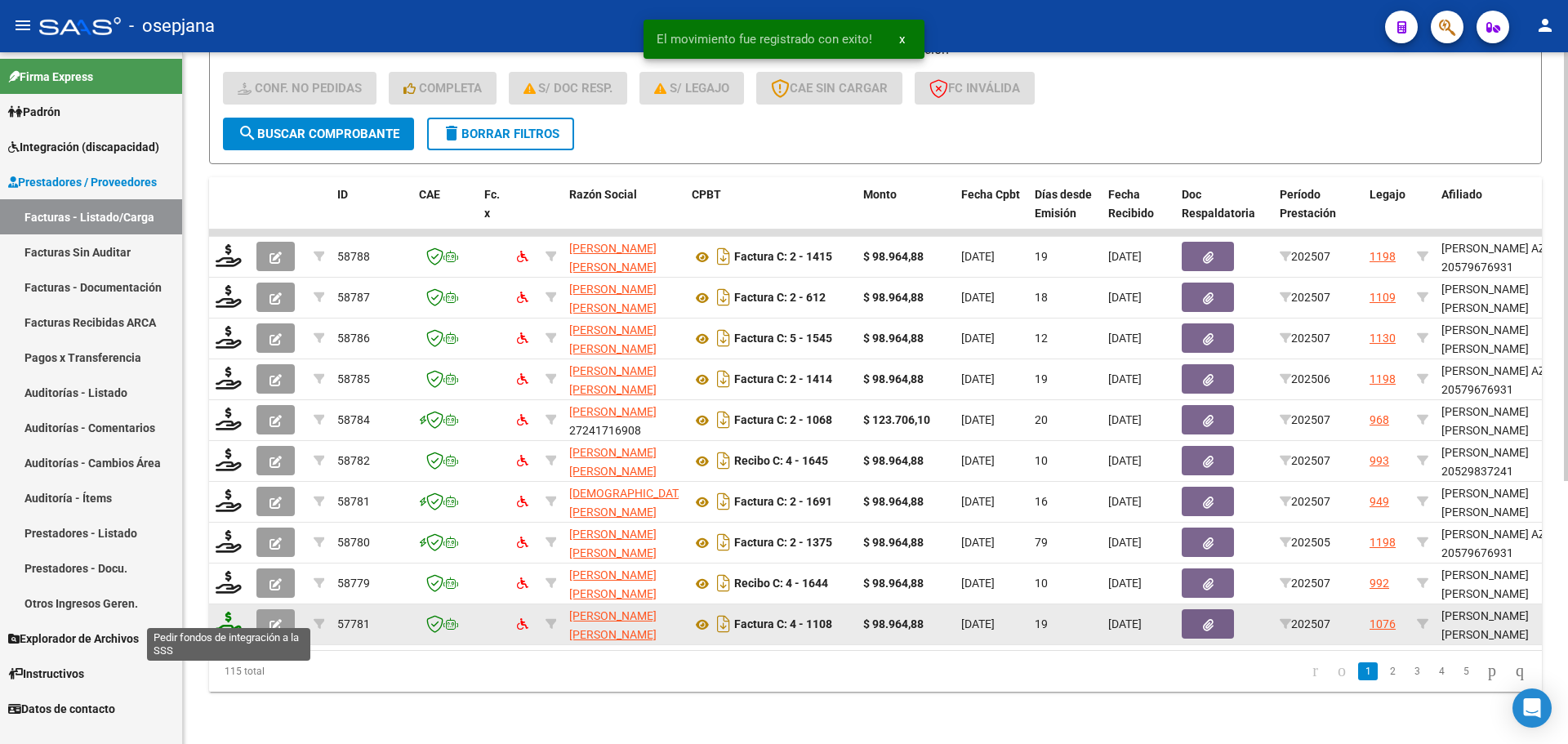
click at [221, 612] on icon at bounding box center [228, 623] width 26 height 23
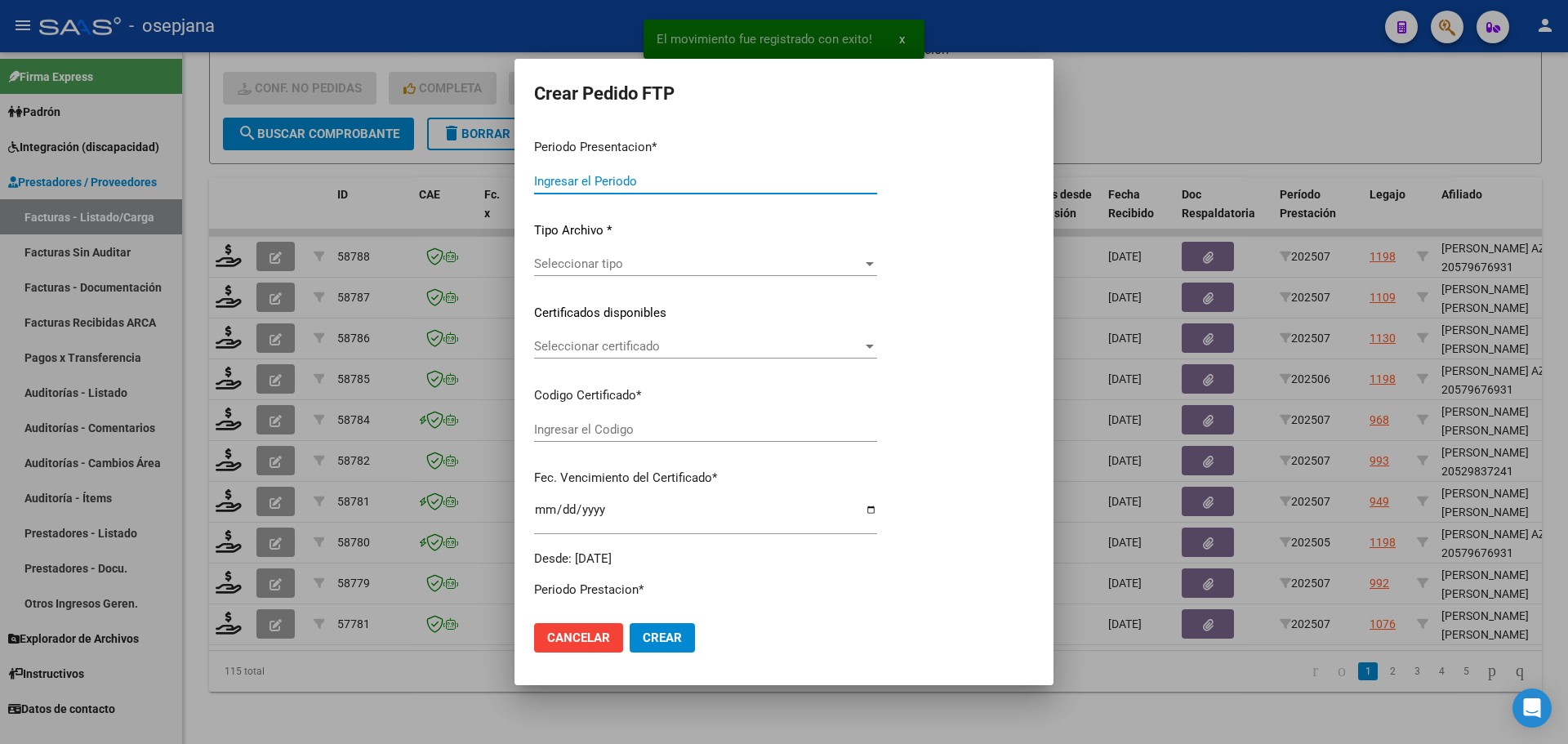
type input "202507"
type input "$ 98.964,88"
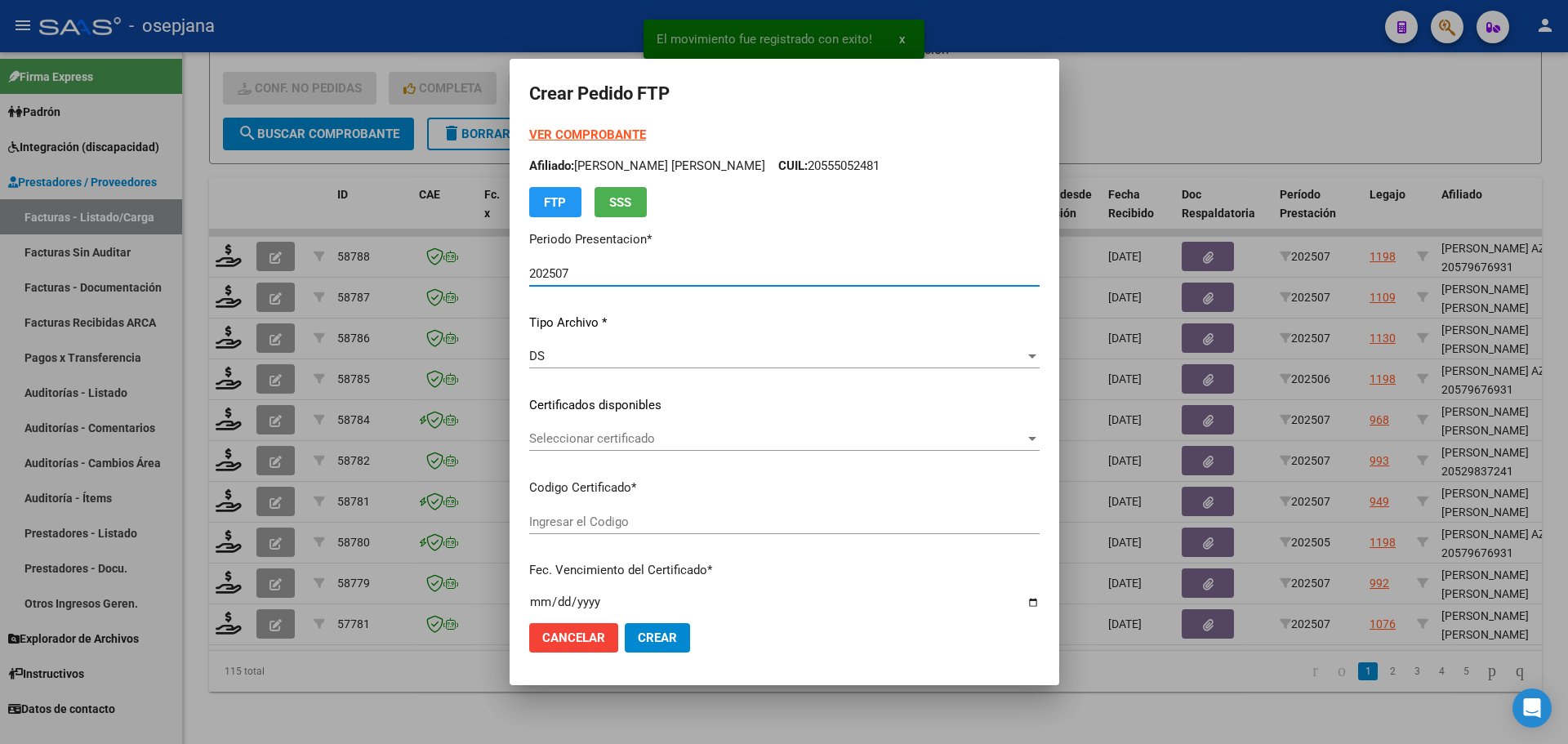
type input "ARG02000557427822024050620290506BUE376"
type input "[DATE]"
click at [603, 433] on span "Seleccionar certificado" at bounding box center [777, 439] width 495 height 15
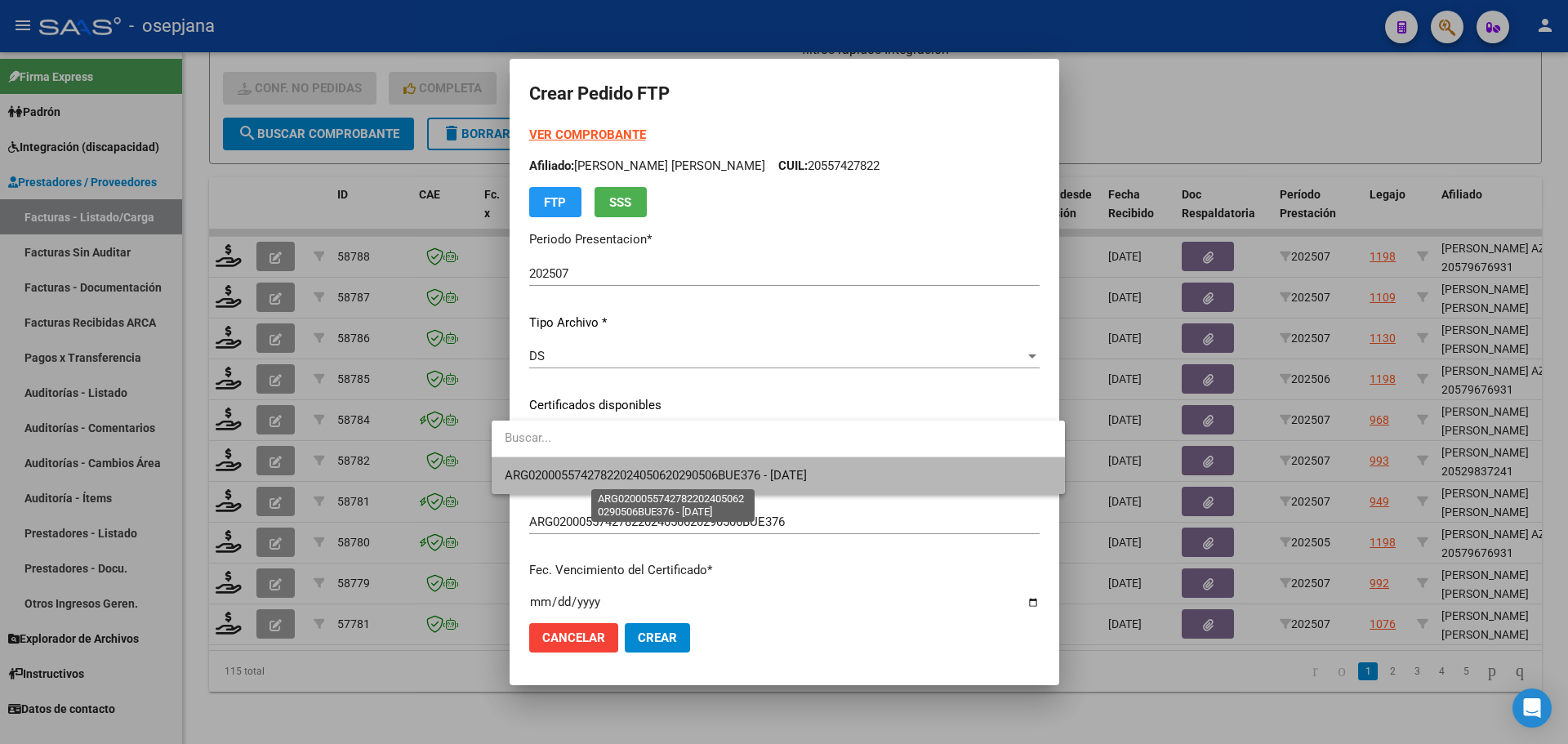
click at [617, 473] on span "ARG02000557427822024050620290506BUE376 - [DATE]" at bounding box center [655, 475] width 302 height 15
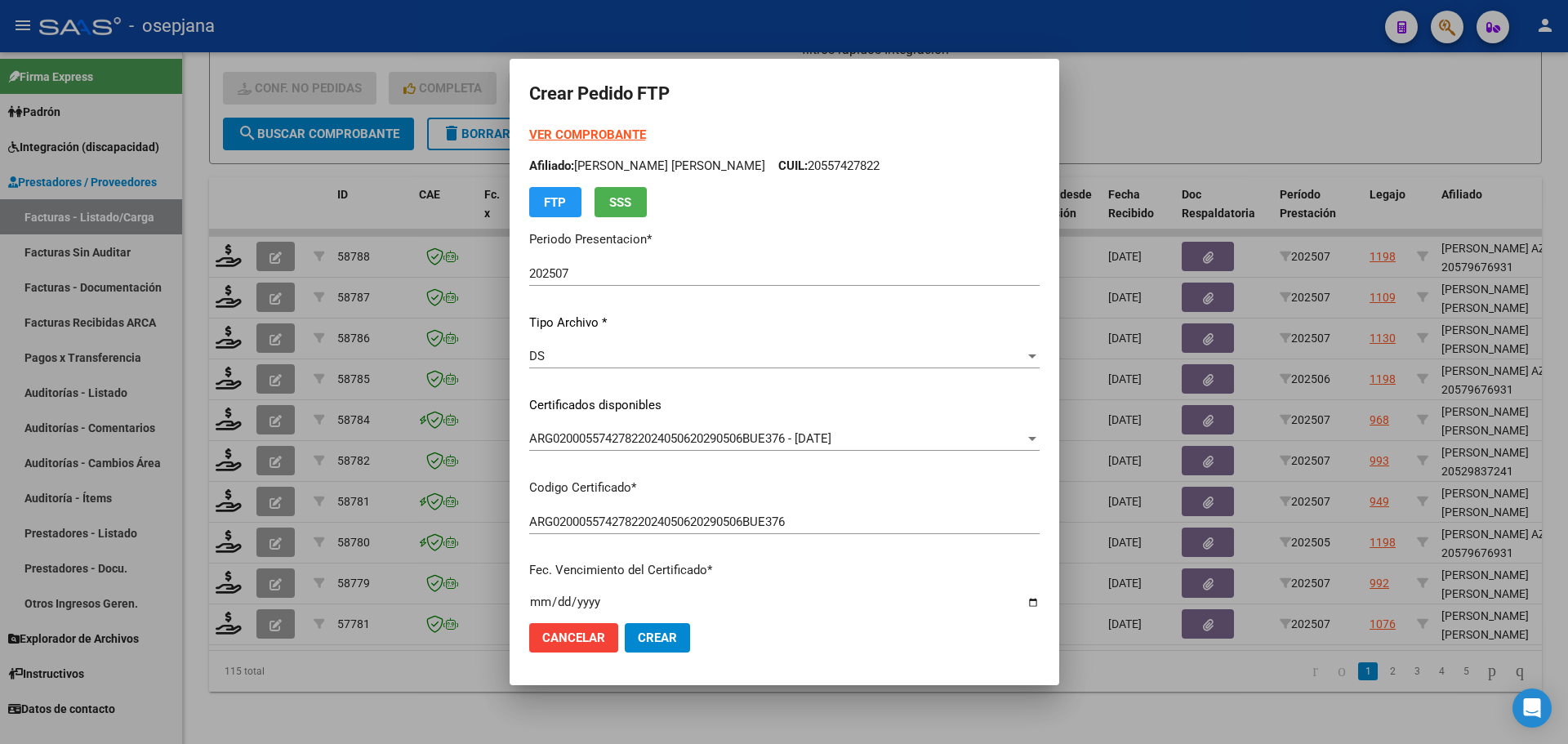
click at [573, 131] on strong "VER COMPROBANTE" at bounding box center [588, 135] width 116 height 15
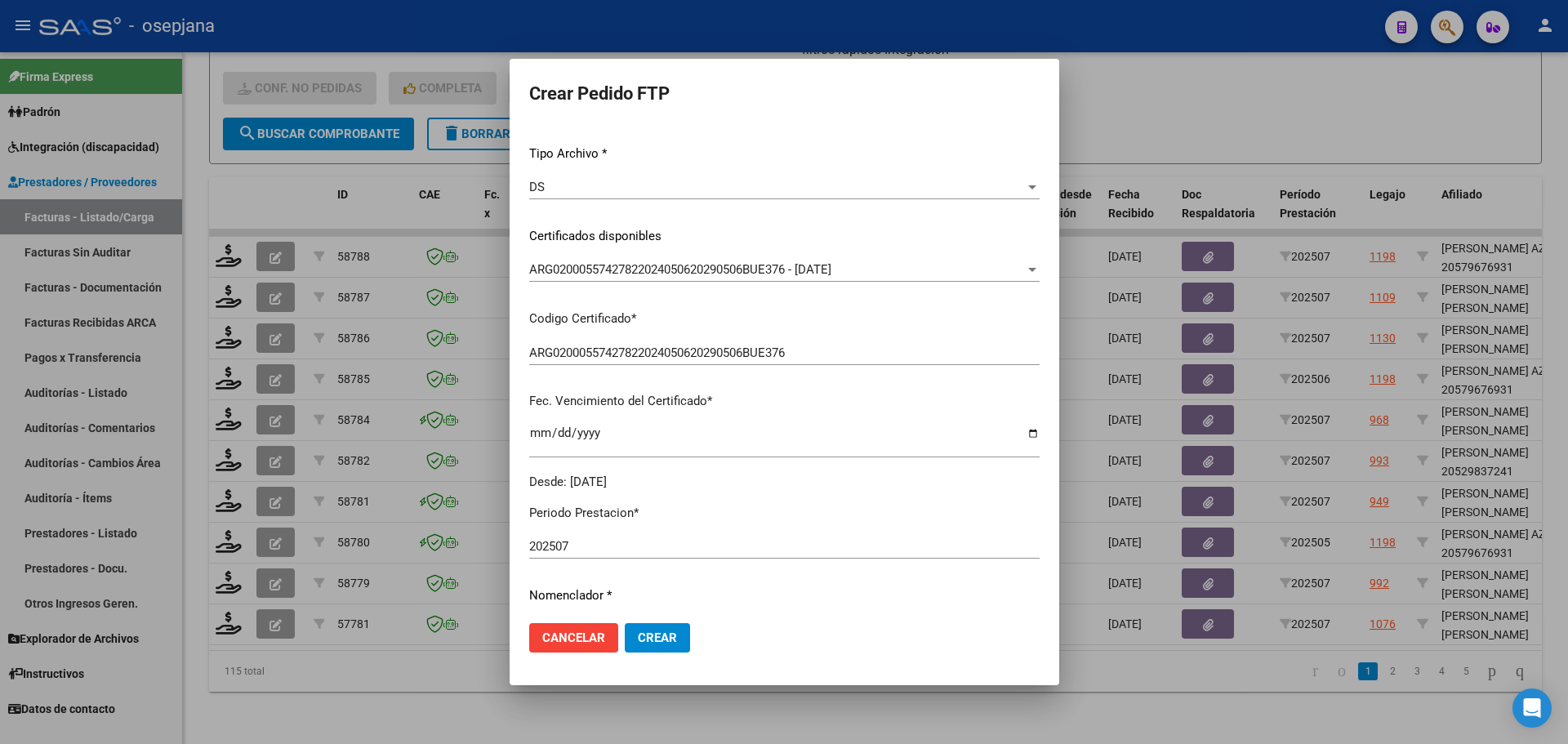
scroll to position [490, 0]
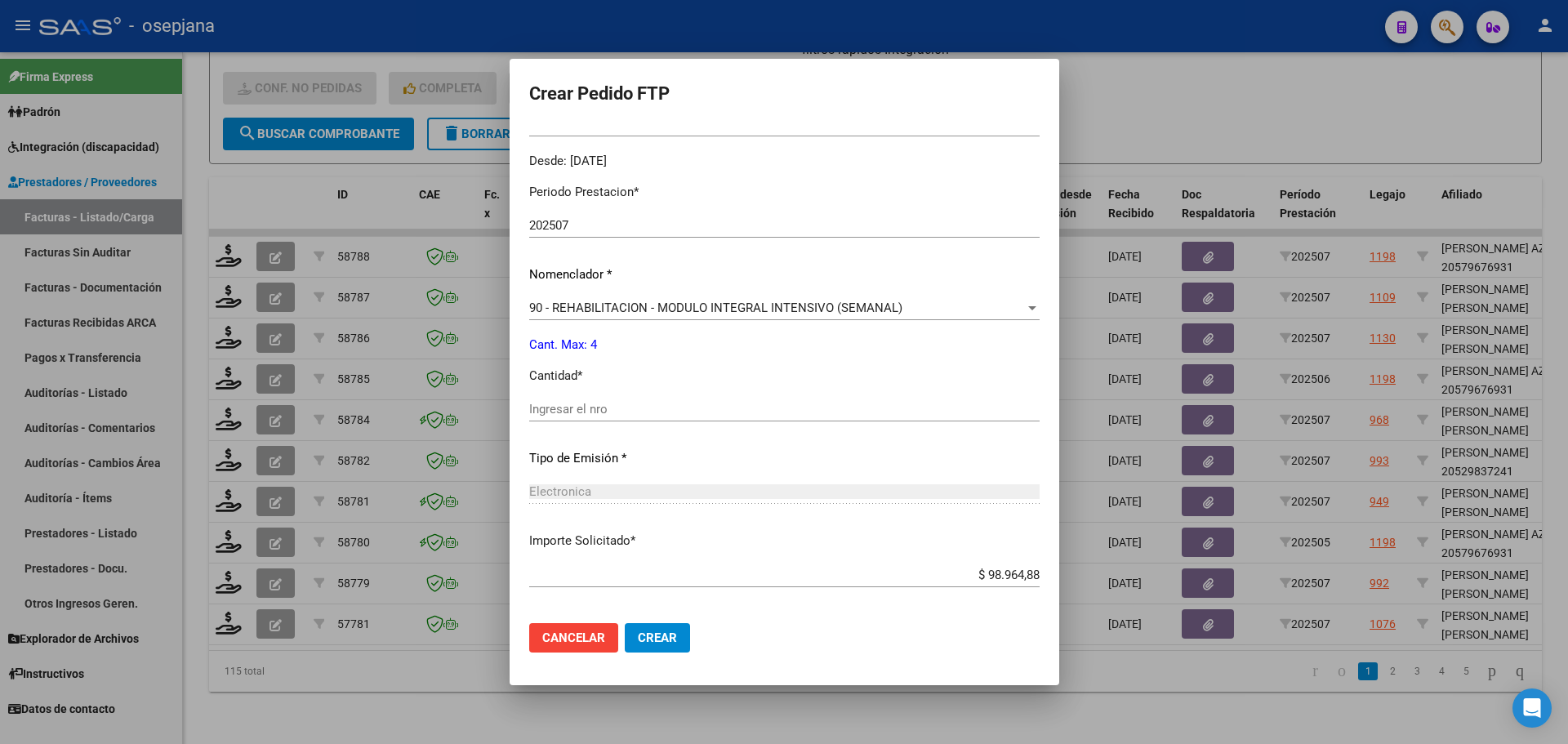
click at [600, 411] on input "Ingresar el nro" at bounding box center [784, 409] width 510 height 15
type input "4"
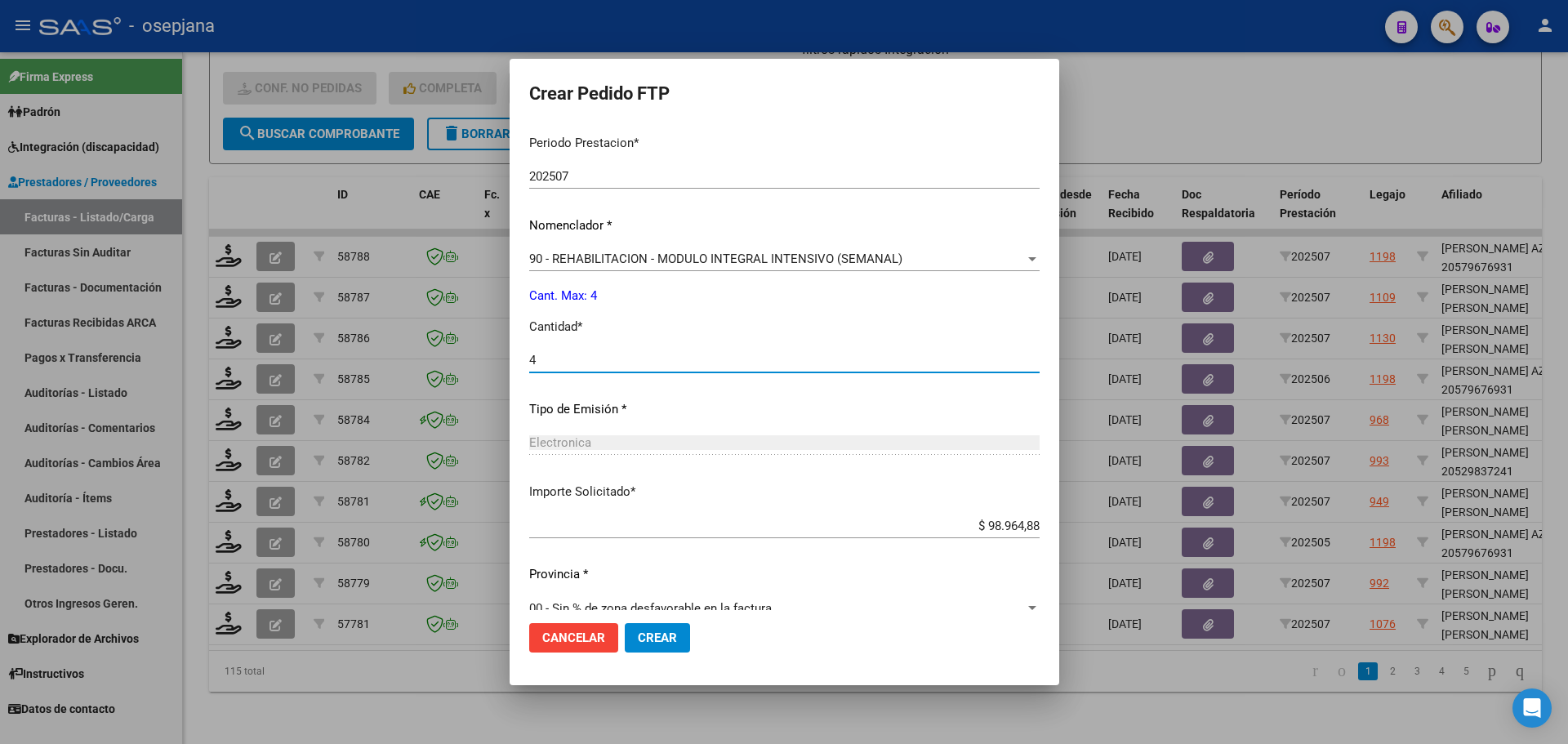
scroll to position [566, 0]
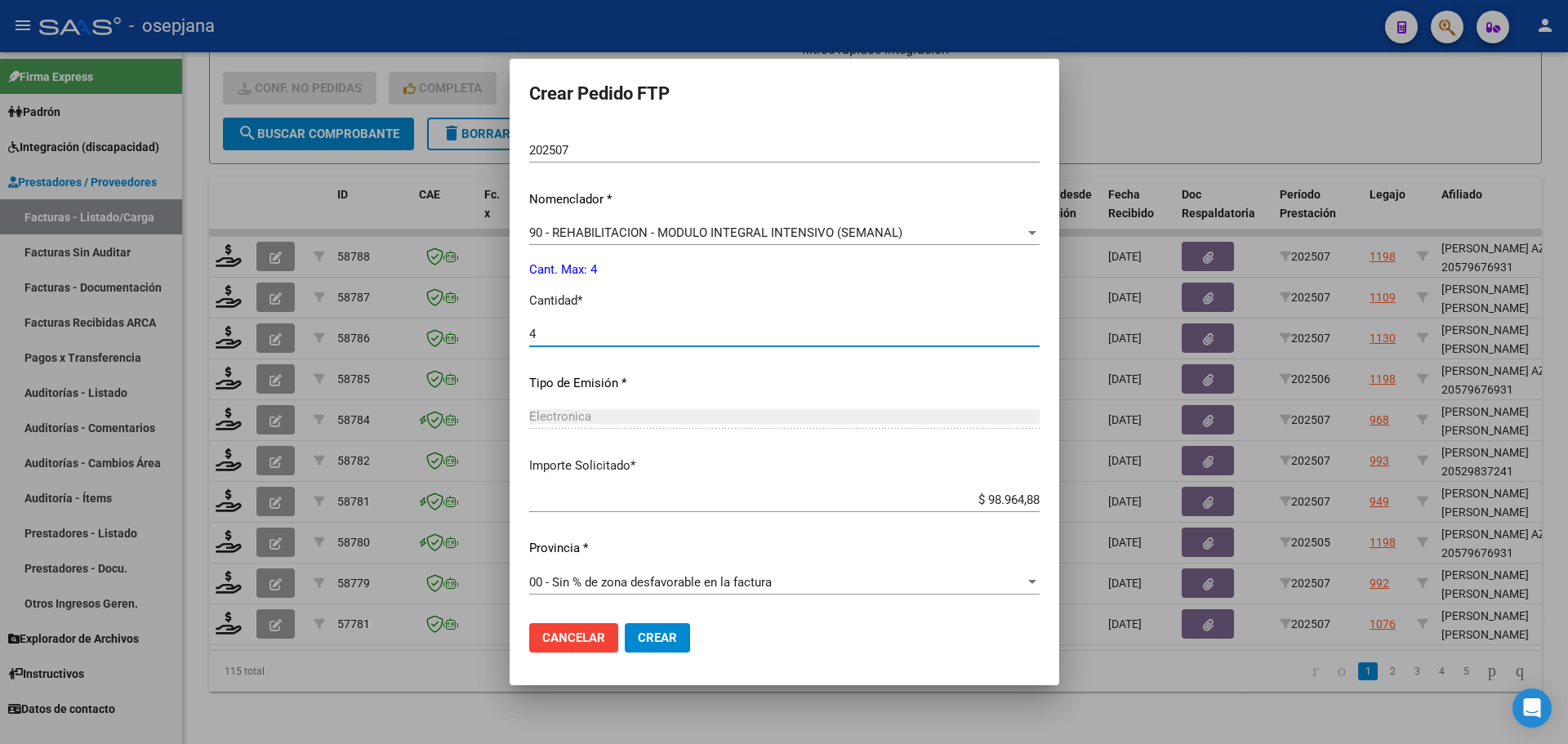
click at [638, 644] on span "Crear" at bounding box center [657, 638] width 39 height 15
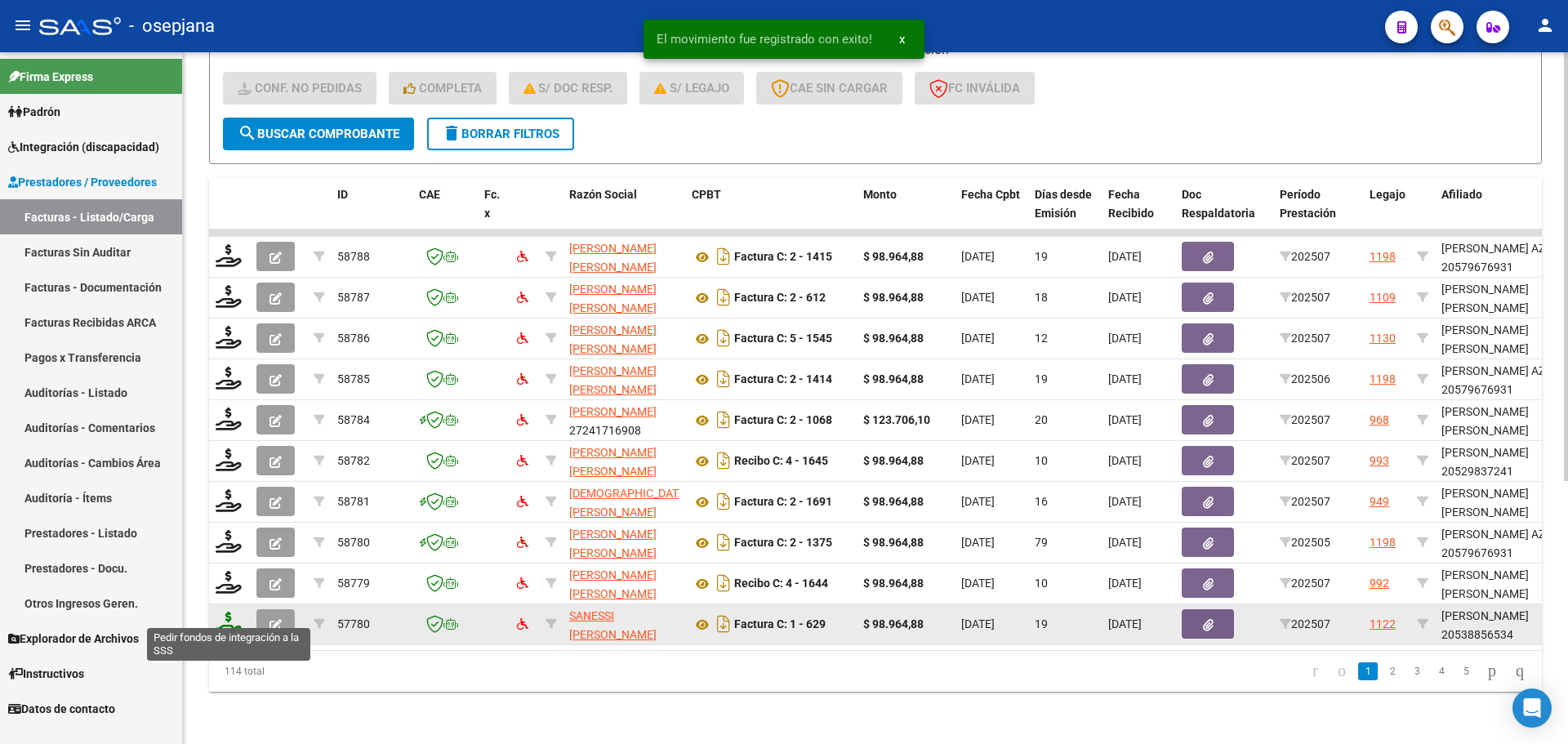
click at [226, 612] on icon at bounding box center [228, 623] width 26 height 23
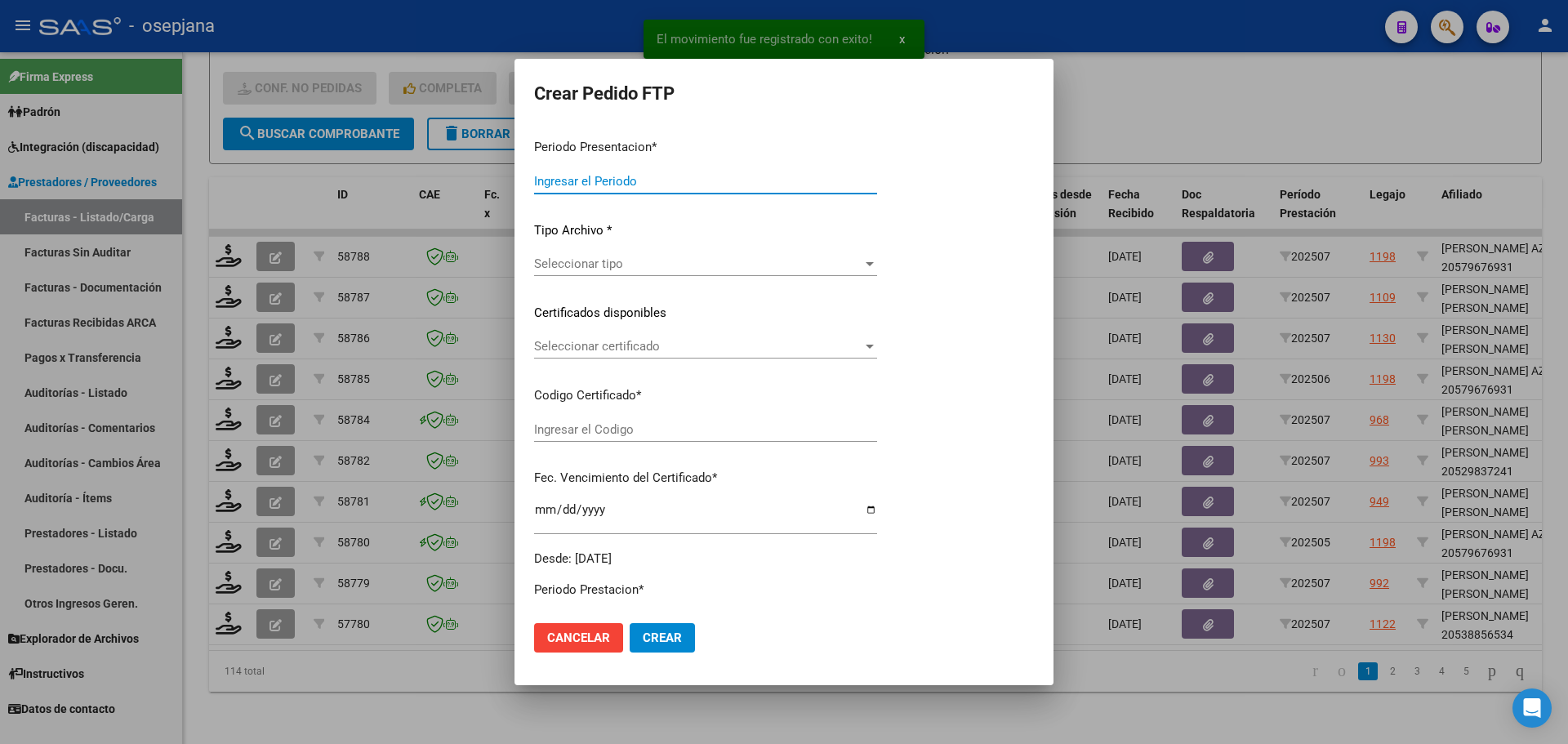
type input "202507"
type input "$ 98.964,88"
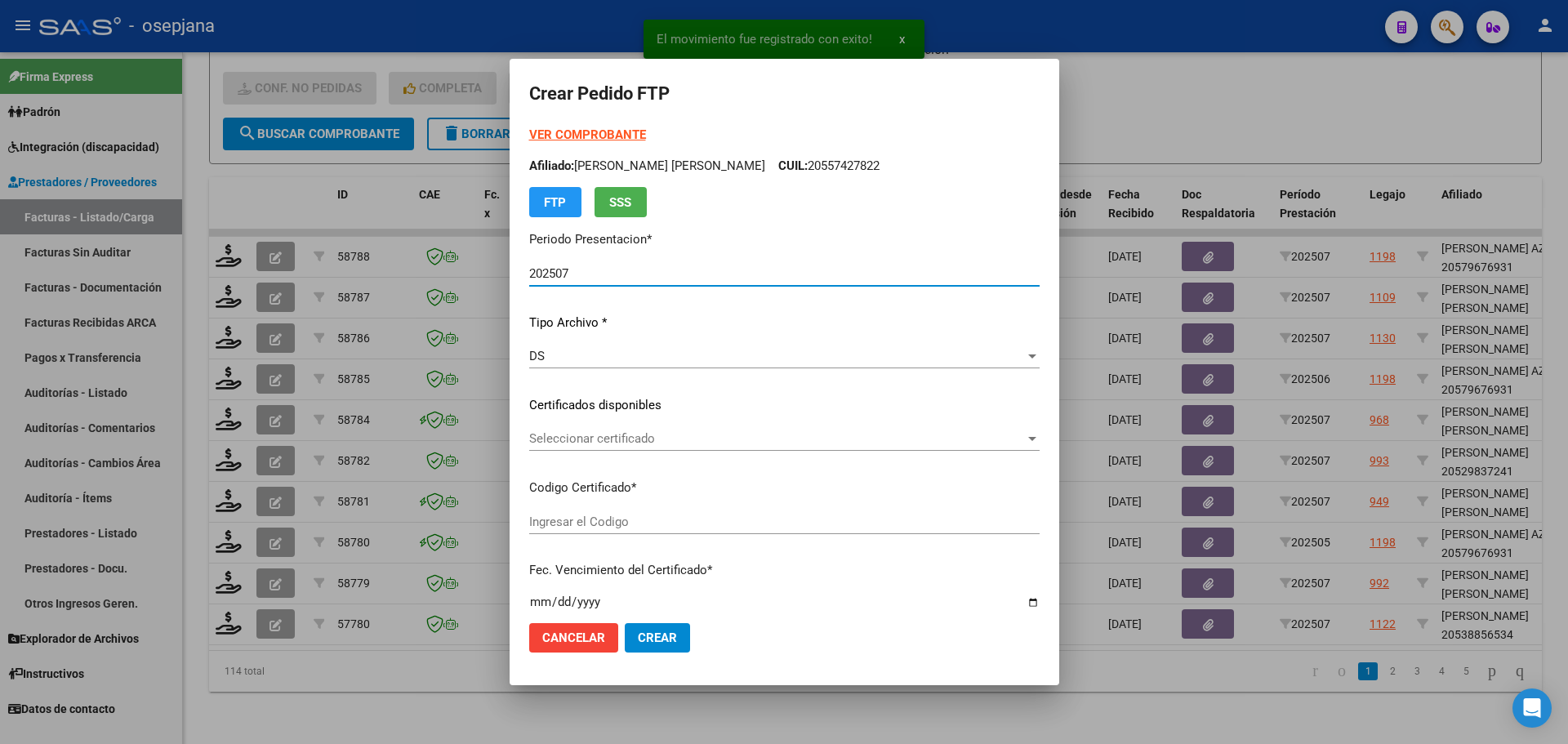
type input "ARG02000538856532024112820271128BSAS415"
type input "[DATE]"
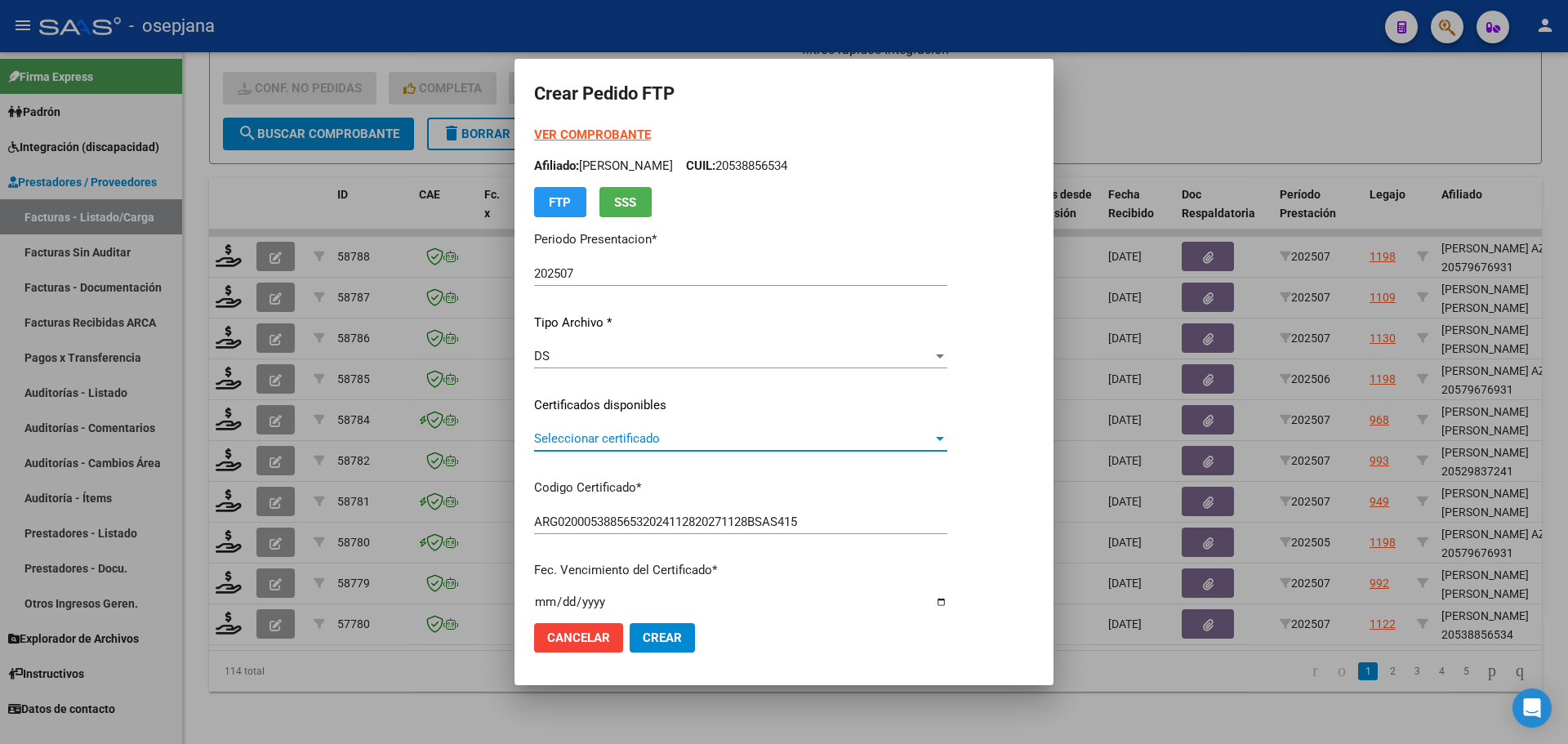
click at [601, 437] on span "Seleccionar certificado" at bounding box center [733, 439] width 398 height 15
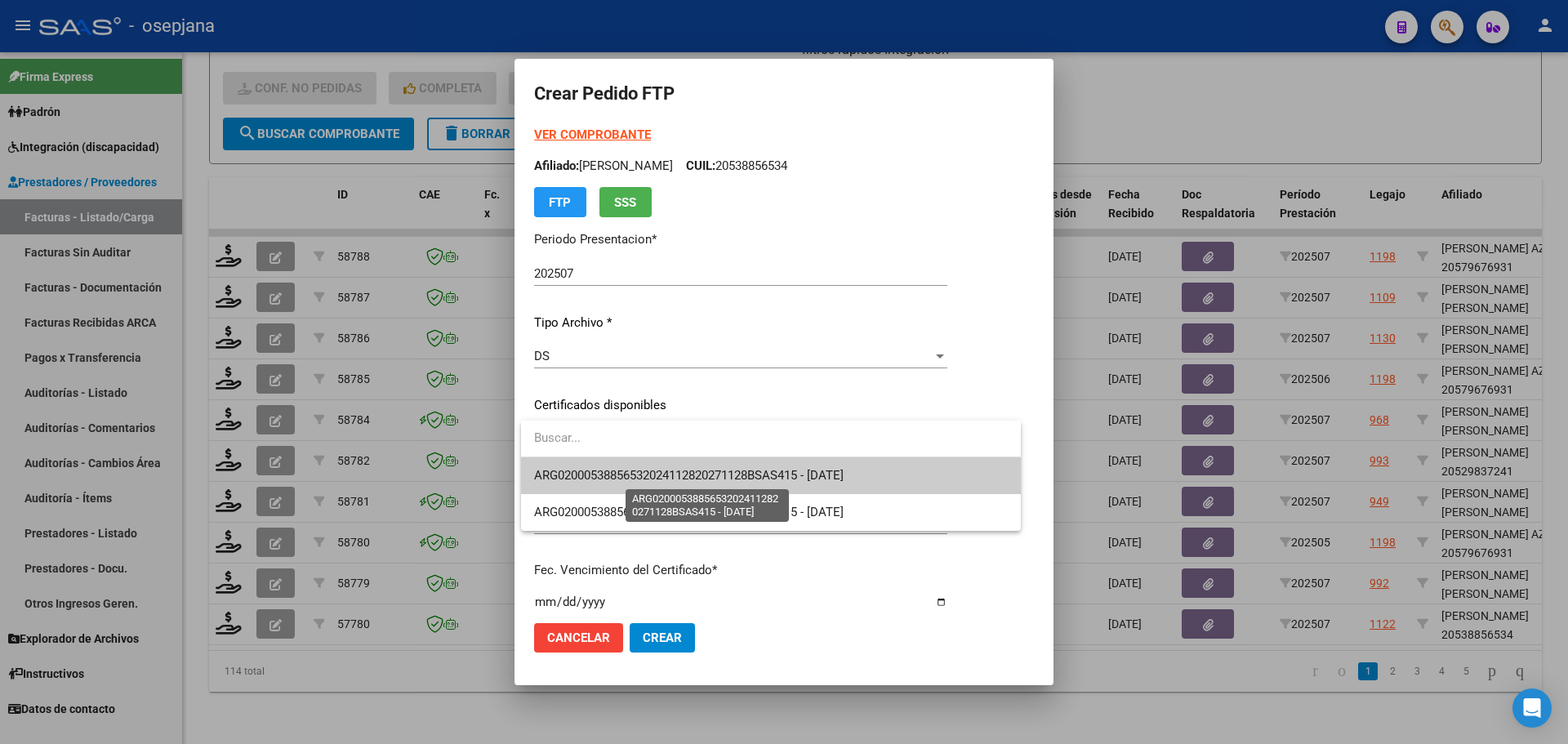
click at [604, 471] on span "ARG02000538856532024112820271128BSAS415 - [DATE]" at bounding box center [688, 475] width 310 height 15
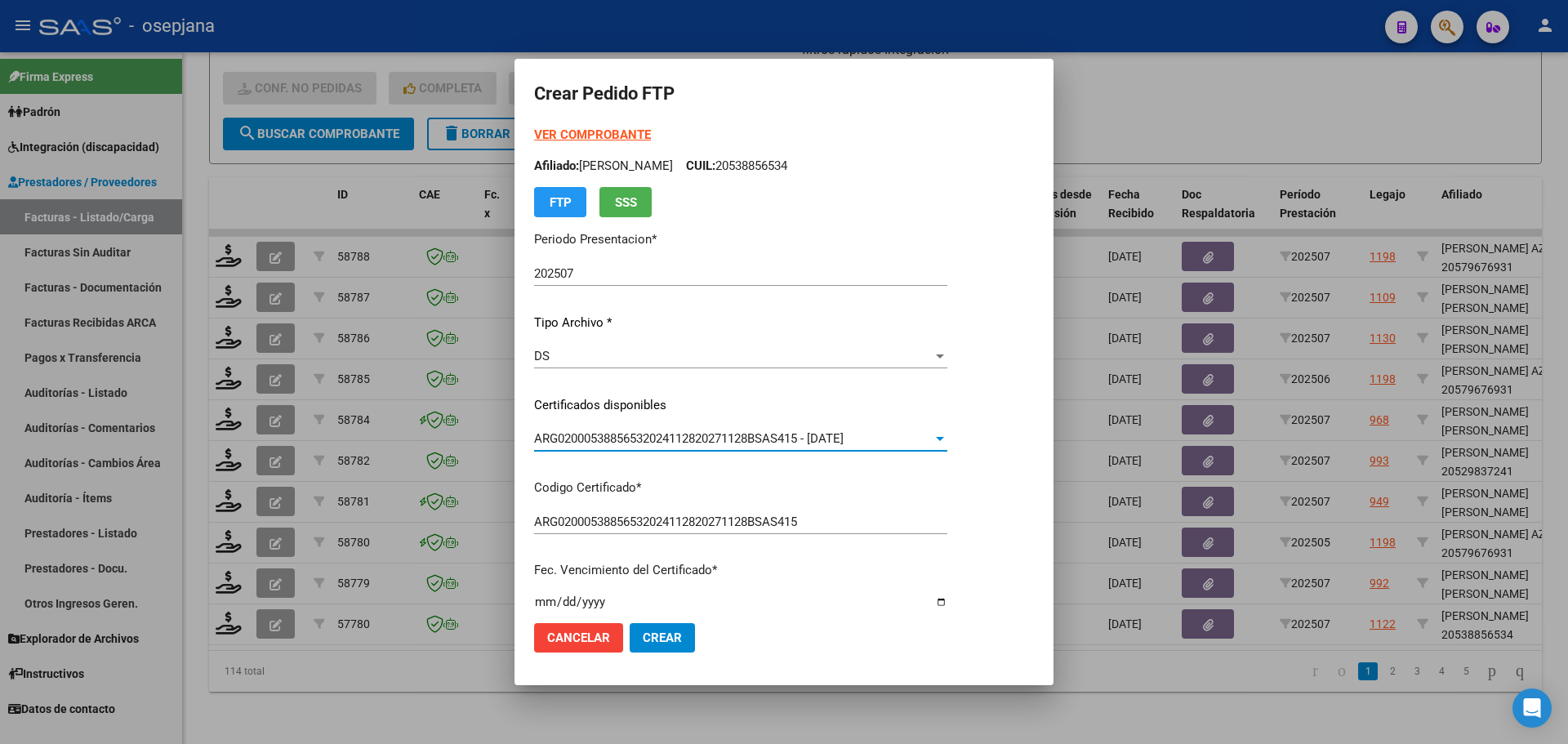
click at [566, 128] on strong "VER COMPROBANTE" at bounding box center [592, 135] width 116 height 15
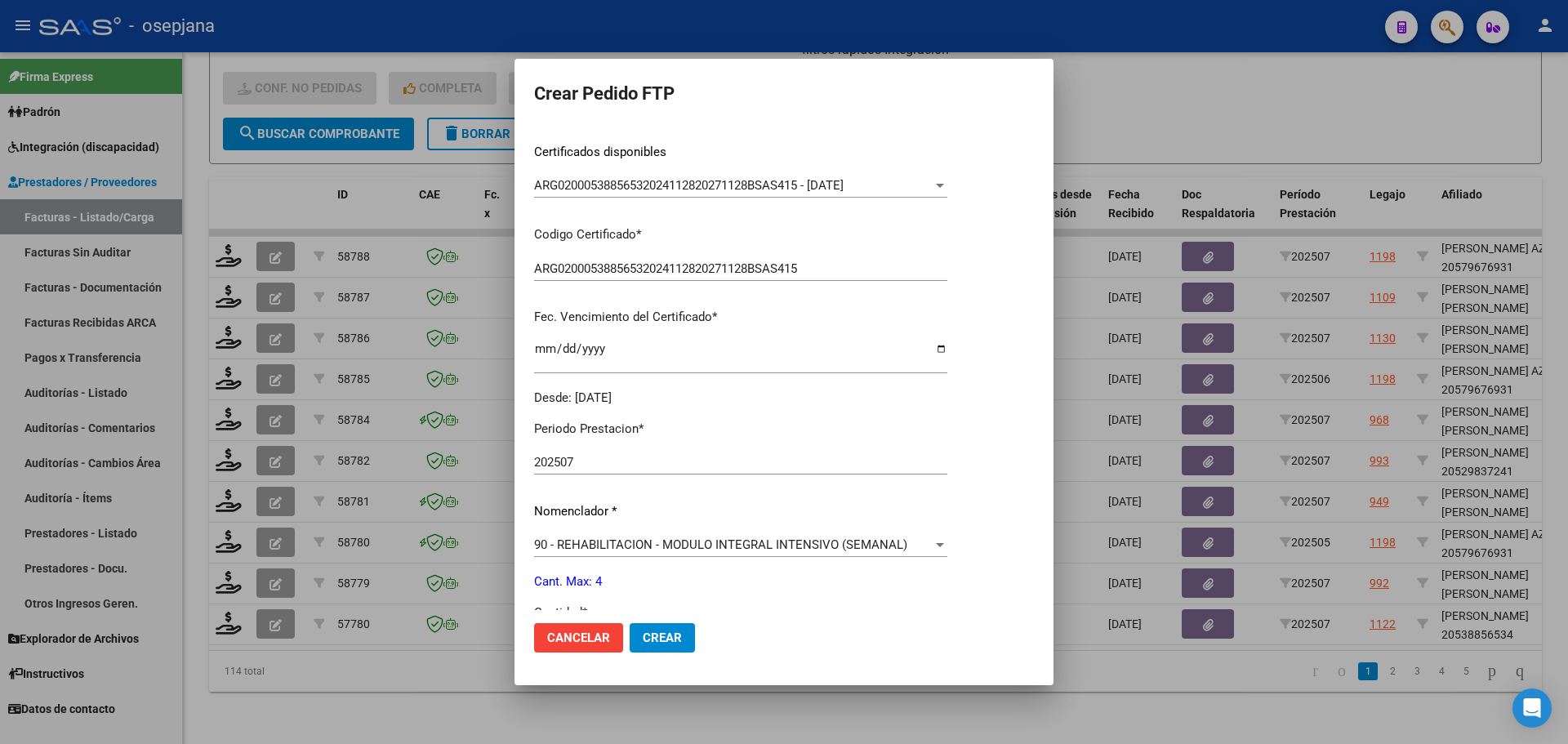
scroll to position [566, 0]
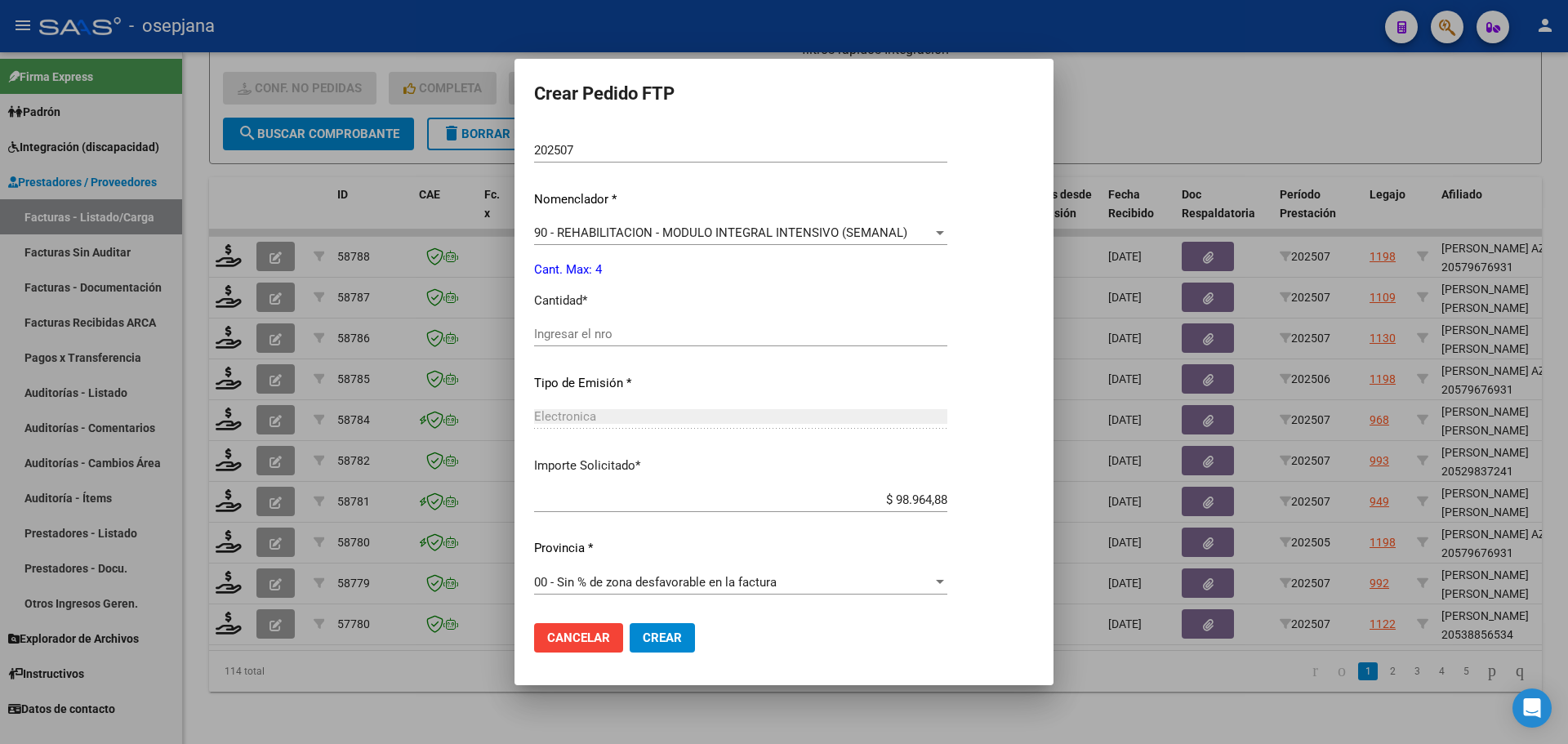
click at [579, 344] on div "Ingresar el nro" at bounding box center [740, 334] width 413 height 25
type input "4"
click at [675, 642] on span "Crear" at bounding box center [662, 638] width 39 height 15
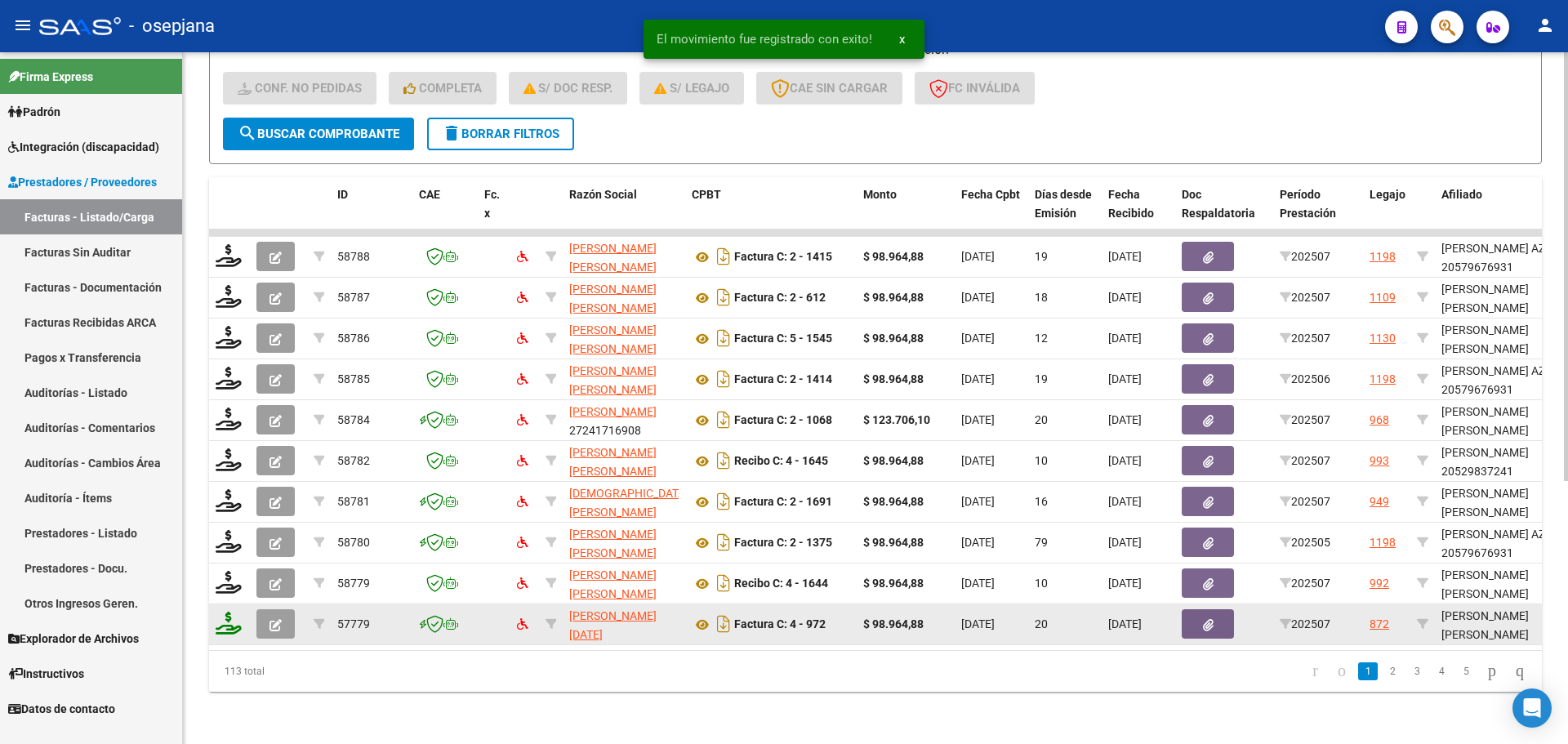
click at [237, 612] on icon at bounding box center [228, 623] width 26 height 23
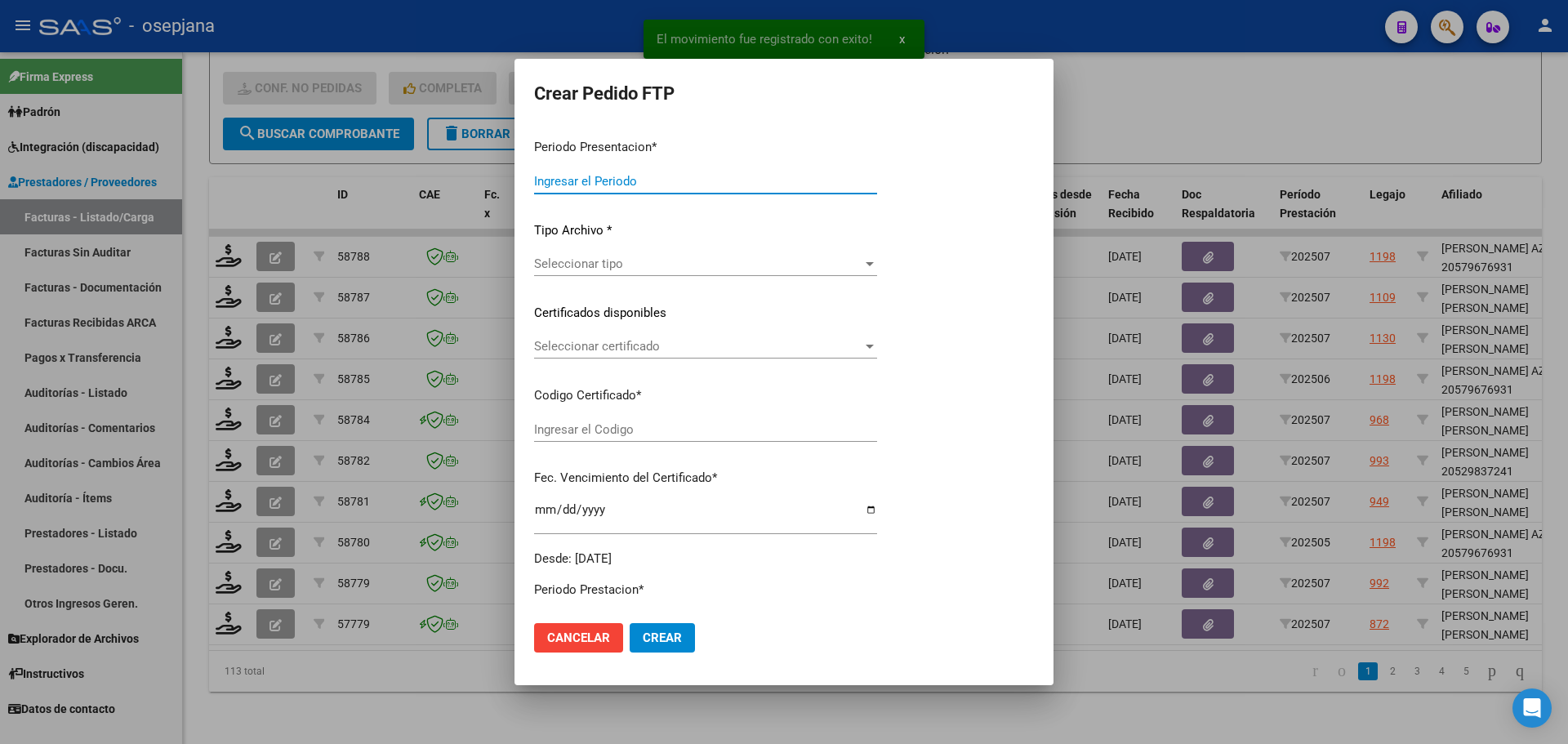
type input "202507"
type input "$ 98.964,88"
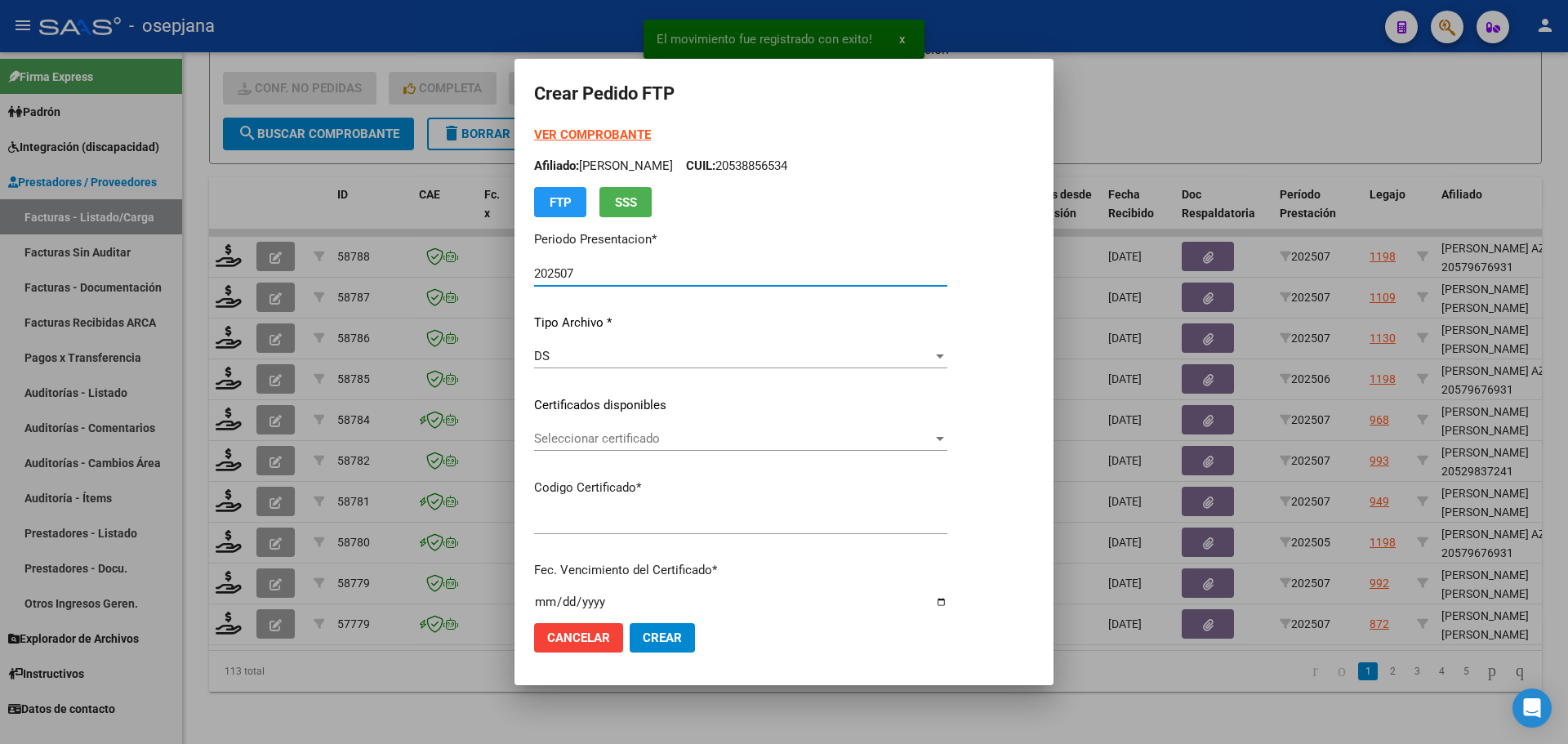
type input "ARG01000525953692025040120280401BUE313"
type input "[DATE]"
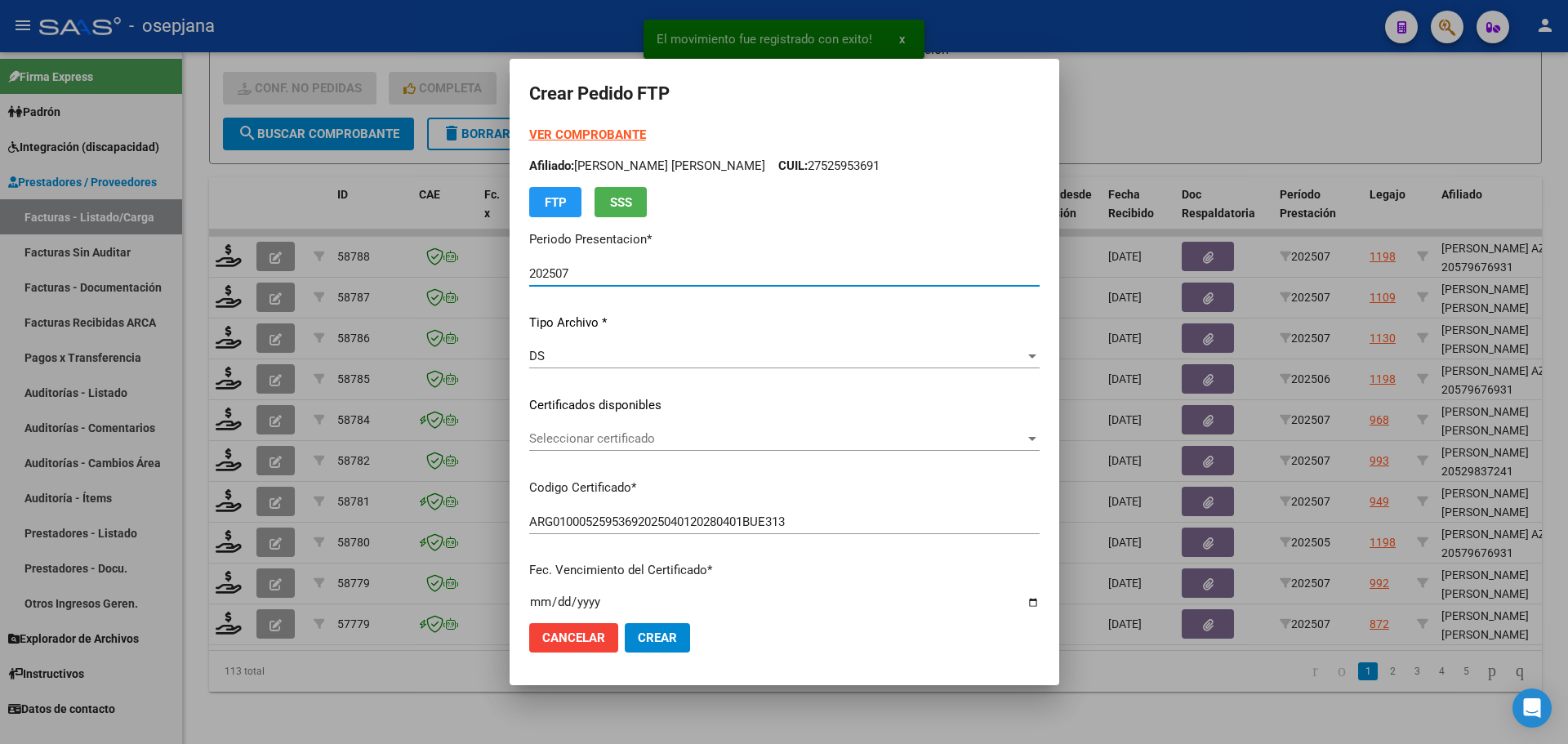
click at [607, 441] on span "Seleccionar certificado" at bounding box center [777, 439] width 495 height 15
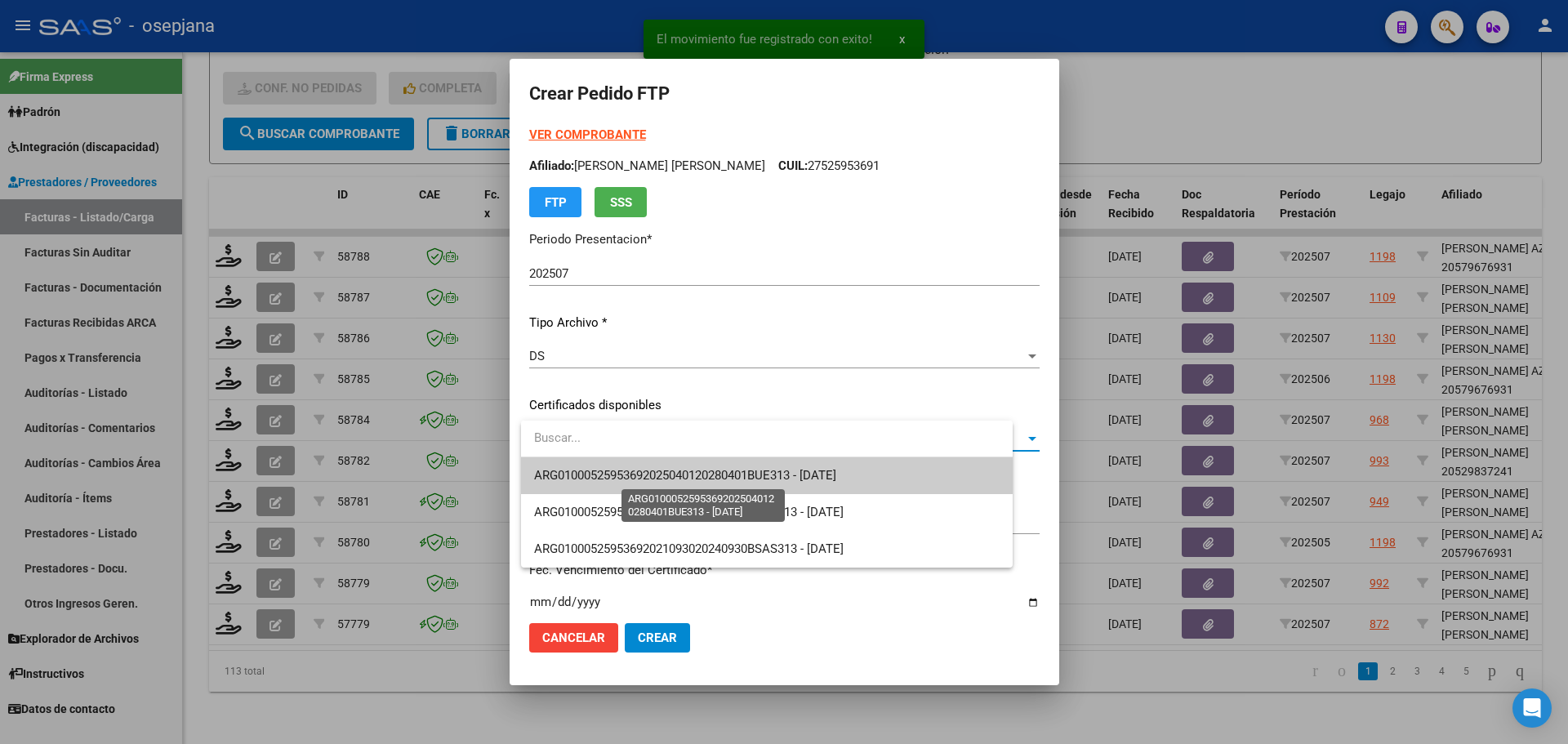
click at [619, 471] on span "ARG01000525953692025040120280401BUE313 - [DATE]" at bounding box center [685, 475] width 302 height 15
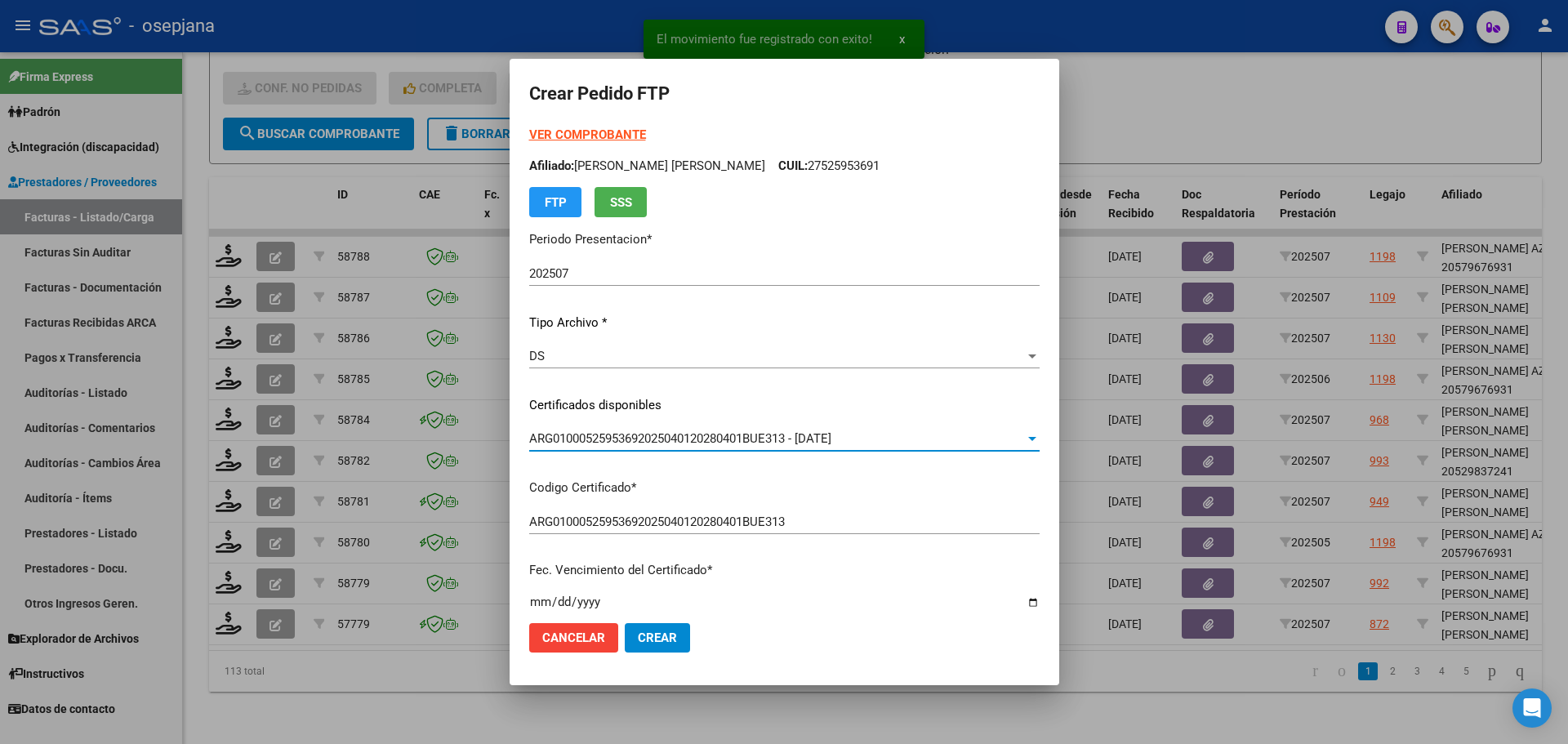
click at [612, 134] on strong "VER COMPROBANTE" at bounding box center [588, 135] width 116 height 15
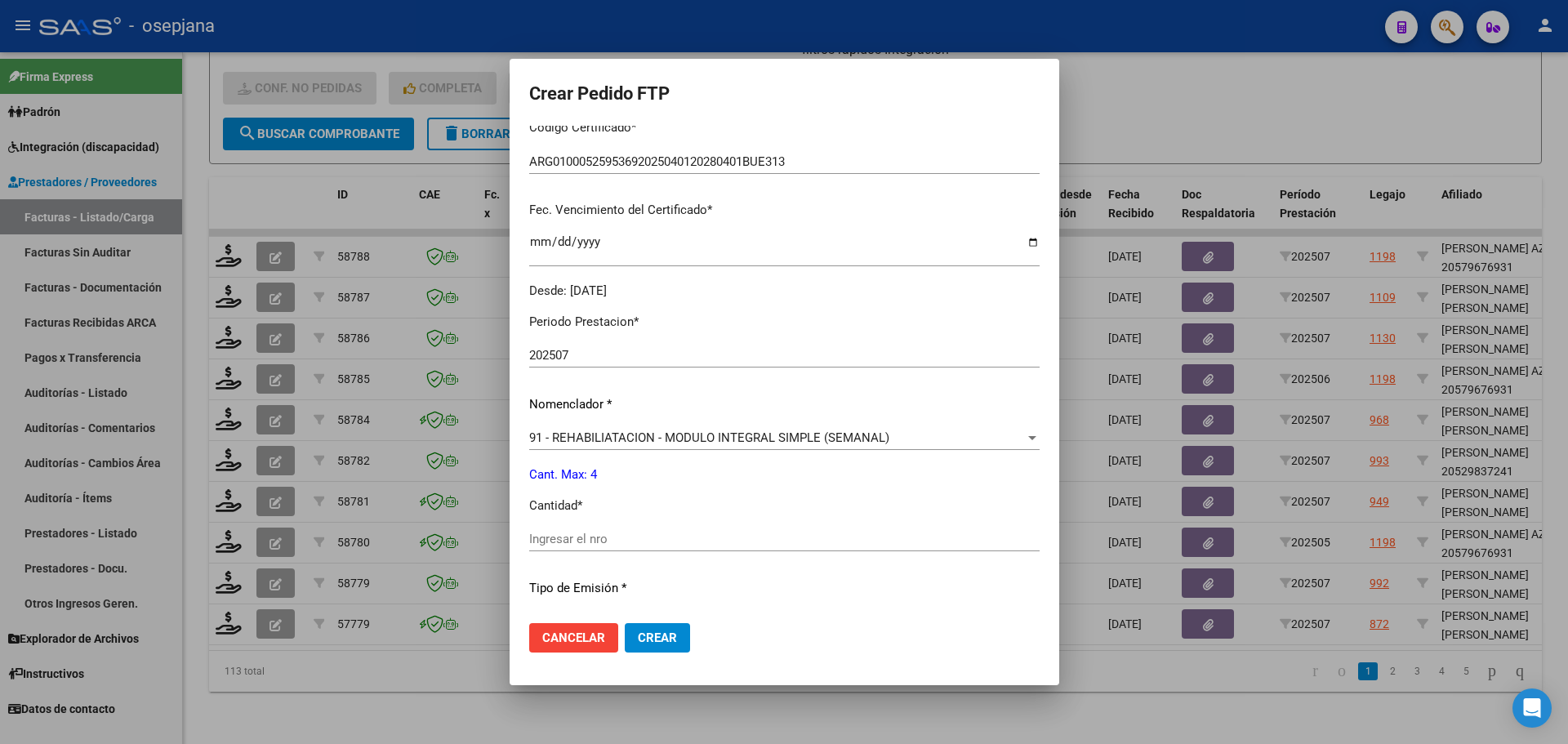
scroll to position [409, 0]
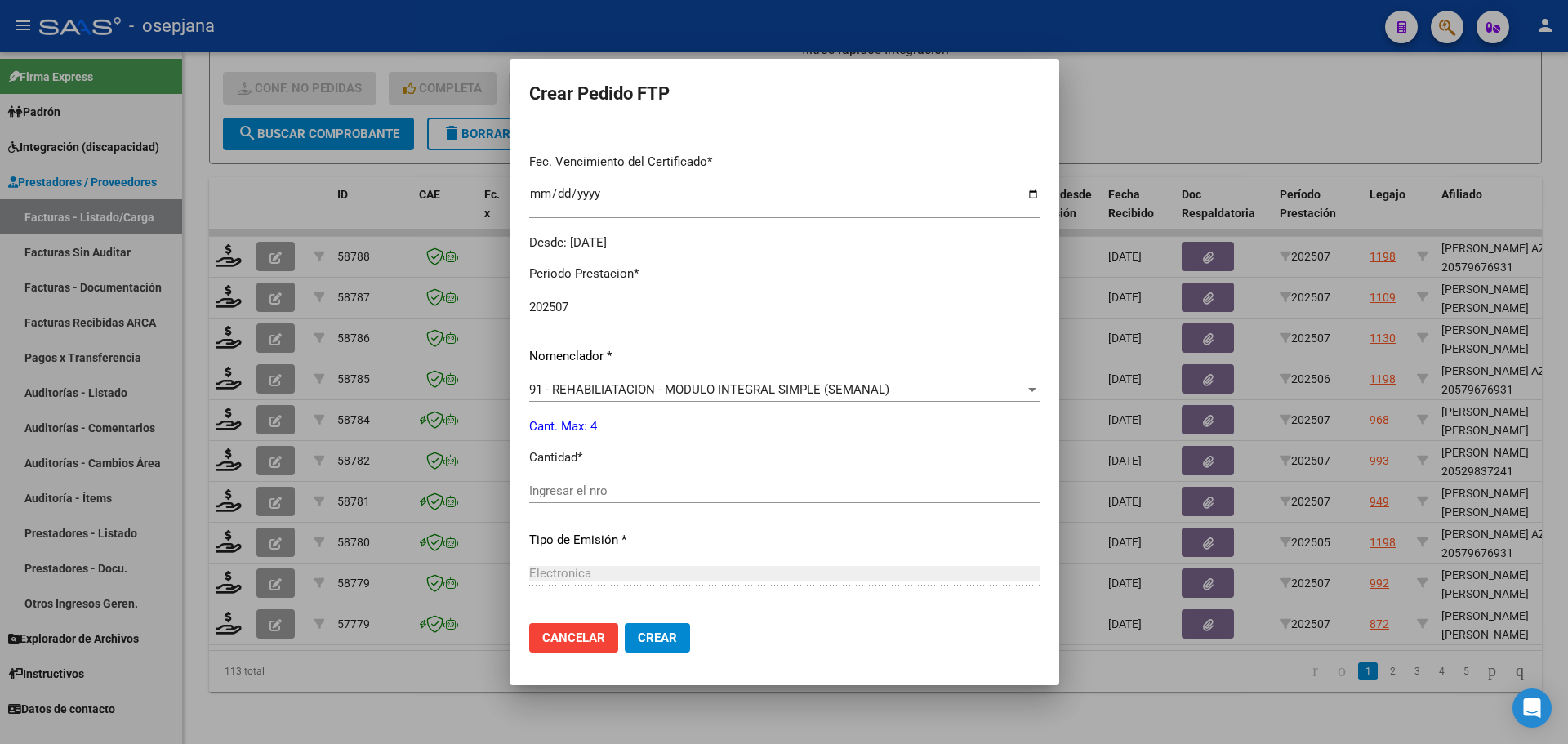
click at [556, 503] on div "Ingresar el nro" at bounding box center [784, 491] width 510 height 25
type input "4"
click at [640, 636] on button "Crear" at bounding box center [657, 638] width 66 height 30
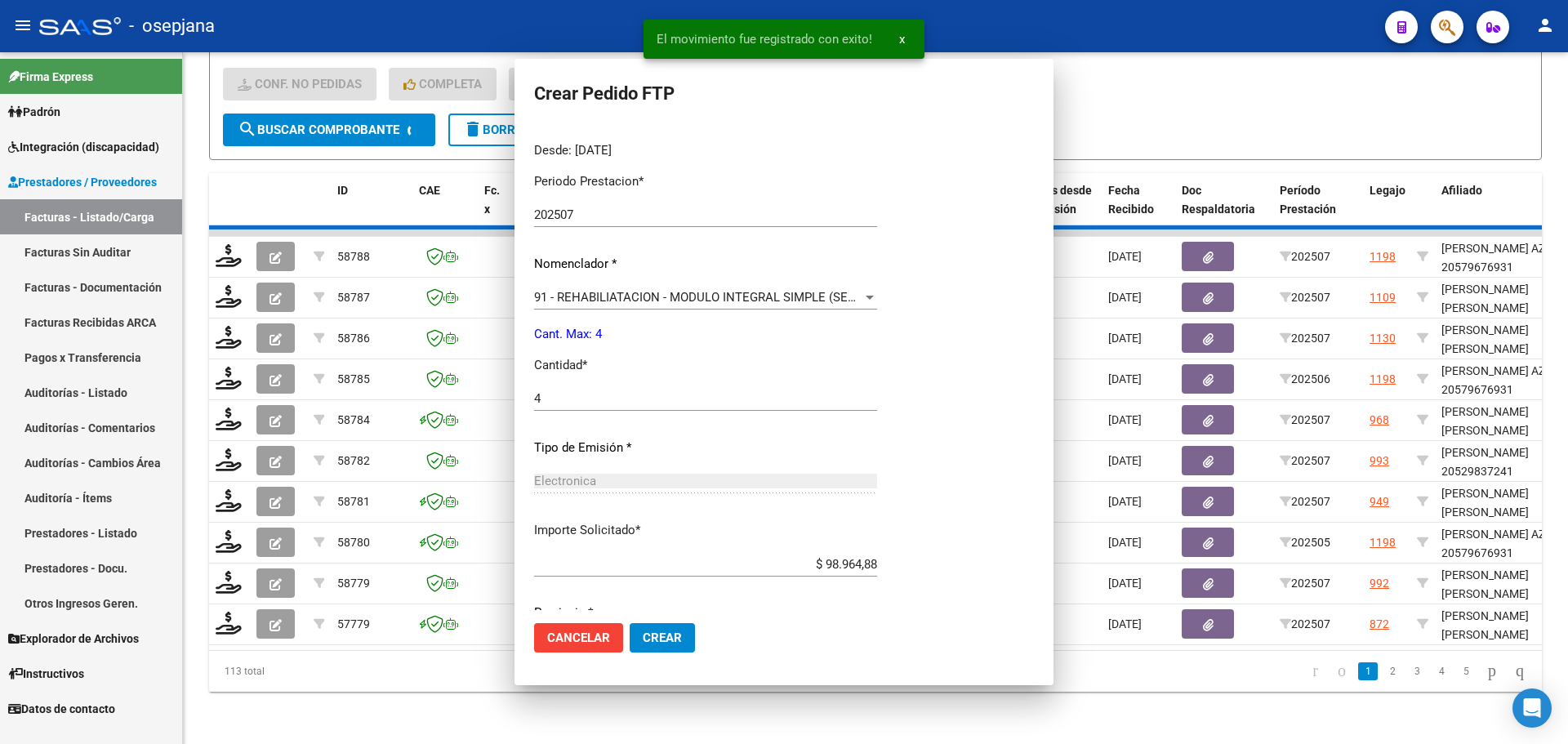
scroll to position [0, 0]
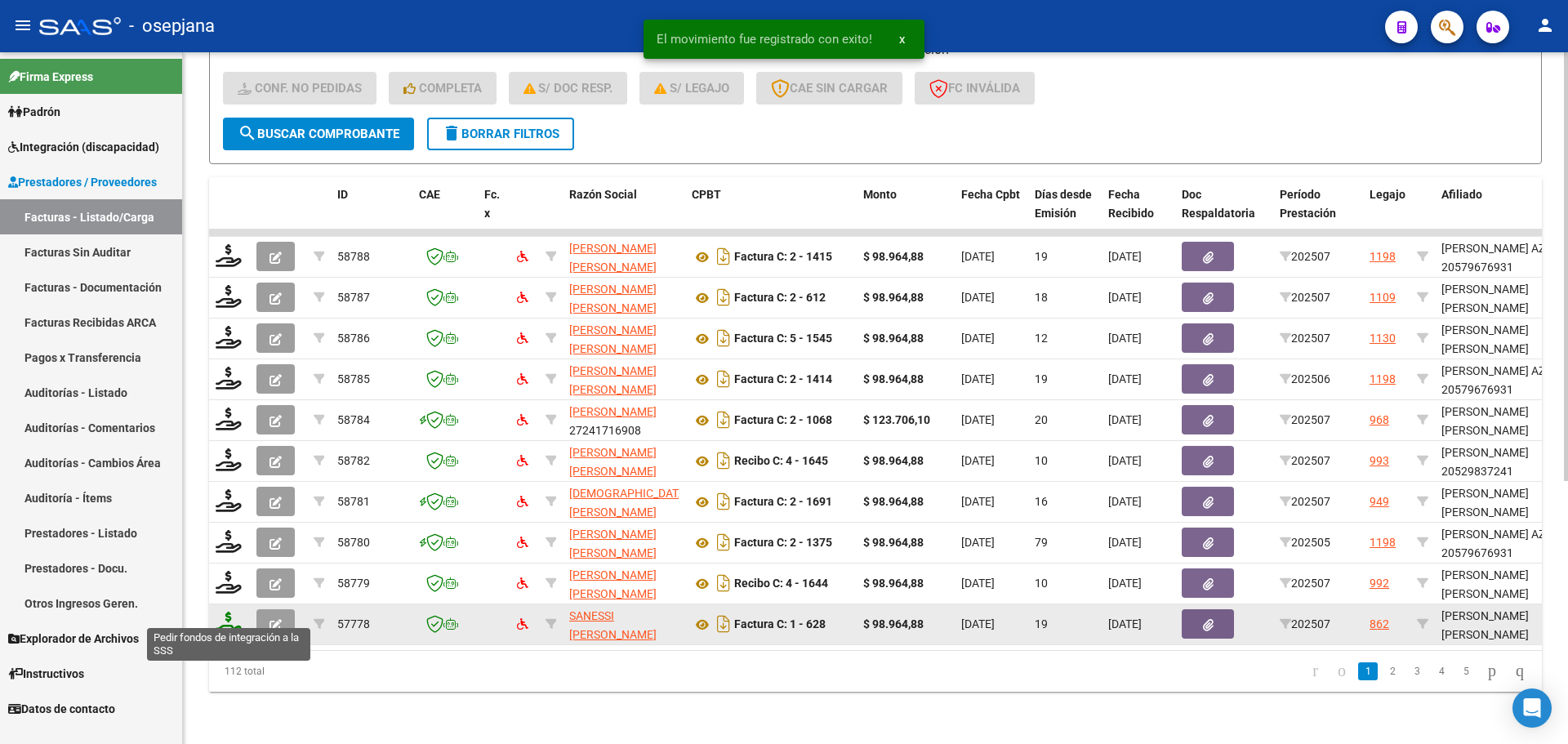
click at [233, 612] on icon at bounding box center [228, 623] width 26 height 23
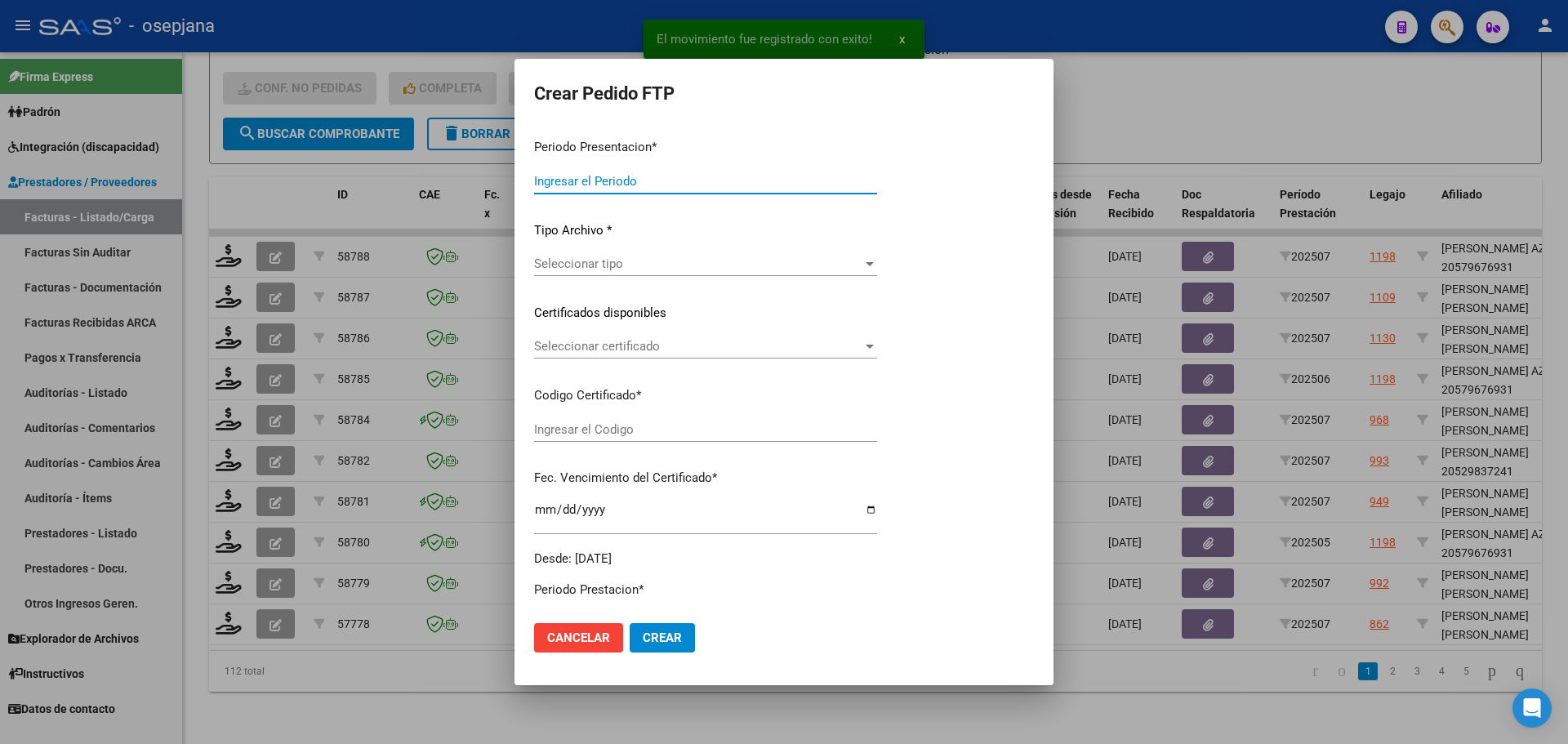
type input "202507"
type input "$ 98.964,88"
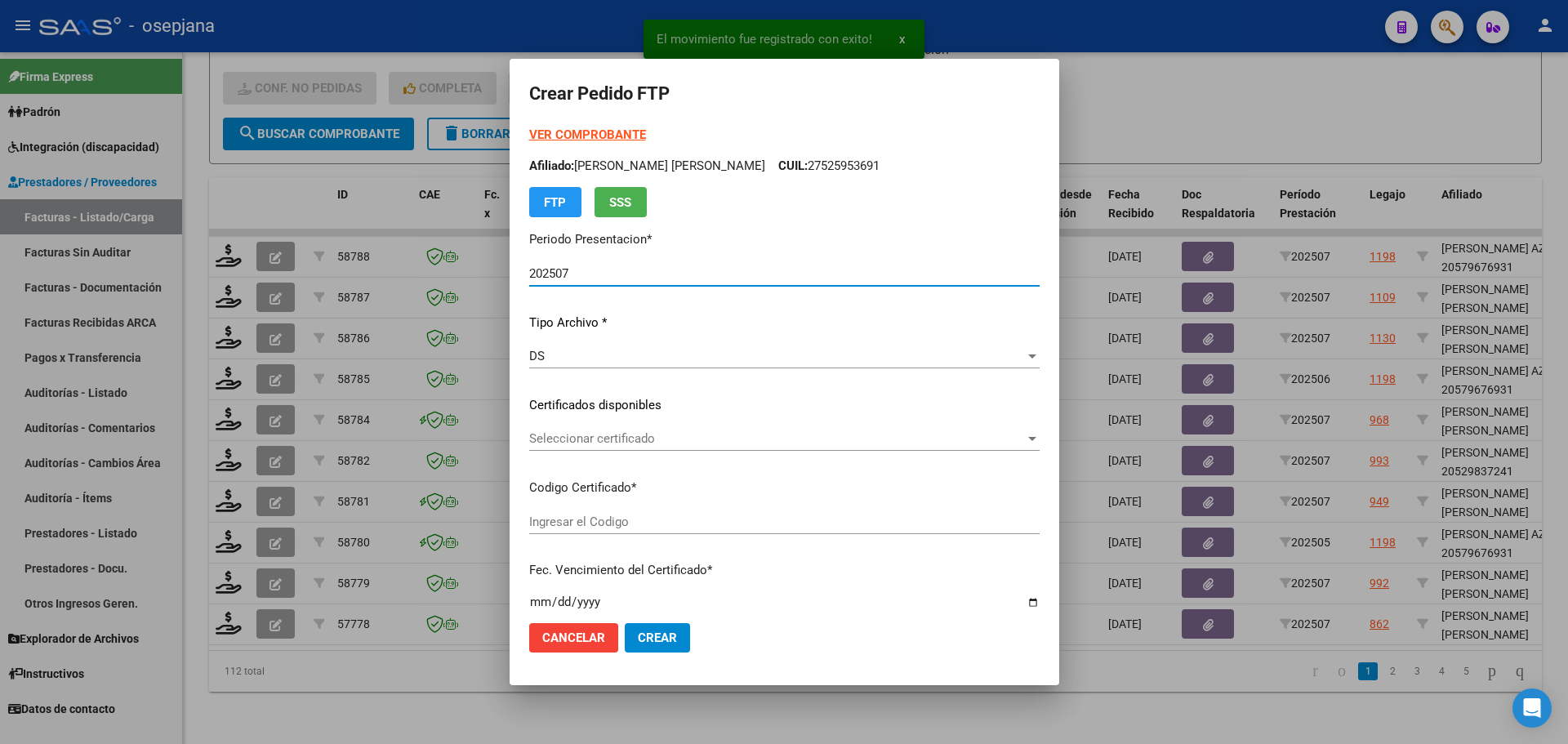
type input "ARG02000549665722021101120251011BSAS309"
type input "[DATE]"
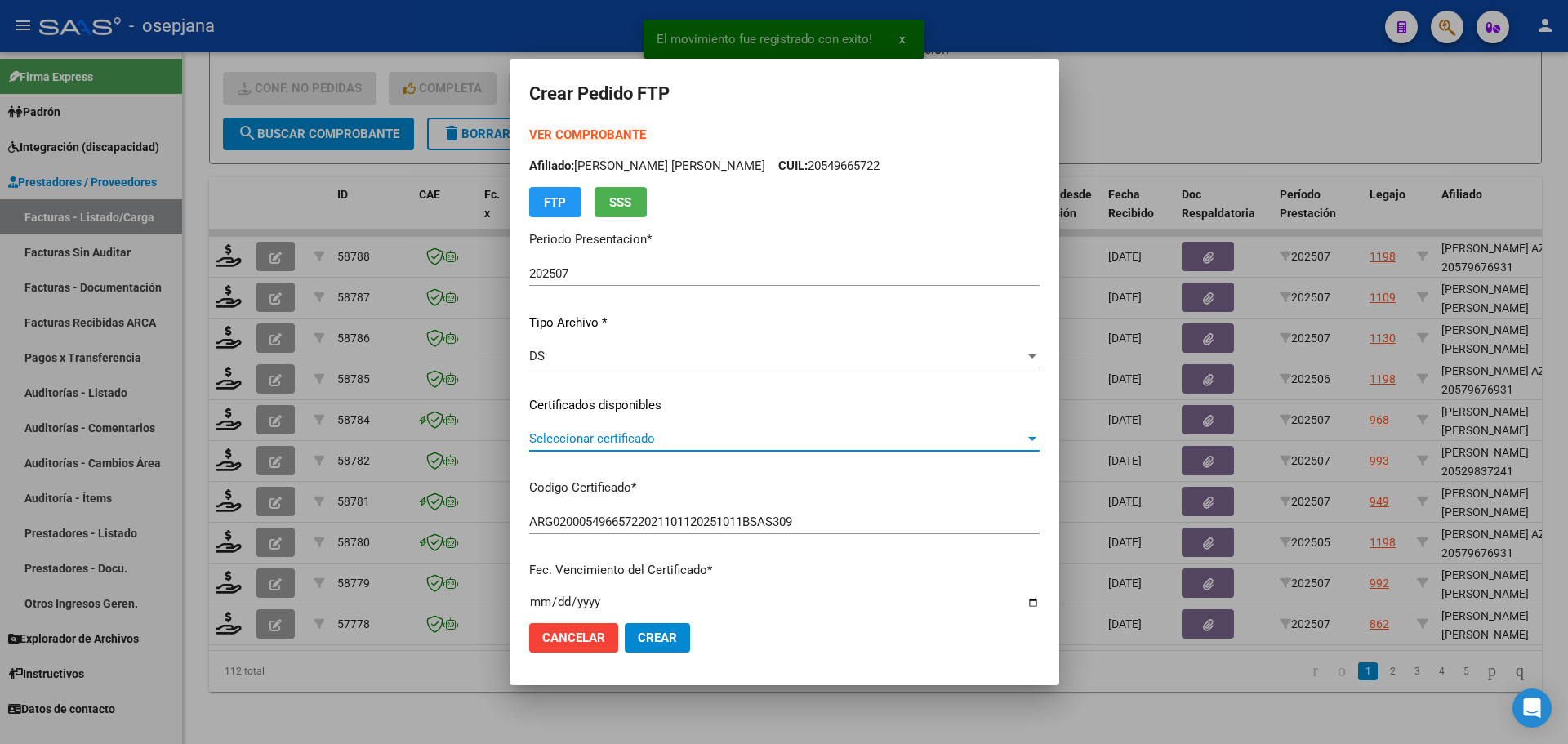
click at [602, 440] on span "Seleccionar certificado" at bounding box center [777, 439] width 495 height 15
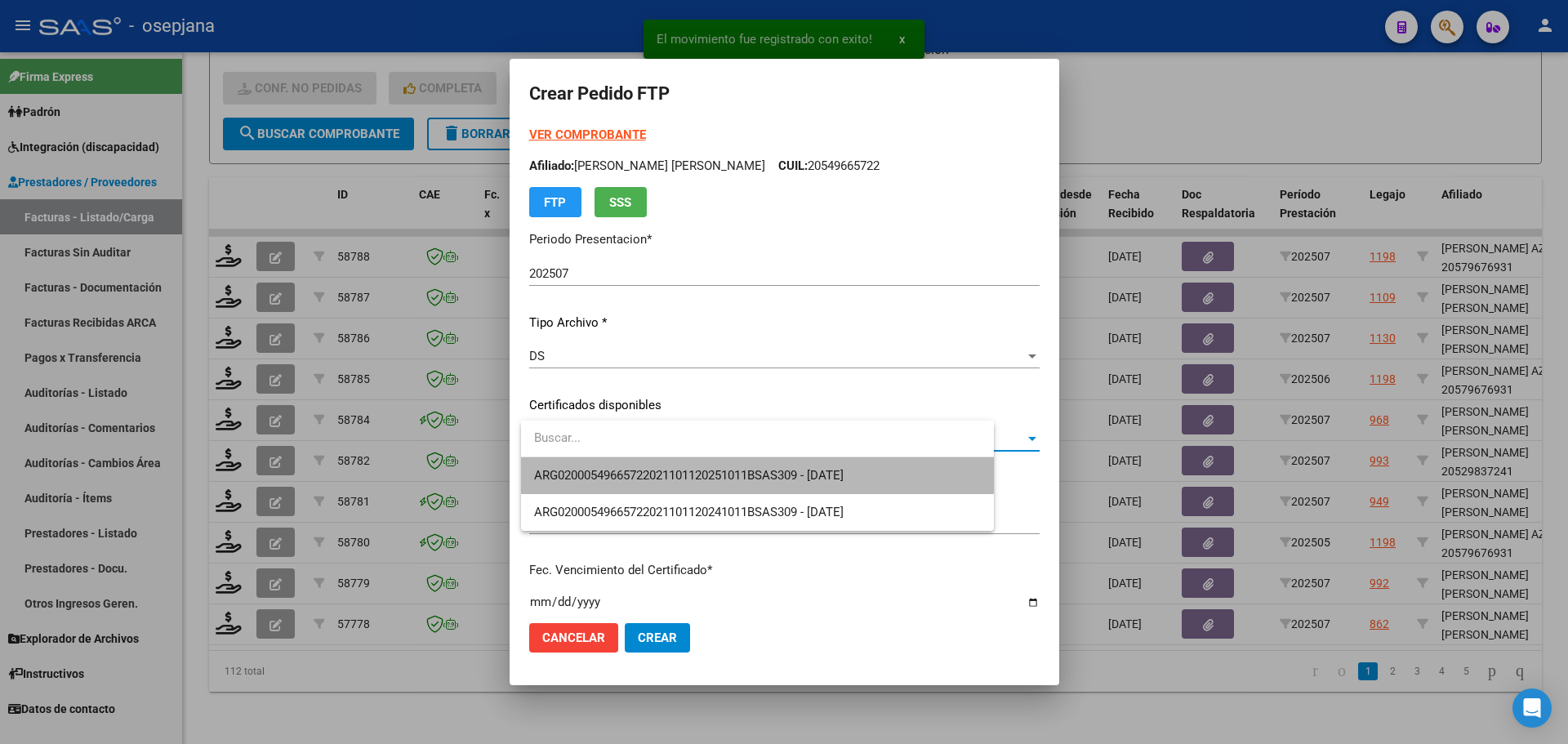
click at [607, 467] on span "ARG02000549665722021101120251011BSAS309 - [DATE]" at bounding box center [757, 476] width 446 height 37
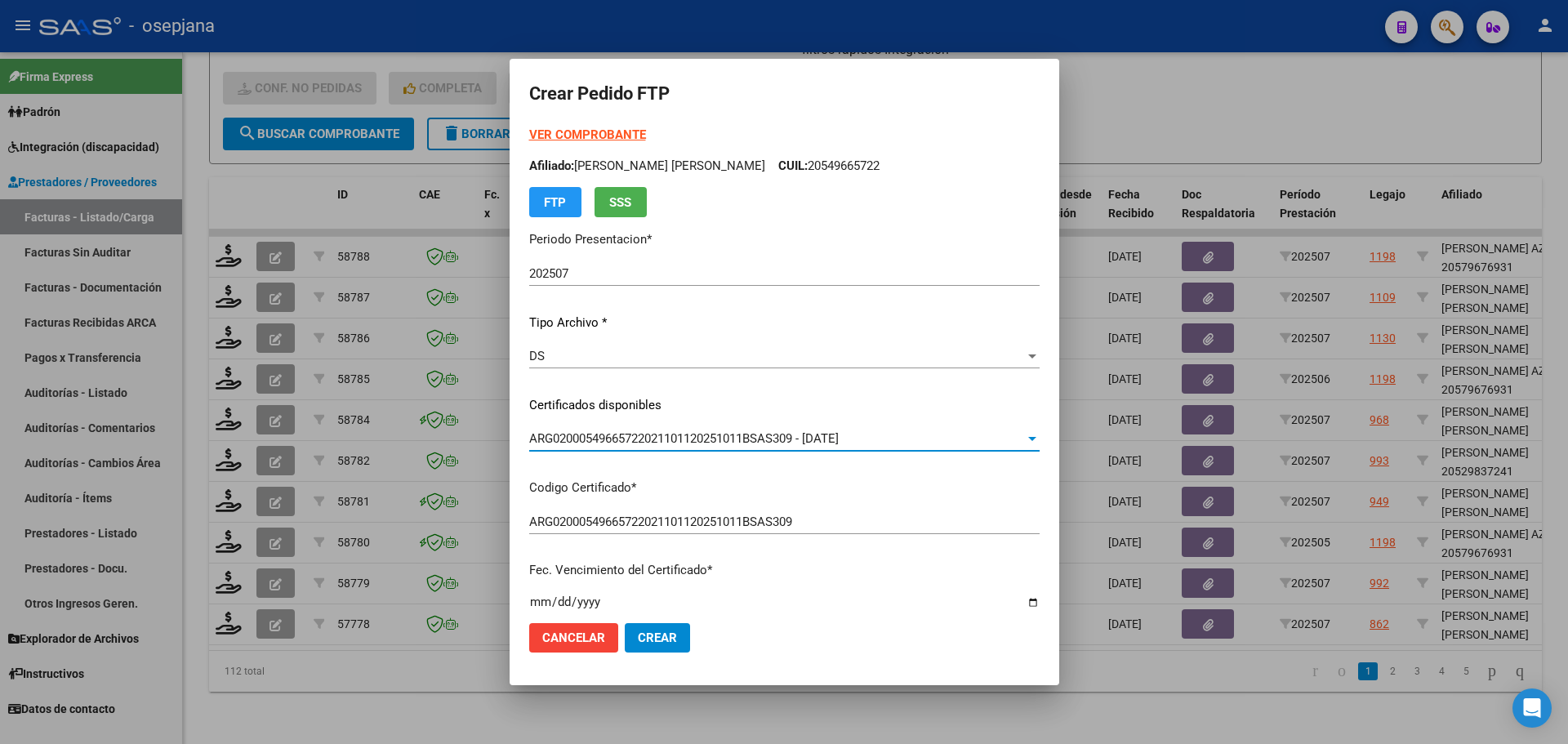
click at [583, 131] on strong "VER COMPROBANTE" at bounding box center [588, 135] width 116 height 15
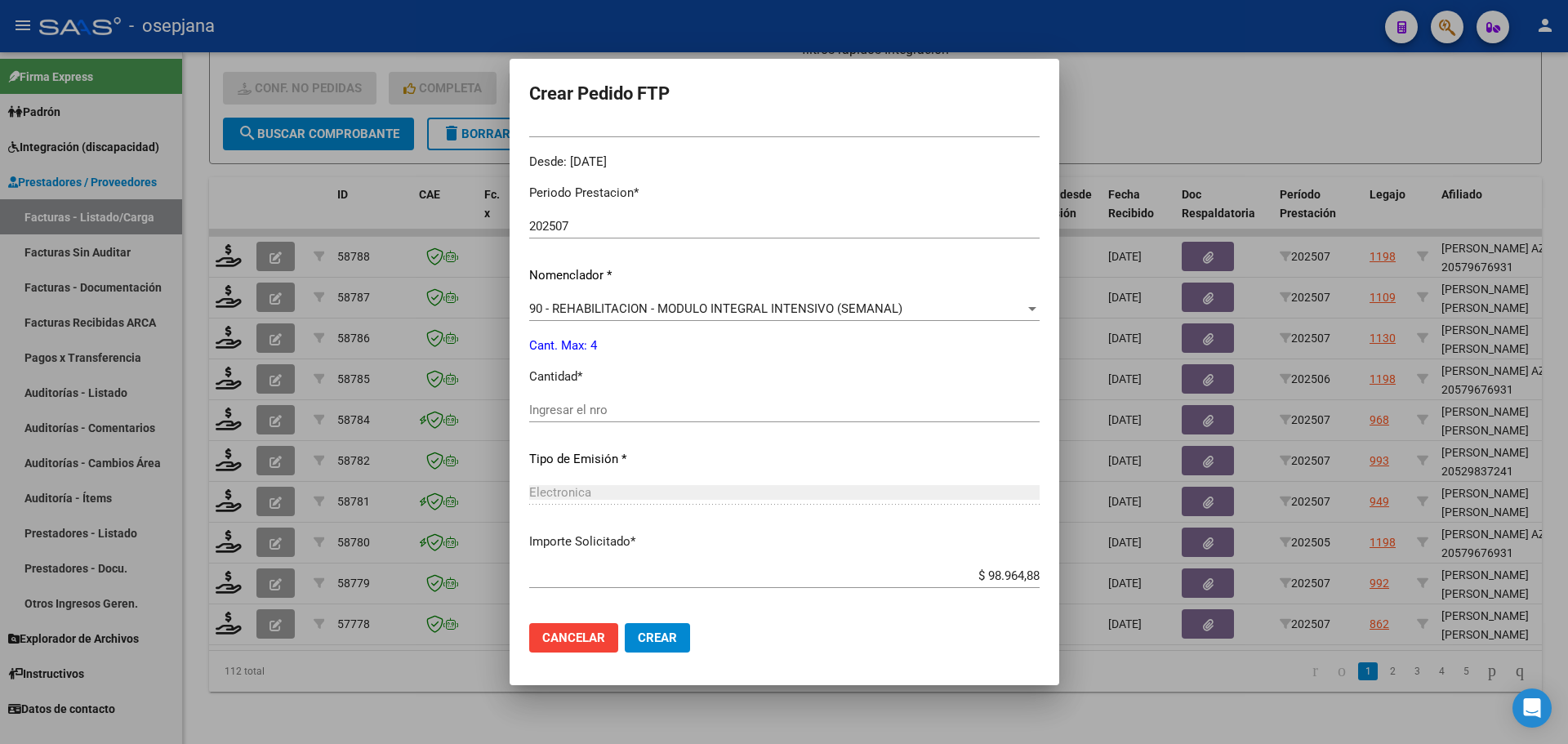
scroll to position [490, 0]
click at [607, 415] on input "Ingresar el nro" at bounding box center [784, 409] width 510 height 15
type input "4"
click at [662, 640] on span "Crear" at bounding box center [657, 638] width 39 height 15
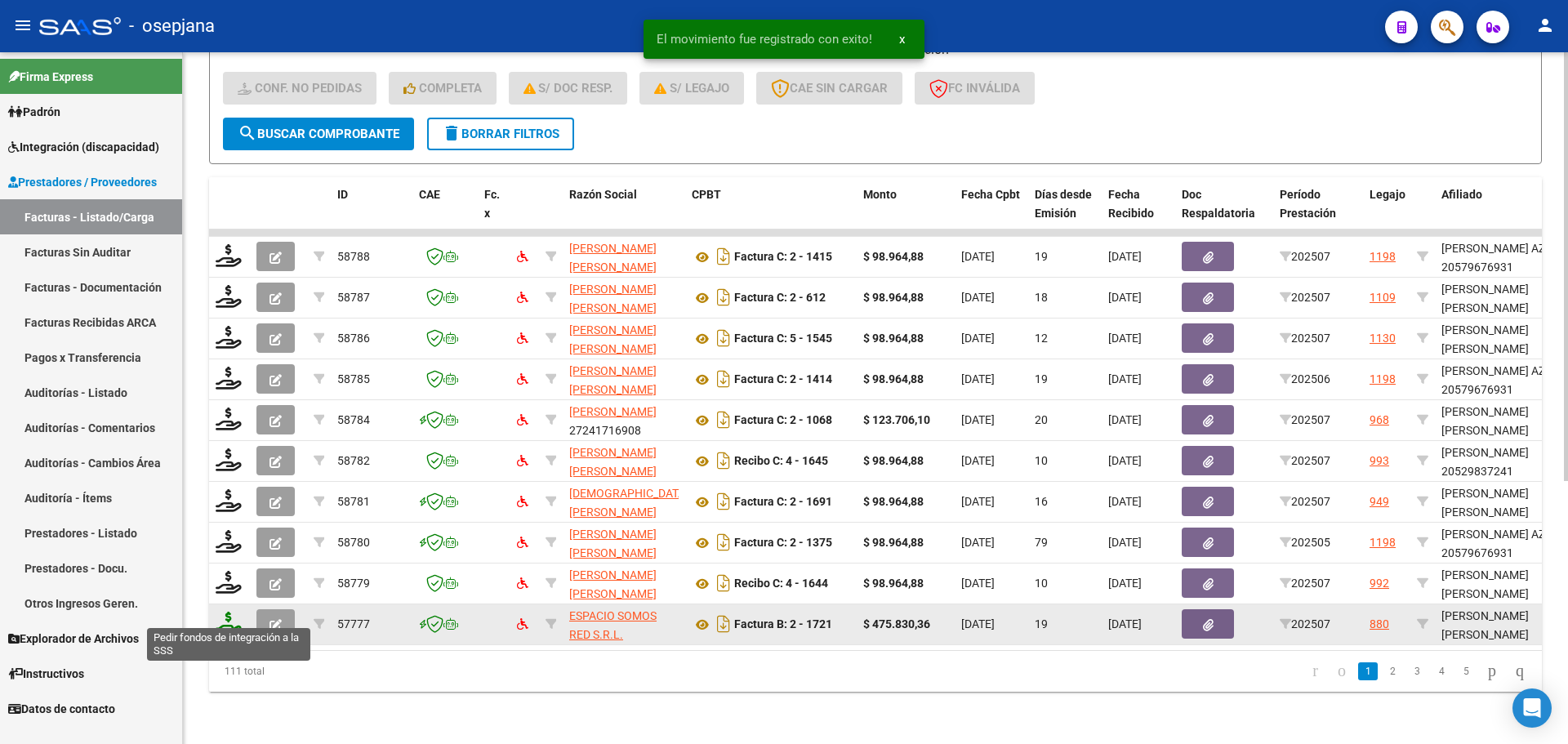
click at [226, 619] on icon at bounding box center [228, 623] width 26 height 23
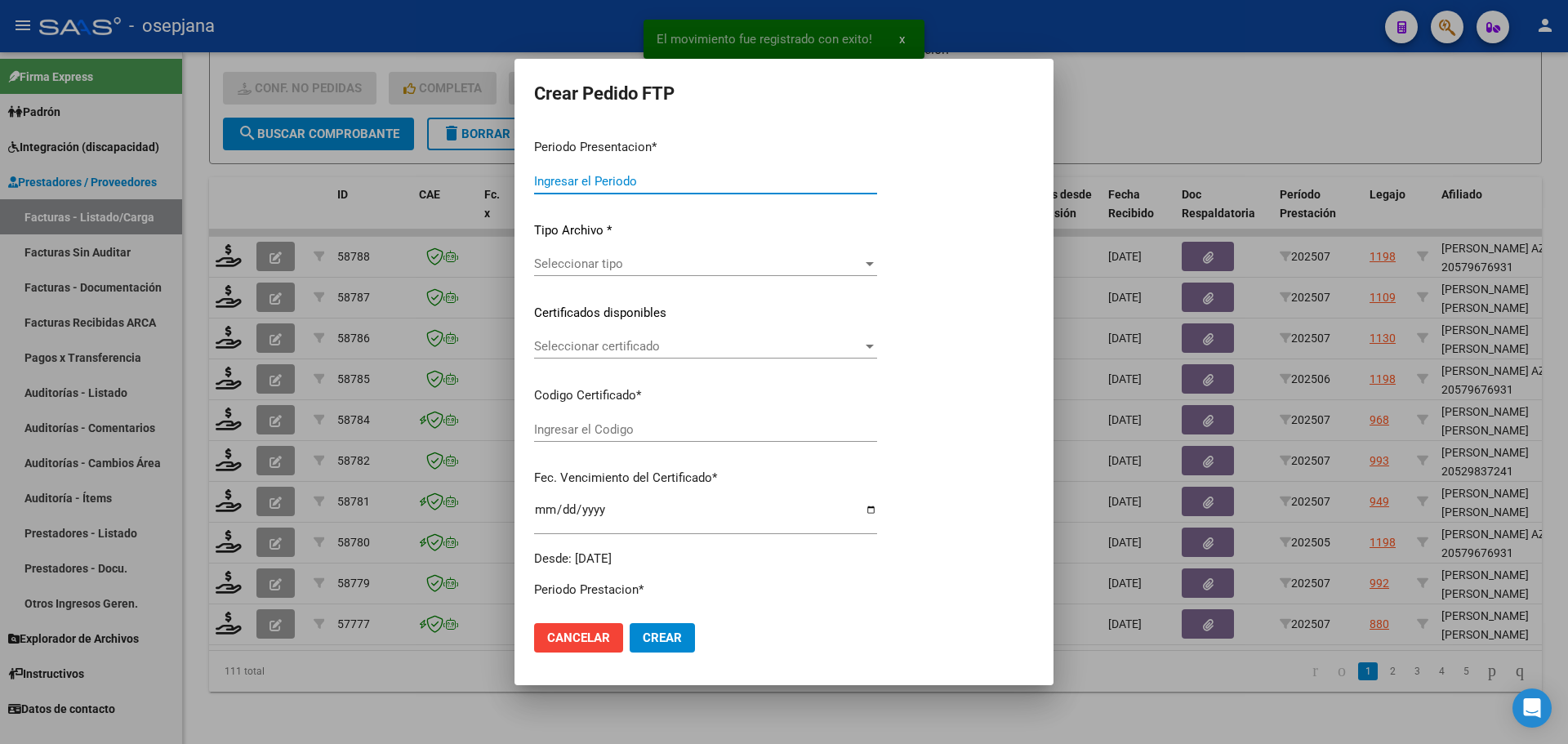
type input "202507"
type input "$ 475.830,36"
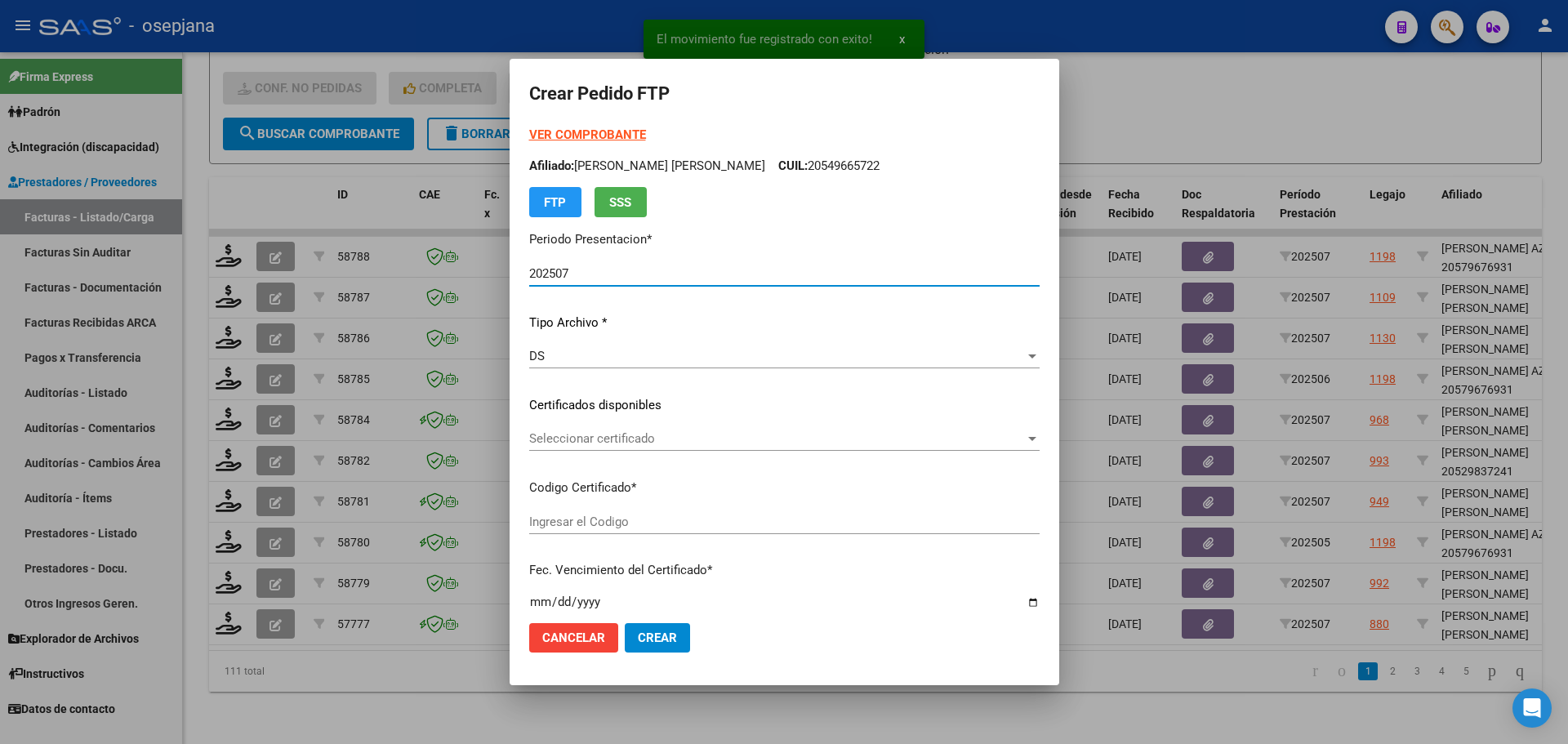
type input "ARG02000543591402025010720260107BUE352"
type input "[DATE]"
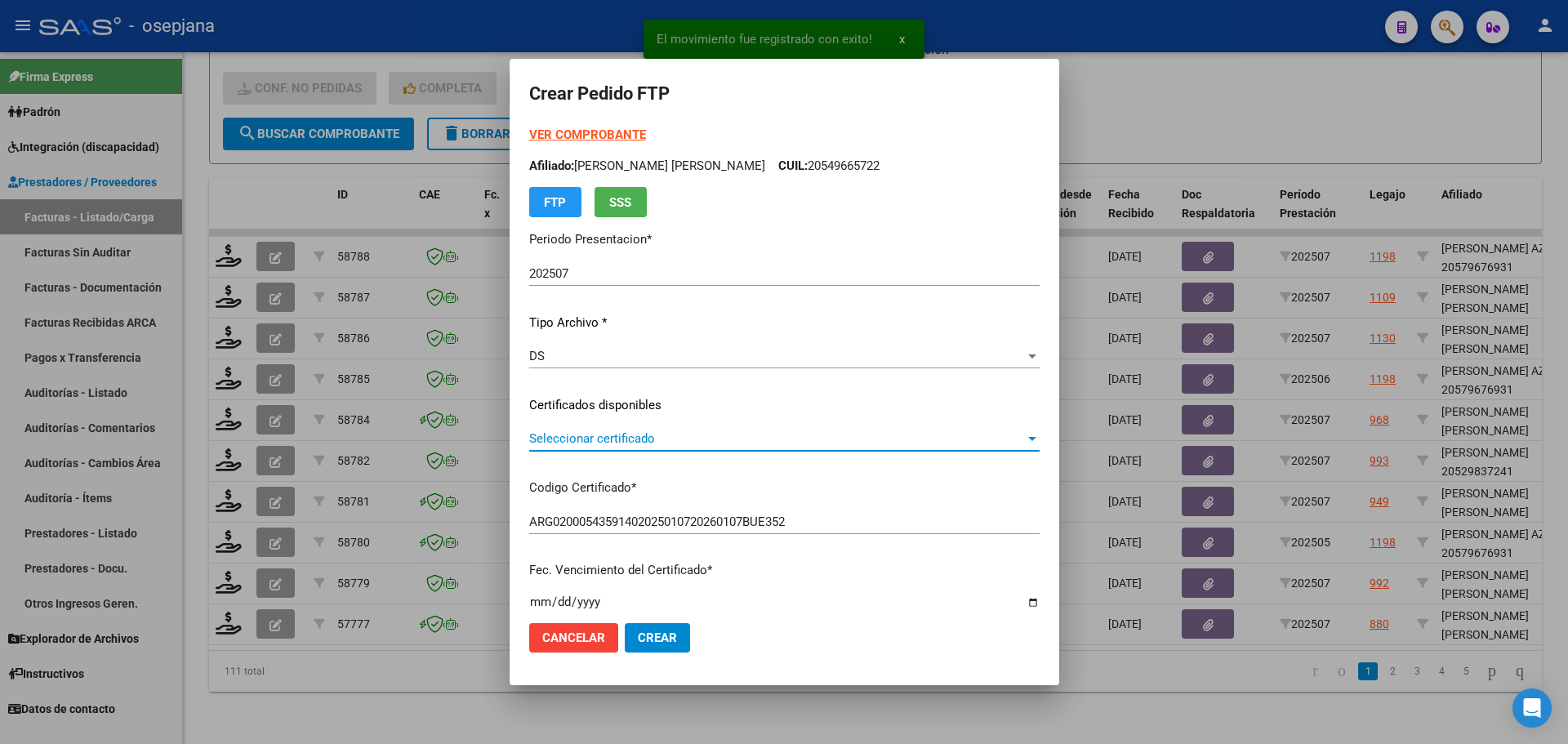
click at [620, 439] on span "Seleccionar certificado" at bounding box center [777, 439] width 495 height 15
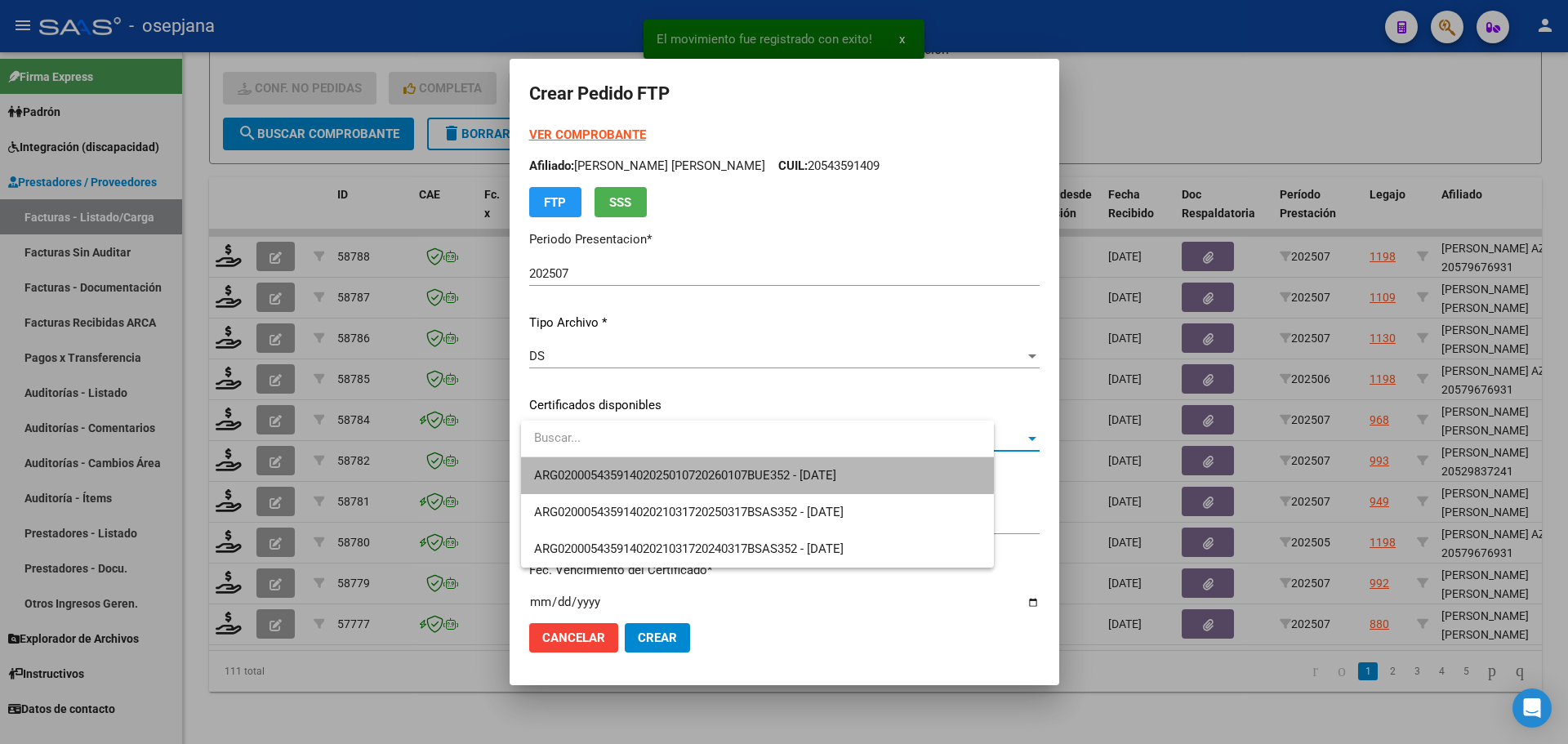
click at [624, 467] on span "ARG02000543591402025010720260107BUE352 - [DATE]" at bounding box center [757, 476] width 446 height 37
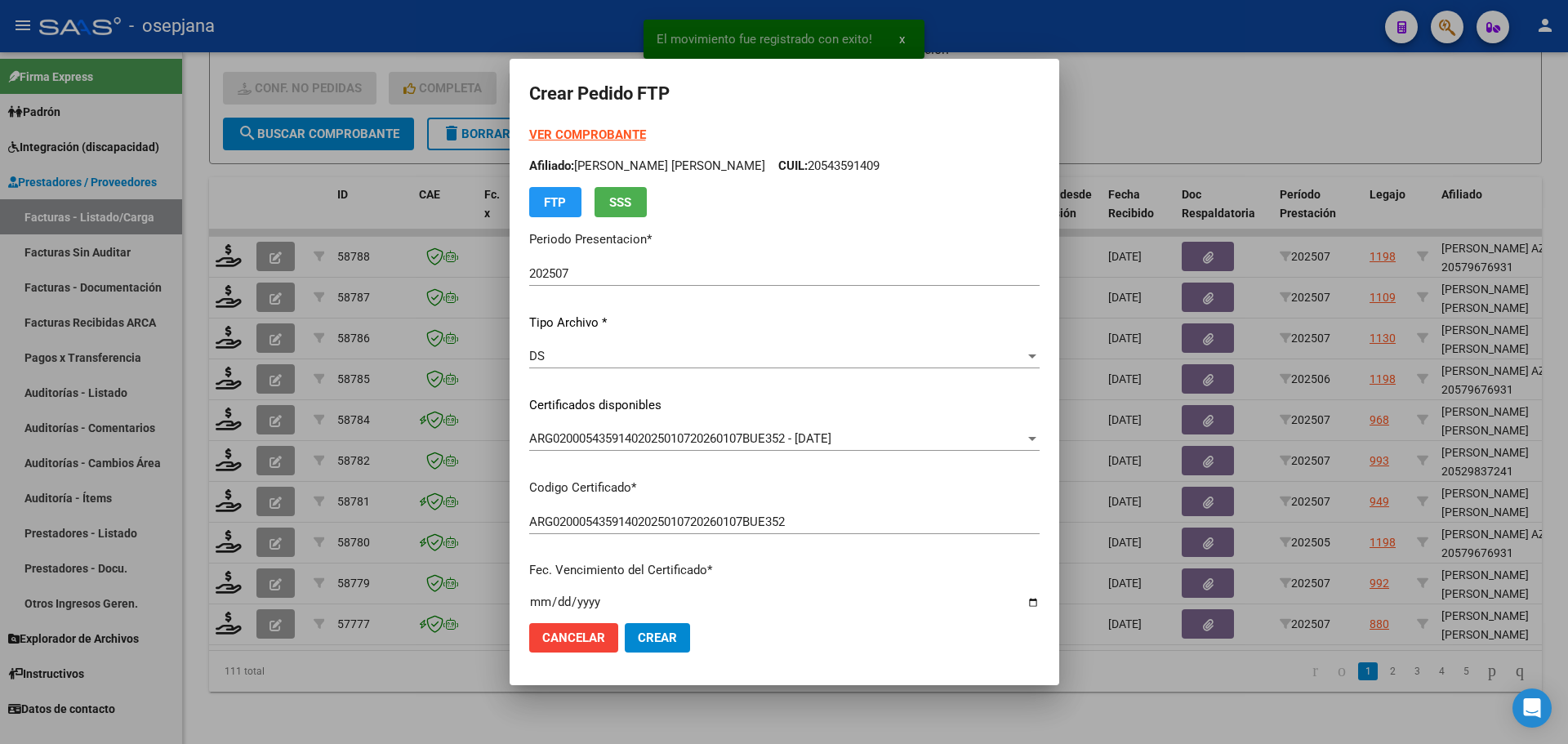
click at [617, 130] on strong "VER COMPROBANTE" at bounding box center [588, 135] width 116 height 15
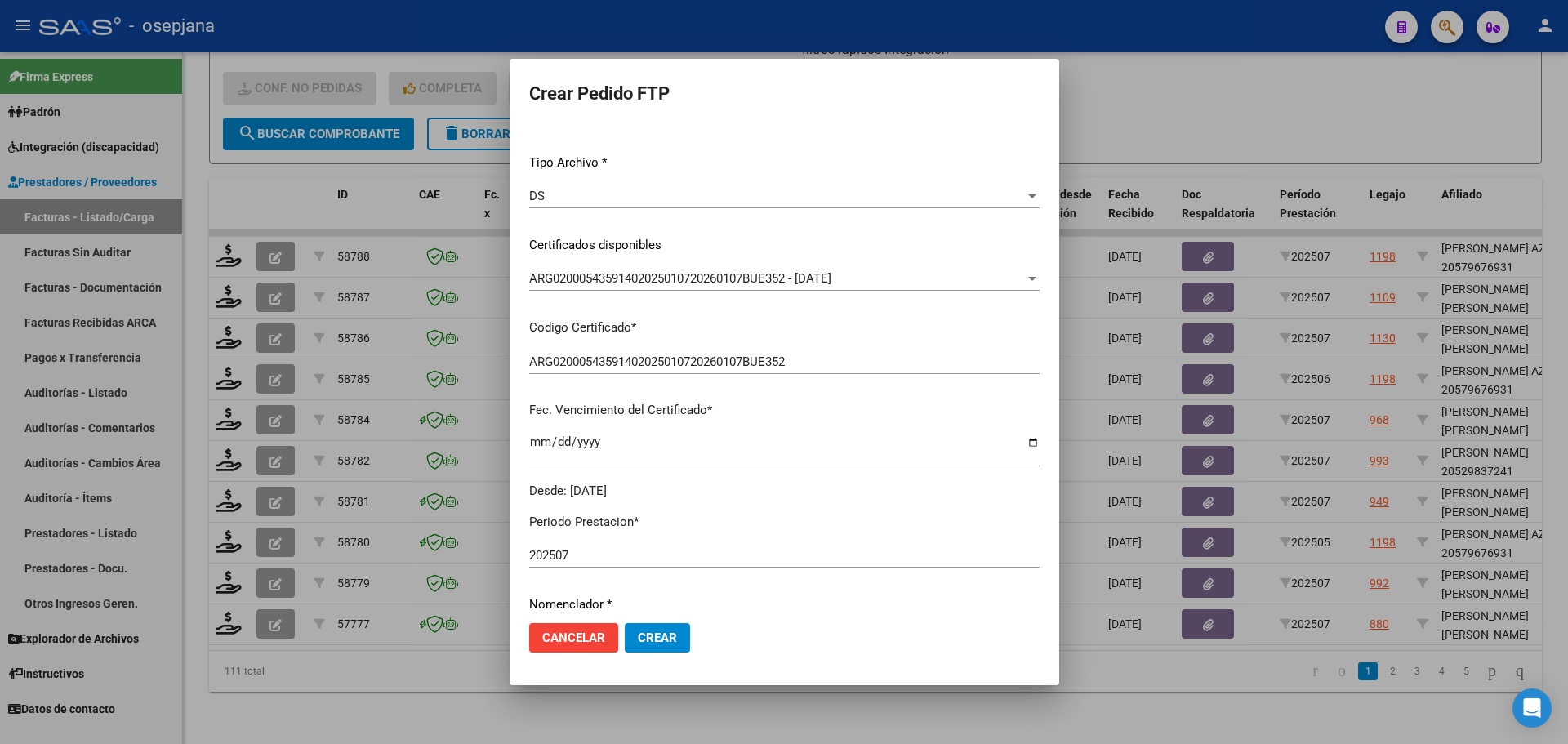
scroll to position [490, 0]
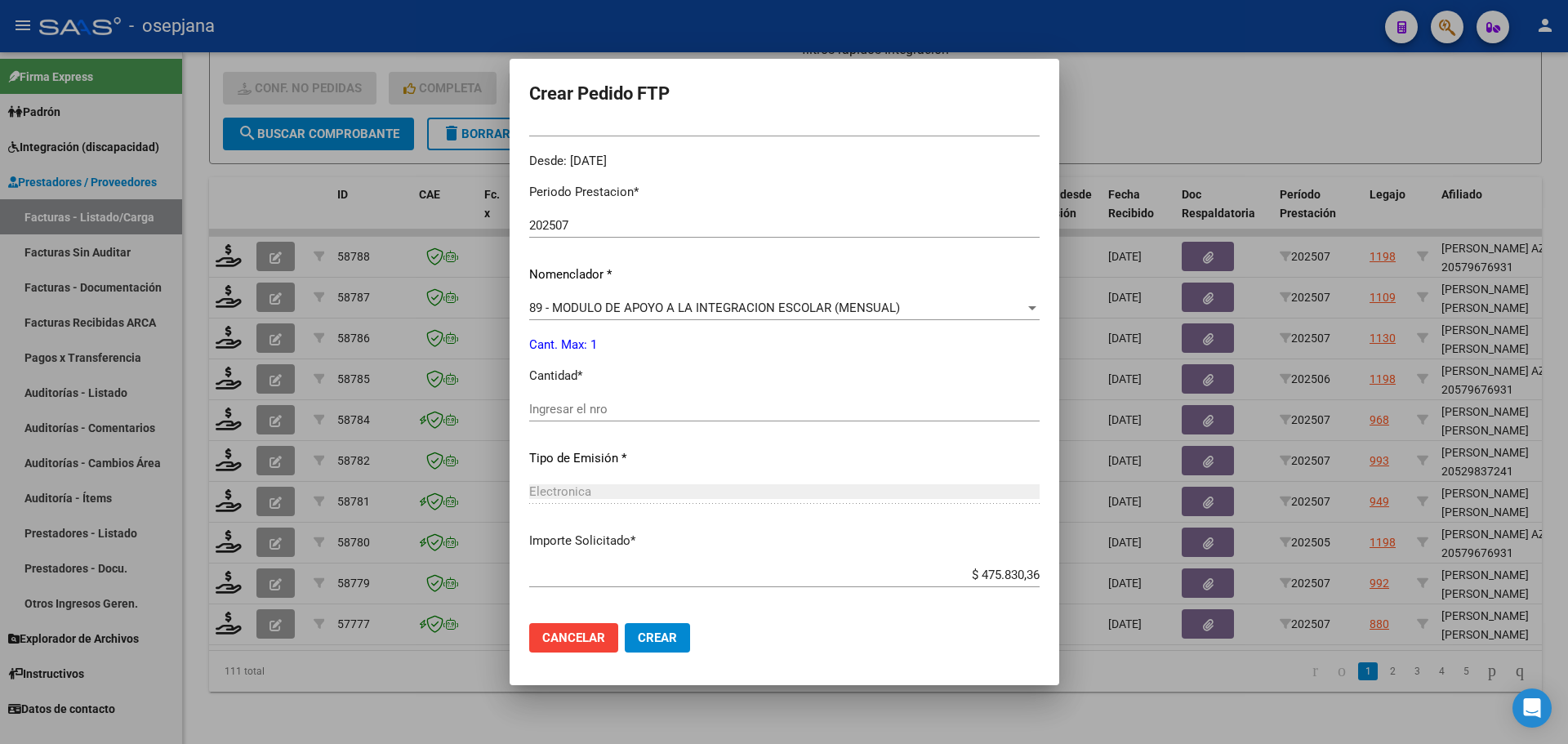
click at [573, 408] on input "Ingresar el nro" at bounding box center [784, 409] width 510 height 15
type input "1"
click at [661, 643] on span "Crear" at bounding box center [657, 638] width 39 height 15
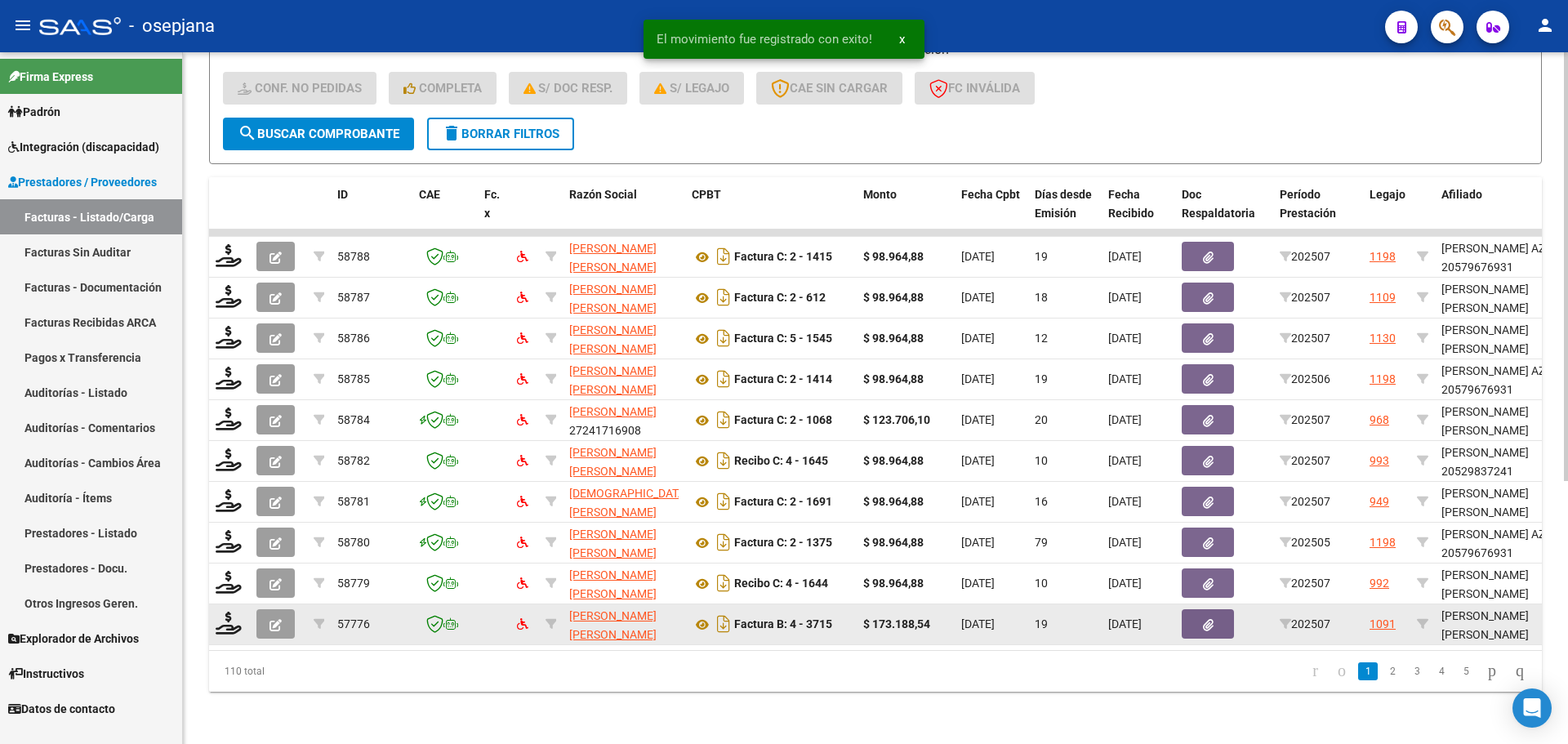
click at [218, 624] on div at bounding box center [229, 624] width 28 height 25
click at [225, 616] on icon at bounding box center [228, 623] width 26 height 23
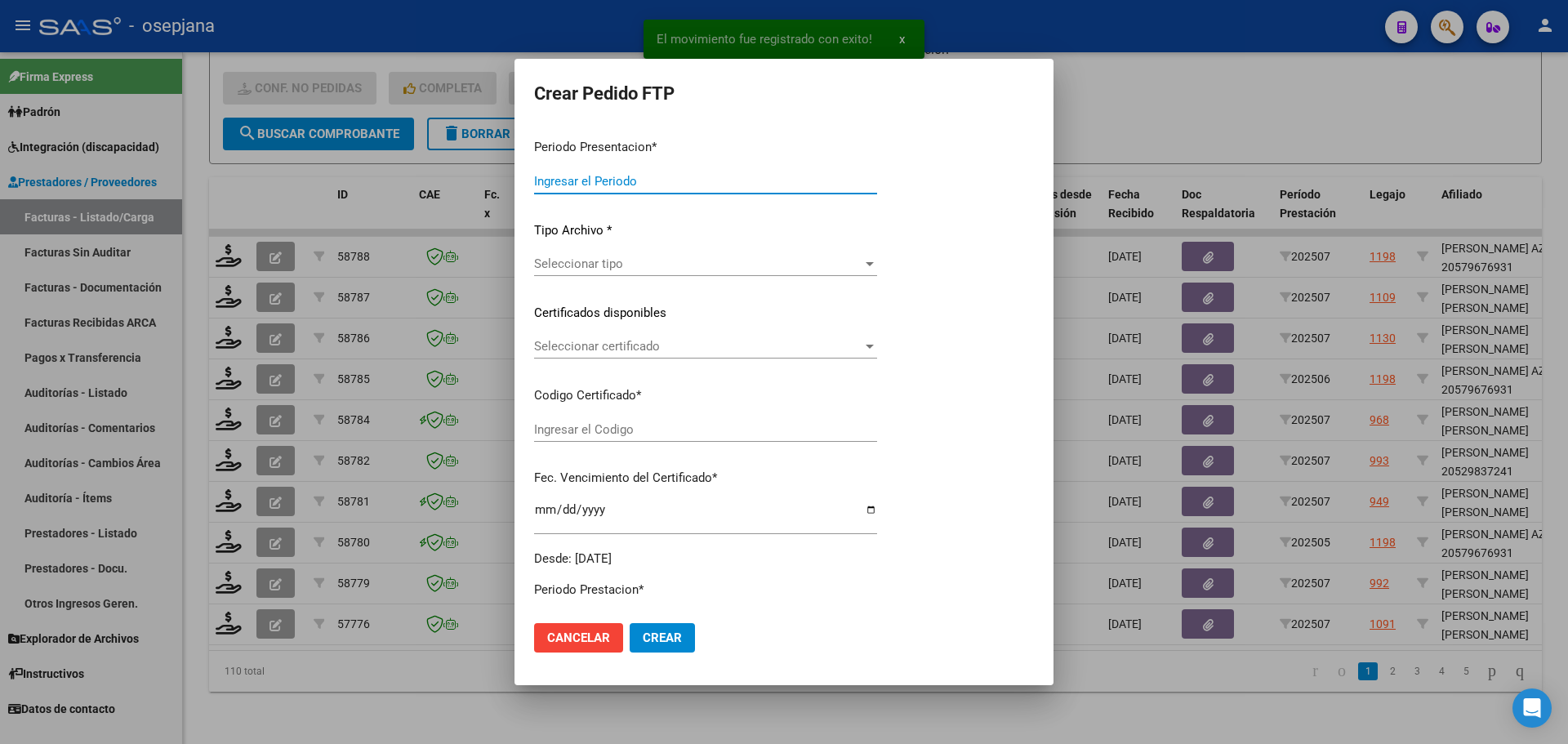
type input "202507"
type input "$ 173.188,54"
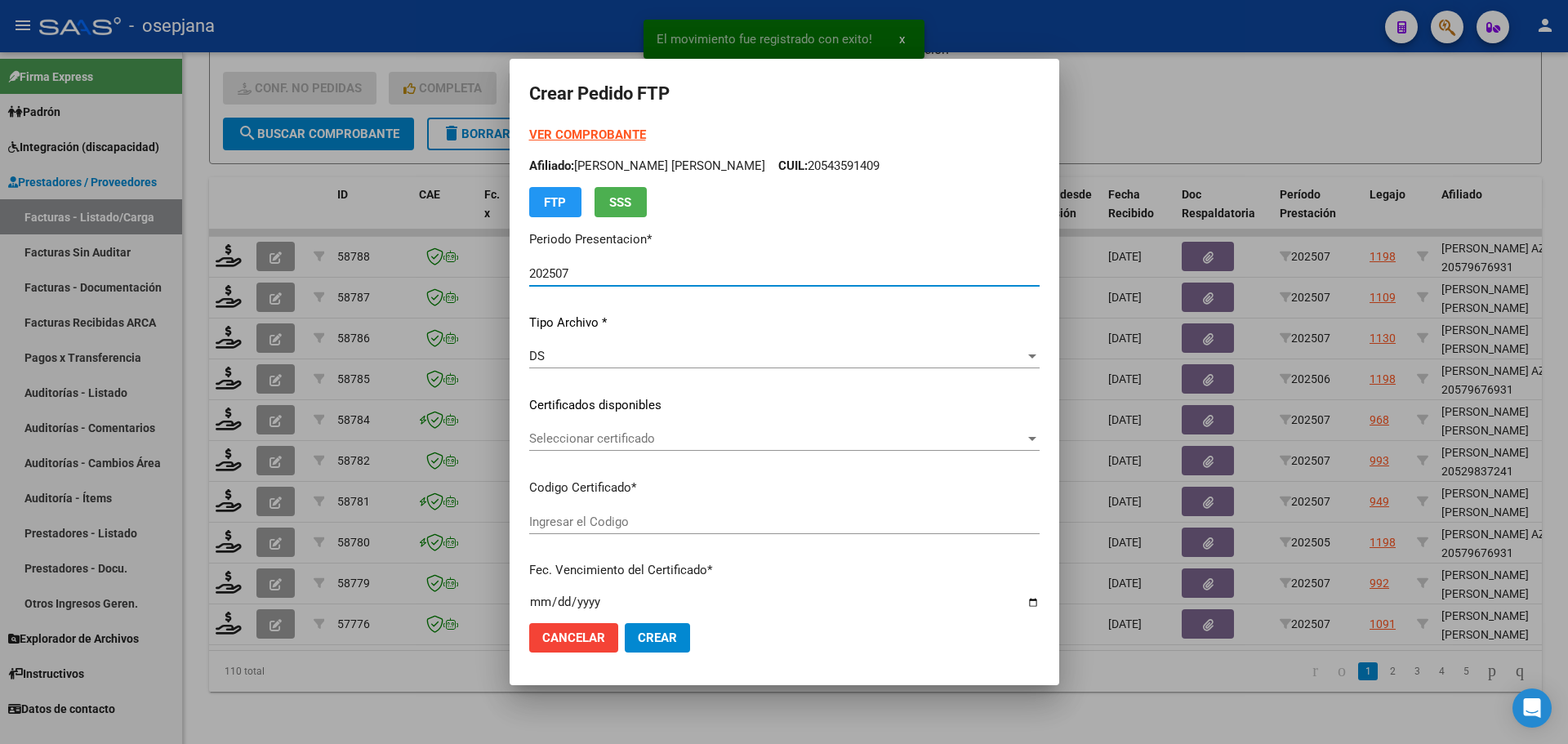
type input "ARG0100057476317-2023090120280901BS376"
type input "[DATE]"
click at [678, 443] on span "Seleccionar certificado" at bounding box center [777, 439] width 495 height 15
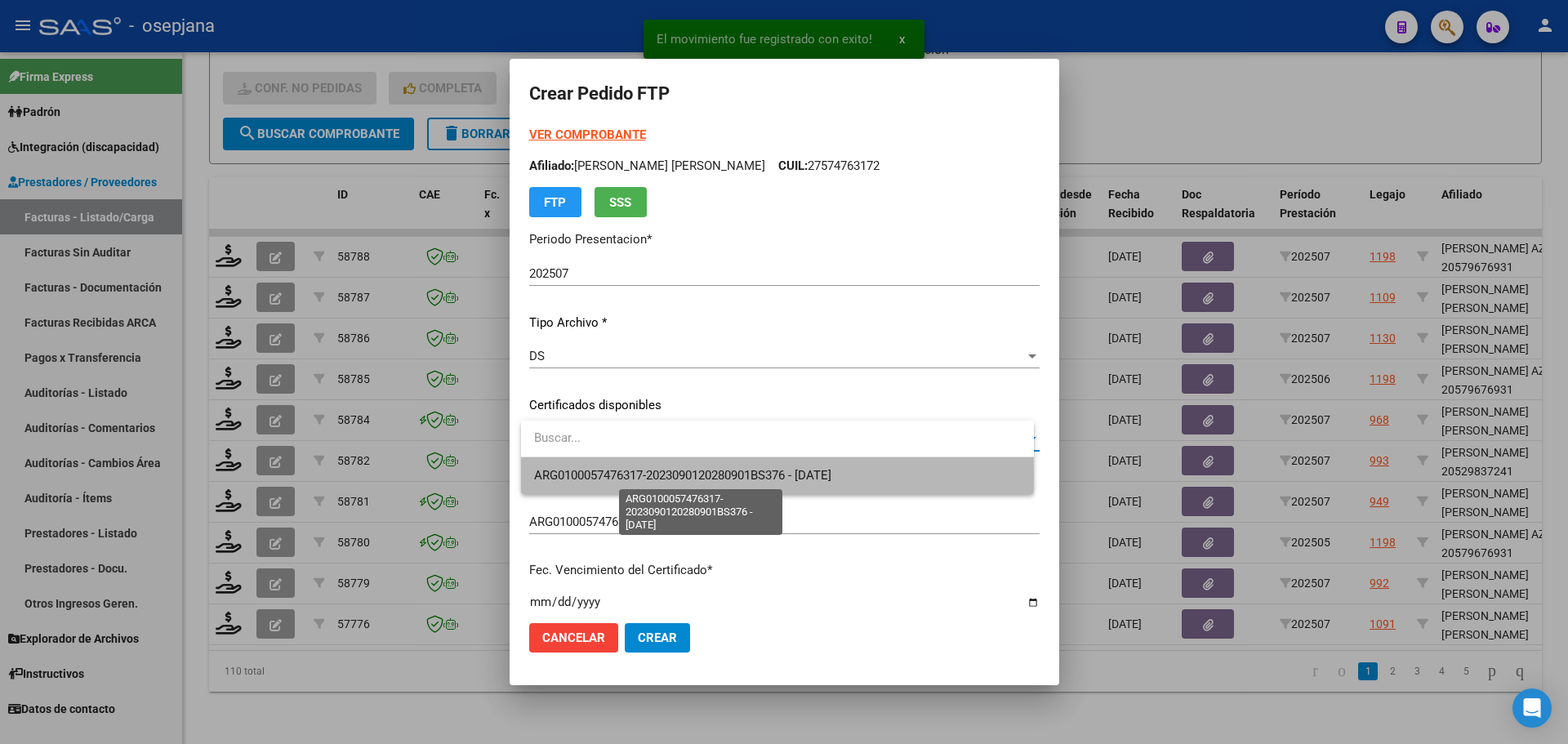
click at [687, 476] on span "ARG0100057476317-2023090120280901BS376 - [DATE]" at bounding box center [683, 475] width 298 height 15
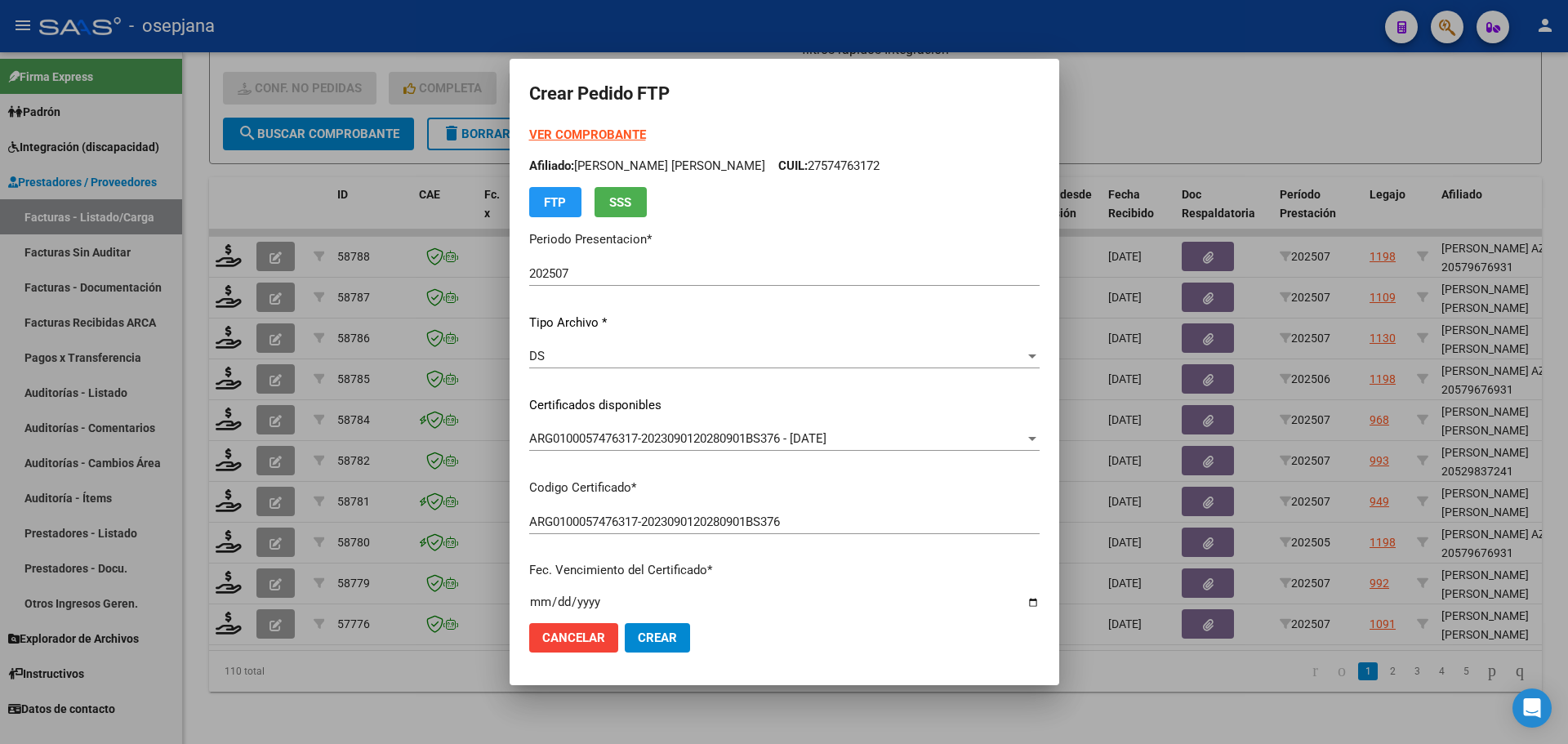
click at [631, 141] on strong "VER COMPROBANTE" at bounding box center [588, 135] width 116 height 15
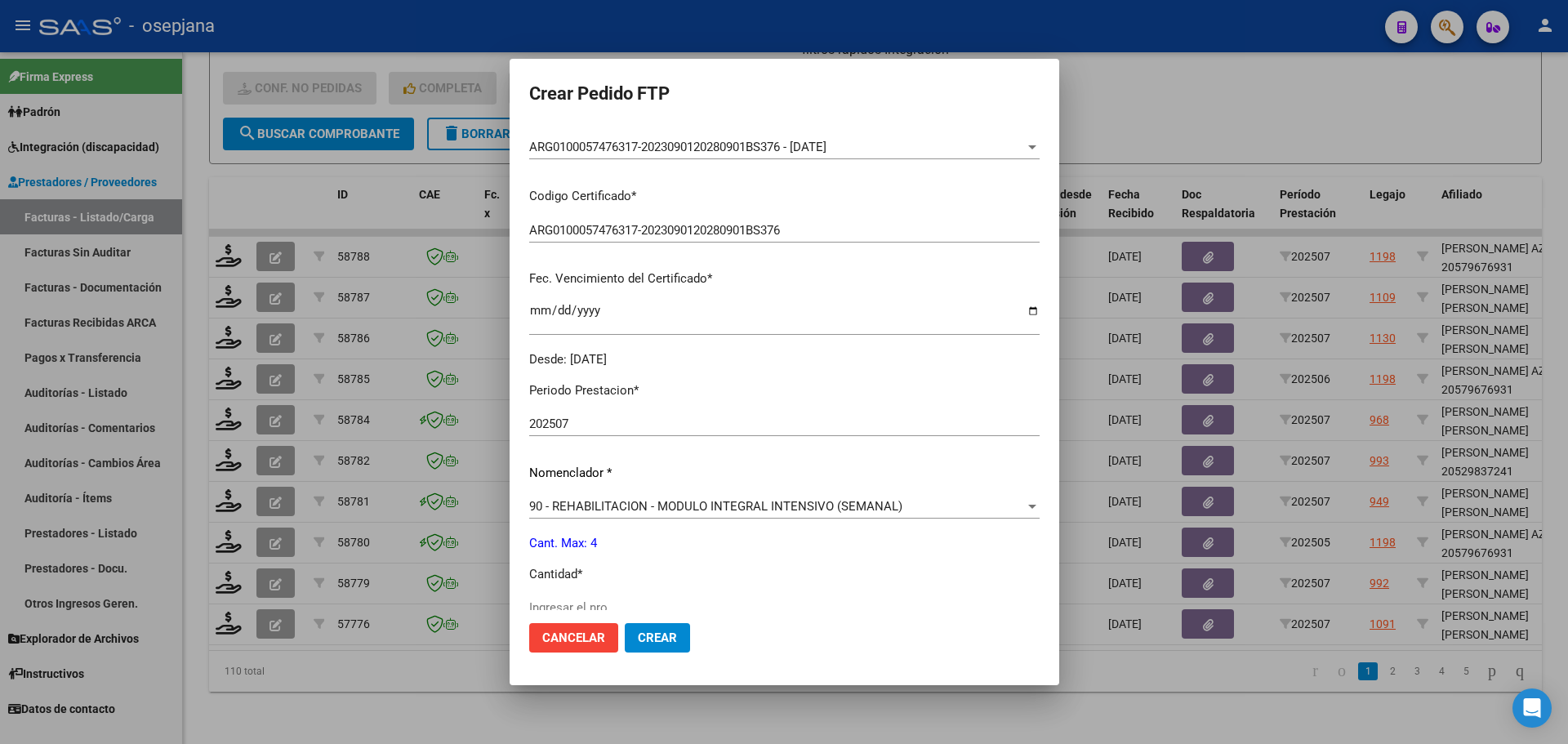
scroll to position [490, 0]
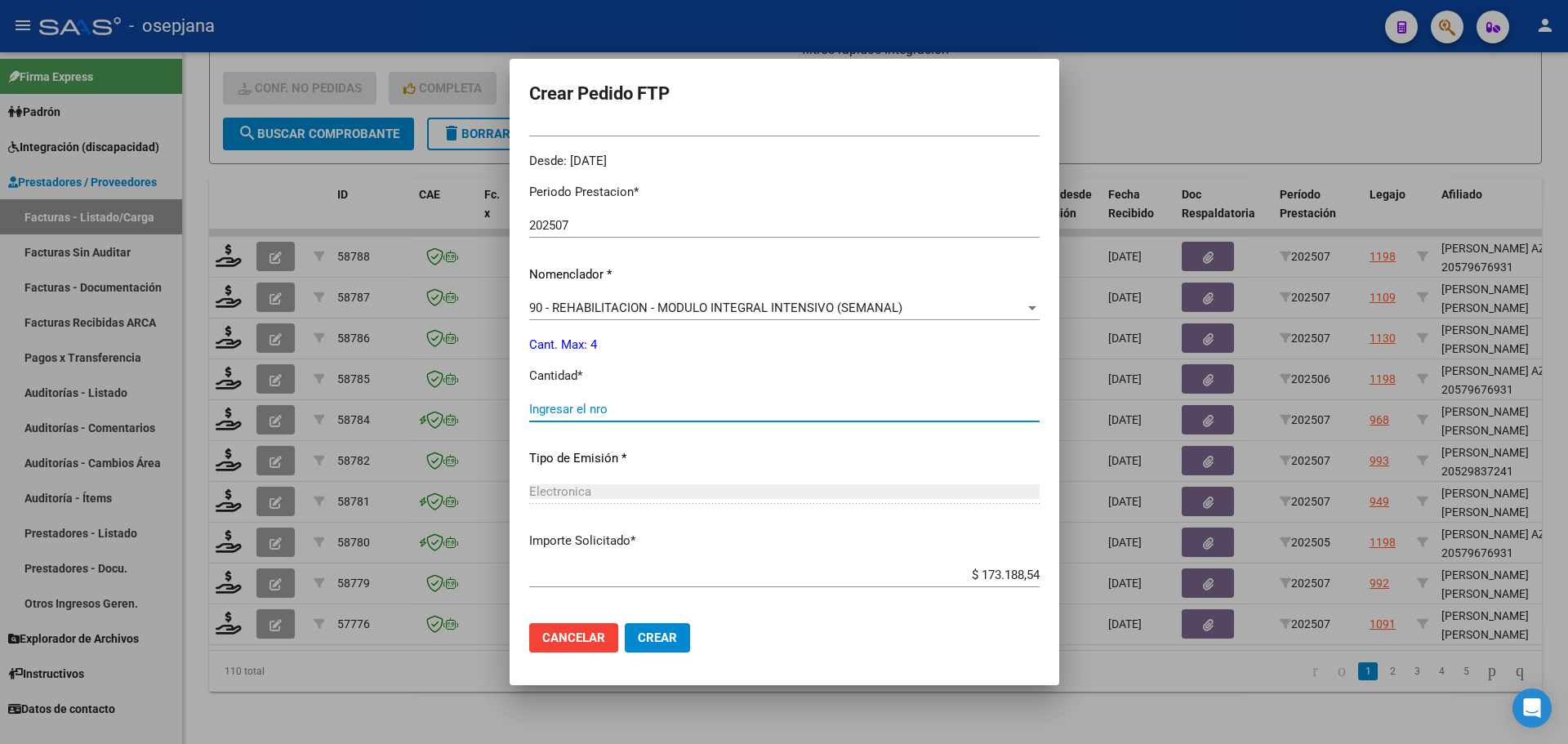
click at [570, 409] on input "Ingresar el nro" at bounding box center [784, 409] width 510 height 15
click at [677, 641] on span "Crear" at bounding box center [657, 638] width 39 height 15
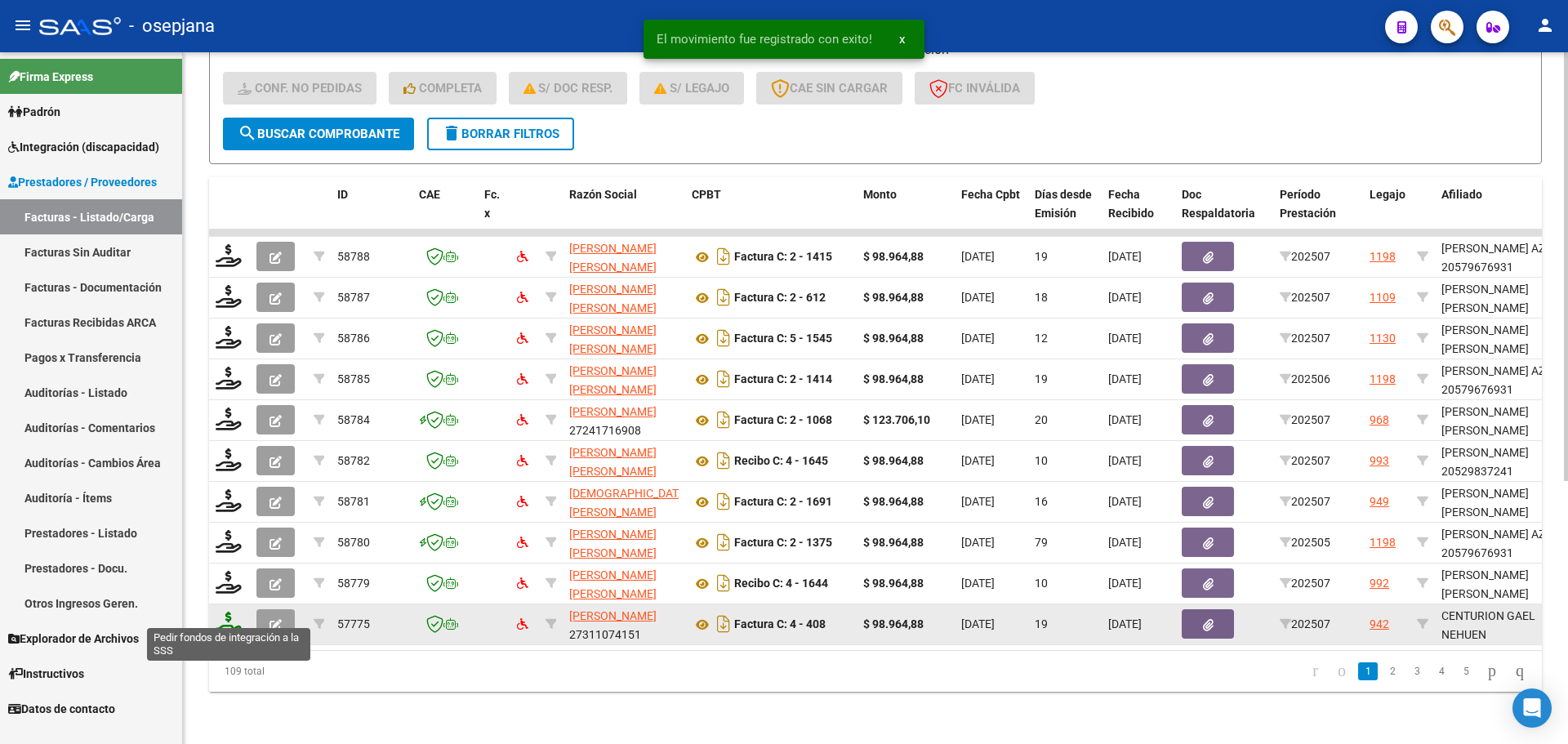
click at [226, 612] on icon at bounding box center [228, 623] width 26 height 23
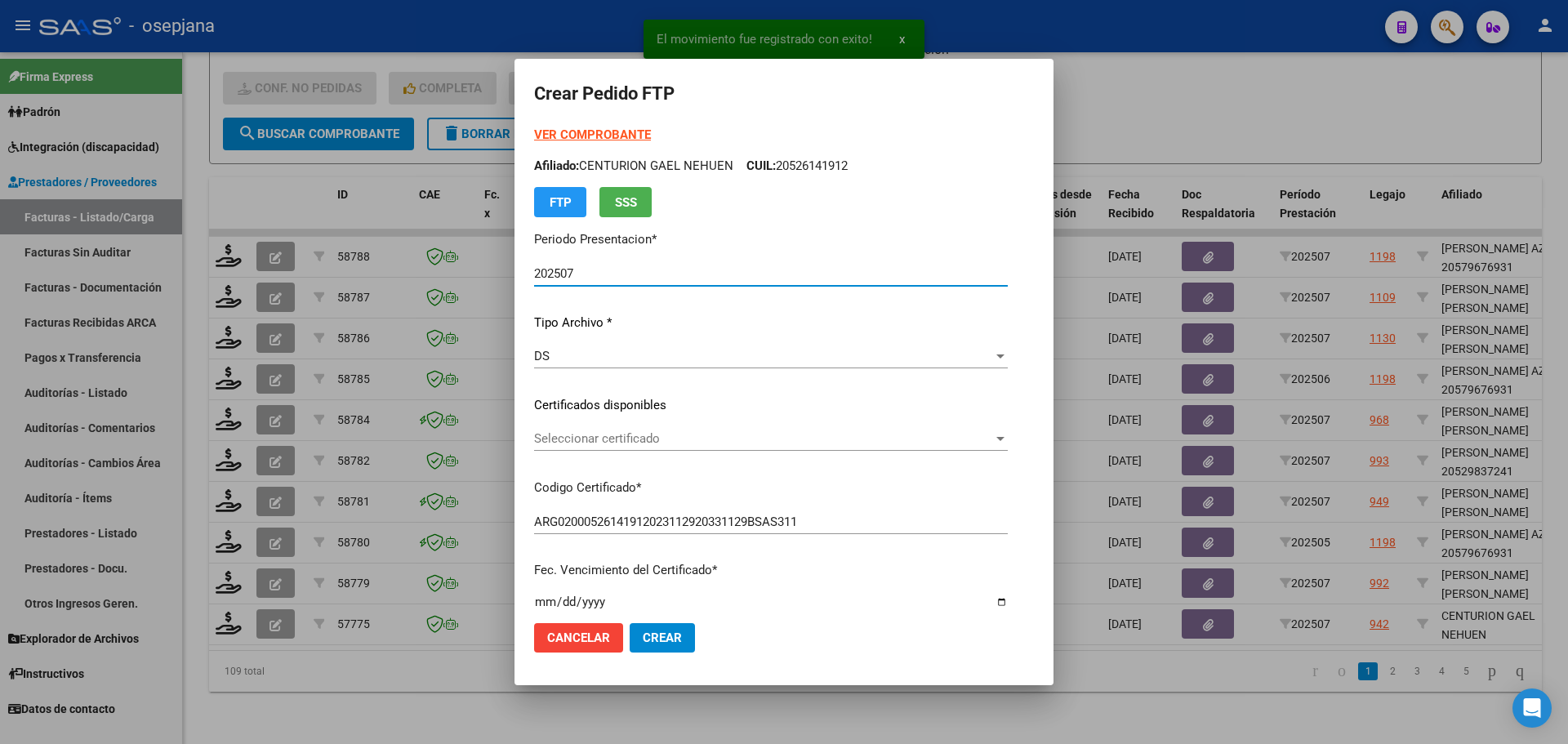
click at [678, 438] on span "Seleccionar certificado" at bounding box center [763, 439] width 459 height 15
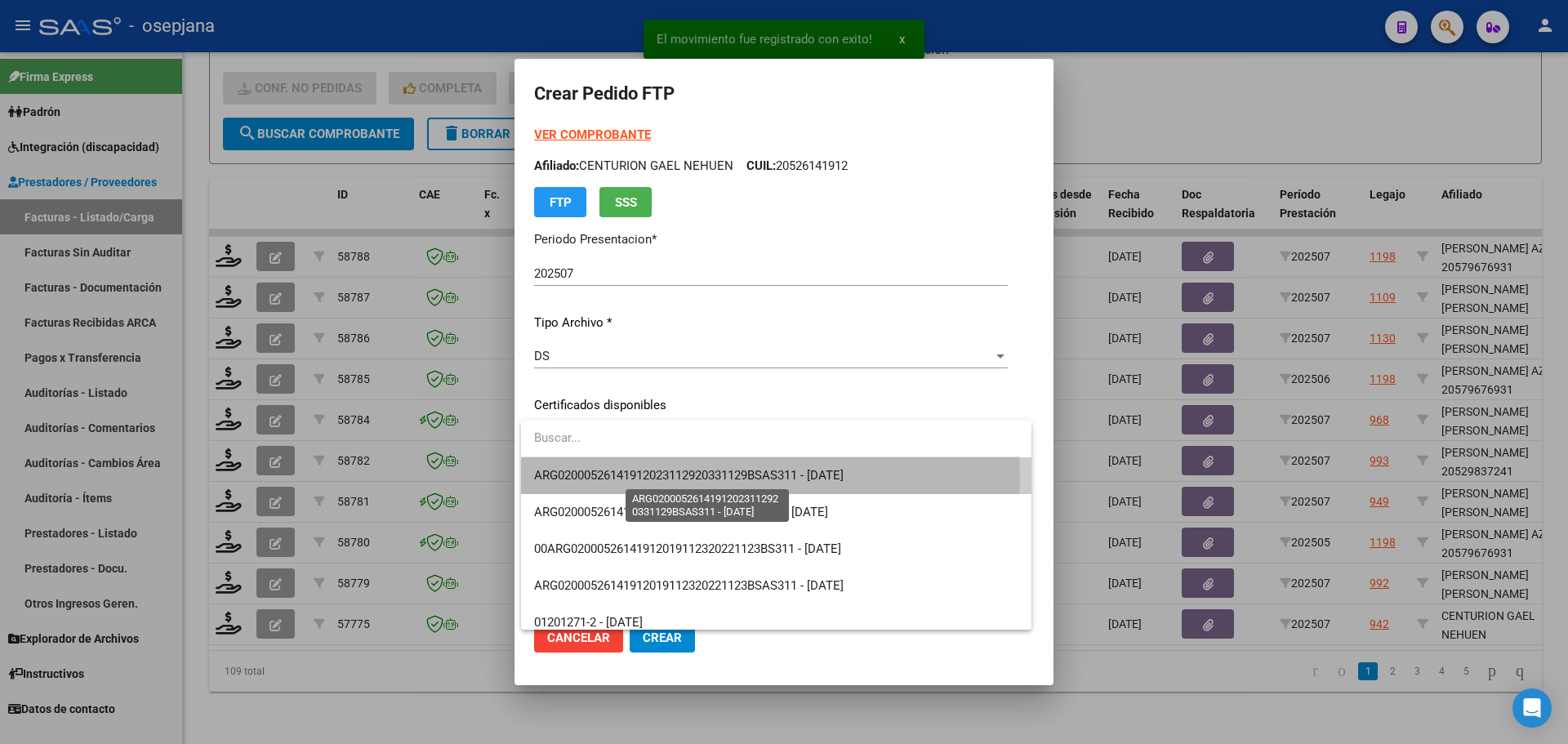
click at [681, 477] on span "ARG02000526141912023112920331129BSAS311 - [DATE]" at bounding box center [688, 475] width 310 height 15
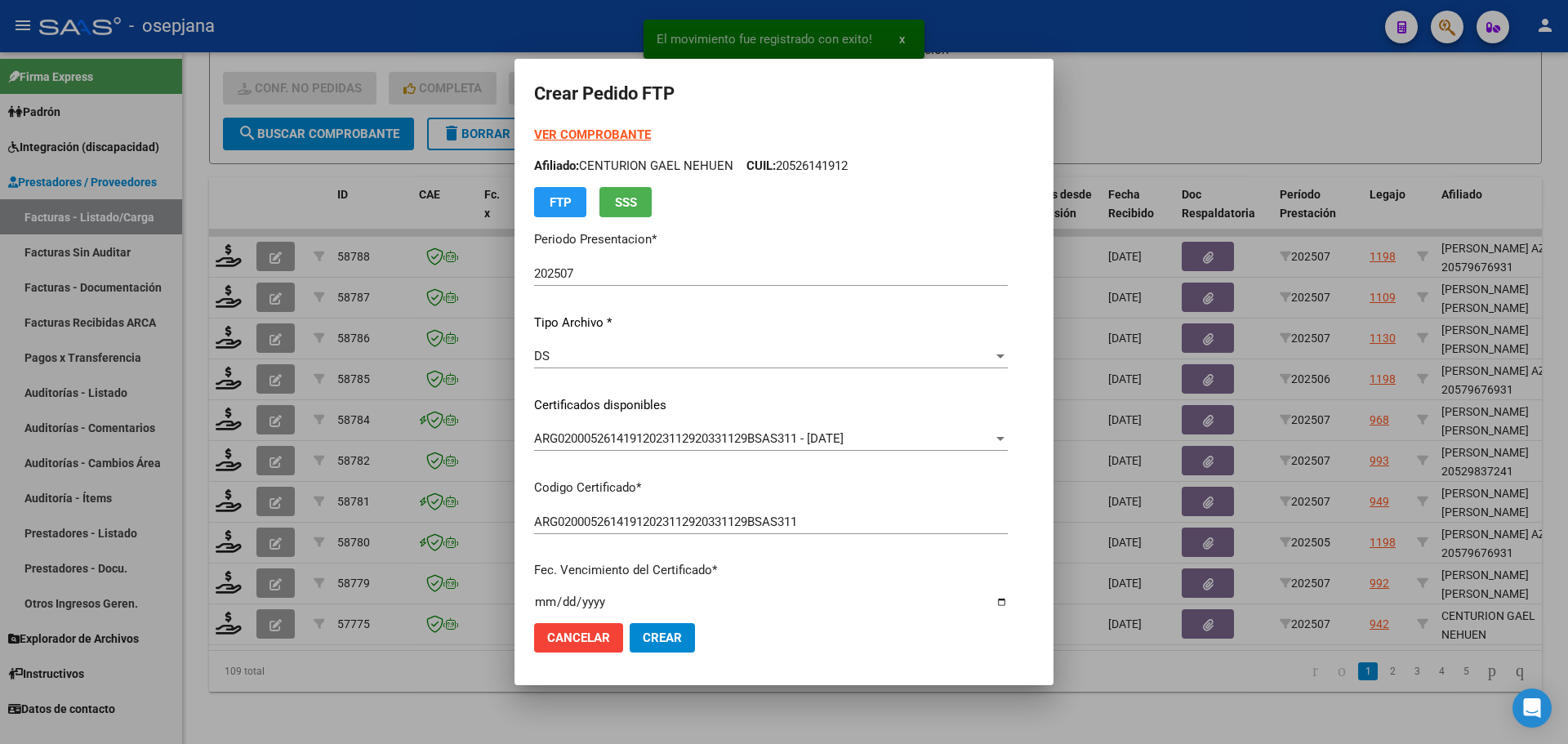
click at [601, 136] on strong "VER COMPROBANTE" at bounding box center [592, 135] width 116 height 15
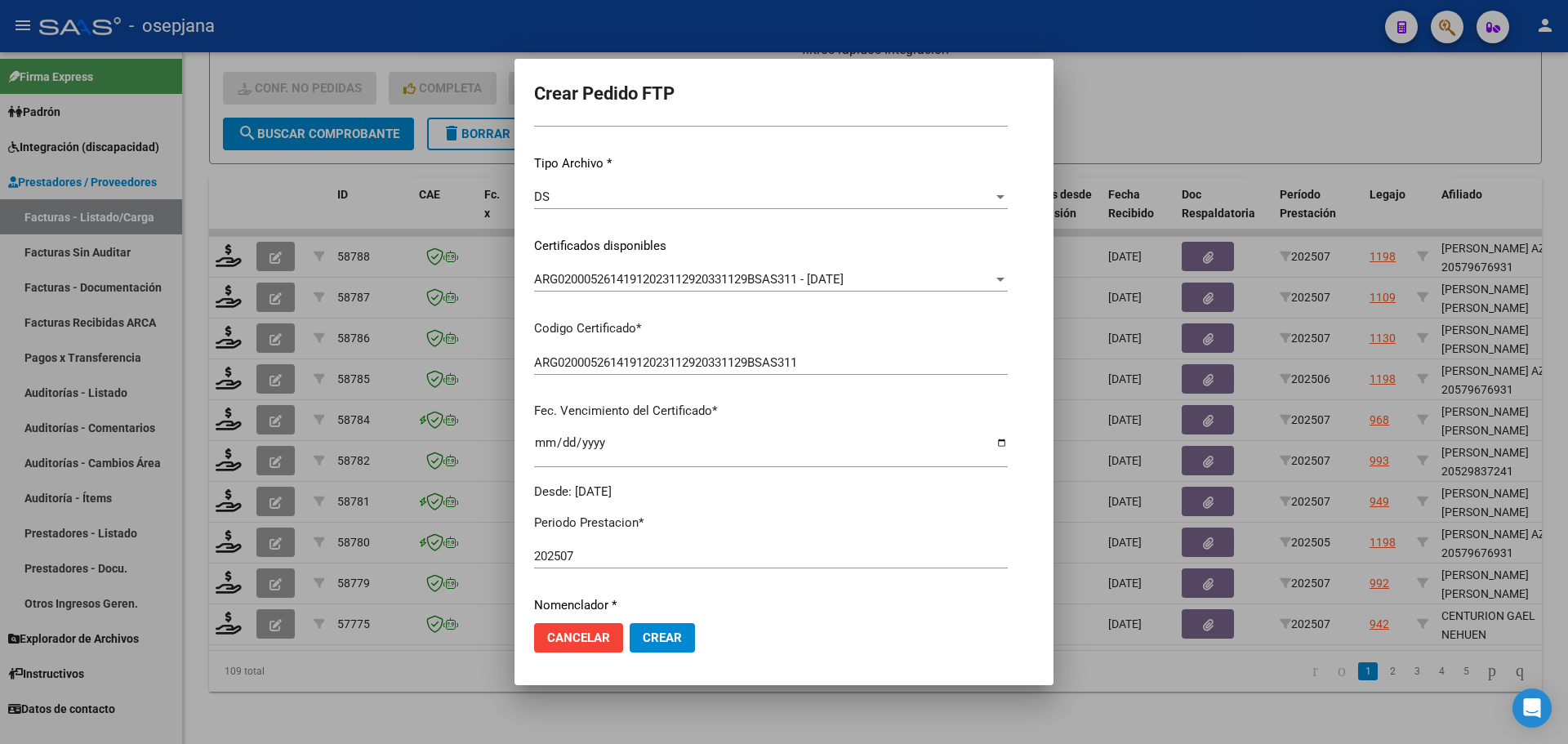
scroll to position [490, 0]
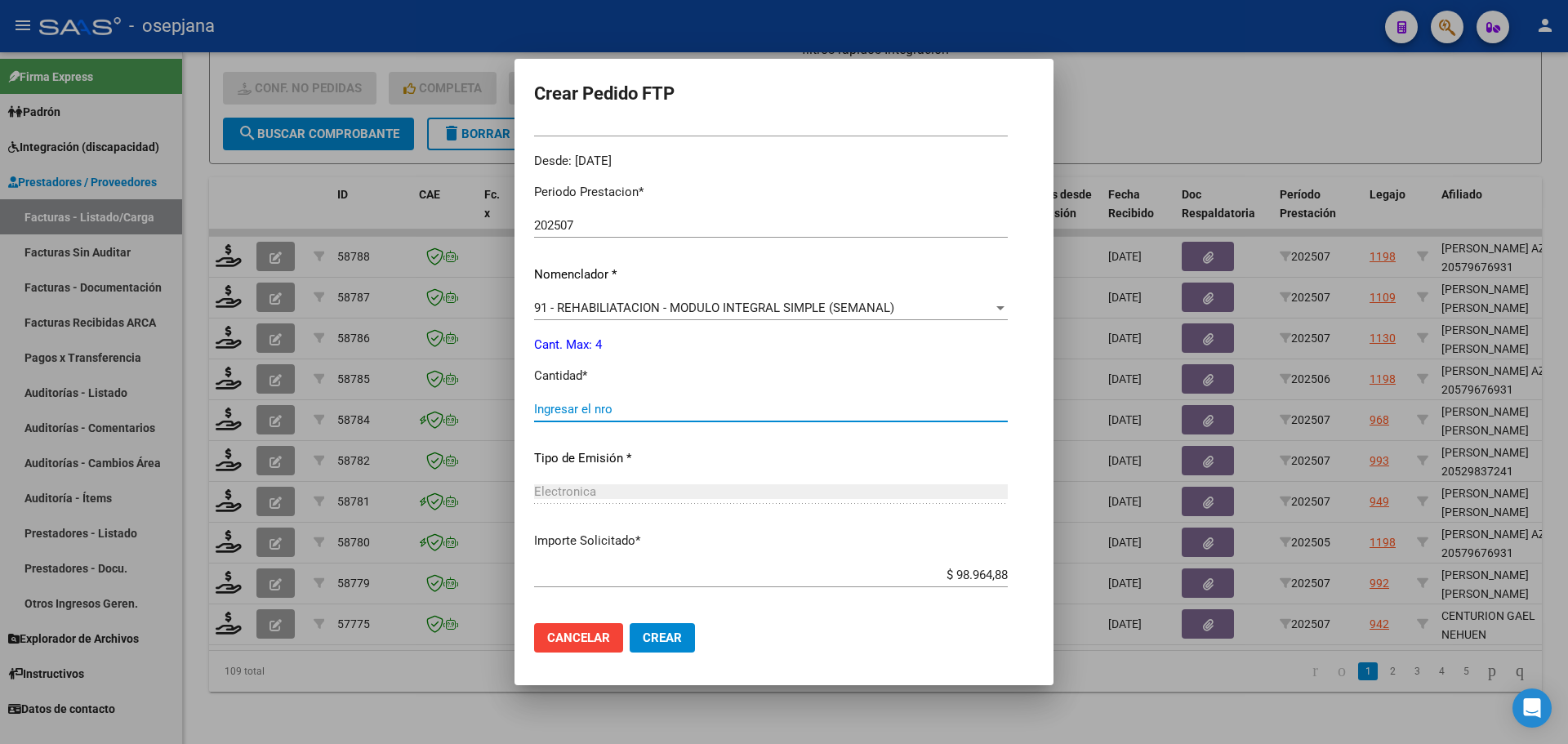
click at [560, 411] on input "Ingresar el nro" at bounding box center [771, 409] width 474 height 15
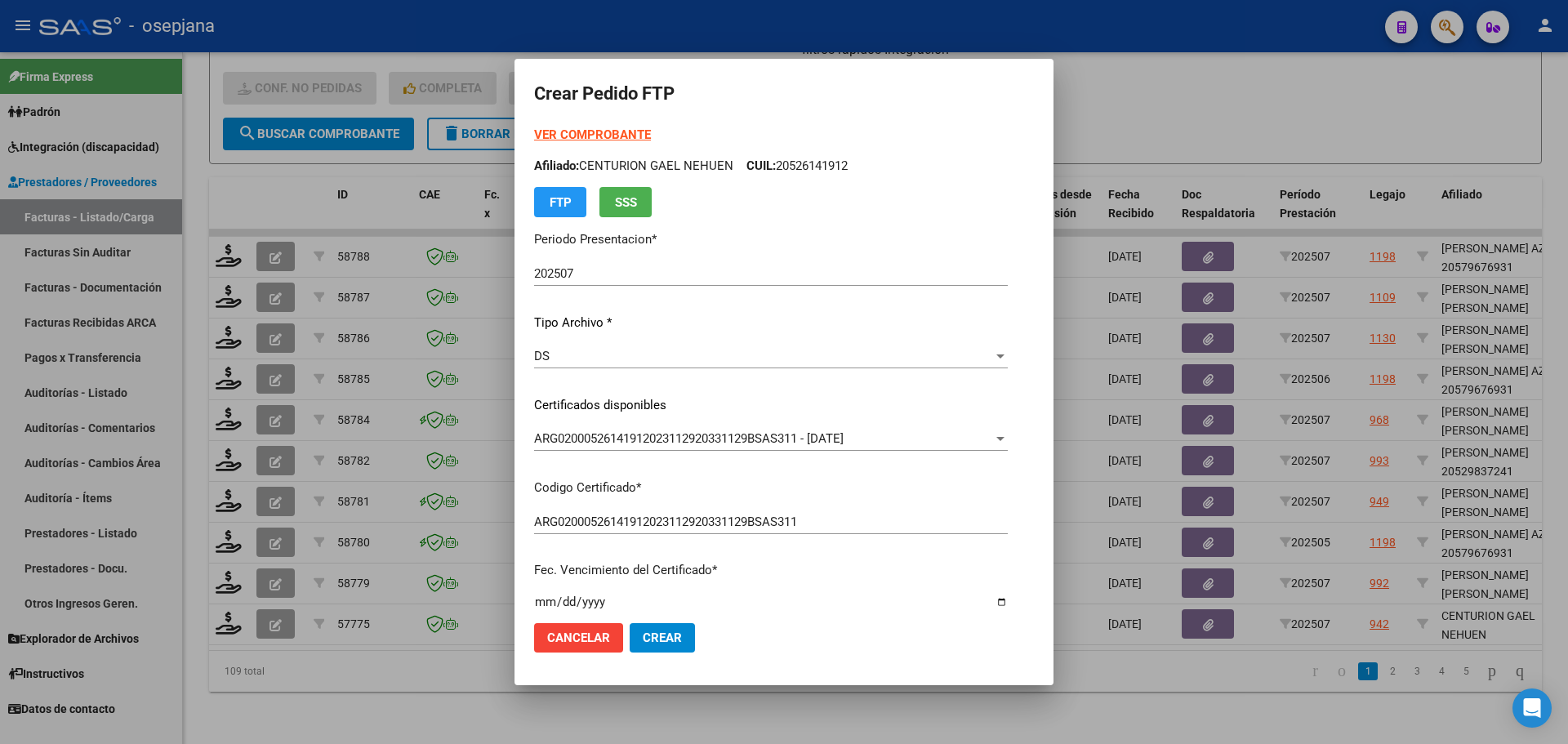
scroll to position [566, 0]
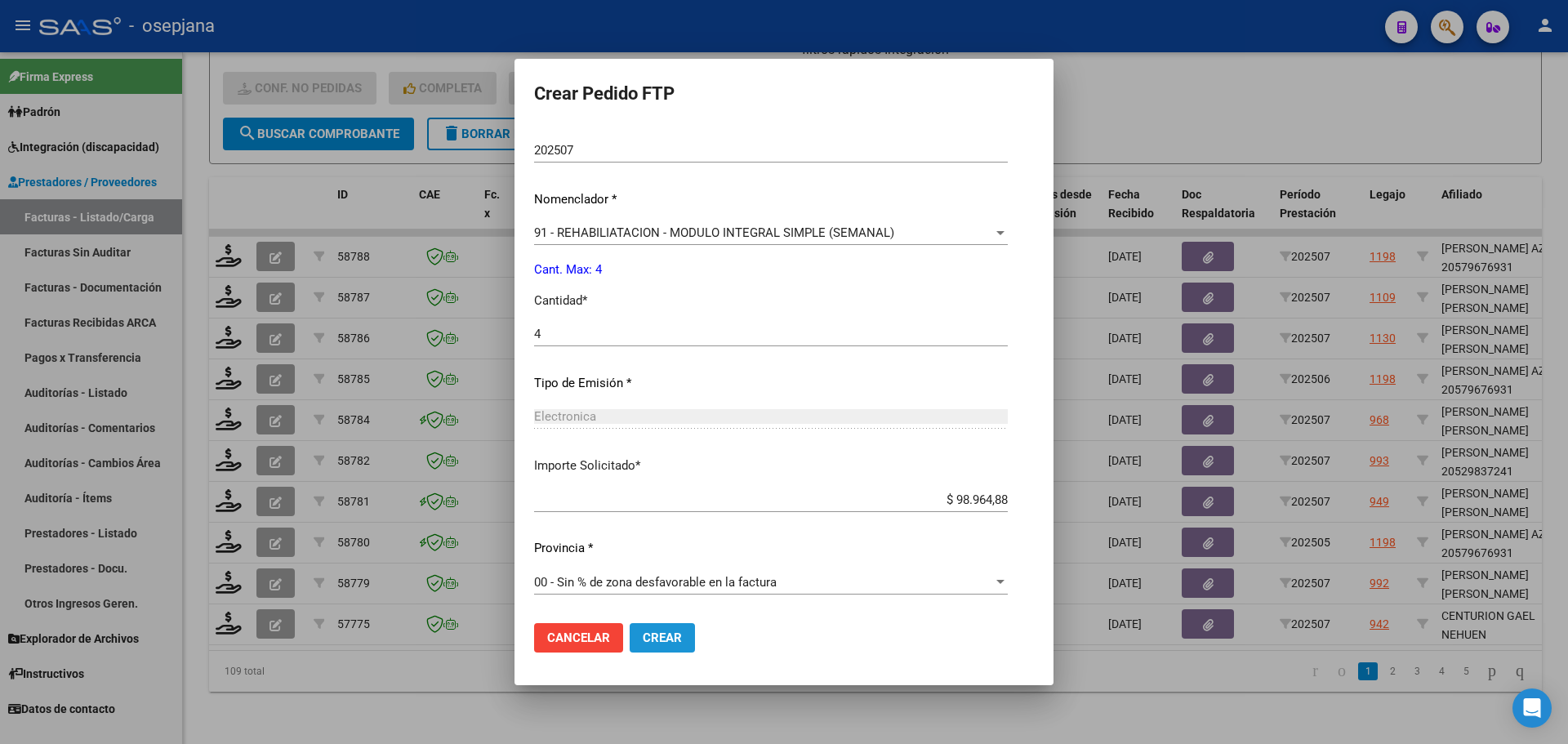
click at [671, 636] on span "Crear" at bounding box center [662, 638] width 39 height 15
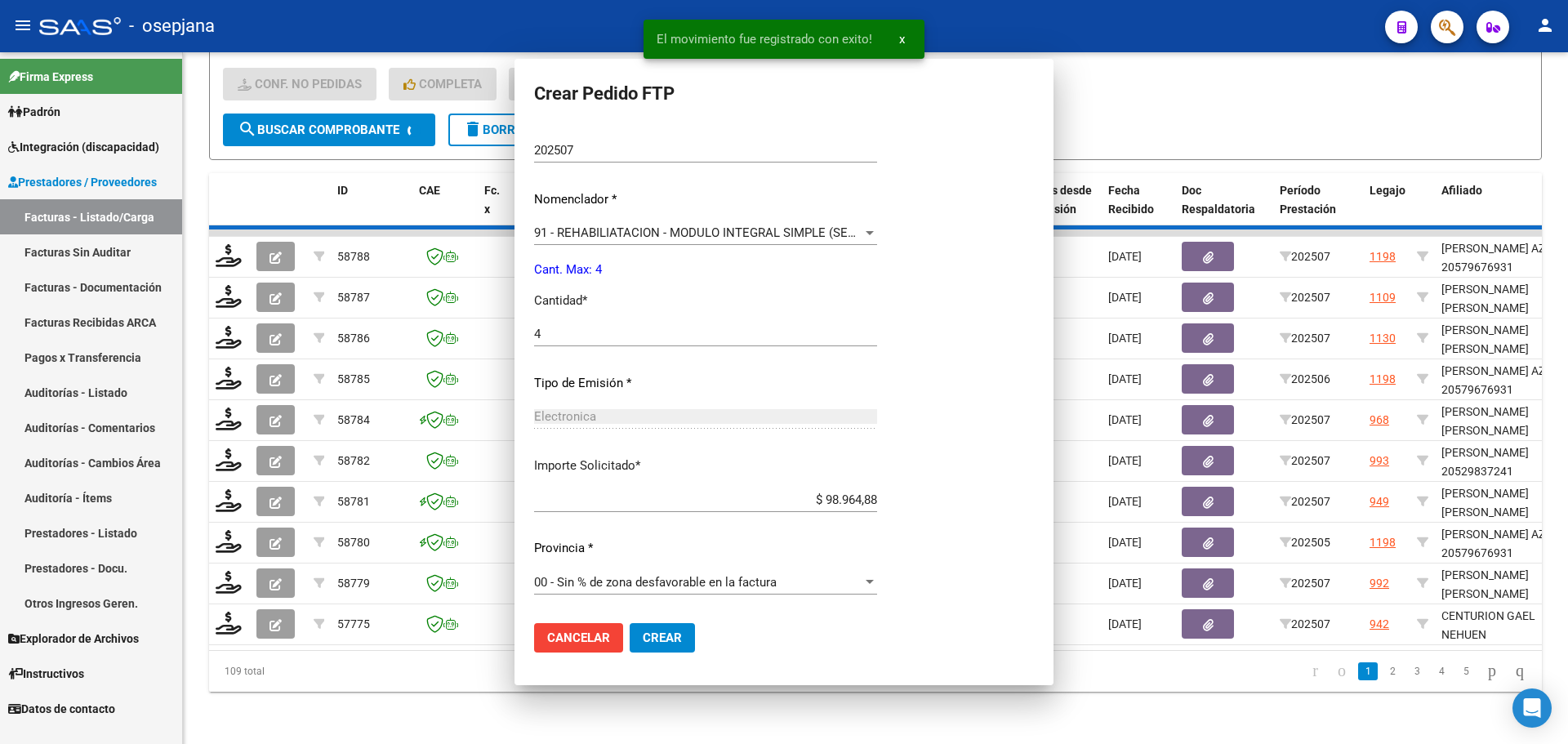
scroll to position [0, 0]
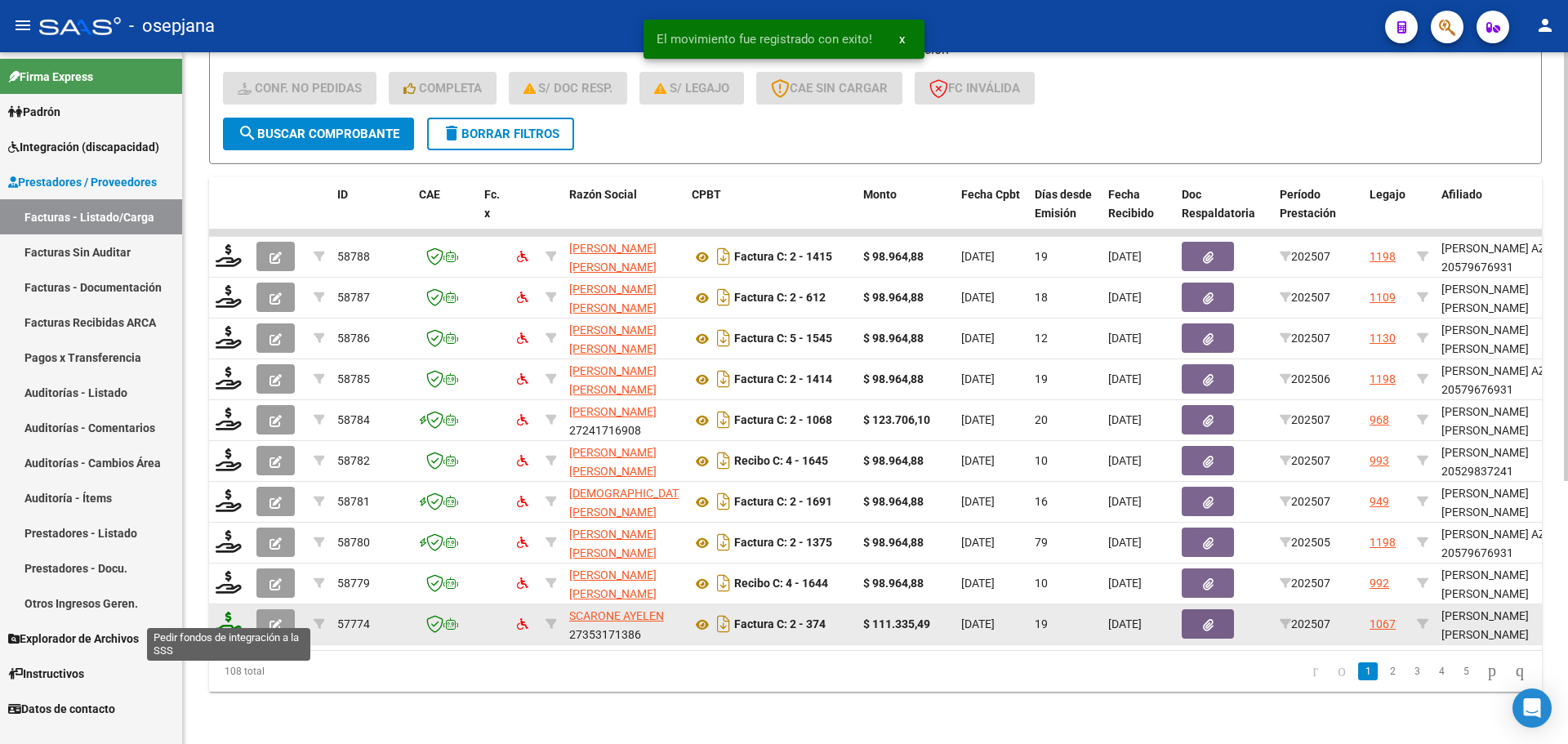
click at [235, 613] on icon at bounding box center [228, 623] width 26 height 23
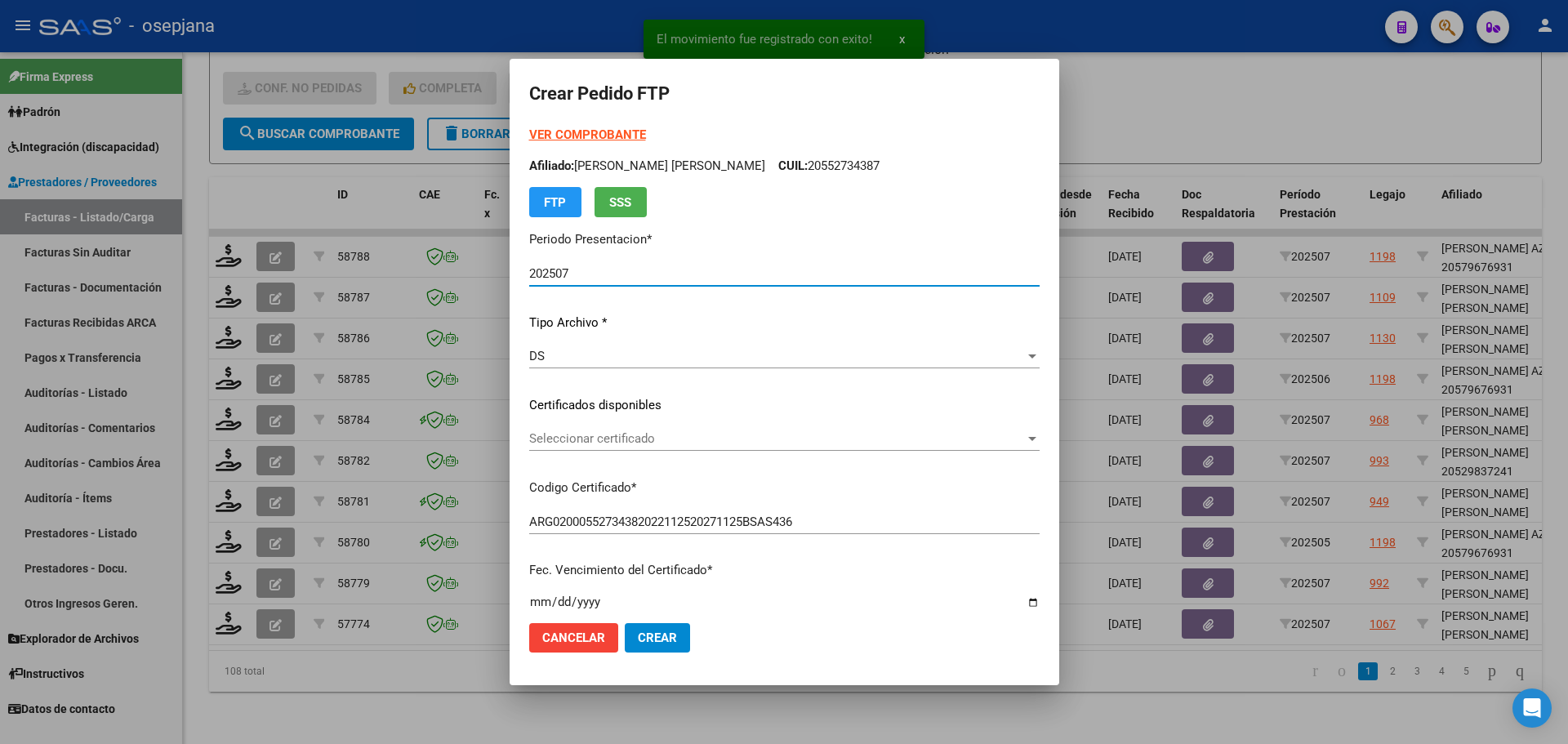
click at [674, 440] on span "Seleccionar certificado" at bounding box center [777, 439] width 495 height 15
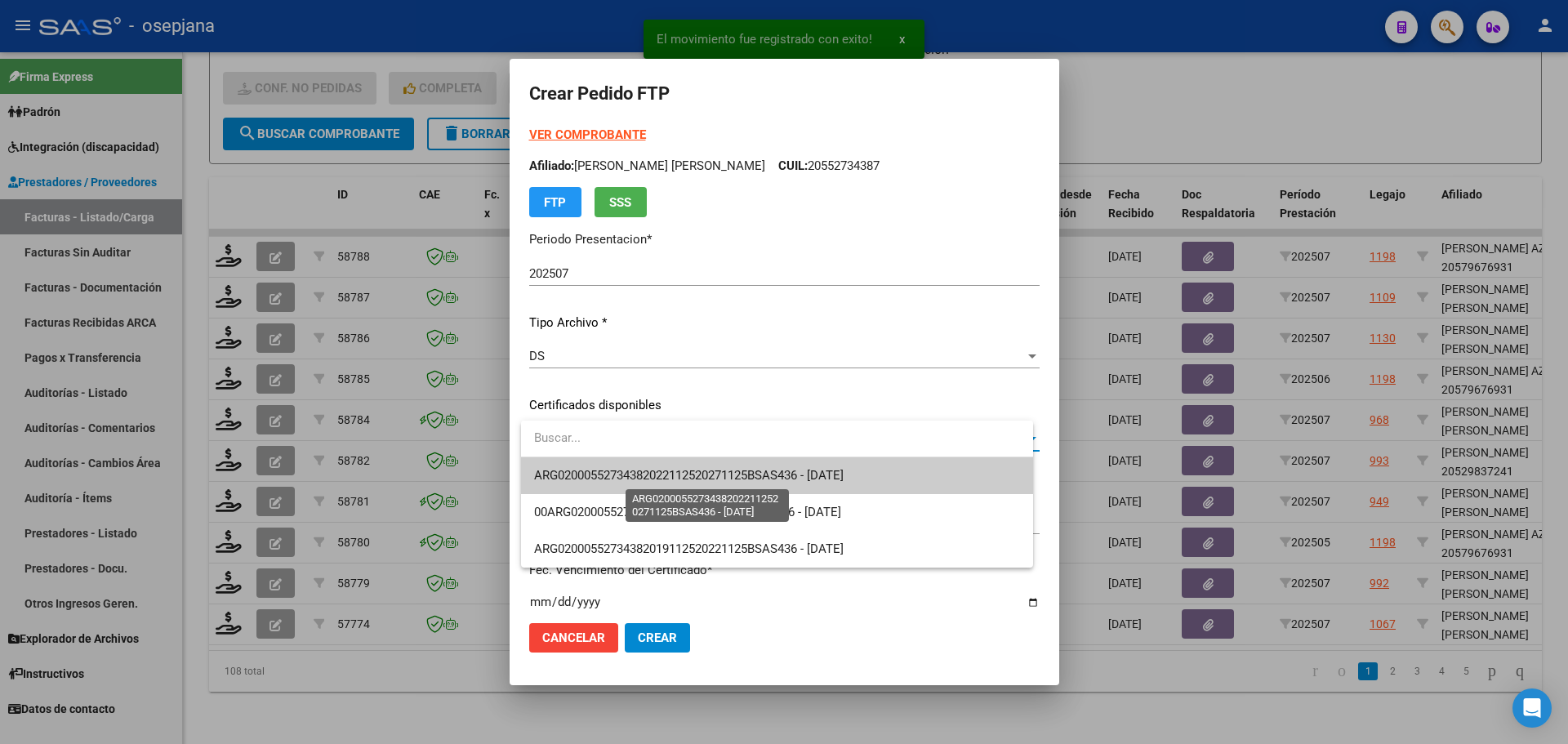
click at [688, 470] on span "ARG02000552734382022112520271125BSAS436 - [DATE]" at bounding box center [688, 475] width 310 height 15
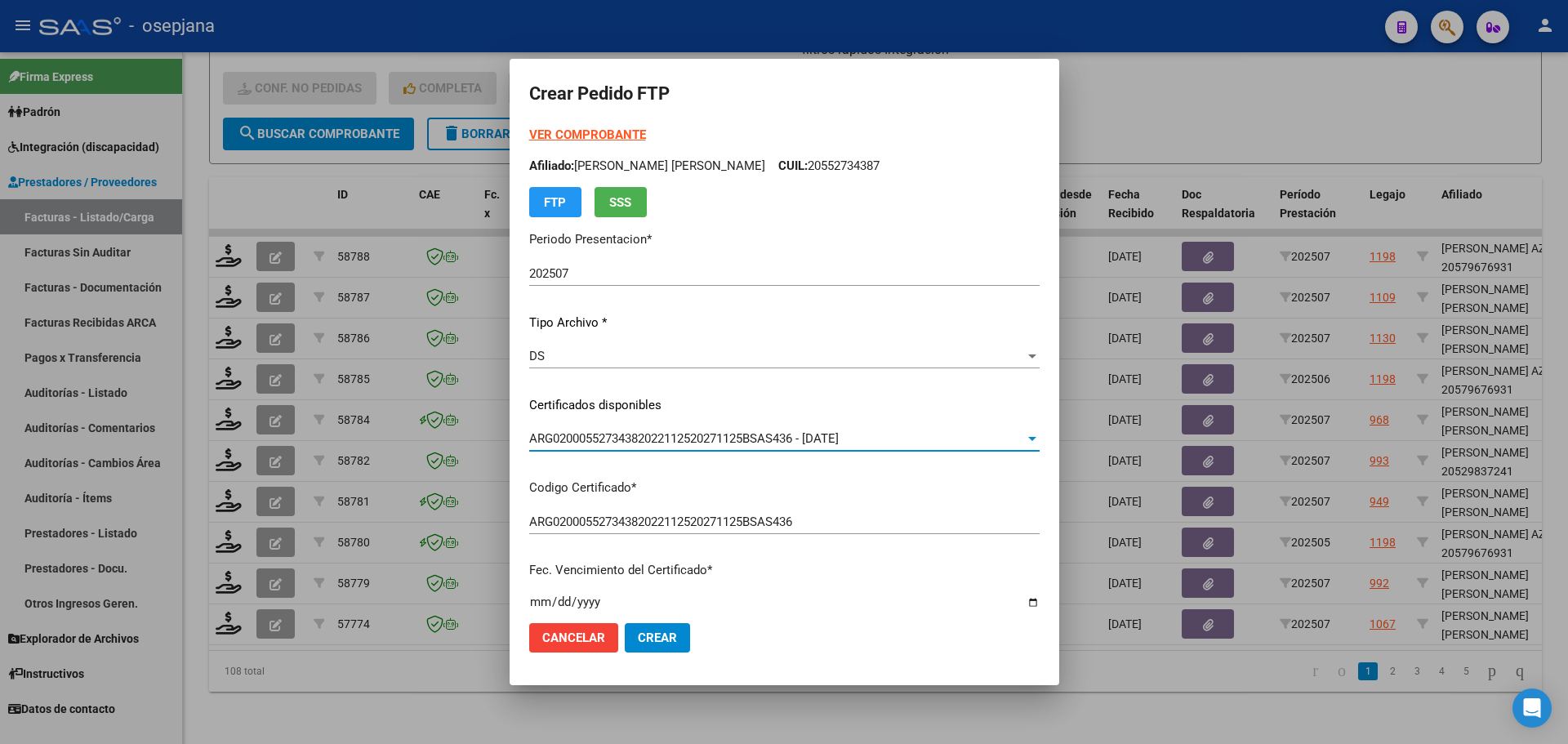
click at [612, 130] on strong "VER COMPROBANTE" at bounding box center [588, 135] width 116 height 15
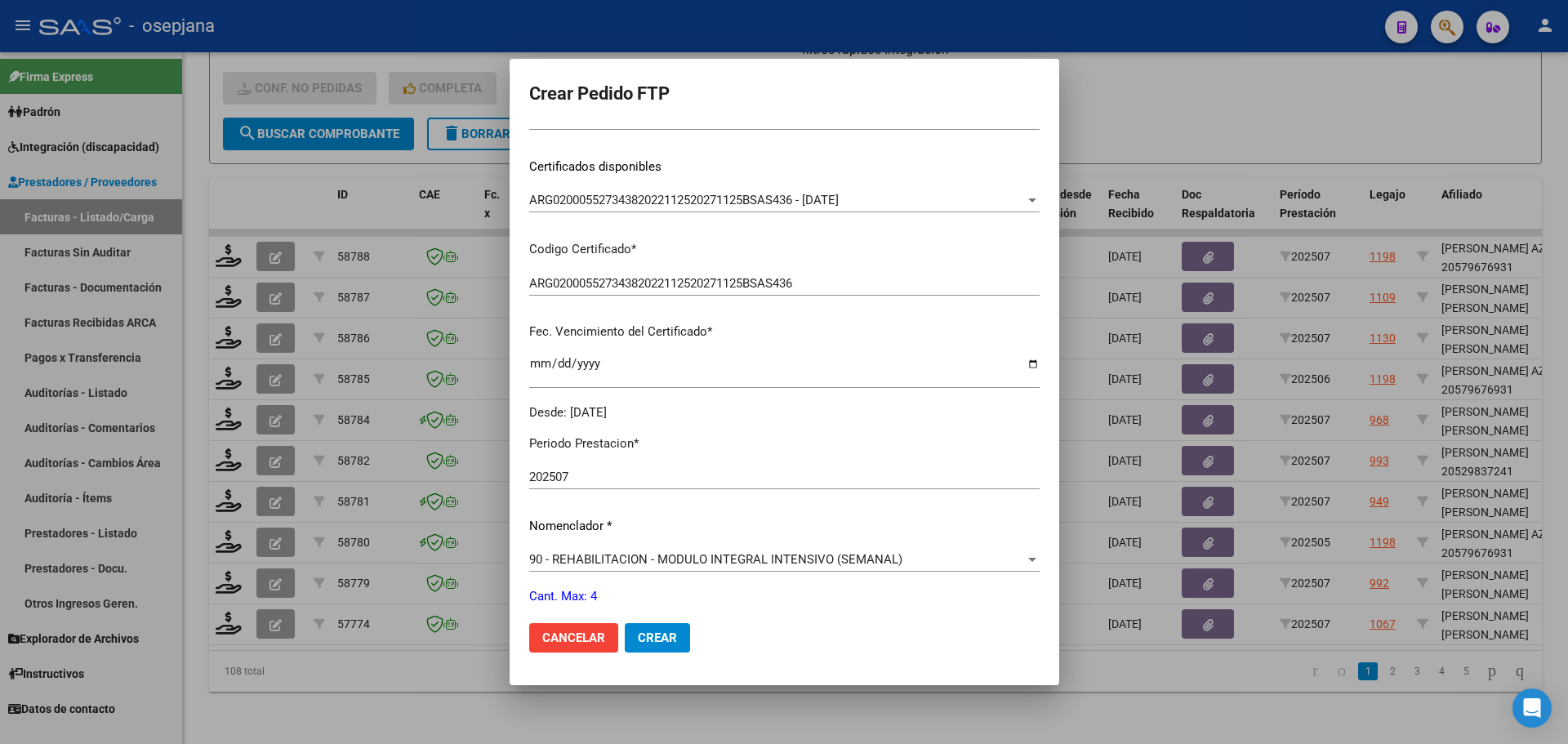
scroll to position [566, 0]
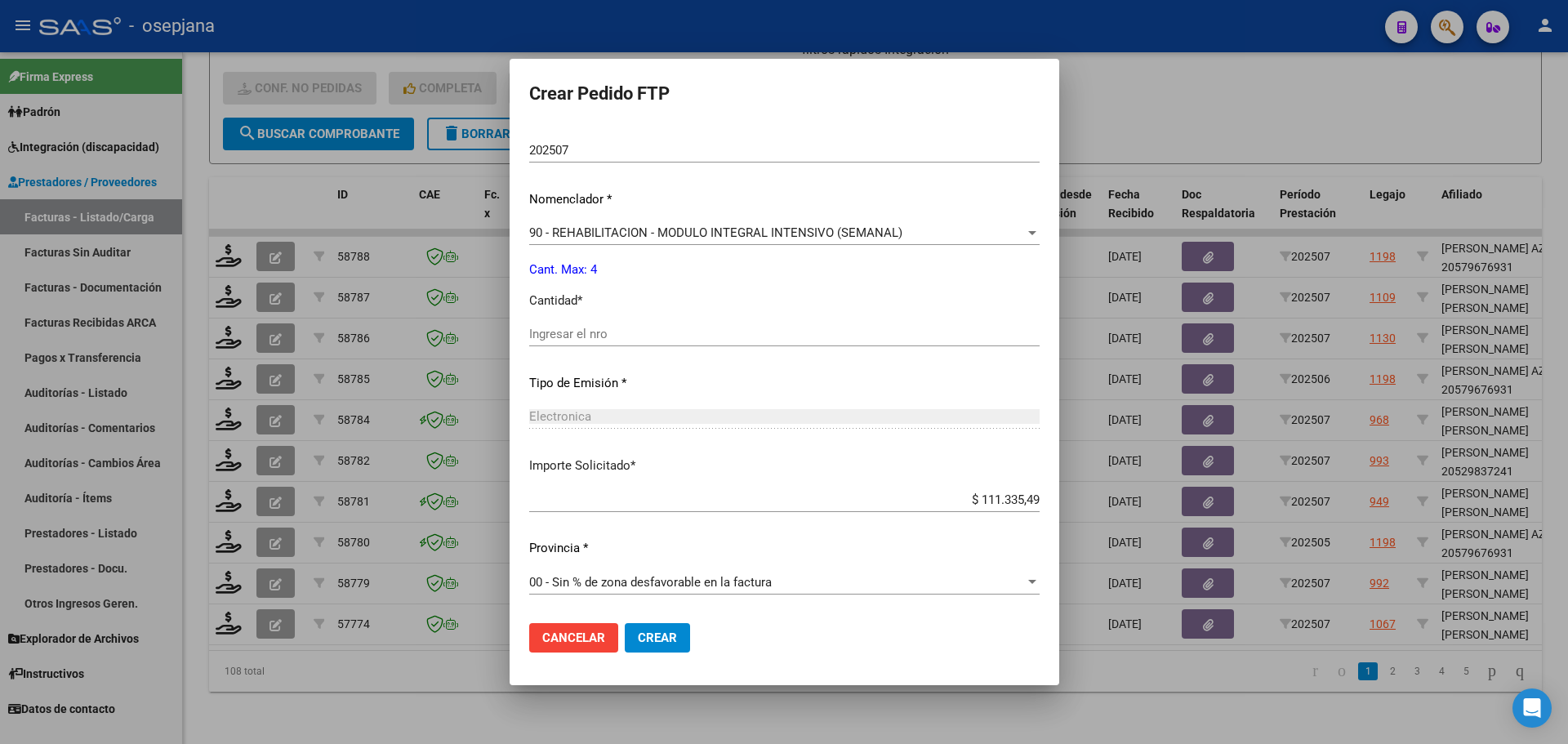
click at [550, 346] on div "Ingresar el nro" at bounding box center [784, 334] width 510 height 25
click at [657, 635] on span "Crear" at bounding box center [657, 638] width 39 height 15
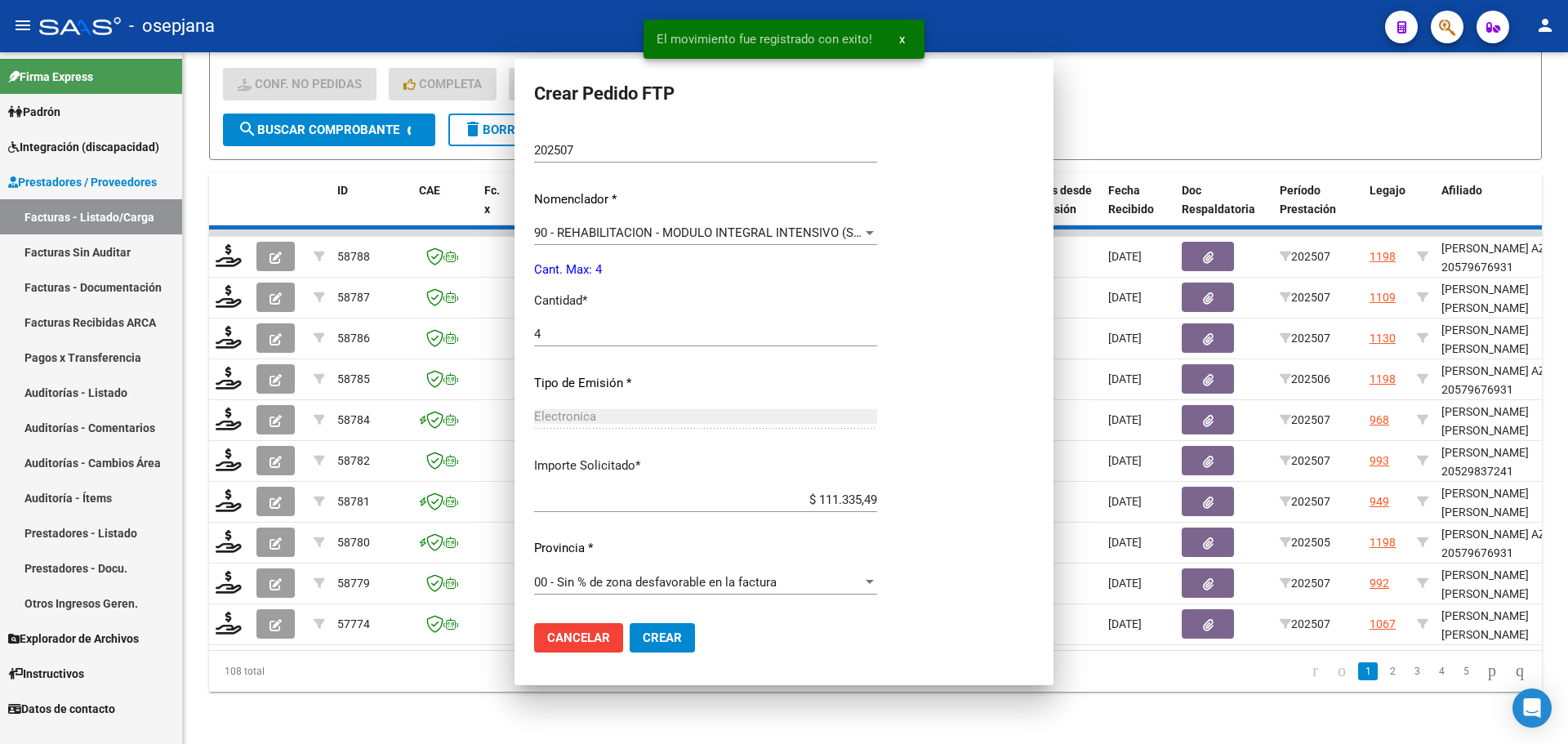
scroll to position [0, 0]
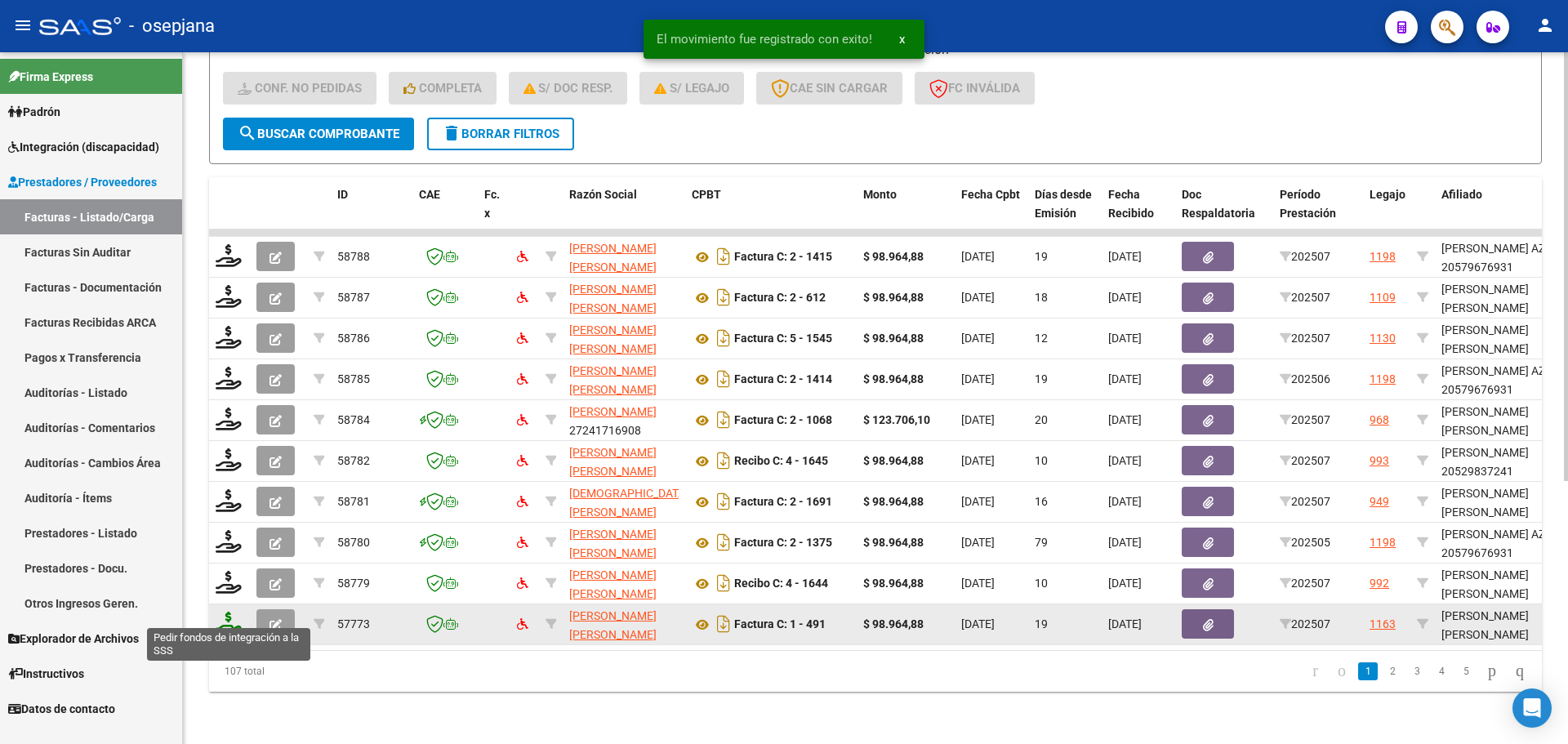
click at [239, 612] on icon at bounding box center [228, 623] width 26 height 23
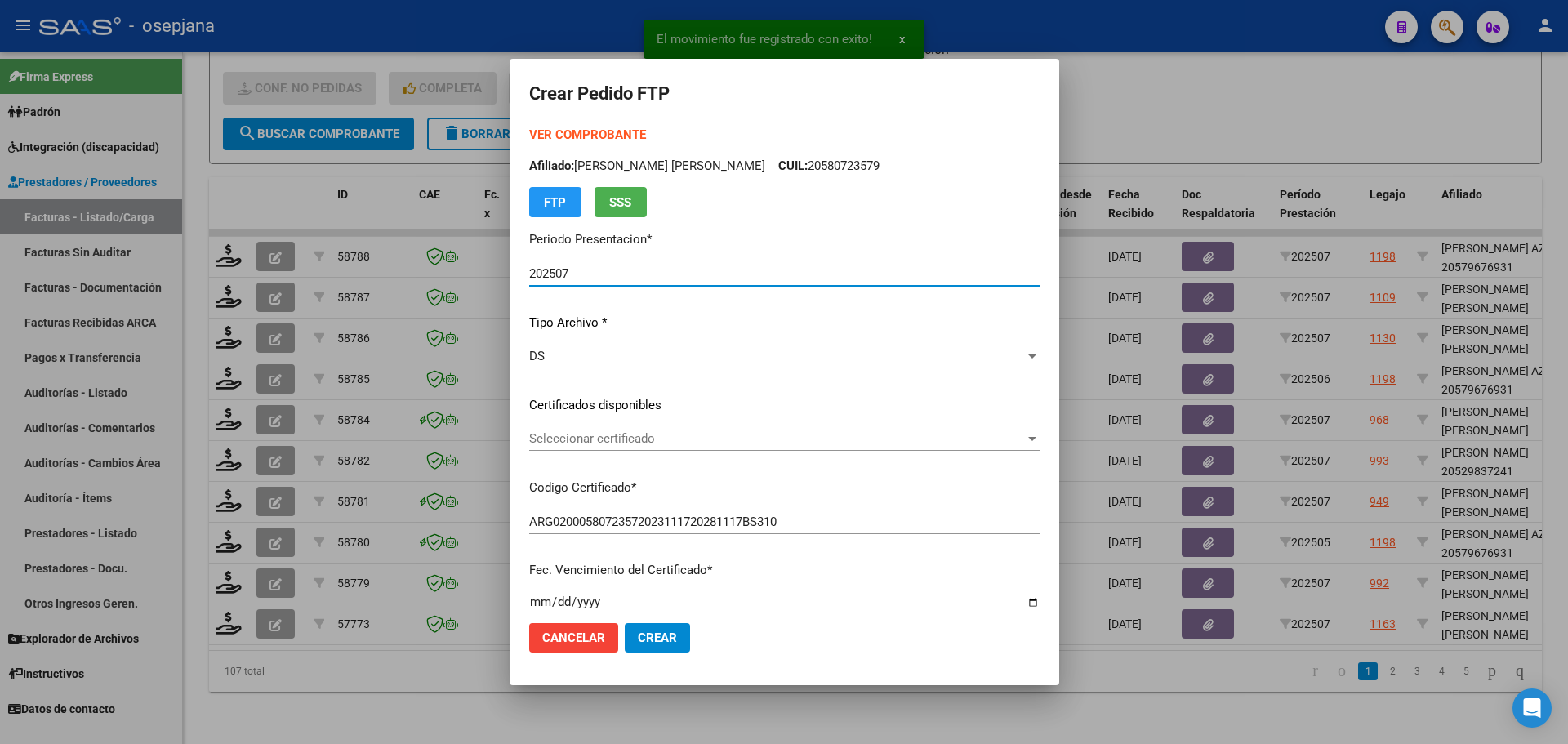
click at [660, 433] on span "Seleccionar certificado" at bounding box center [777, 439] width 495 height 15
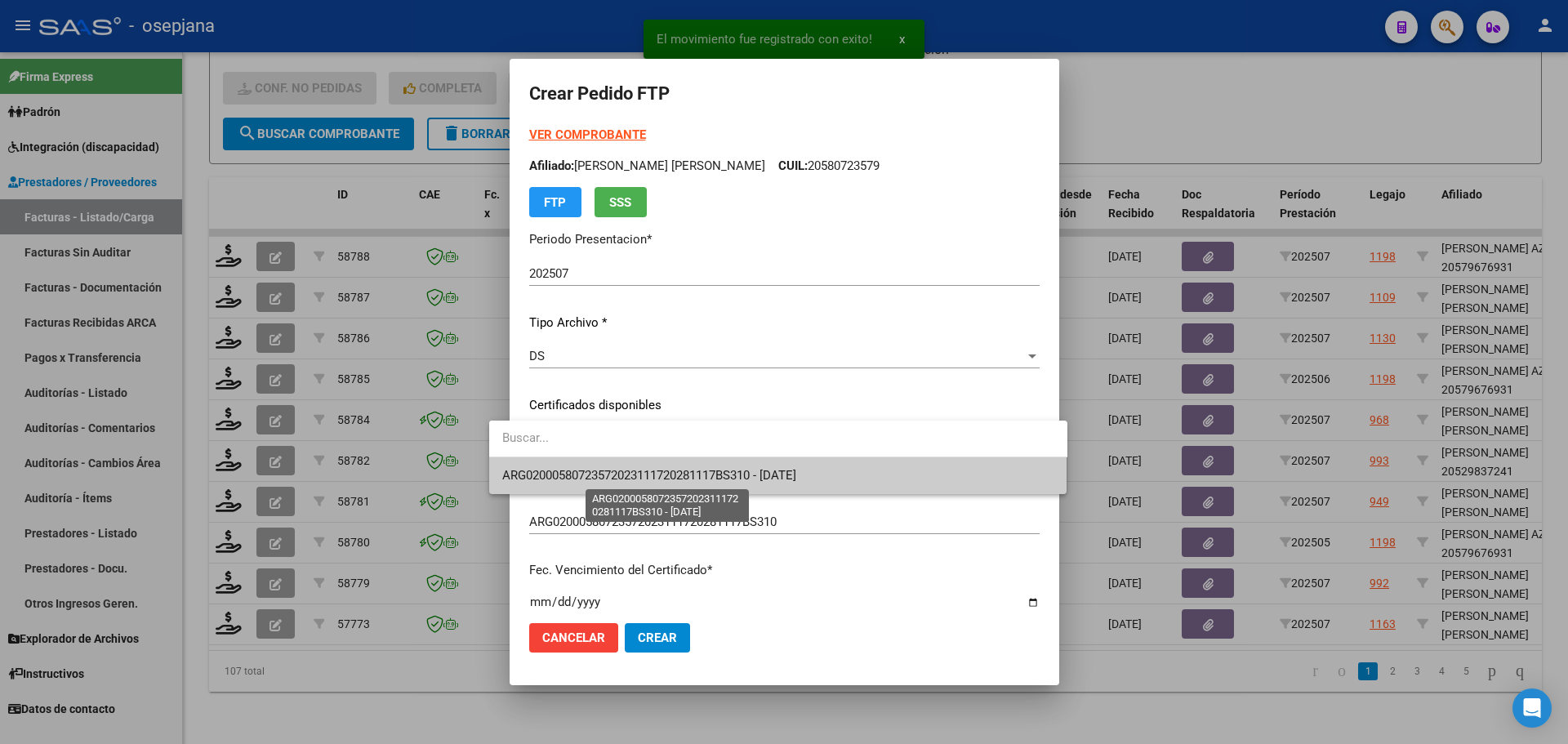
click at [658, 469] on span "ARG02000580723572023111720281117BS310 - [DATE]" at bounding box center [650, 475] width 294 height 15
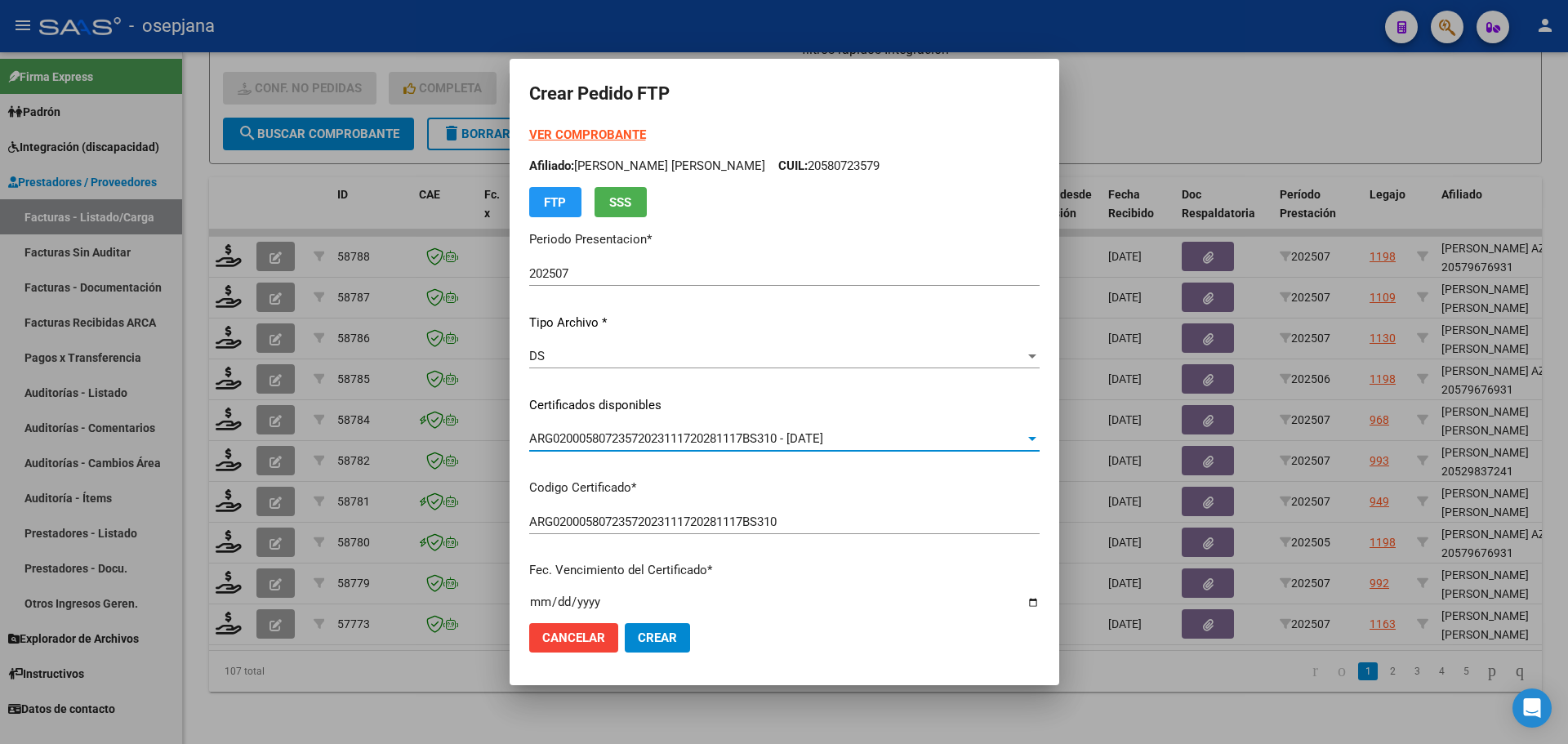
click at [587, 132] on strong "VER COMPROBANTE" at bounding box center [588, 135] width 116 height 15
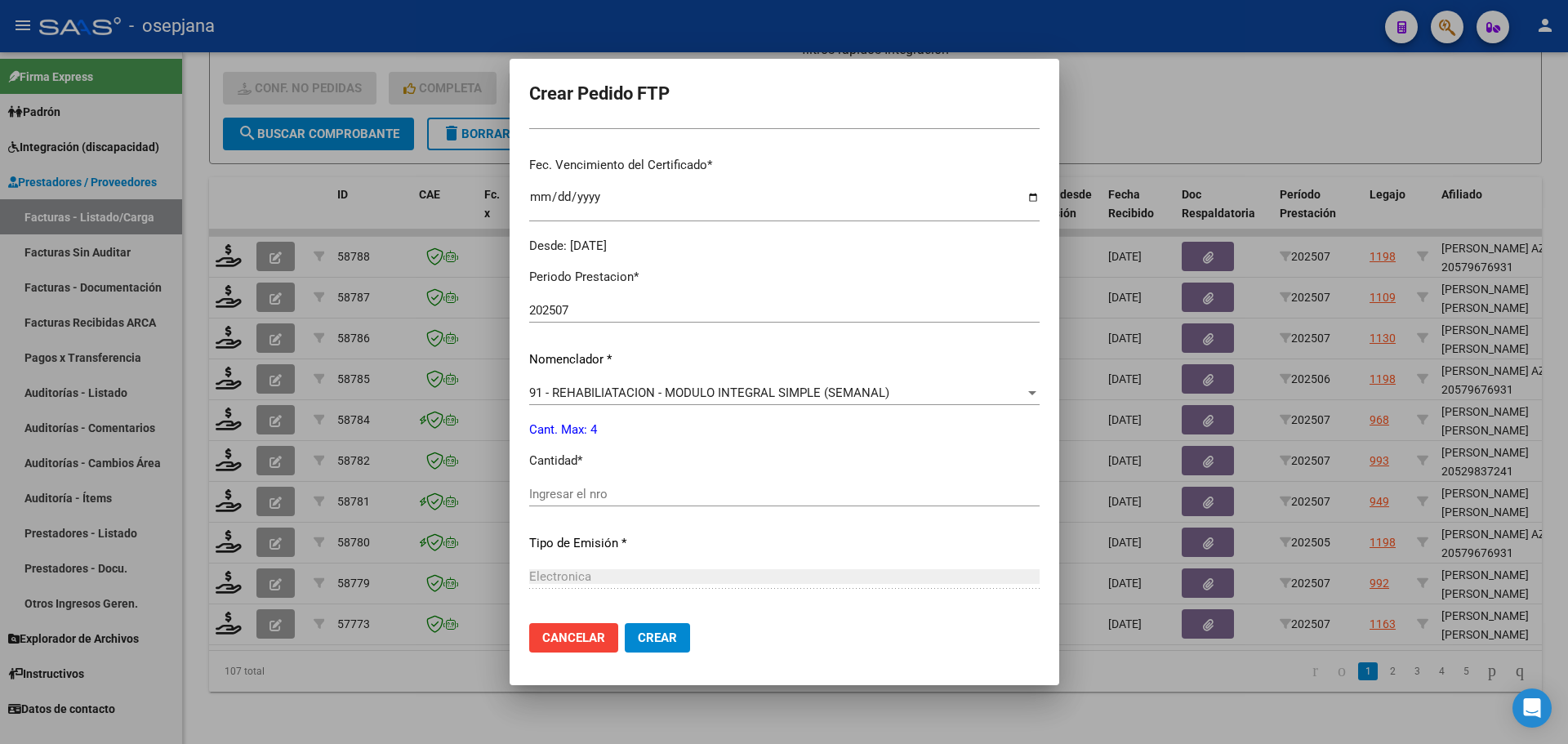
scroll to position [409, 0]
click at [564, 494] on input "Ingresar el nro" at bounding box center [784, 491] width 510 height 15
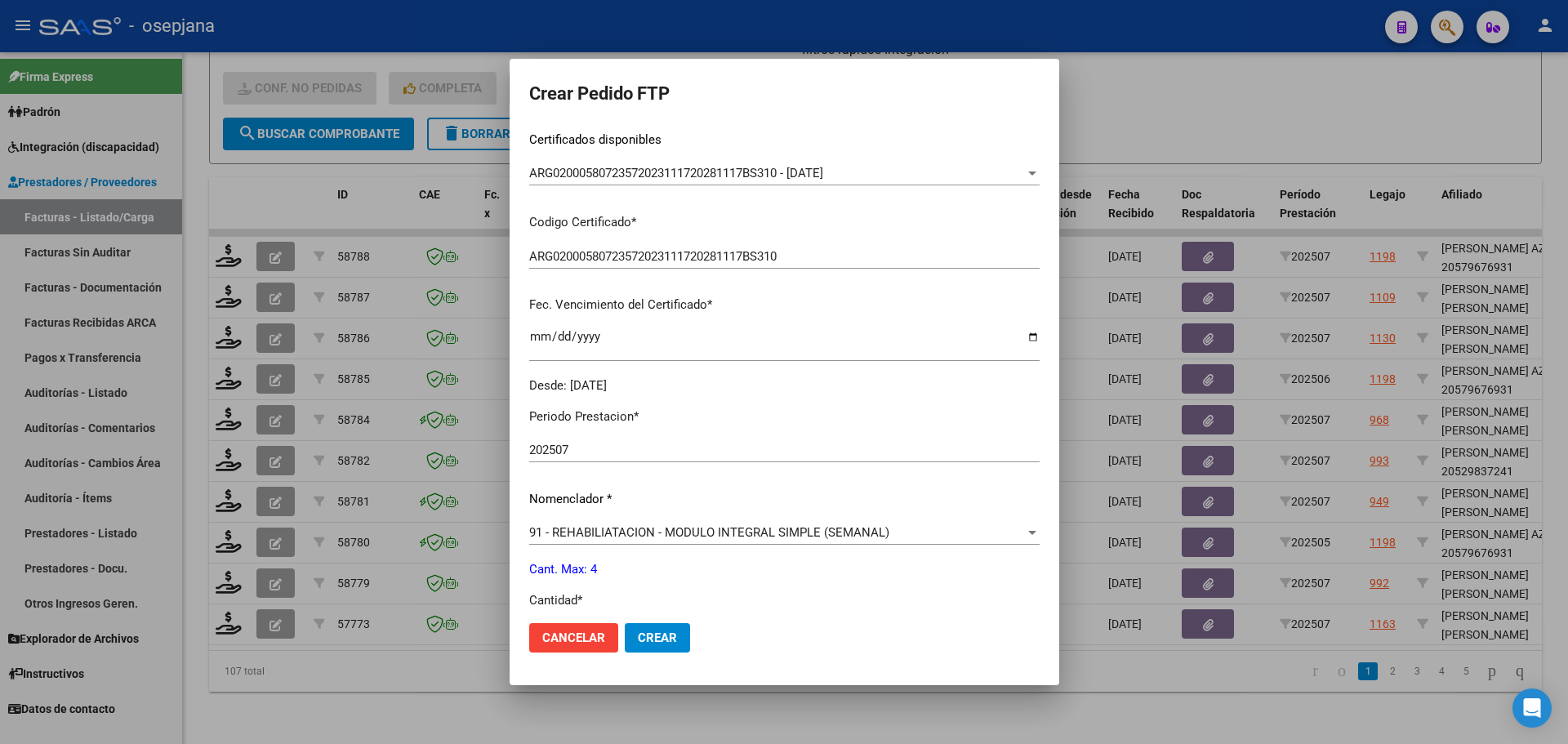
scroll to position [566, 0]
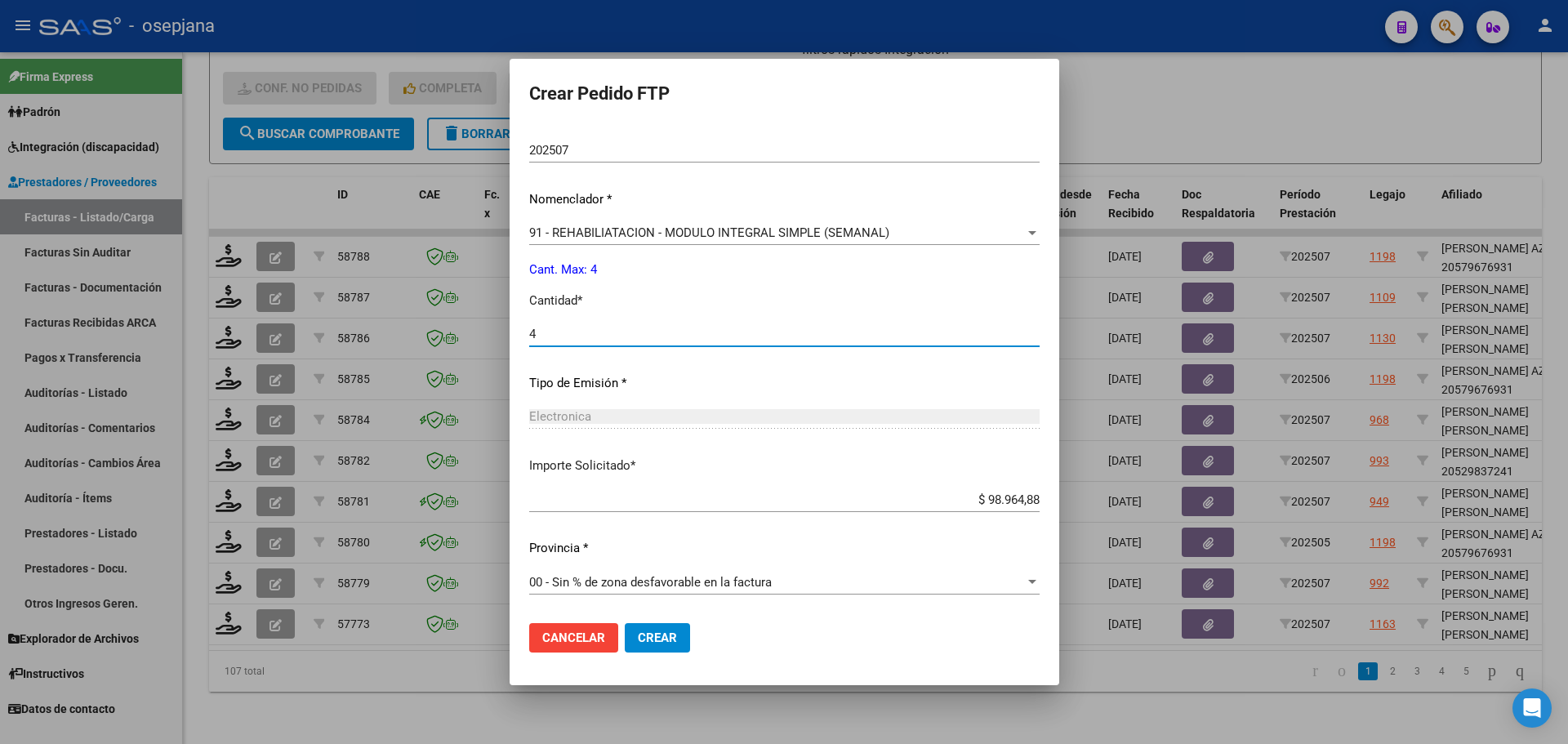
click at [638, 643] on span "Crear" at bounding box center [657, 638] width 39 height 15
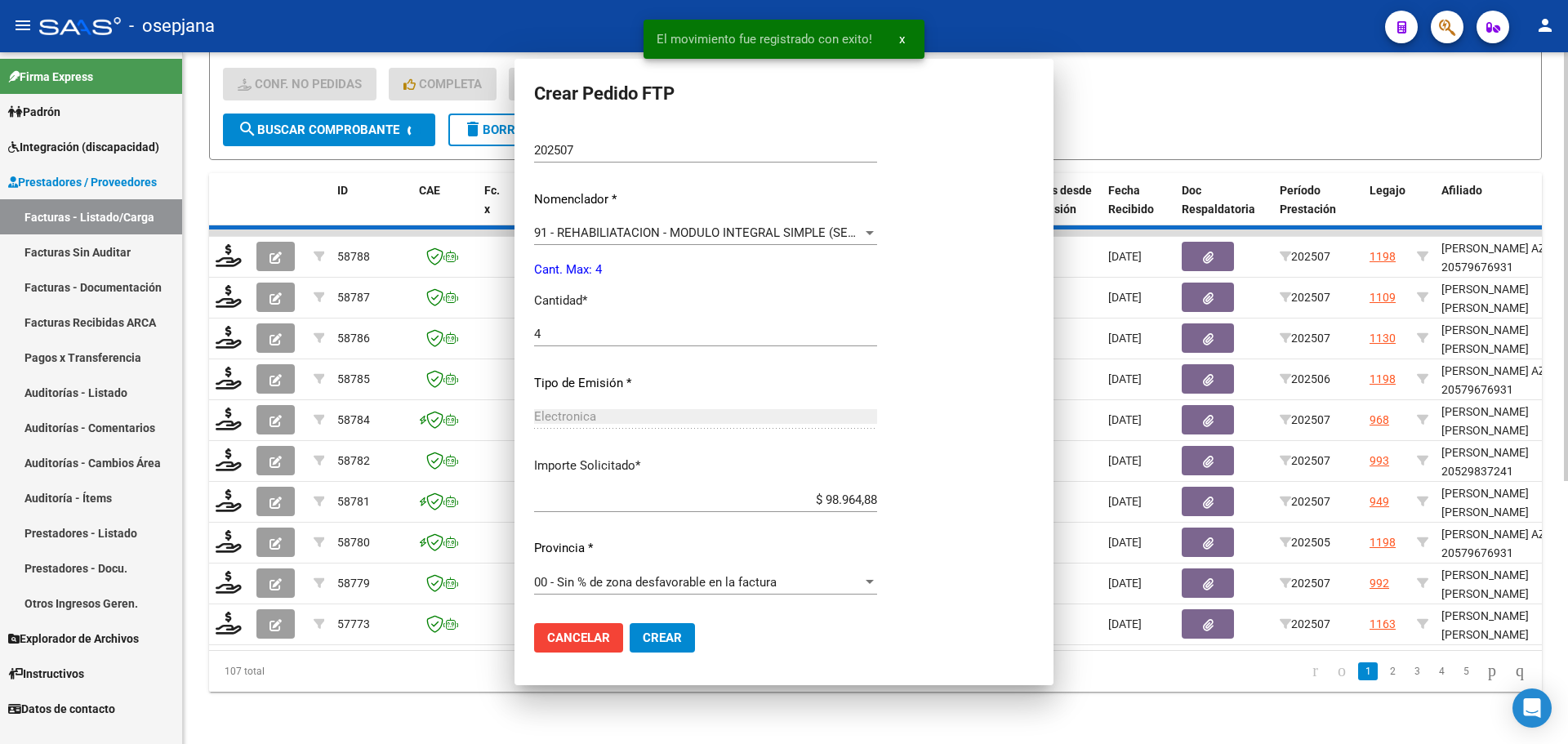
scroll to position [473, 0]
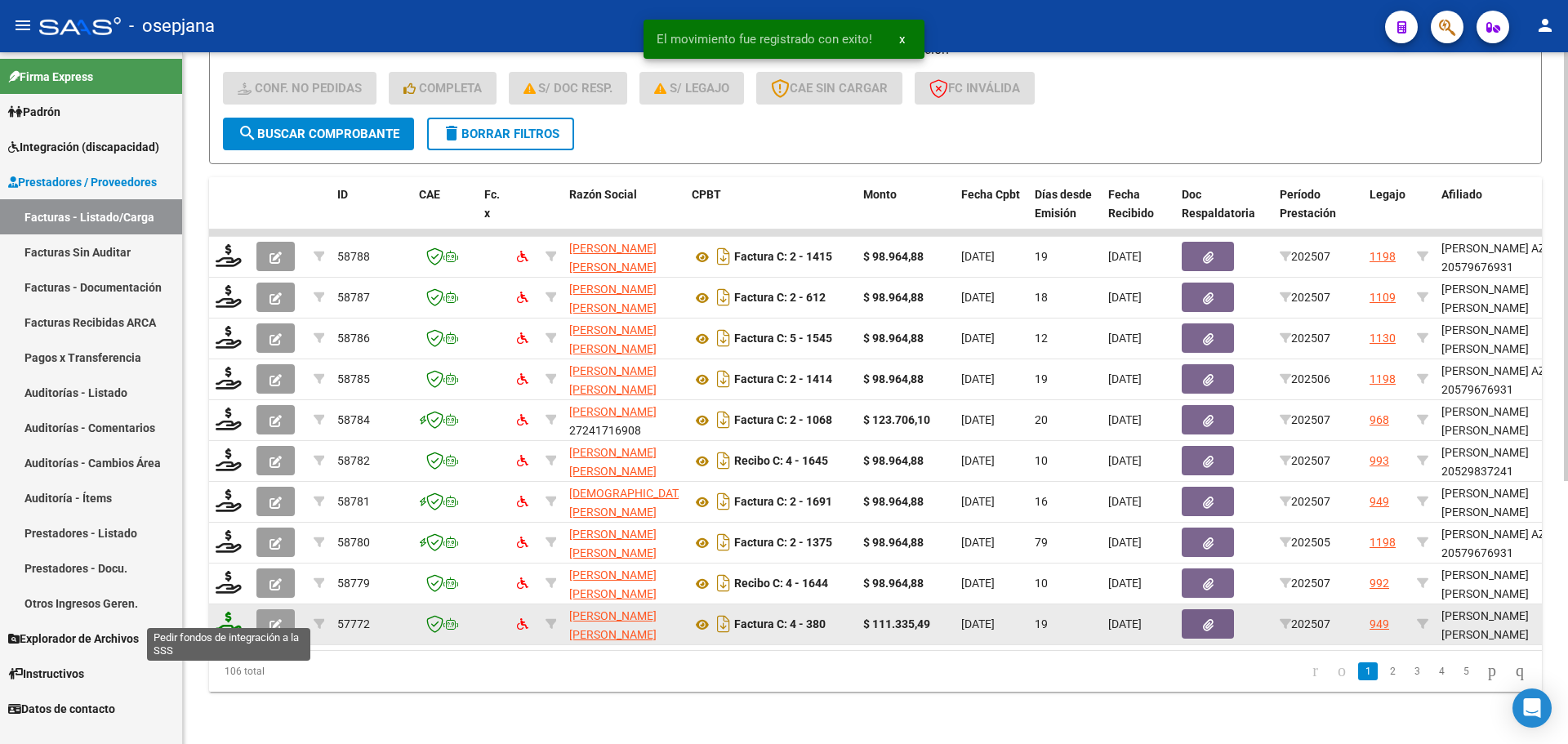
click at [220, 612] on icon at bounding box center [228, 623] width 26 height 23
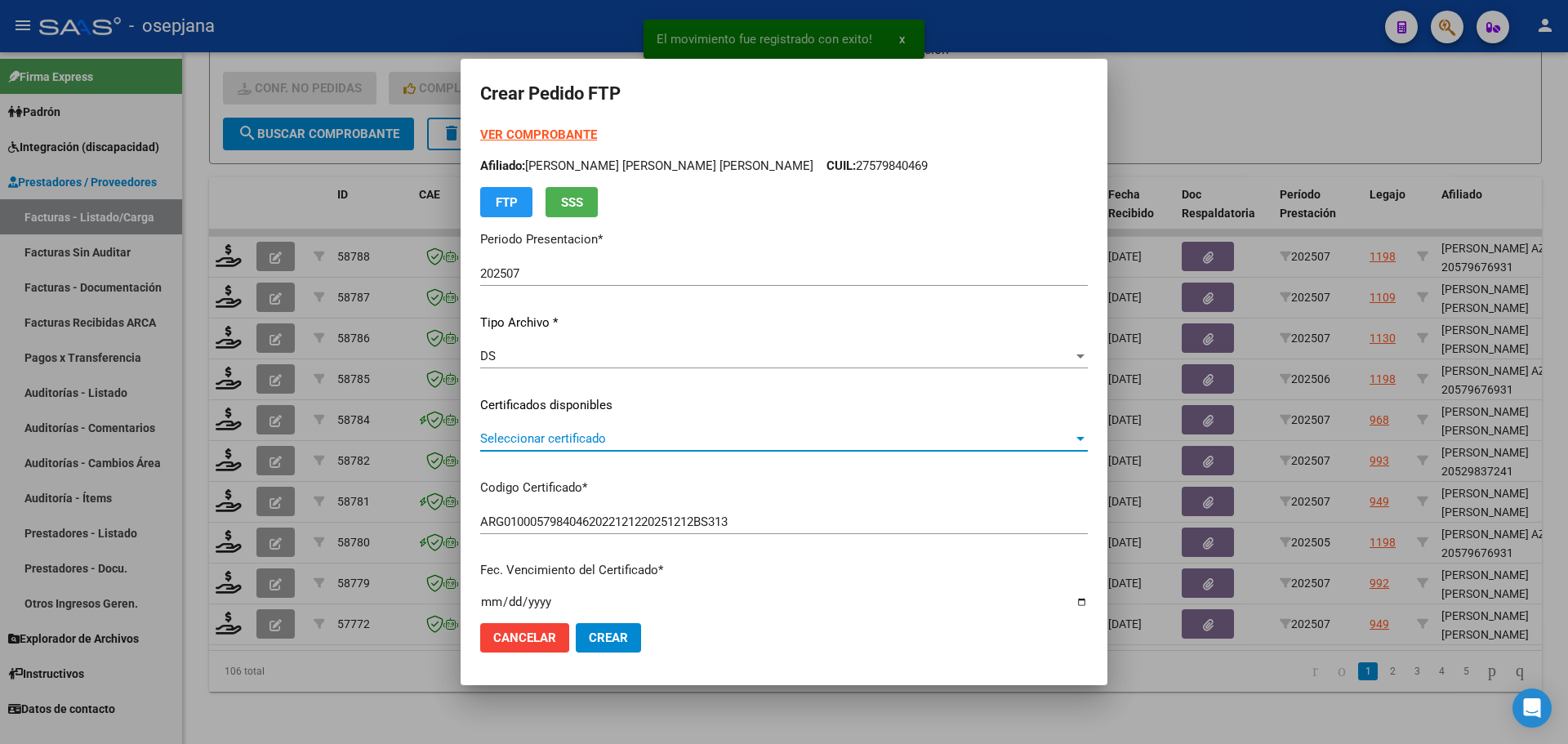
click at [626, 439] on span "Seleccionar certificado" at bounding box center [777, 439] width 593 height 15
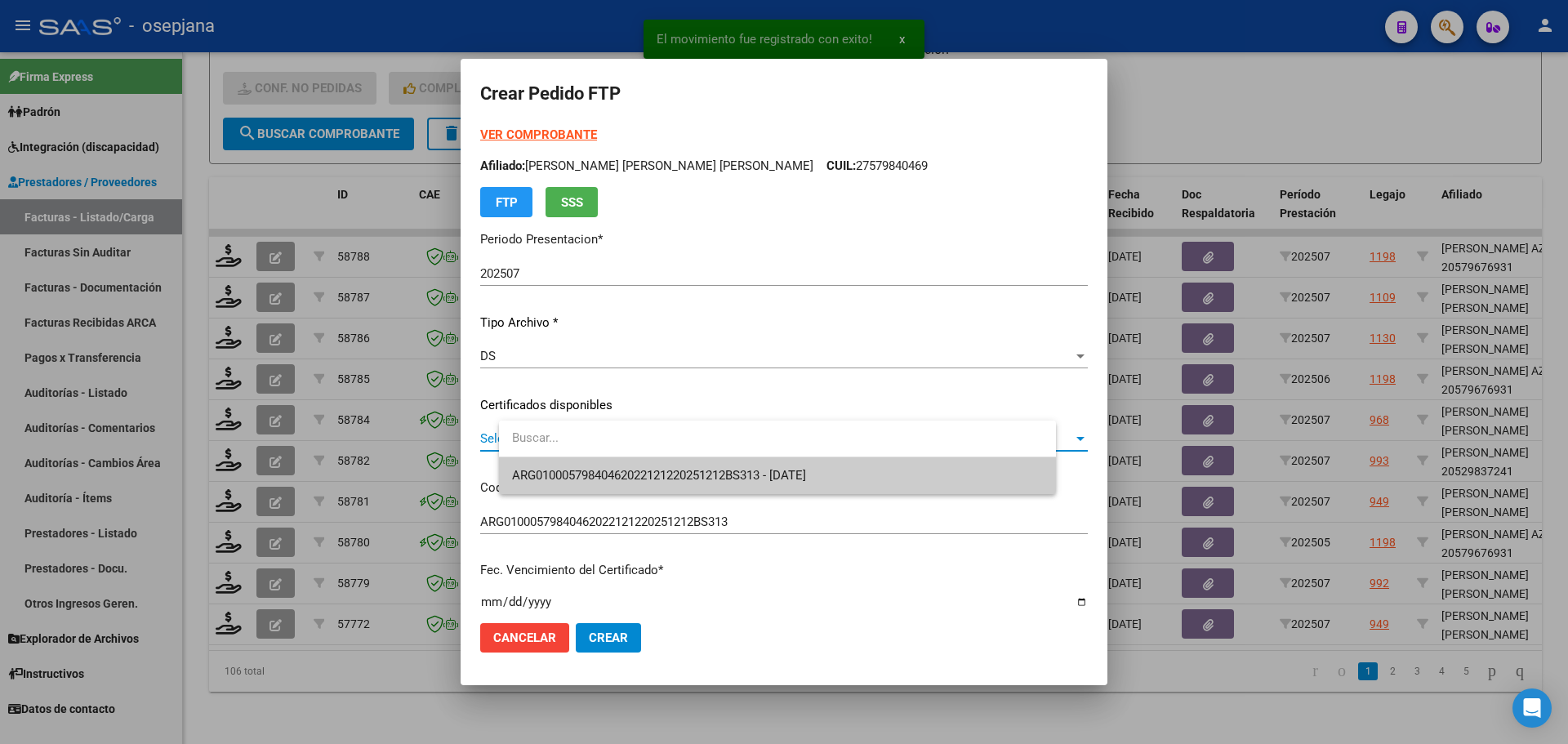
click at [628, 469] on span "ARG01000579840462022121220251212BS313 - [DATE]" at bounding box center [659, 475] width 294 height 15
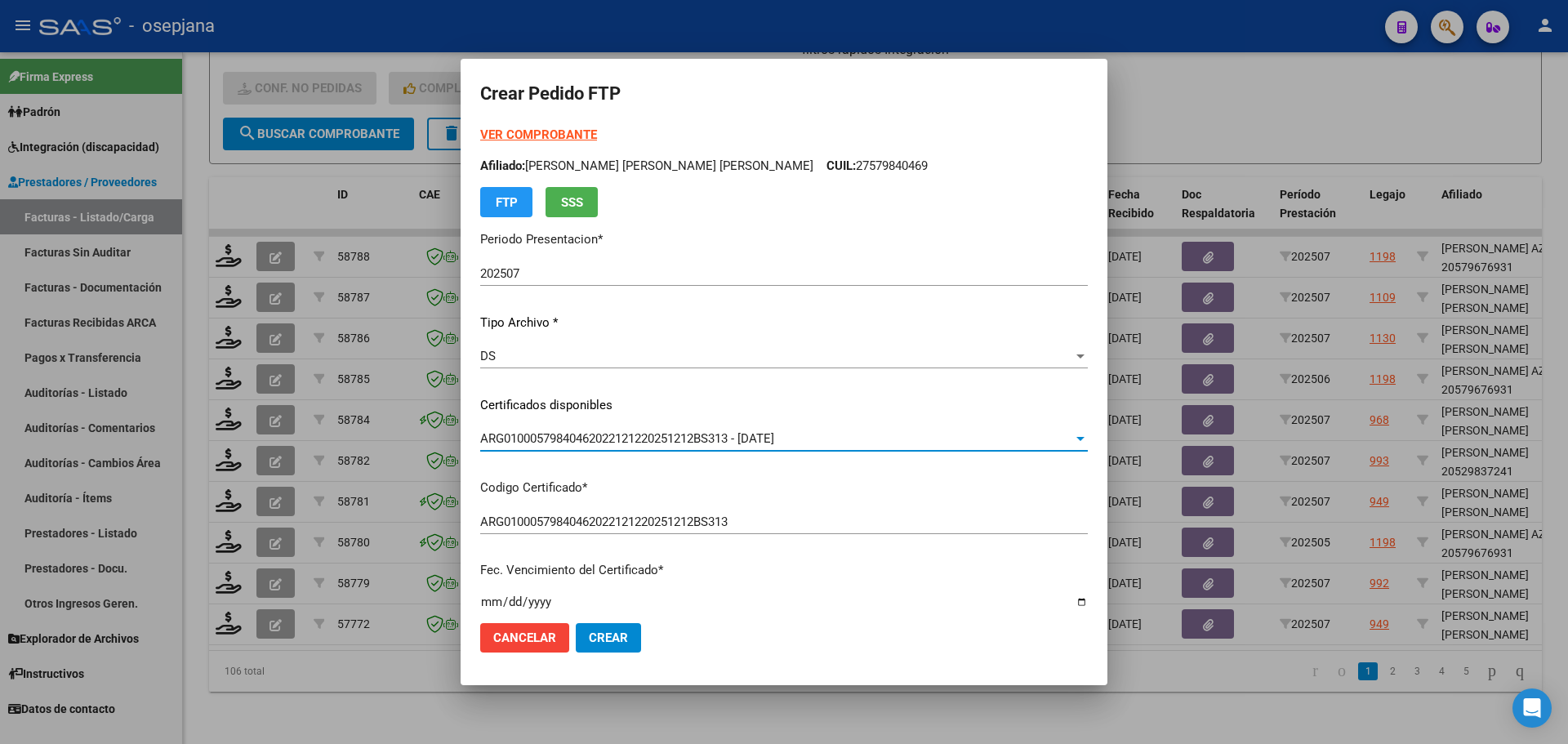
click at [597, 135] on strong "VER COMPROBANTE" at bounding box center [539, 135] width 116 height 15
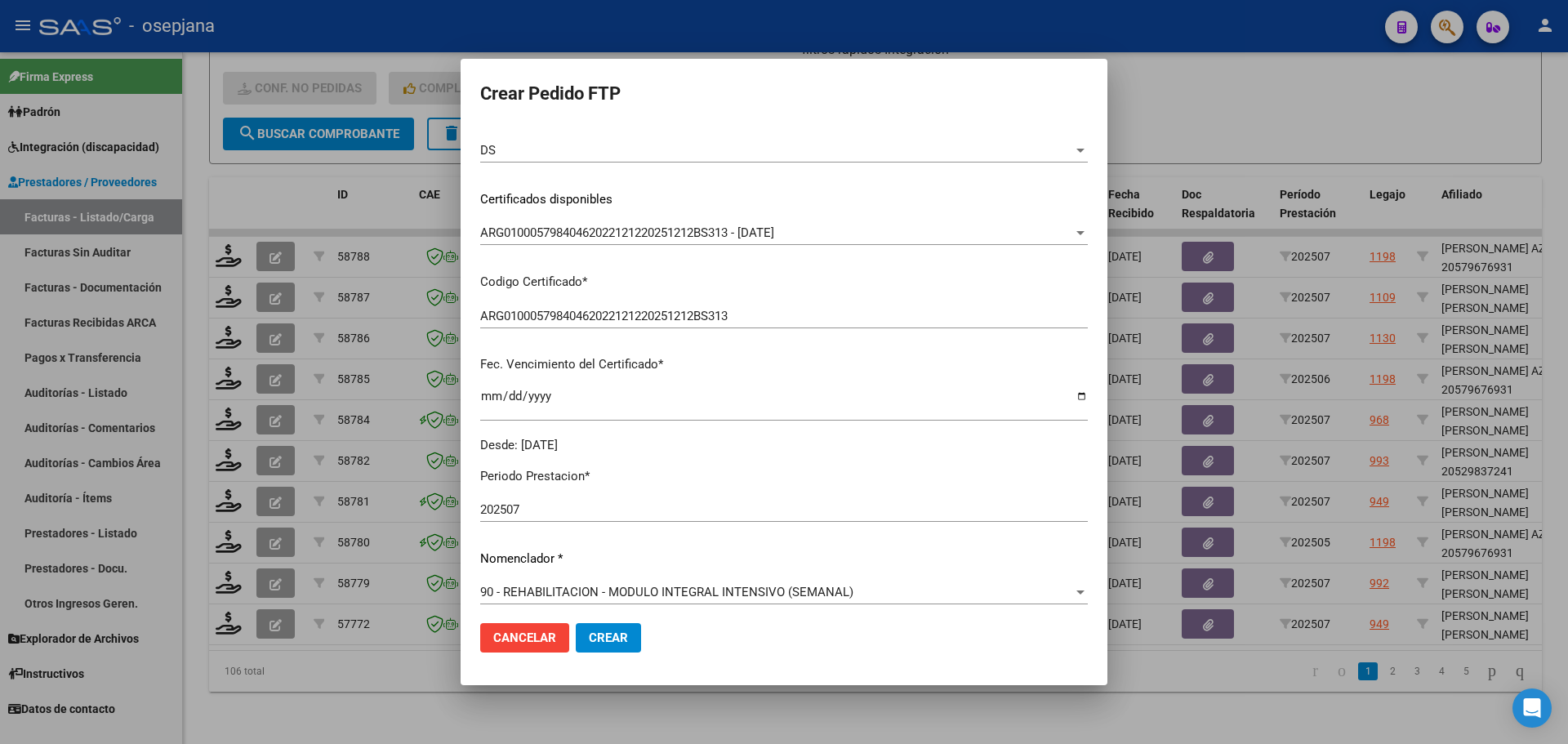
scroll to position [490, 0]
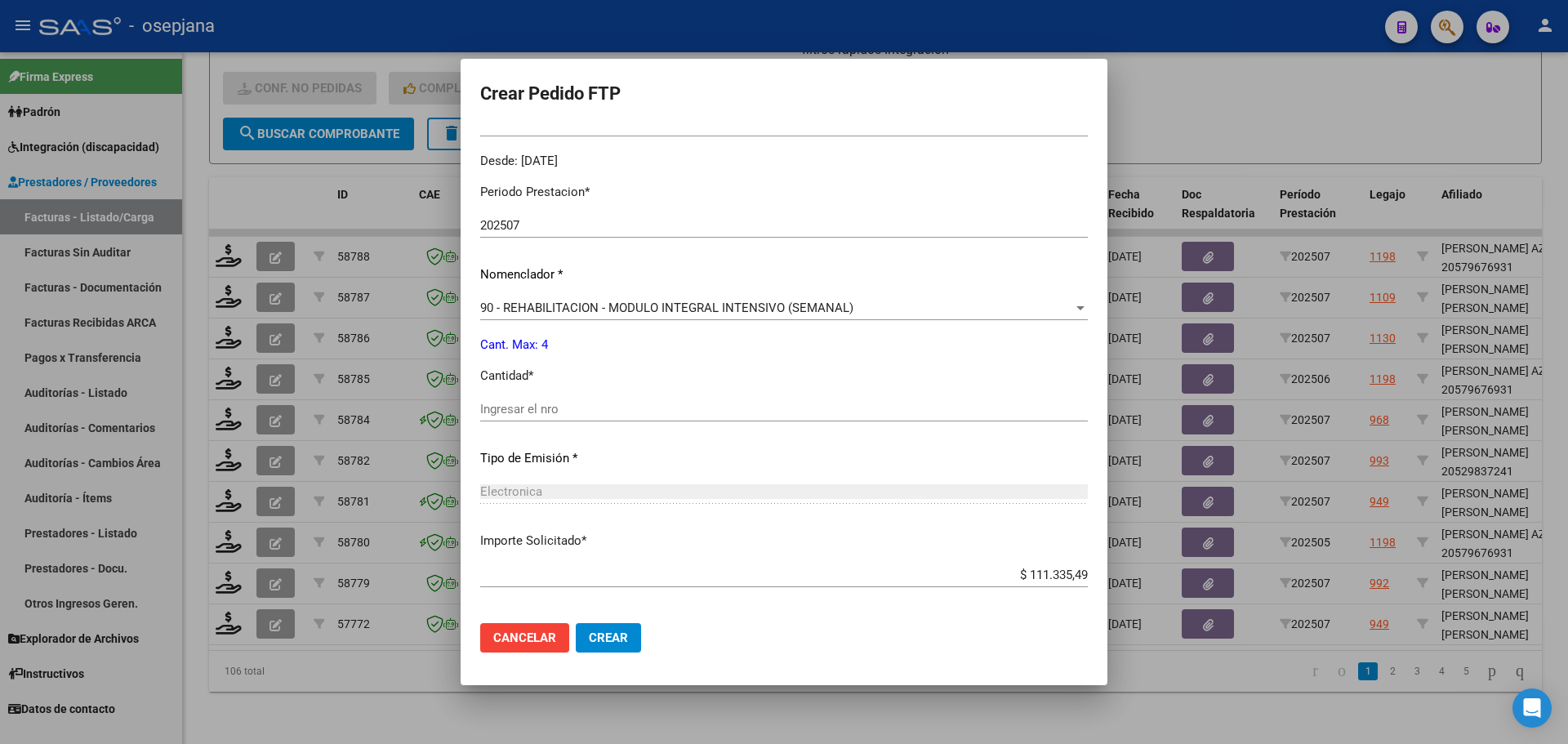
click at [571, 421] on div "Ingresar el nro" at bounding box center [784, 409] width 608 height 25
click at [628, 635] on span "Crear" at bounding box center [608, 638] width 39 height 15
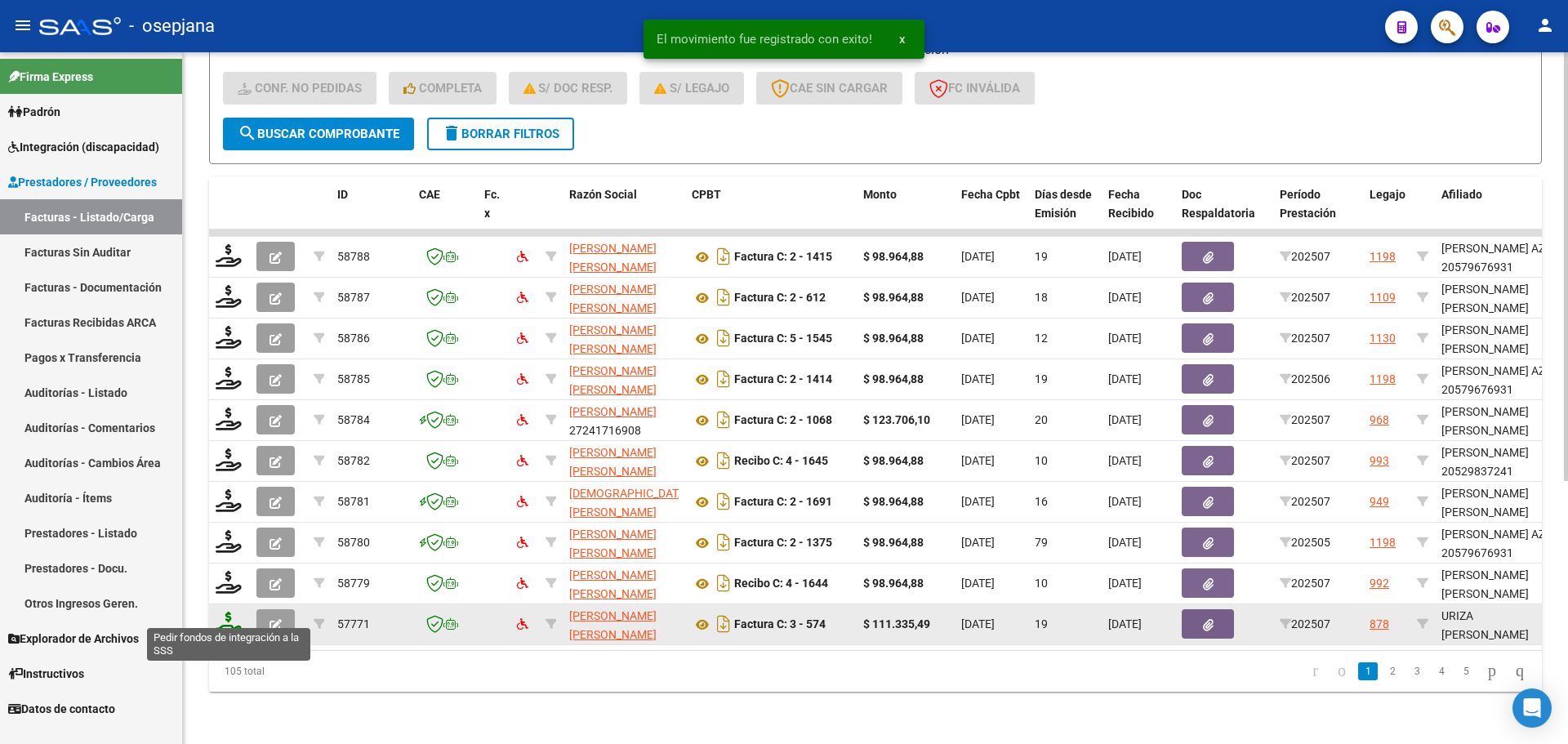
click at [236, 612] on icon at bounding box center [228, 623] width 26 height 23
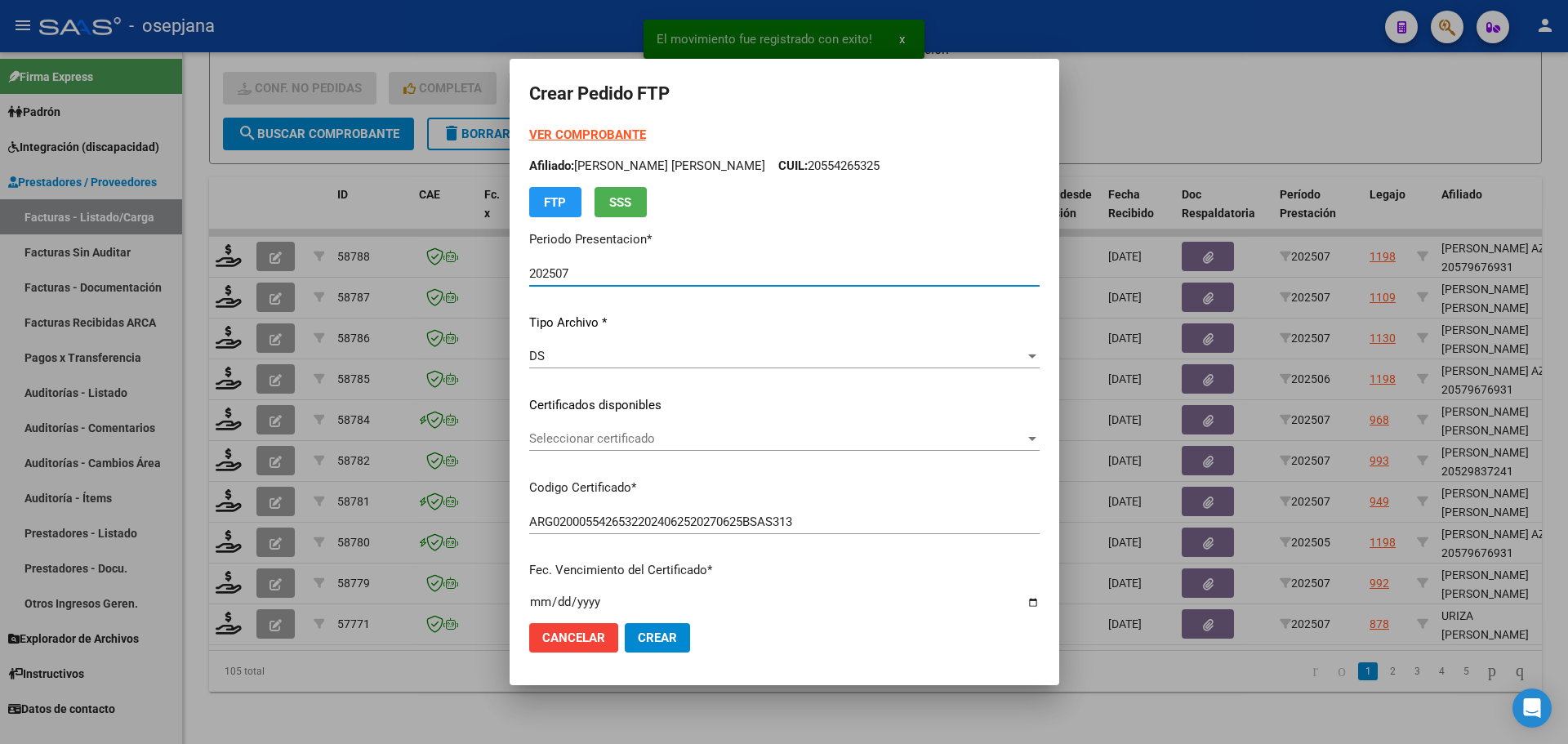
click at [623, 445] on span "Seleccionar certificado" at bounding box center [777, 439] width 495 height 15
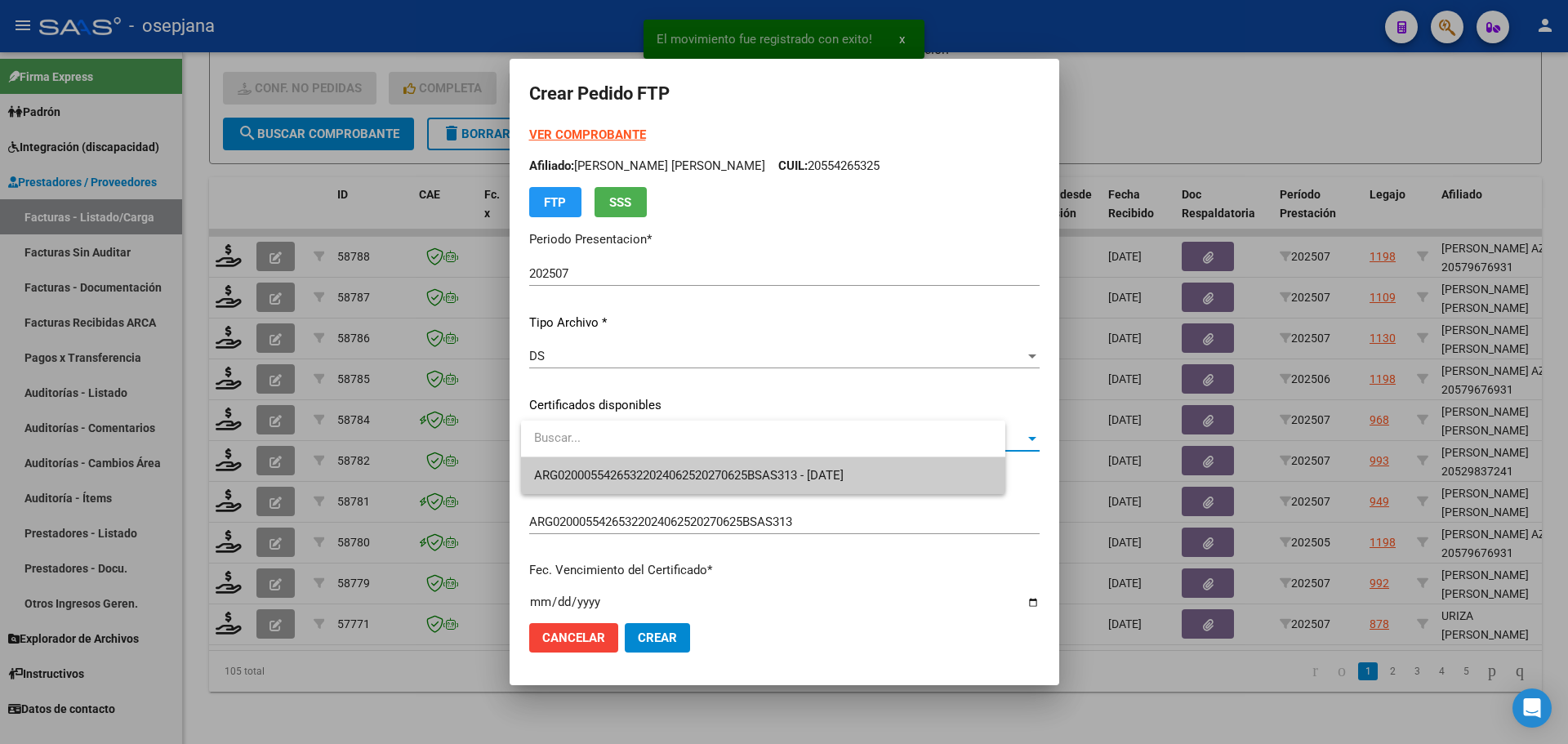
click at [622, 470] on span "ARG02000554265322024062520270625BSAS313 - [DATE]" at bounding box center [688, 475] width 310 height 15
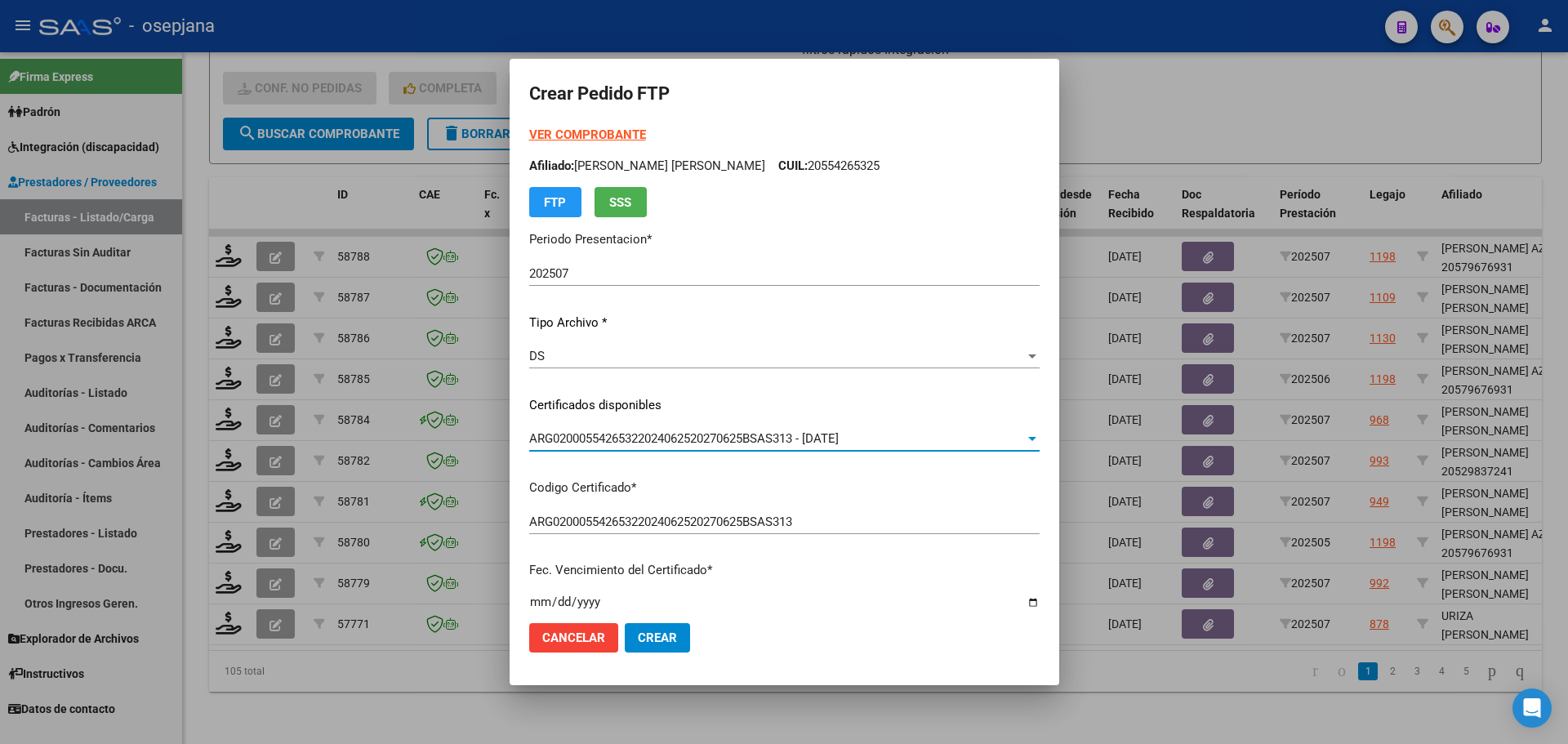
click at [587, 137] on strong "VER COMPROBANTE" at bounding box center [588, 135] width 116 height 15
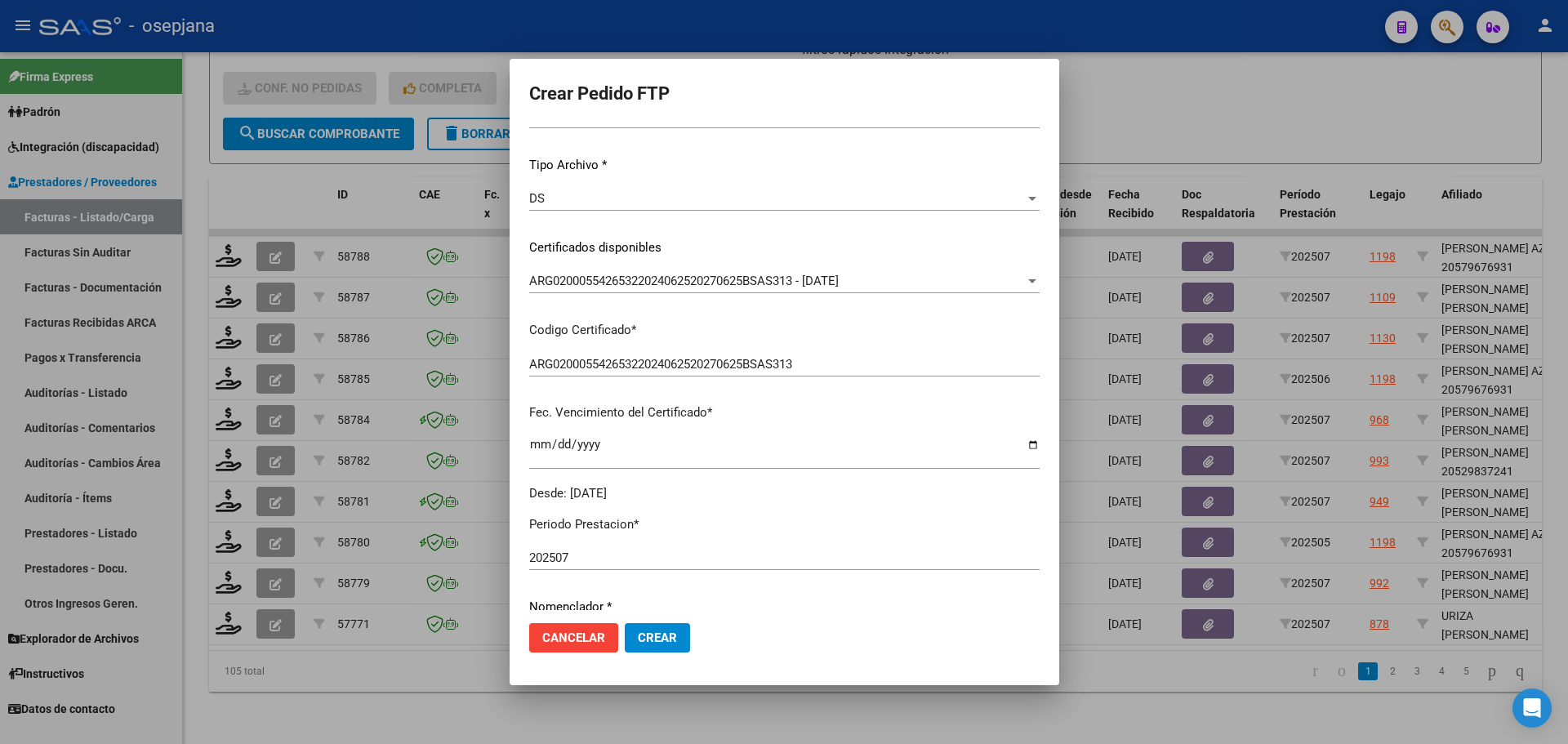
scroll to position [409, 0]
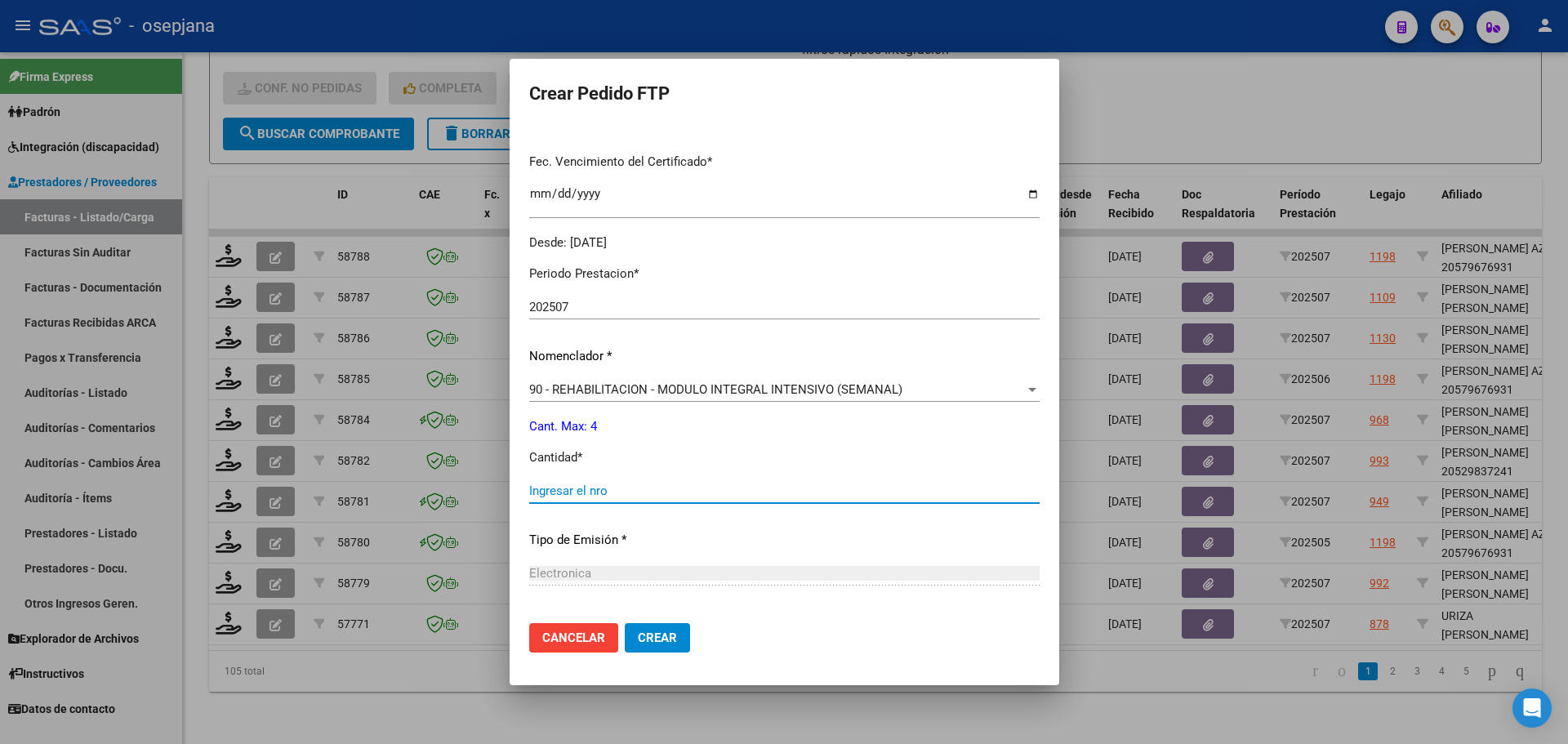
click at [568, 488] on input "Ingresar el nro" at bounding box center [784, 491] width 510 height 15
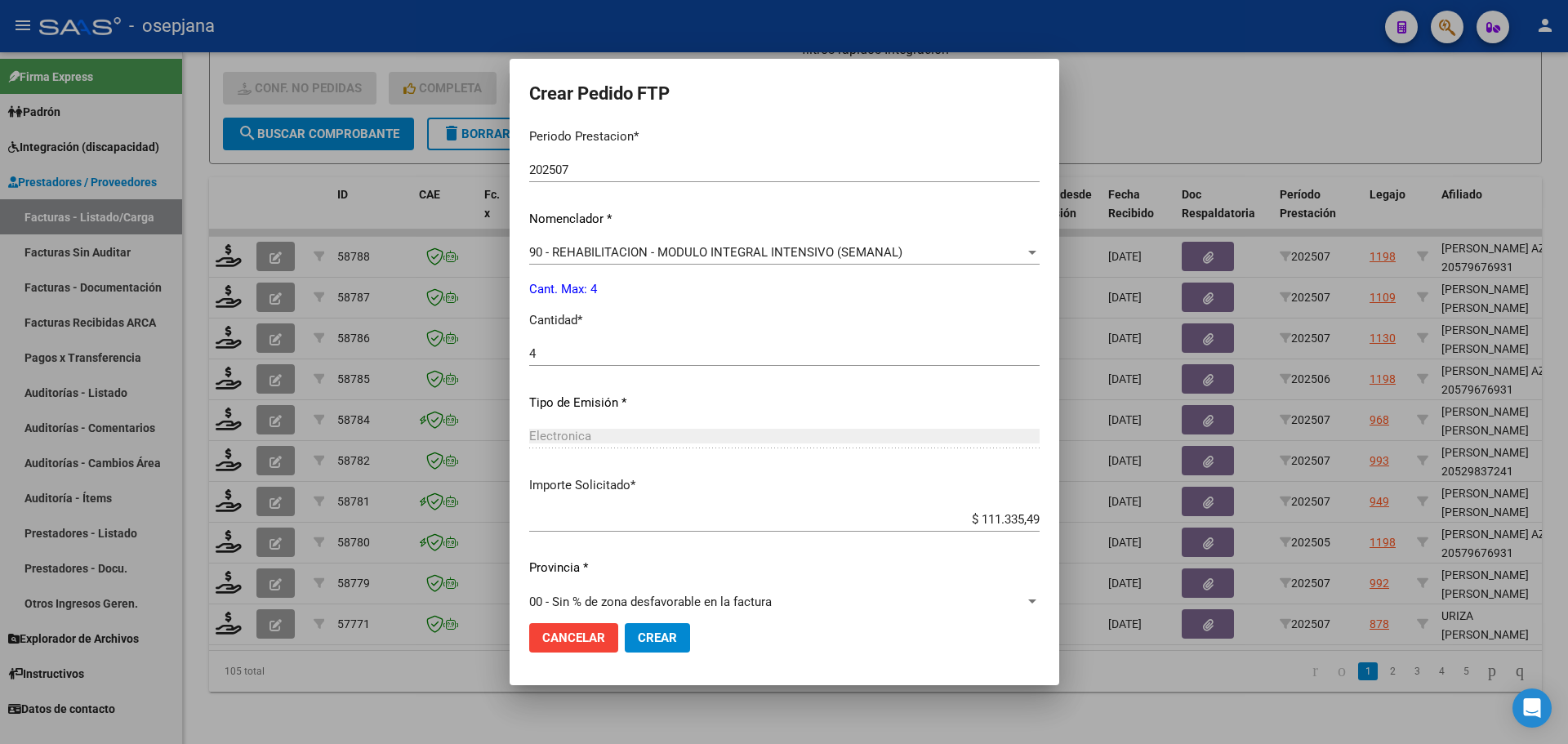
scroll to position [566, 0]
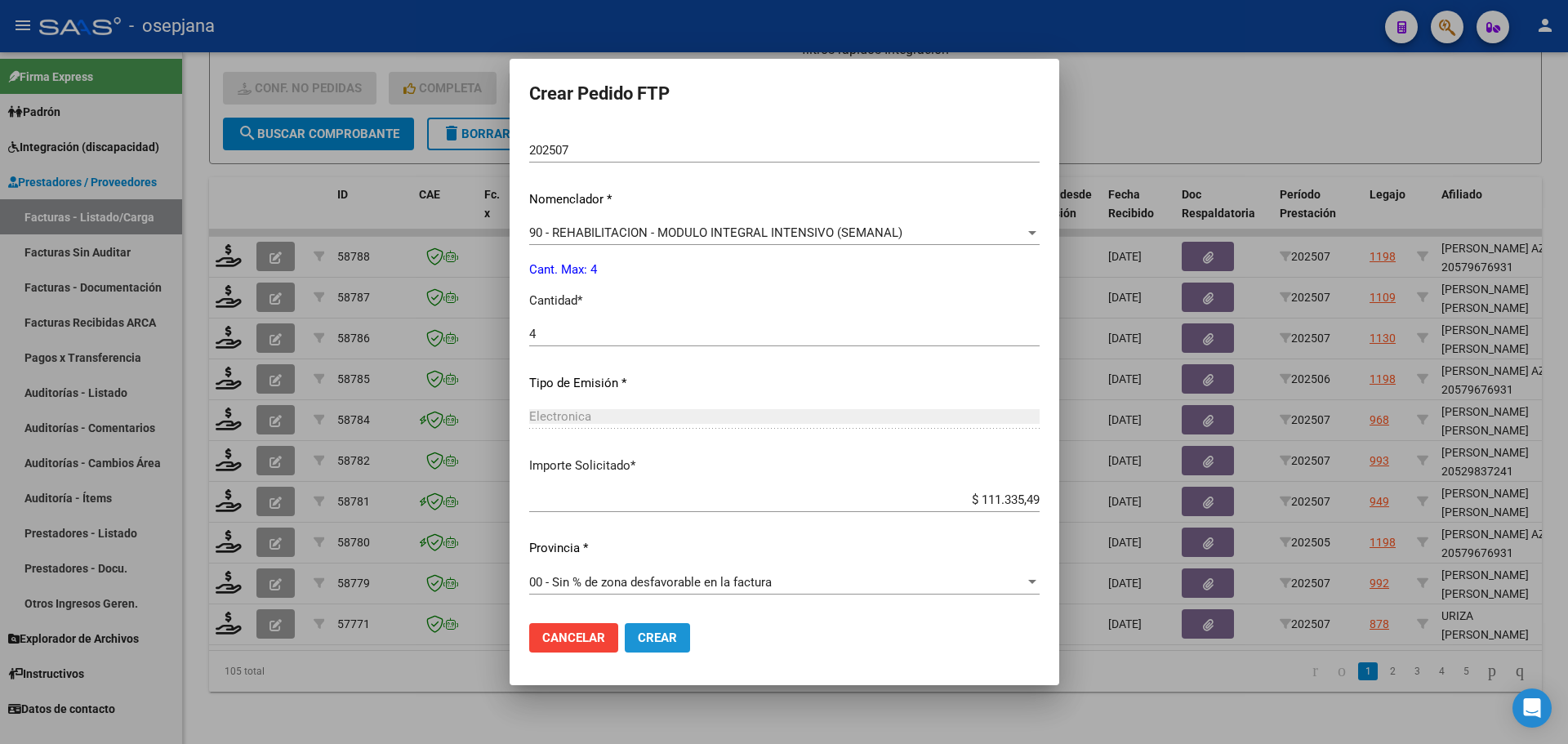
click at [663, 633] on span "Crear" at bounding box center [657, 638] width 39 height 15
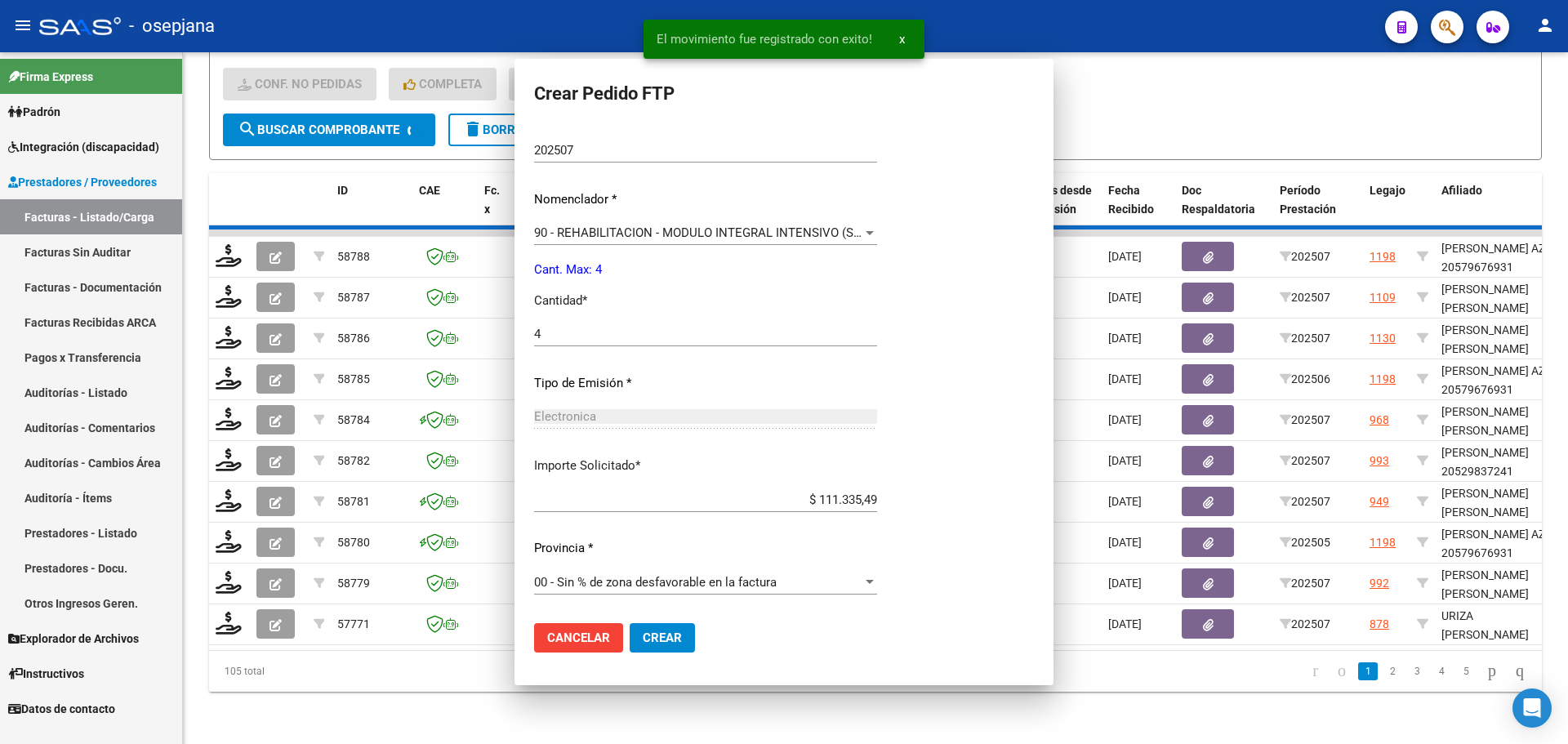
scroll to position [0, 0]
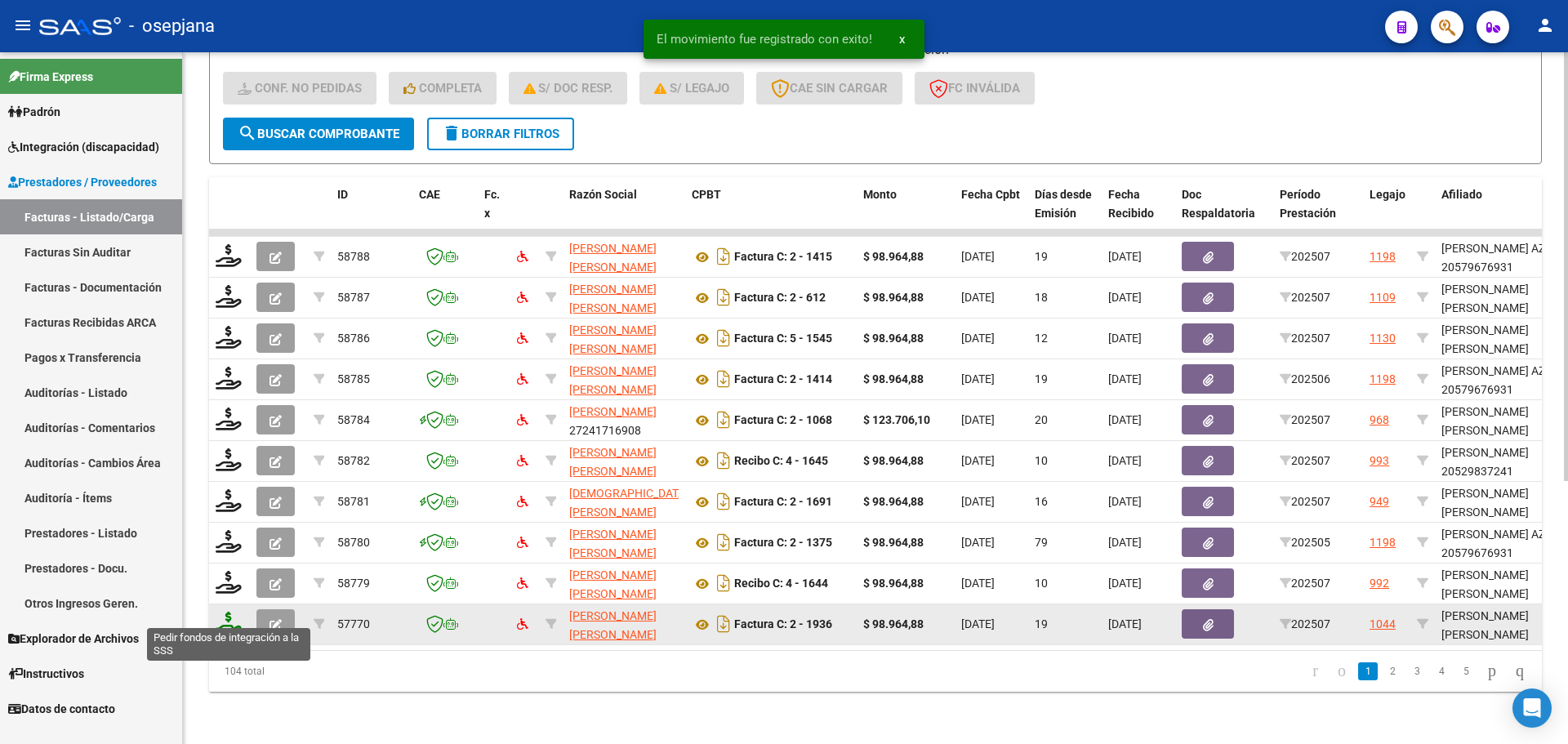
click at [220, 615] on icon at bounding box center [228, 623] width 26 height 23
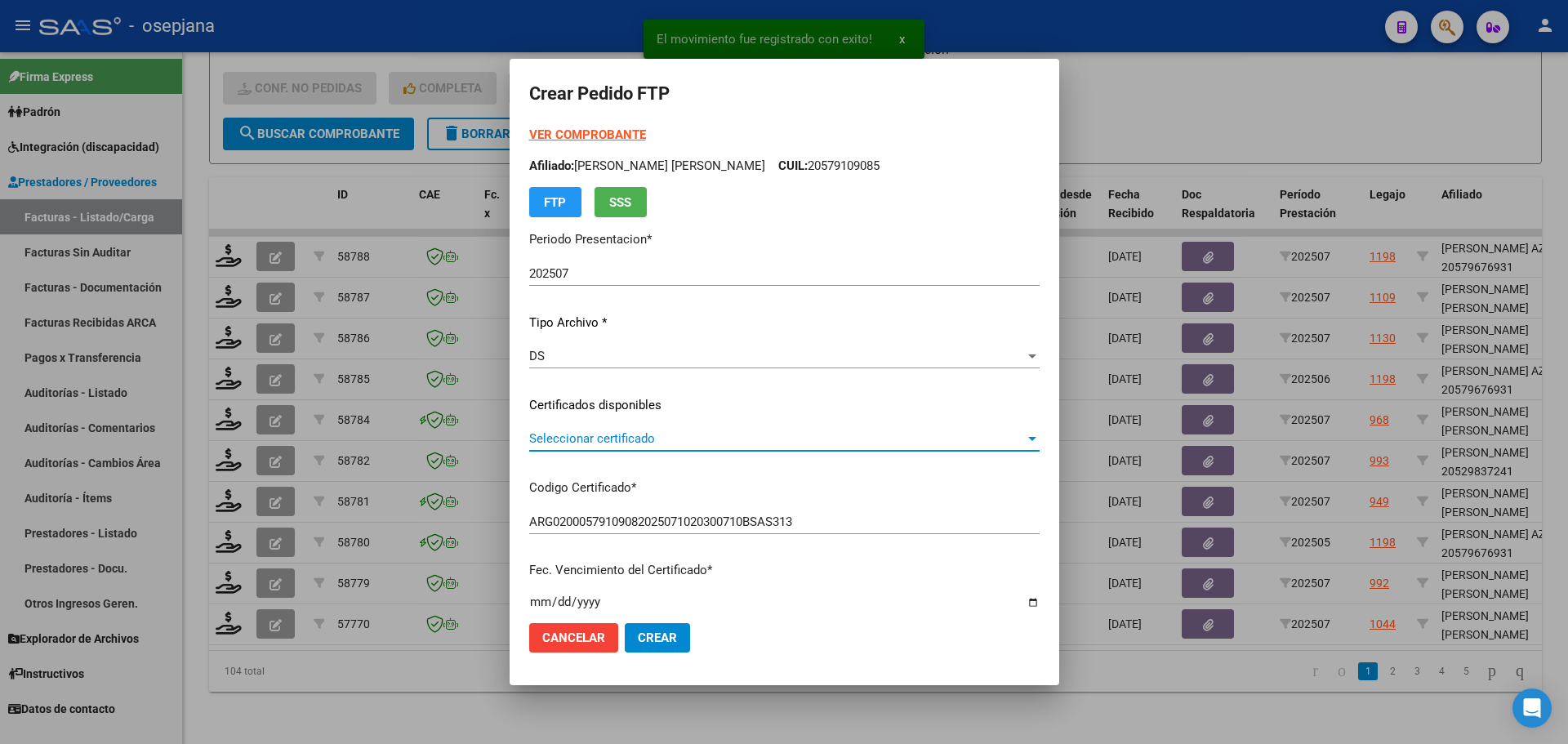
click at [583, 444] on span "Seleccionar certificado" at bounding box center [777, 439] width 495 height 15
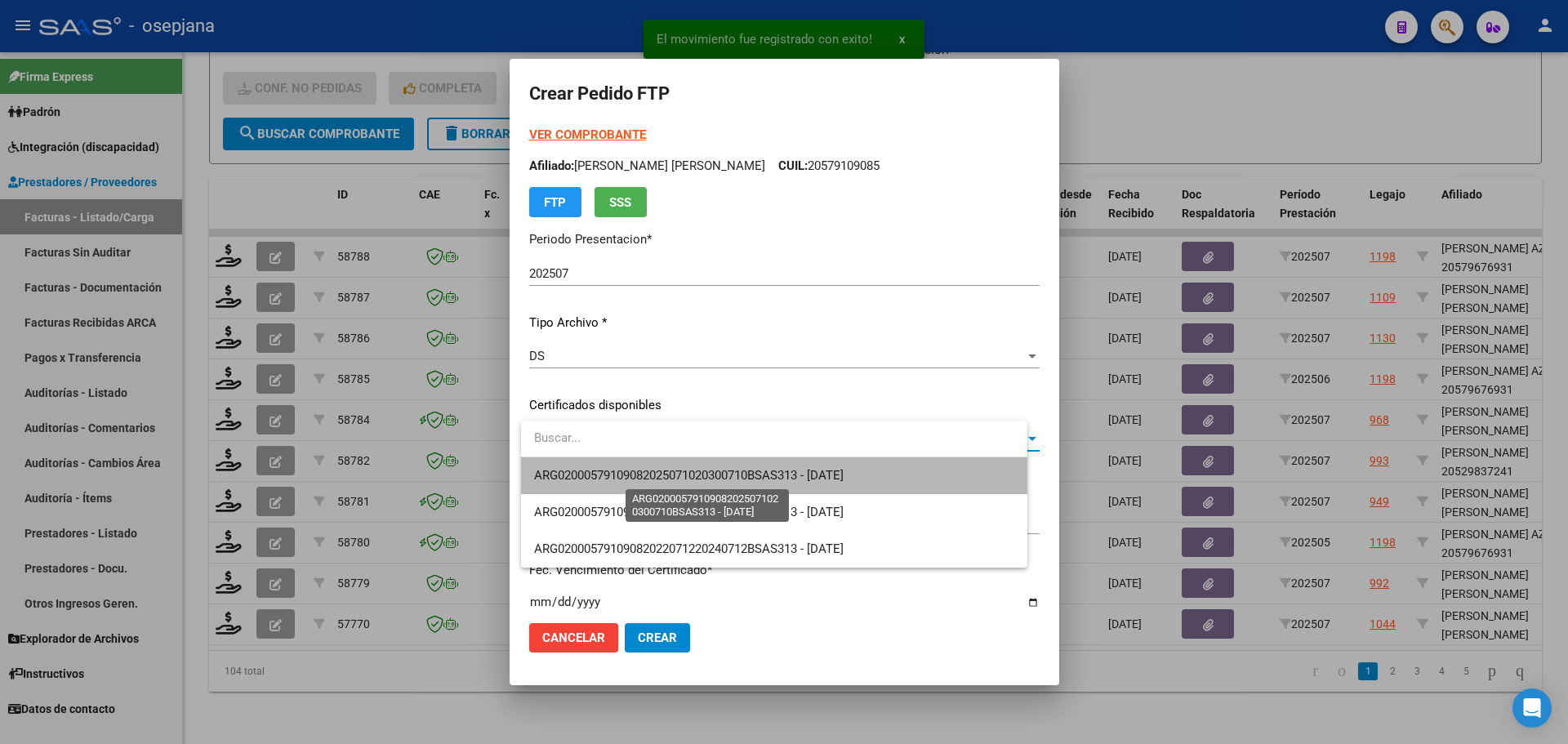
click at [588, 468] on span "ARG02000579109082025071020300710BSAS313 - [DATE]" at bounding box center [688, 475] width 310 height 15
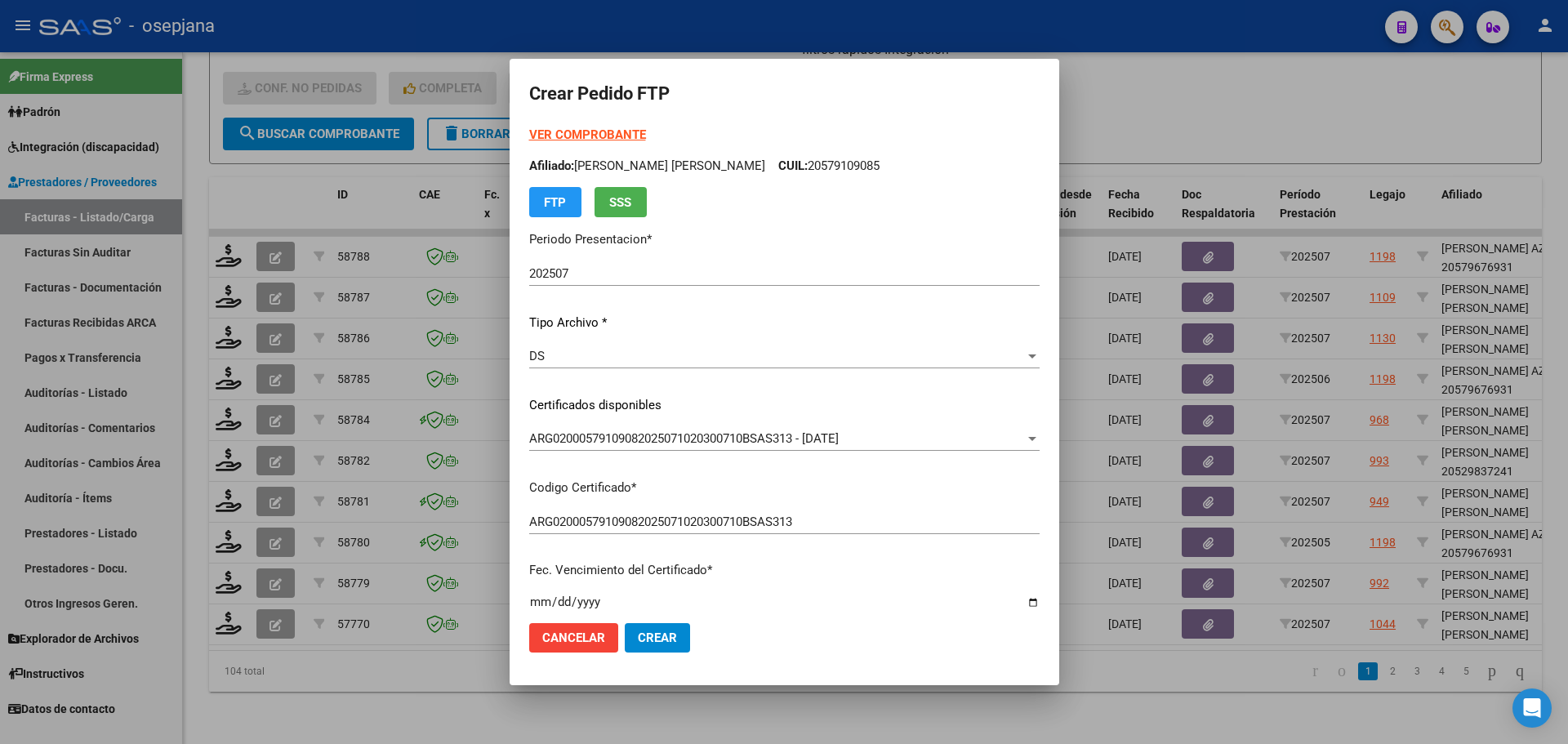
click at [601, 128] on strong "VER COMPROBANTE" at bounding box center [588, 135] width 116 height 15
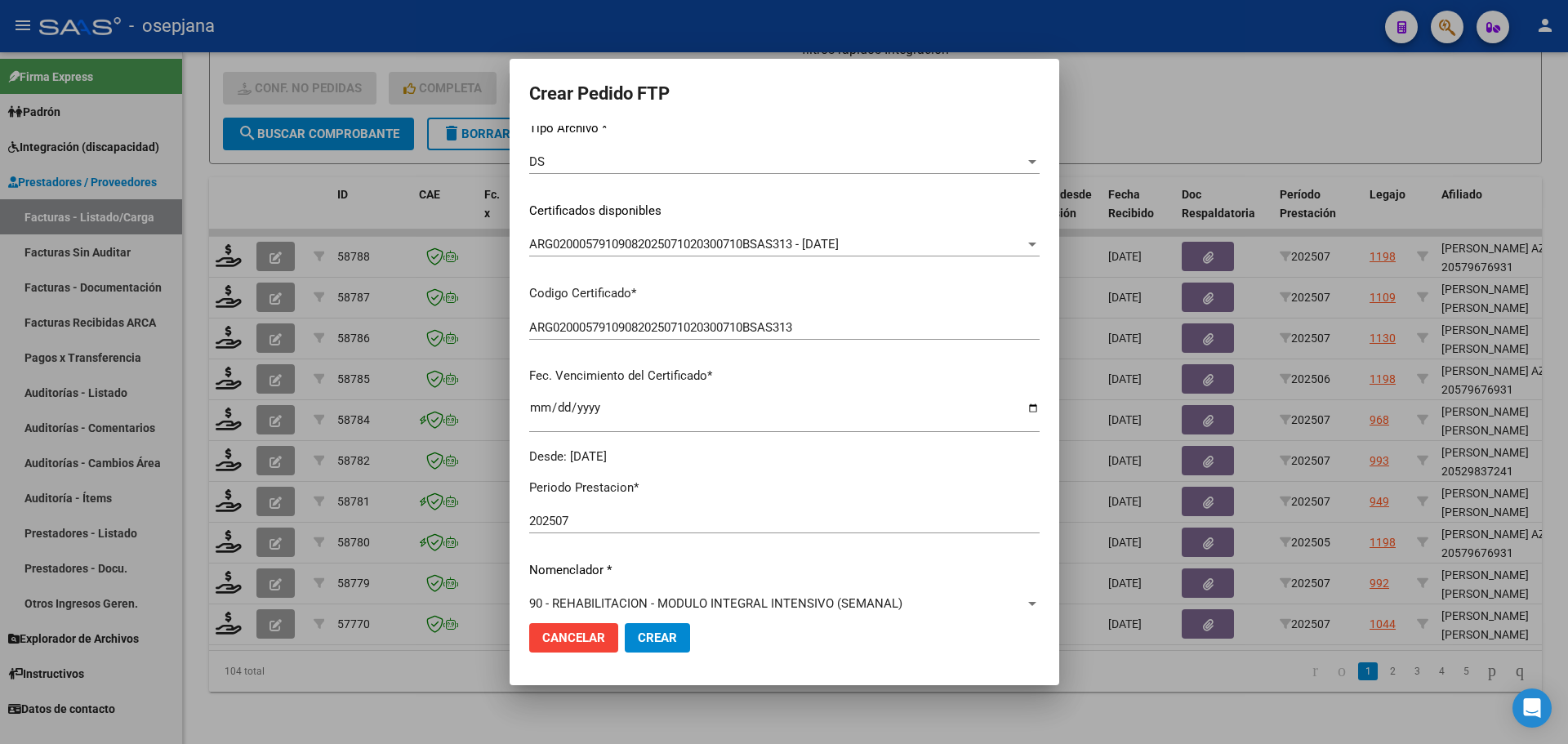
scroll to position [566, 0]
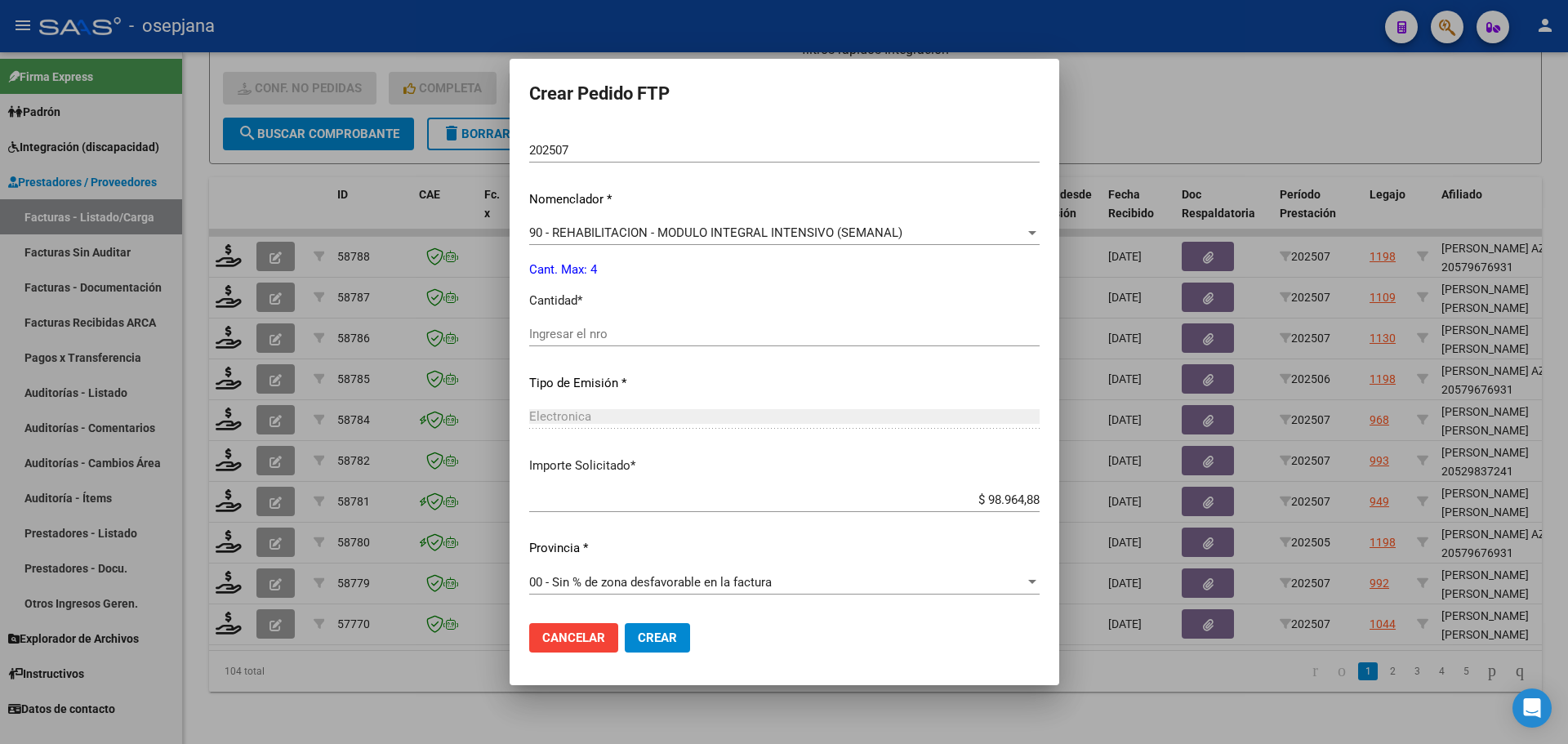
click at [565, 337] on input "Ingresar el nro" at bounding box center [784, 334] width 510 height 15
click at [700, 645] on mat-dialog-actions "Cancelar Crear" at bounding box center [784, 638] width 510 height 55
click at [677, 644] on span "Crear" at bounding box center [657, 638] width 39 height 15
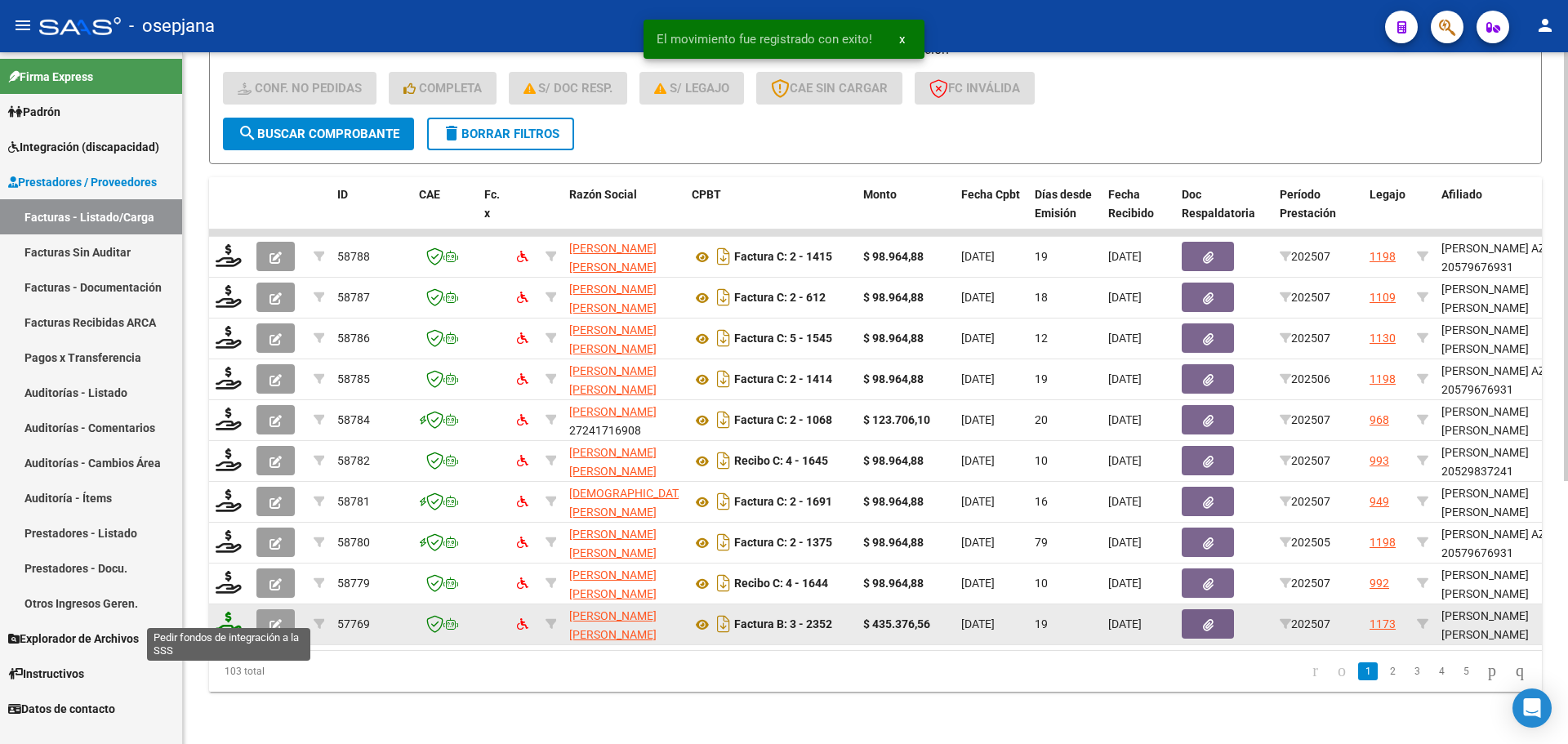
click at [226, 616] on icon at bounding box center [228, 623] width 26 height 23
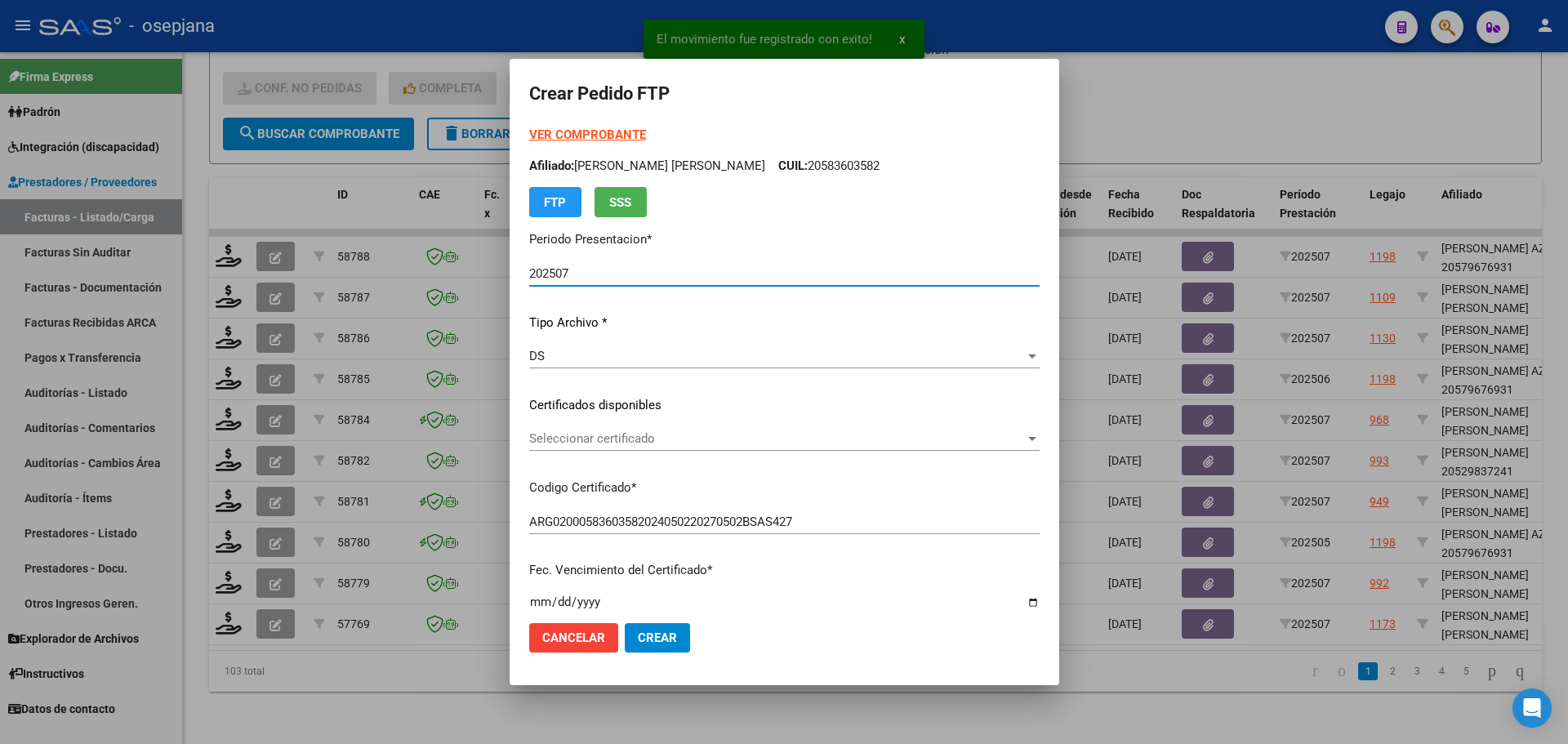
click at [637, 432] on span "Seleccionar certificado" at bounding box center [777, 439] width 495 height 15
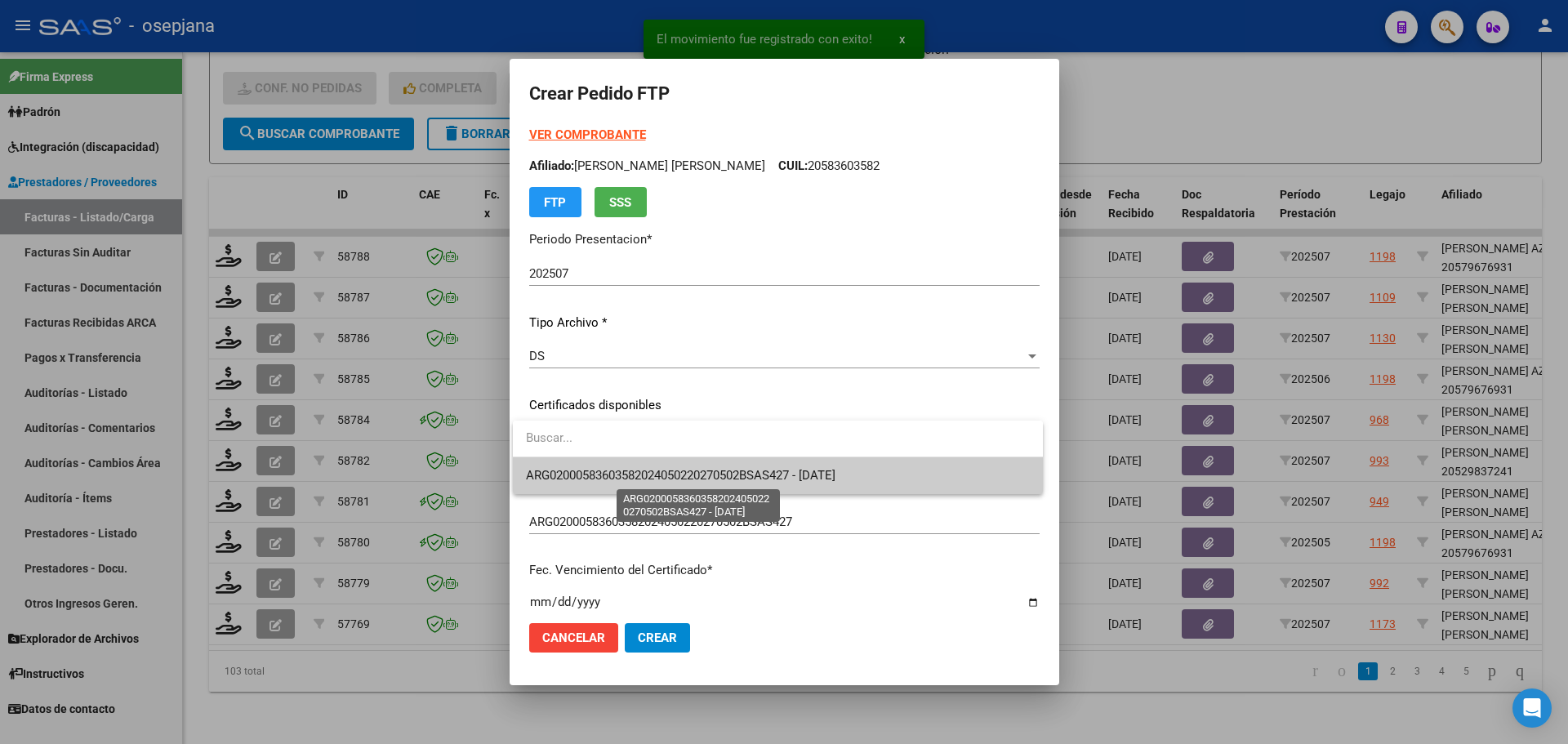
click at [638, 468] on span "ARG02000583603582024050220270502BSAS427 - [DATE]" at bounding box center [680, 475] width 310 height 15
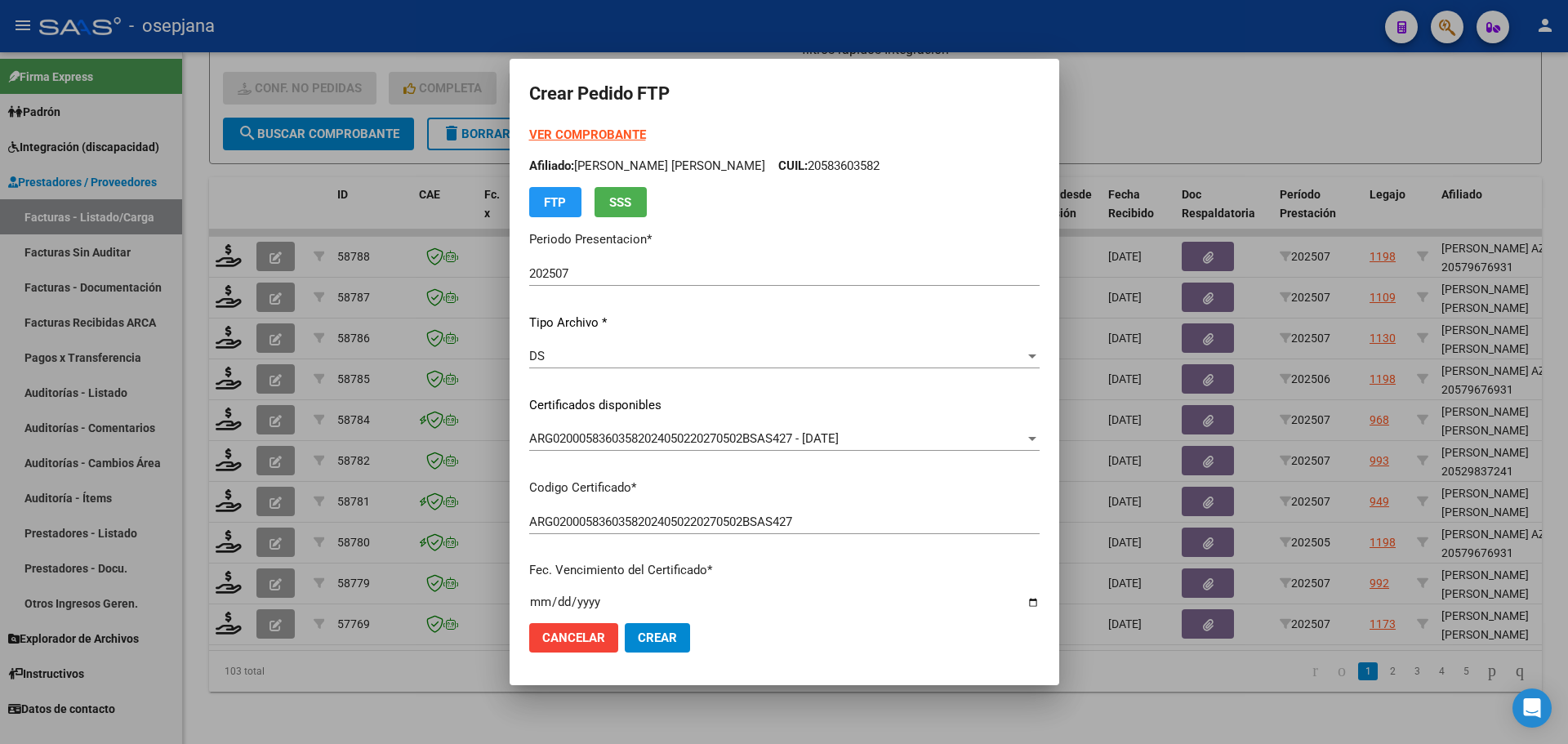
click at [611, 134] on strong "VER COMPROBANTE" at bounding box center [588, 135] width 116 height 15
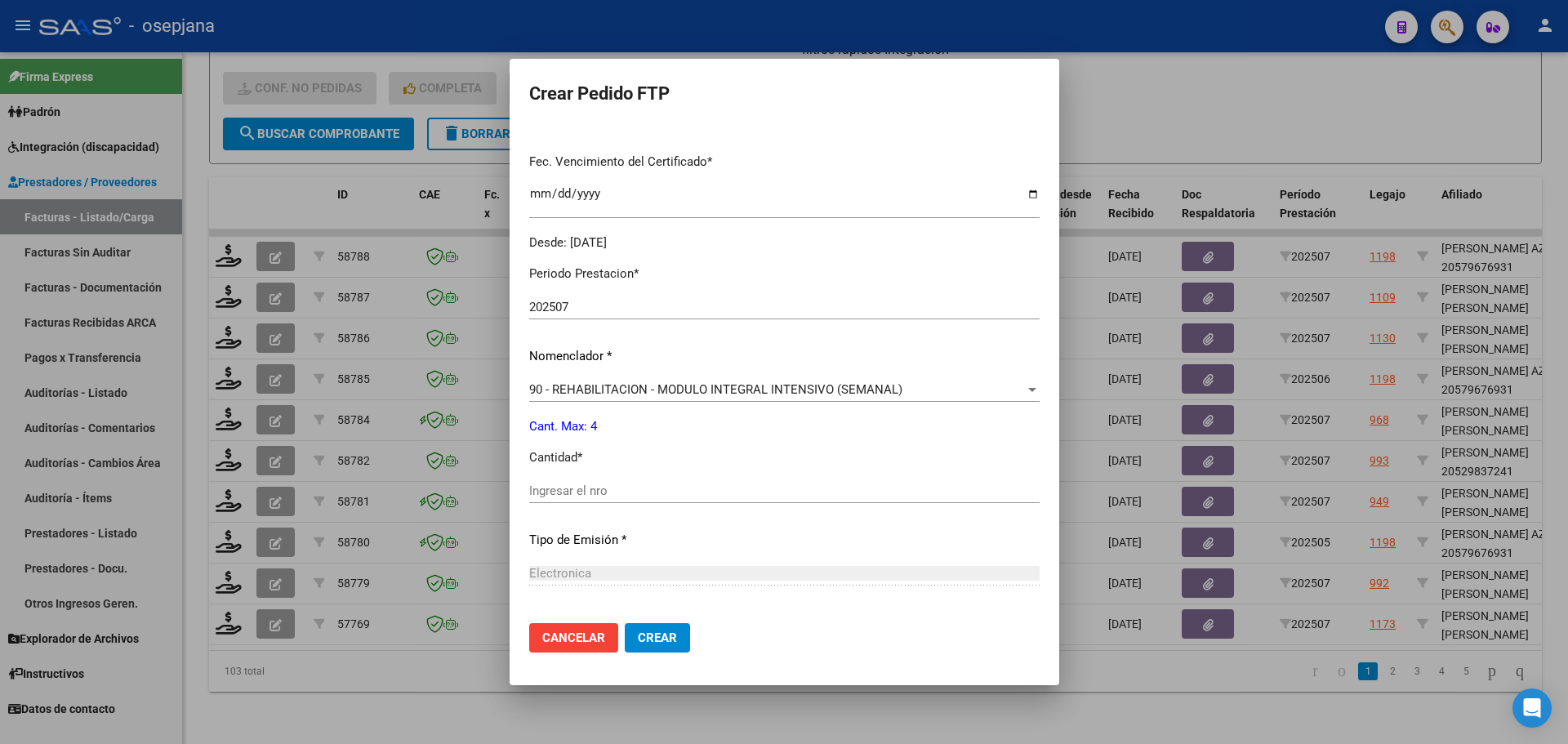
click at [559, 506] on div "Ingresar el nro" at bounding box center [784, 498] width 510 height 40
click at [559, 503] on div "Ingresar el nro" at bounding box center [784, 491] width 510 height 25
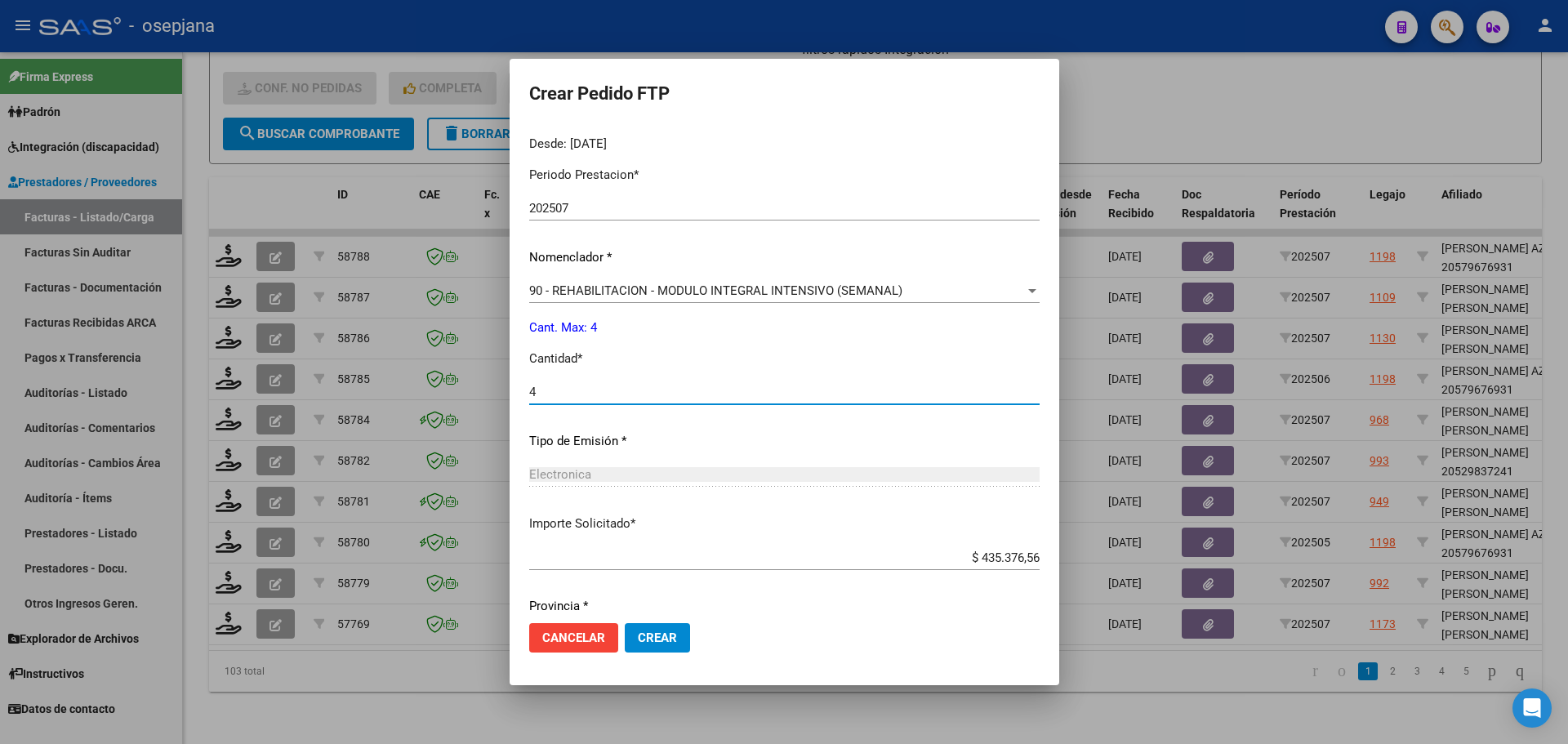
scroll to position [566, 0]
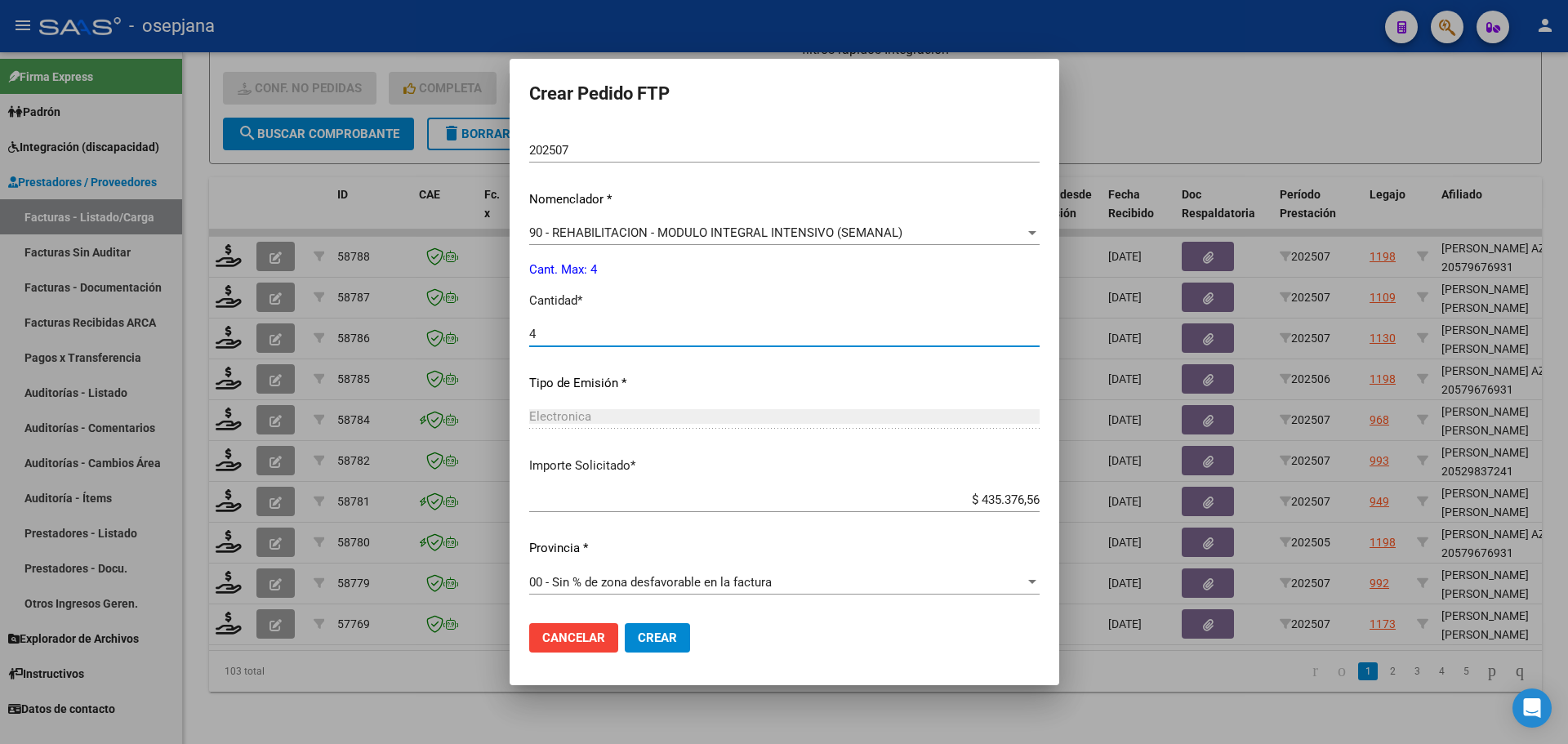
click at [671, 635] on span "Crear" at bounding box center [657, 638] width 39 height 15
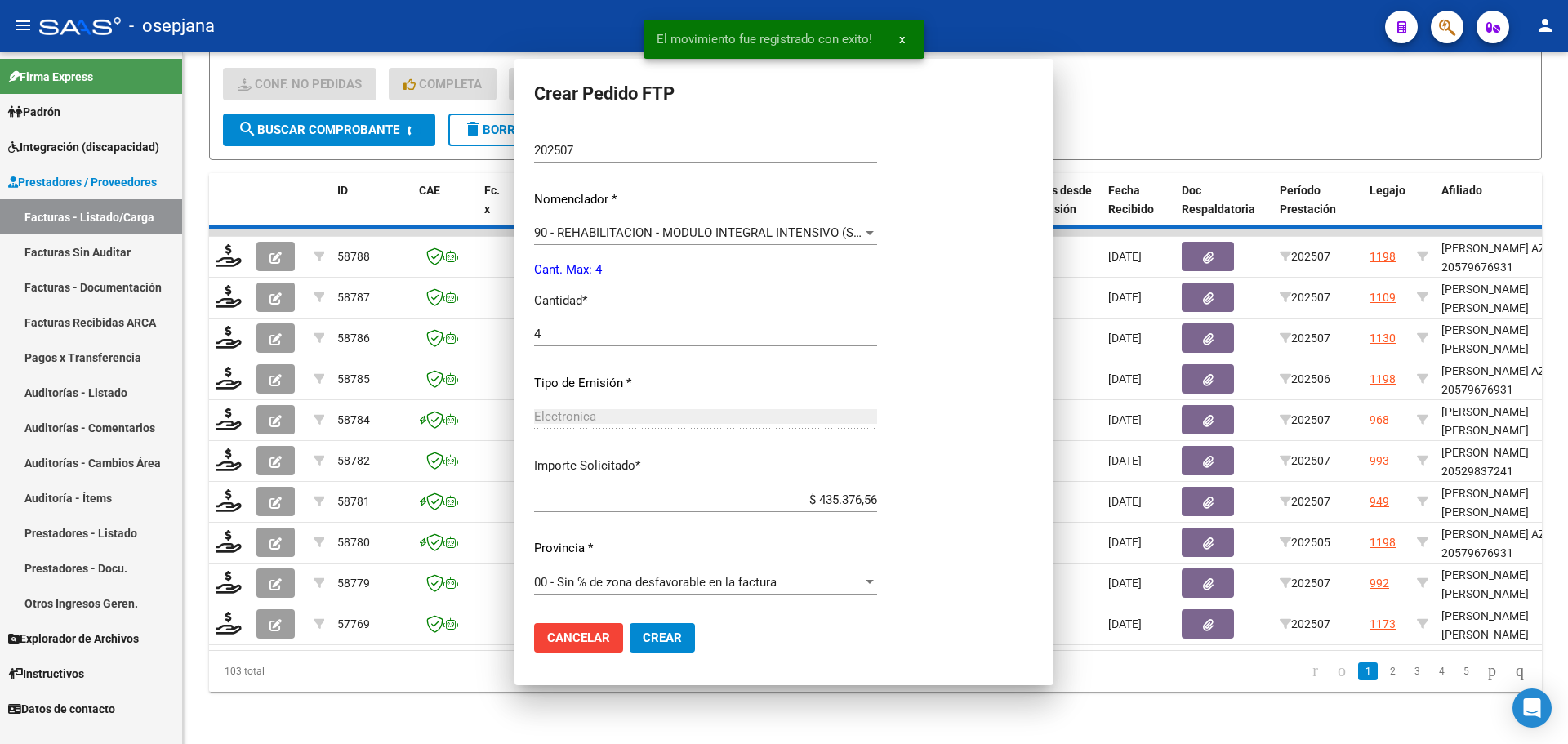
scroll to position [0, 0]
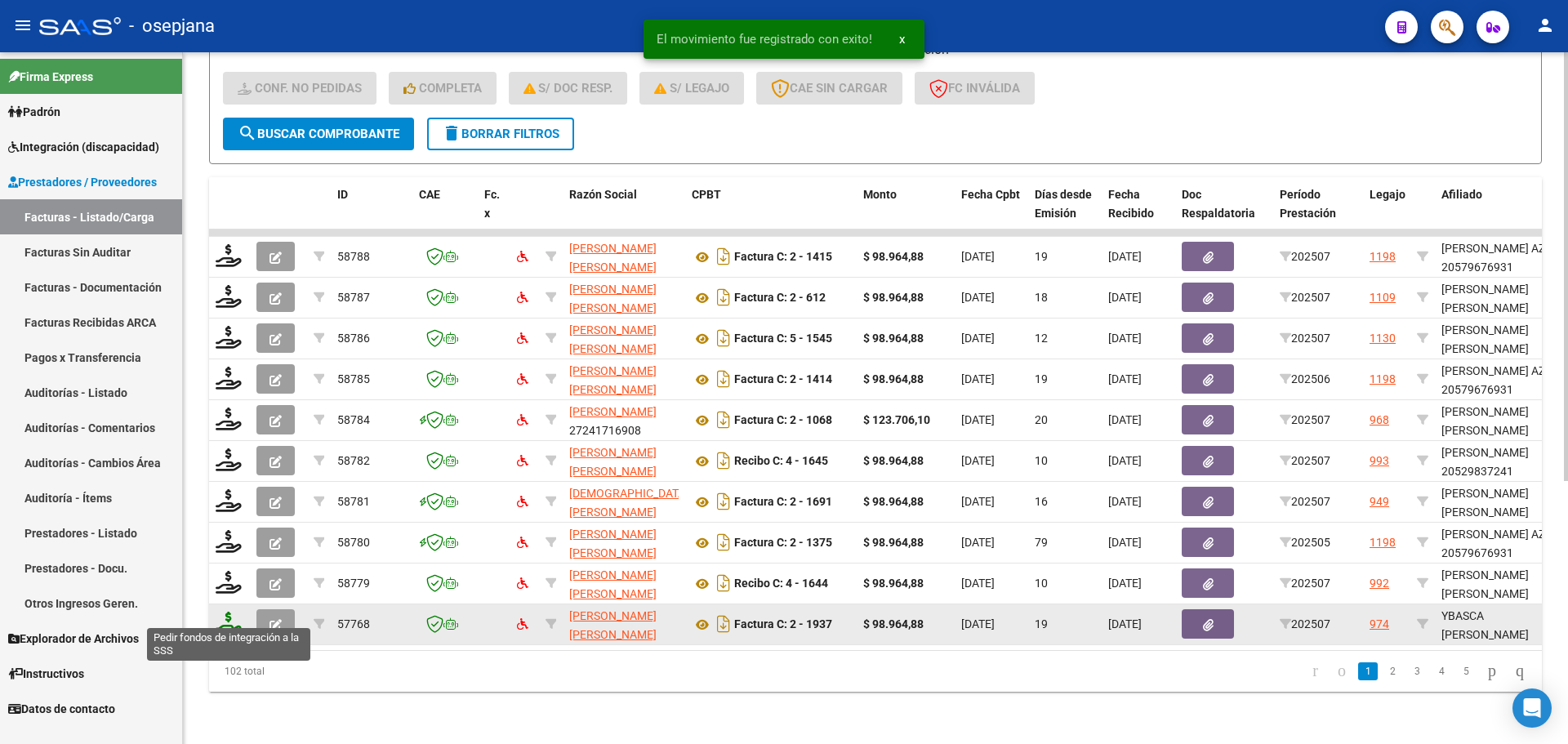
click at [228, 612] on icon at bounding box center [228, 623] width 26 height 23
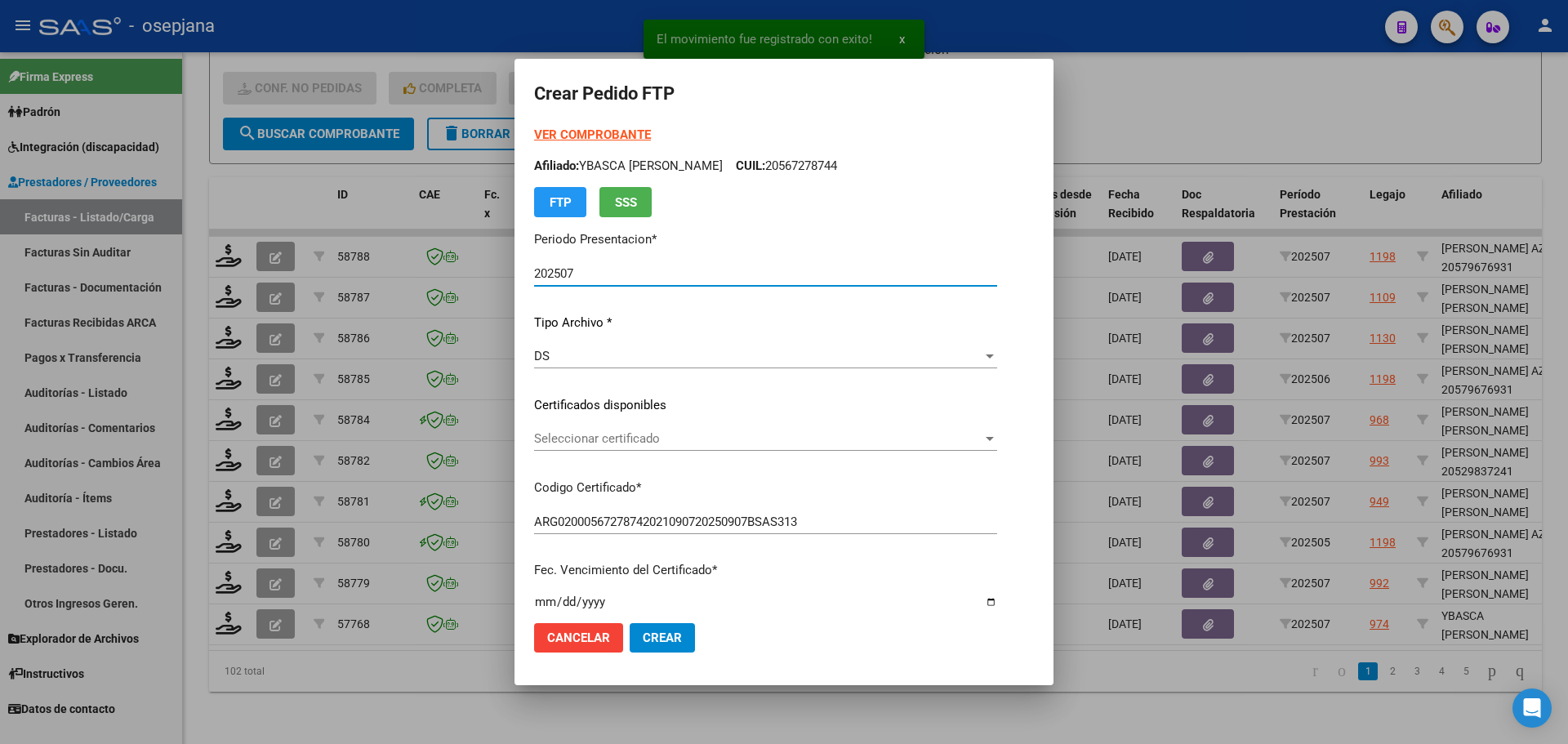
click at [645, 432] on div "Seleccionar certificado Seleccionar certificado" at bounding box center [765, 438] width 463 height 25
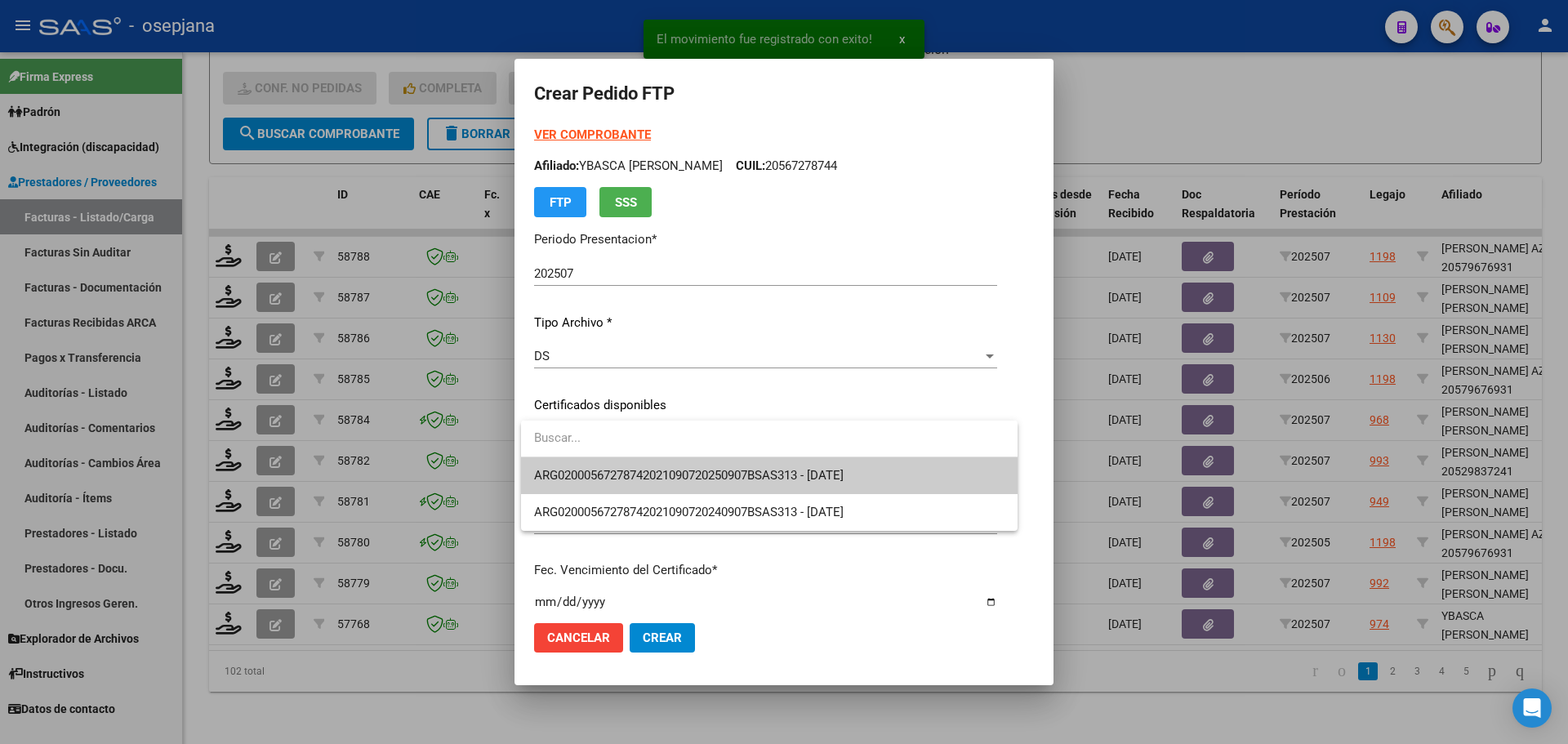
click at [657, 467] on span "ARG02000567278742021090720250907BSAS313 - [DATE]" at bounding box center [769, 476] width 470 height 37
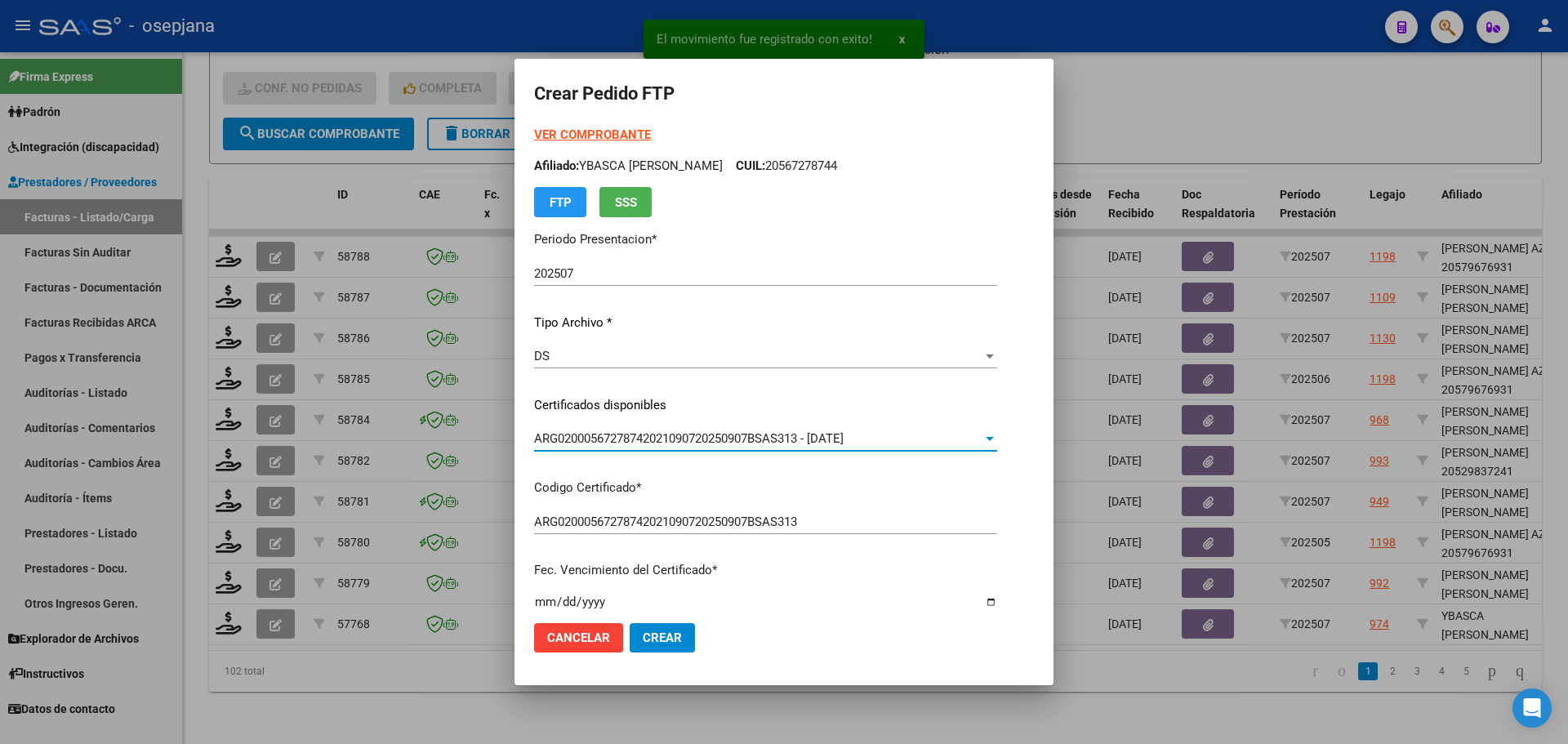
click at [614, 130] on strong "VER COMPROBANTE" at bounding box center [592, 135] width 116 height 15
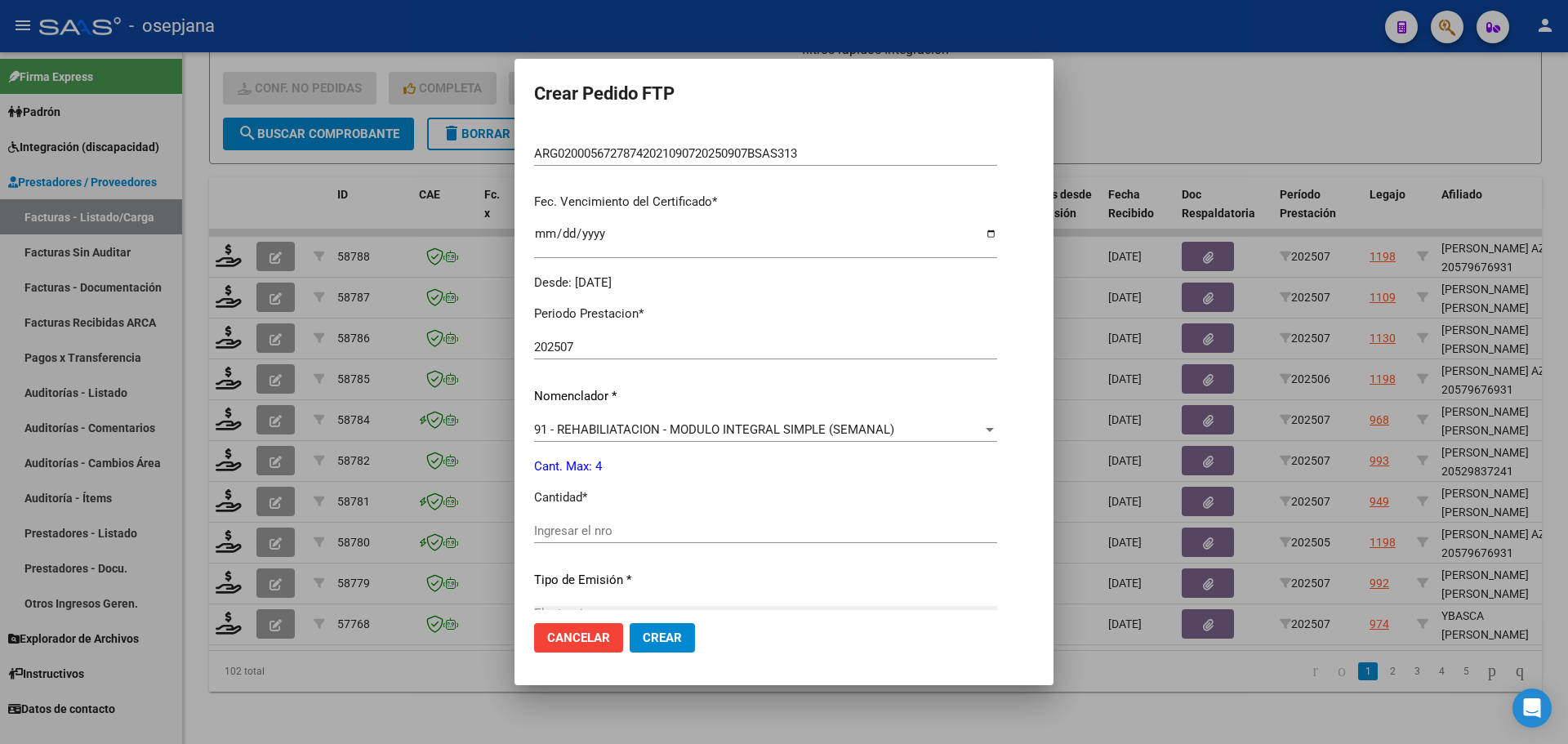
scroll to position [490, 0]
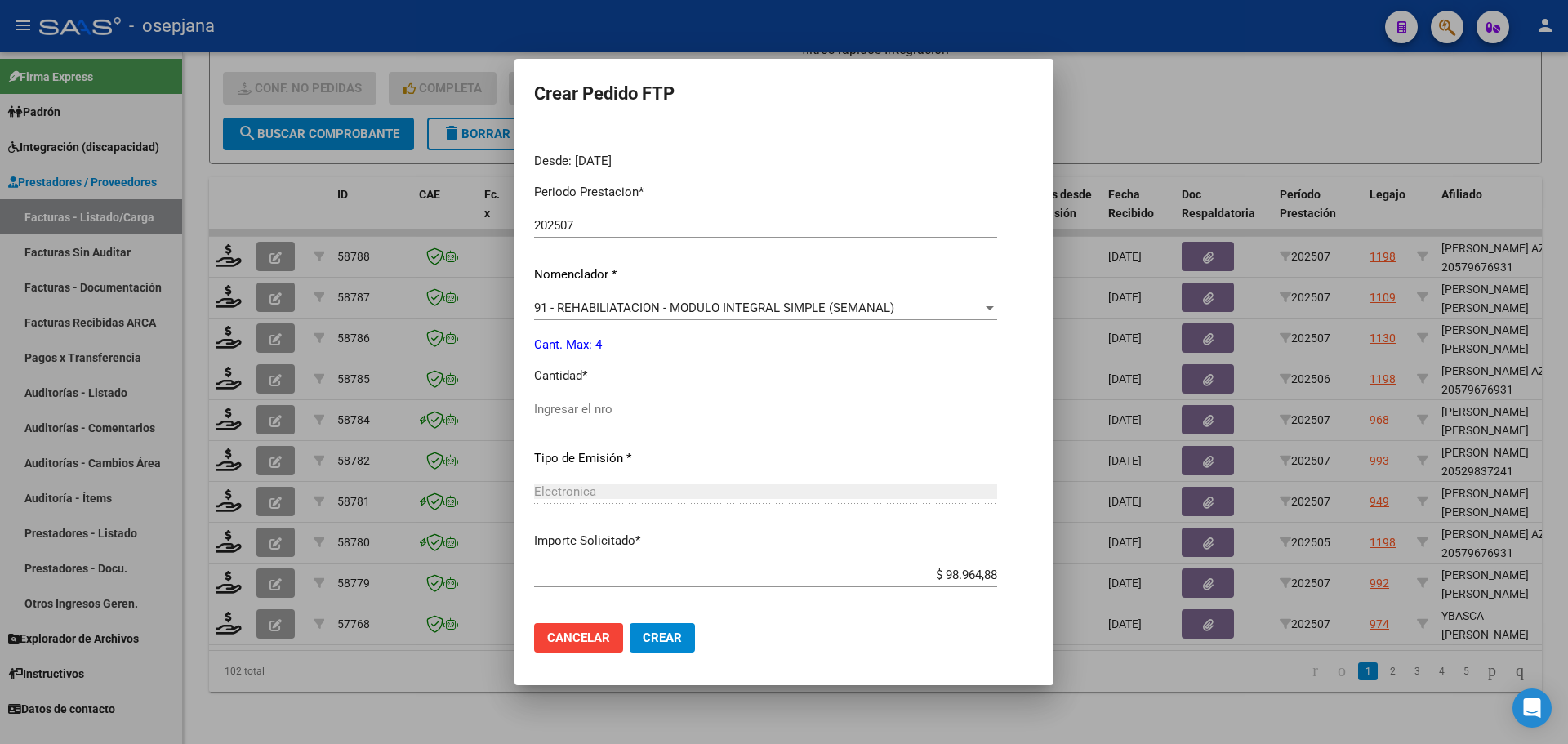
click at [581, 410] on input "Ingresar el nro" at bounding box center [765, 409] width 463 height 15
click at [668, 646] on button "Crear" at bounding box center [662, 638] width 66 height 30
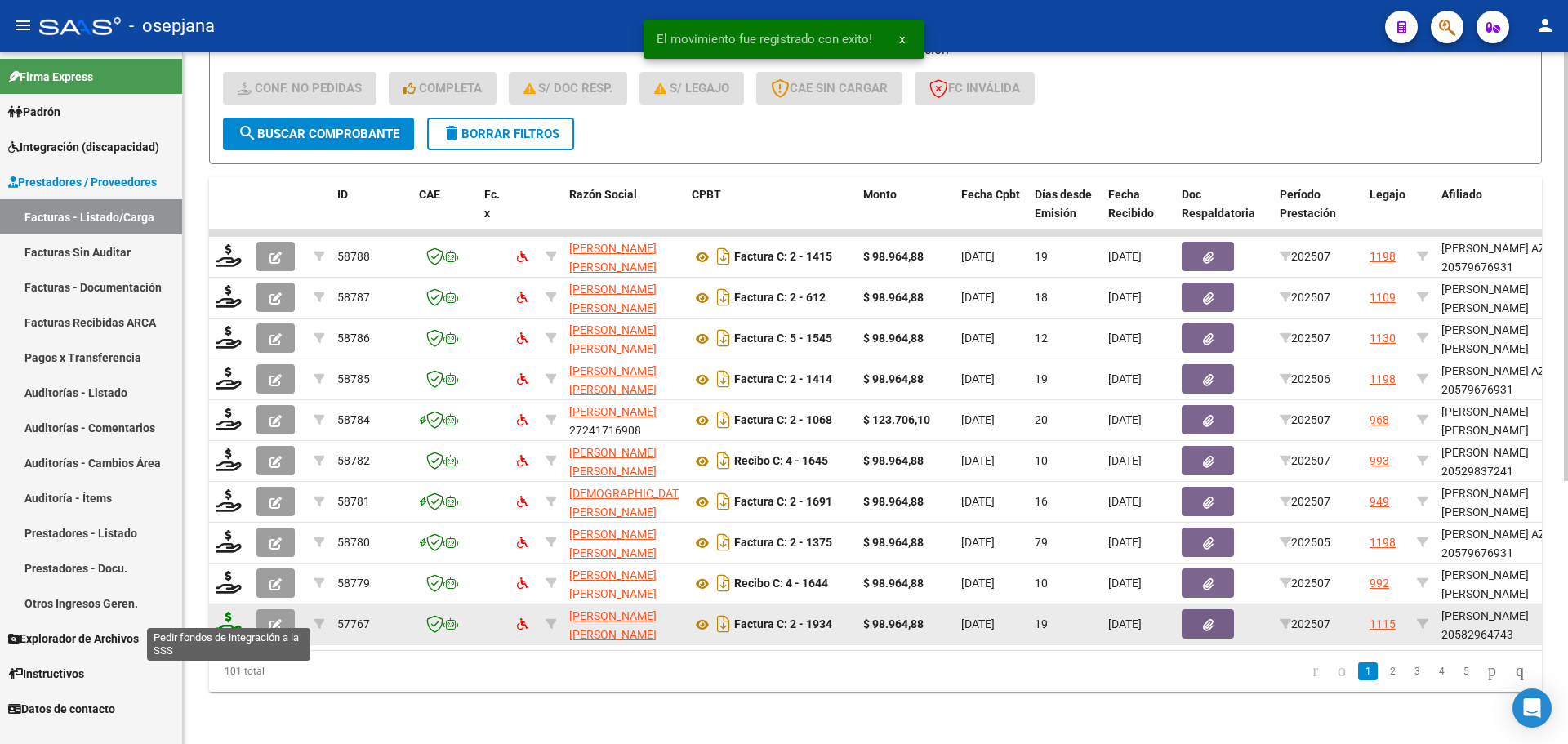
click at [228, 612] on icon at bounding box center [228, 623] width 26 height 23
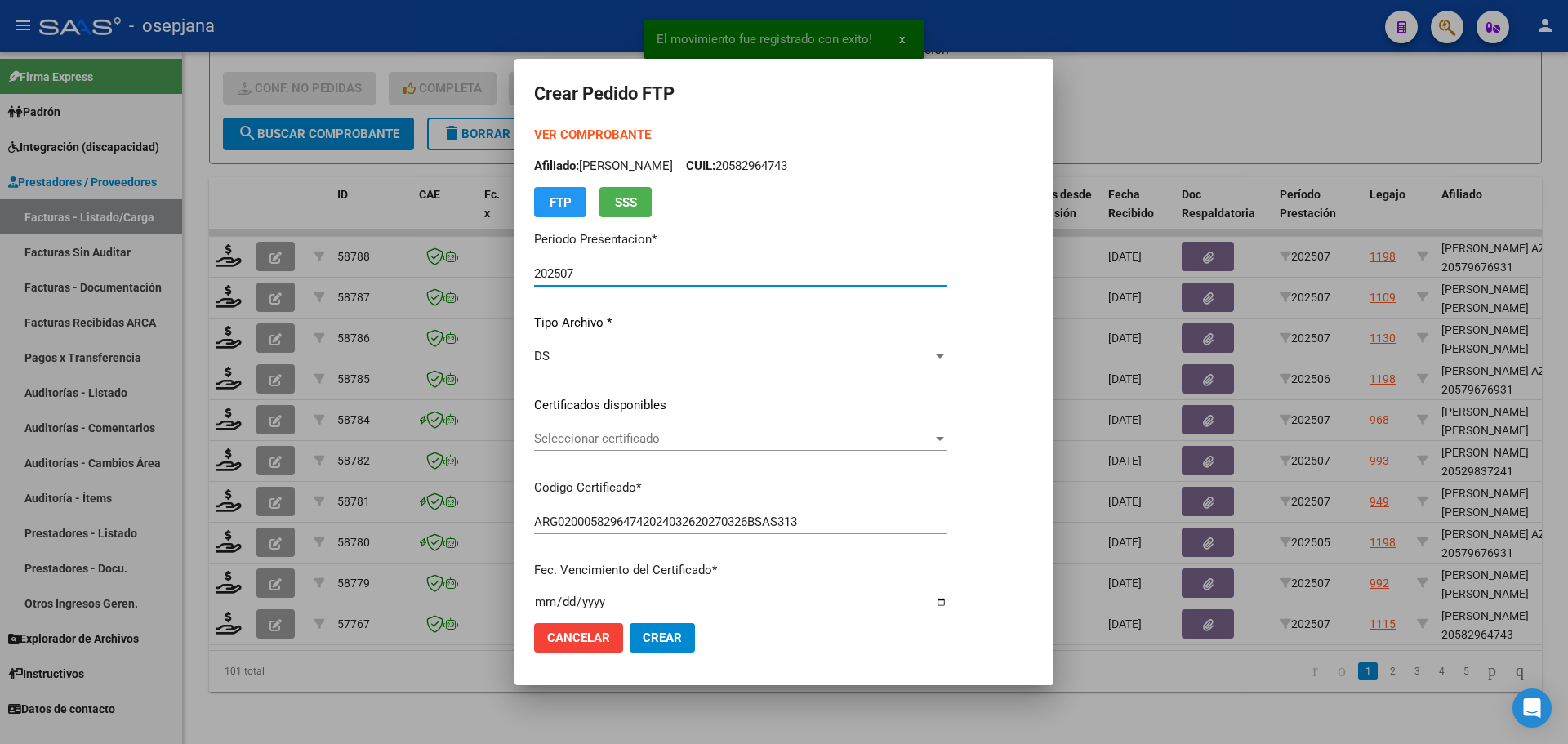
click at [626, 432] on span "Seleccionar certificado" at bounding box center [733, 439] width 398 height 15
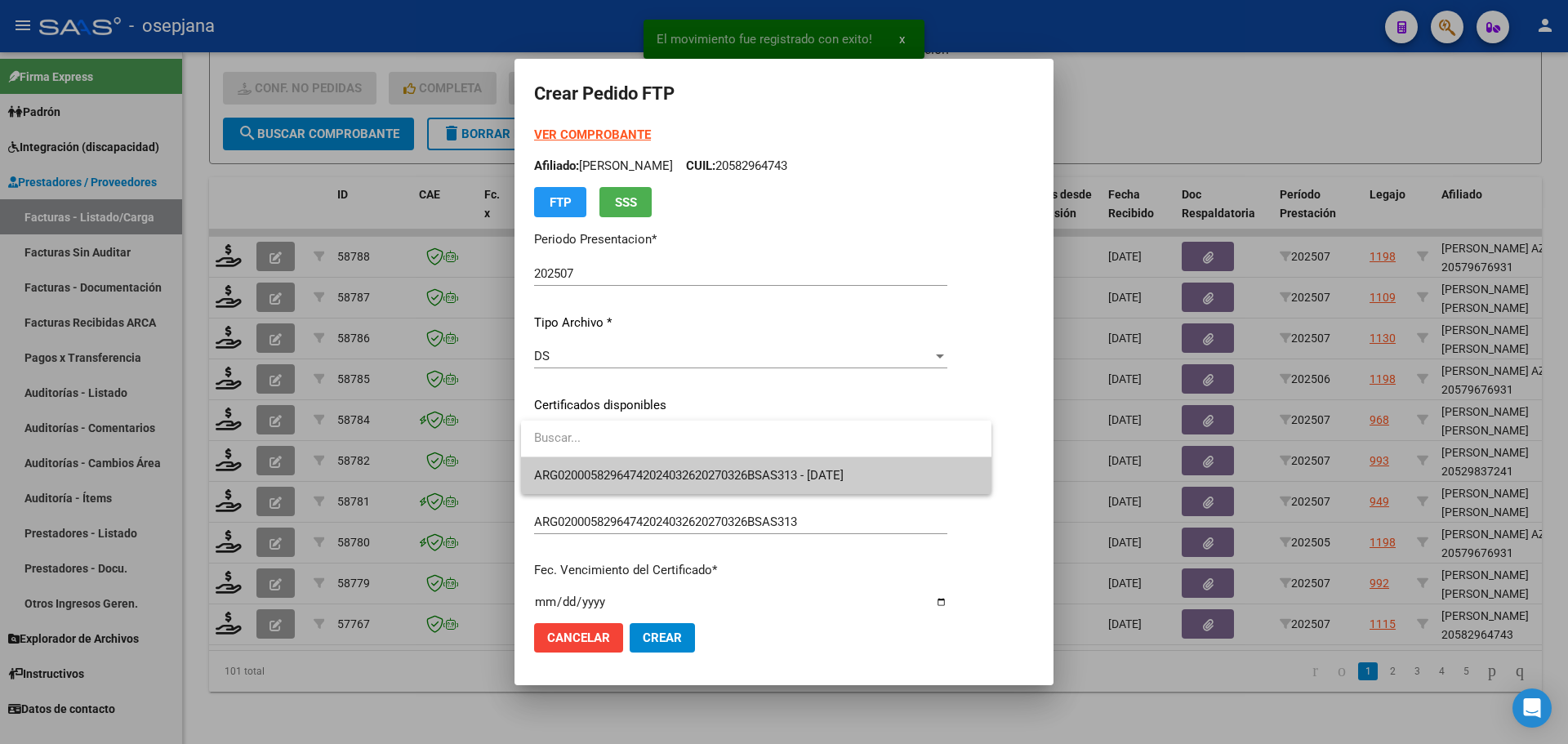
click at [635, 465] on span "ARG02000582964742024032620270326BSAS313 - [DATE]" at bounding box center [756, 476] width 444 height 37
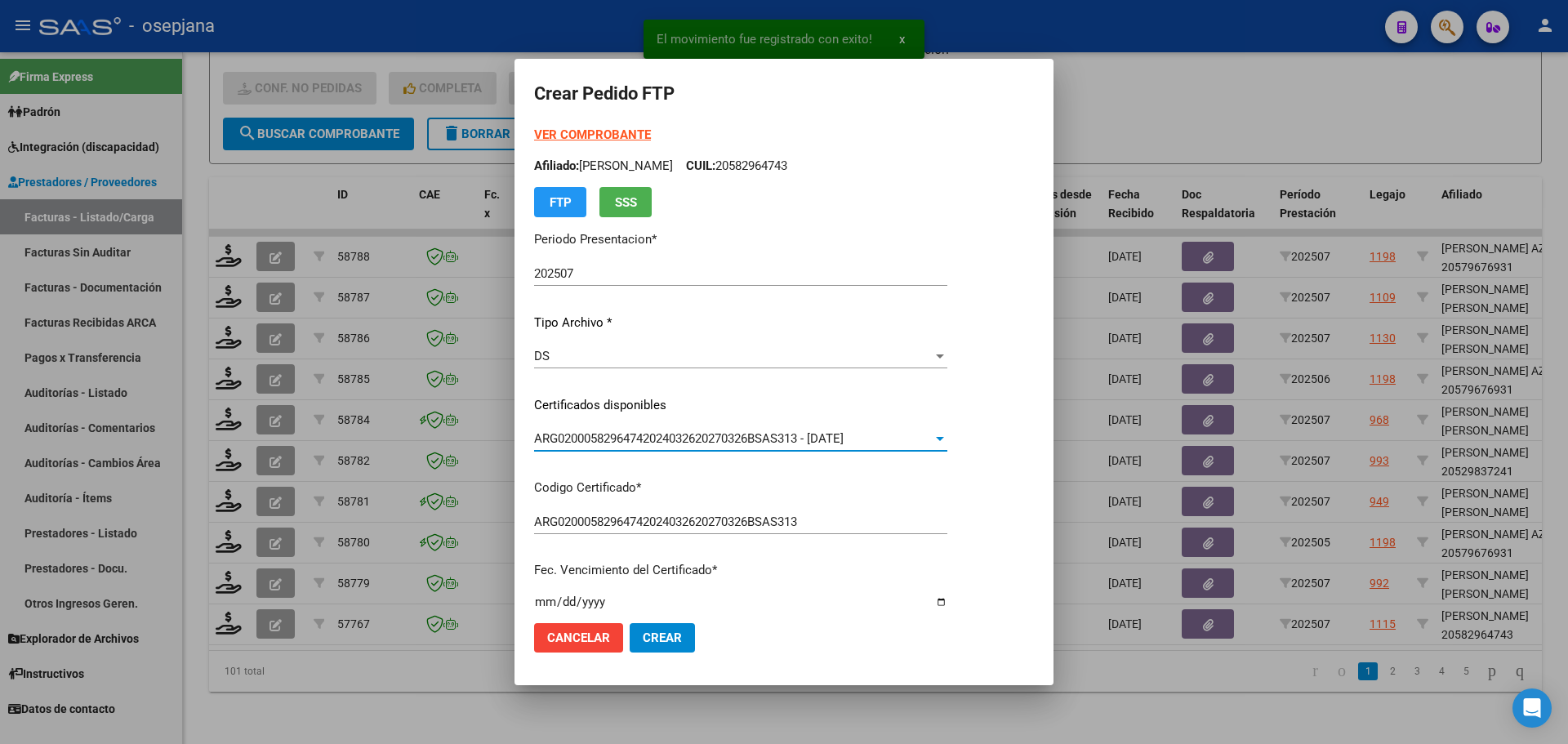
click at [631, 129] on strong "VER COMPROBANTE" at bounding box center [592, 135] width 116 height 15
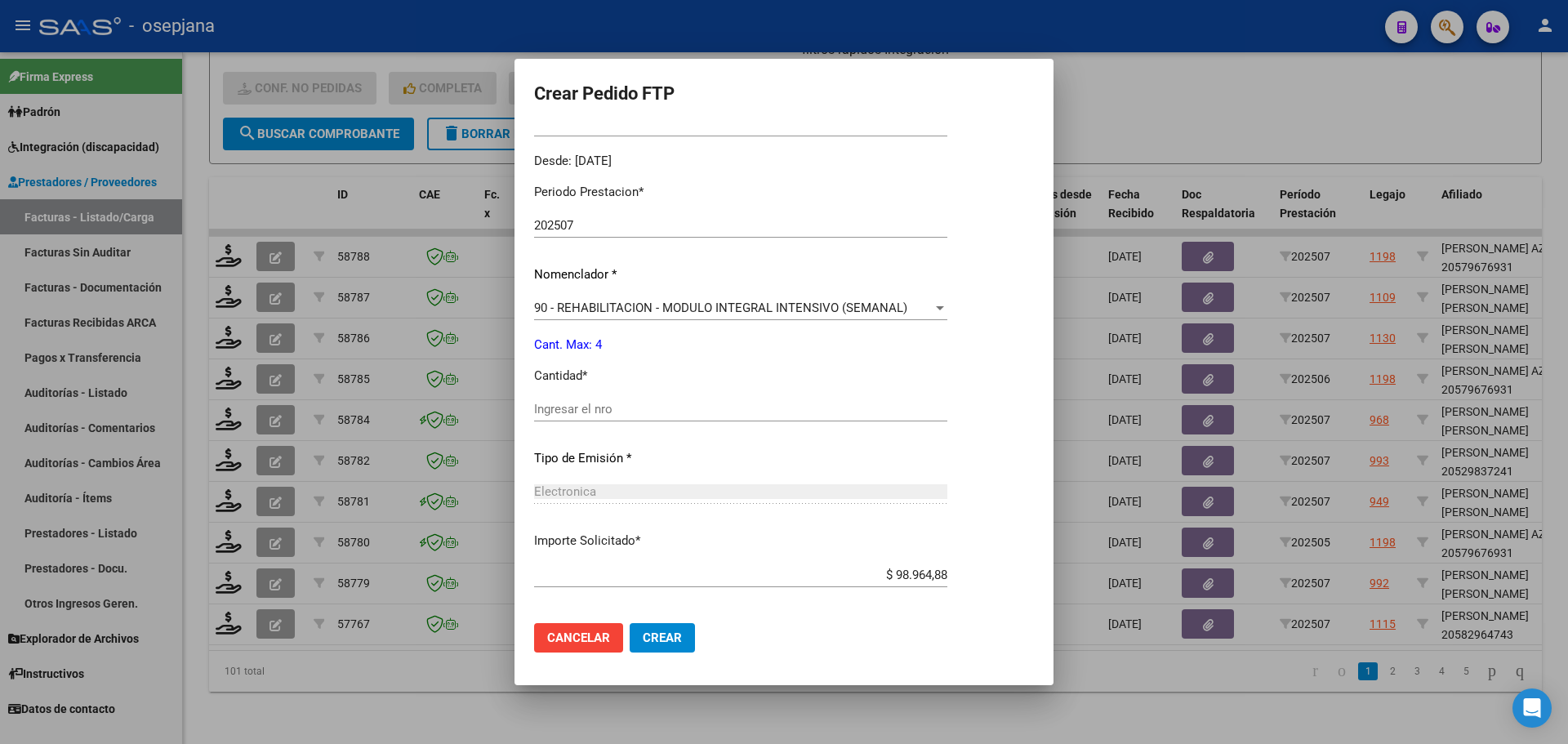
click at [565, 420] on div "Ingresar el nro" at bounding box center [740, 409] width 413 height 25
click at [672, 642] on span "Crear" at bounding box center [662, 638] width 39 height 15
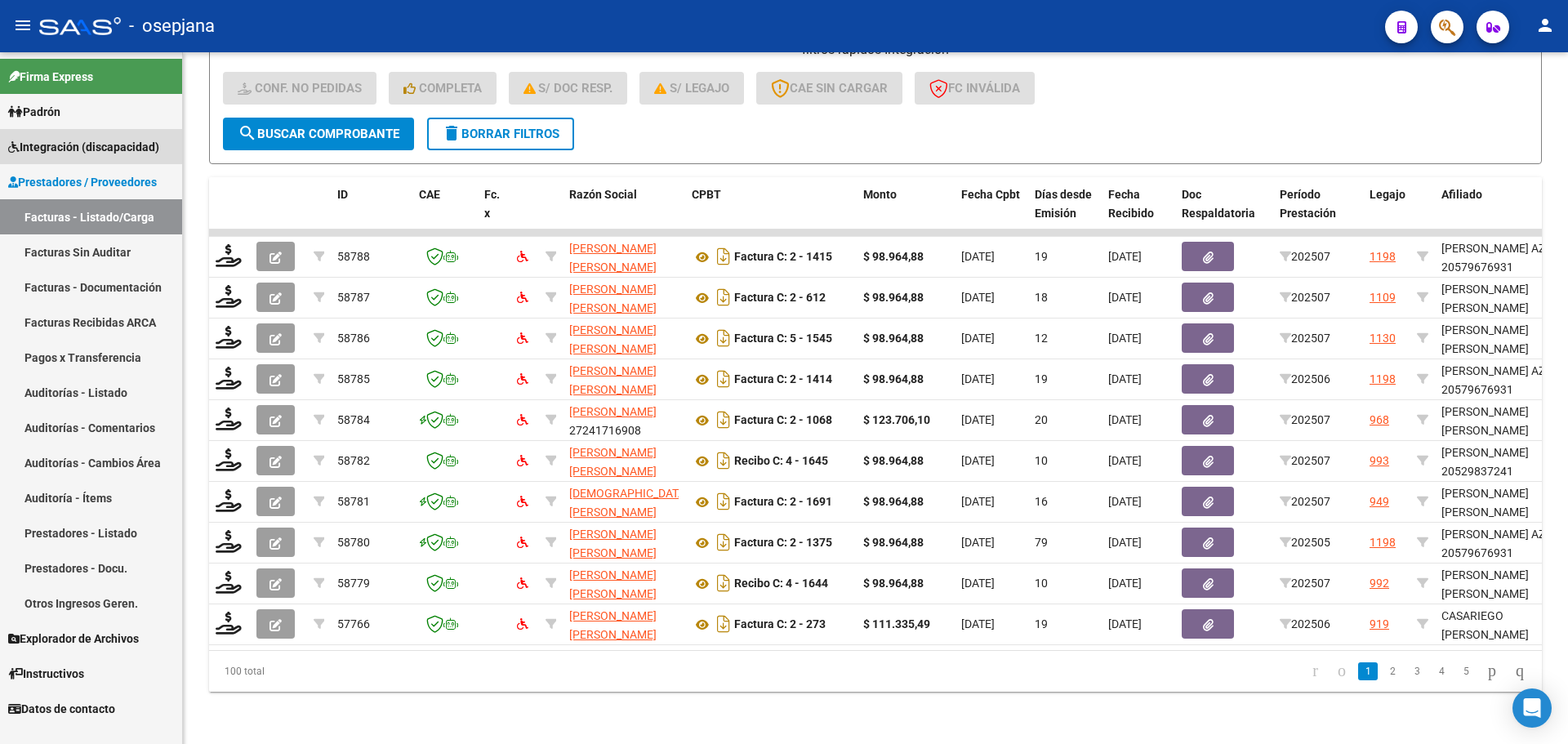
click at [87, 133] on link "Integración (discapacidad)" at bounding box center [91, 147] width 182 height 35
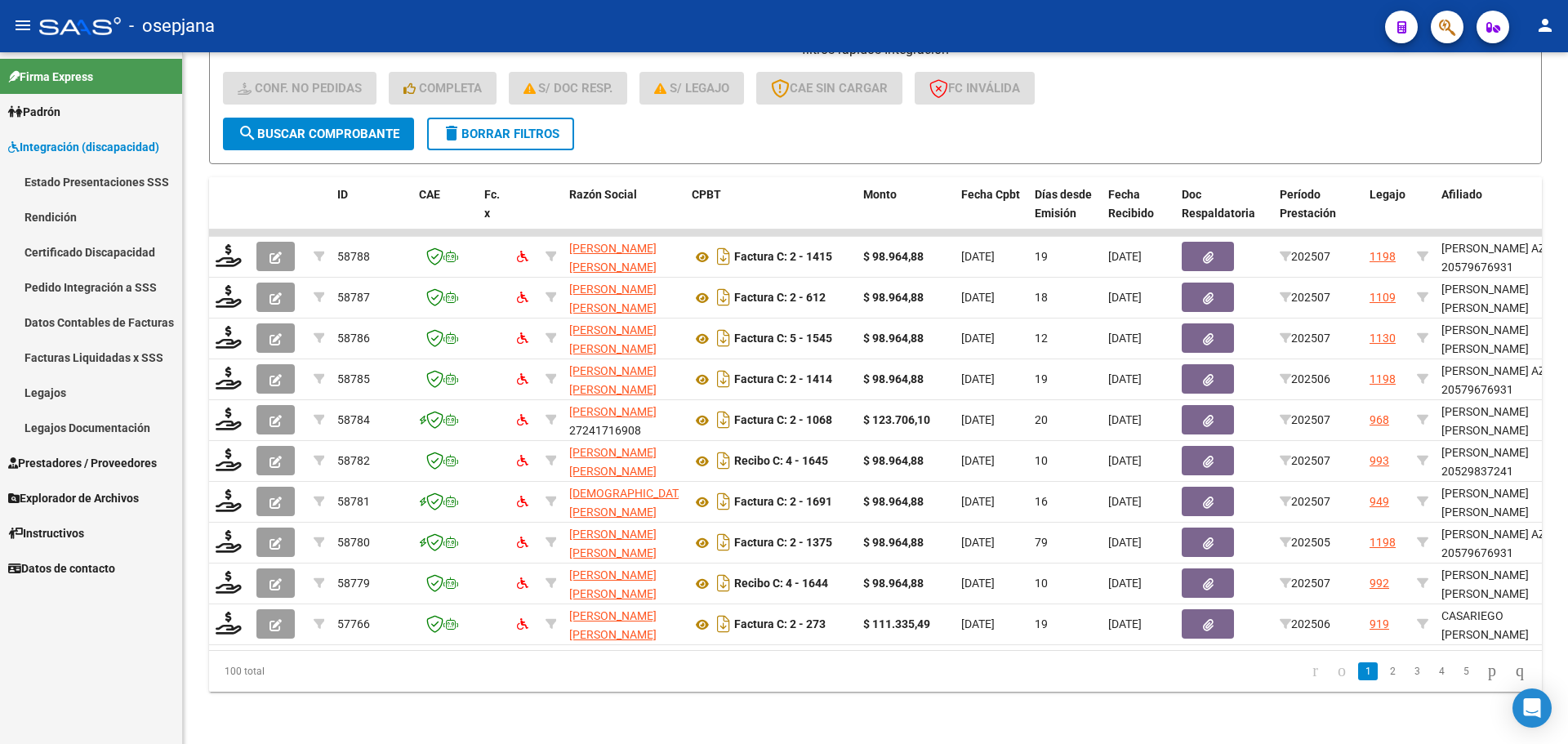
click at [72, 395] on link "Legajos" at bounding box center [91, 393] width 182 height 35
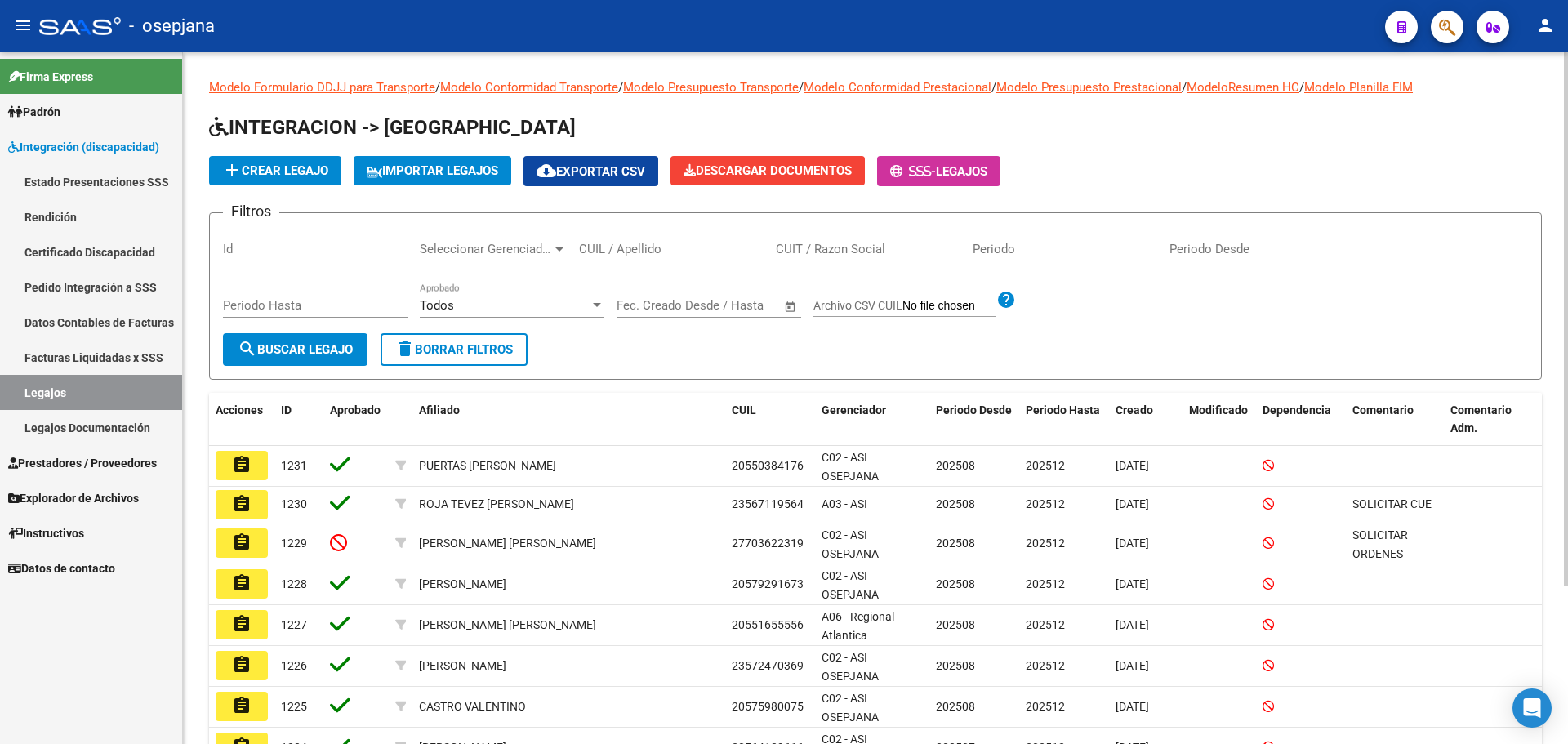
click at [626, 241] on div "CUIL / Apellido" at bounding box center [672, 244] width 185 height 35
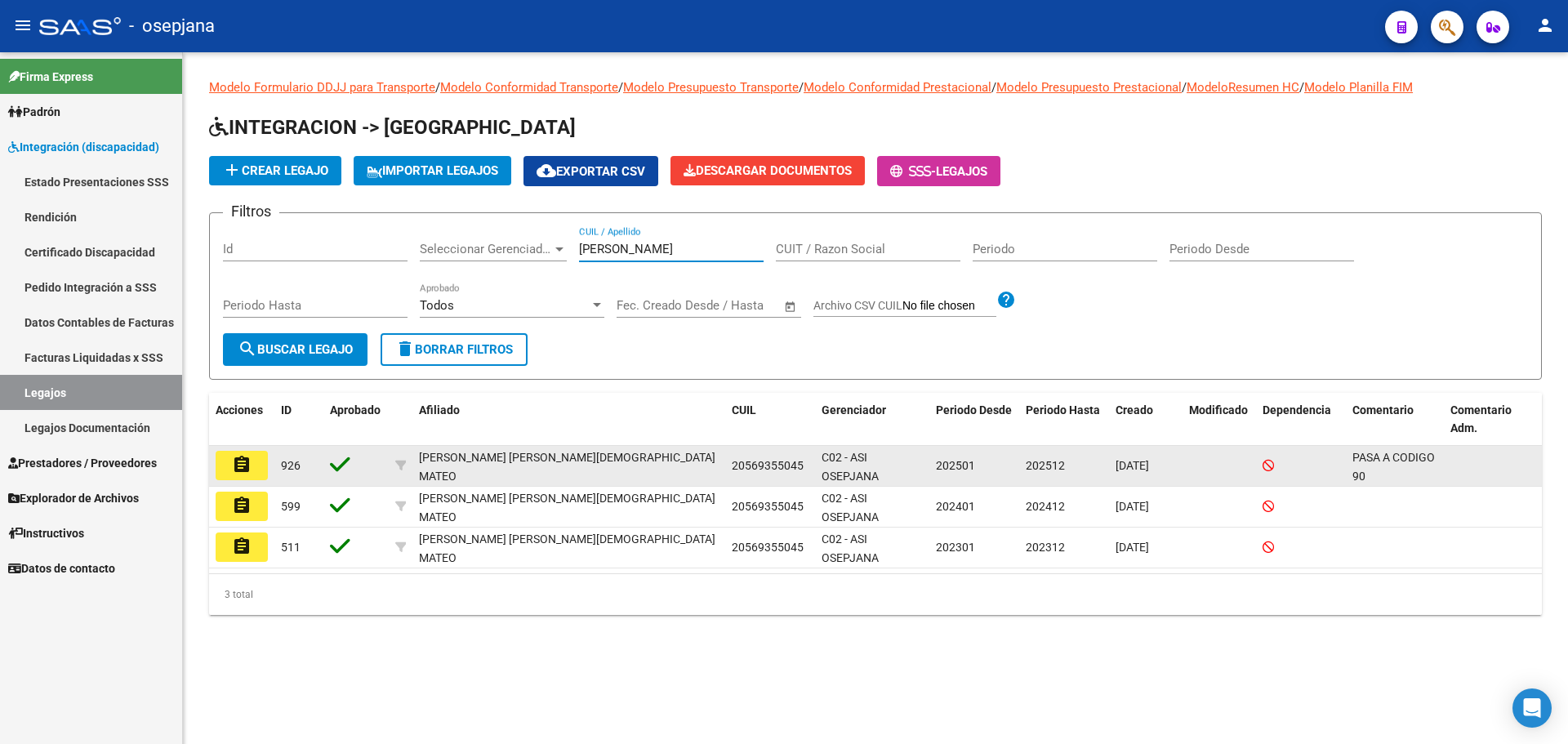
click at [237, 463] on mat-icon "assignment" at bounding box center [241, 464] width 19 height 19
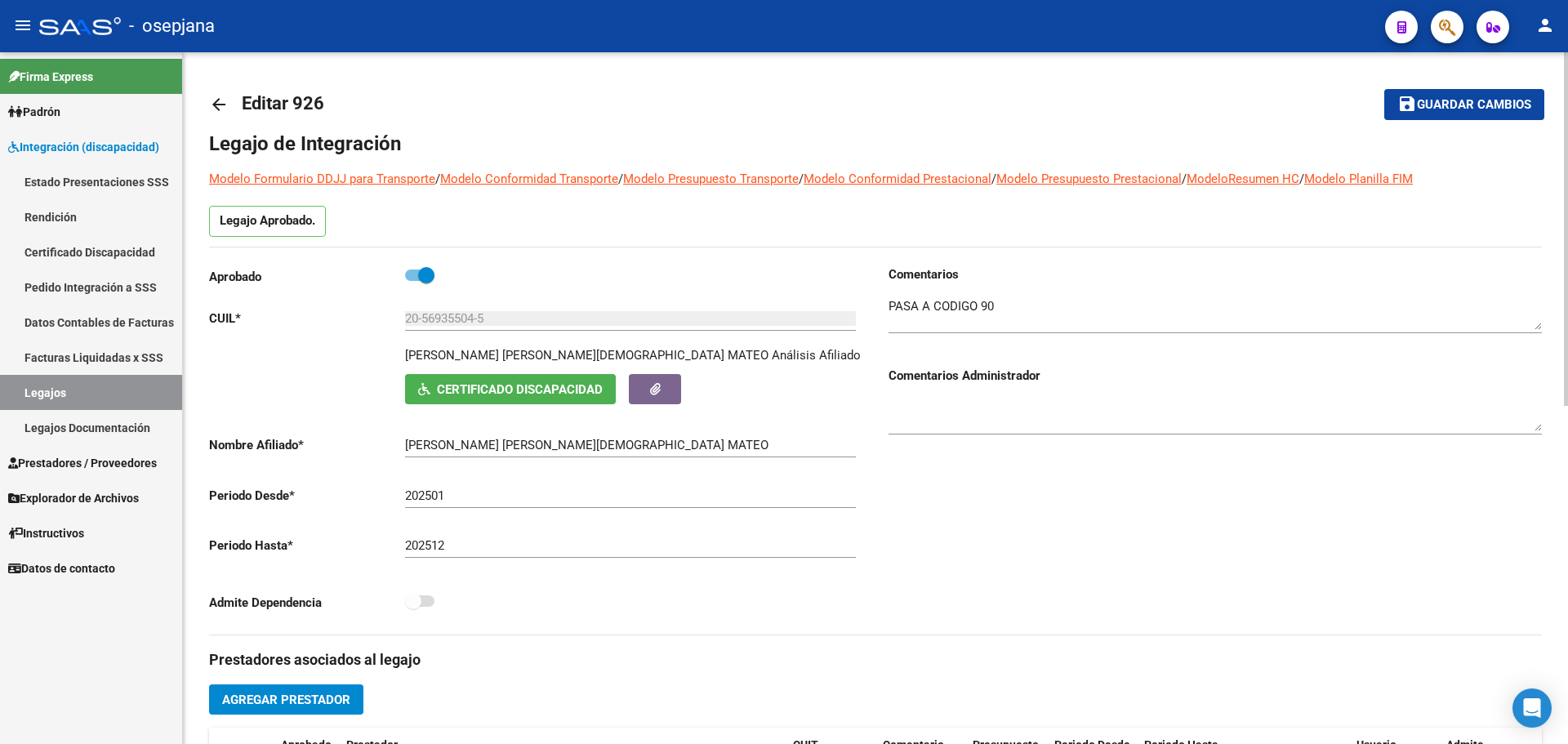
click at [1037, 312] on textarea at bounding box center [1215, 313] width 653 height 32
click at [1037, 517] on div "Comentarios Comentarios Administrador" at bounding box center [1208, 449] width 666 height 369
click at [990, 311] on textarea at bounding box center [1215, 313] width 653 height 32
click at [1496, 102] on span "Guardar cambios" at bounding box center [1474, 105] width 115 height 15
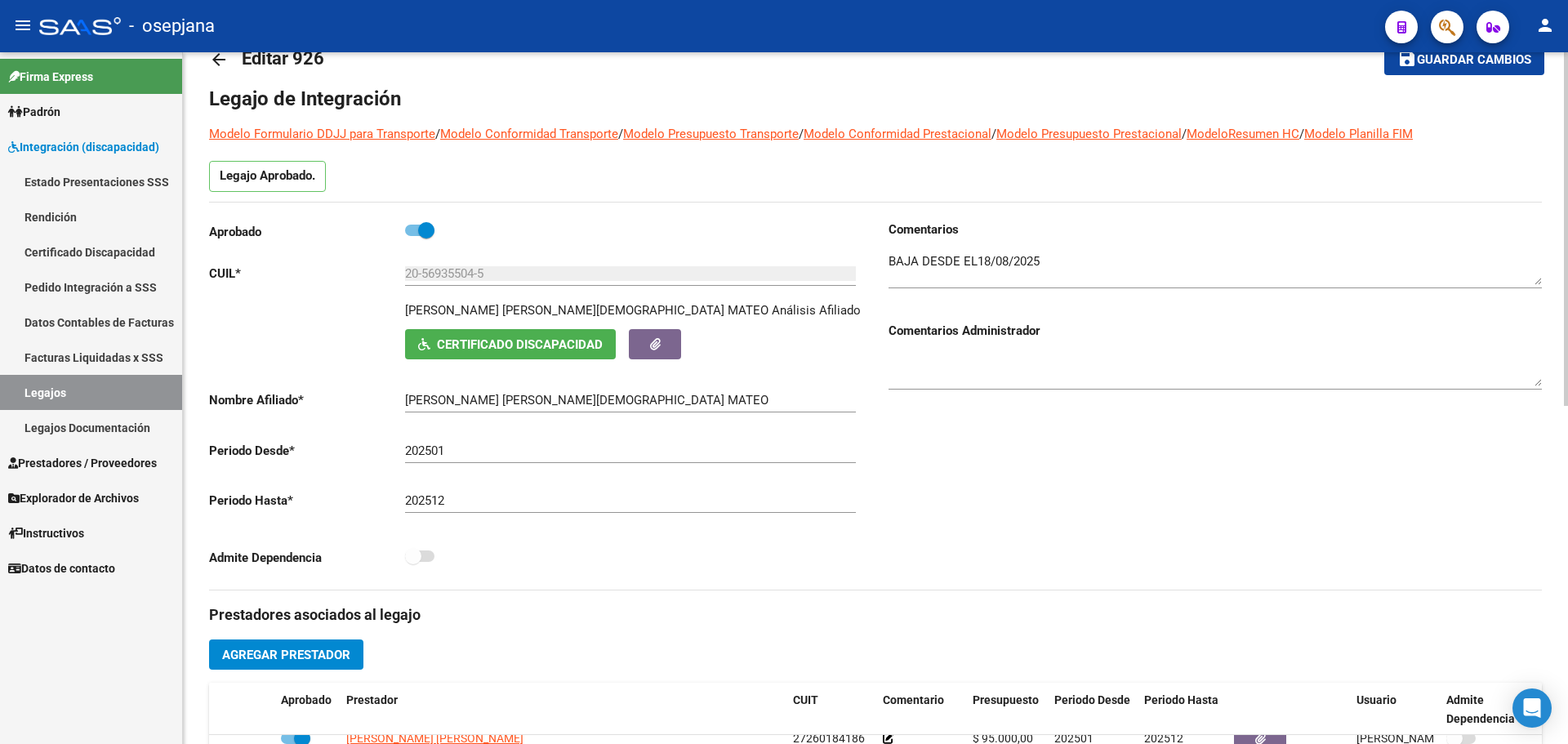
scroll to position [6, 0]
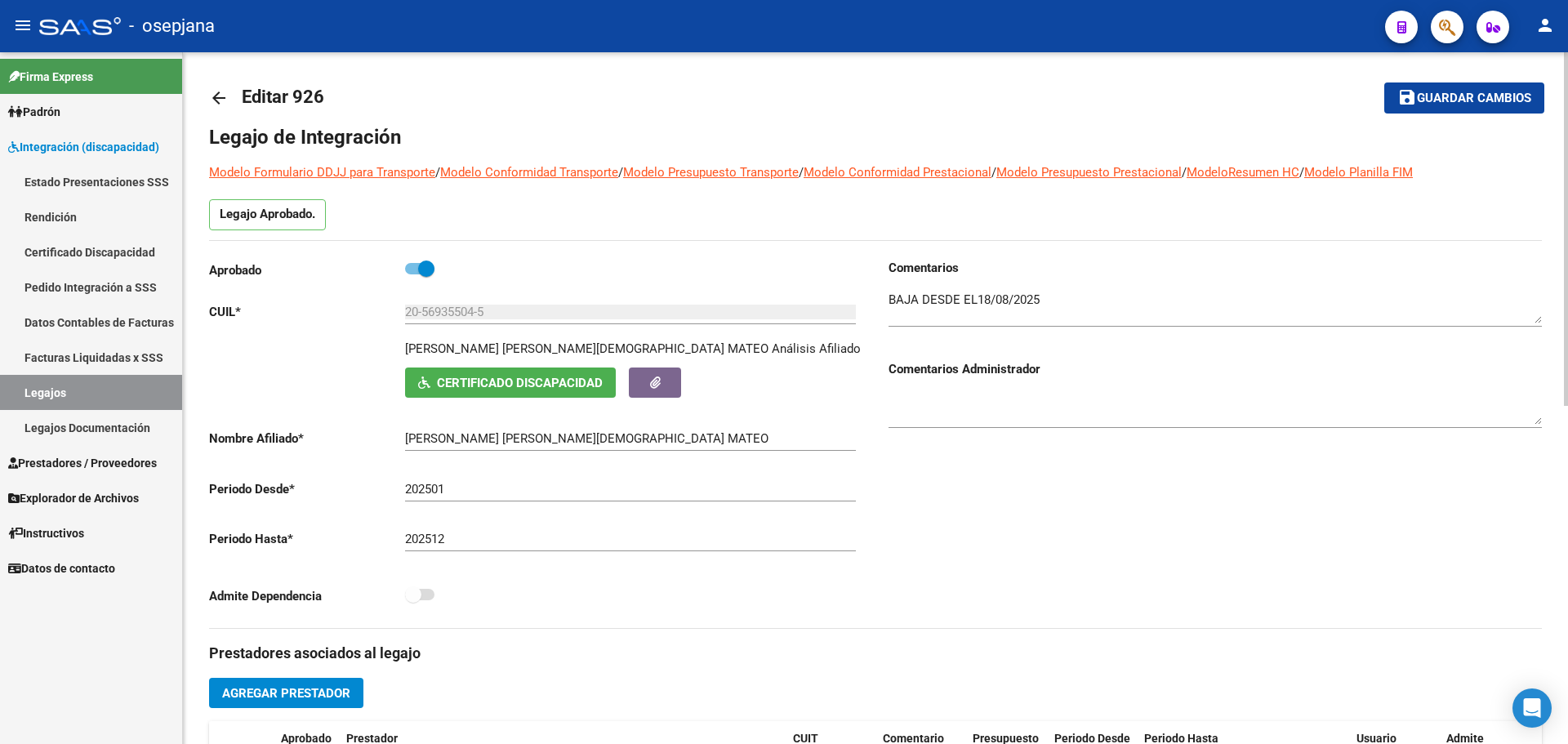
click at [427, 263] on span at bounding box center [426, 269] width 17 height 17
click at [413, 274] on input "checkbox" at bounding box center [412, 274] width 1 height 1
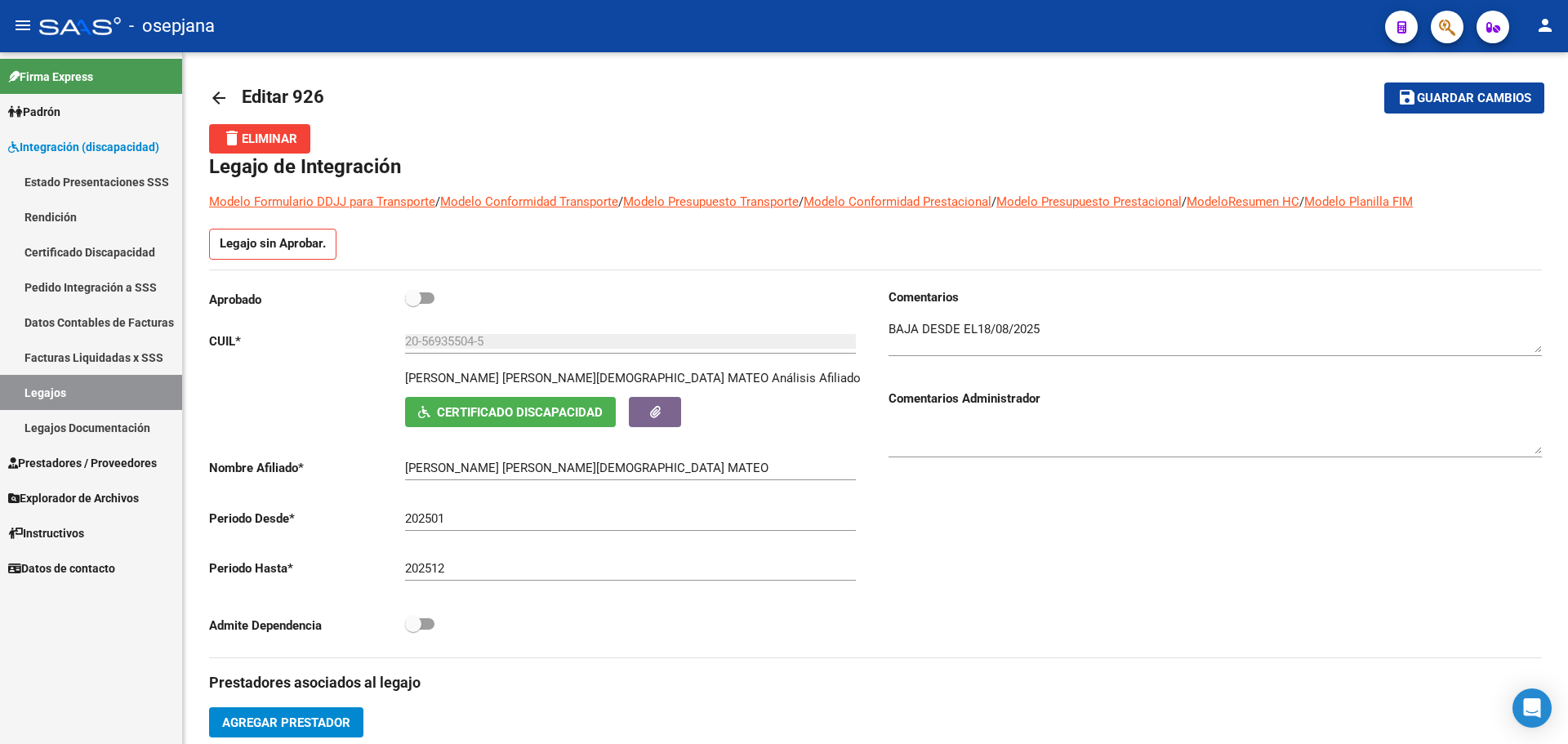
click at [89, 386] on link "Legajos" at bounding box center [91, 393] width 182 height 35
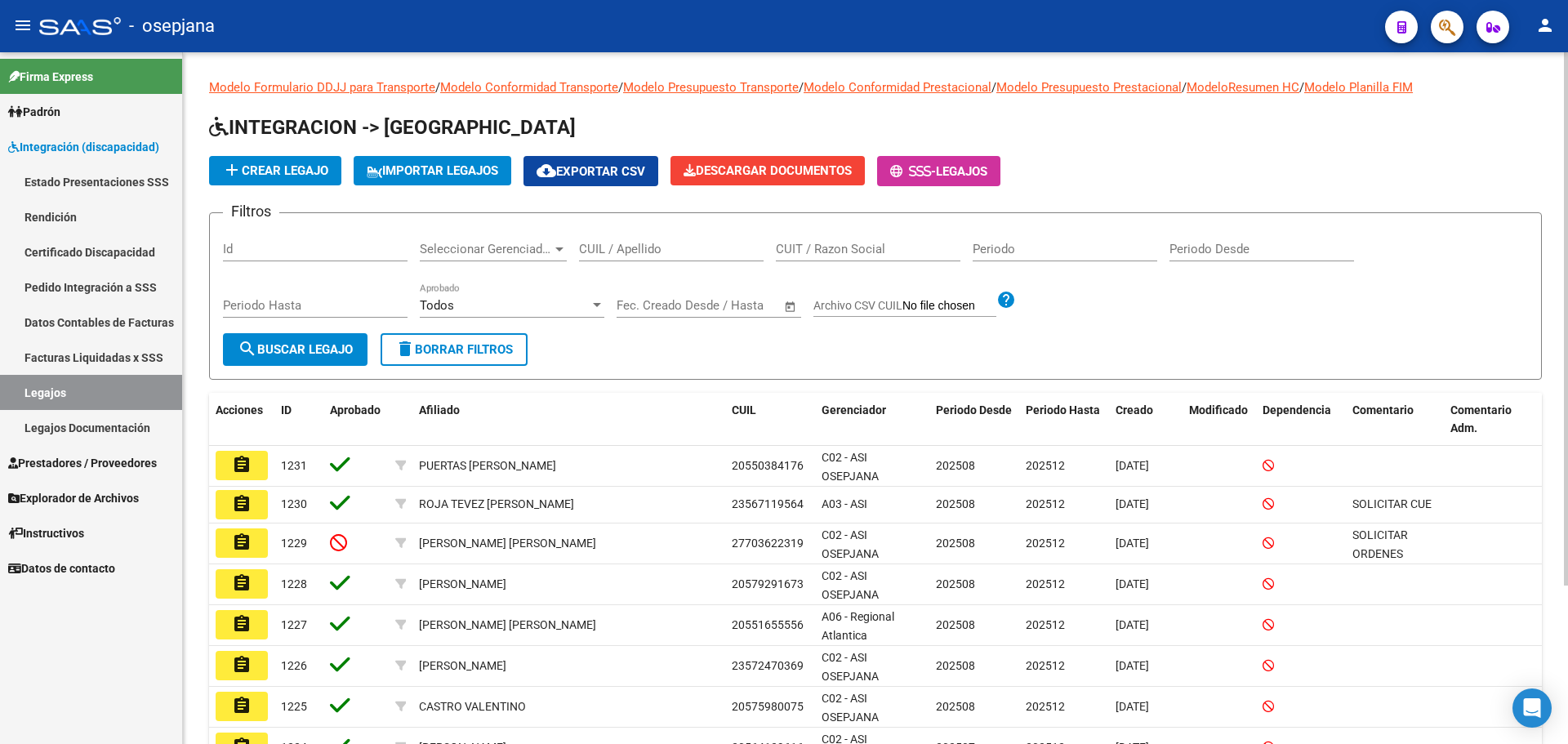
click at [627, 259] on div "CUIL / Apellido" at bounding box center [672, 244] width 185 height 35
